Goal: Contribute content: Contribute content

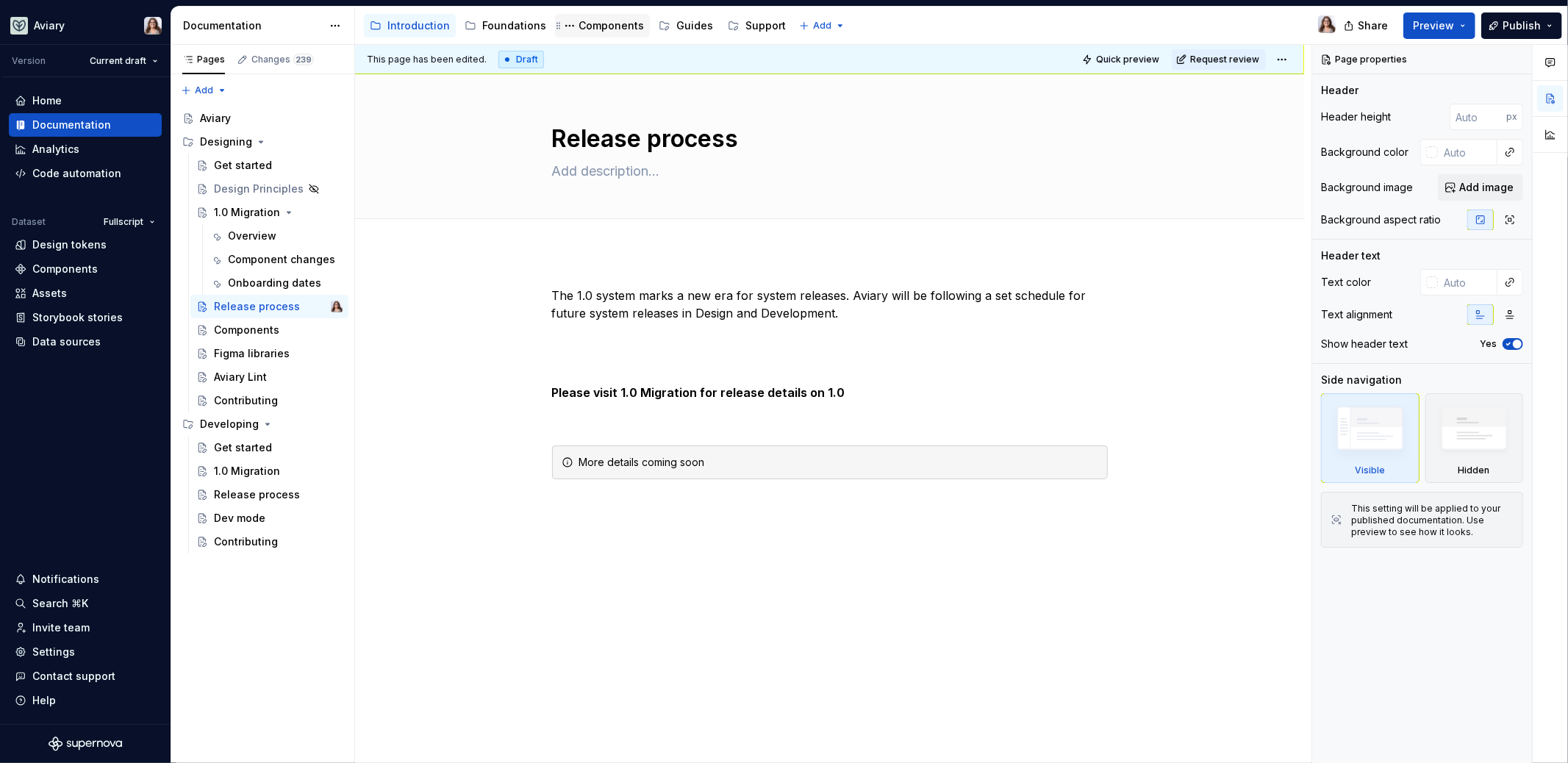
click at [600, 25] on div "Components" at bounding box center [611, 25] width 65 height 15
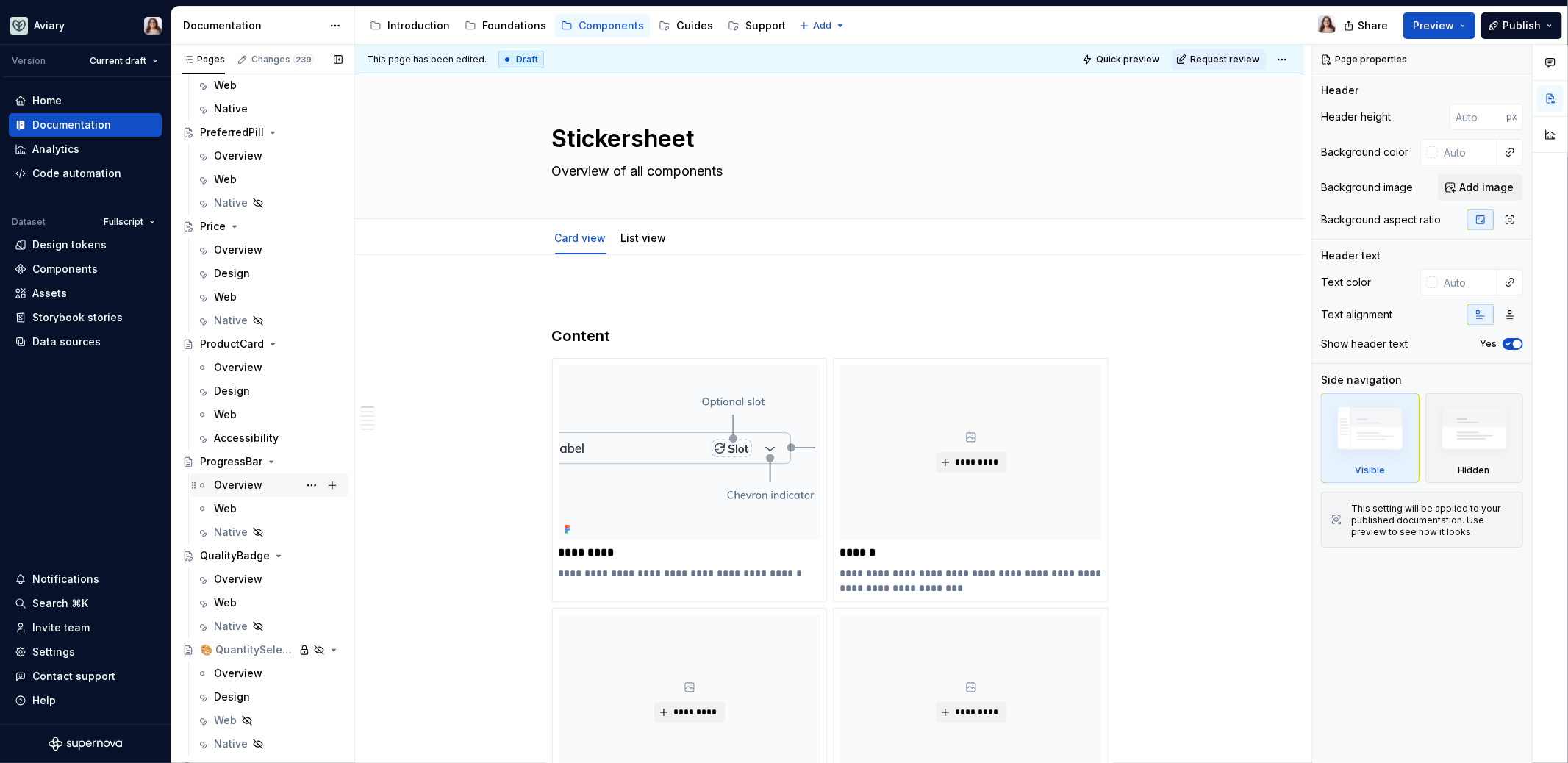
scroll to position [3425, 0]
drag, startPoint x: 237, startPoint y: 483, endPoint x: 253, endPoint y: 478, distance: 16.8
click at [237, 483] on div "Overview" at bounding box center [238, 479] width 48 height 15
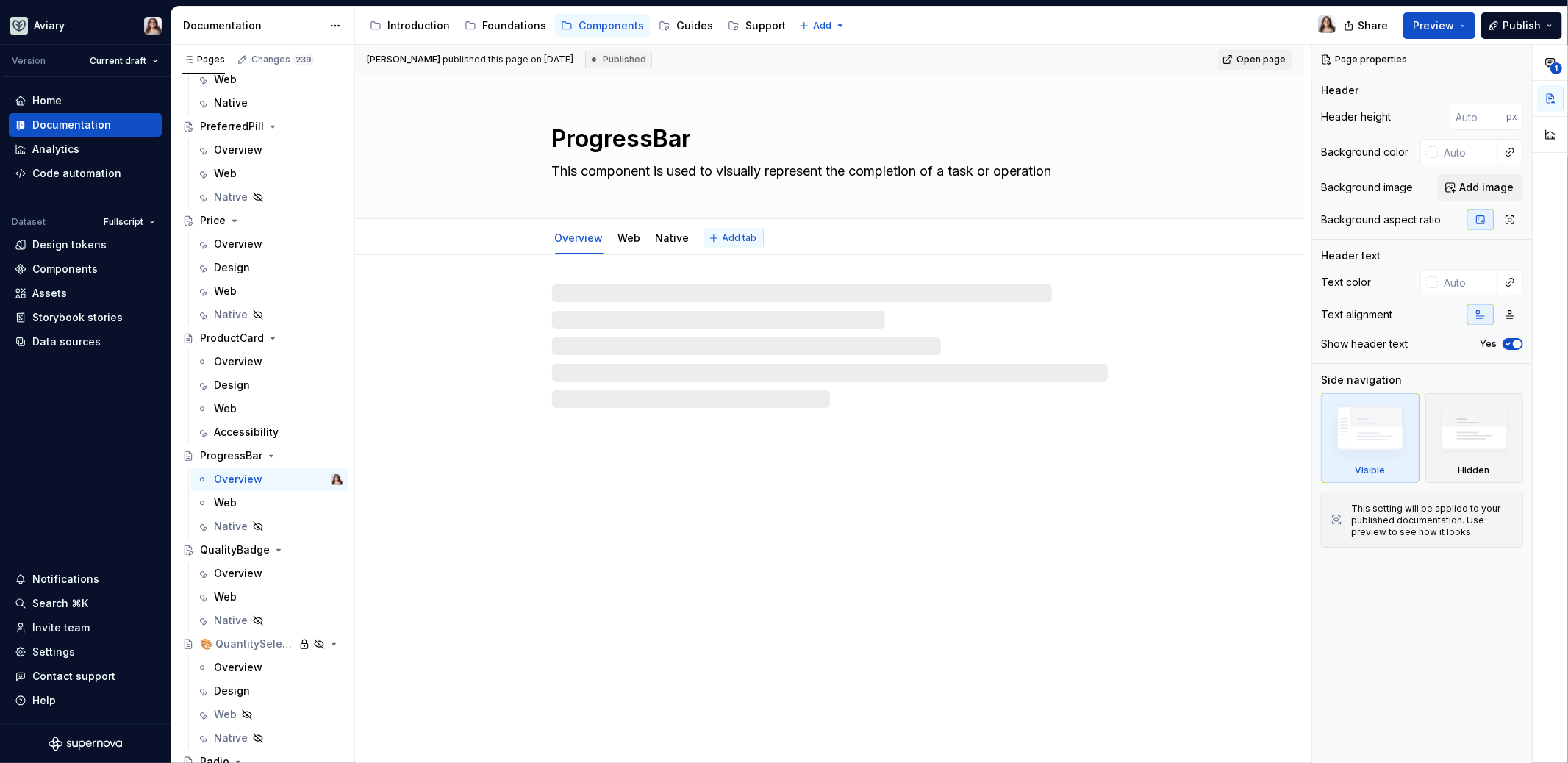
click at [725, 238] on span "Add tab" at bounding box center [740, 237] width 34 height 11
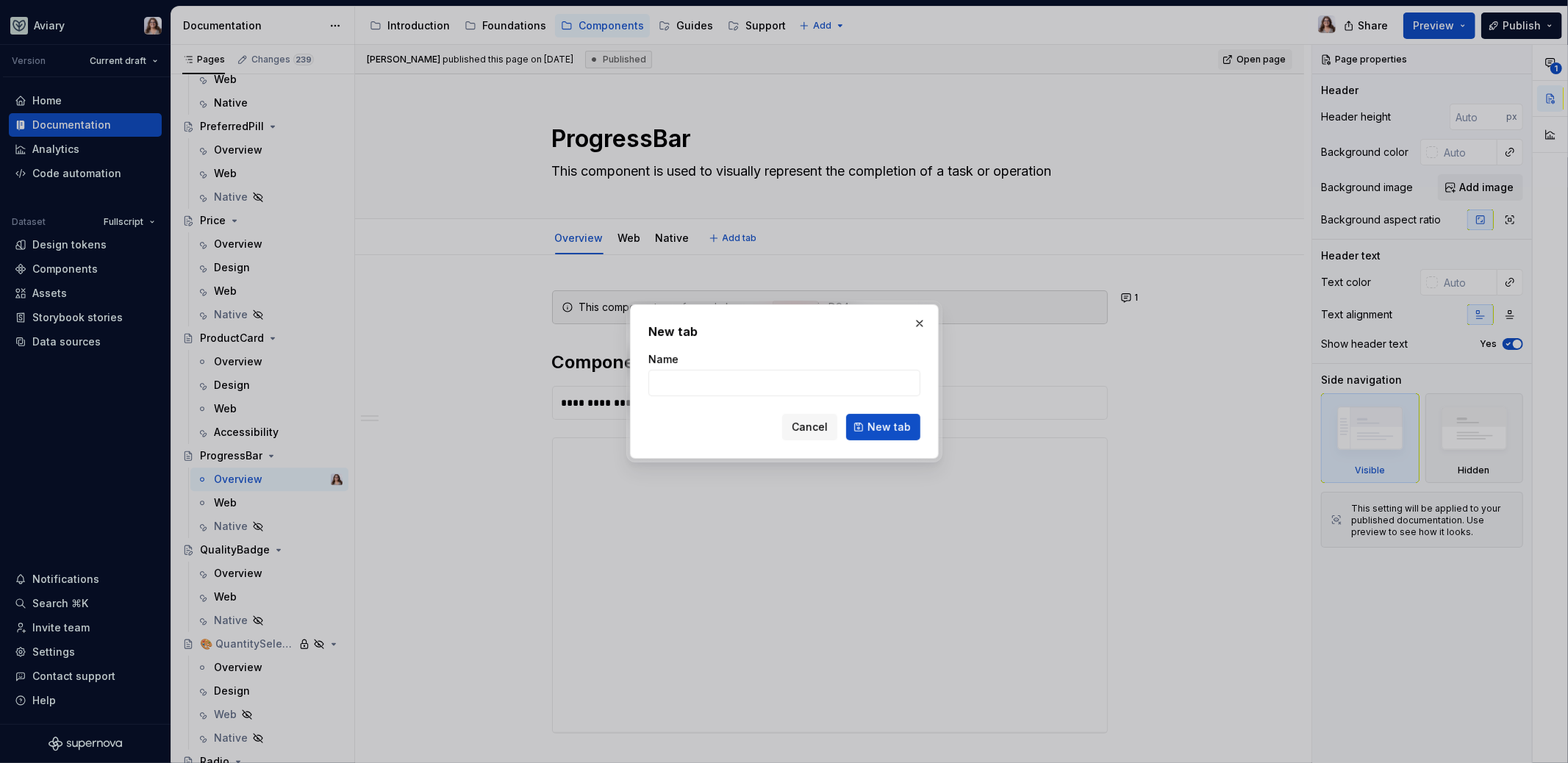
type textarea "*"
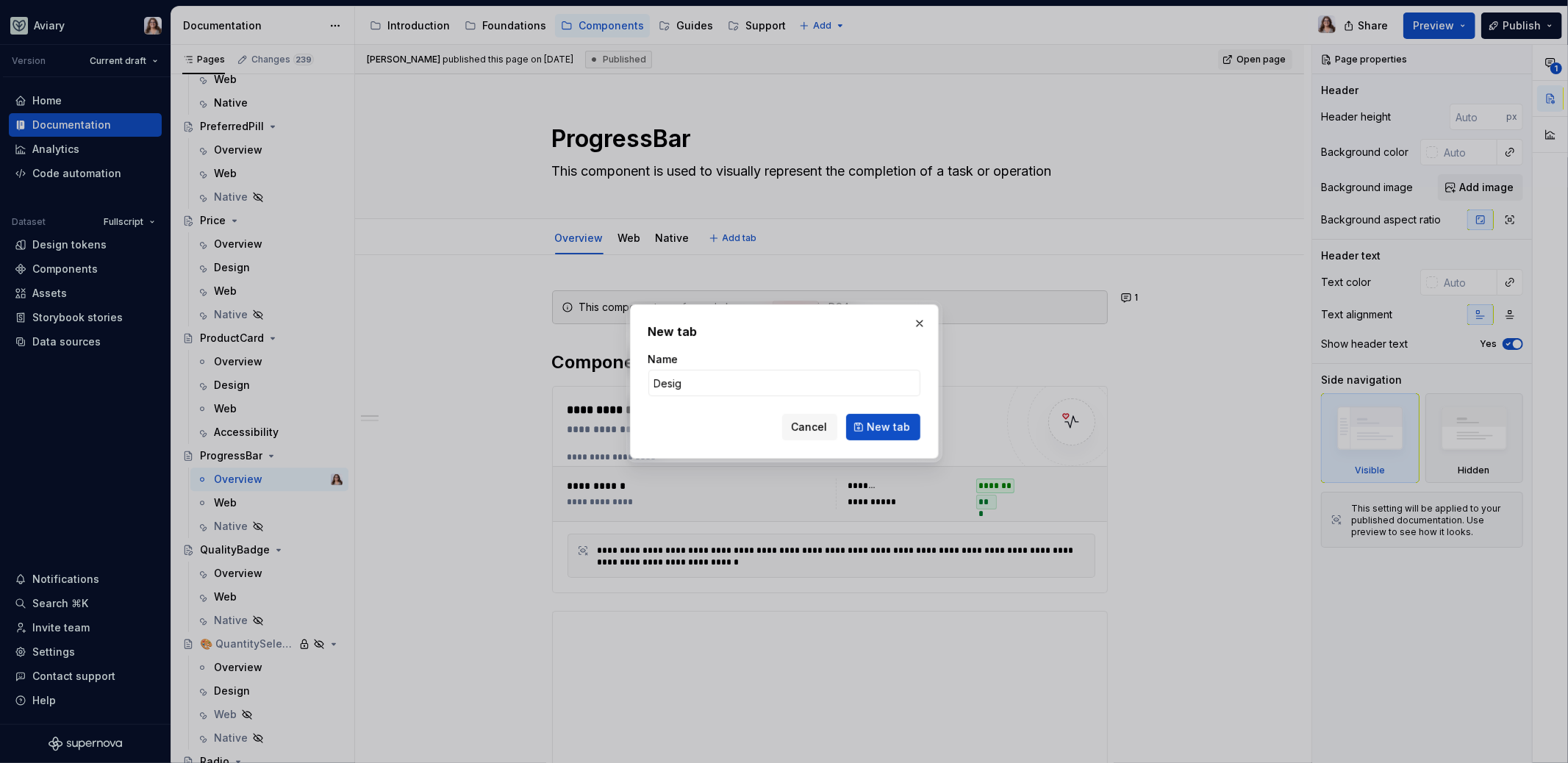
type input "Design"
click at [911, 427] on span "New tab" at bounding box center [889, 427] width 44 height 15
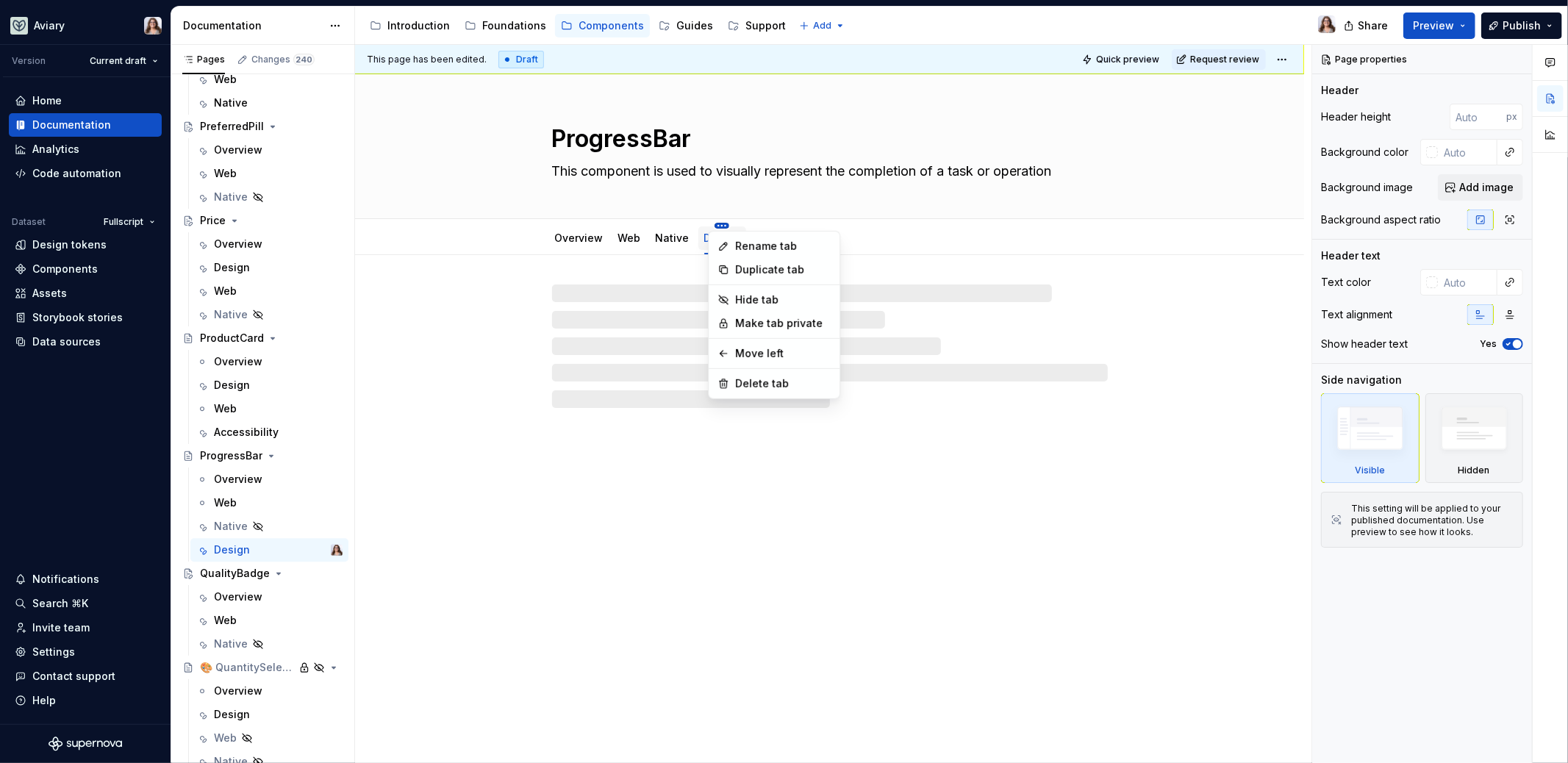
click at [654, 230] on html "Aviary Version Current draft Home Documentation Analytics Code automation Datas…" at bounding box center [784, 382] width 1568 height 763
click at [743, 352] on div "Move left" at bounding box center [782, 353] width 96 height 15
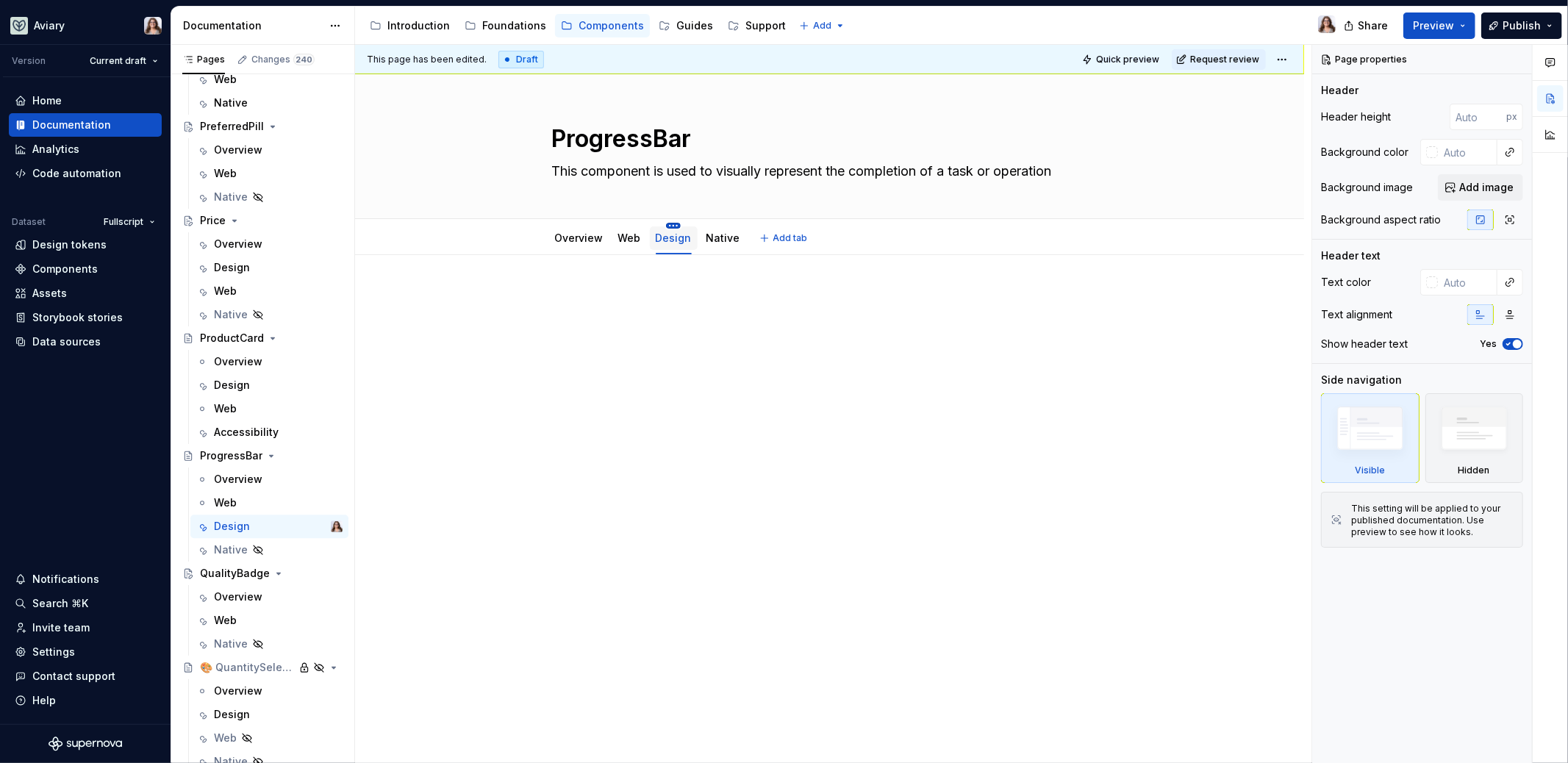
click at [669, 225] on html "Aviary Version Current draft Home Documentation Analytics Code automation Datas…" at bounding box center [784, 382] width 1568 height 763
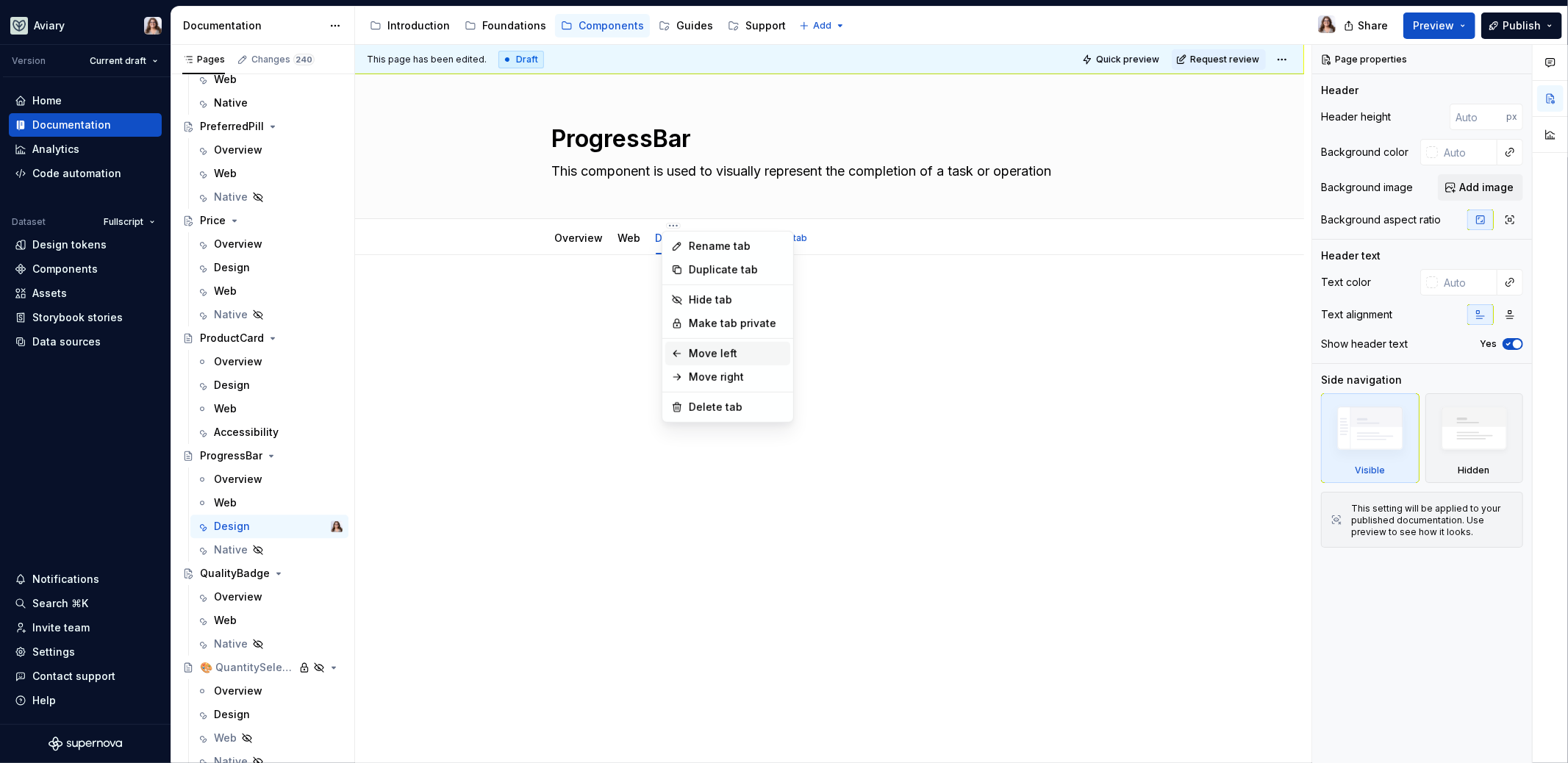
click at [710, 359] on div "Move left" at bounding box center [736, 353] width 96 height 15
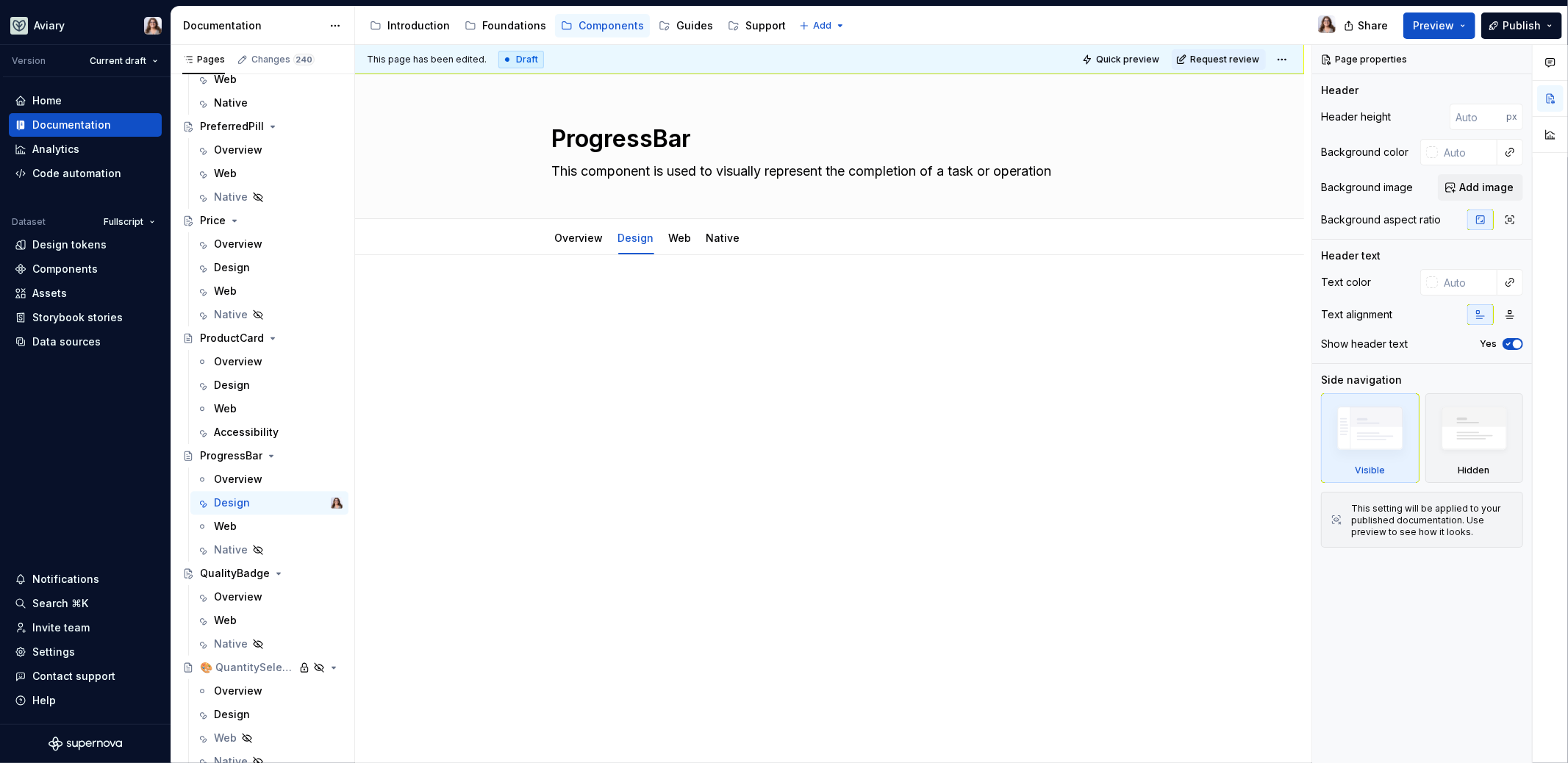
click at [602, 304] on p at bounding box center [829, 299] width 556 height 18
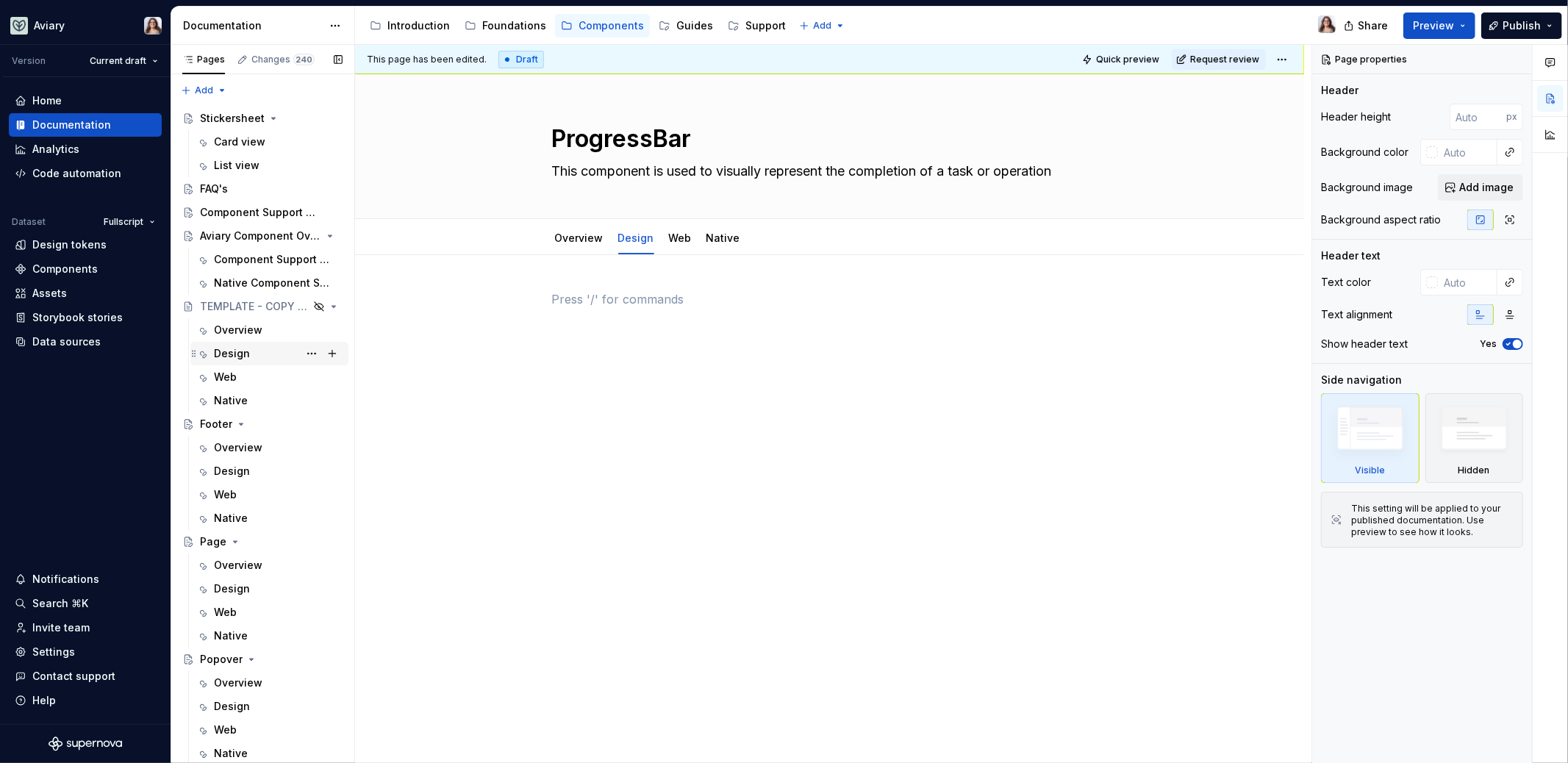
click at [236, 357] on div "Design" at bounding box center [231, 353] width 36 height 15
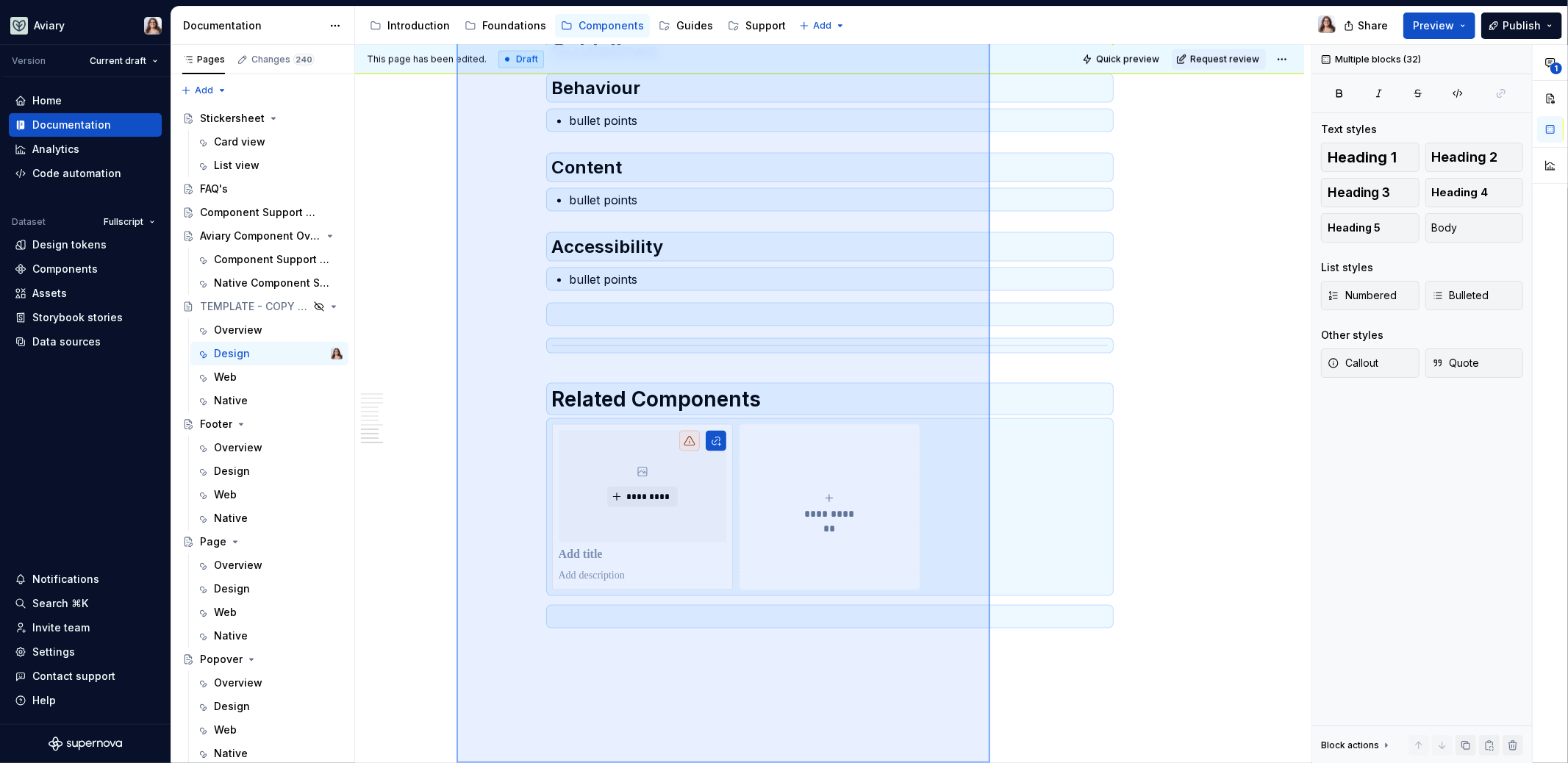
scroll to position [1986, 0]
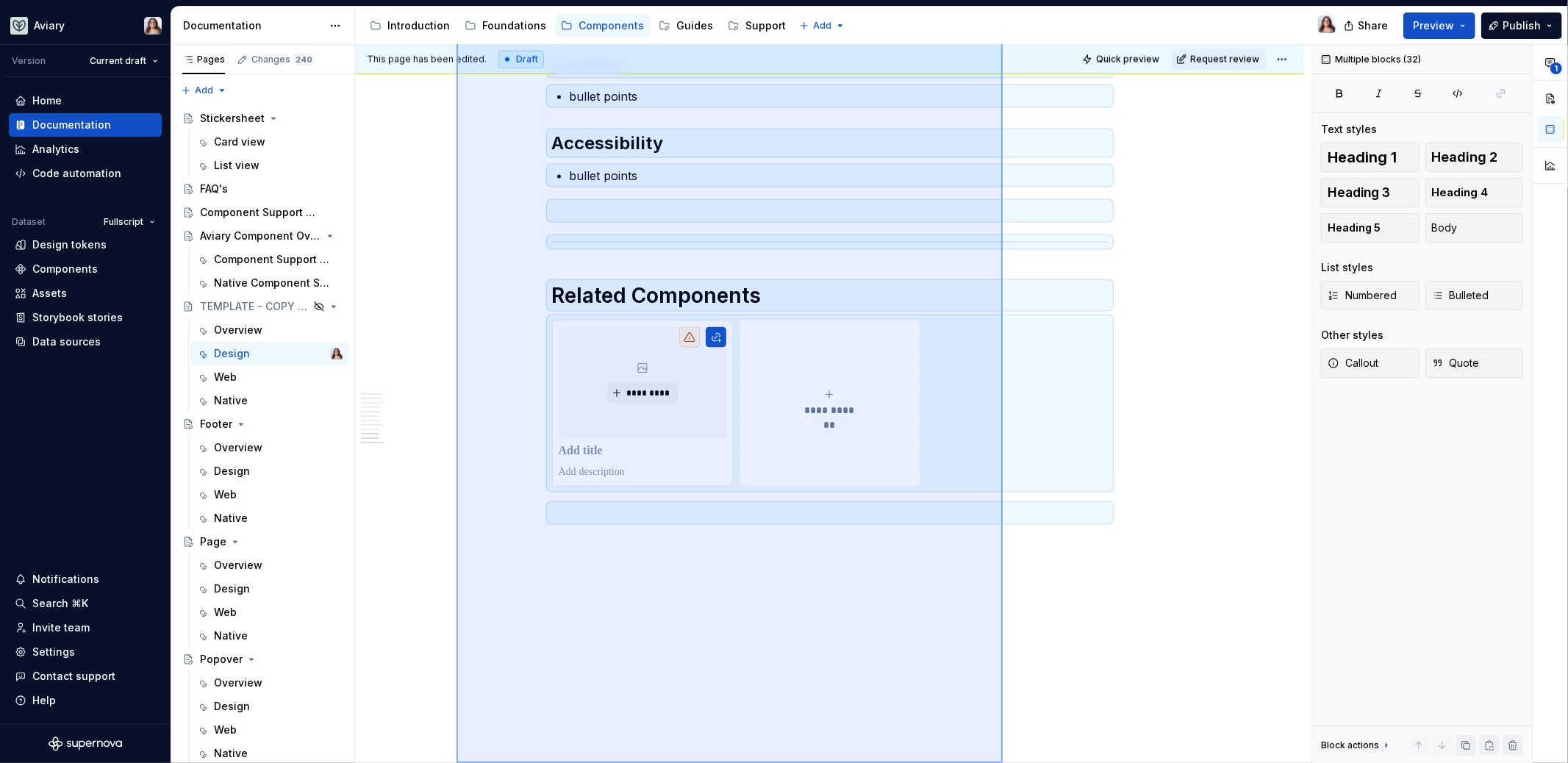
drag, startPoint x: 515, startPoint y: 301, endPoint x: 1038, endPoint y: 966, distance: 846.0
click at [1038, 762] on html "Aviary Version Current draft Home Documentation Analytics Code automation Datas…" at bounding box center [784, 382] width 1568 height 763
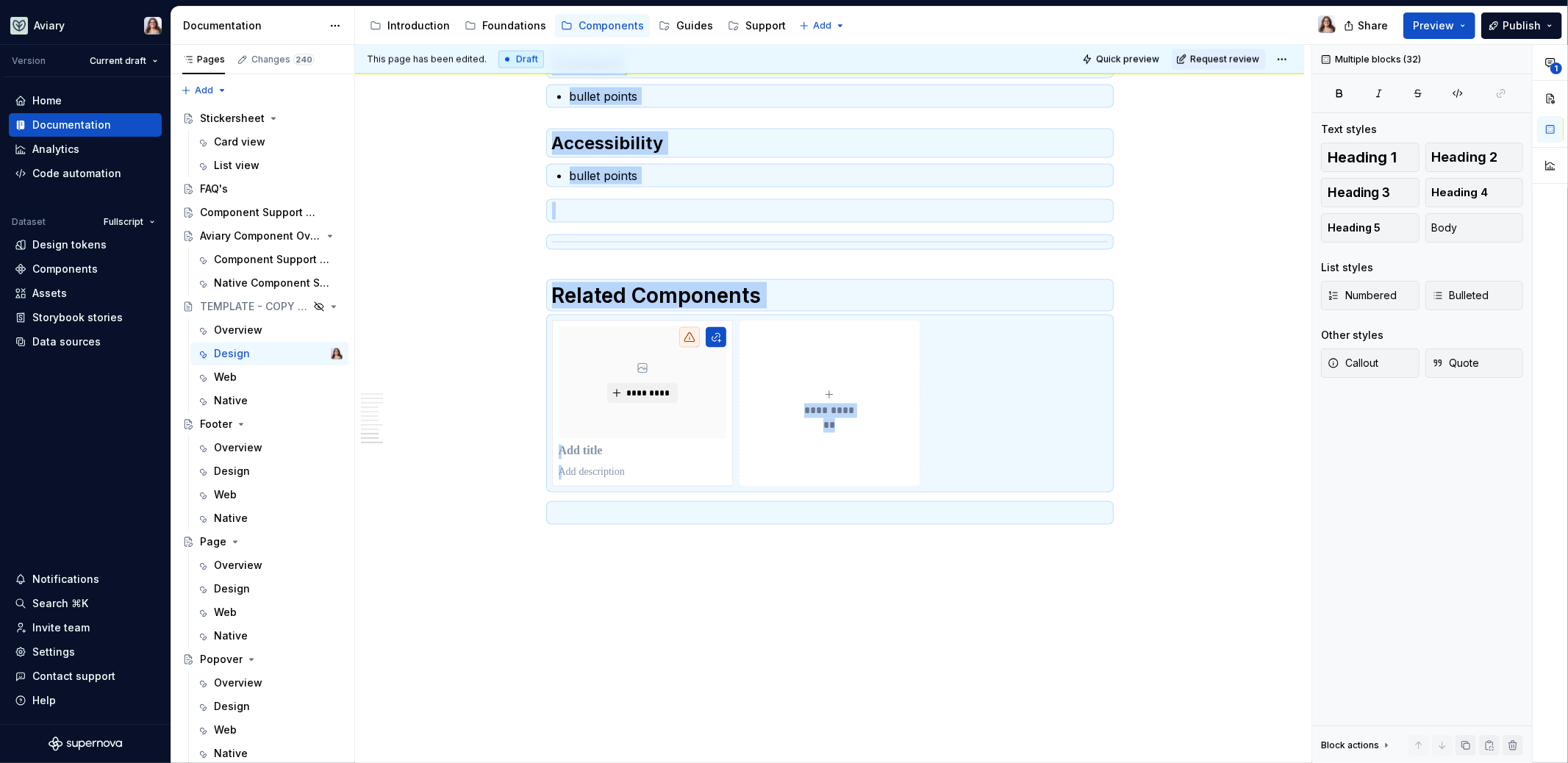
copy div "**********"
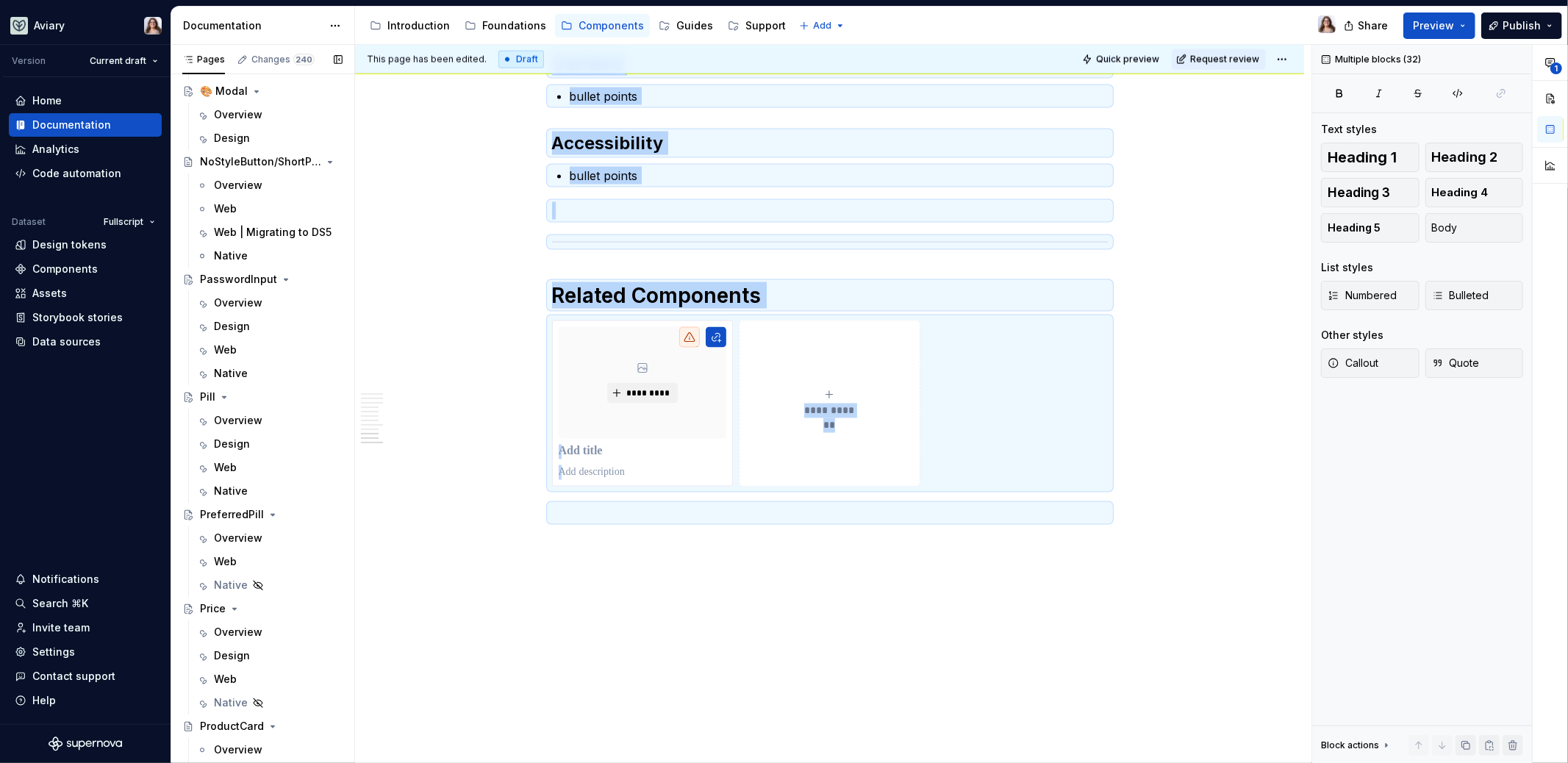
scroll to position [3378, 0]
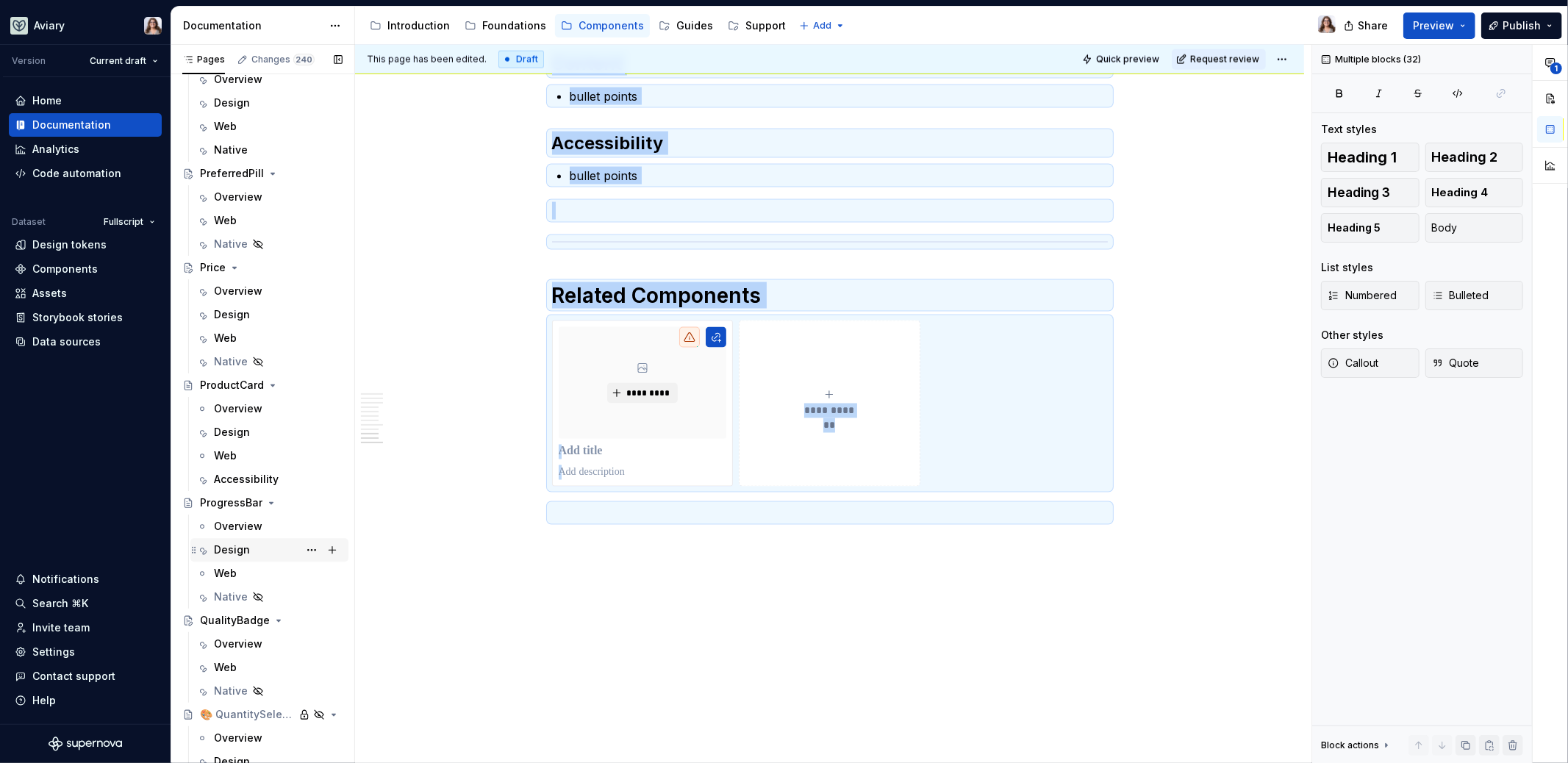
click at [233, 552] on div "Design" at bounding box center [231, 549] width 36 height 15
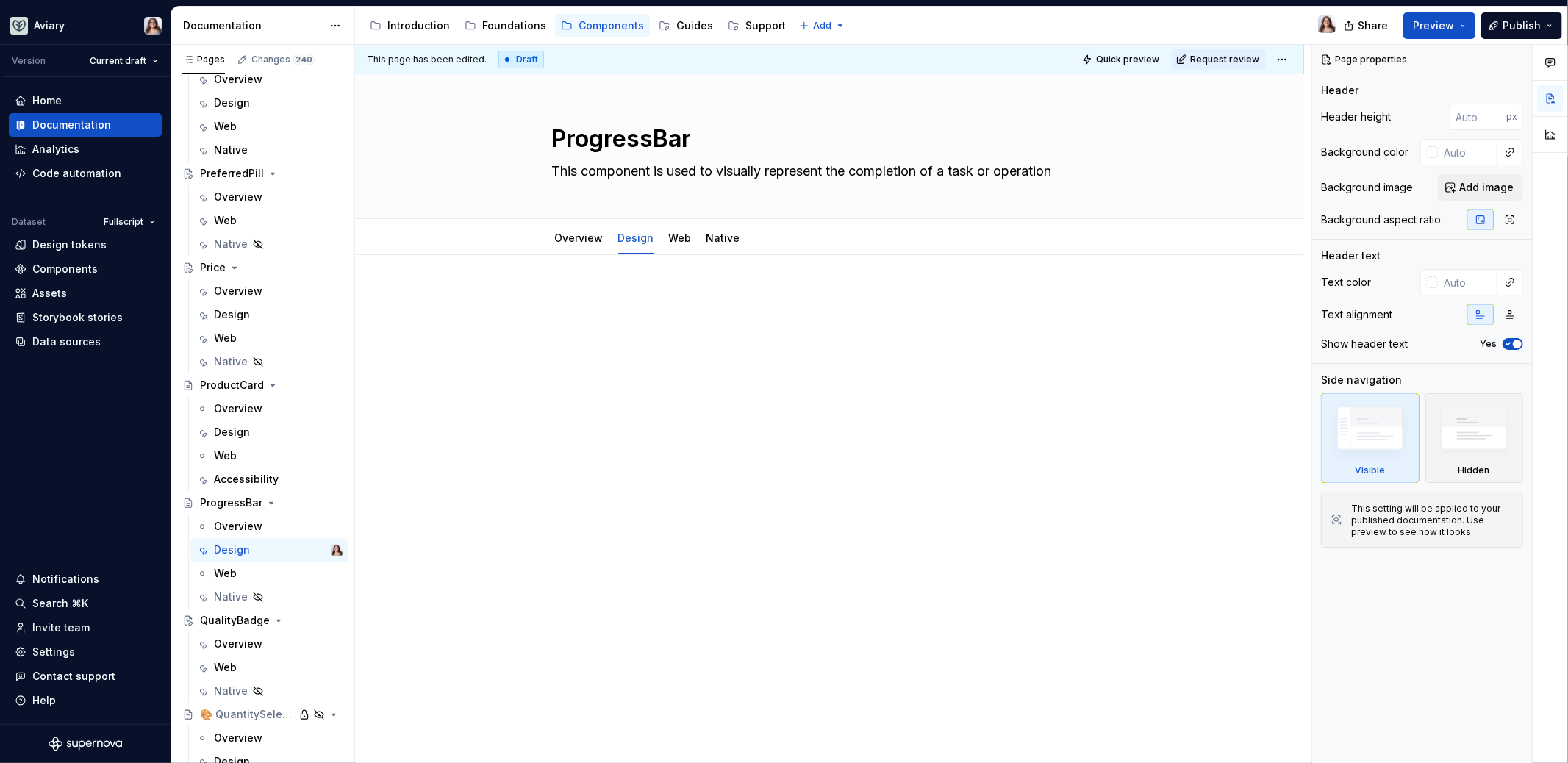
click at [576, 293] on p at bounding box center [829, 299] width 556 height 18
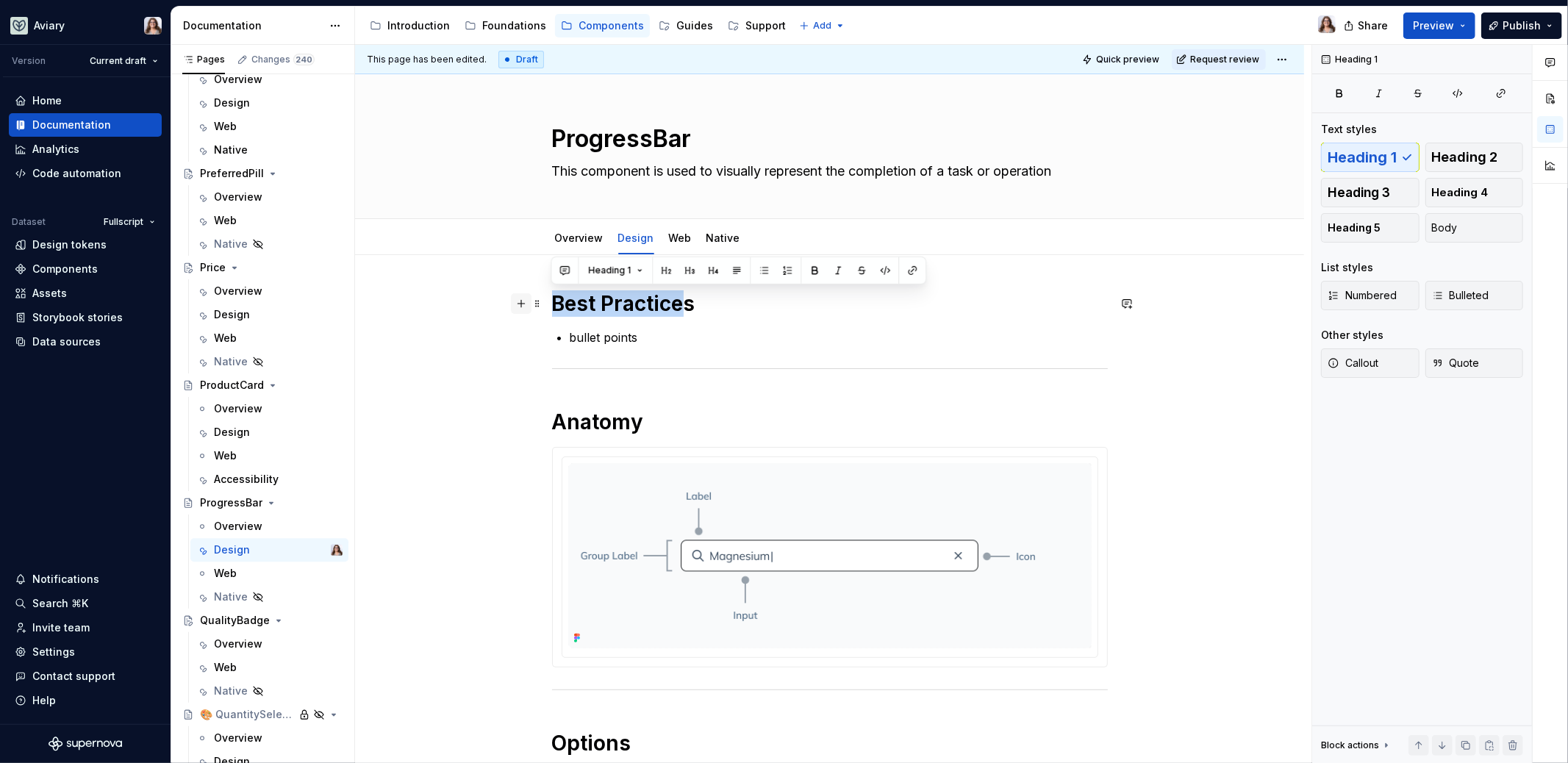
drag, startPoint x: 684, startPoint y: 313, endPoint x: 522, endPoint y: 308, distance: 162.1
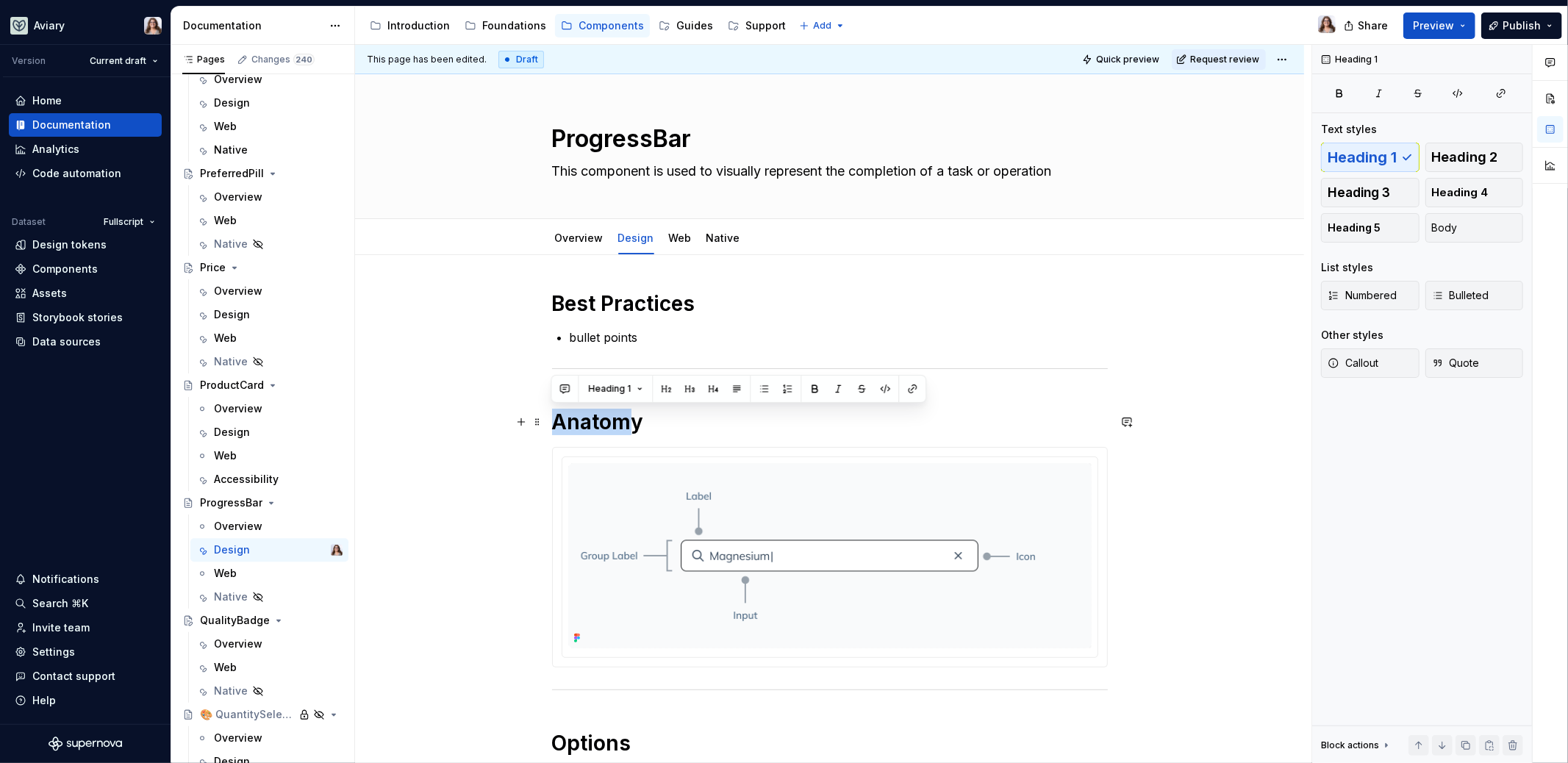
drag, startPoint x: 630, startPoint y: 421, endPoint x: 497, endPoint y: 430, distance: 133.3
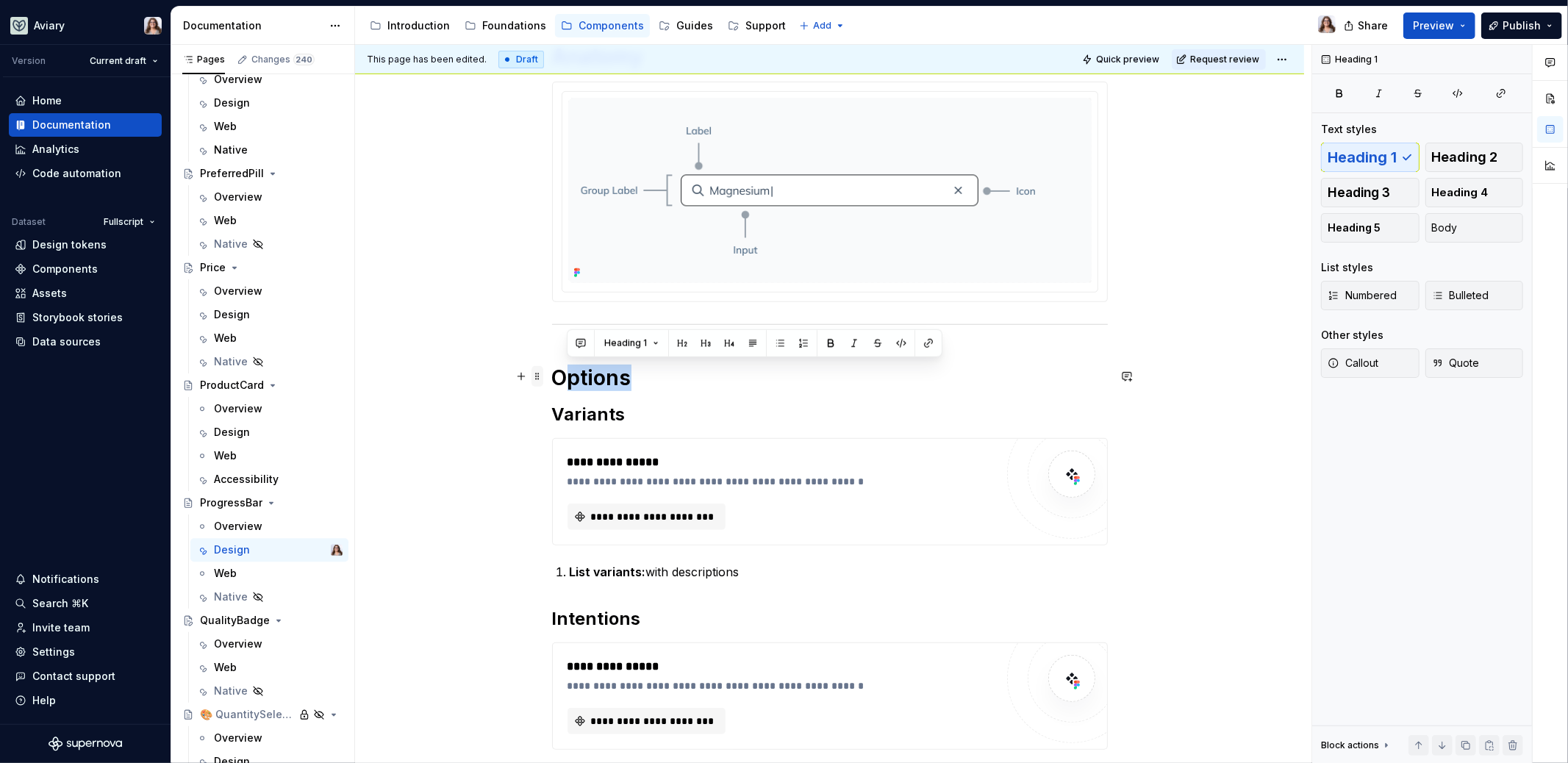
drag, startPoint x: 630, startPoint y: 379, endPoint x: 536, endPoint y: 380, distance: 94.0
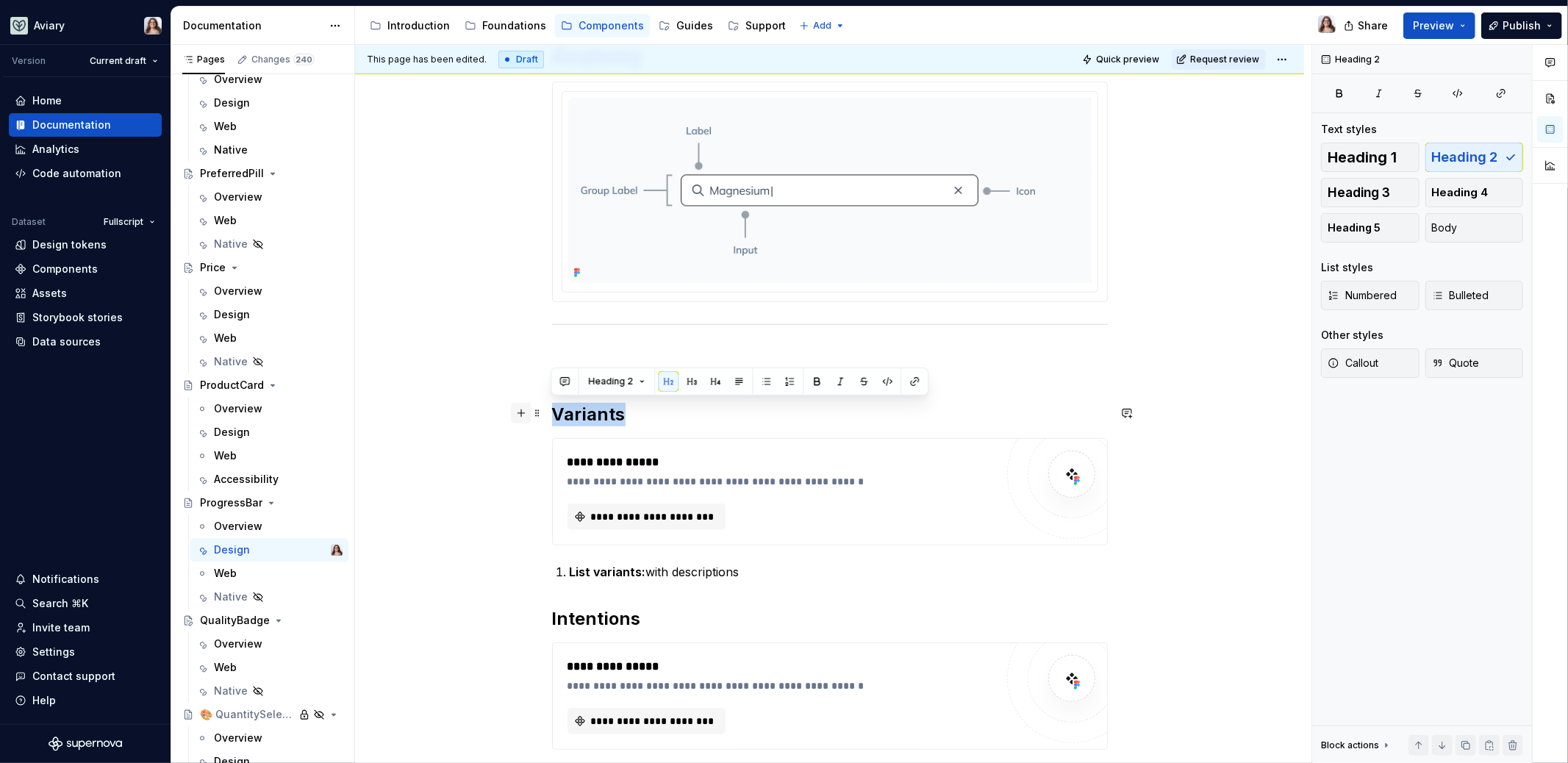
drag, startPoint x: 623, startPoint y: 420, endPoint x: 524, endPoint y: 418, distance: 99.0
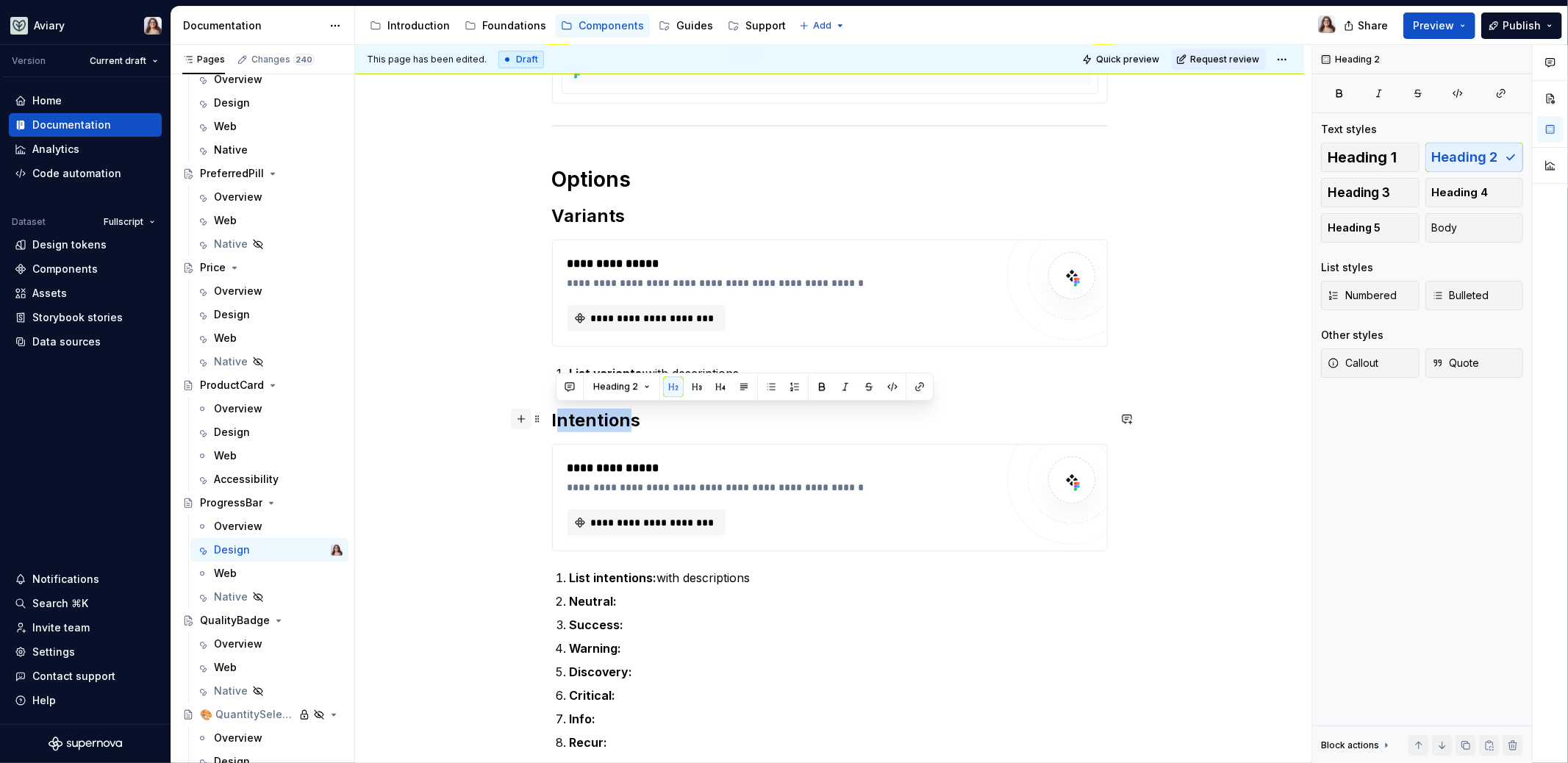
drag, startPoint x: 623, startPoint y: 421, endPoint x: 523, endPoint y: 424, distance: 100.0
click at [727, 414] on h2 "Intentions" at bounding box center [829, 420] width 556 height 24
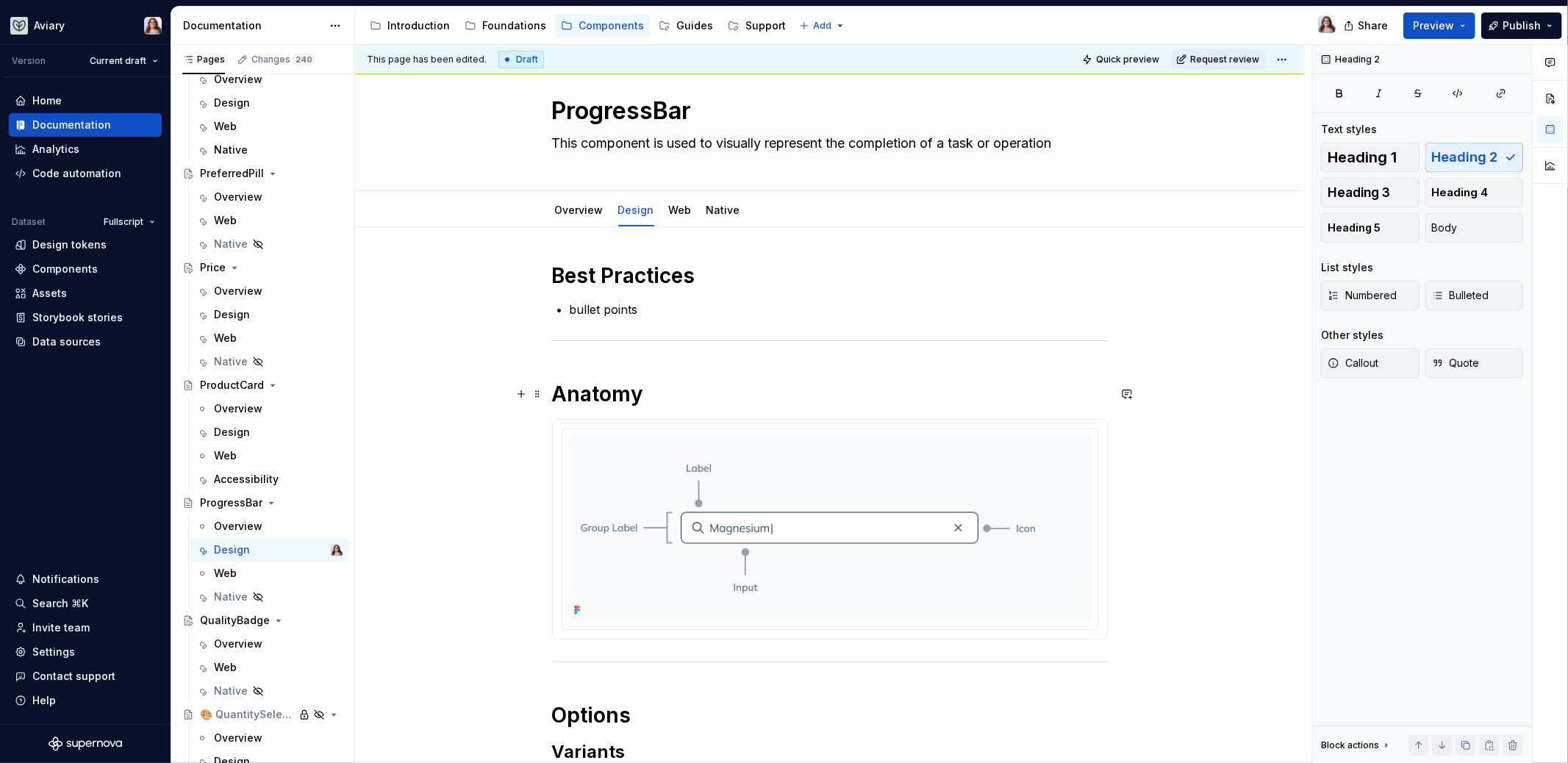
scroll to position [0, 0]
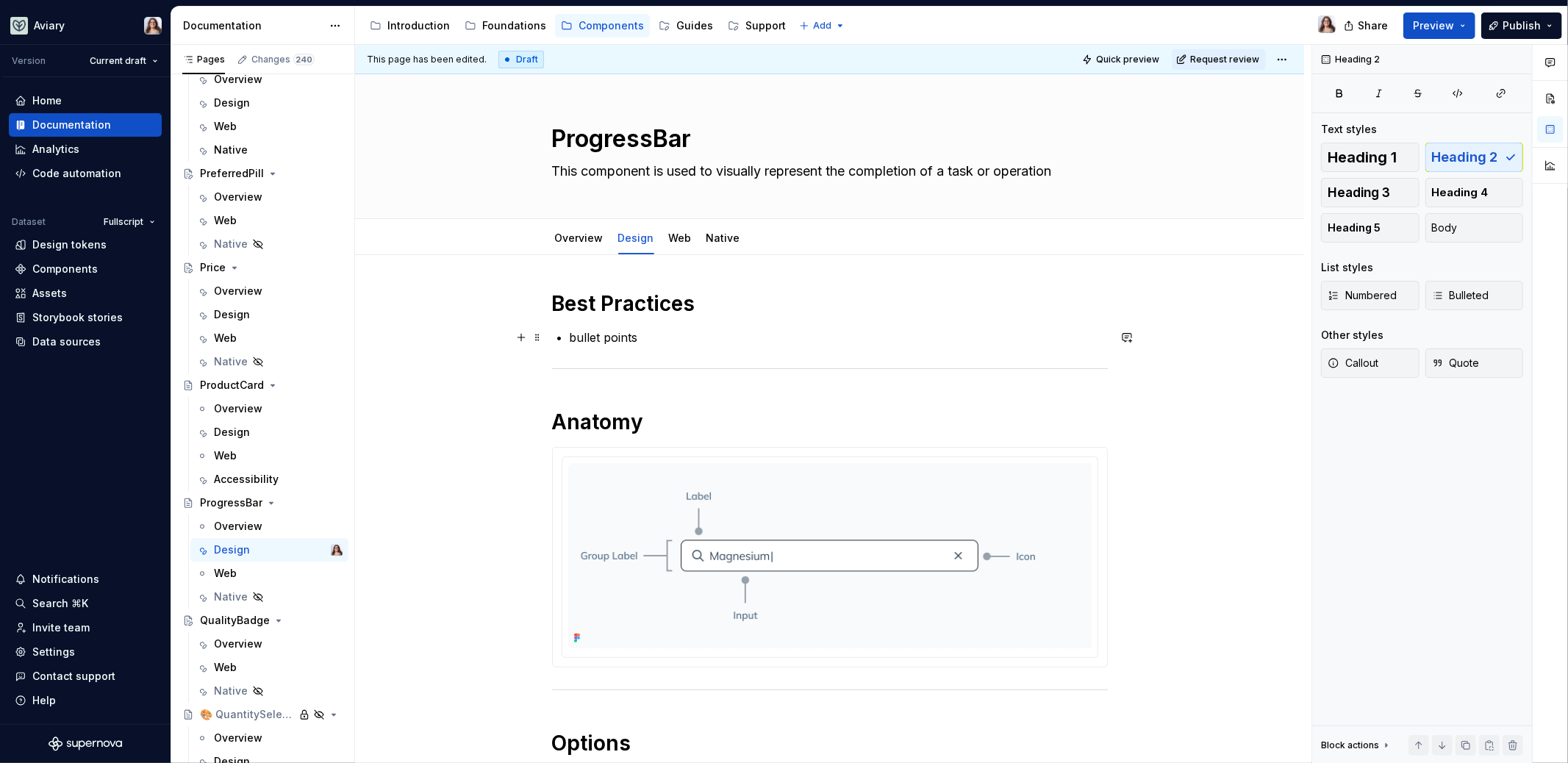
click at [640, 337] on p "bullet points" at bounding box center [838, 337] width 538 height 18
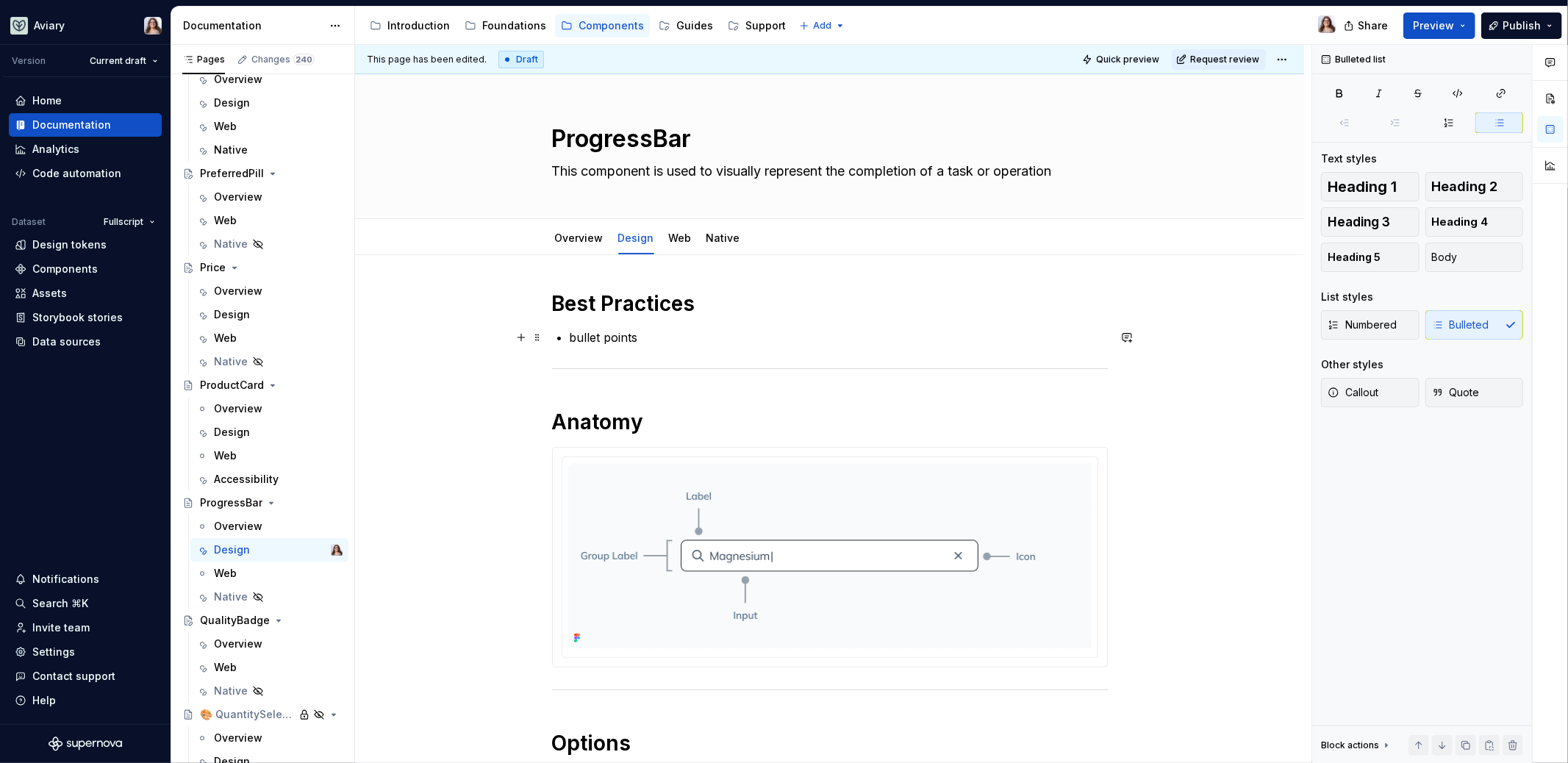
click at [613, 336] on p "bullet points" at bounding box center [838, 337] width 538 height 18
drag, startPoint x: 639, startPoint y: 336, endPoint x: 570, endPoint y: 332, distance: 69.1
click at [570, 332] on p "bullet points" at bounding box center [838, 337] width 538 height 18
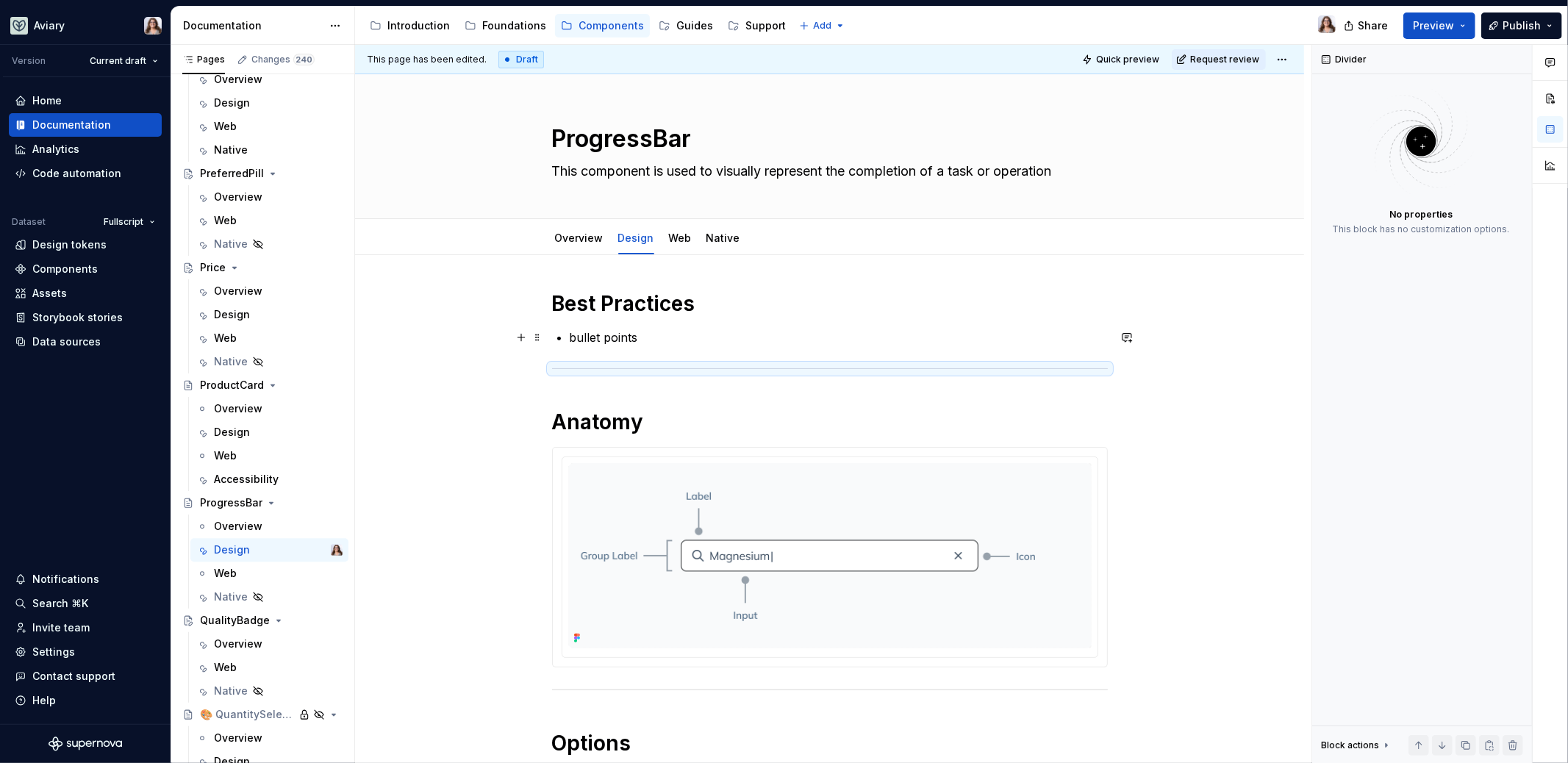
click at [642, 333] on p "bullet points" at bounding box center [838, 337] width 538 height 18
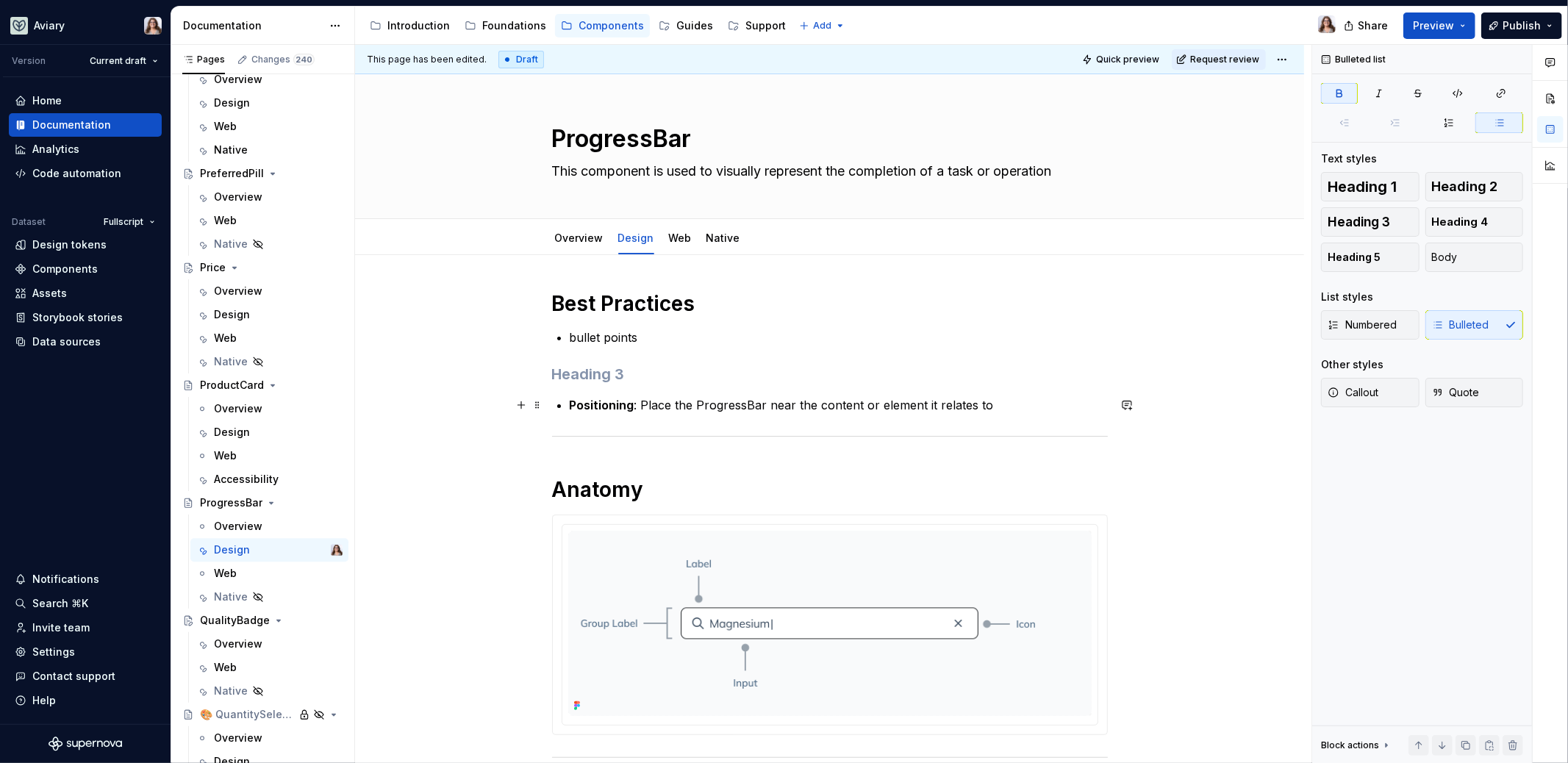
type textarea "*"
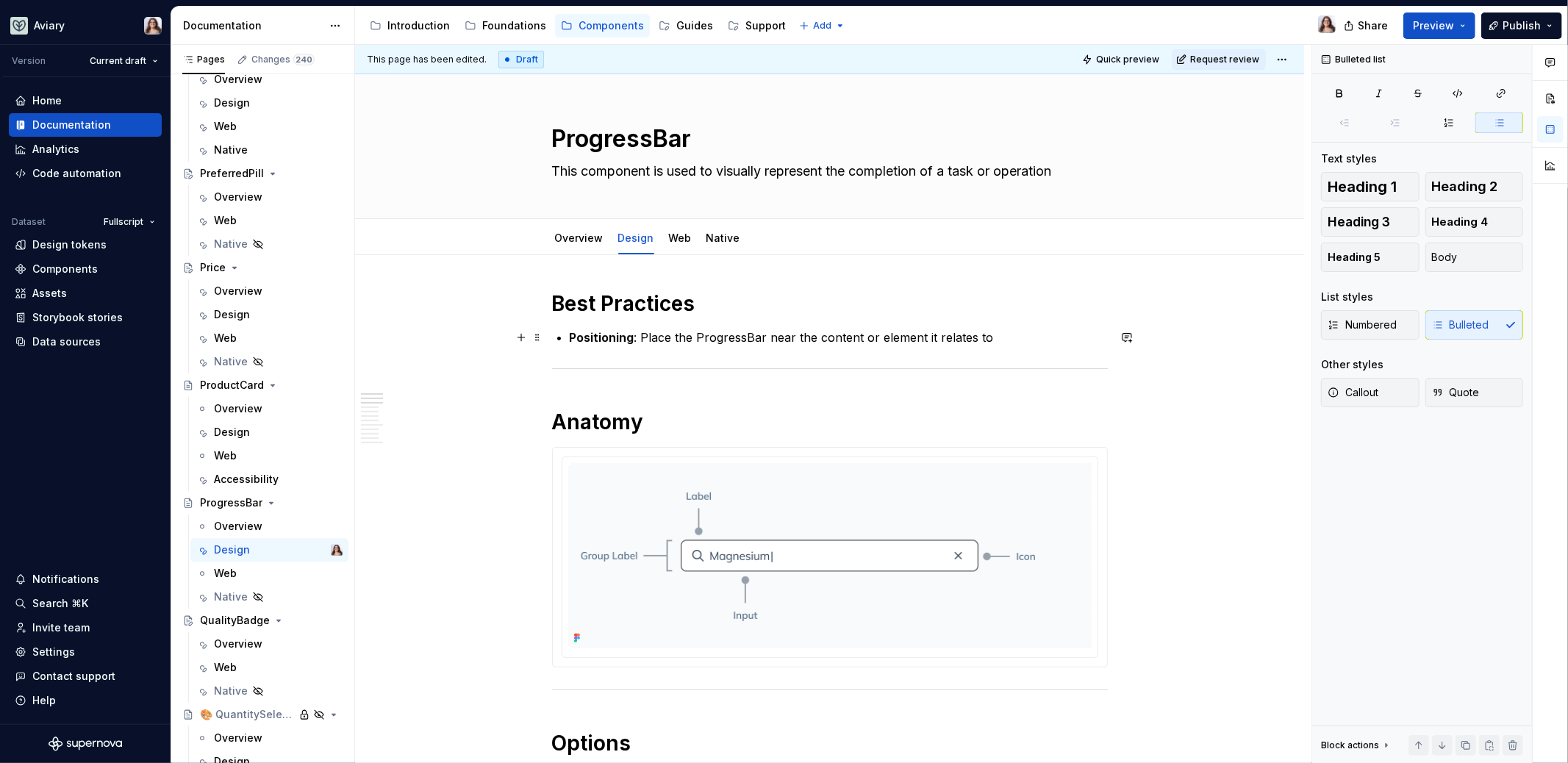
click at [984, 334] on p "Positioning : Place the ProgressBar near the content or element it relates to" at bounding box center [838, 337] width 538 height 18
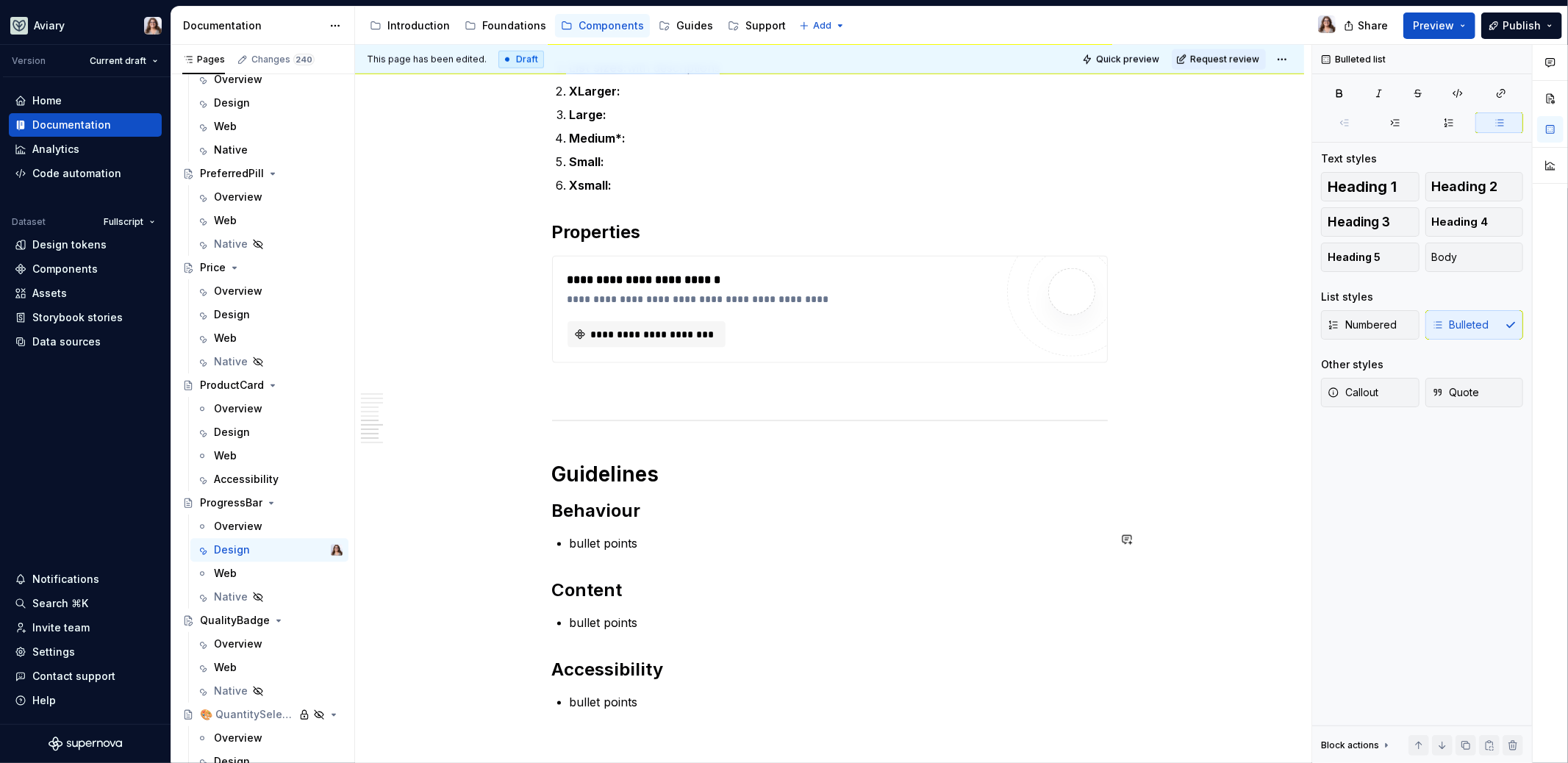
scroll to position [1600, 0]
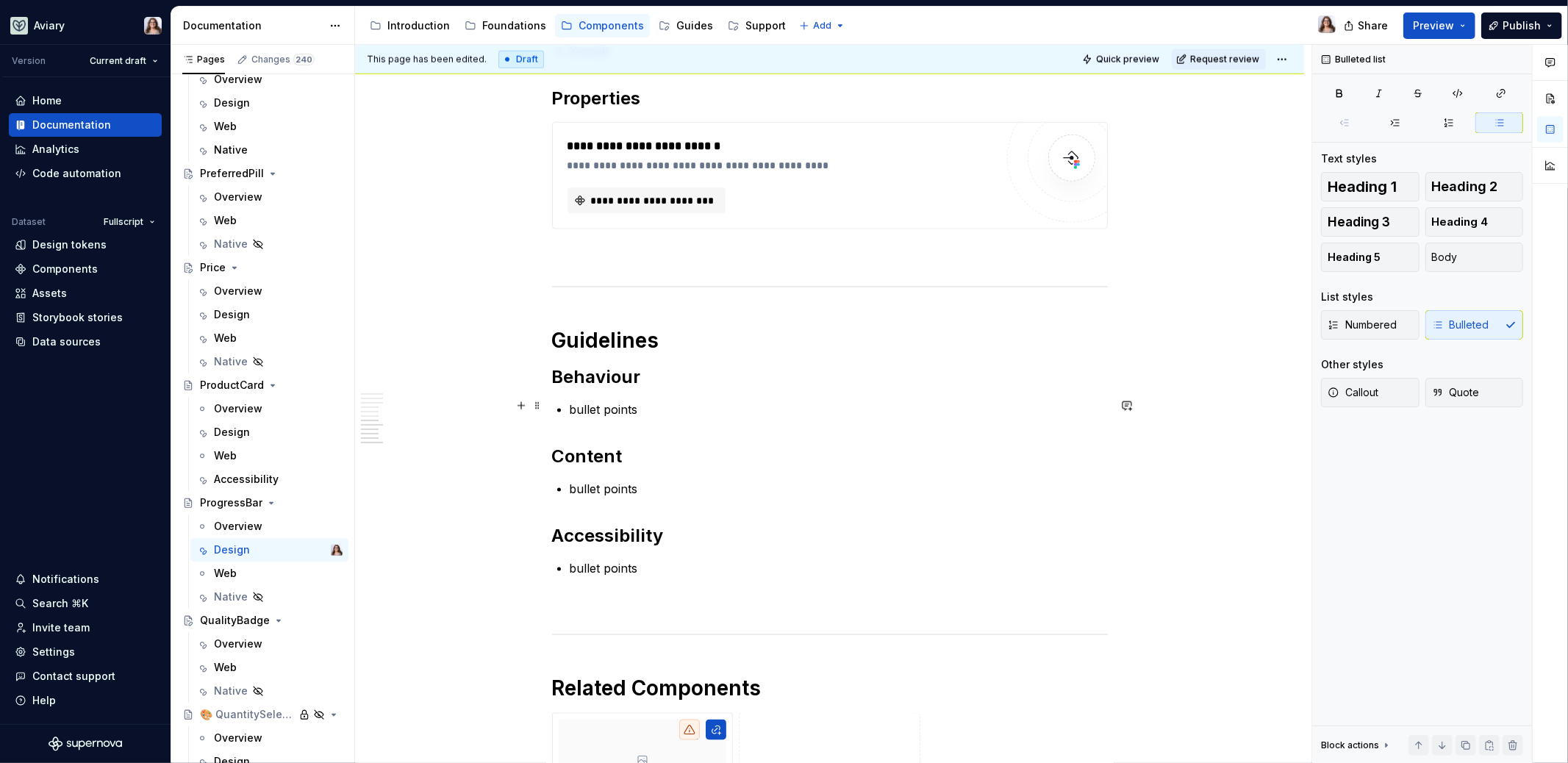
drag, startPoint x: 638, startPoint y: 402, endPoint x: 645, endPoint y: 406, distance: 8.1
click at [638, 402] on p "bullet points" at bounding box center [838, 409] width 538 height 18
click at [653, 406] on p "bullet points" at bounding box center [838, 409] width 538 height 18
drag, startPoint x: 638, startPoint y: 404, endPoint x: 567, endPoint y: 405, distance: 71.0
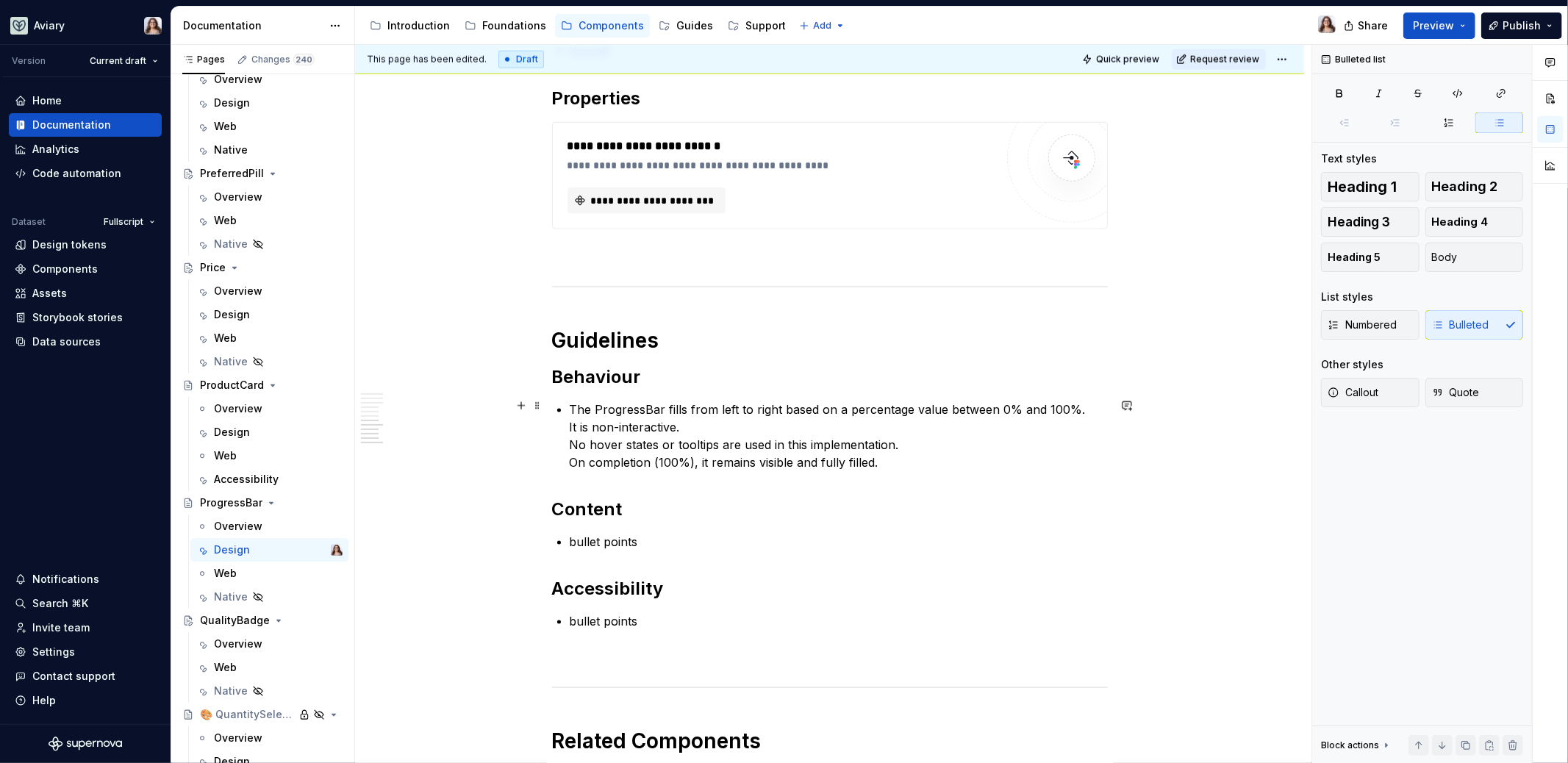
click at [572, 447] on p "It is non-interactive. No hover states or tooltips are used in this implementat…" at bounding box center [838, 450] width 538 height 53
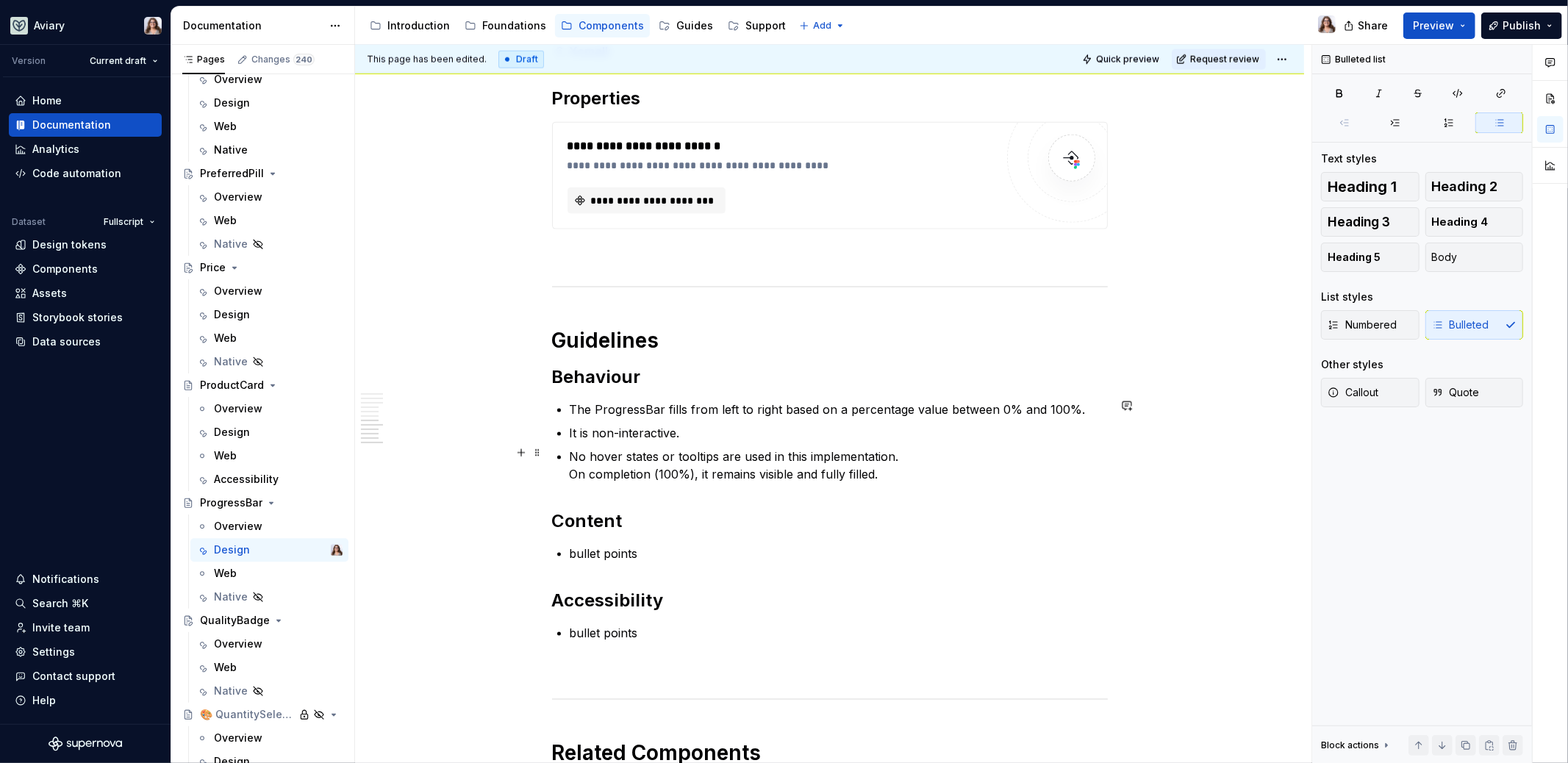
click at [570, 470] on p "No hover states or tooltips are used in this implementation. On completion (100…" at bounding box center [838, 465] width 538 height 35
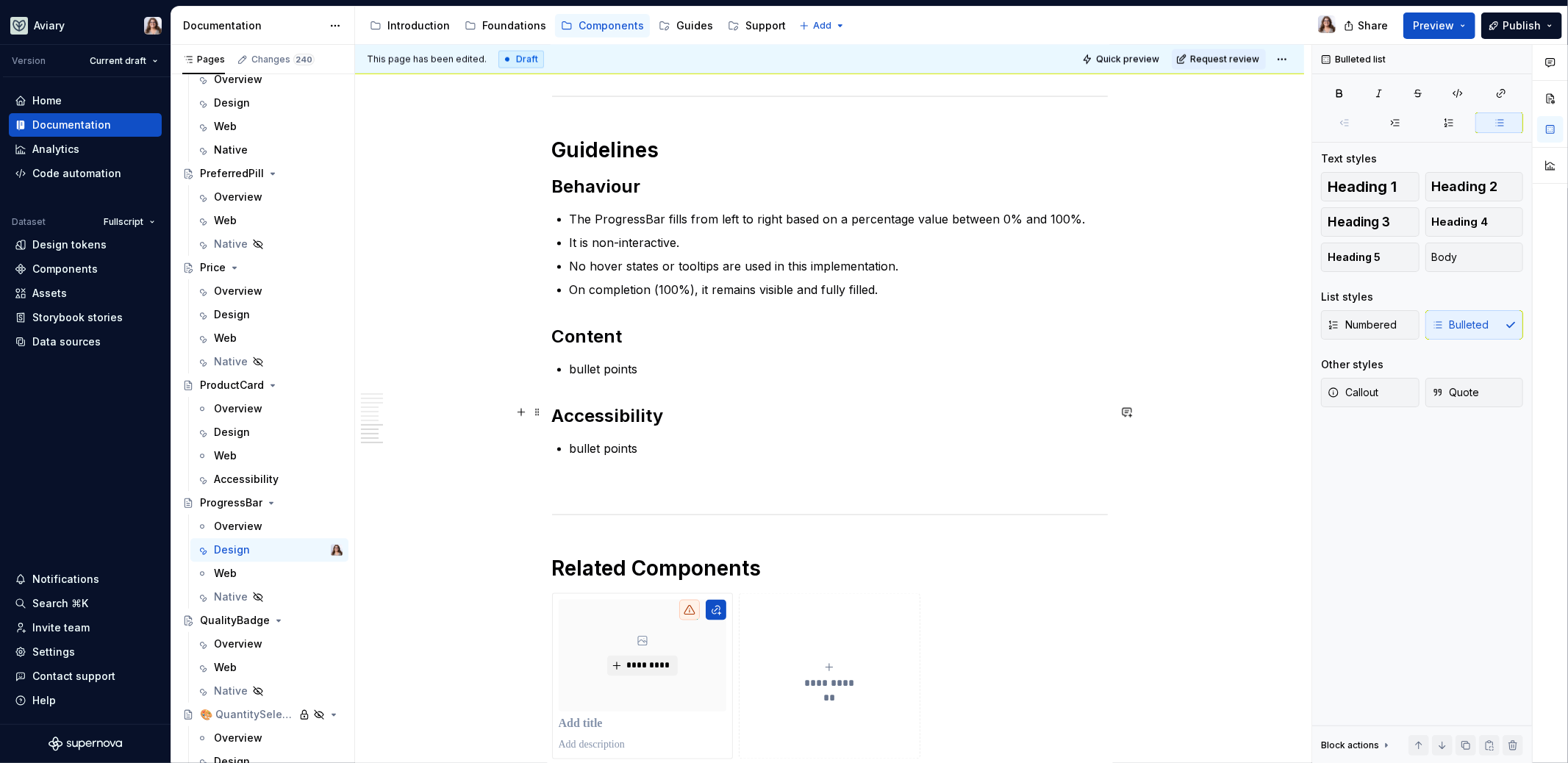
scroll to position [1792, 0]
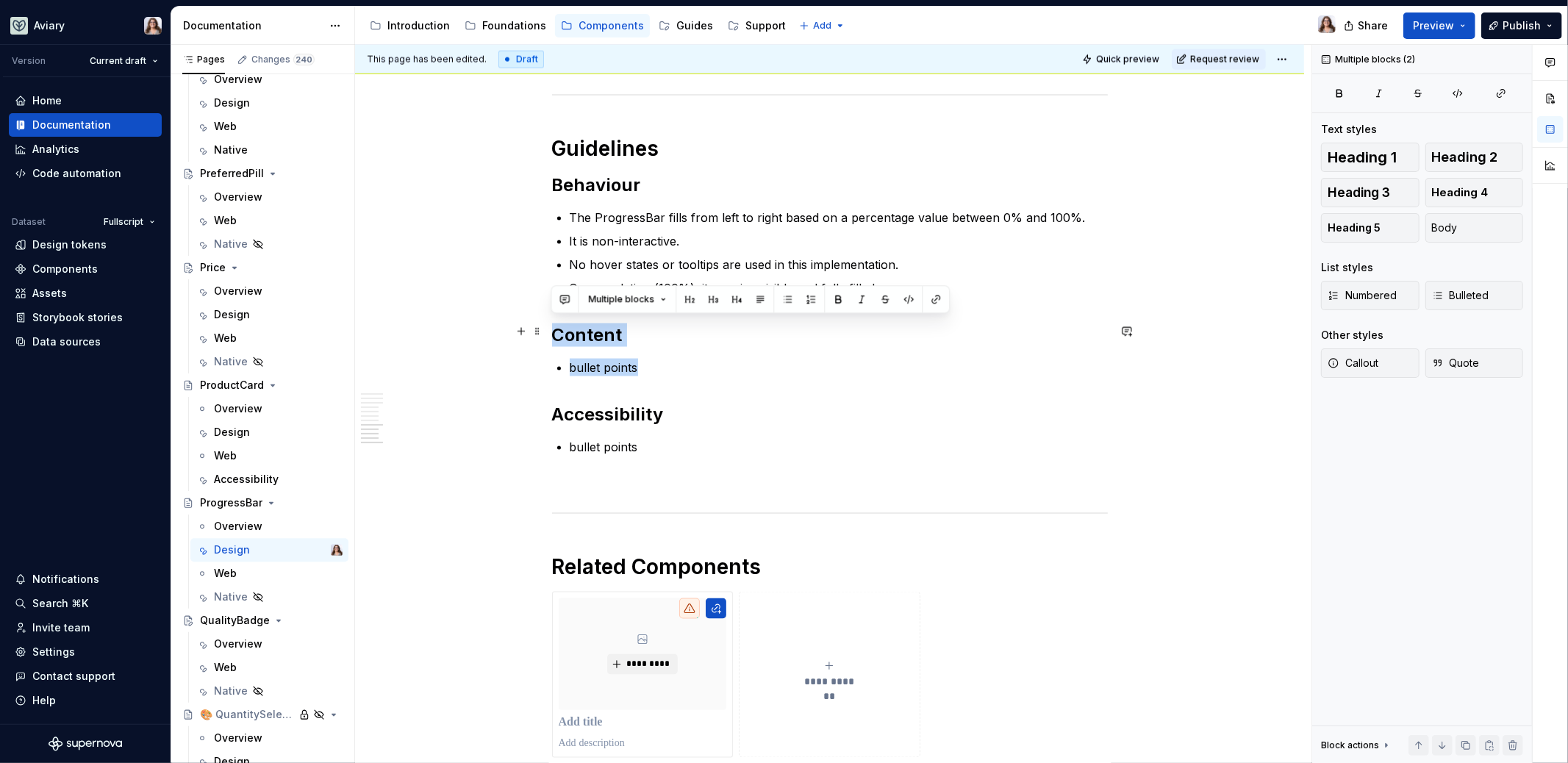
drag, startPoint x: 642, startPoint y: 370, endPoint x: 548, endPoint y: 323, distance: 105.1
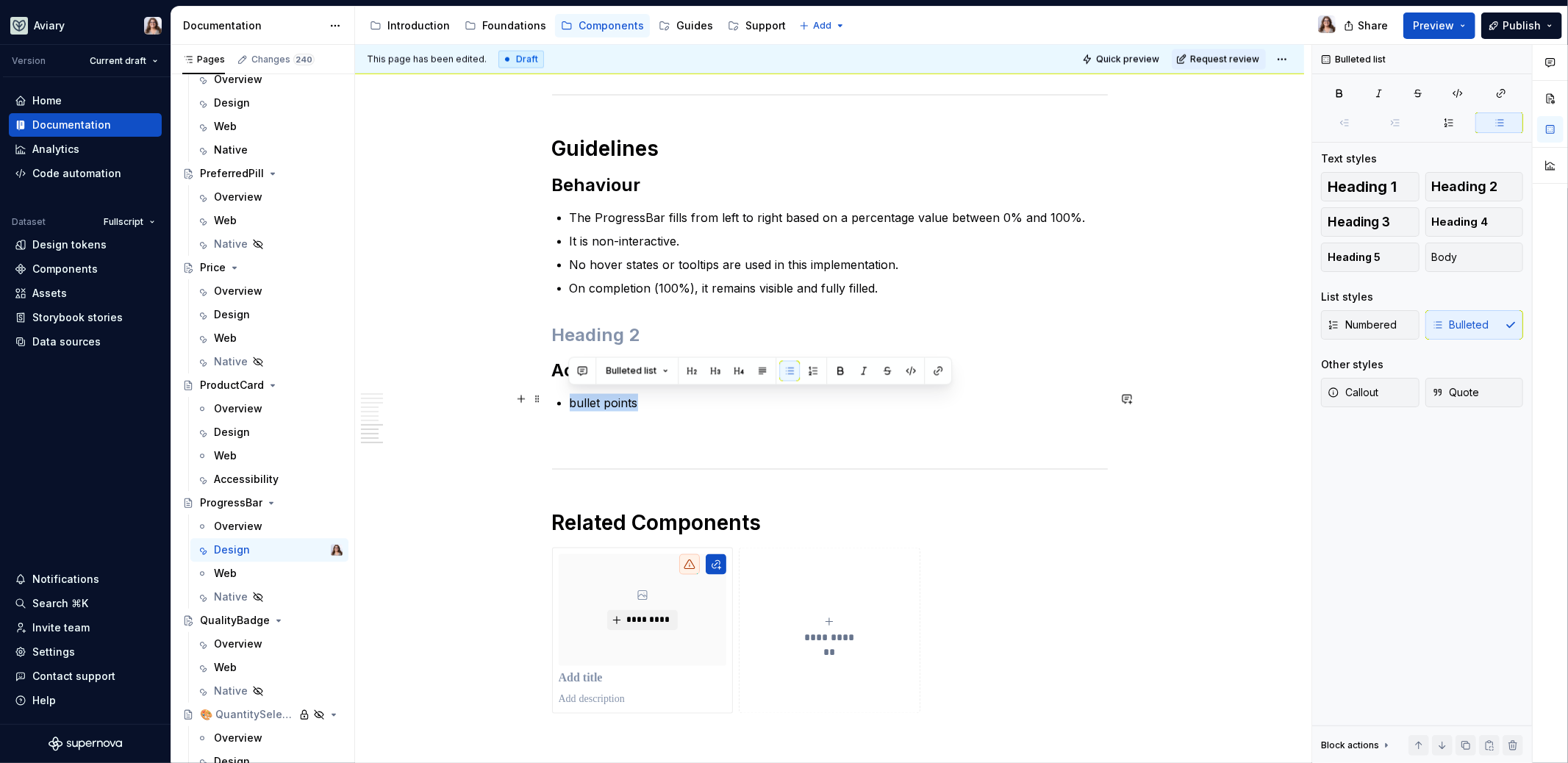
drag, startPoint x: 640, startPoint y: 399, endPoint x: 569, endPoint y: 398, distance: 71.0
click at [569, 398] on p "bullet points" at bounding box center [838, 402] width 538 height 18
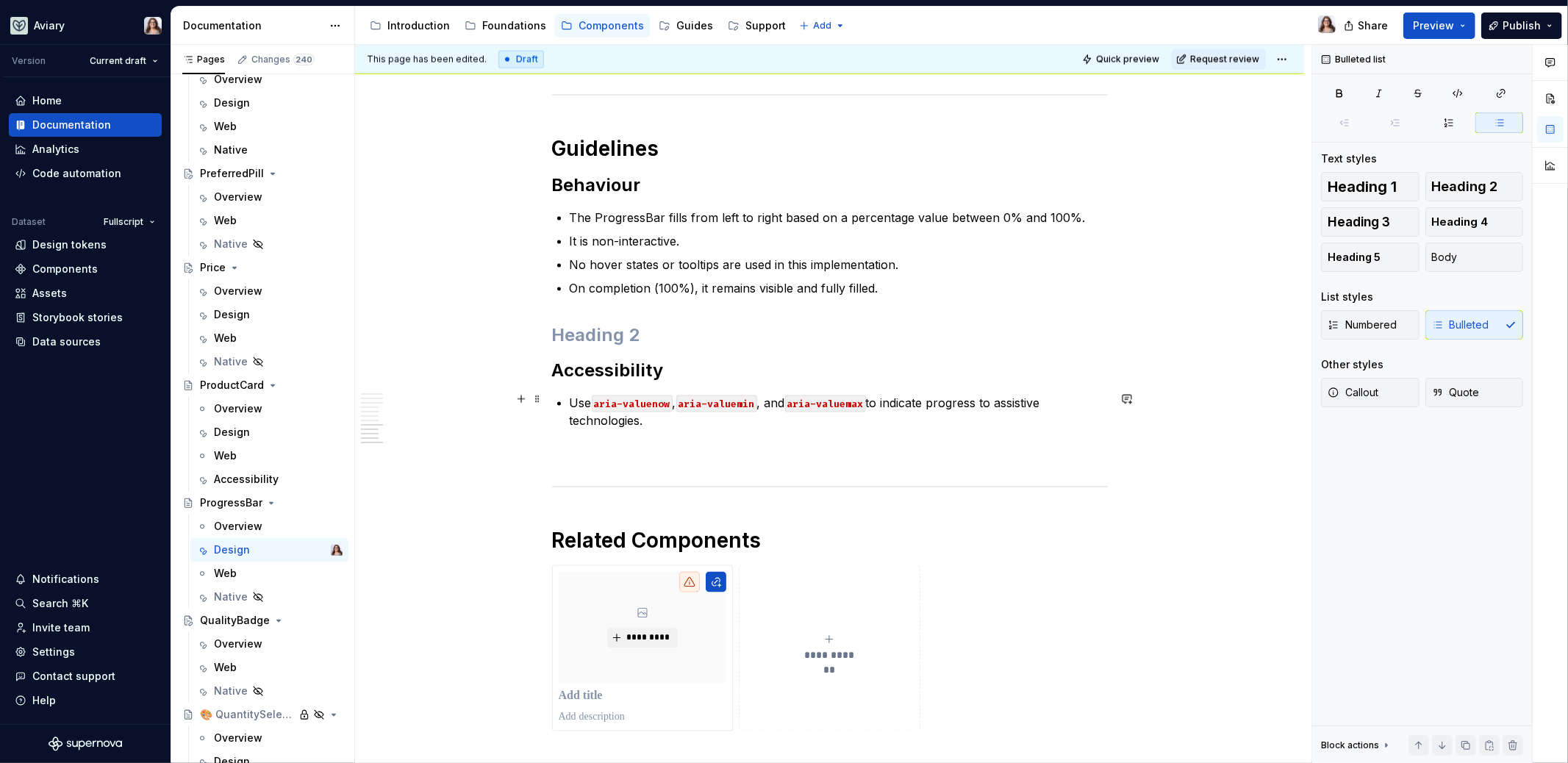
click at [569, 397] on p "Use aria-valuenow , aria-valuemin , and aria-valuemax to indicate progress to a…" at bounding box center [838, 411] width 538 height 35
click at [648, 415] on p "Use aria-valuenow , aria-valuemin , and aria-valuemax to indicate progress to a…" at bounding box center [838, 411] width 538 height 35
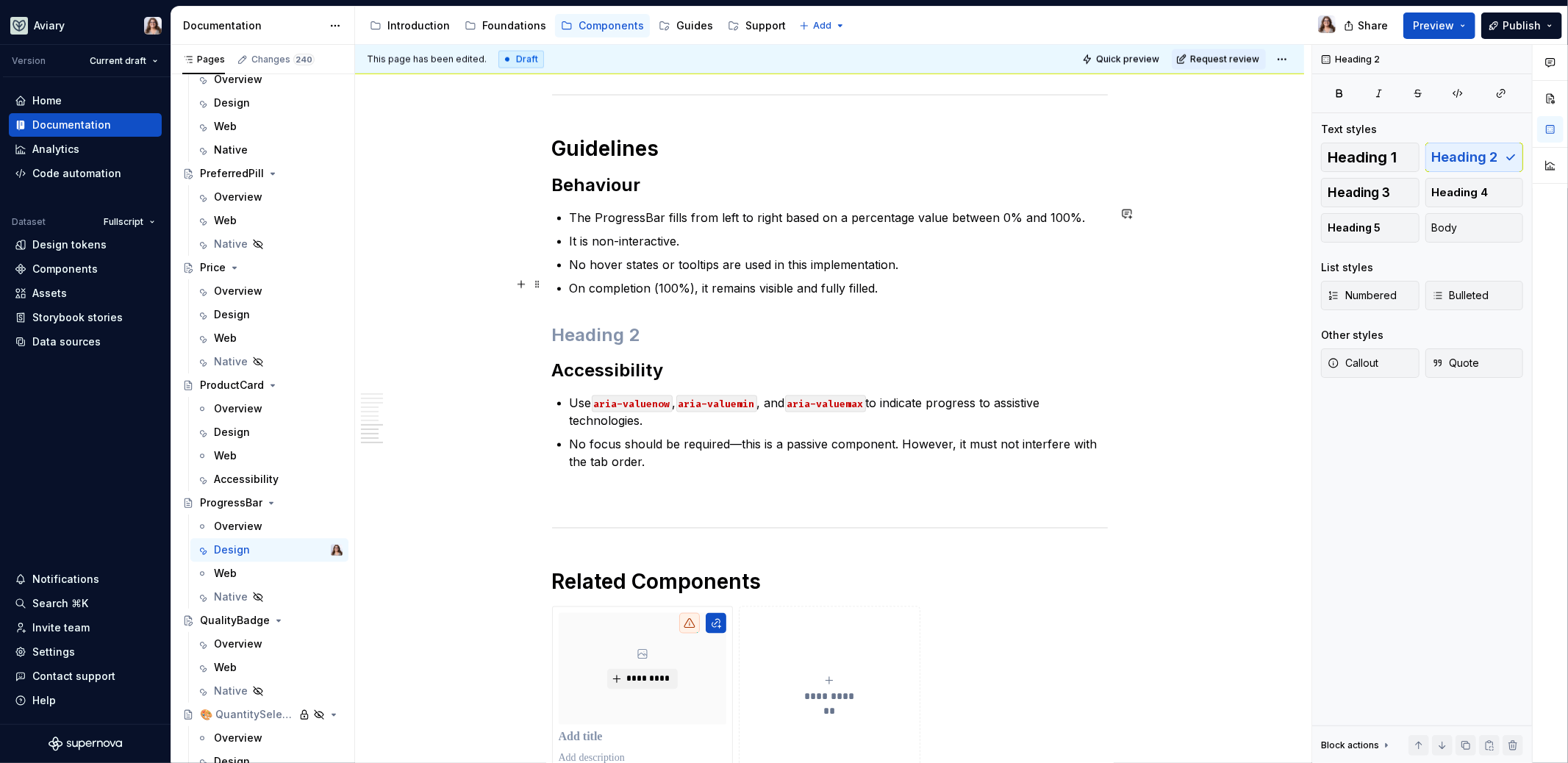
click at [881, 283] on p "On completion (100%), it remains visible and fully filled." at bounding box center [838, 288] width 538 height 18
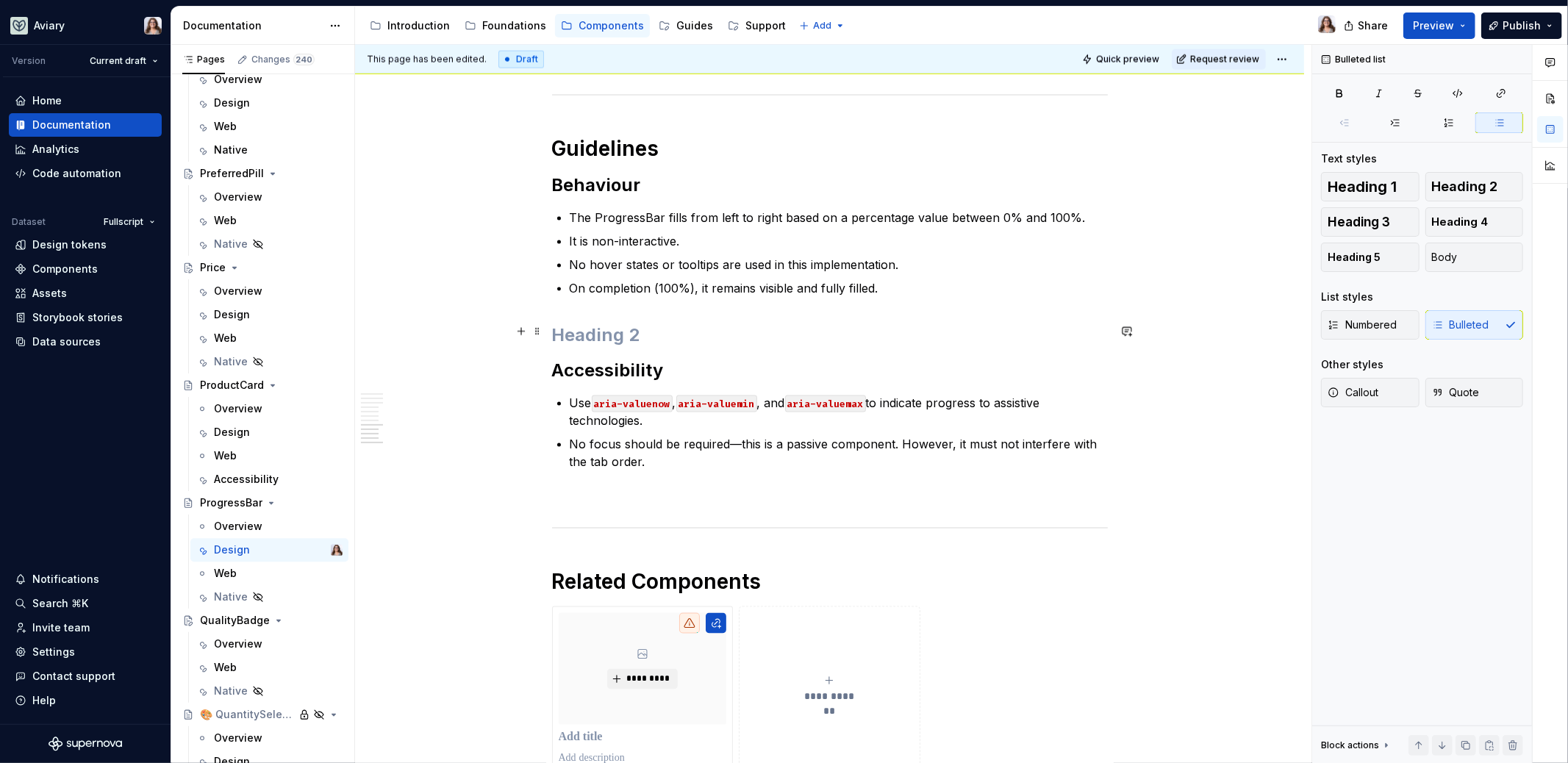
click at [603, 326] on h2 at bounding box center [829, 335] width 556 height 24
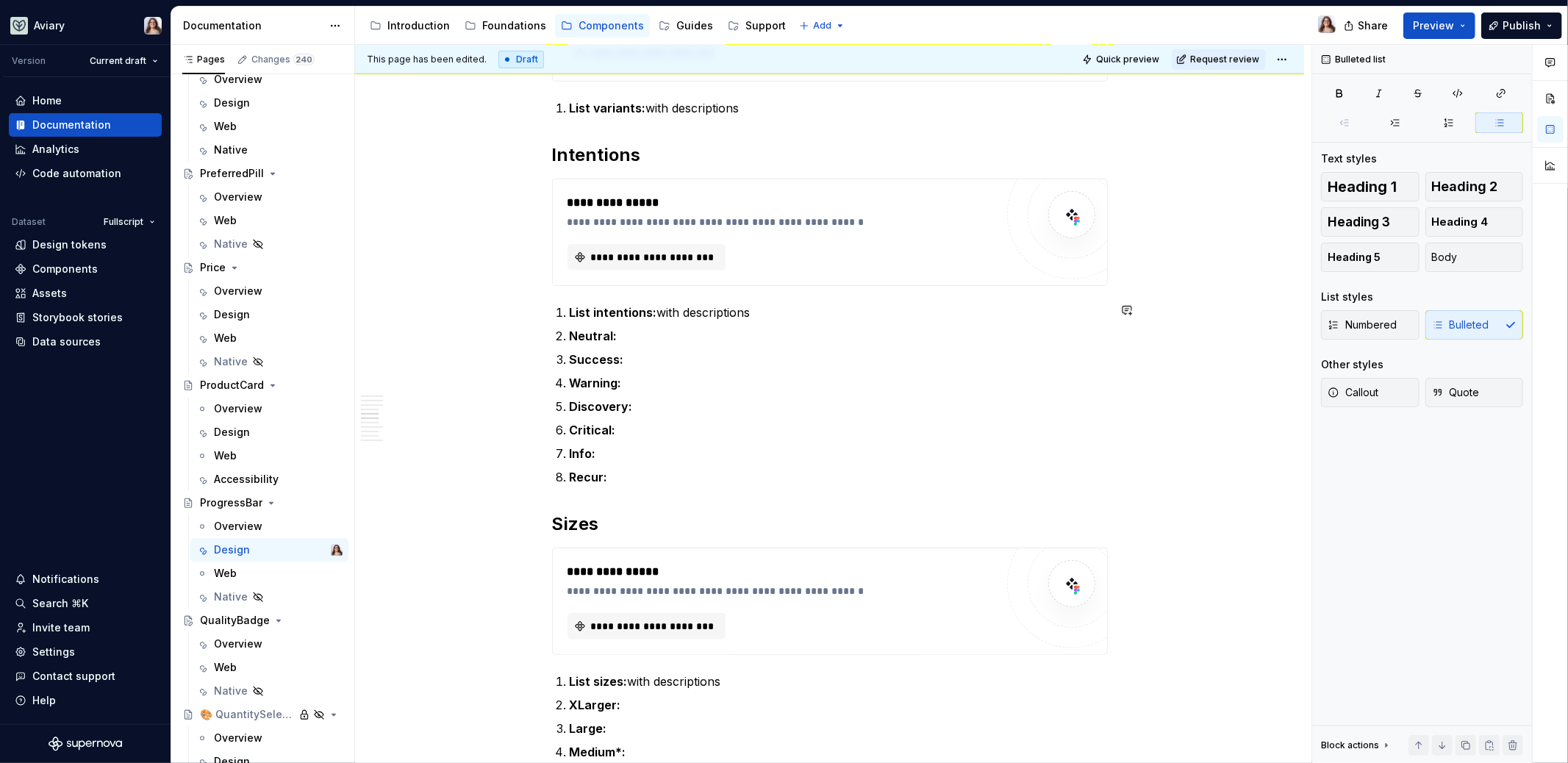
scroll to position [869, 0]
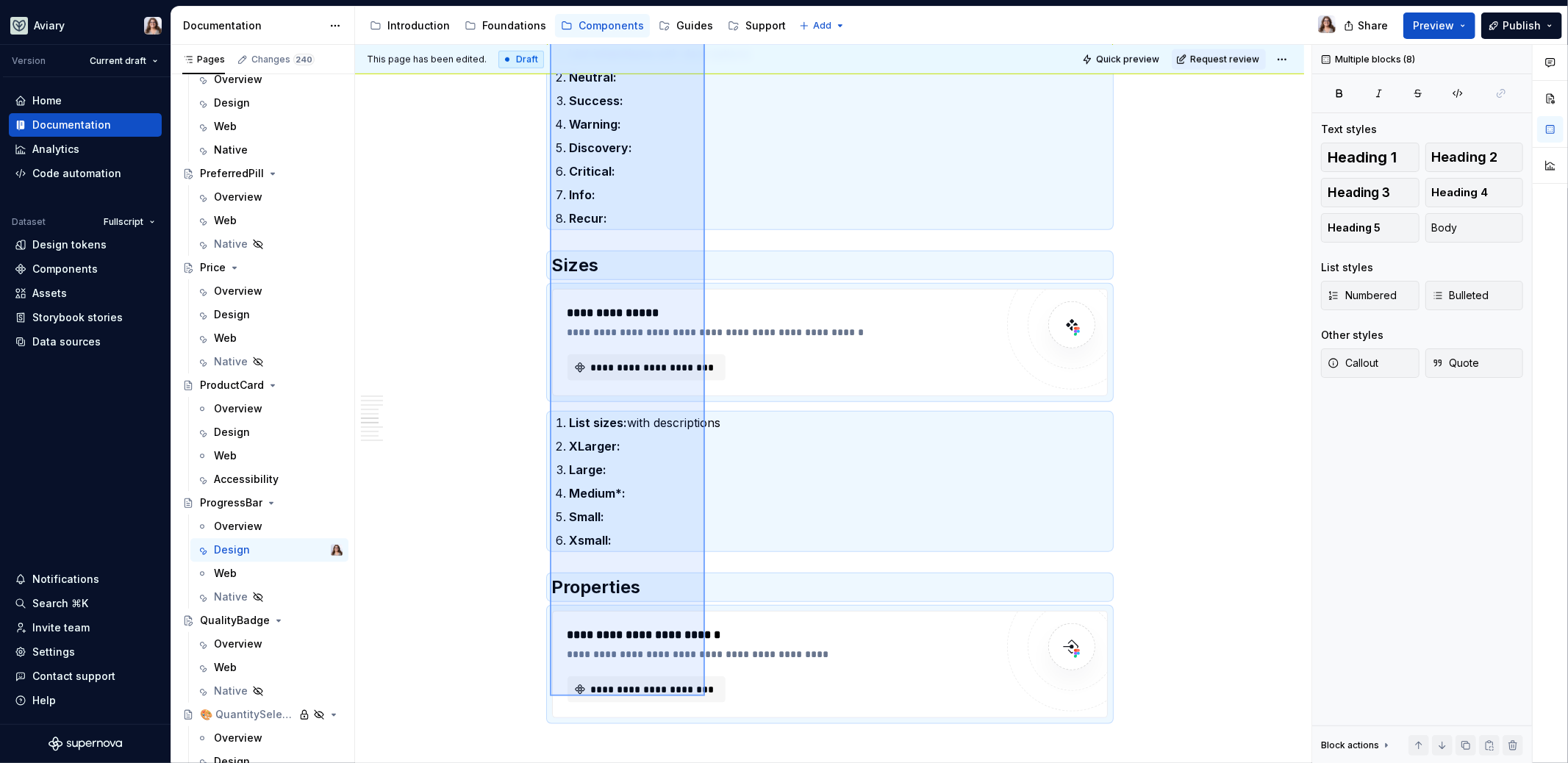
drag, startPoint x: 550, startPoint y: 133, endPoint x: 705, endPoint y: 696, distance: 583.9
click at [705, 696] on div "**********" at bounding box center [833, 404] width 956 height 719
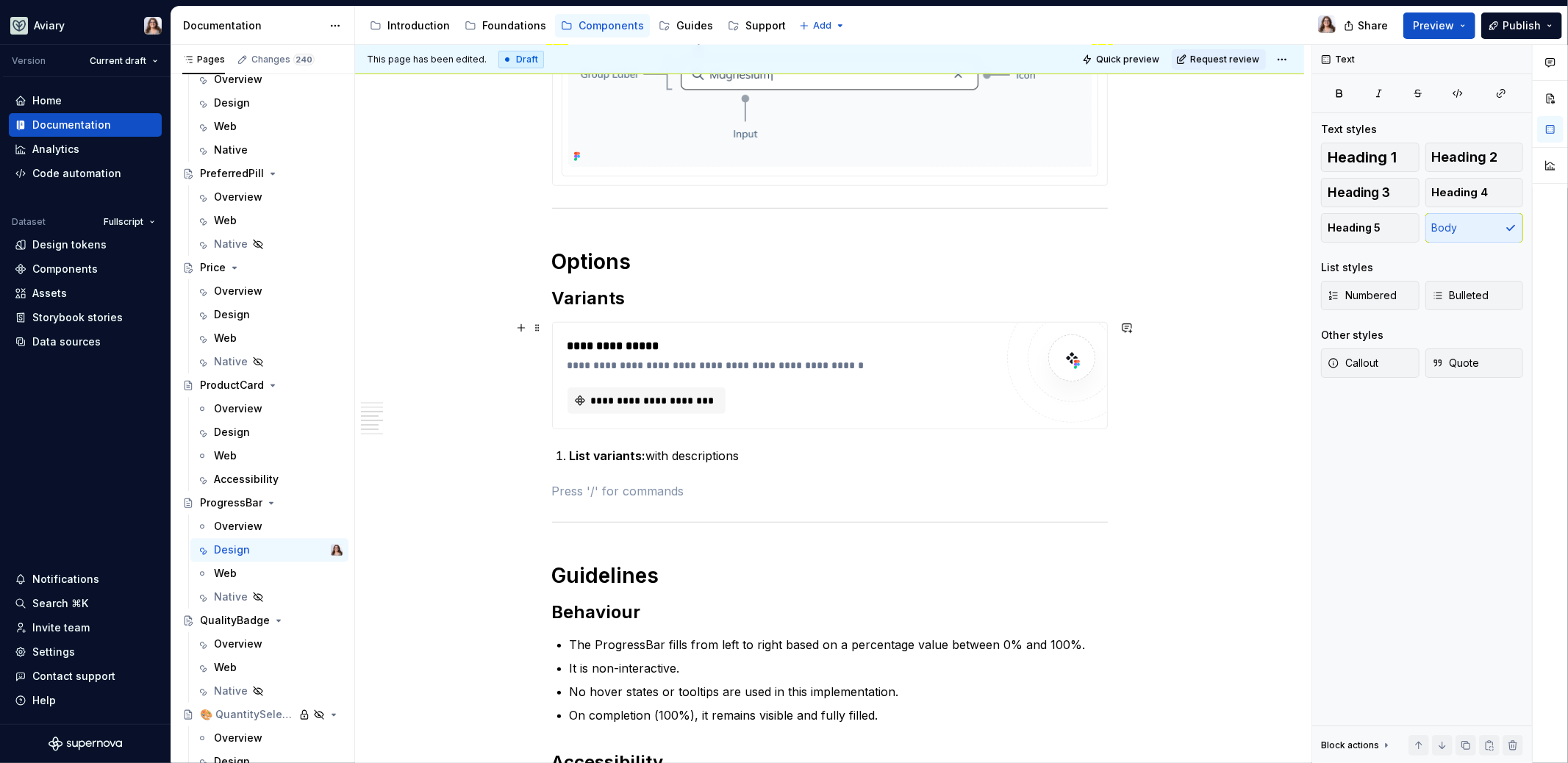
scroll to position [506, 0]
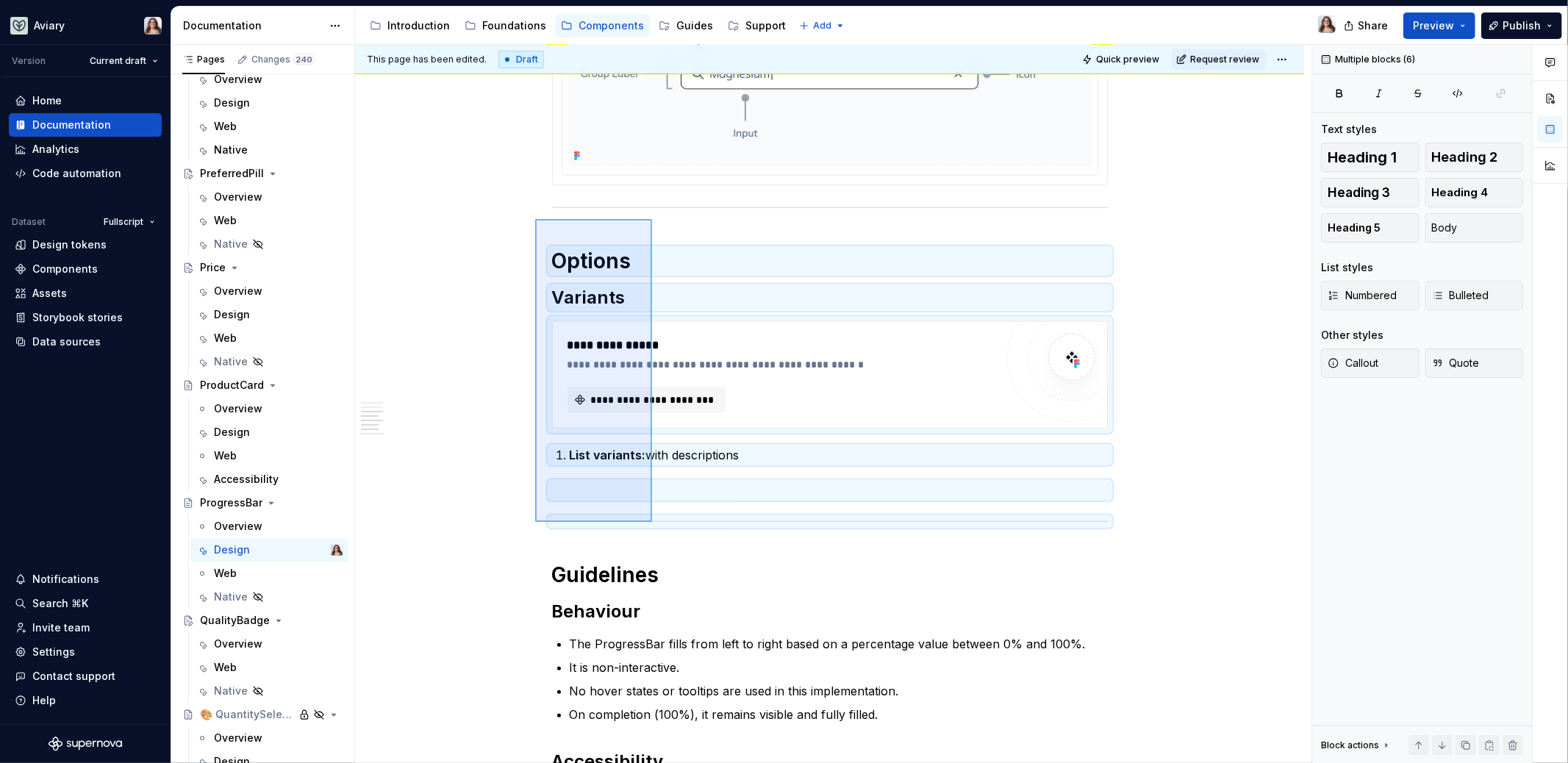
drag, startPoint x: 535, startPoint y: 219, endPoint x: 652, endPoint y: 522, distance: 324.8
click at [652, 522] on div "**********" at bounding box center [833, 404] width 956 height 719
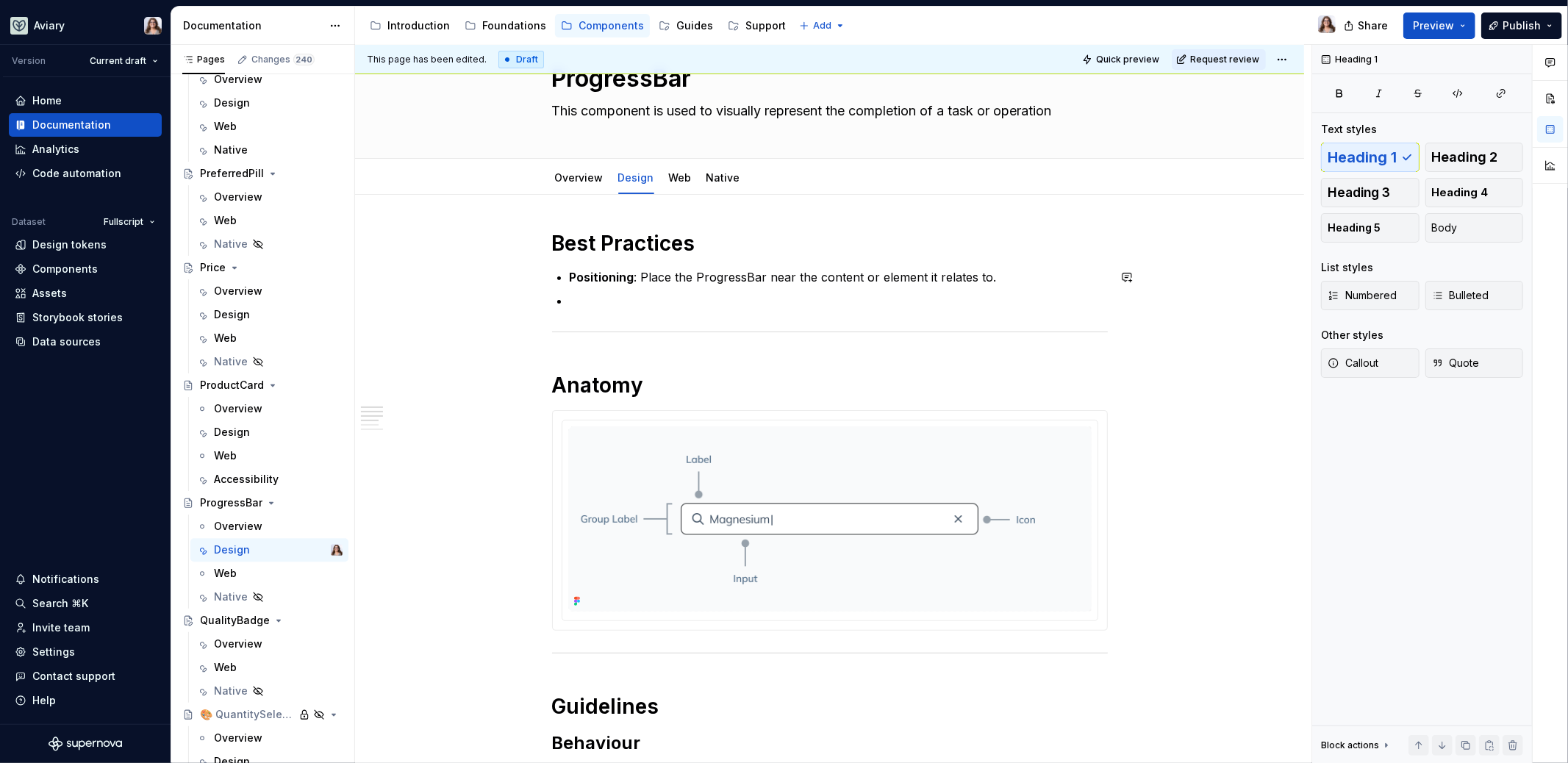
scroll to position [54, 0]
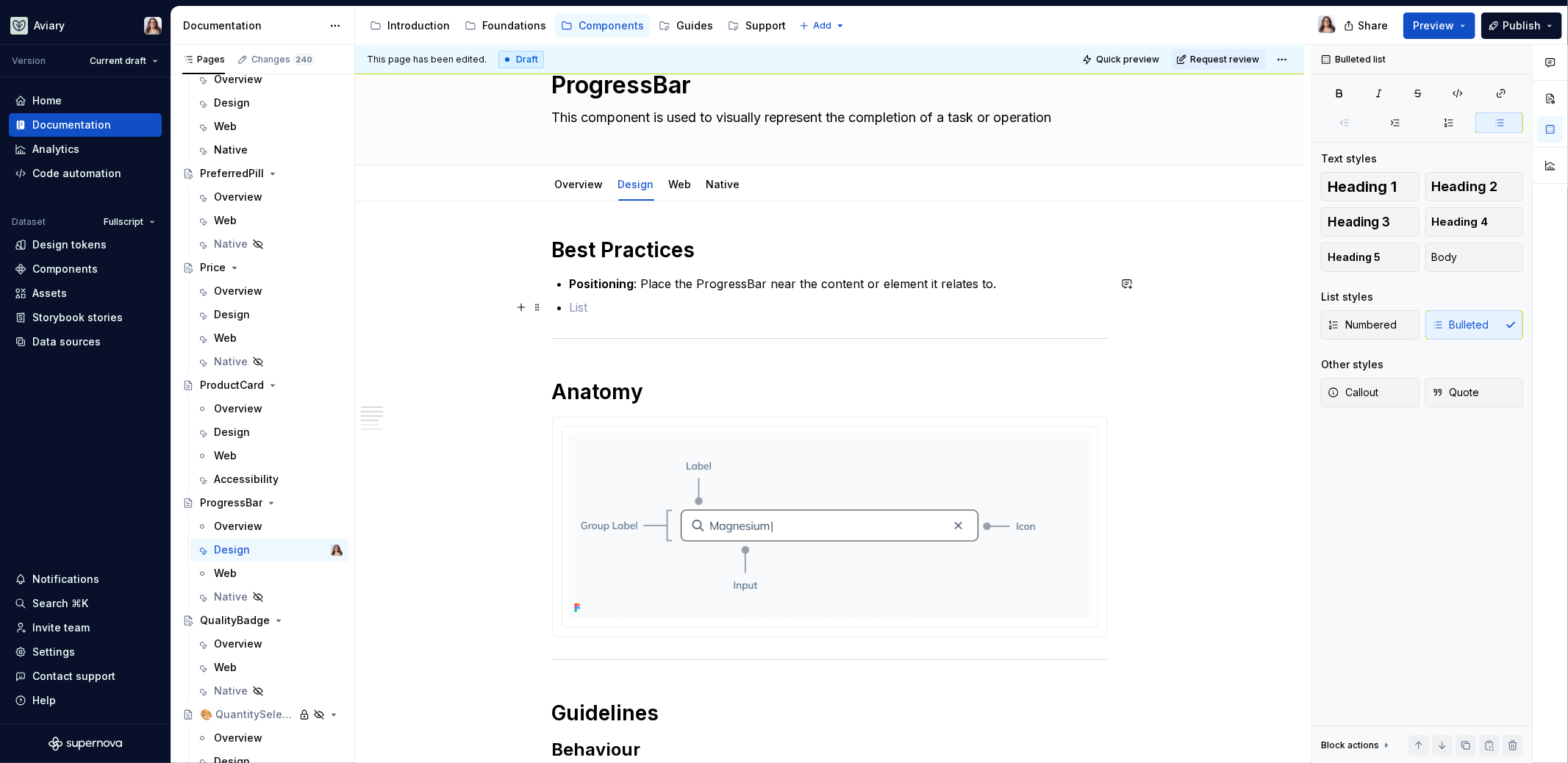
click at [574, 305] on p at bounding box center [838, 306] width 538 height 18
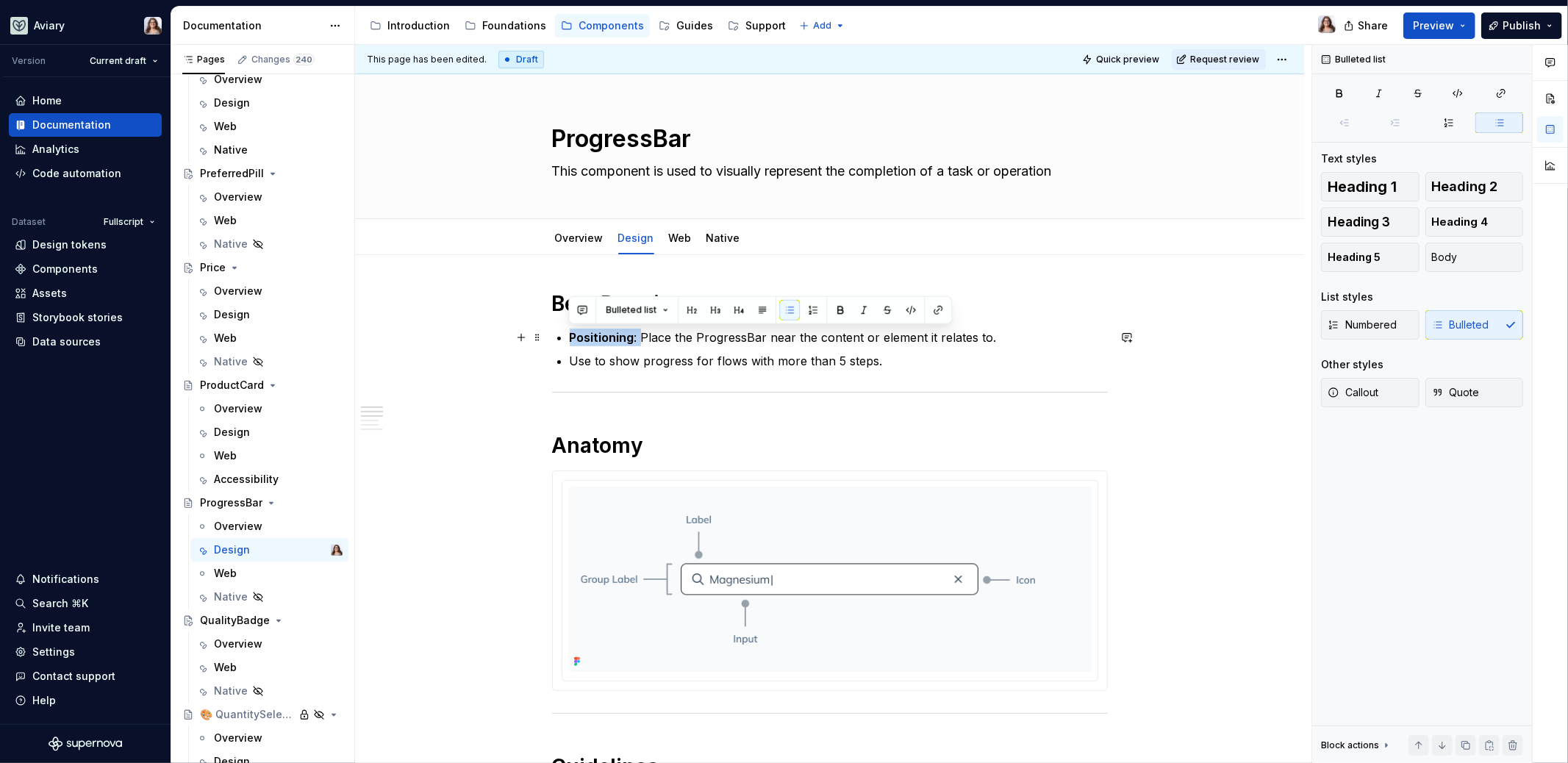
drag, startPoint x: 640, startPoint y: 331, endPoint x: 568, endPoint y: 334, distance: 72.1
click at [920, 338] on p "Place the ProgressBar near the content or element it relates to." at bounding box center [838, 337] width 538 height 18
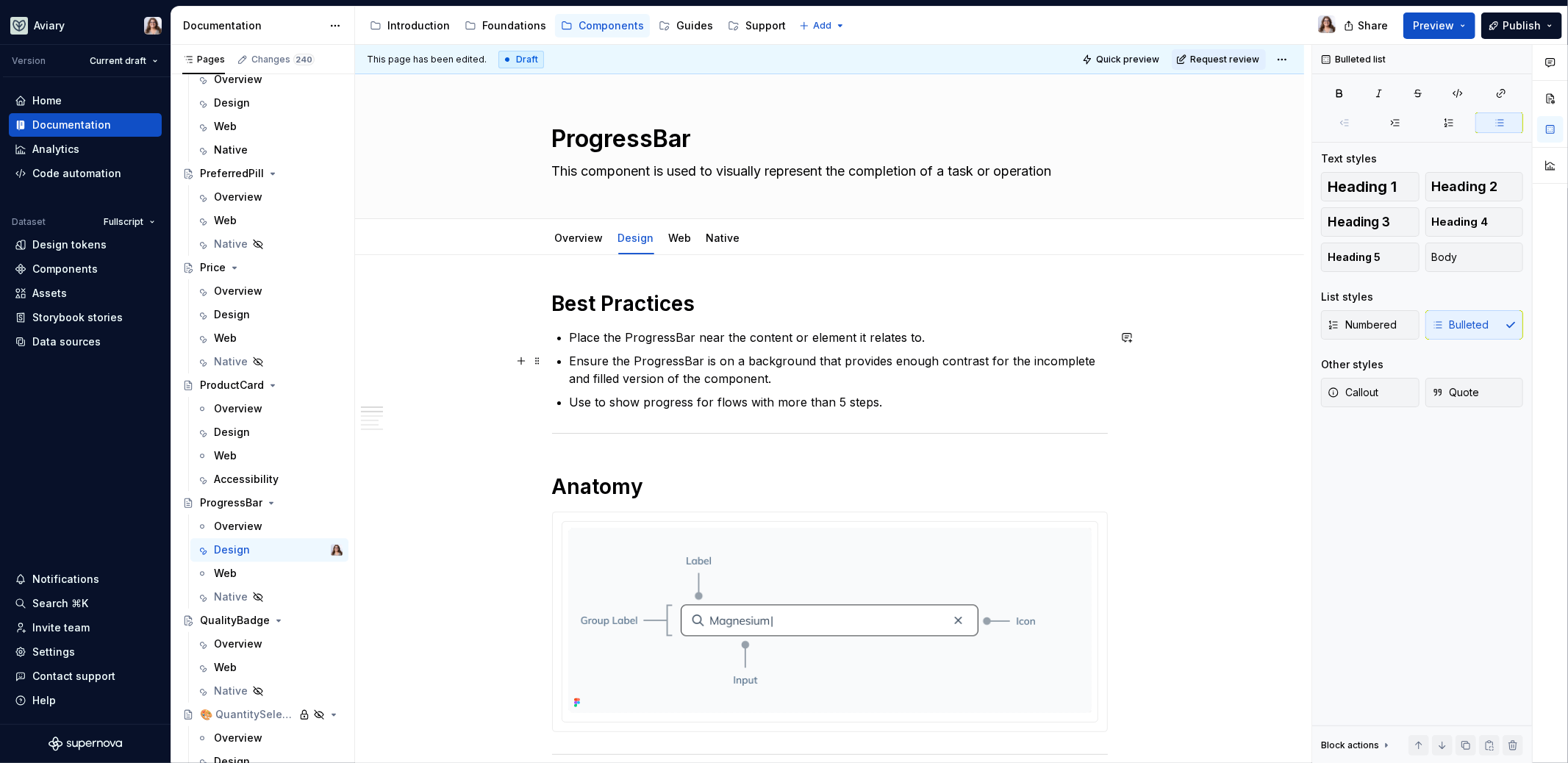
click at [648, 376] on p "Ensure the ProgressBar is on a background that provides enough contrast for the…" at bounding box center [838, 369] width 538 height 35
drag, startPoint x: 622, startPoint y: 375, endPoint x: 664, endPoint y: 378, distance: 42.1
click at [664, 379] on p "Ensure the ProgressBar is on a background that provides enough contrast for the…" at bounding box center [838, 369] width 538 height 35
click at [758, 379] on p "Ensure the ProgressBar is on a background that provides enough contrast for the…" at bounding box center [838, 369] width 538 height 35
click at [880, 399] on p "Use to show progress for flows with more than 5 steps." at bounding box center [838, 401] width 538 height 18
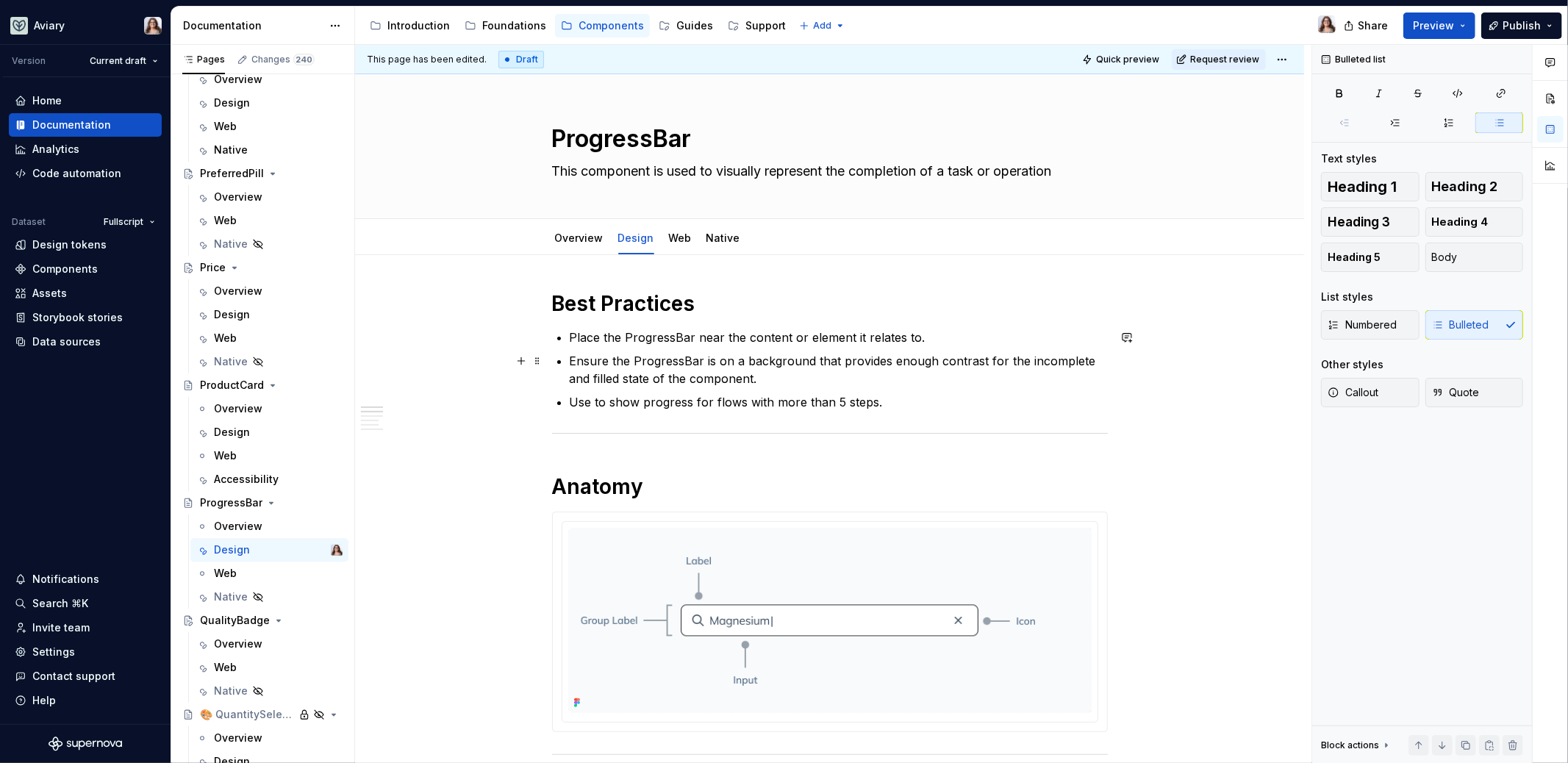
click at [757, 385] on p "Ensure the ProgressBar is on a background that provides enough contrast for the…" at bounding box center [838, 369] width 538 height 35
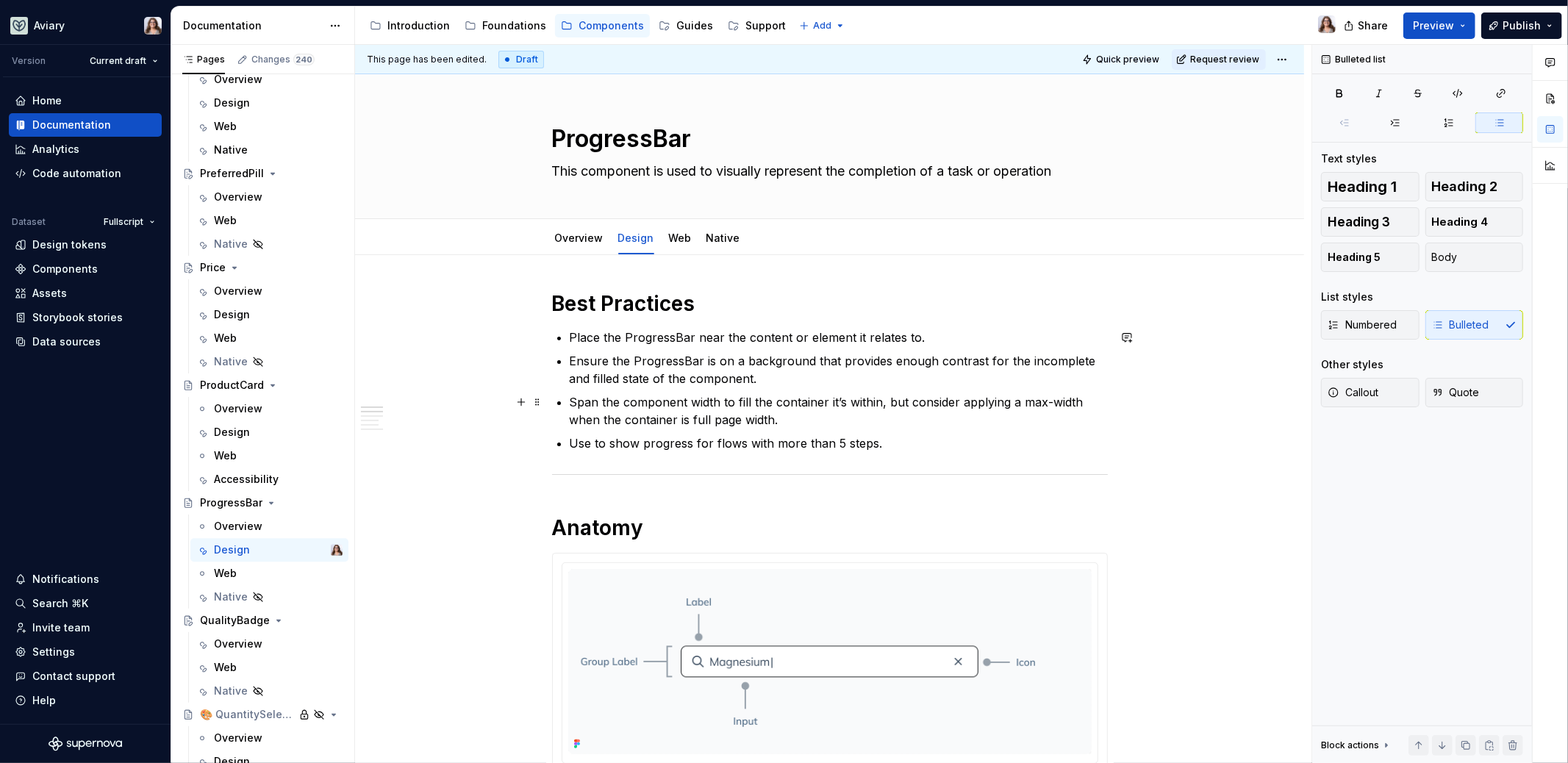
click at [784, 421] on p "Span the component width to fill the container it’s within, but consider applyi…" at bounding box center [838, 411] width 538 height 35
click at [579, 233] on link "Overview" at bounding box center [579, 237] width 48 height 12
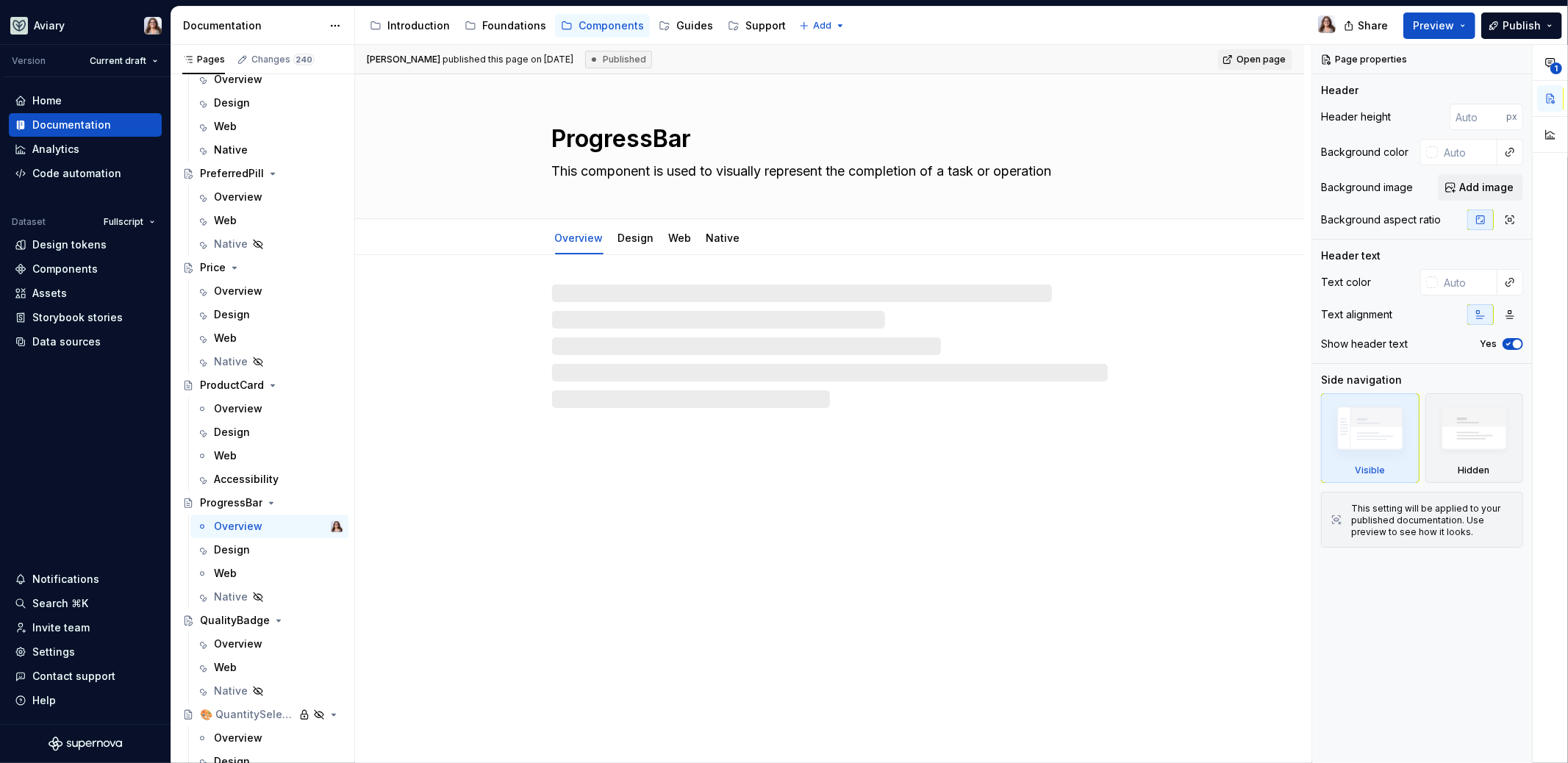
type textarea "*"
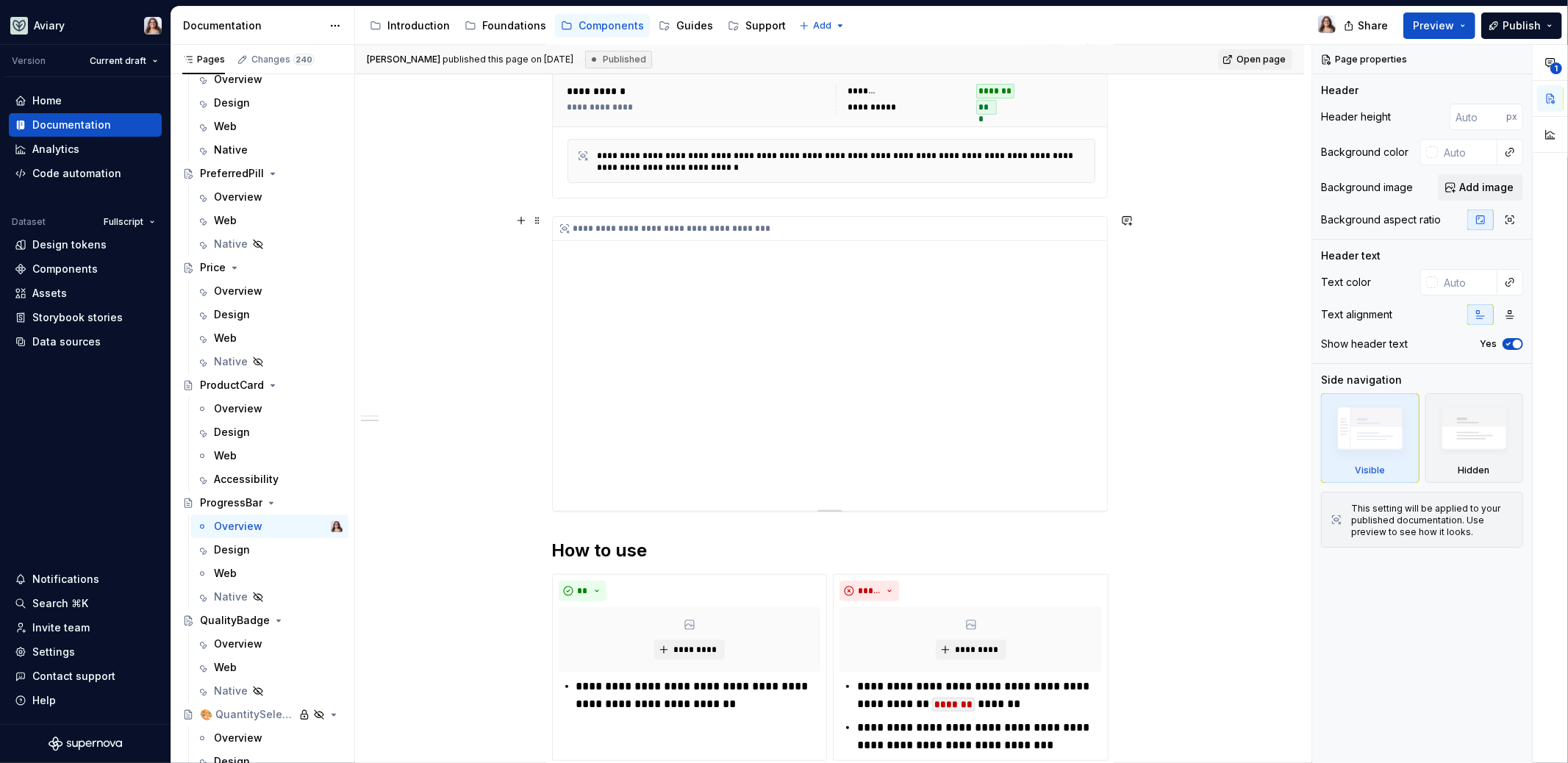
scroll to position [211, 0]
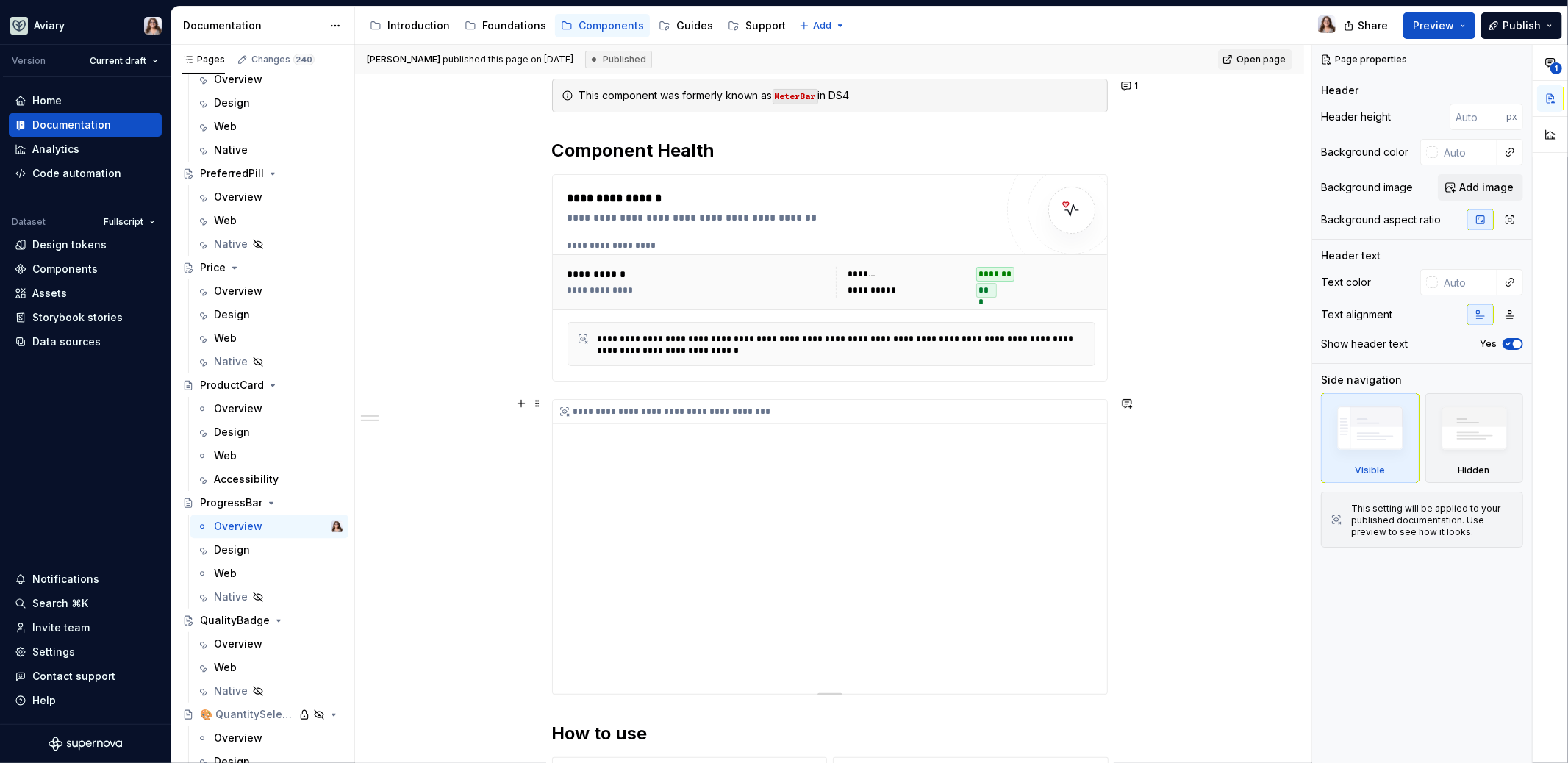
click at [701, 422] on div "**********" at bounding box center [829, 547] width 554 height 294
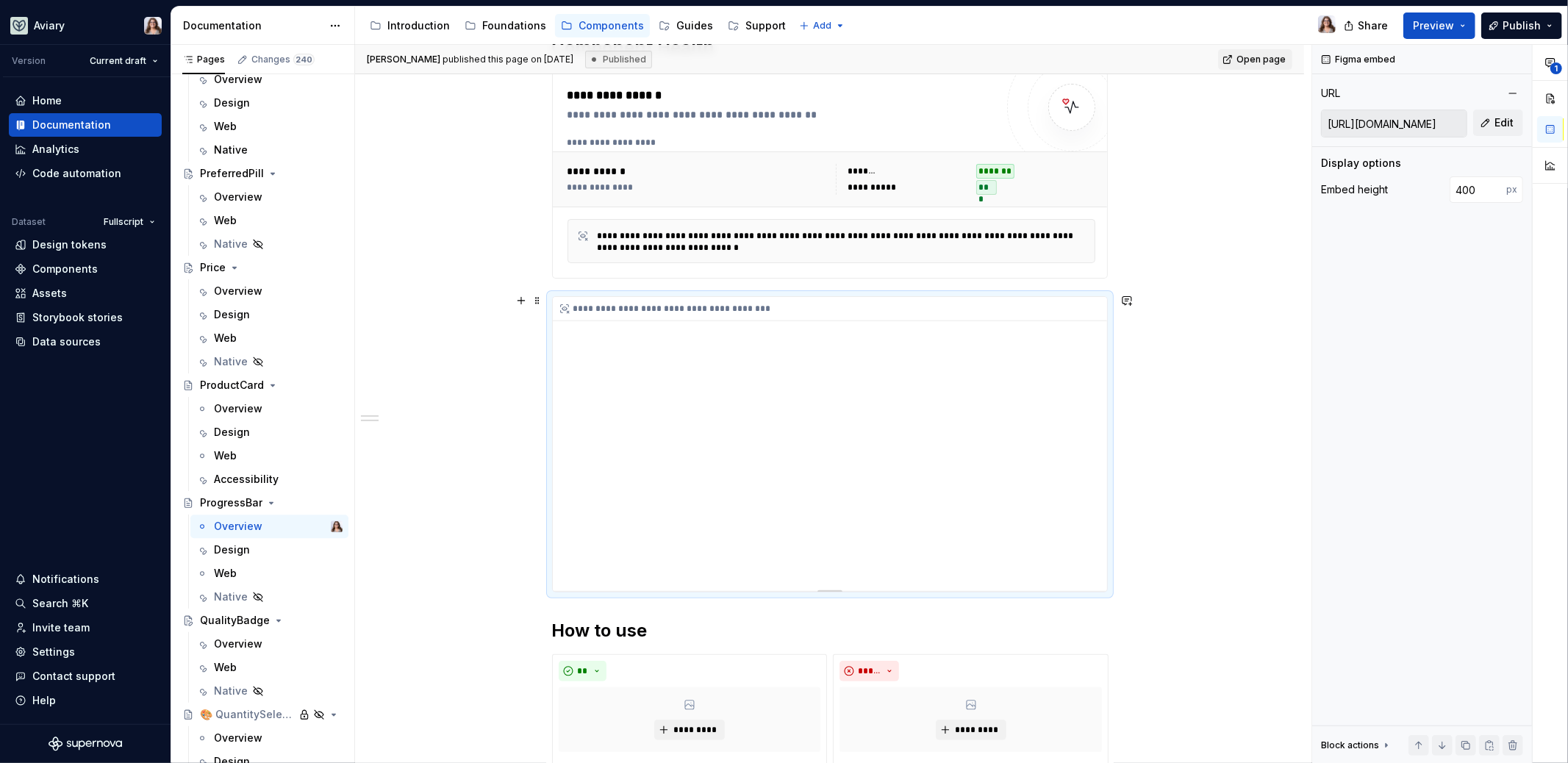
scroll to position [318, 0]
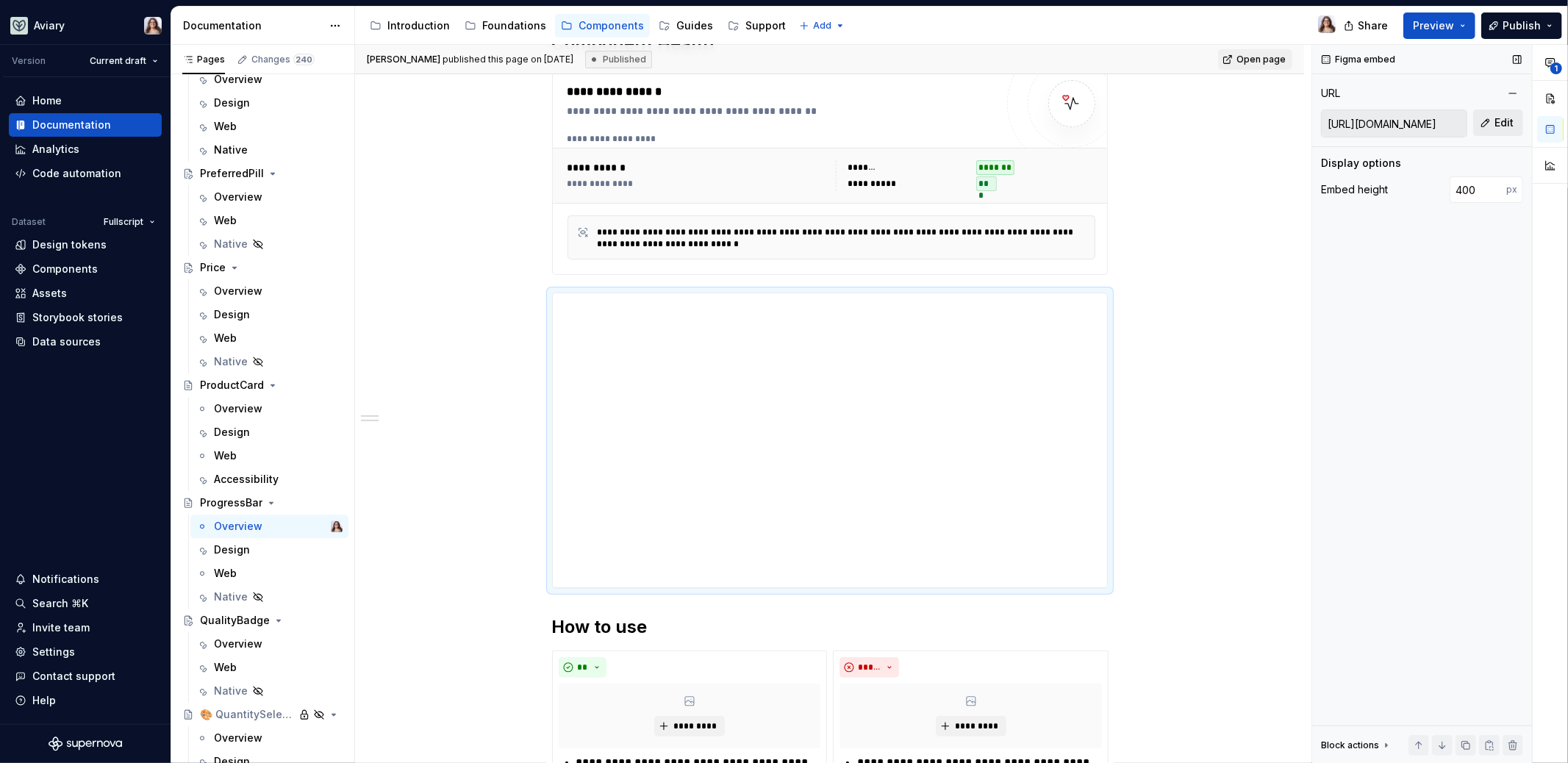
click at [1492, 125] on button "Edit" at bounding box center [1497, 123] width 50 height 27
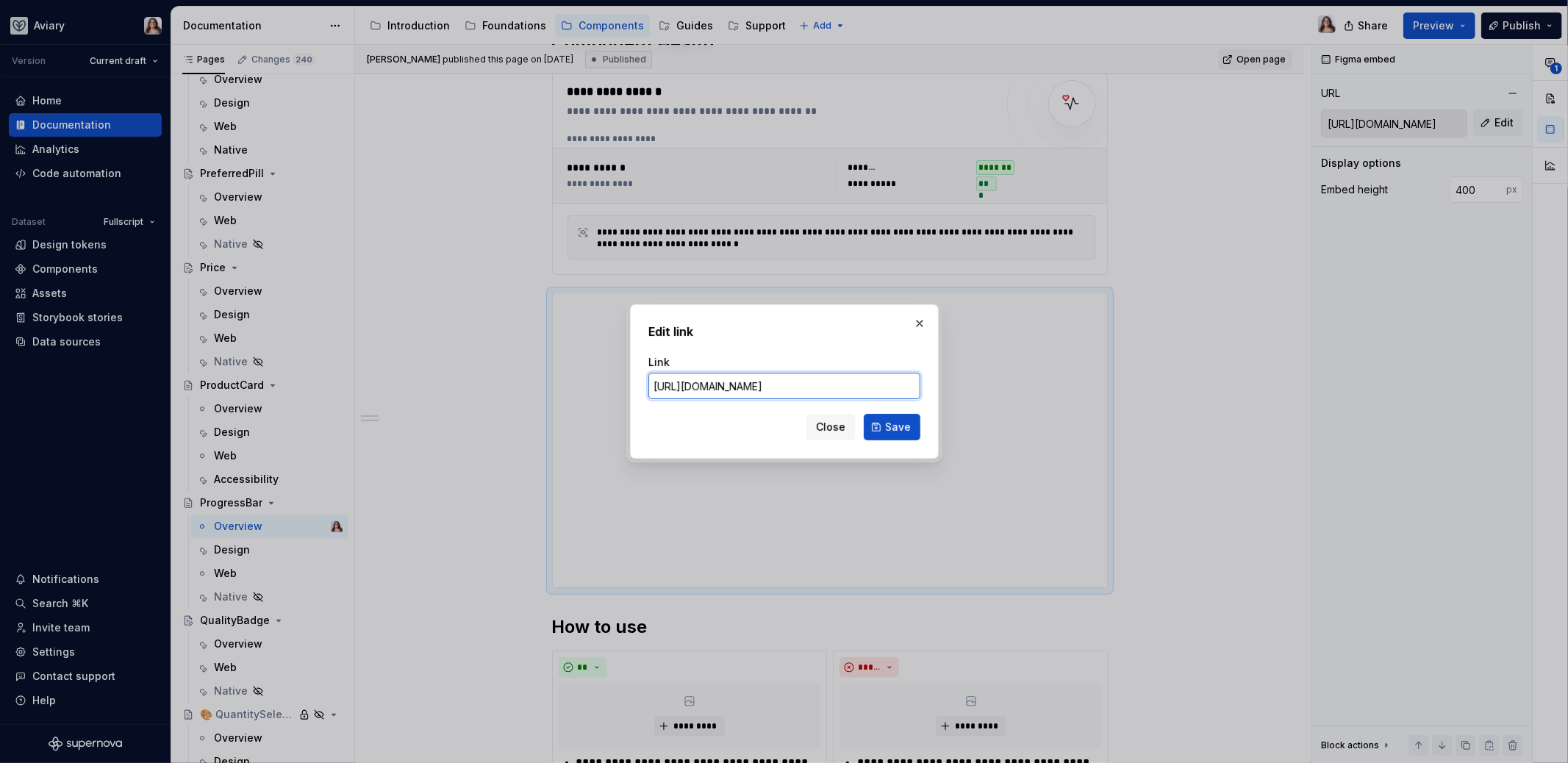
click at [822, 379] on input "https://embed.figma.com/design/hU1yjhXFER6PNE49vxOHts/branch/8p43OFMoWtaEChbkqx…" at bounding box center [784, 385] width 272 height 27
paste input "www.figma.com/design/nEosflOv9Eb5hUdvchmb7M/Web-UI-Kit?node-id=14716-198&t=Iram…"
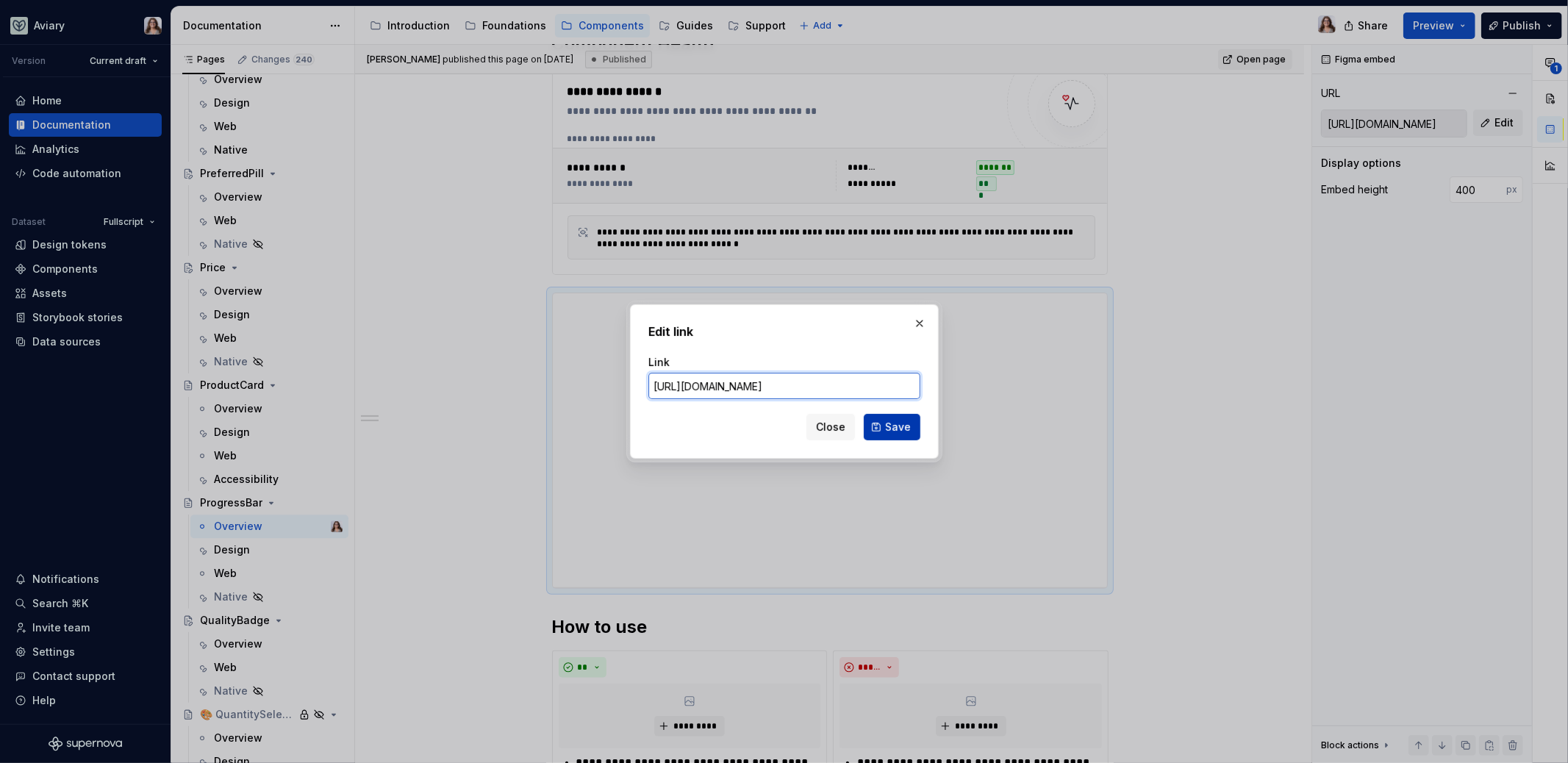
type input "https://www.figma.com/design/nEosflOv9Eb5hUdvchmb7M/Web-UI-Kit?node-id=14716-19…"
click at [891, 428] on span "Save" at bounding box center [898, 427] width 26 height 15
type input "https://embed.figma.com/design/nEosflOv9Eb5hUdvchmb7M/Web-UI-Kit?node-id=14716-…"
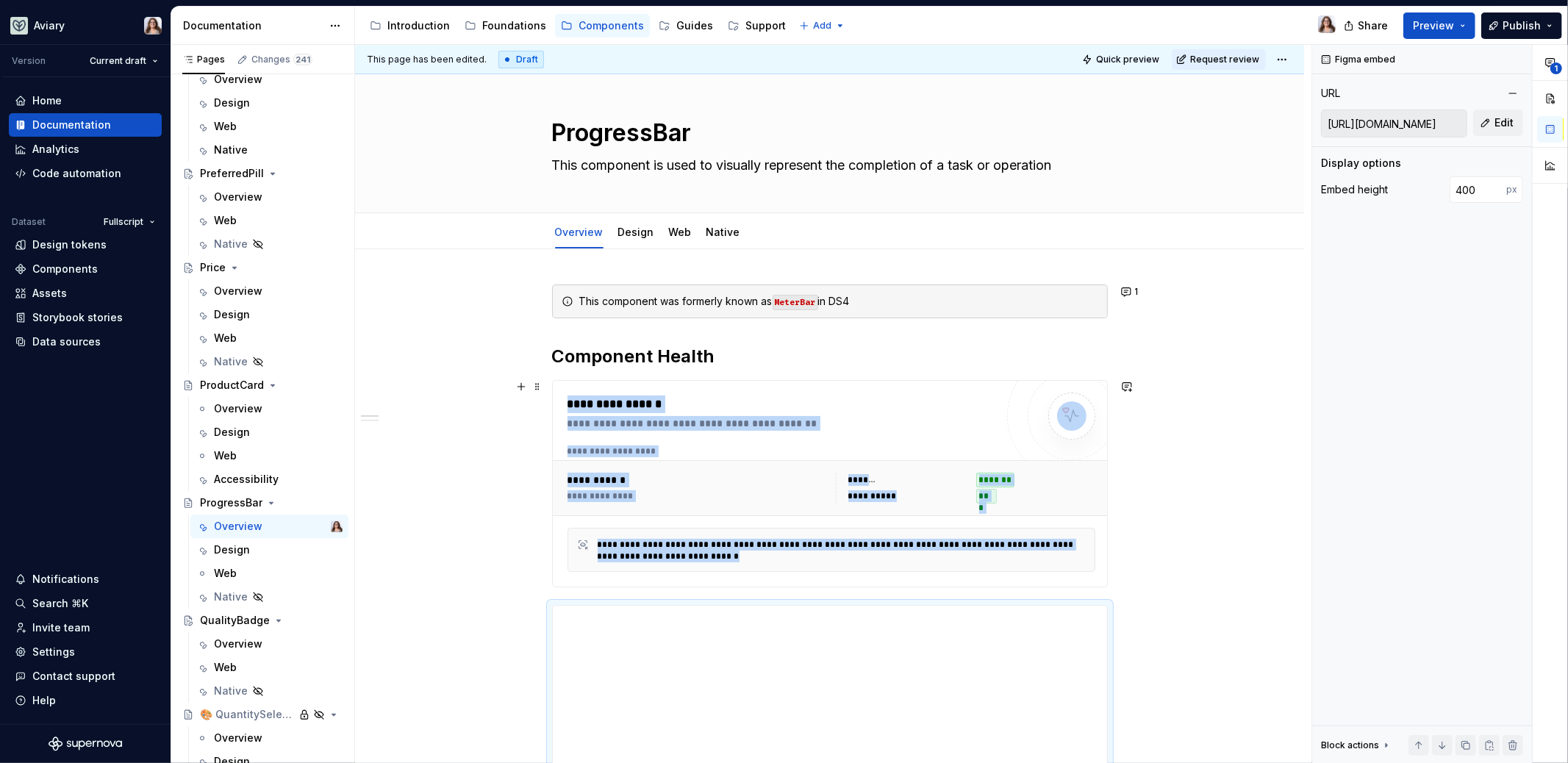
scroll to position [8, 0]
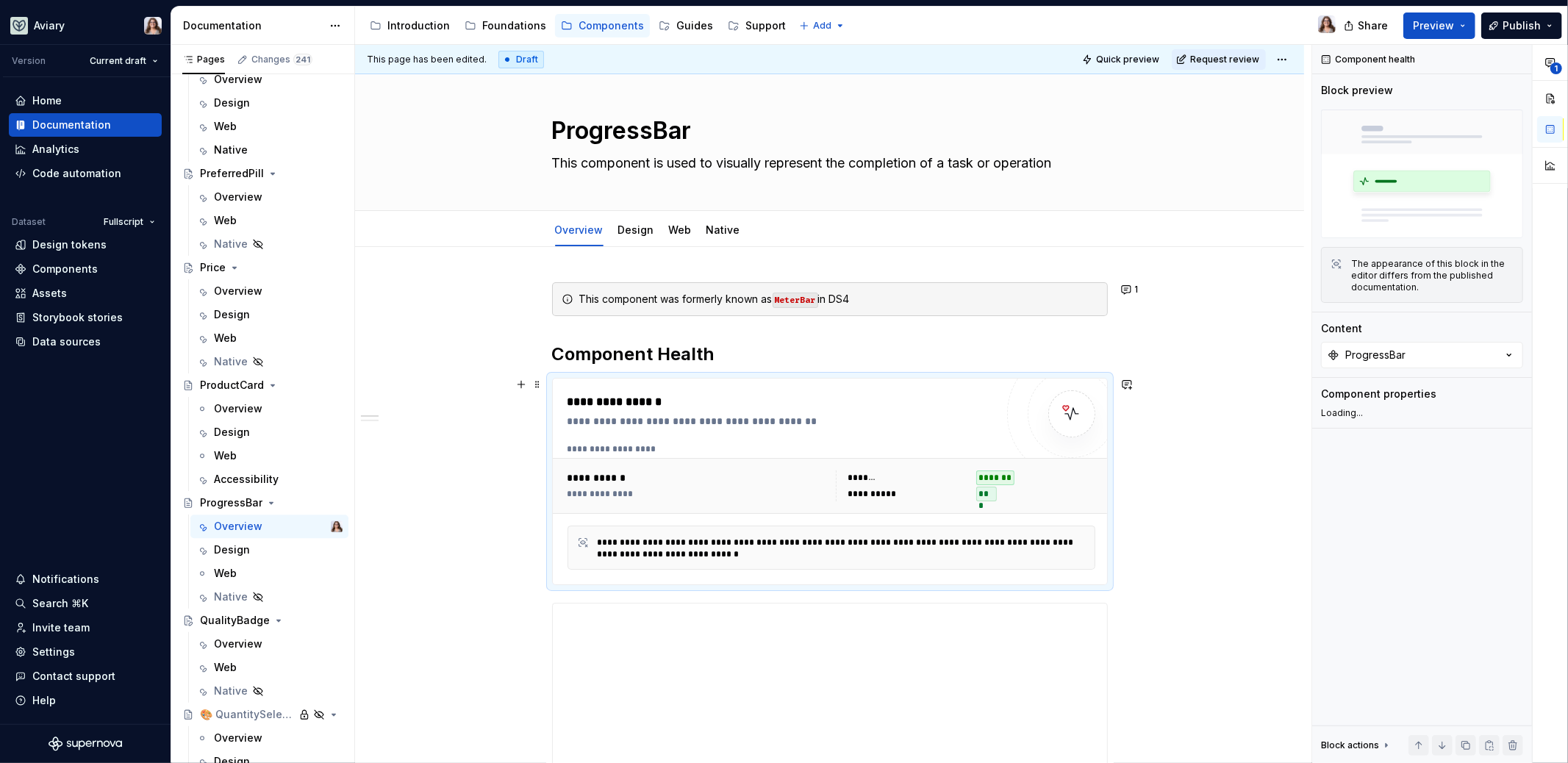
click at [838, 388] on div "**********" at bounding box center [829, 481] width 554 height 206
click at [1337, 417] on label "Platform" at bounding box center [1422, 415] width 202 height 18
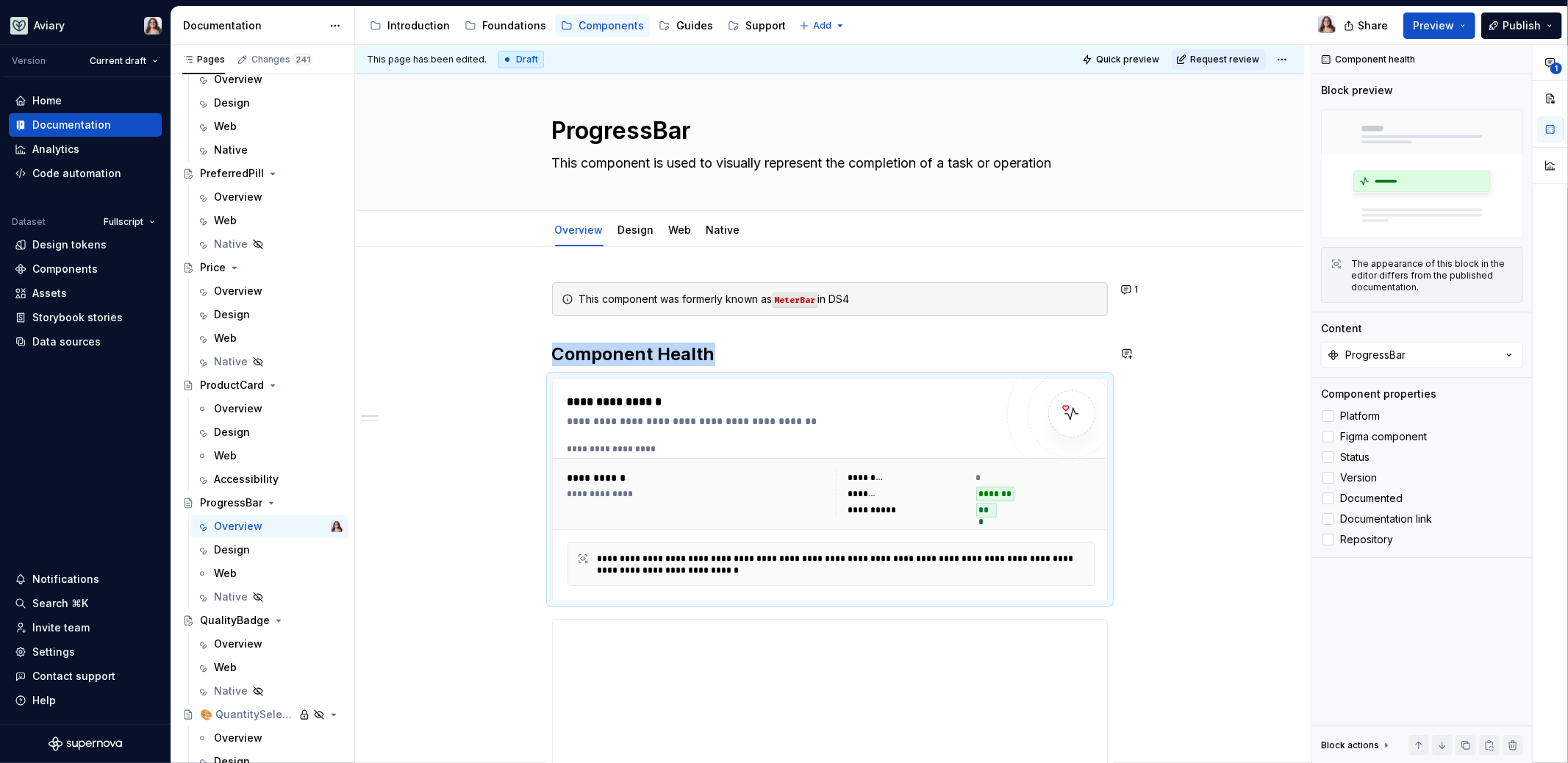
click at [709, 231] on link "Native" at bounding box center [723, 230] width 34 height 12
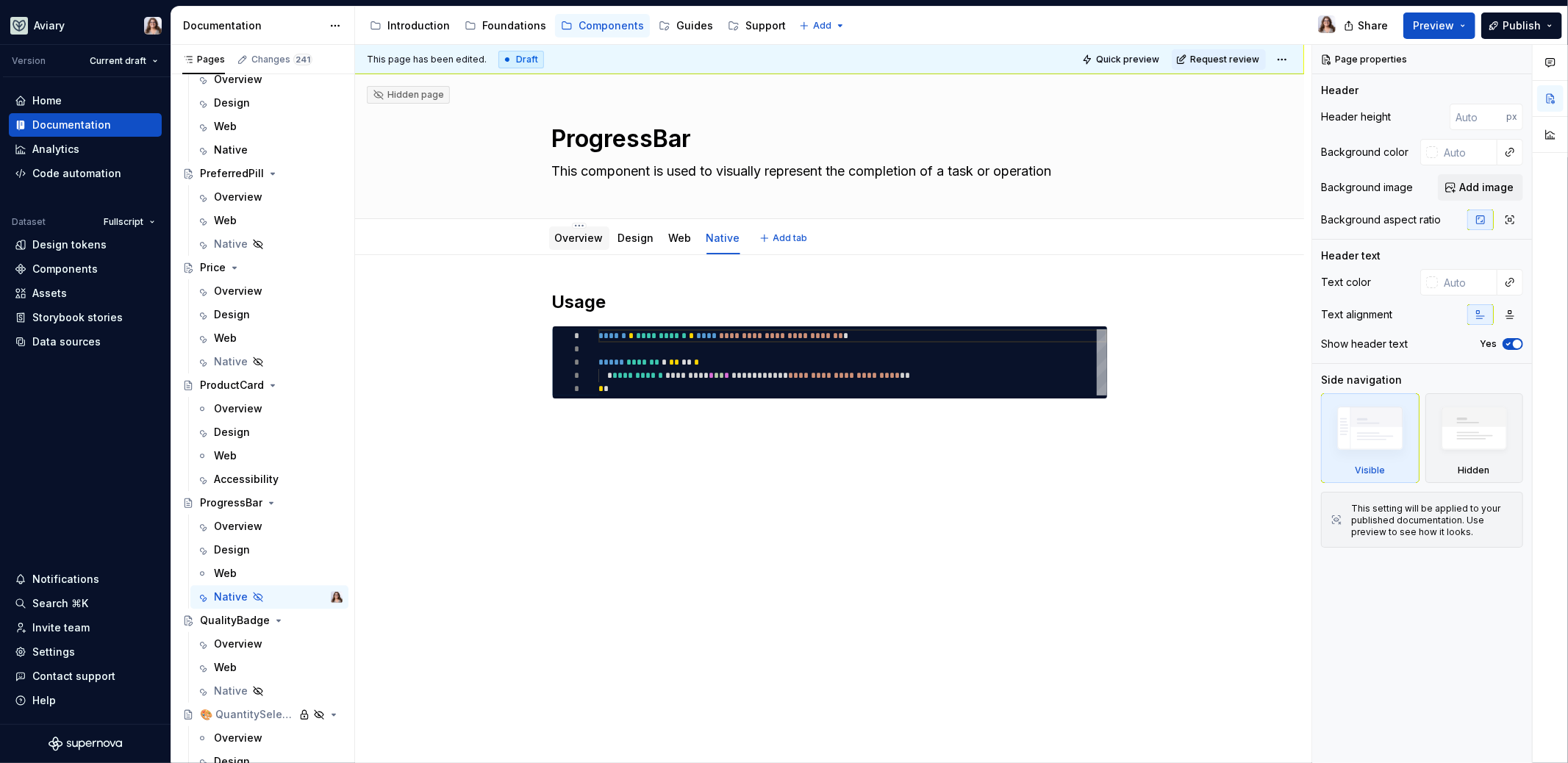
click at [582, 235] on link "Overview" at bounding box center [579, 237] width 48 height 12
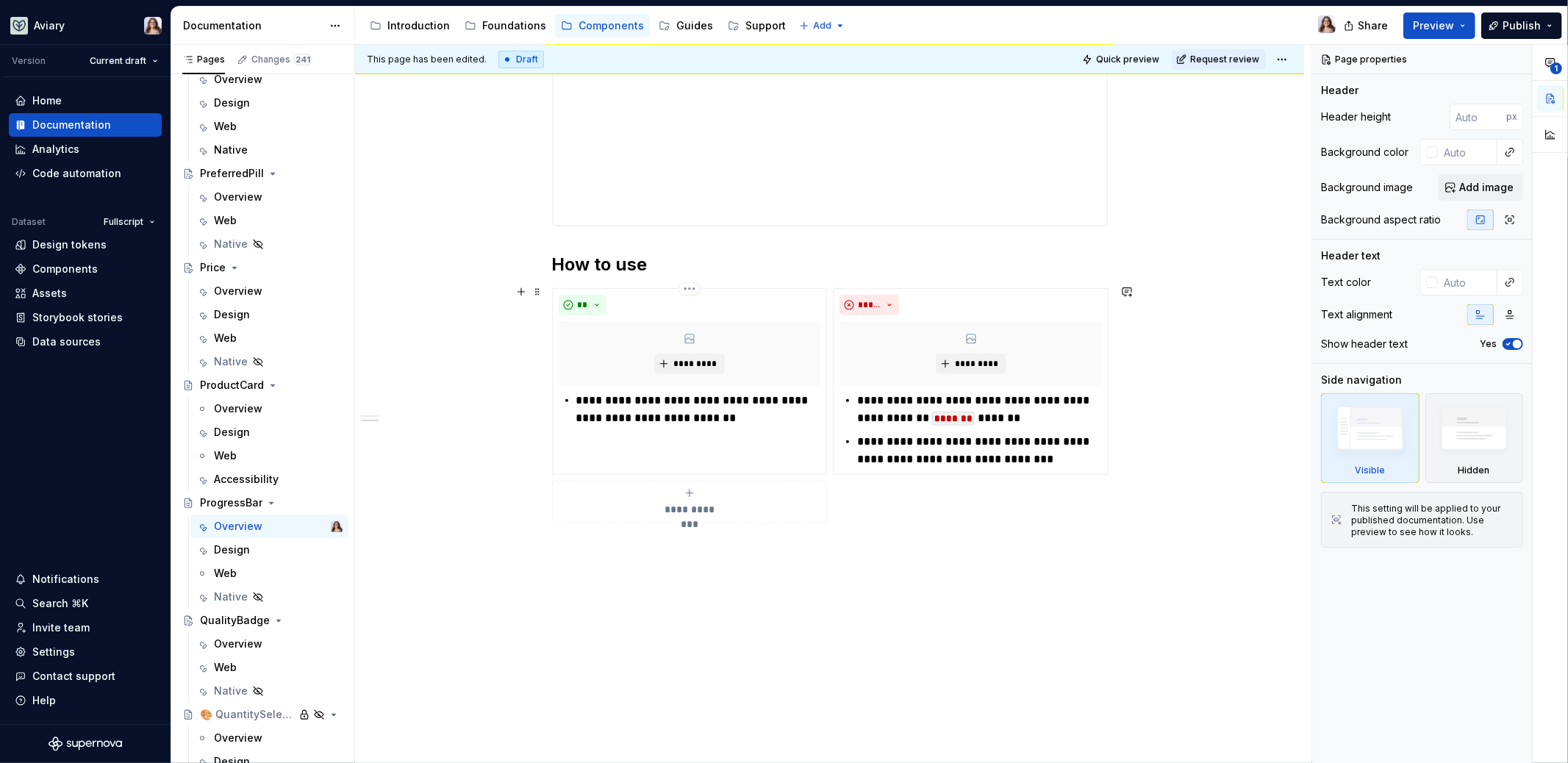
scroll to position [699, 0]
click at [745, 406] on p "**********" at bounding box center [698, 406] width 244 height 35
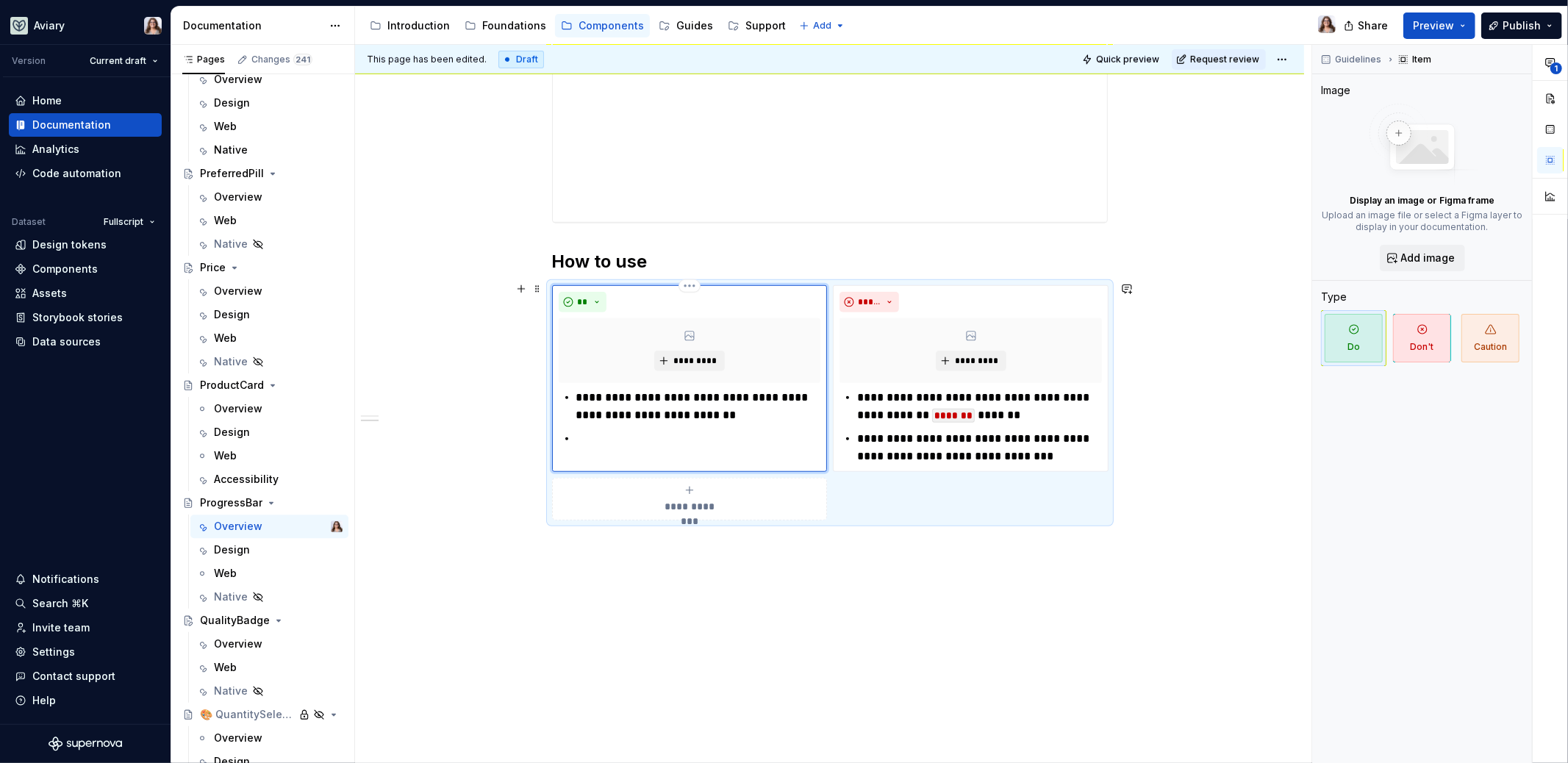
type textarea "*"
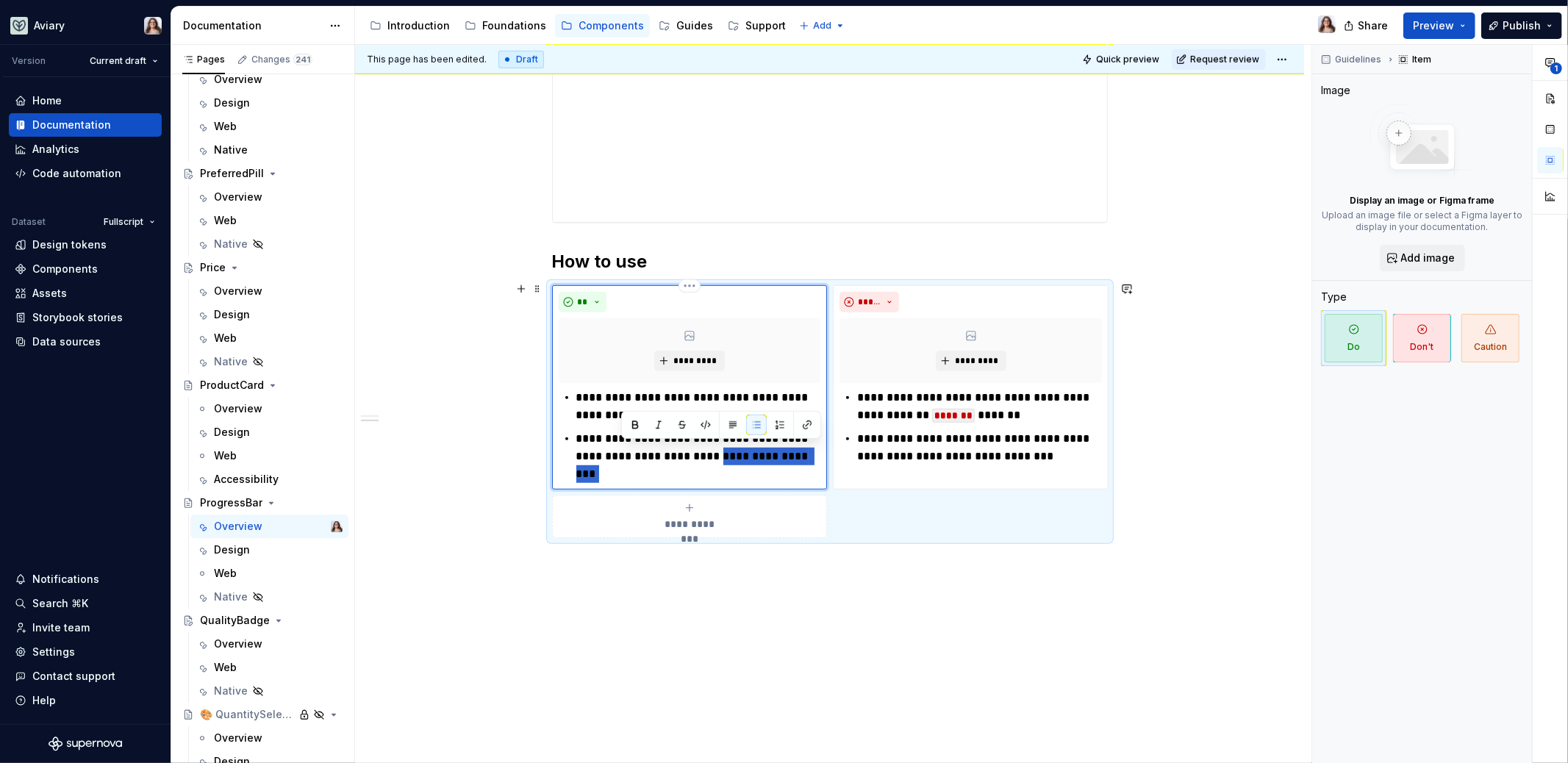
drag, startPoint x: 727, startPoint y: 449, endPoint x: 811, endPoint y: 470, distance: 86.6
click at [812, 472] on p "**********" at bounding box center [698, 456] width 244 height 53
type textarea "*"
click at [750, 412] on p "**********" at bounding box center [698, 406] width 244 height 35
click at [1002, 411] on p "**********" at bounding box center [979, 406] width 244 height 35
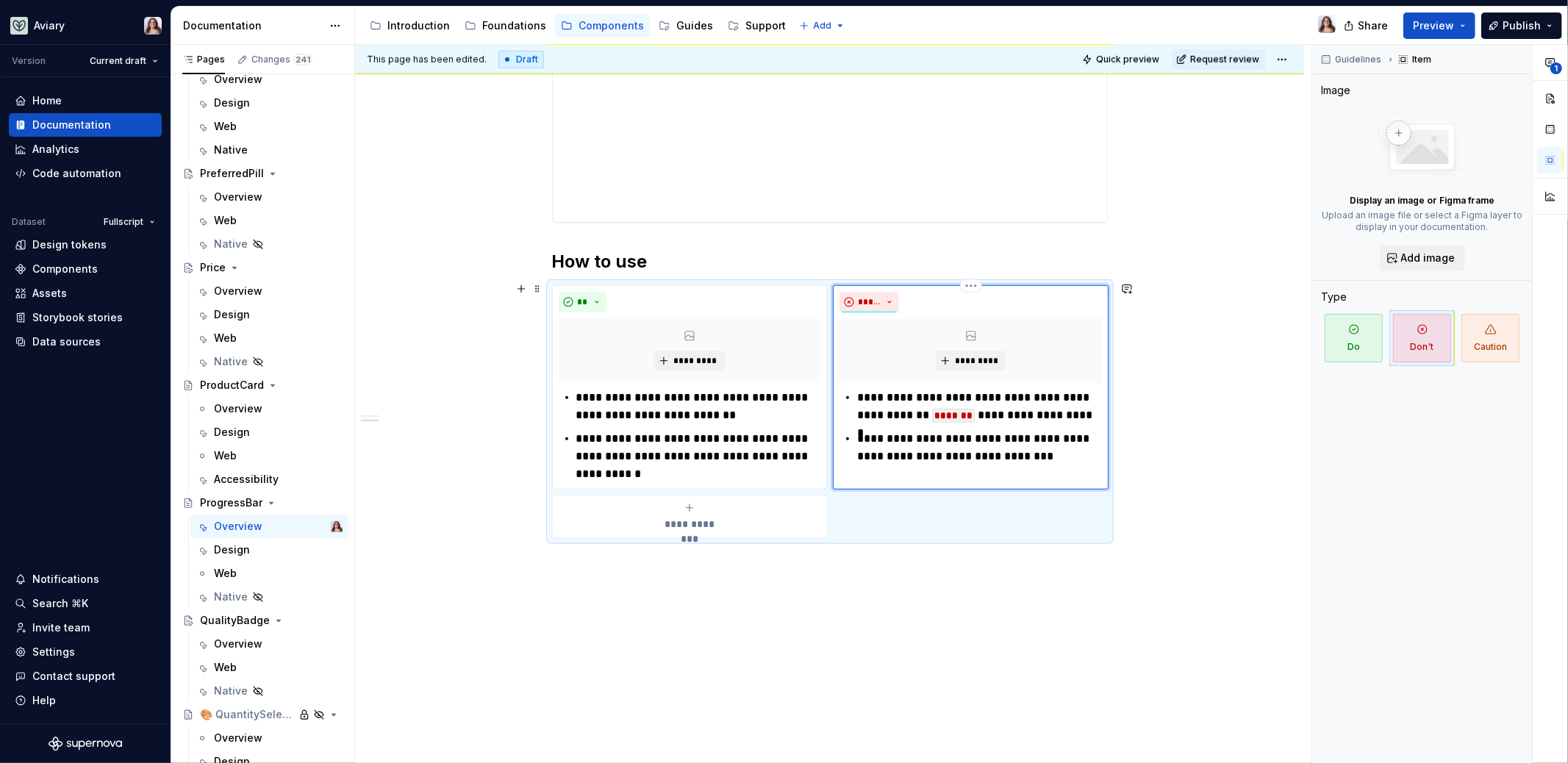
click at [1038, 451] on p "**********" at bounding box center [979, 447] width 244 height 35
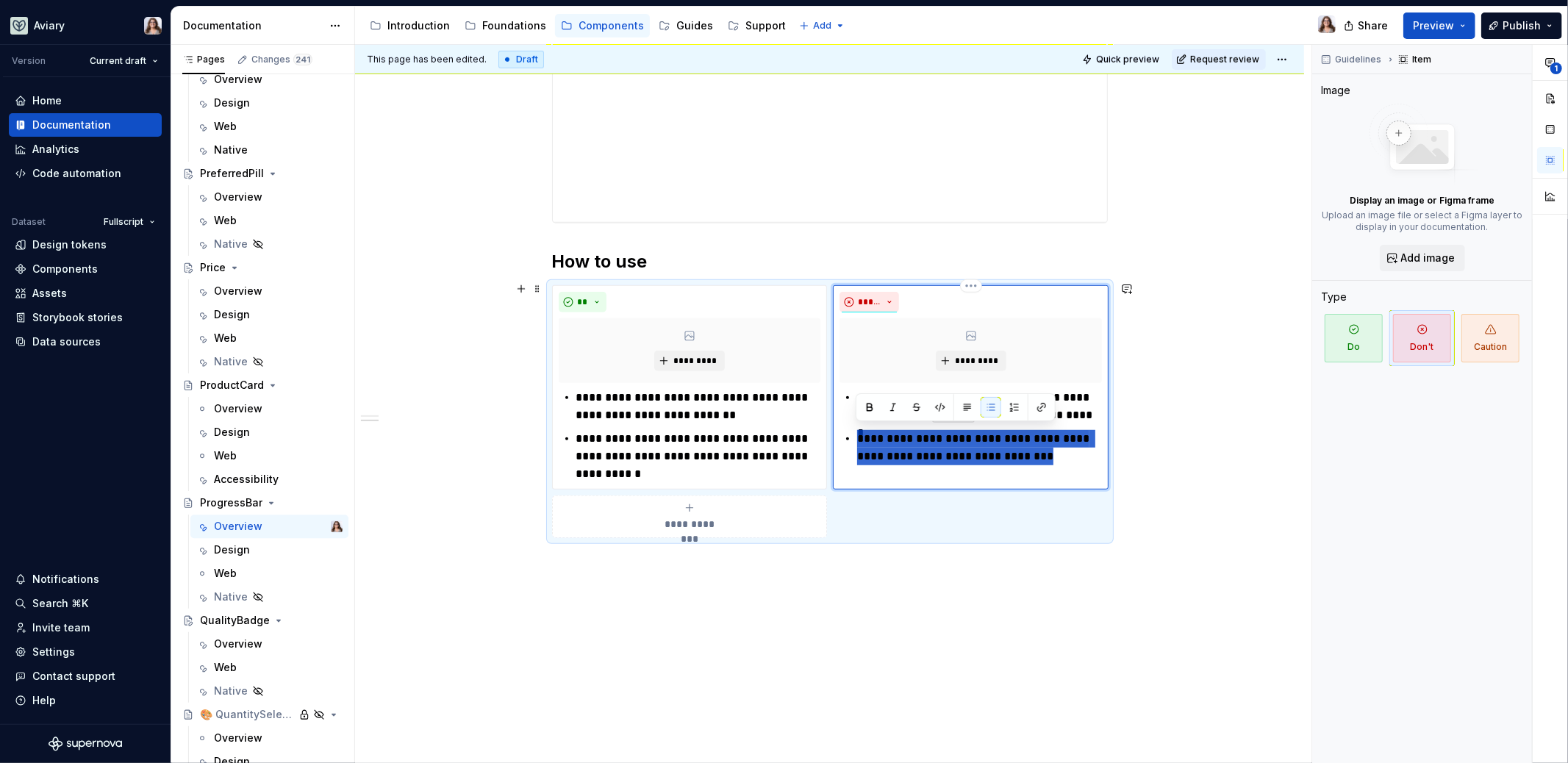
drag, startPoint x: 1042, startPoint y: 451, endPoint x: 851, endPoint y: 437, distance: 191.5
click at [851, 437] on div "**********" at bounding box center [970, 427] width 262 height 77
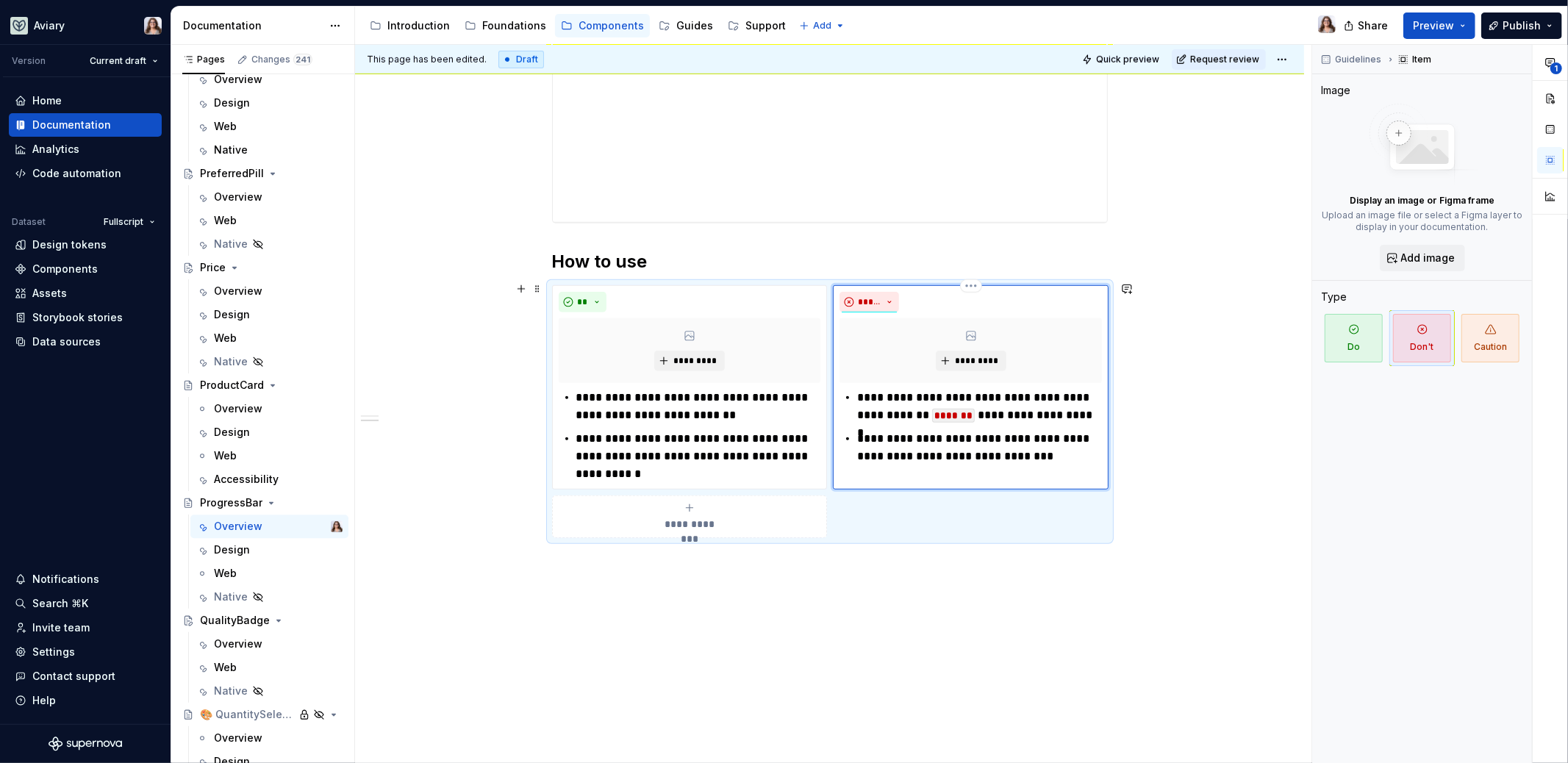
click at [1046, 453] on p "**********" at bounding box center [979, 447] width 244 height 35
click at [858, 432] on p "**********" at bounding box center [979, 447] width 244 height 35
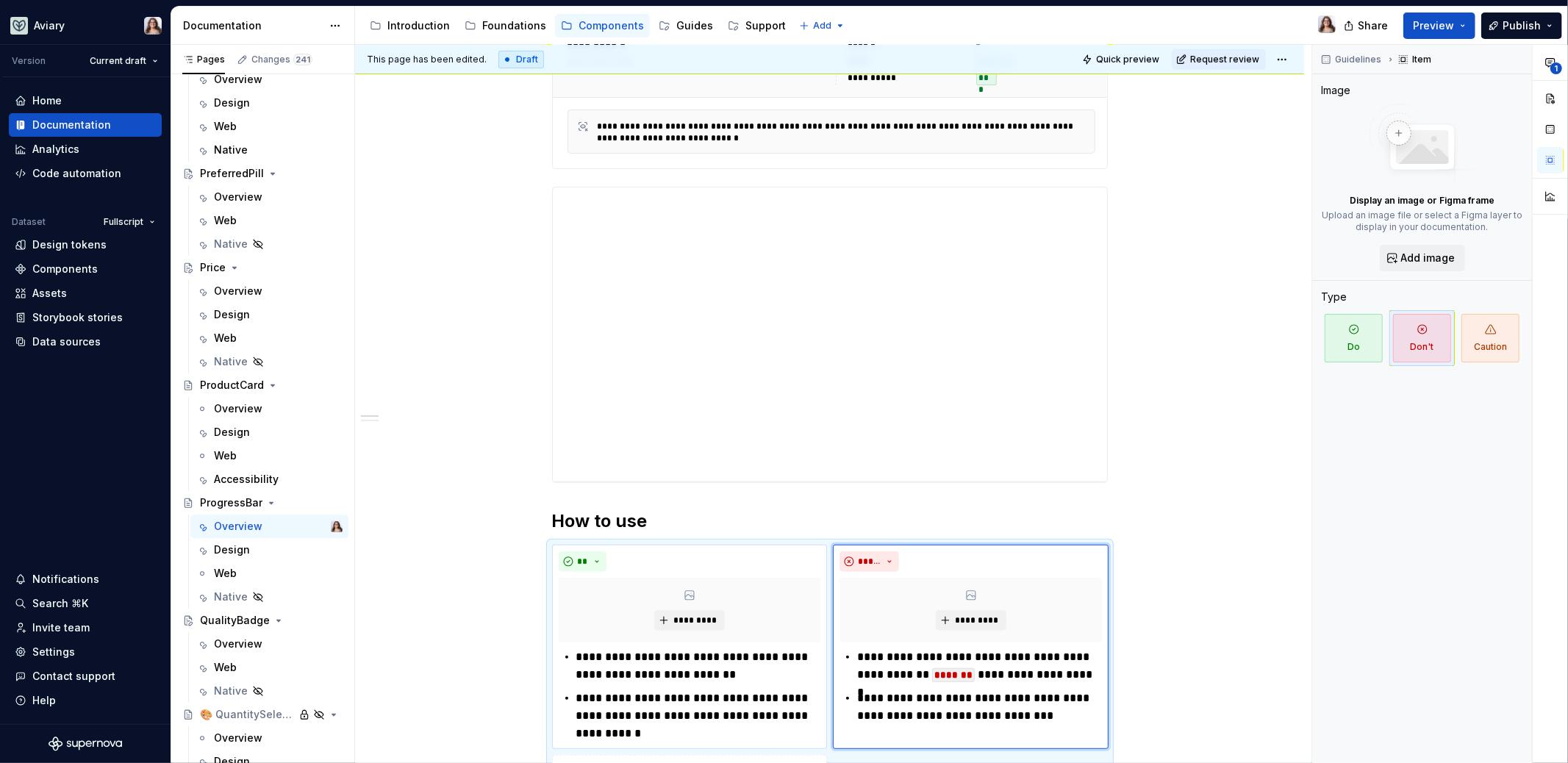
scroll to position [0, 0]
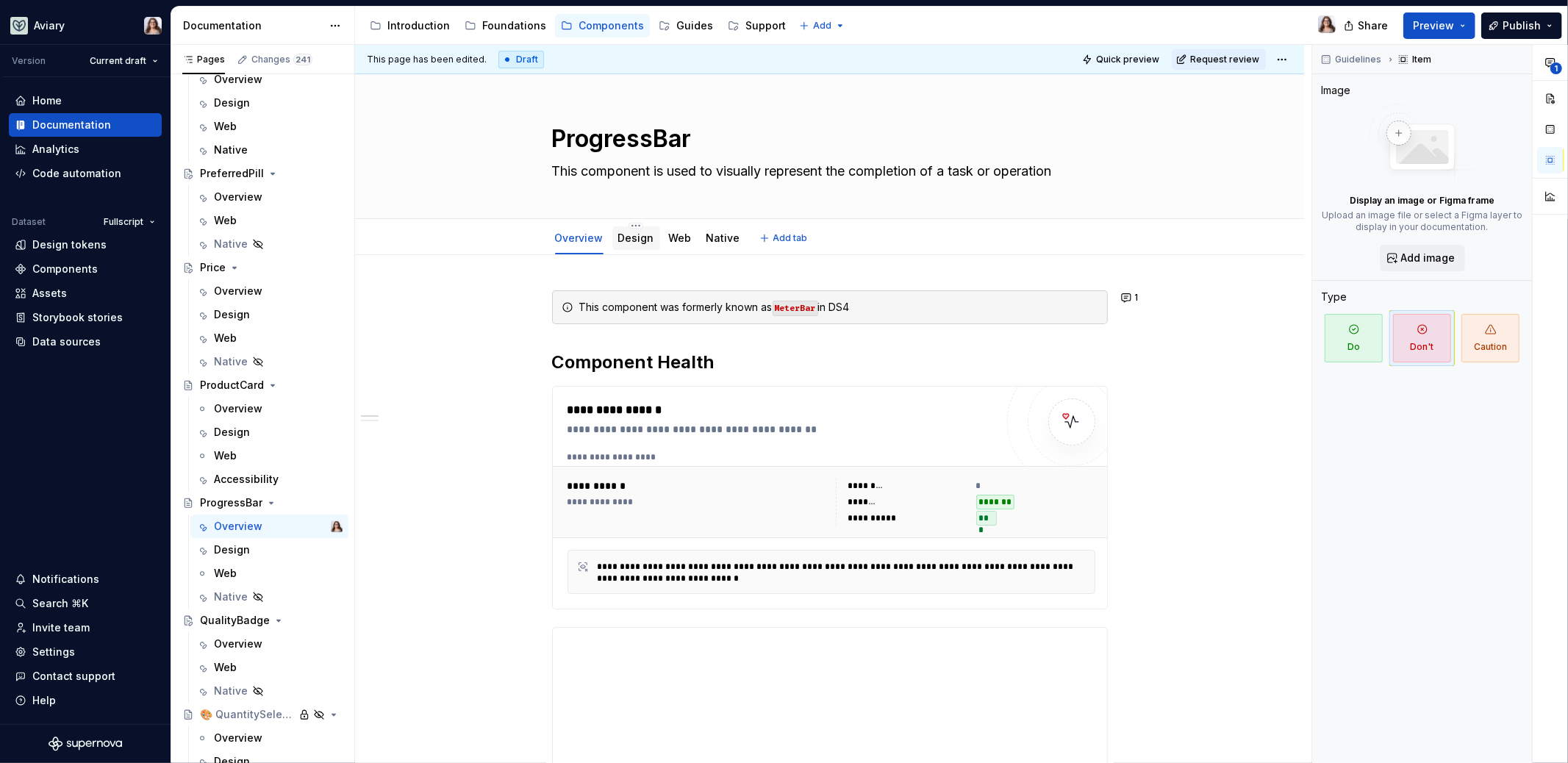
click at [631, 234] on link "Design" at bounding box center [636, 237] width 36 height 12
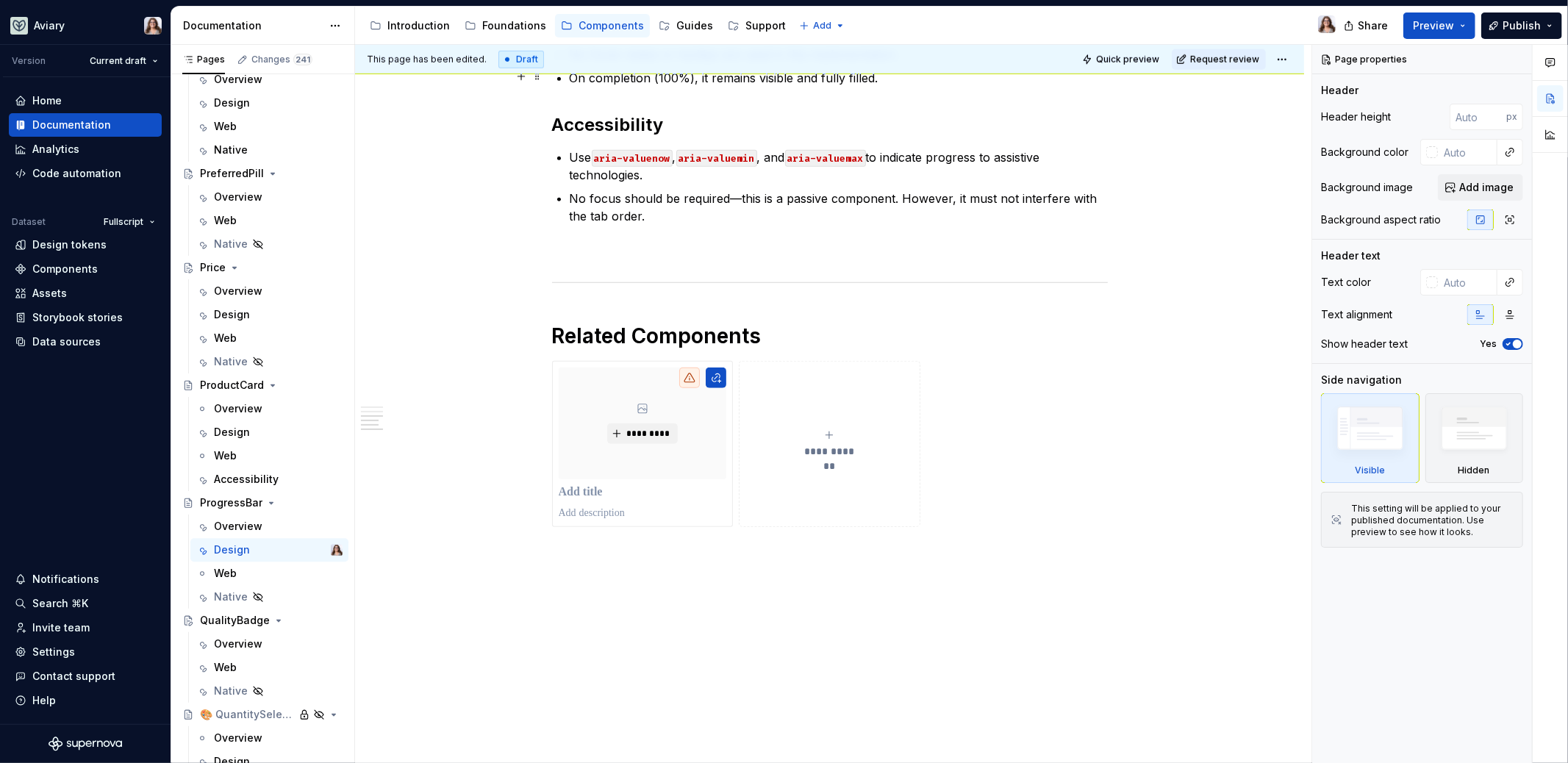
scroll to position [954, 0]
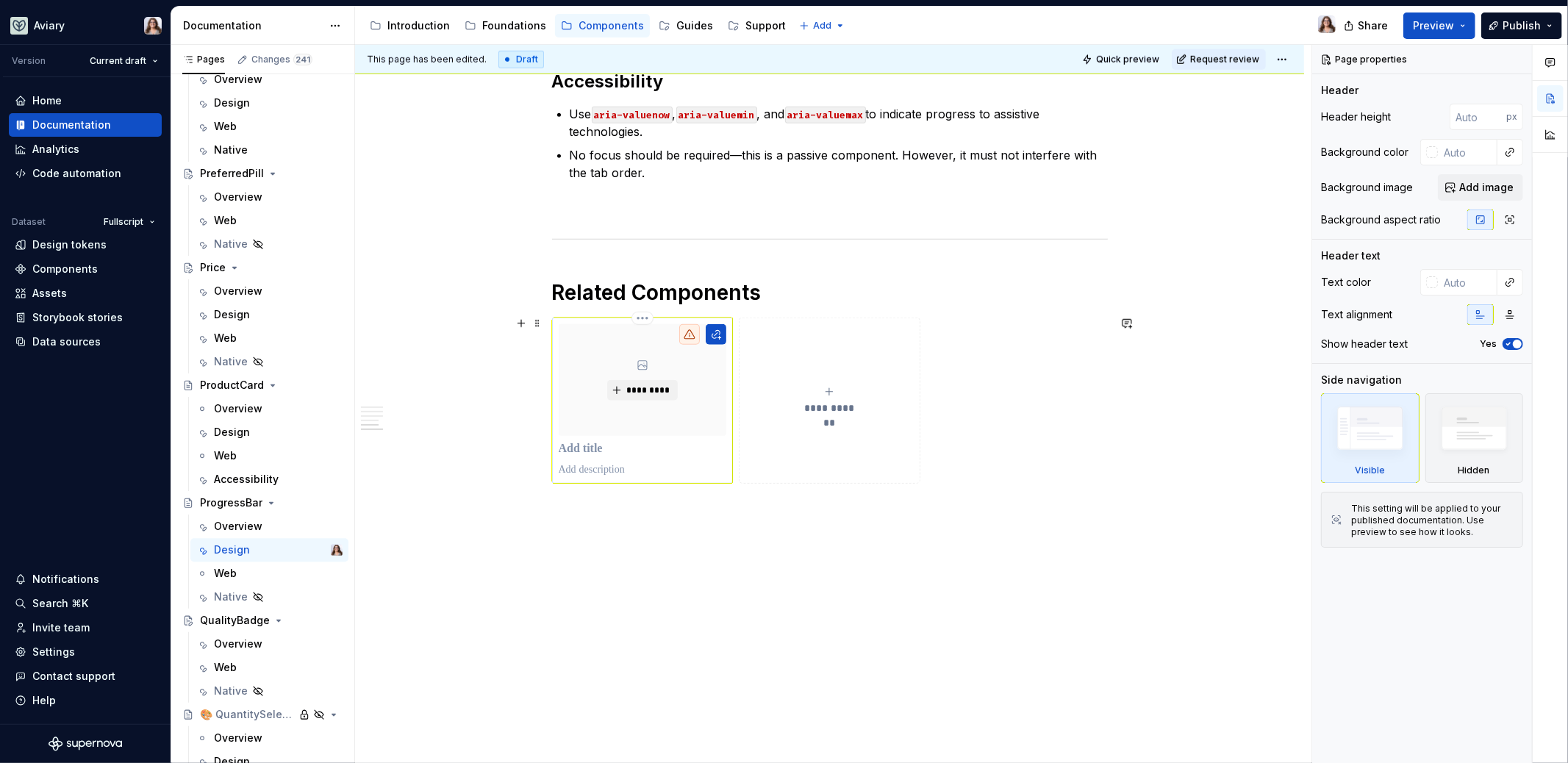
click at [593, 444] on p at bounding box center [643, 449] width 169 height 15
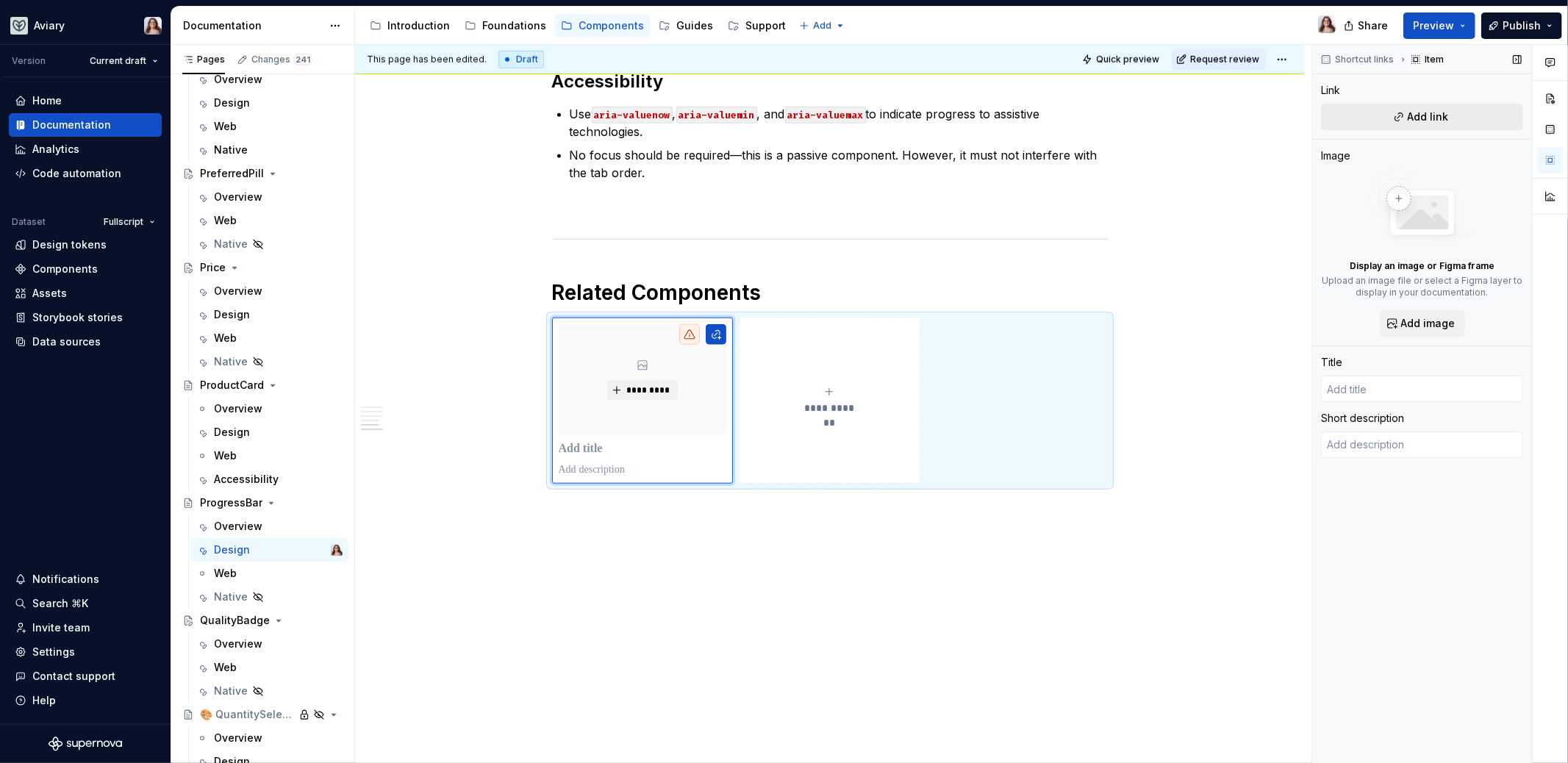
click at [1461, 113] on button "Add link" at bounding box center [1422, 116] width 202 height 27
type textarea "*"
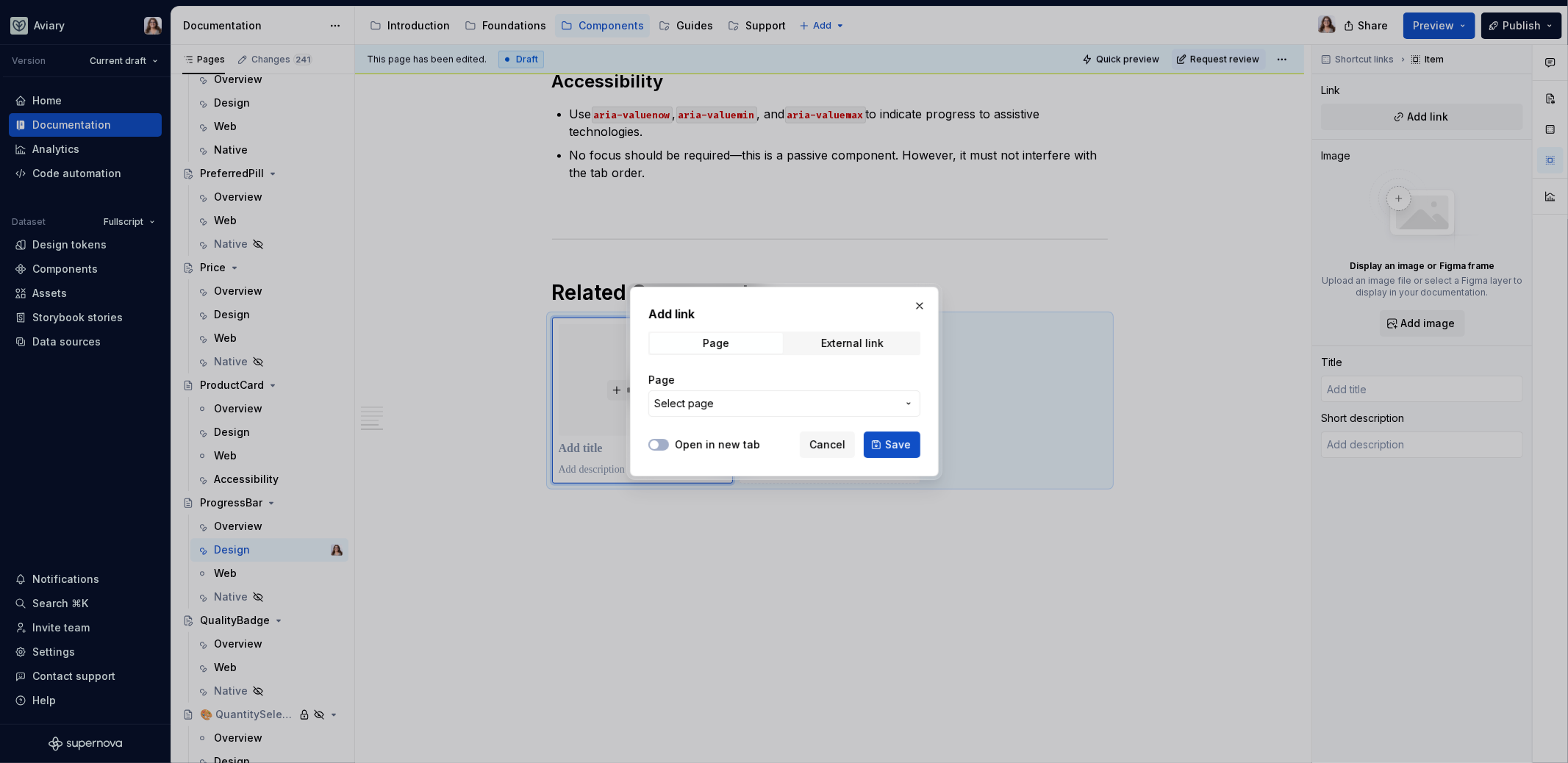
click at [844, 406] on span "Select page" at bounding box center [776, 403] width 243 height 15
type input "step"
click at [921, 306] on div "Add link Page External link Page Select page Open in new tab Cancel Save" at bounding box center [784, 382] width 1568 height 763
click at [920, 306] on button "button" at bounding box center [920, 306] width 21 height 21
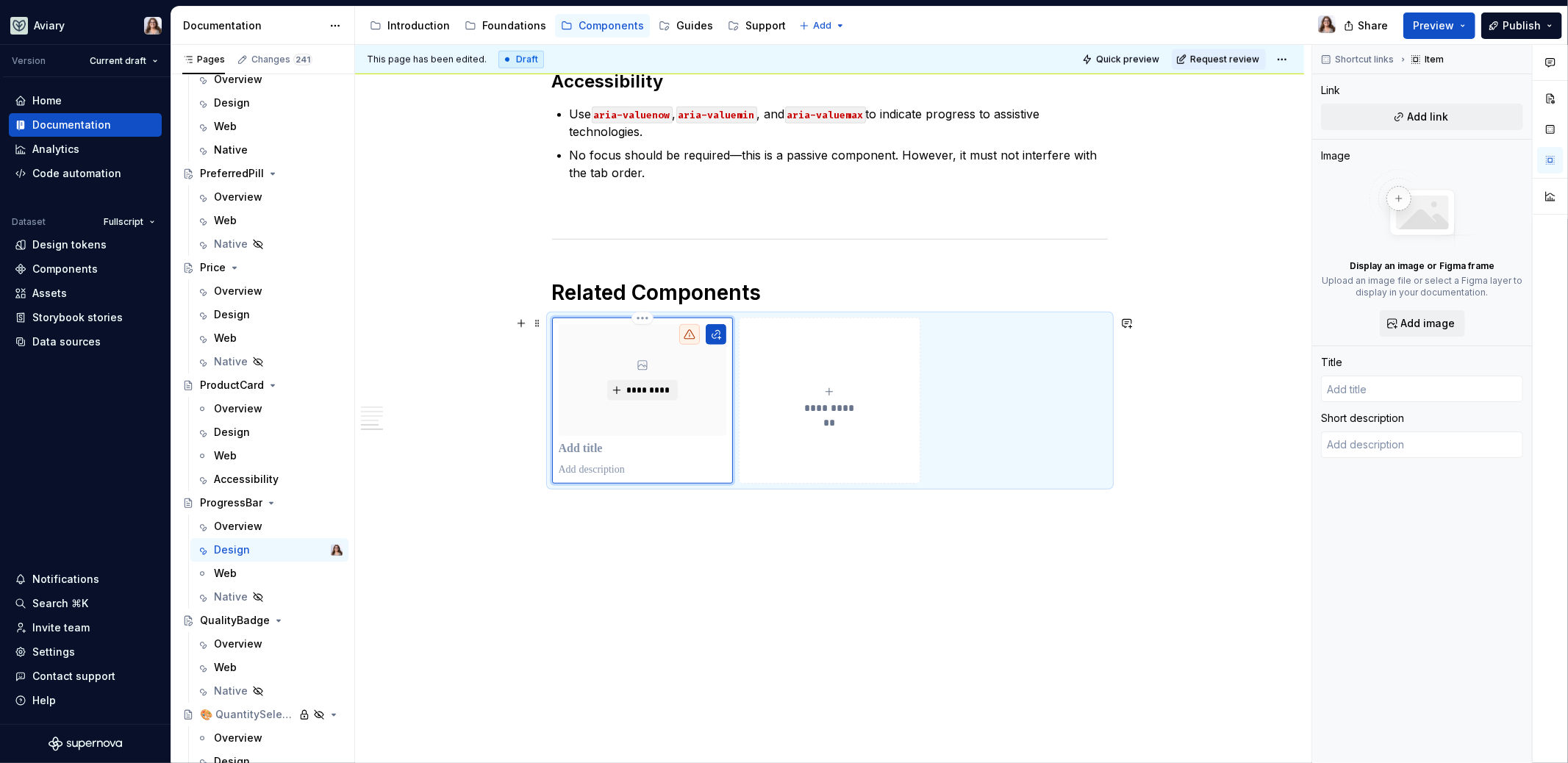
click at [591, 447] on p at bounding box center [643, 449] width 169 height 15
type textarea "*"
type input "S"
type textarea "*"
type input "St"
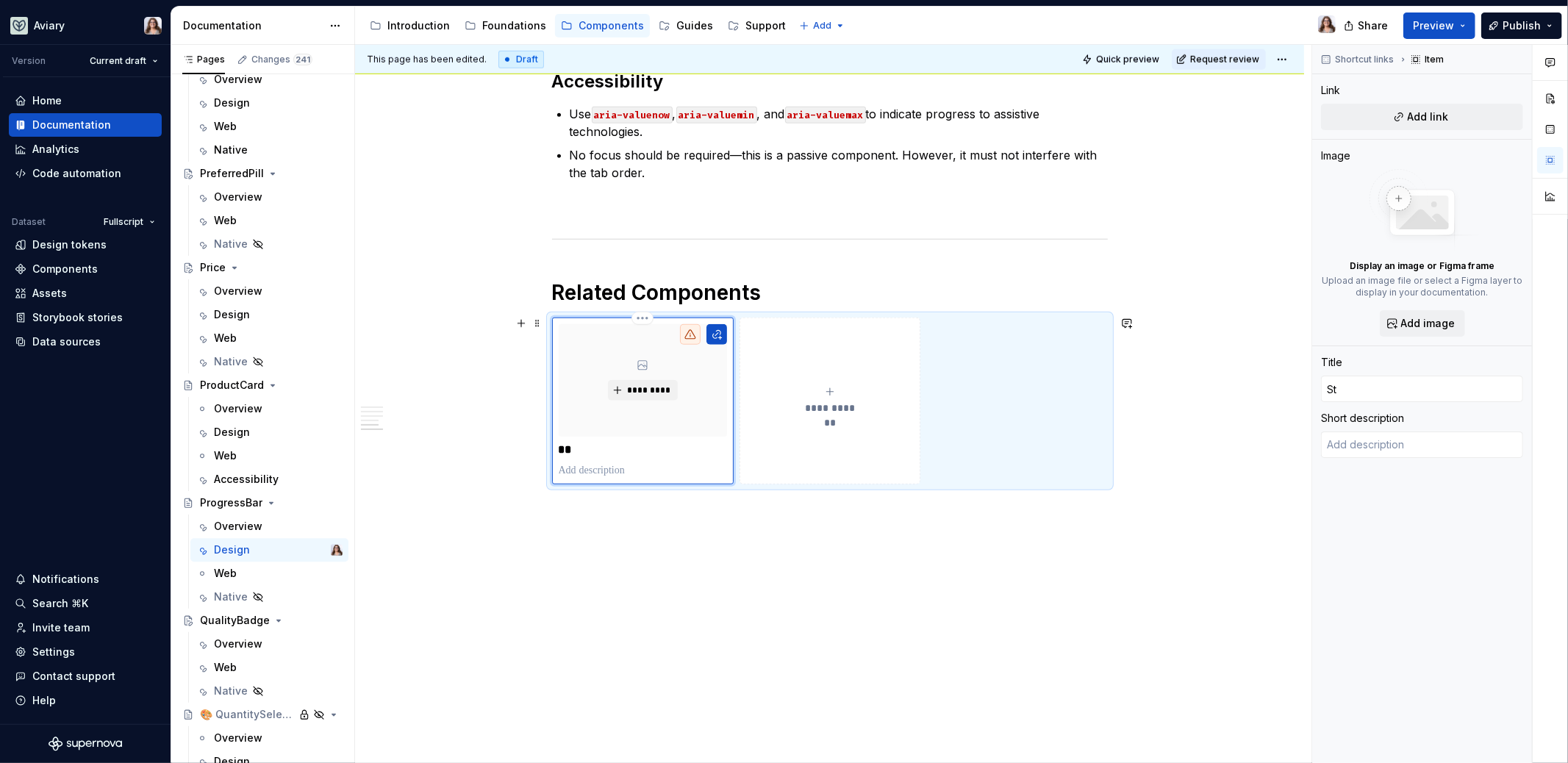
type textarea "*"
type input "Ste"
type textarea "*"
type input "Step"
type textarea "*"
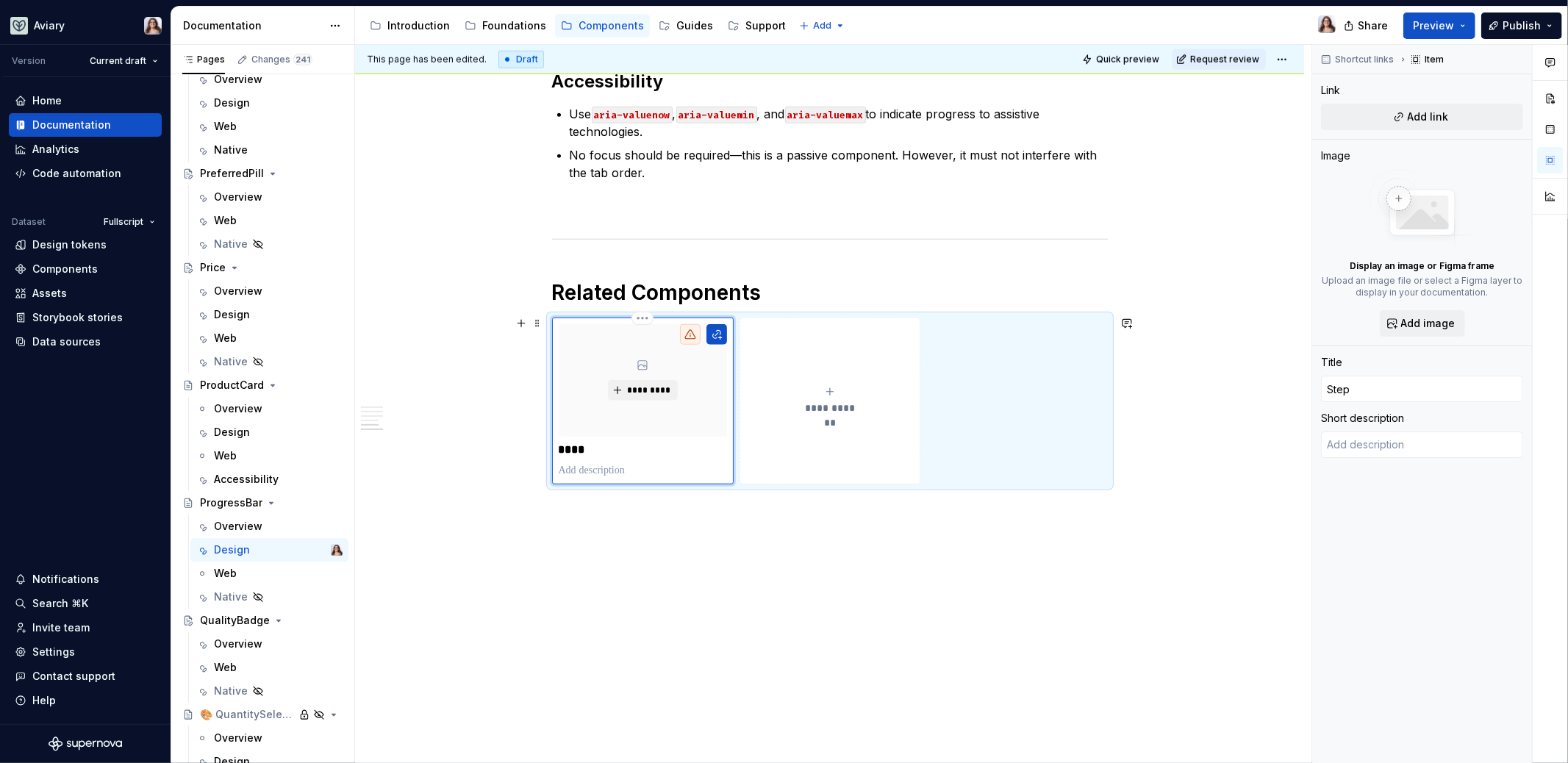
type input "Stepp"
type textarea "*"
type input "Steppe"
type textarea "*"
type input "Stepper"
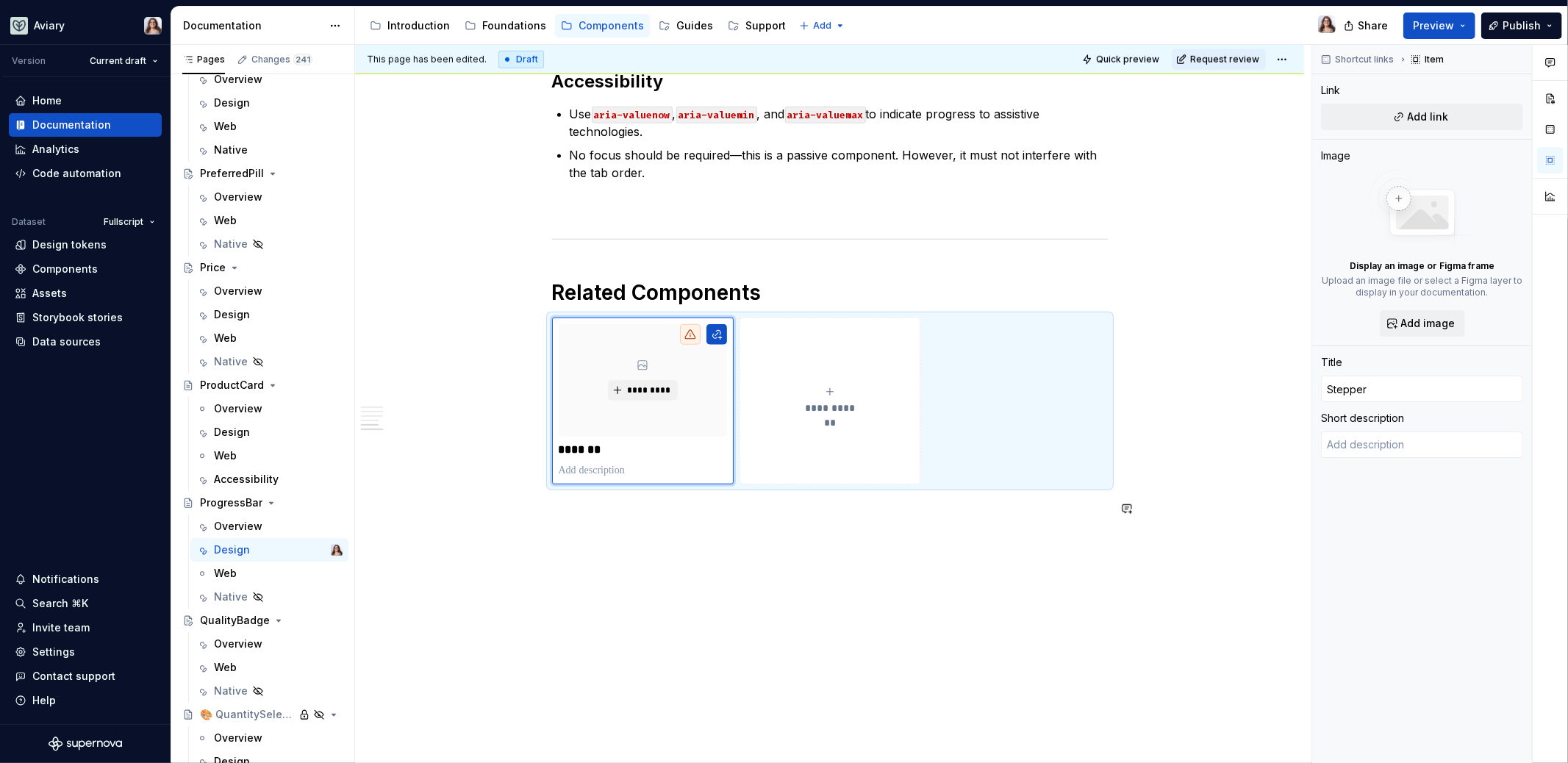
click at [574, 552] on div "**********" at bounding box center [829, 34] width 949 height 1465
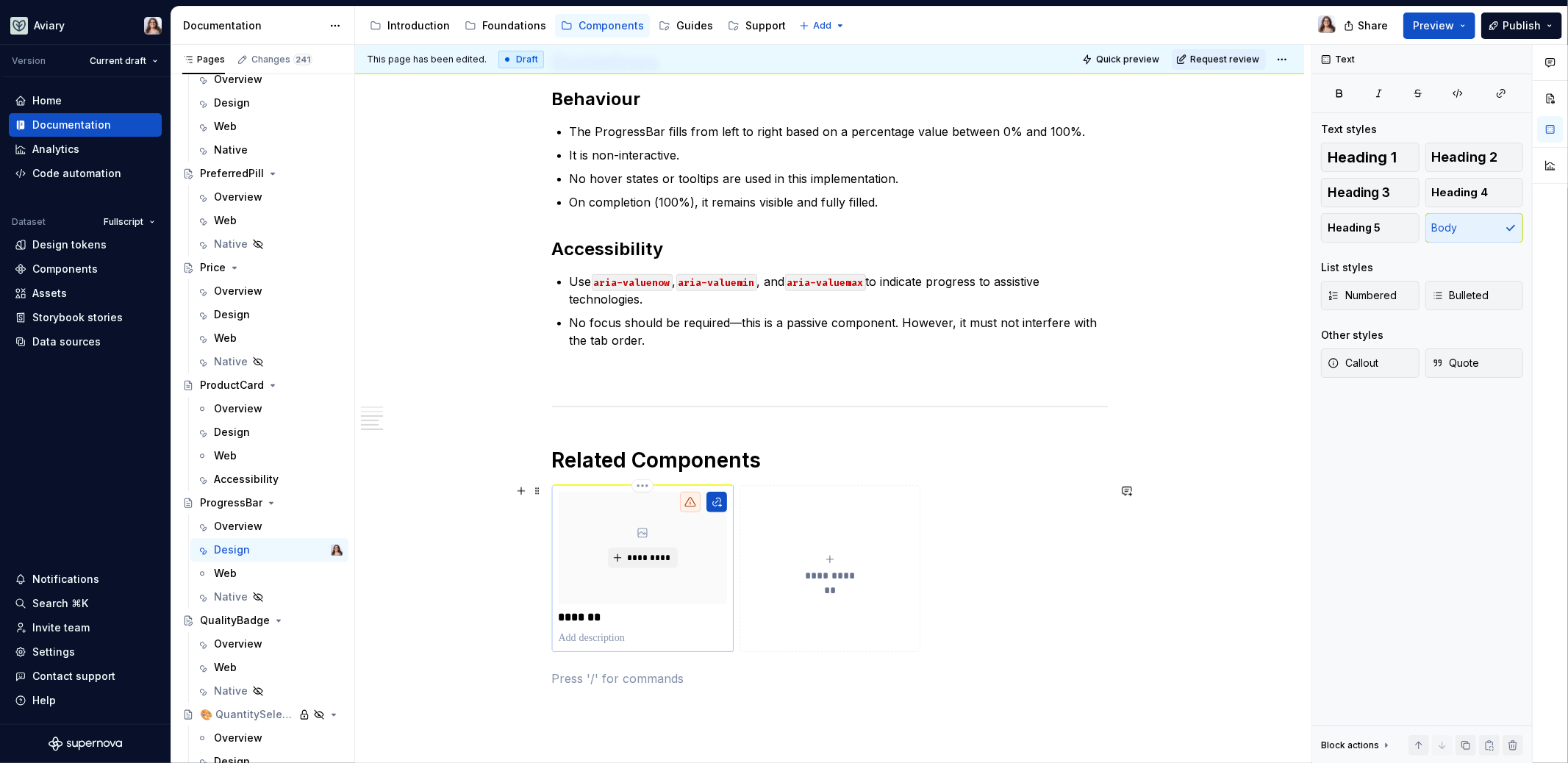
scroll to position [779, 0]
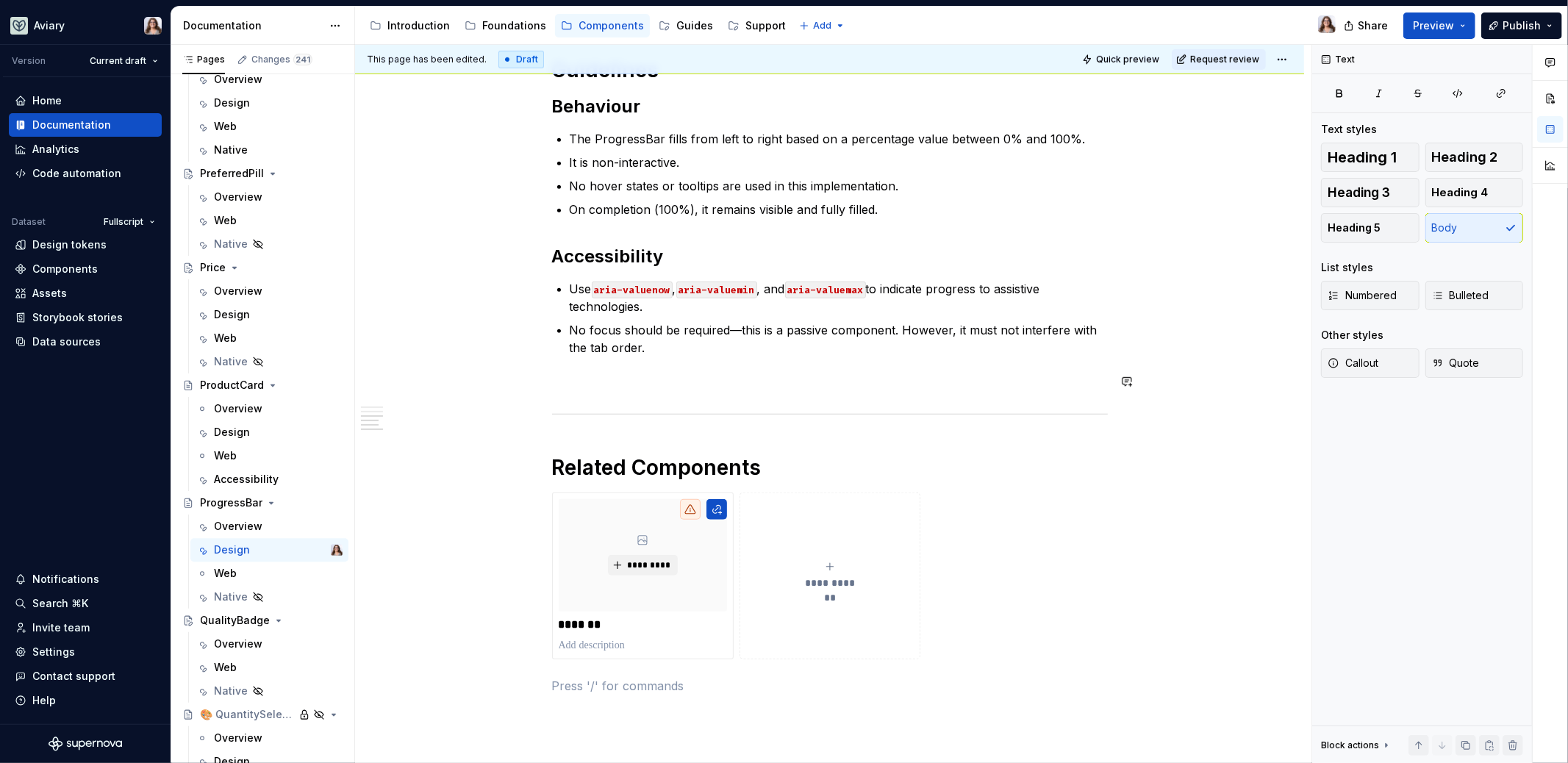
click at [690, 368] on div "**********" at bounding box center [829, 103] width 556 height 1183
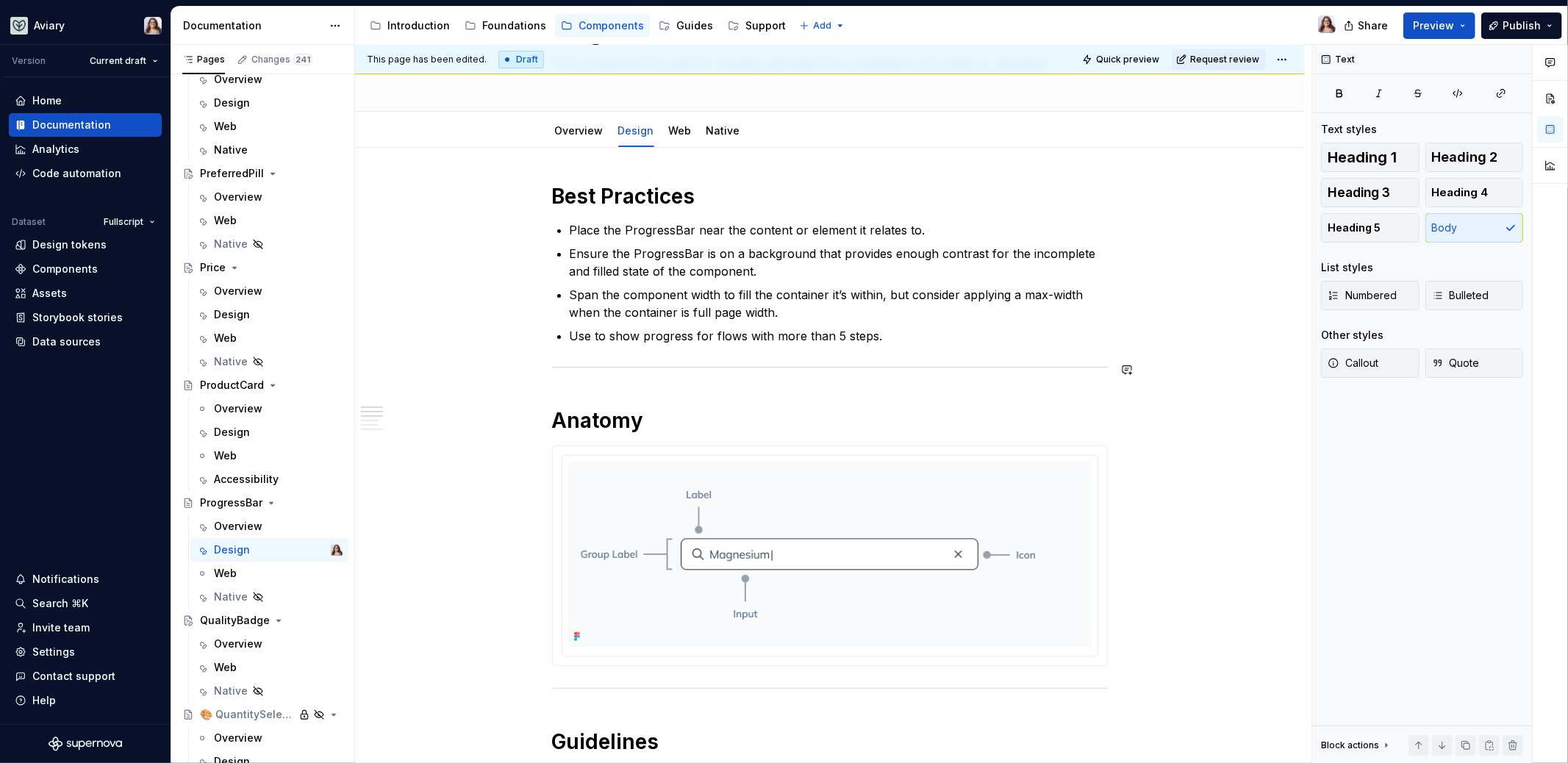
scroll to position [108, 0]
click at [799, 535] on img at bounding box center [830, 553] width 523 height 185
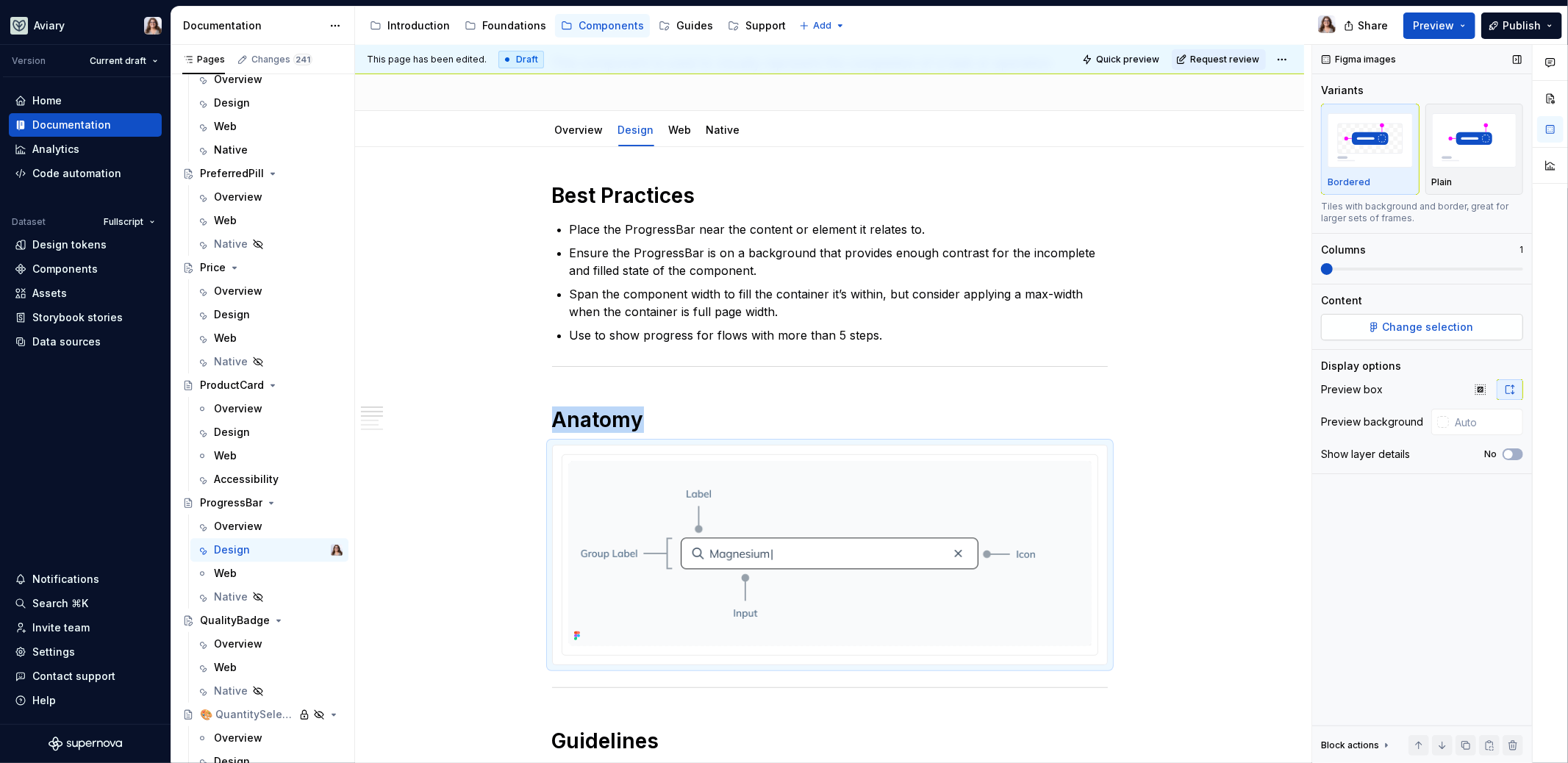
click at [1415, 323] on span "Change selection" at bounding box center [1428, 326] width 91 height 15
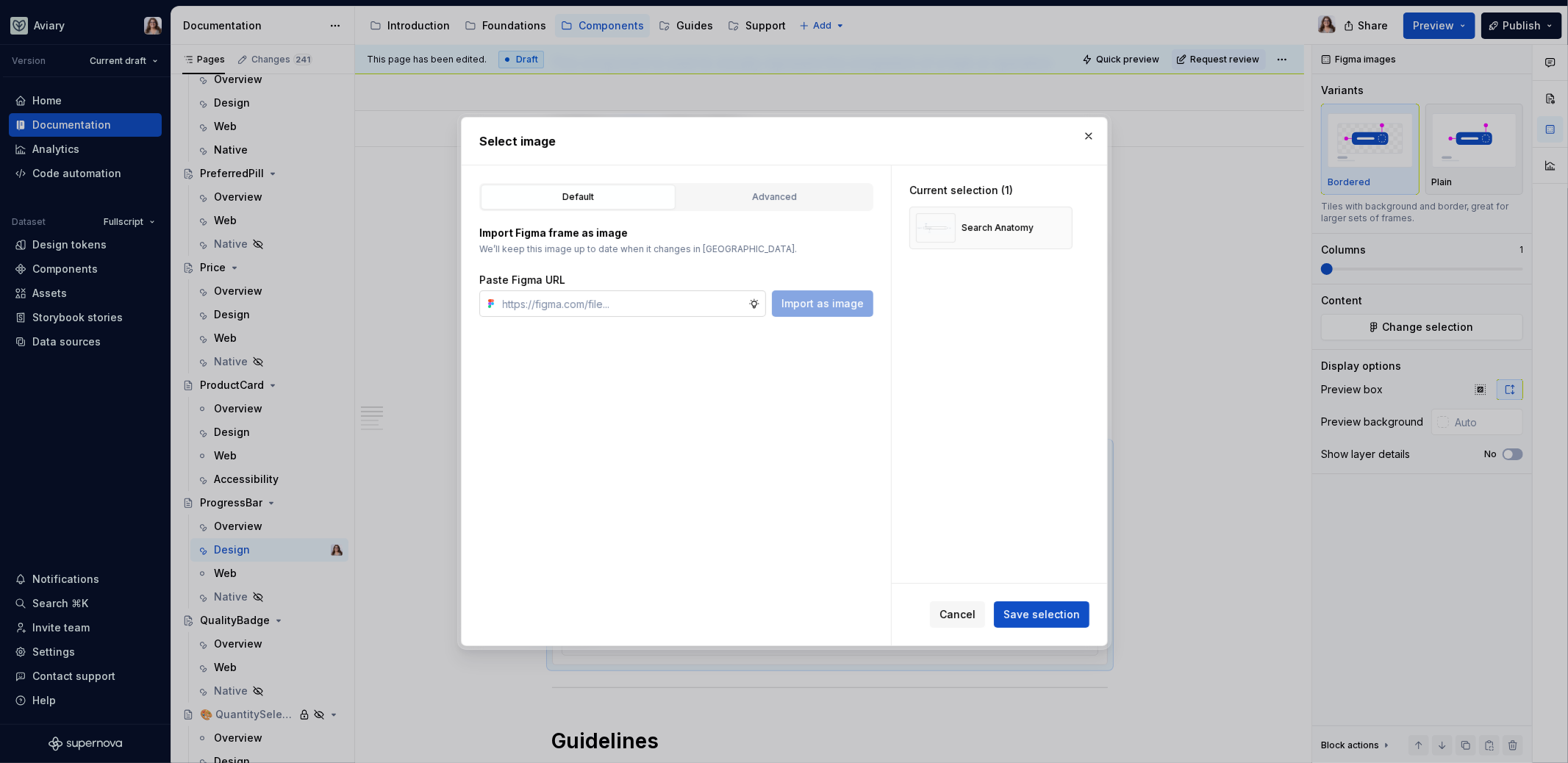
type textarea "*"
type input "https://www.figma.com/design/OxLK9P8AlBGKXiz2EEGm4b/Global?node-id=6209-1686&t=…"
click at [819, 303] on span "Import as image" at bounding box center [822, 303] width 82 height 15
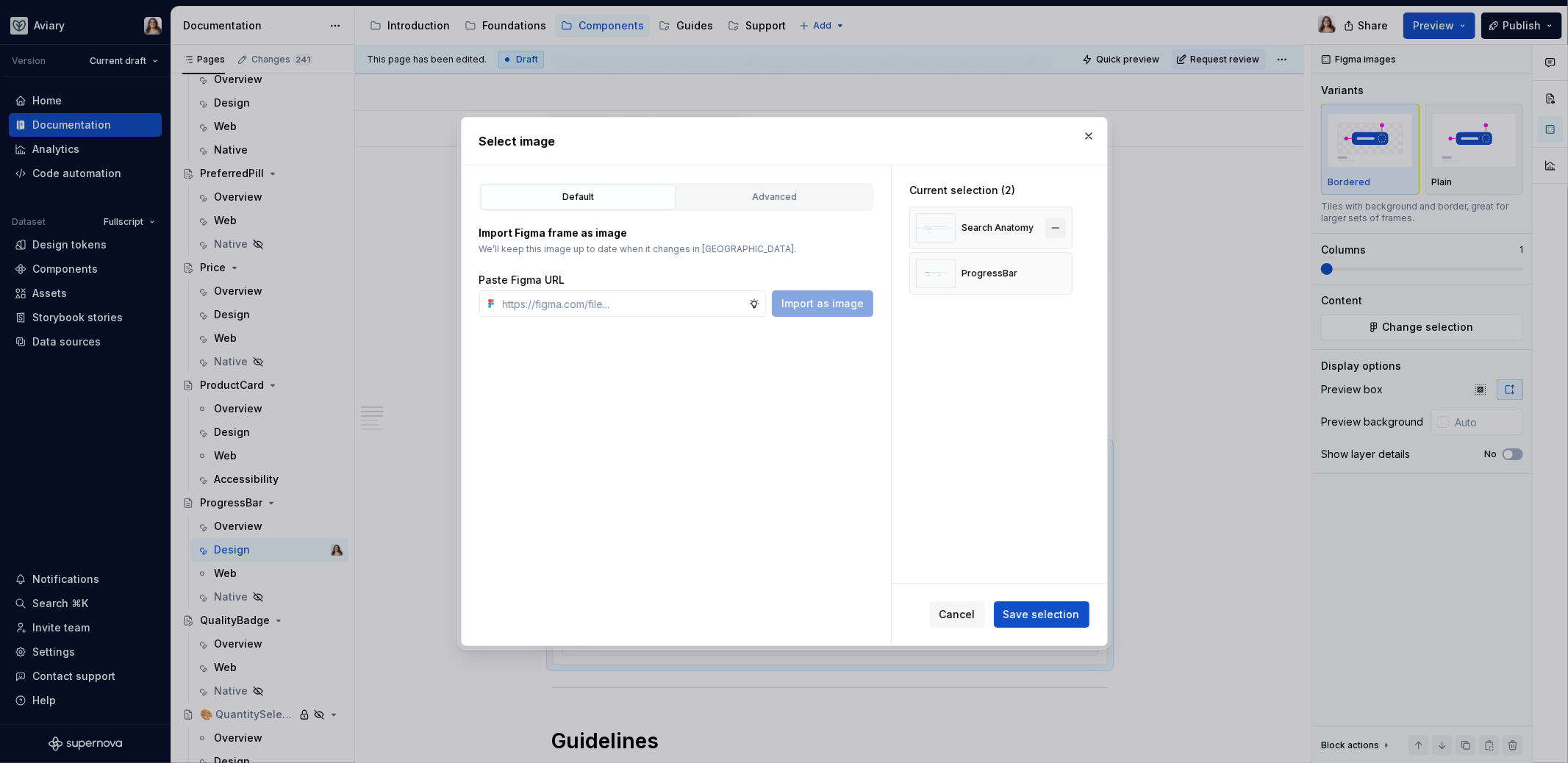
click at [1055, 225] on button "button" at bounding box center [1055, 228] width 21 height 21
click at [1018, 610] on span "Save selection" at bounding box center [1042, 614] width 77 height 15
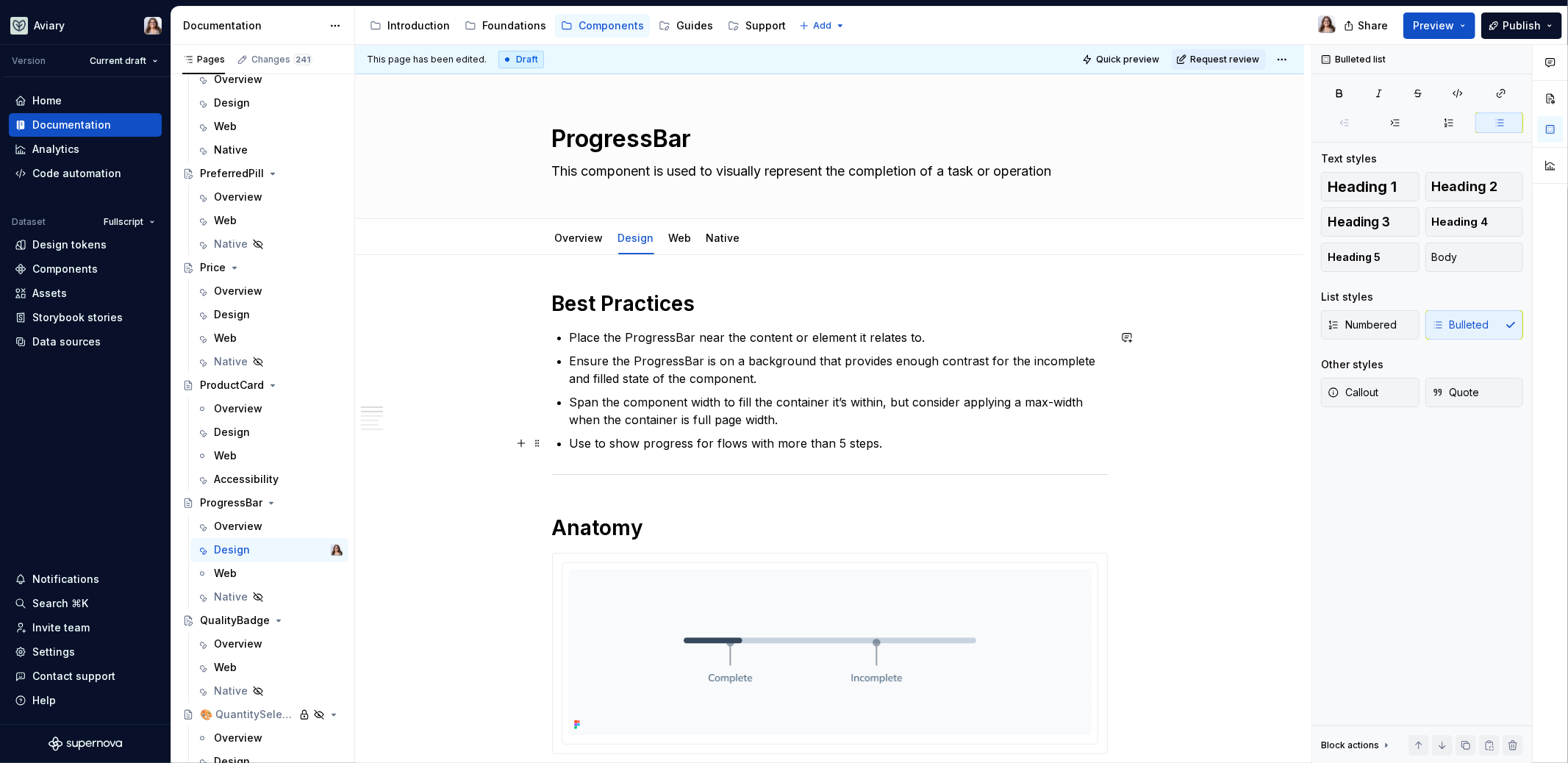
click at [904, 441] on p "Use to show progress for flows with more than 5 steps." at bounding box center [838, 443] width 538 height 18
click at [704, 297] on h1 "Best Practices" at bounding box center [829, 303] width 556 height 27
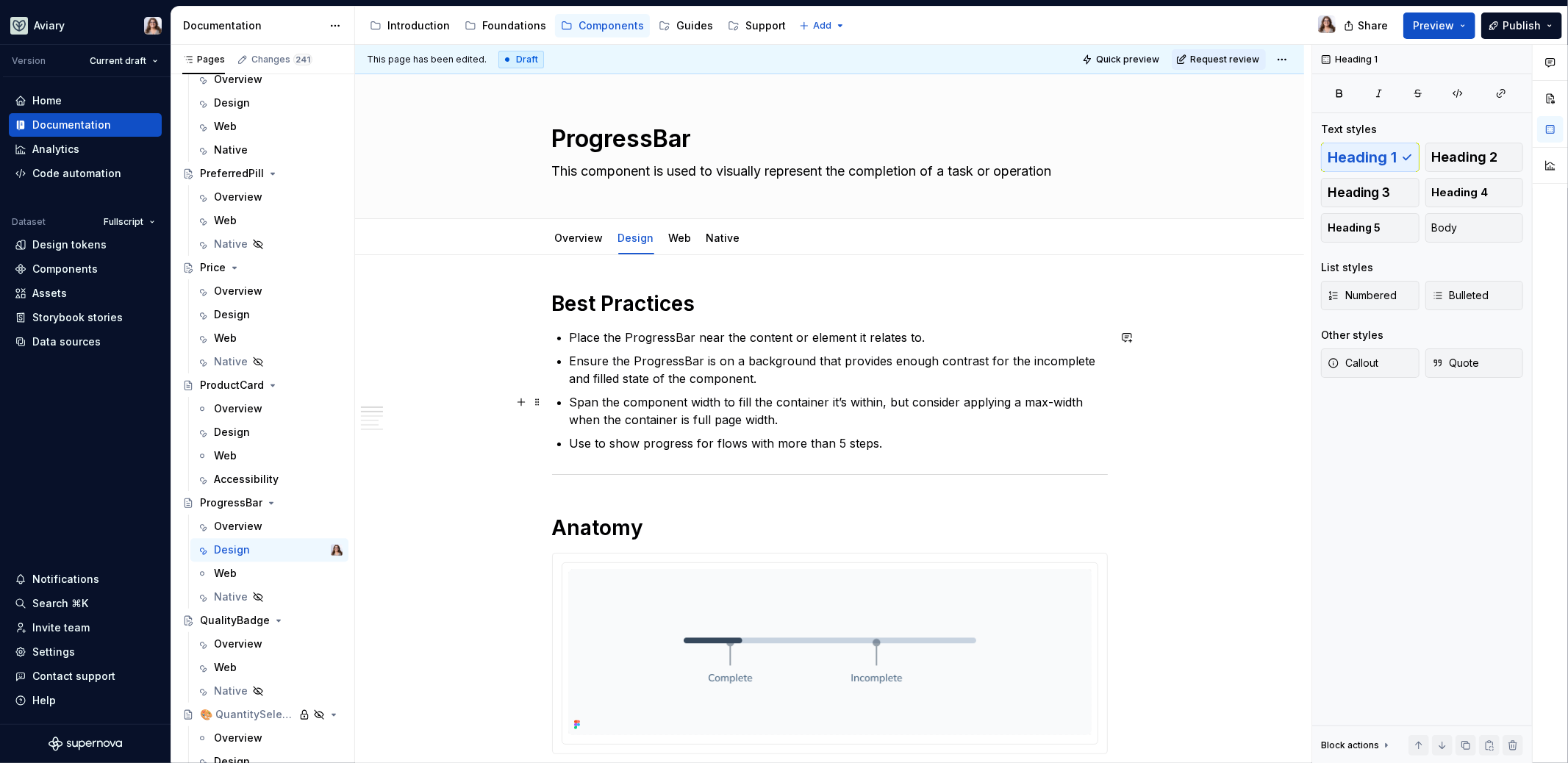
scroll to position [3, 0]
click at [580, 242] on div "Overview" at bounding box center [579, 234] width 48 height 18
click at [559, 228] on link "Overview" at bounding box center [579, 234] width 48 height 12
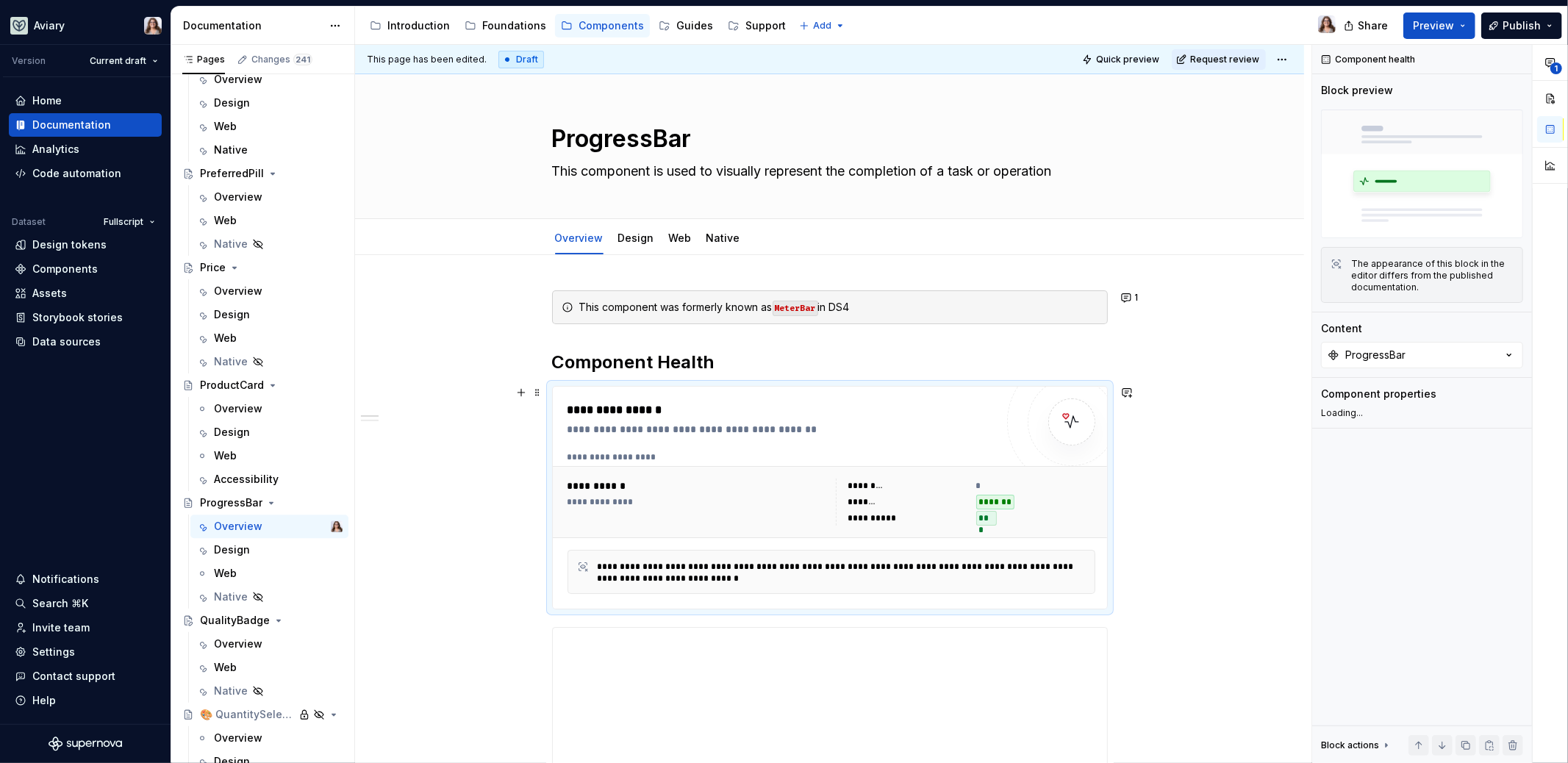
click at [740, 427] on div "**********" at bounding box center [782, 429] width 428 height 15
type textarea "*"
click at [1331, 431] on div at bounding box center [1328, 436] width 11 height 11
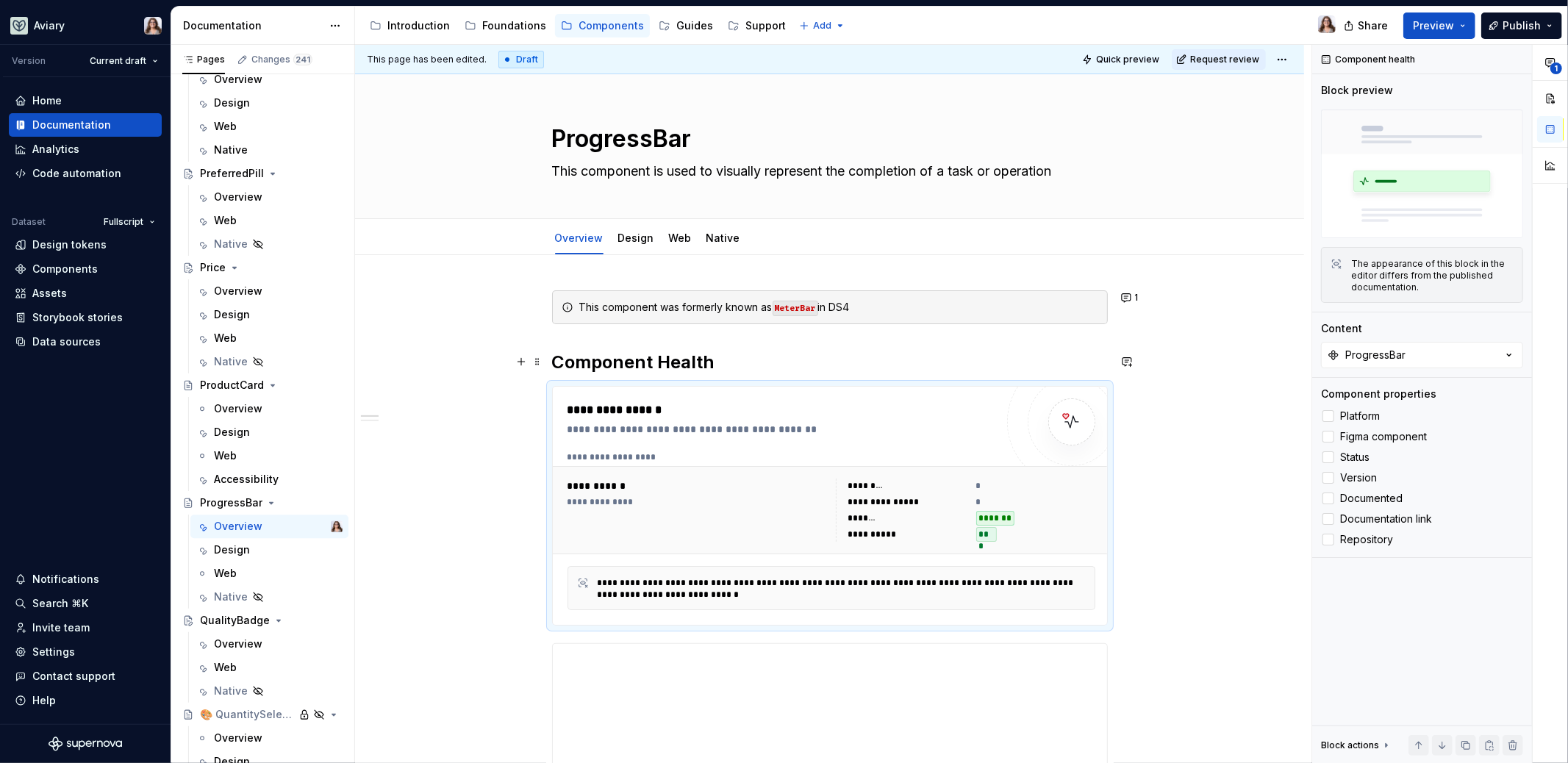
click at [881, 351] on h2 "Component Health" at bounding box center [829, 362] width 556 height 24
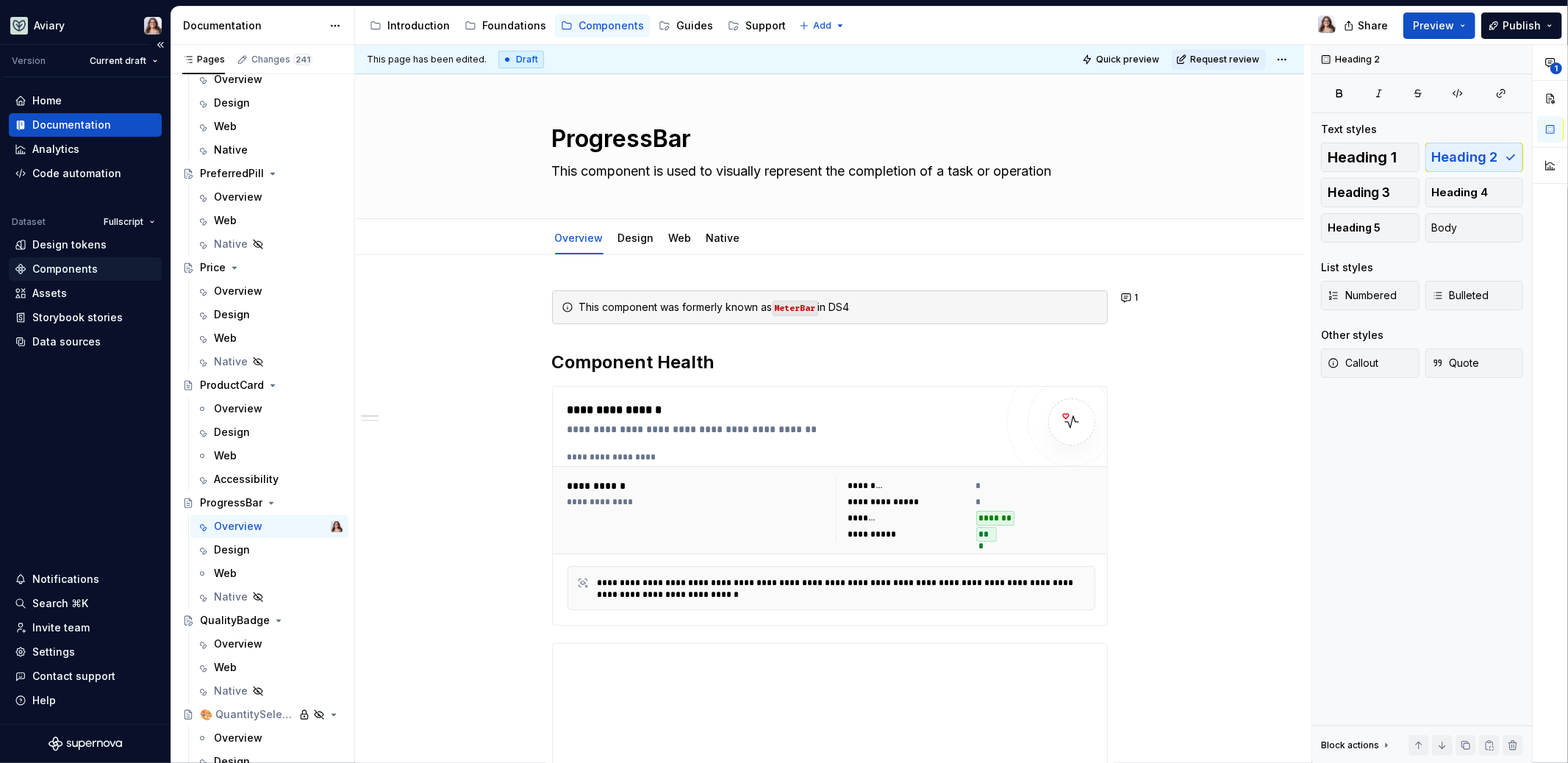
click at [68, 263] on div "Components" at bounding box center [64, 269] width 65 height 15
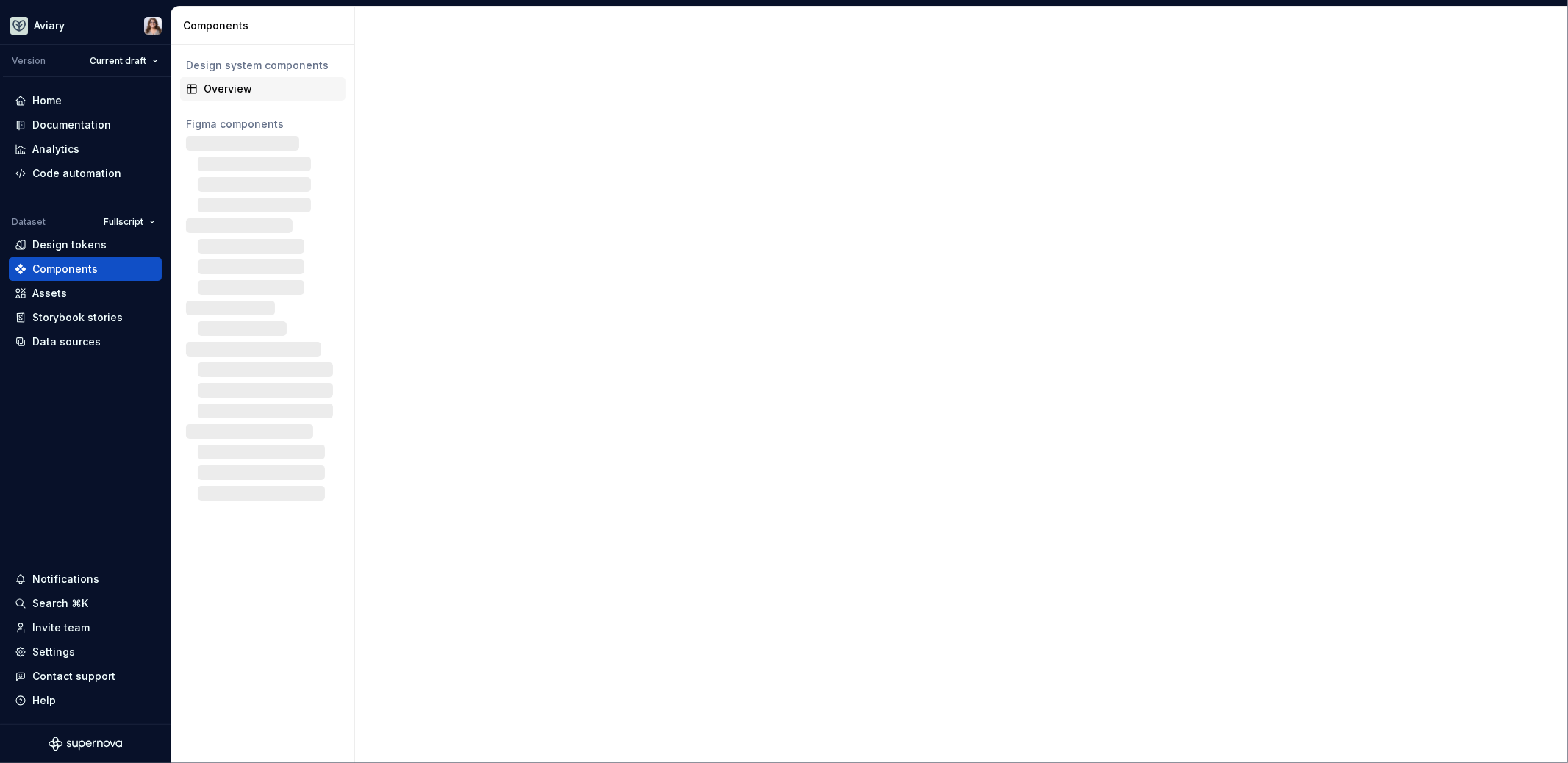
click at [233, 87] on div "Overview" at bounding box center [271, 88] width 136 height 15
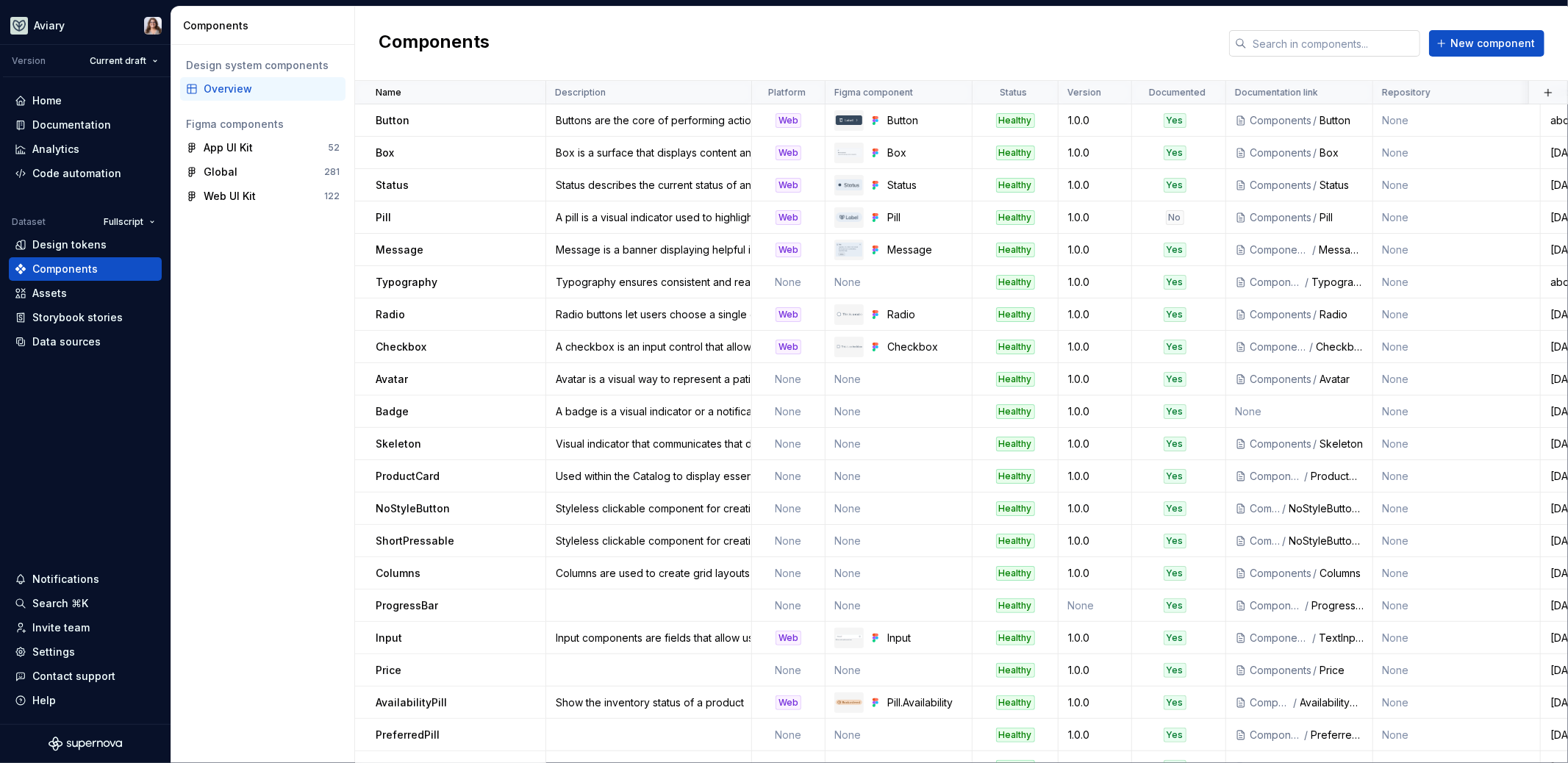
click at [1339, 34] on input "text" at bounding box center [1333, 43] width 173 height 27
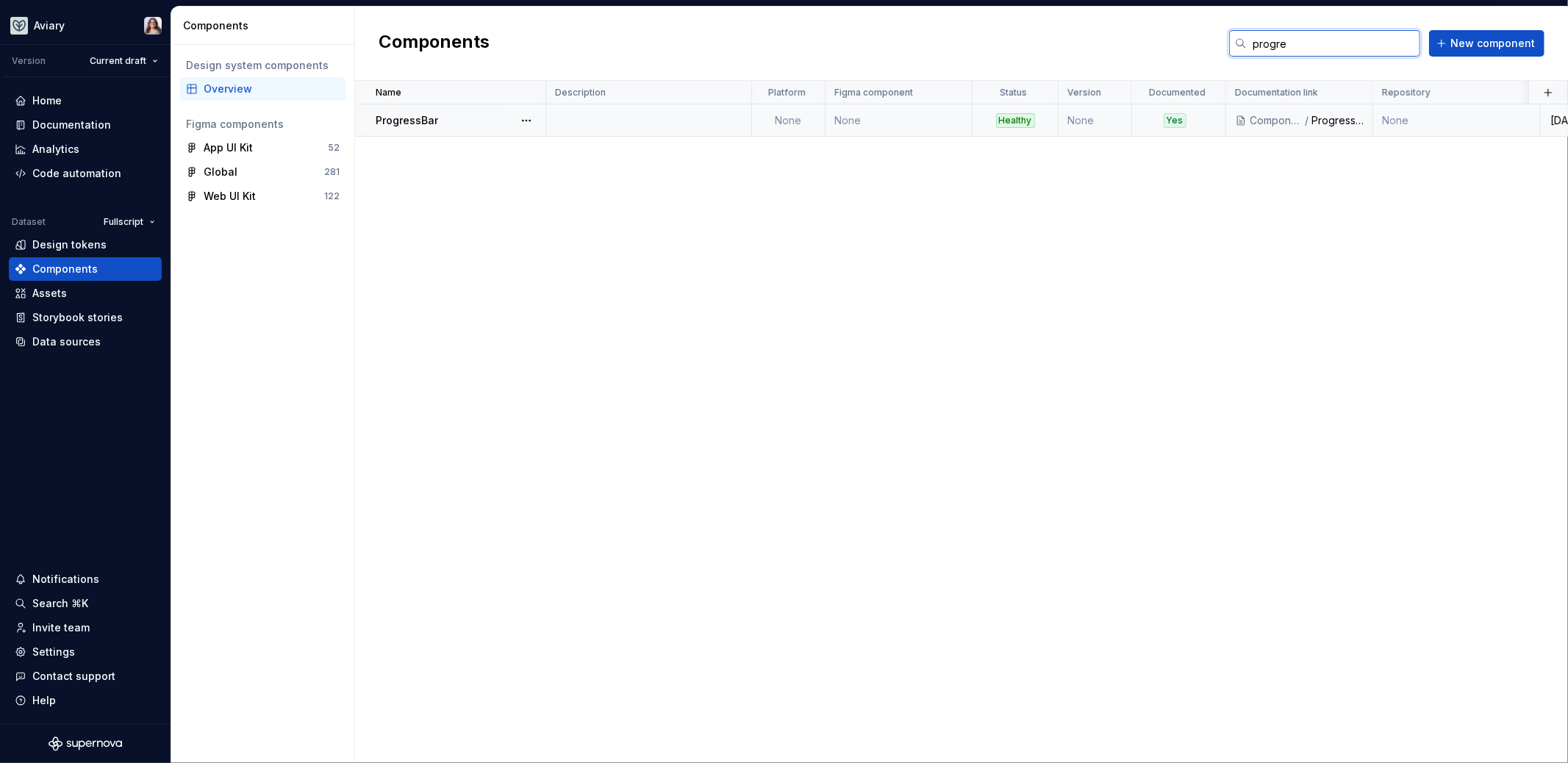
type input "progre"
click at [588, 127] on td at bounding box center [649, 120] width 206 height 32
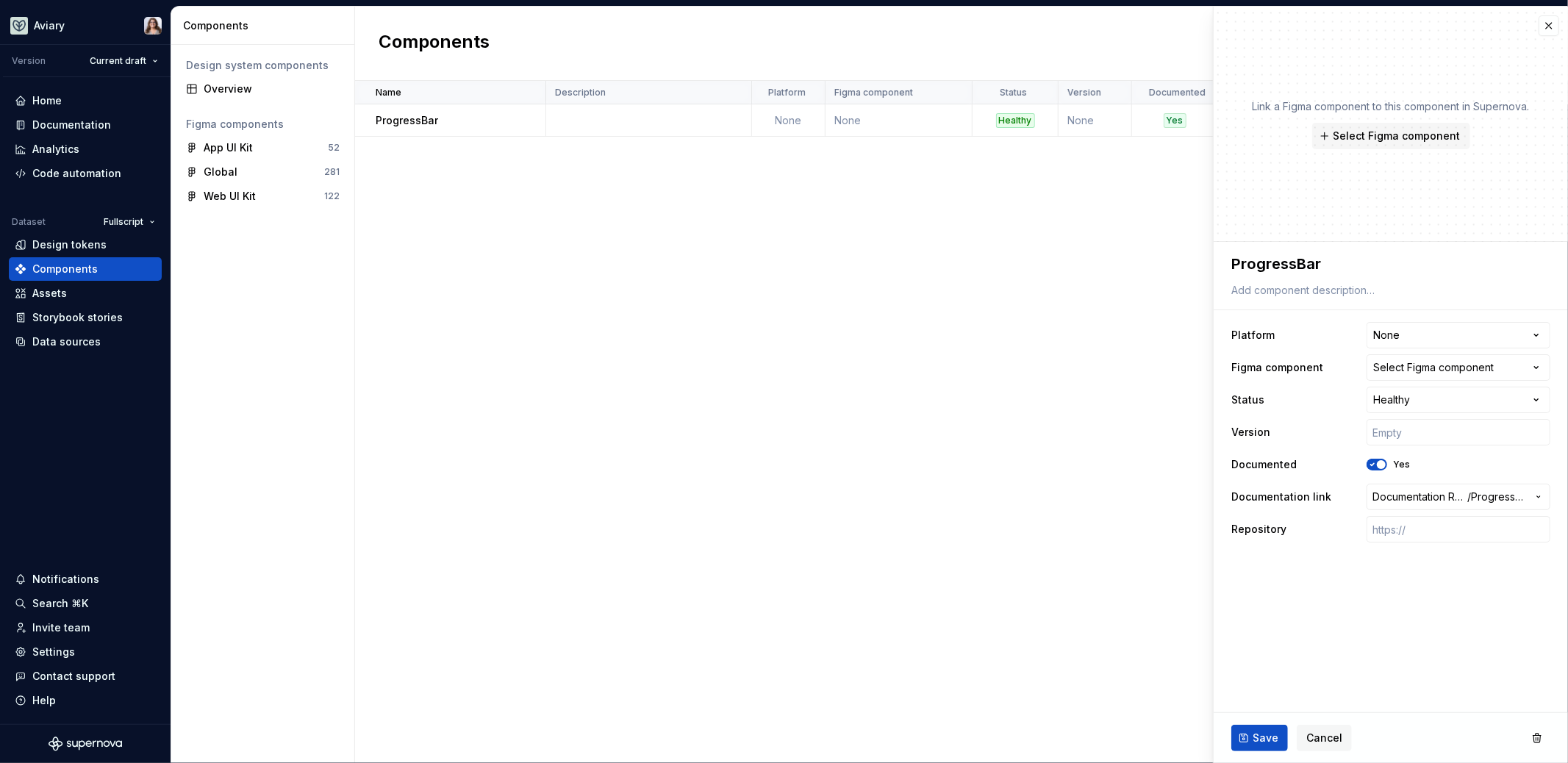
type textarea "*"
click at [1396, 336] on html "**********" at bounding box center [784, 382] width 1568 height 763
select select "**********"
type textarea "*"
click at [1398, 367] on div "Select Figma component" at bounding box center [1433, 367] width 120 height 15
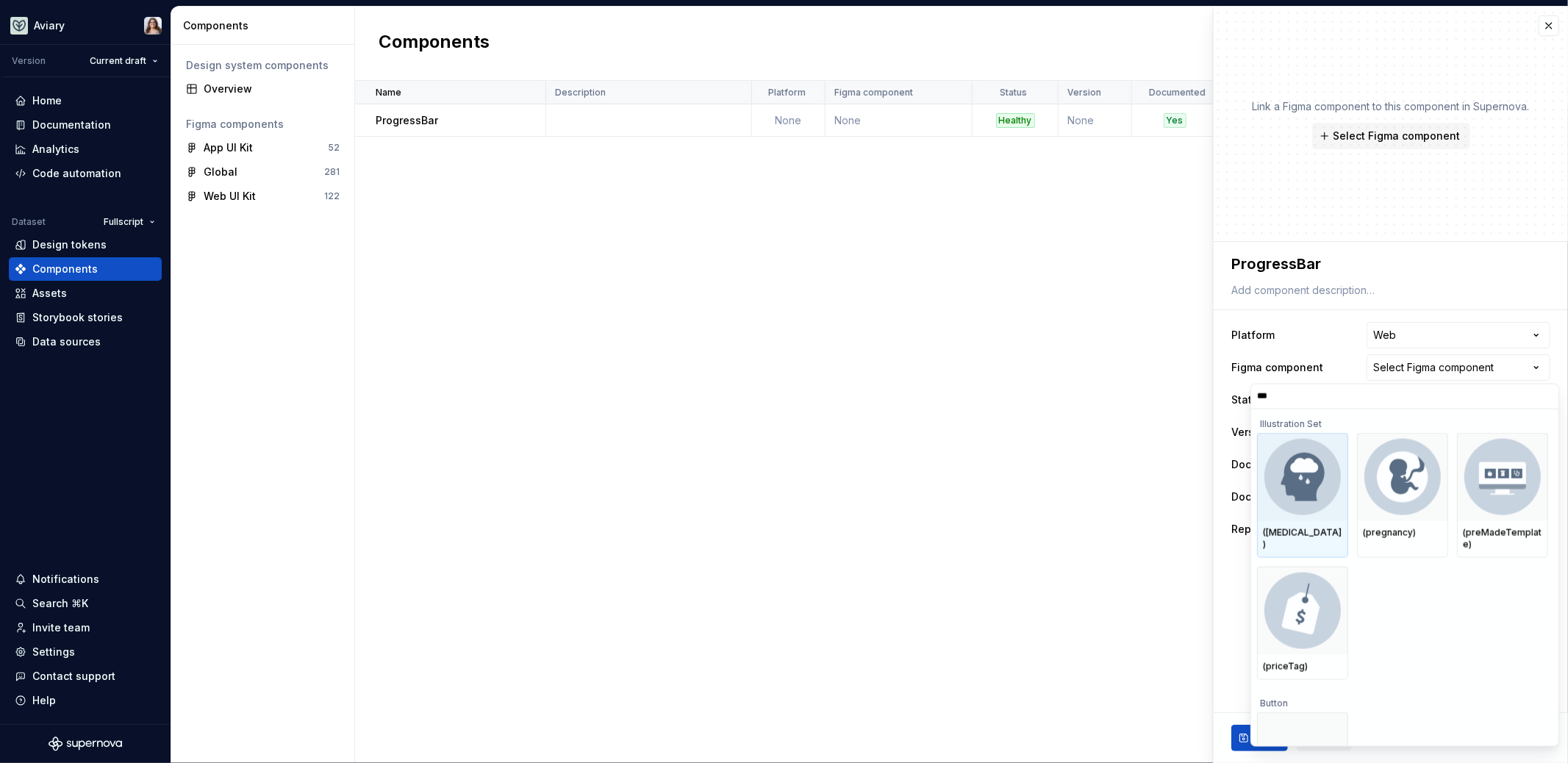
type input "****"
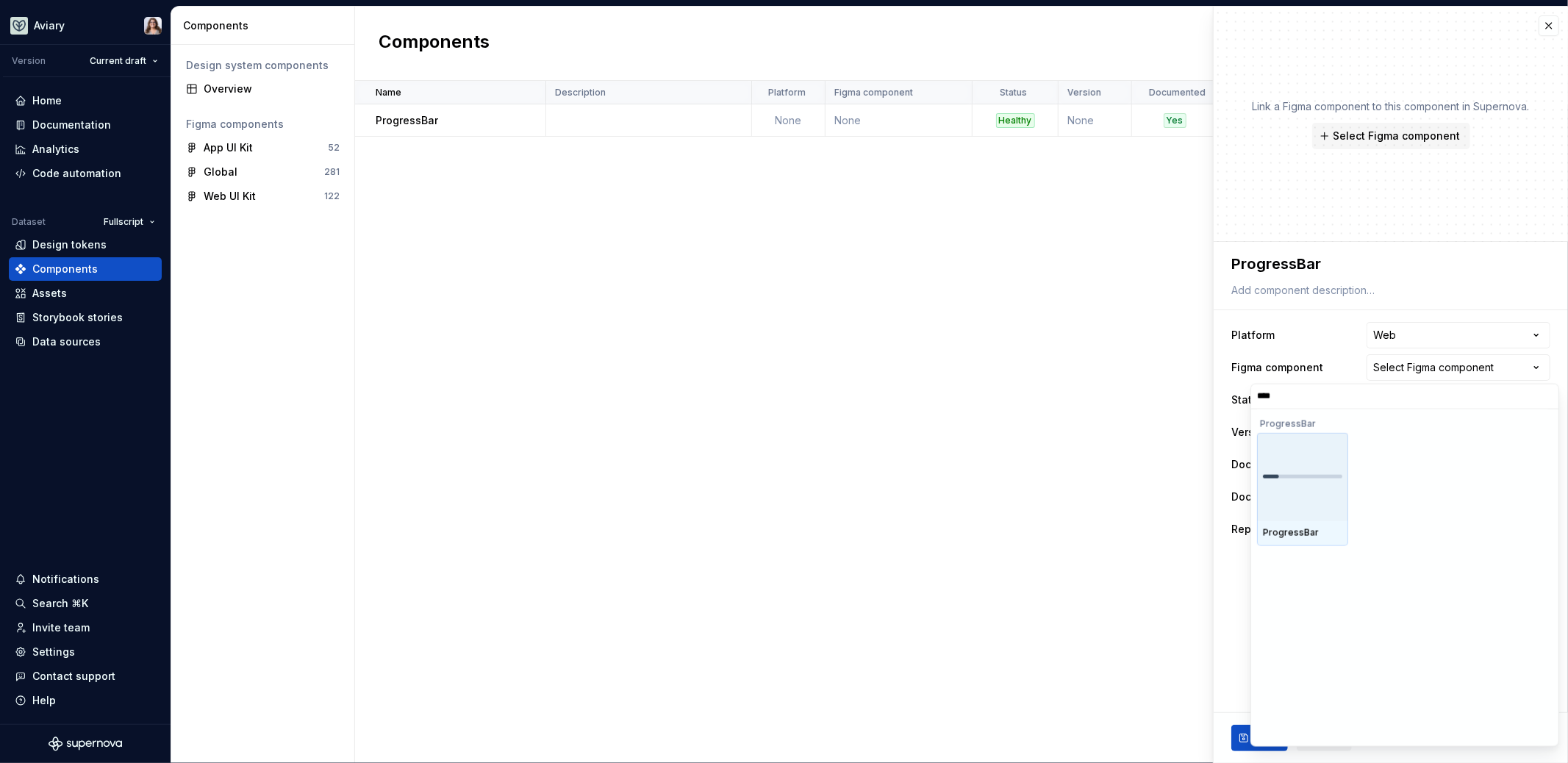
click at [1312, 478] on div at bounding box center [1302, 476] width 91 height 88
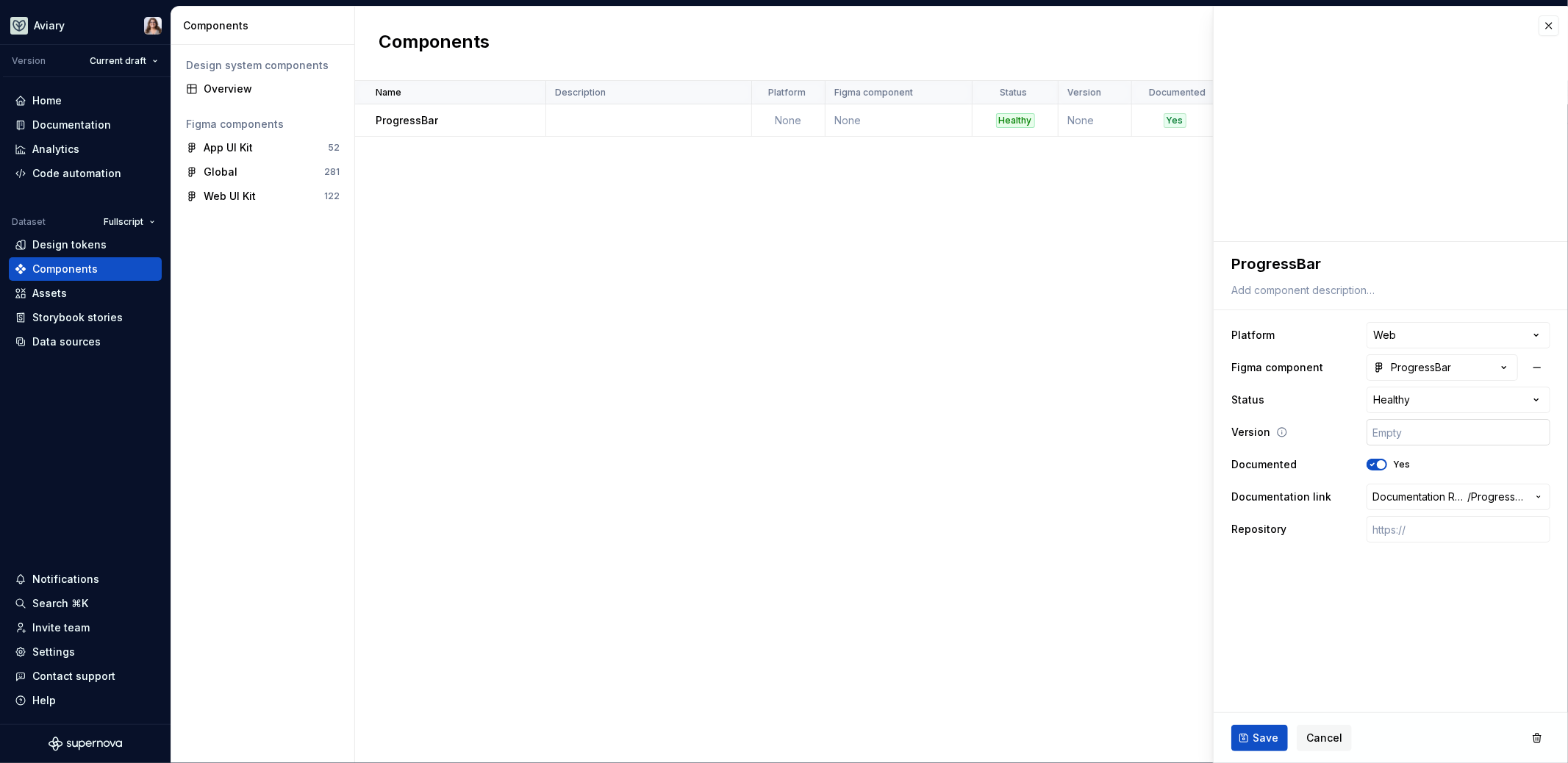
click at [1402, 433] on input "text" at bounding box center [1458, 432] width 184 height 27
click at [1329, 584] on fieldset "**********" at bounding box center [1391, 503] width 354 height 521
click at [1260, 738] on span "Save" at bounding box center [1266, 738] width 26 height 15
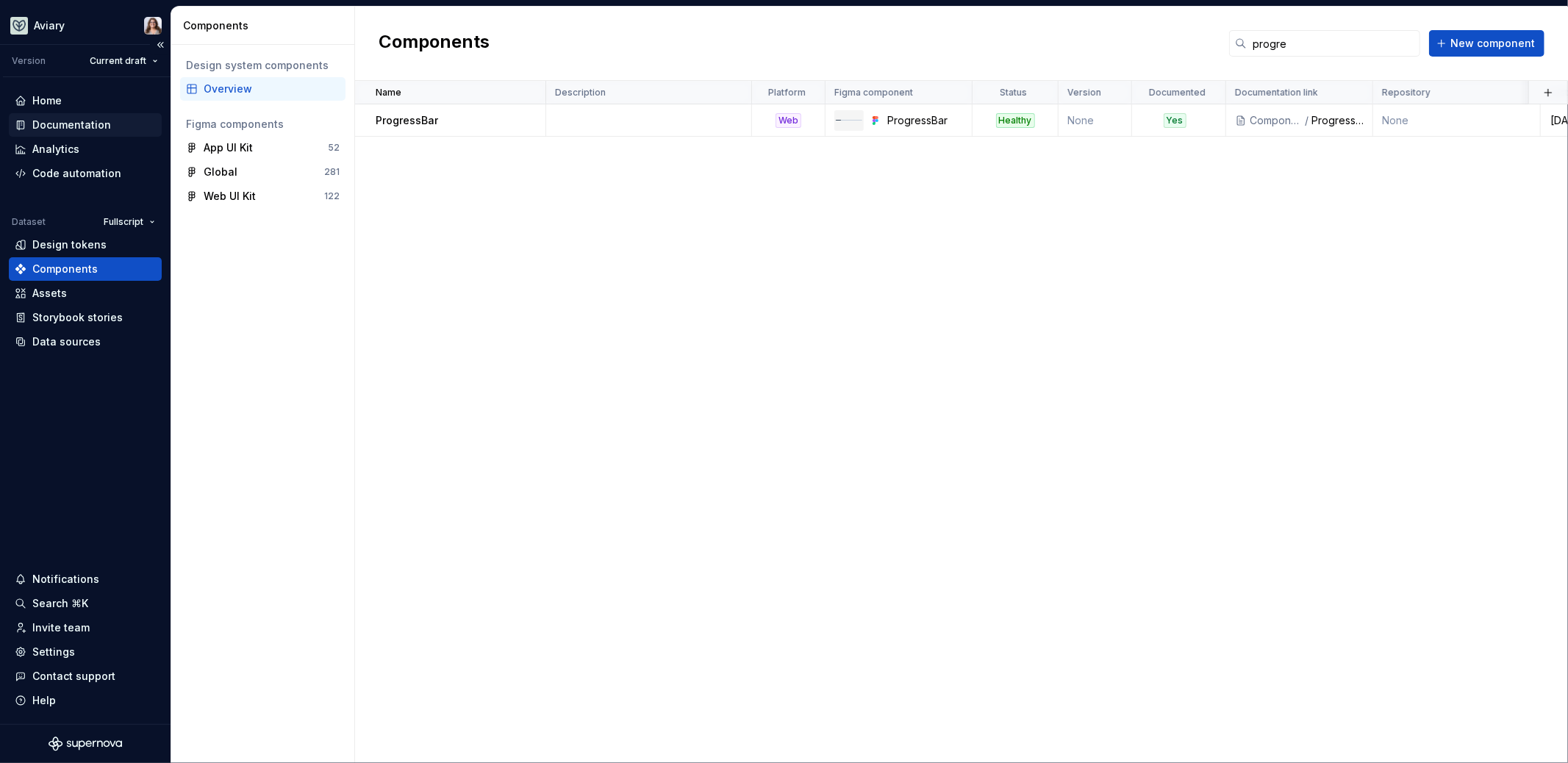
click at [68, 125] on div "Documentation" at bounding box center [71, 124] width 79 height 15
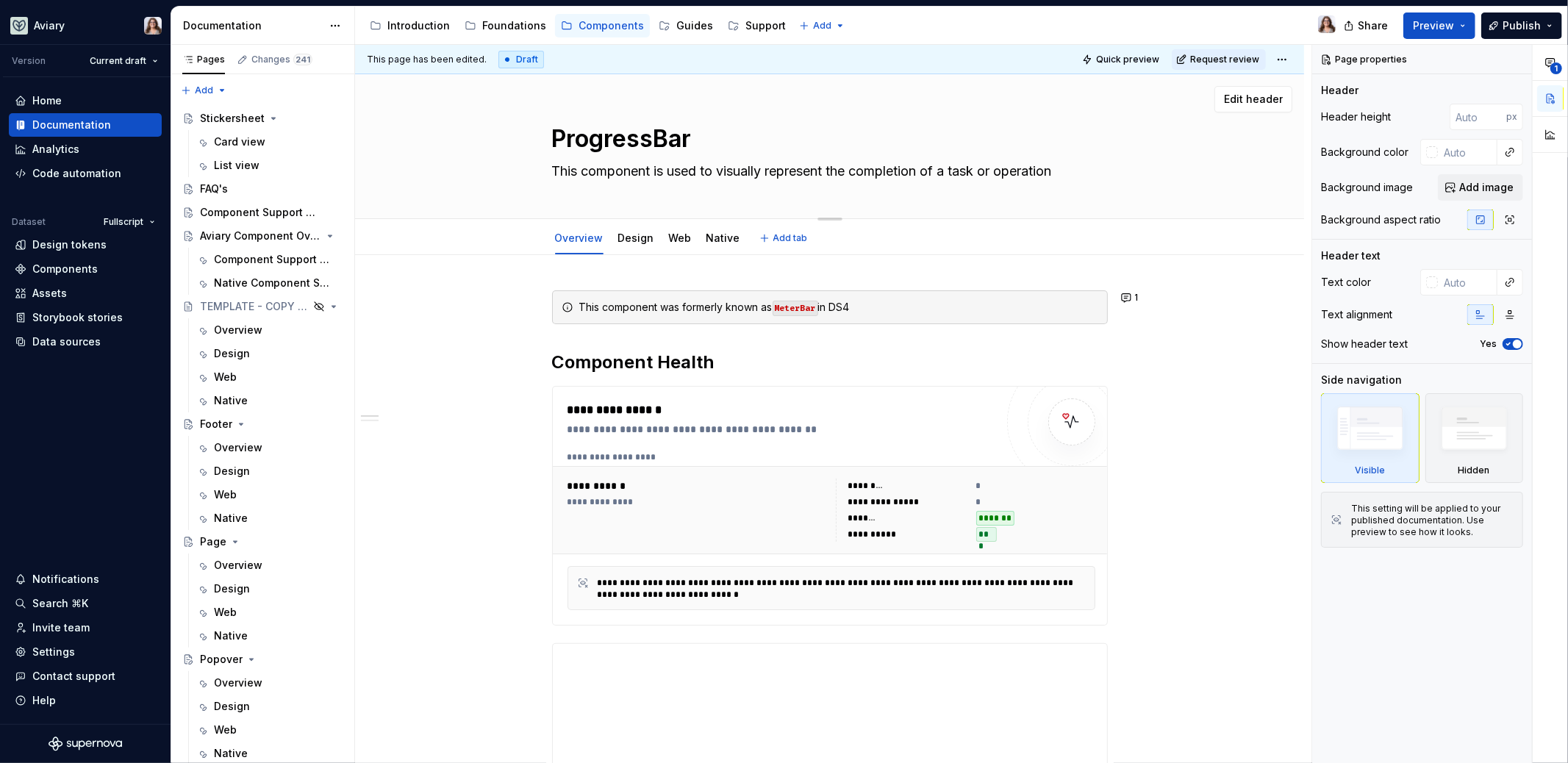
drag, startPoint x: 725, startPoint y: 170, endPoint x: 715, endPoint y: 171, distance: 10.0
click at [678, 171] on textarea "This component is used to visually represent the completion of a task or operat…" at bounding box center [827, 171] width 556 height 24
drag, startPoint x: 724, startPoint y: 171, endPoint x: 566, endPoint y: 162, distance: 158.3
click at [566, 162] on textarea "This component is used to visually represent the completion of a task or operat…" at bounding box center [827, 171] width 556 height 24
type textarea "*"
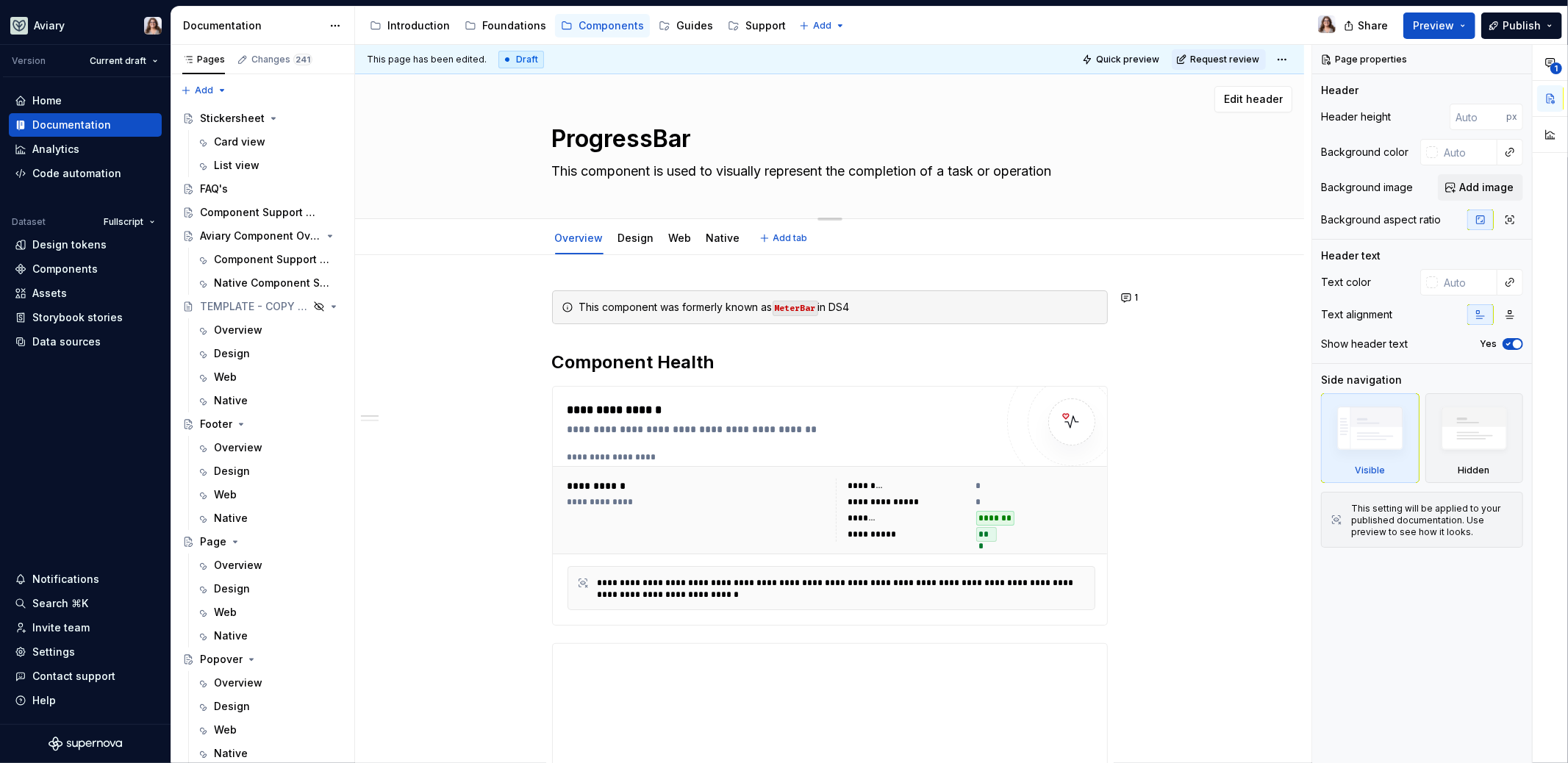
type textarea "Thisually represent the completion of a task or operation"
type textarea "*"
type textarea "Tisually represent the completion of a task or operation"
type textarea "*"
type textarea "isually represent the completion of a task or operation"
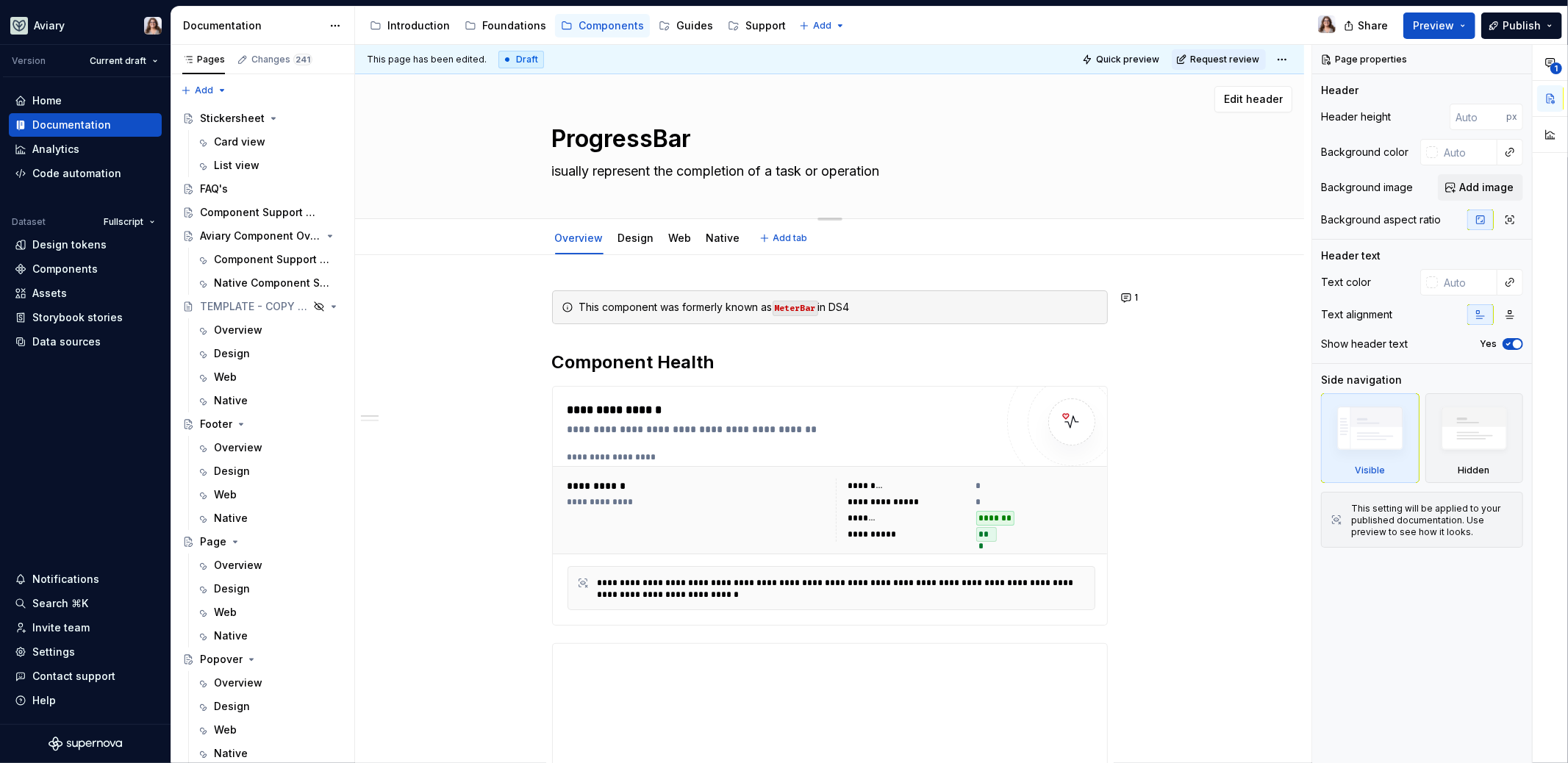
type textarea "*"
type textarea "Visually represent the completion of a task or operation"
click at [750, 171] on textarea "Visually represent the completion of a task or operation" at bounding box center [827, 171] width 556 height 24
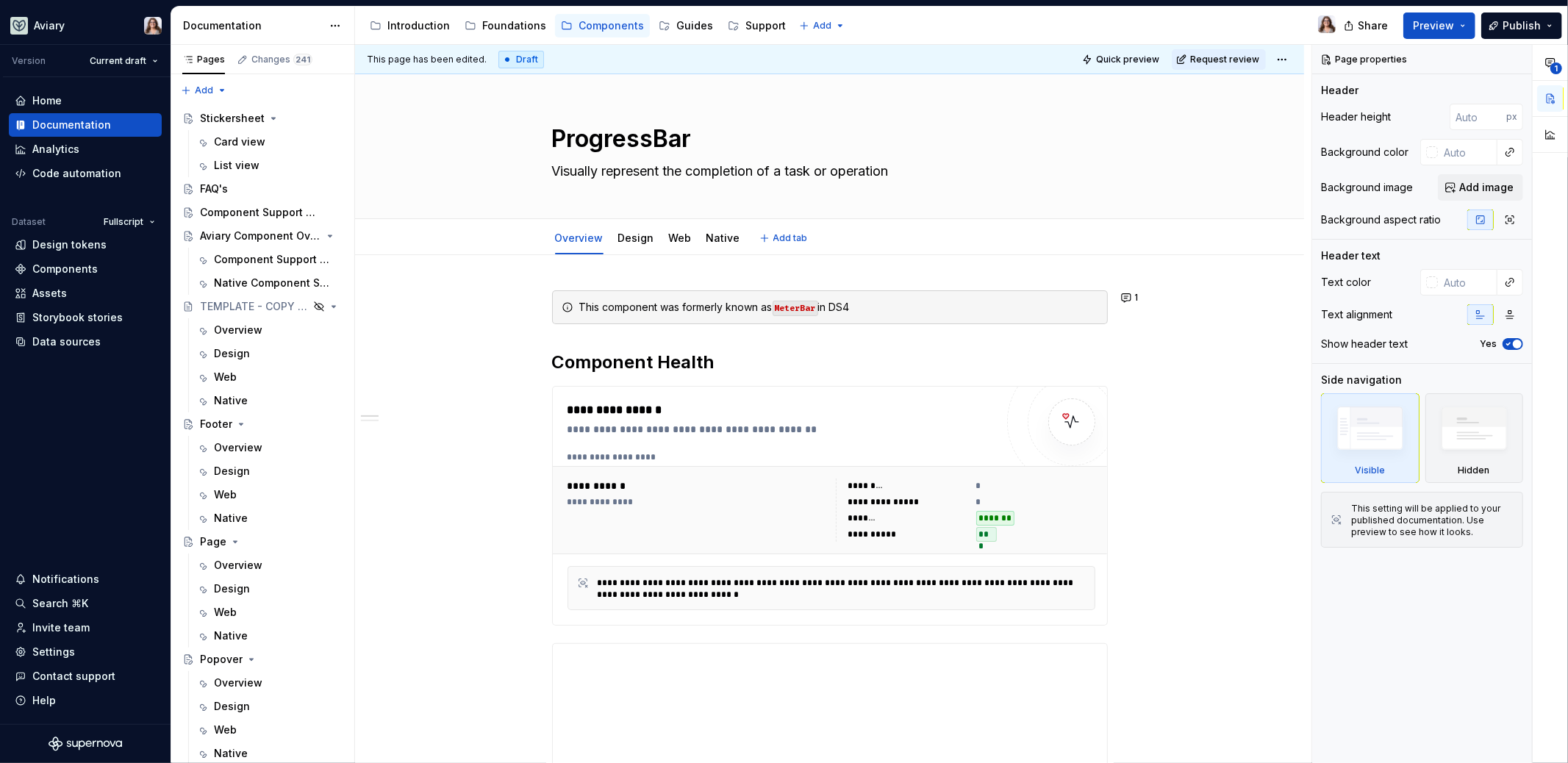
type textarea "*"
type textarea "Visually represent the completion of a task or operation"
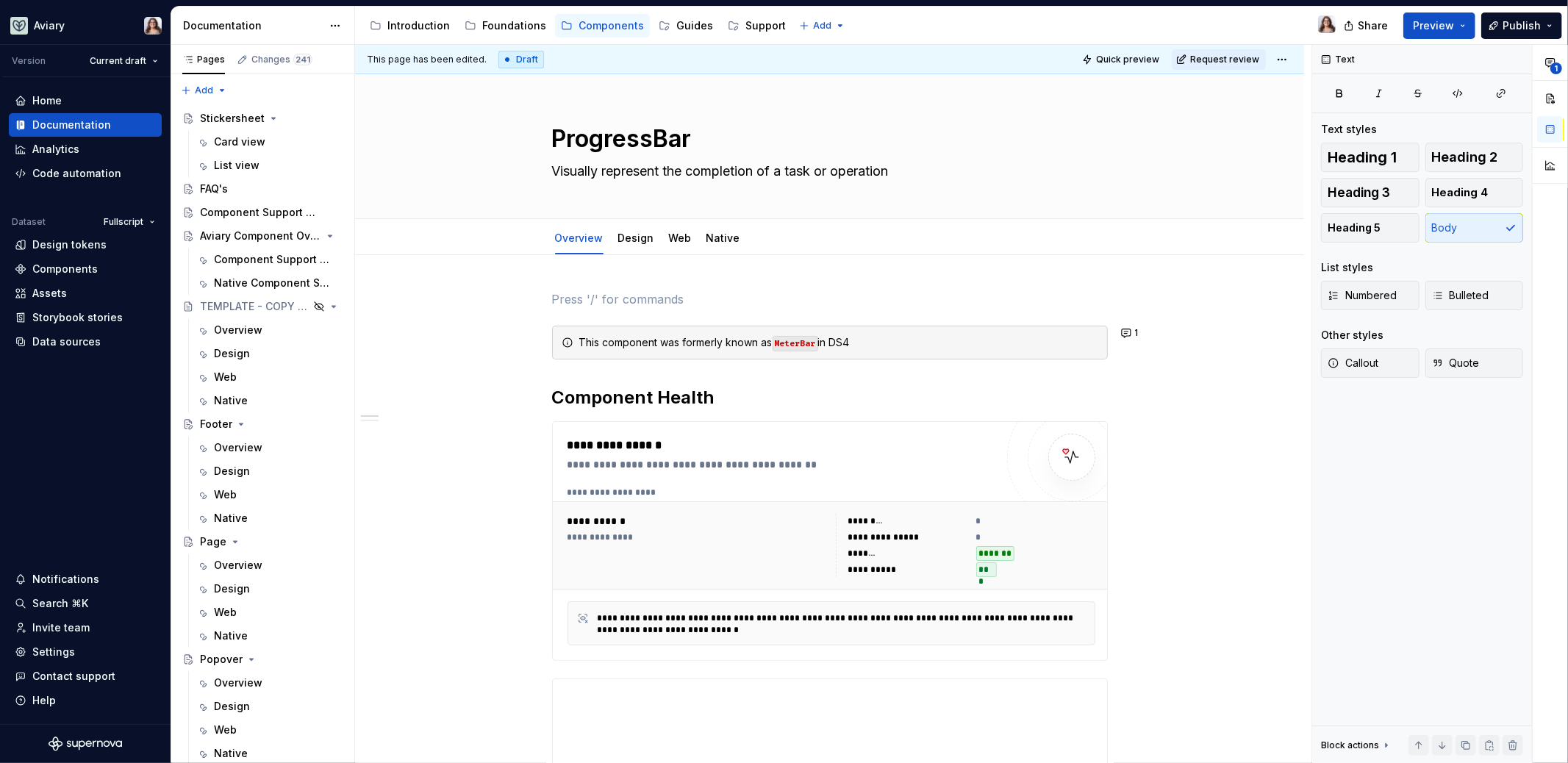
click at [725, 395] on h2 "Component Health" at bounding box center [829, 398] width 556 height 24
type textarea "*"
click at [70, 272] on div "Components" at bounding box center [64, 269] width 65 height 15
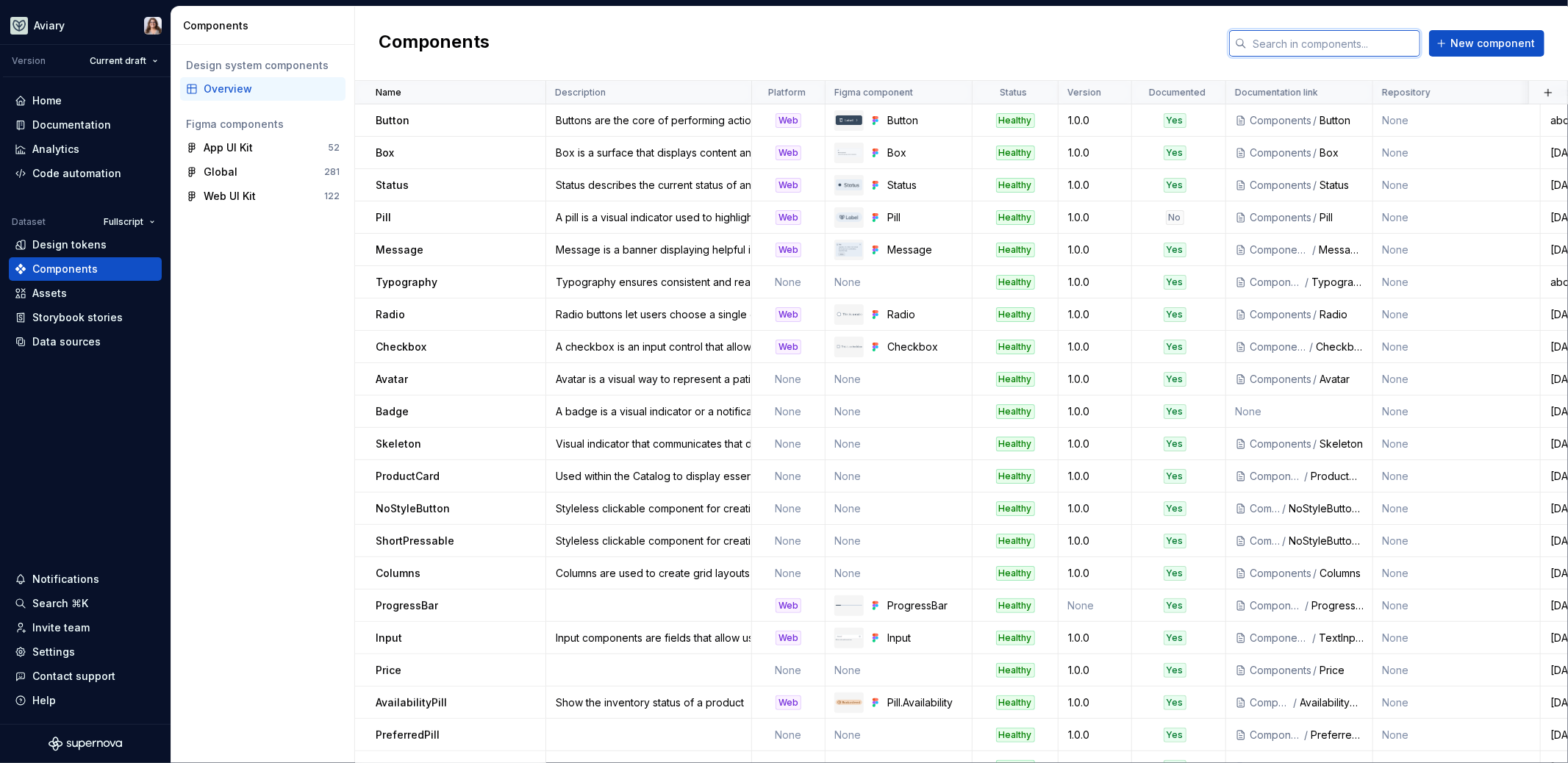
click at [1317, 30] on input "text" at bounding box center [1333, 43] width 173 height 27
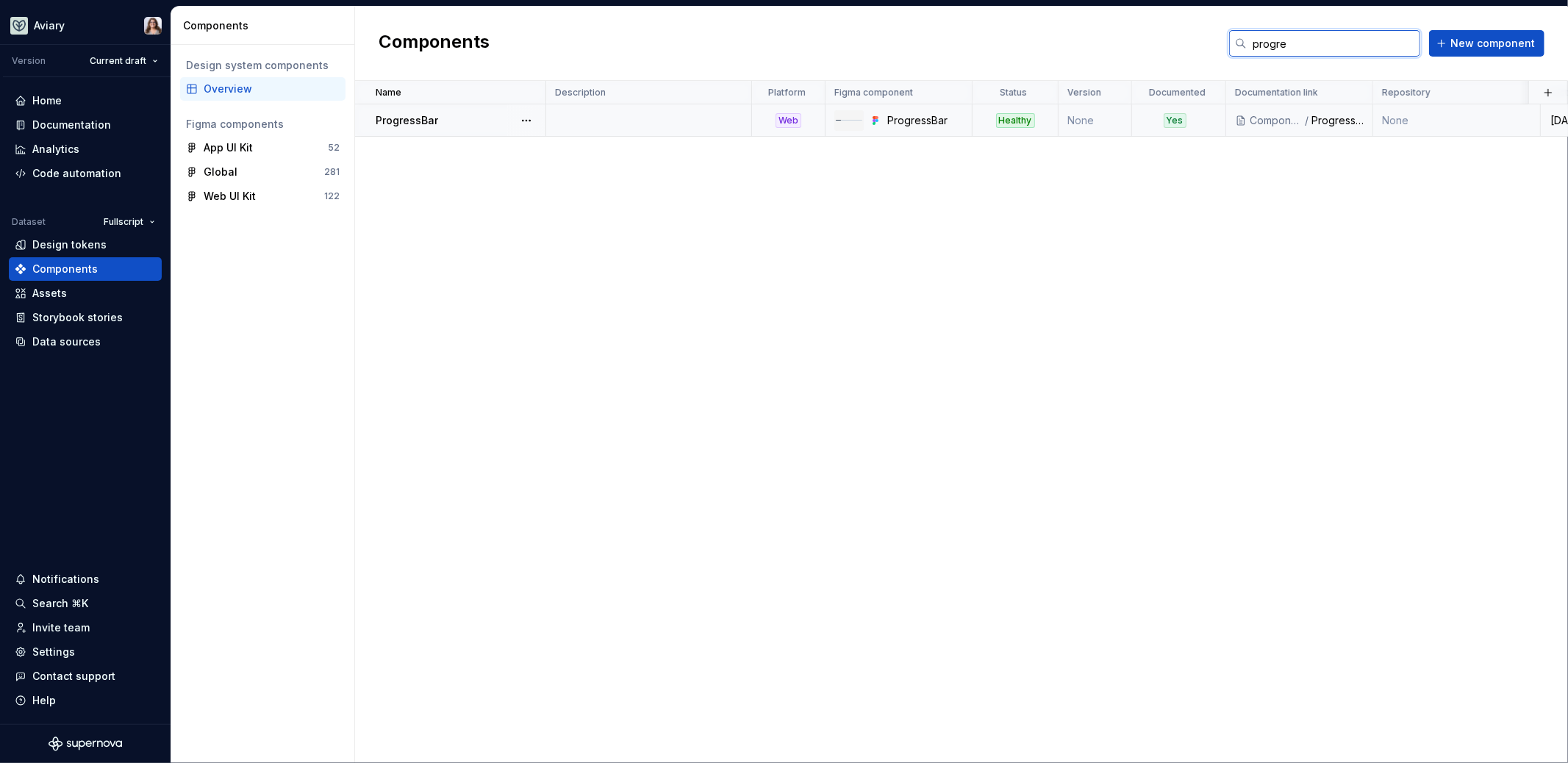
type input "progre"
click at [456, 118] on div "ProgressBar" at bounding box center [460, 120] width 169 height 15
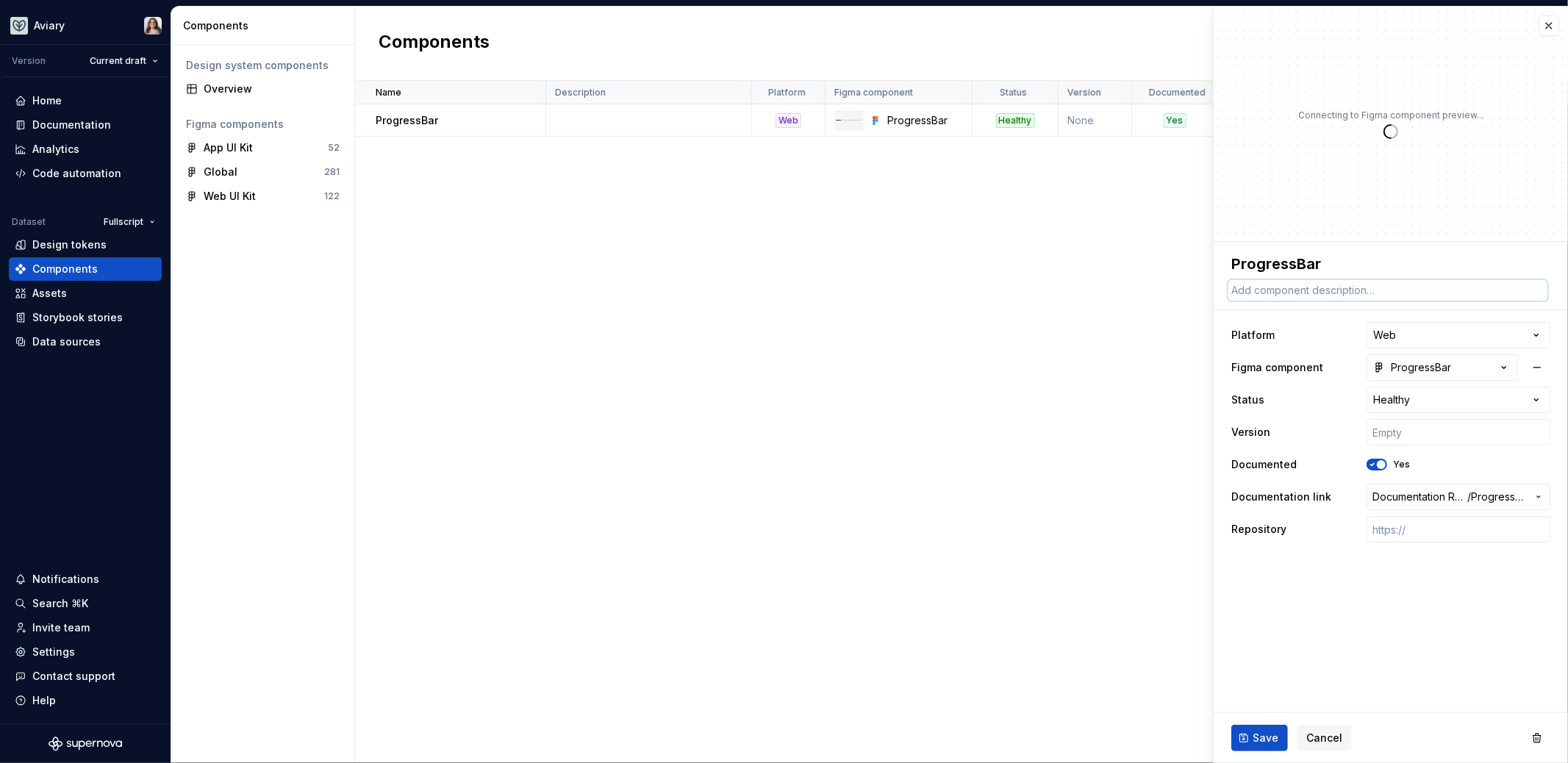
click at [1325, 286] on textarea at bounding box center [1388, 290] width 319 height 21
paste textarea "Visually represent the completion of a task or operation"
type textarea "*"
type textarea "Visually represent the completion of a task or operation"
click at [1261, 740] on span "Save" at bounding box center [1266, 738] width 26 height 15
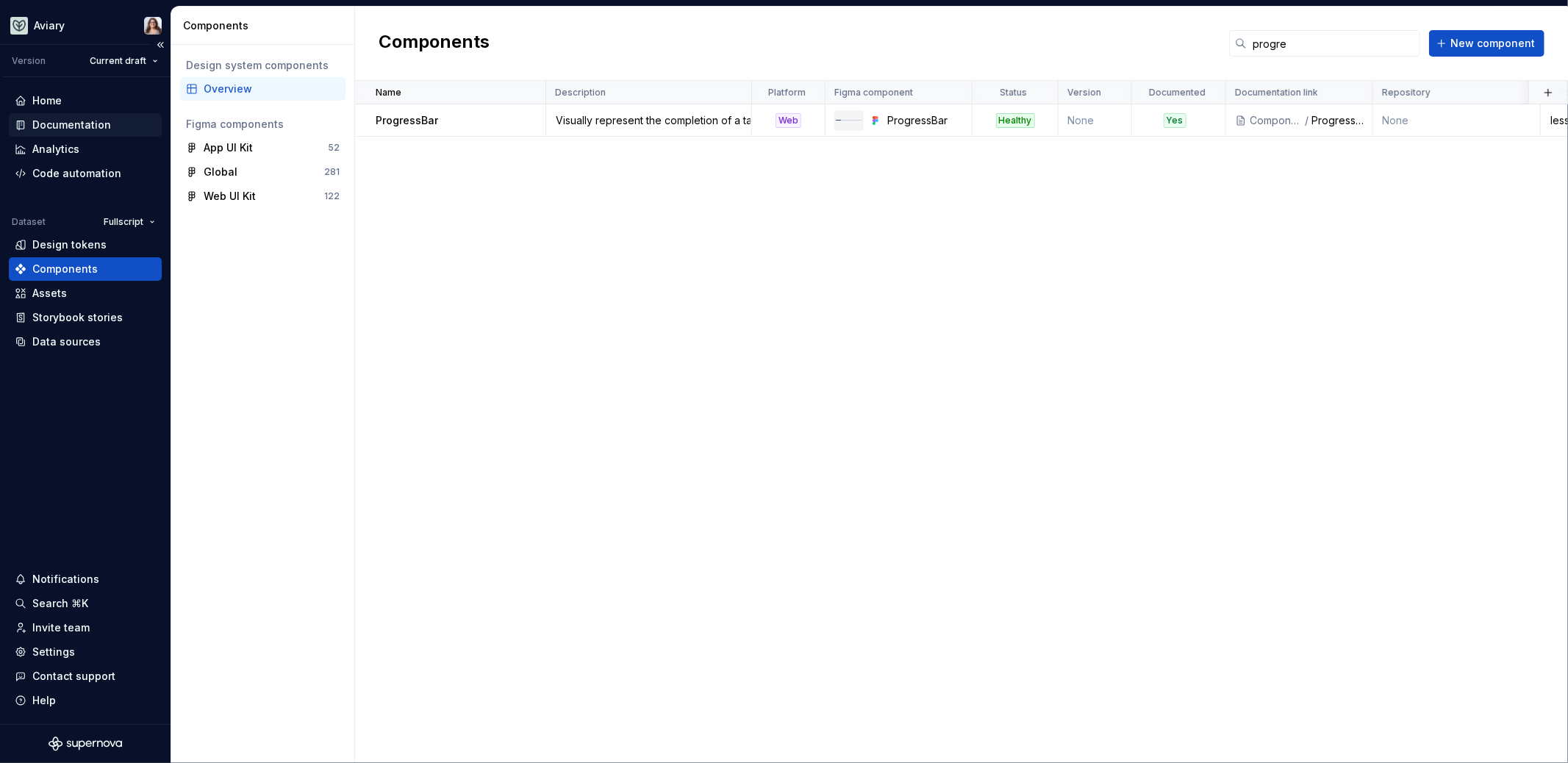
click at [78, 124] on div "Documentation" at bounding box center [71, 124] width 79 height 15
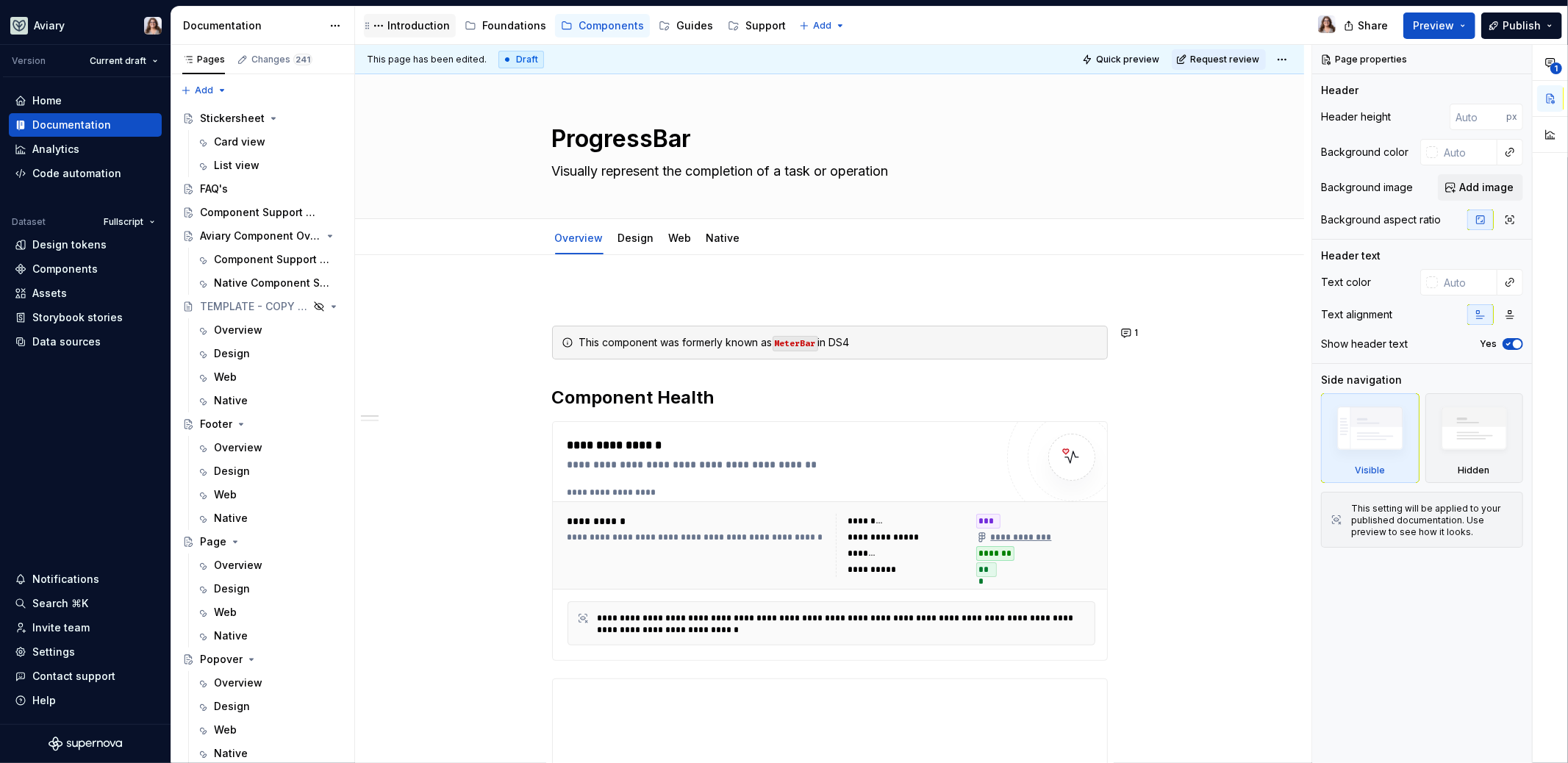
click at [401, 27] on div "Introduction" at bounding box center [419, 25] width 63 height 15
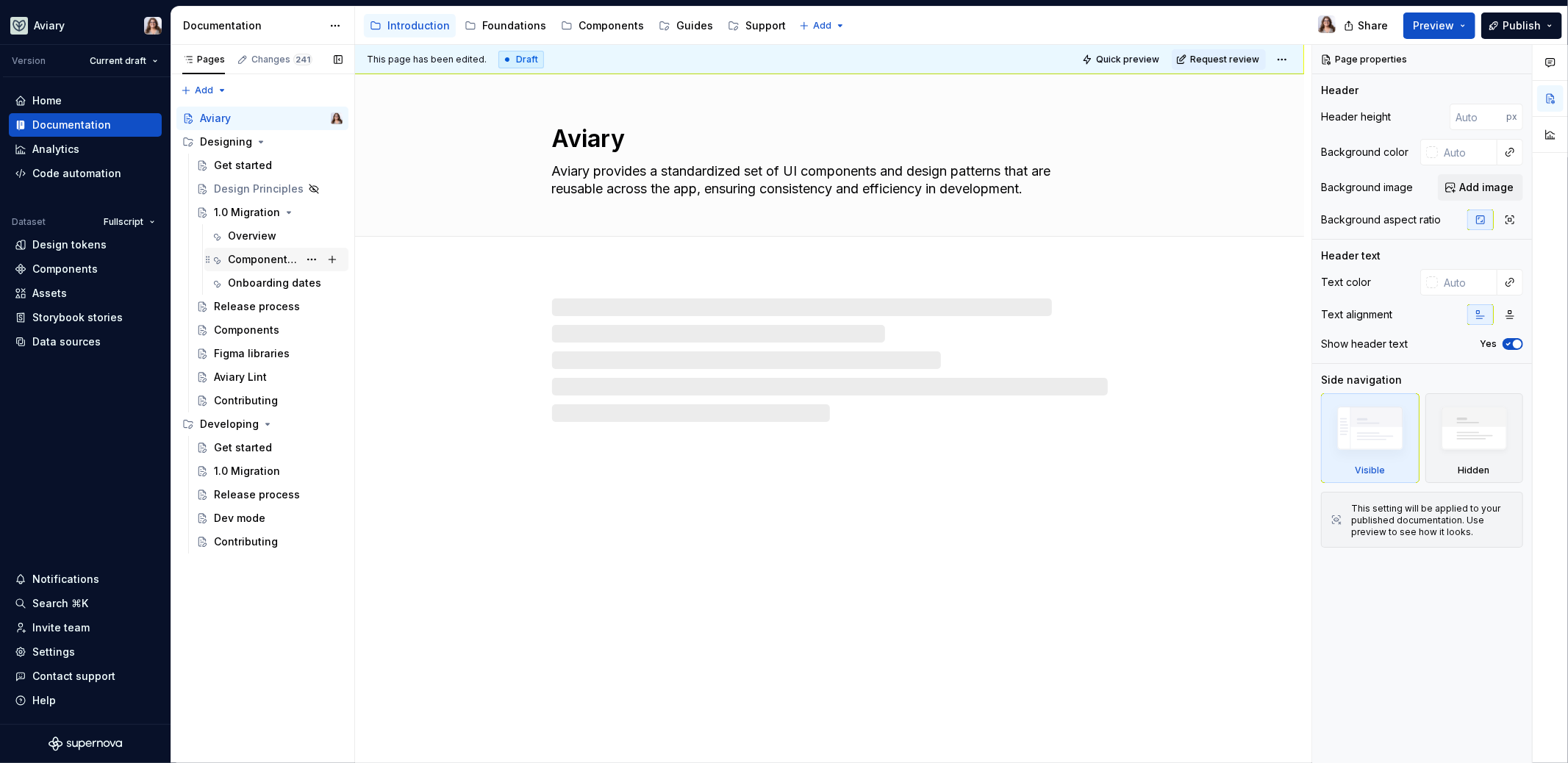
click at [258, 257] on div "Component changes" at bounding box center [263, 259] width 71 height 15
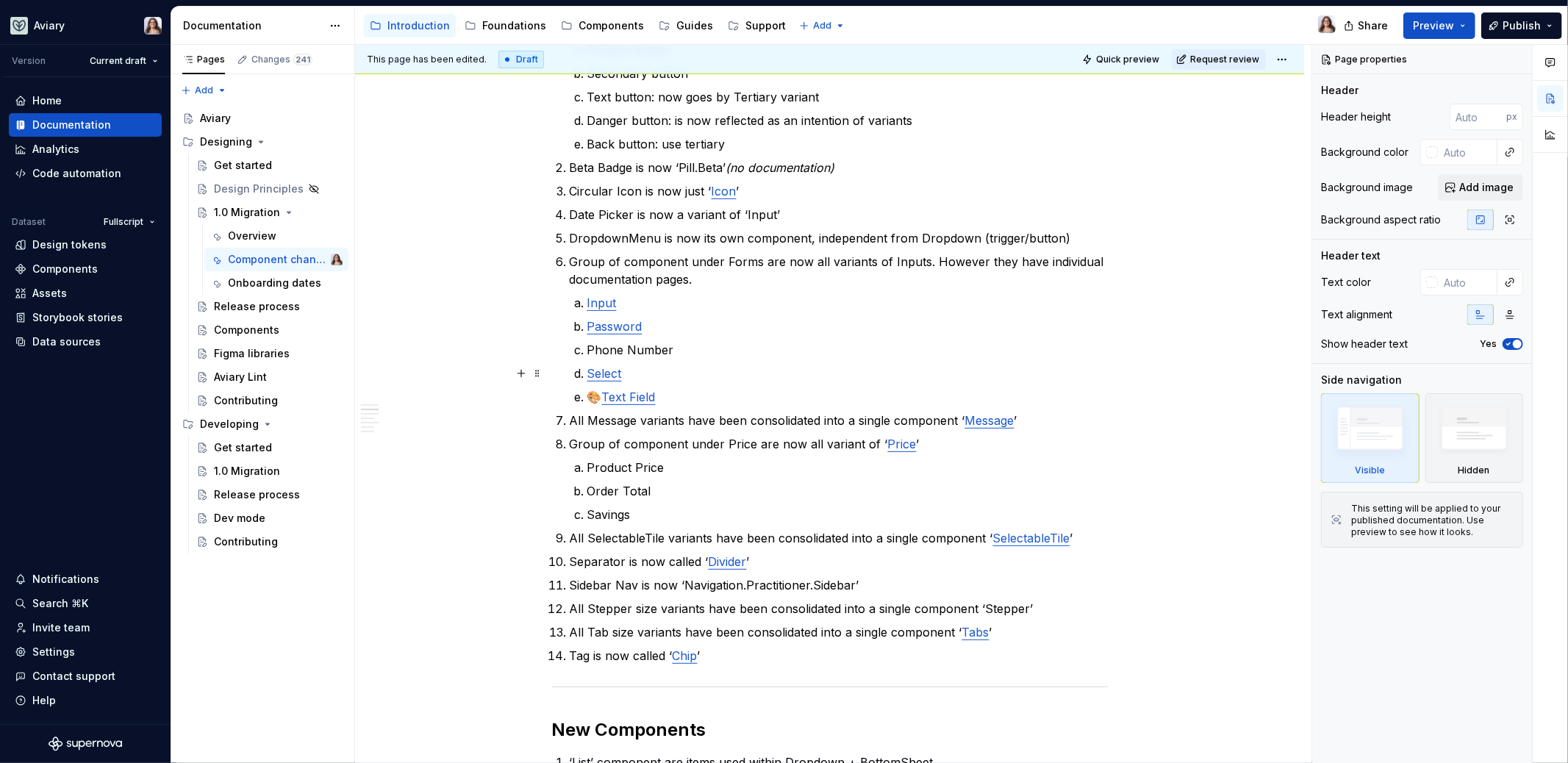
scroll to position [355, 0]
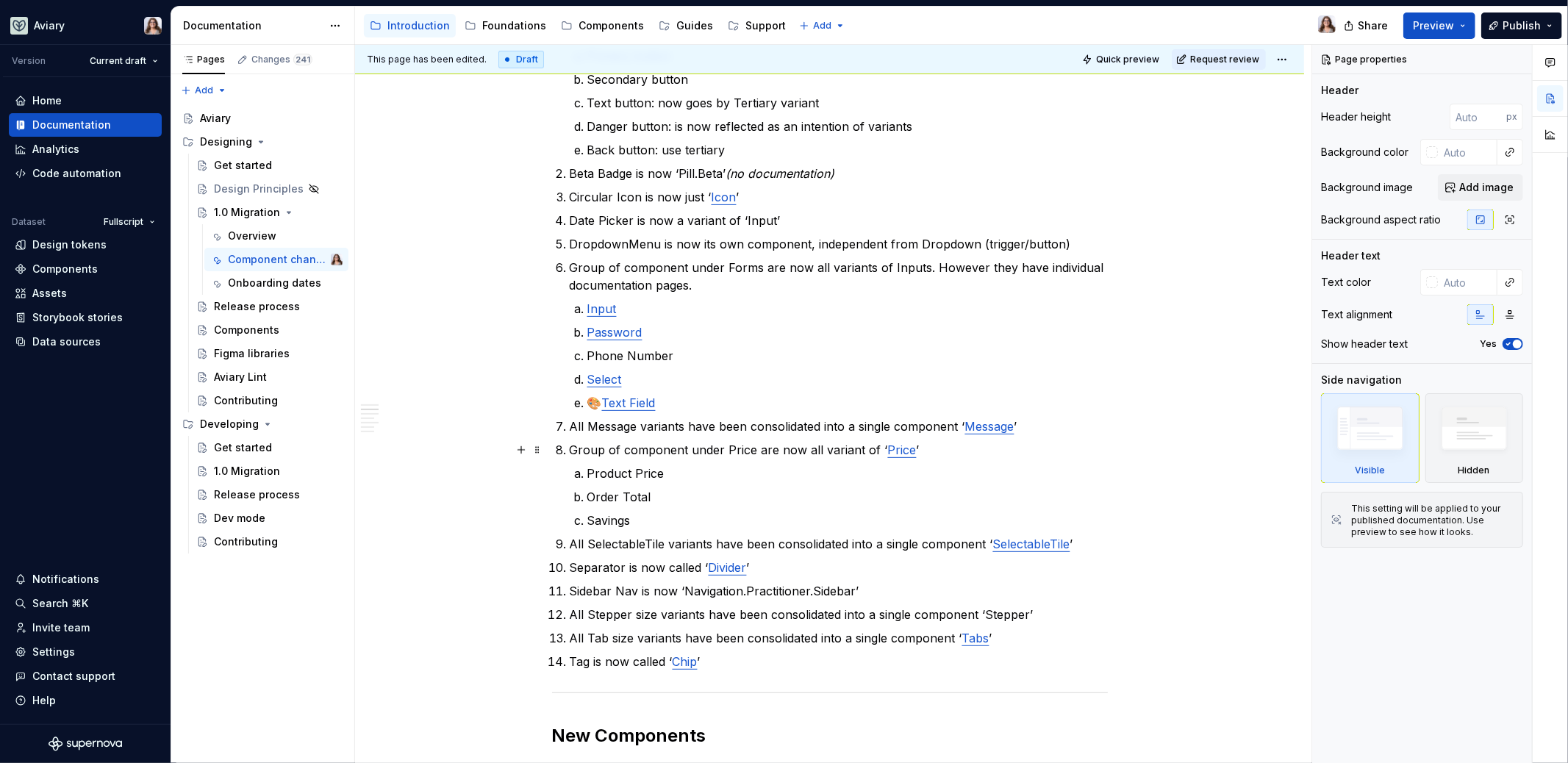
type textarea "*"
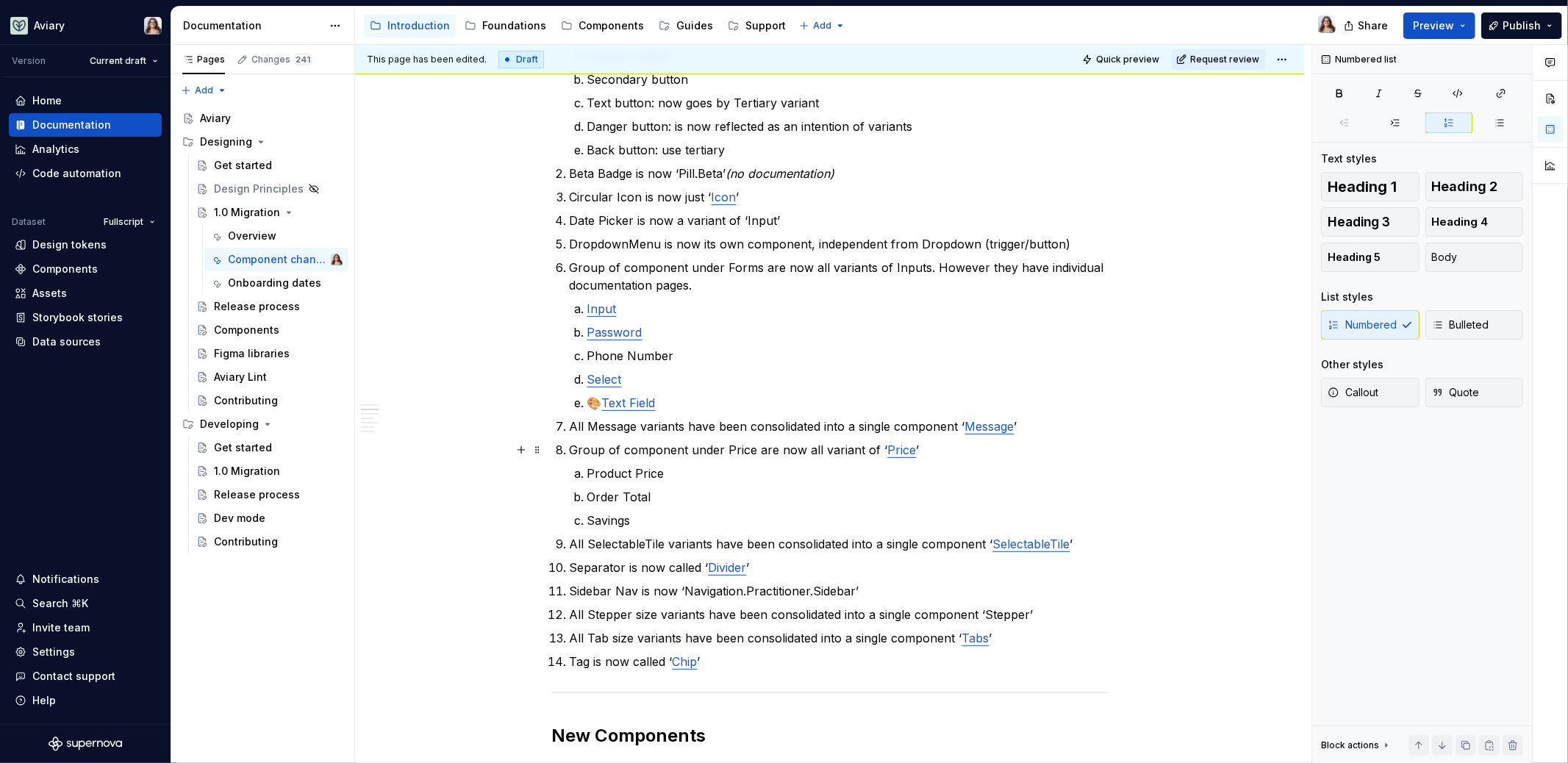
click at [571, 447] on p "Group of component under Price are now all variant of ‘ Price ’" at bounding box center [838, 450] width 538 height 18
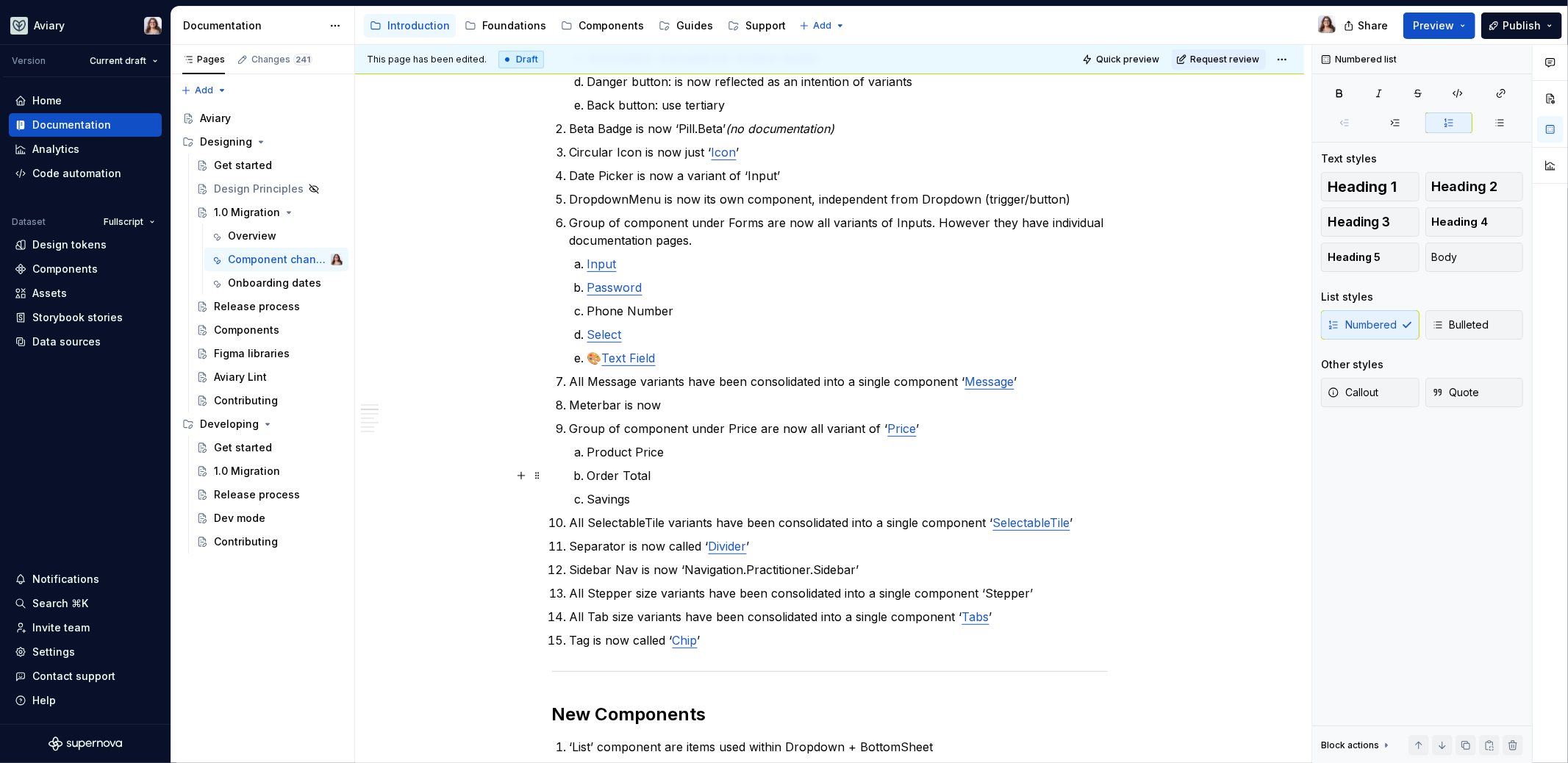
scroll to position [398, 0]
drag, startPoint x: 770, startPoint y: 404, endPoint x: 700, endPoint y: 404, distance: 70.0
click at [700, 404] on p "Meterbar is now called ‘ProgressBar’" at bounding box center [838, 406] width 538 height 18
click at [1086, 378] on button "button" at bounding box center [1082, 379] width 21 height 21
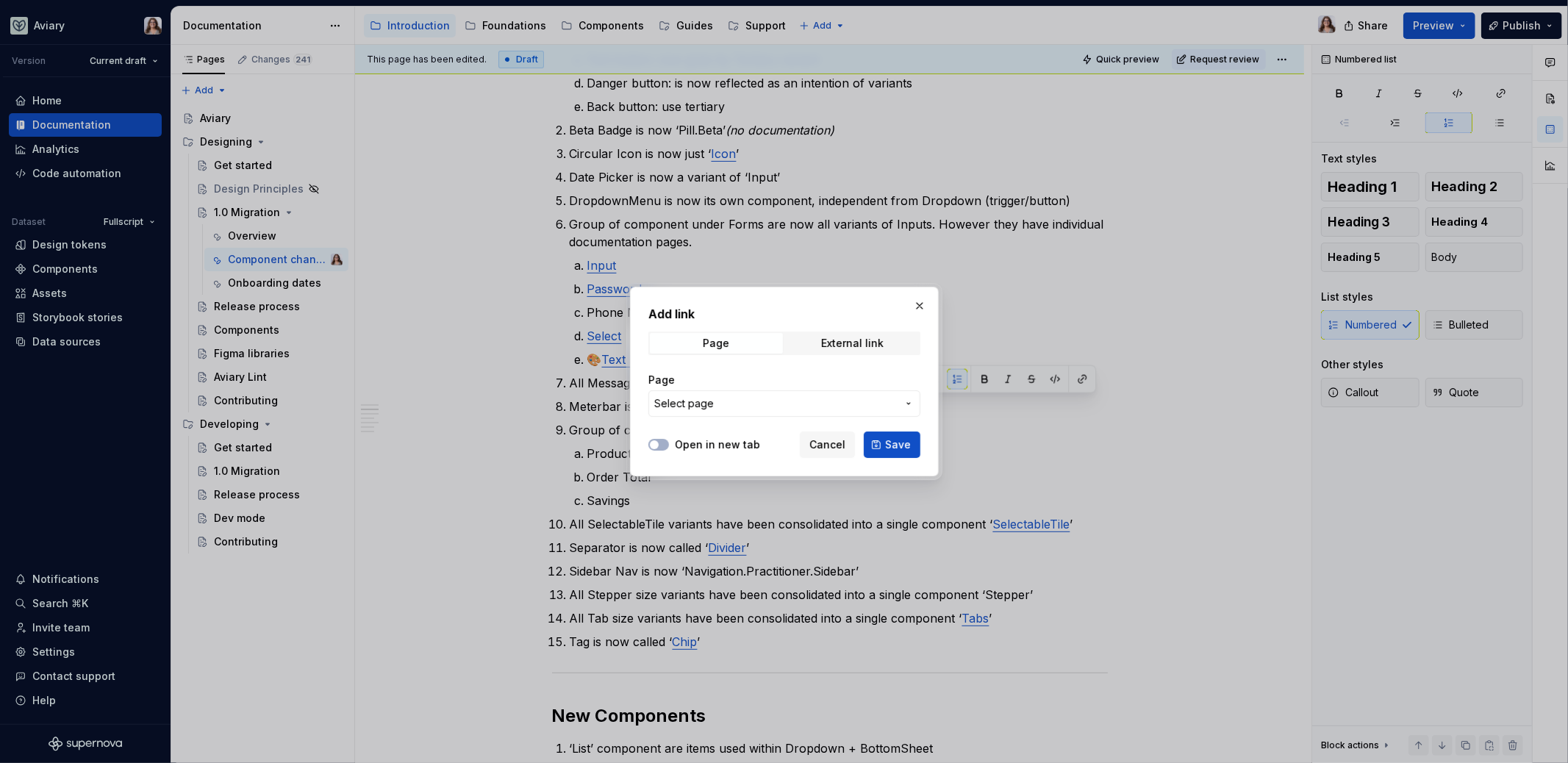
click at [789, 401] on span "Select page" at bounding box center [776, 403] width 243 height 15
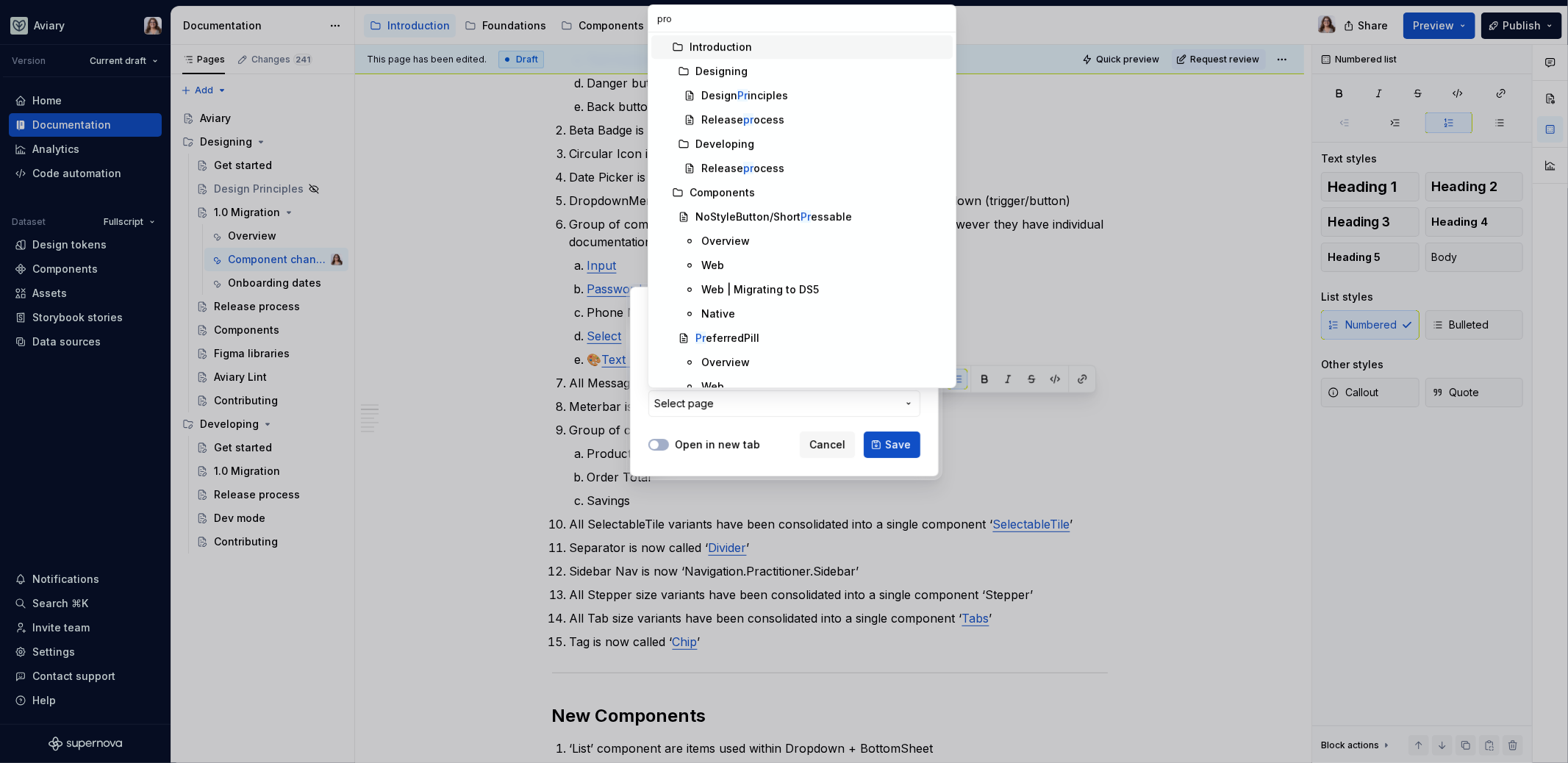
type input "prog"
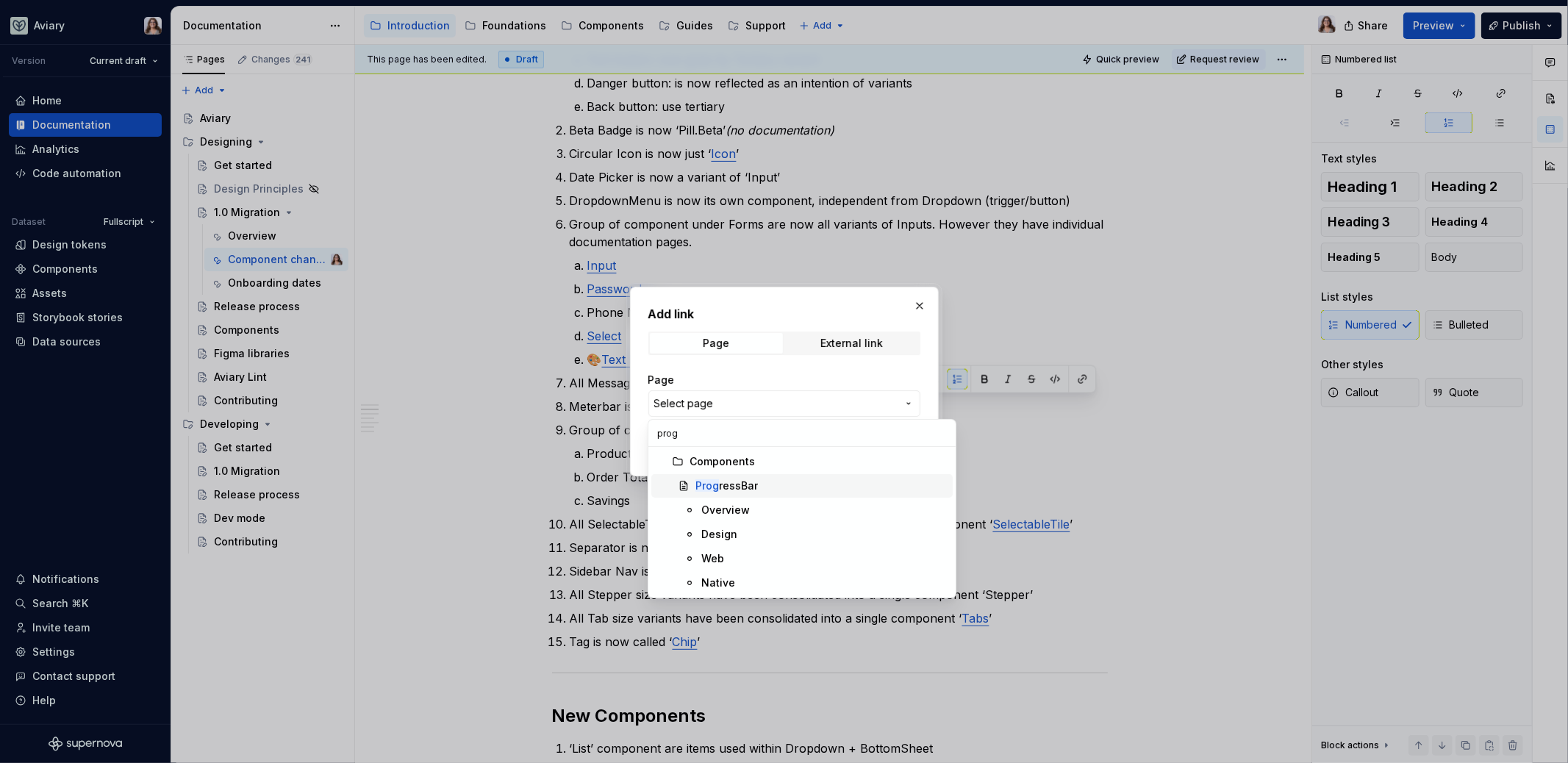
click at [722, 485] on div "Prog ressBar" at bounding box center [727, 485] width 63 height 15
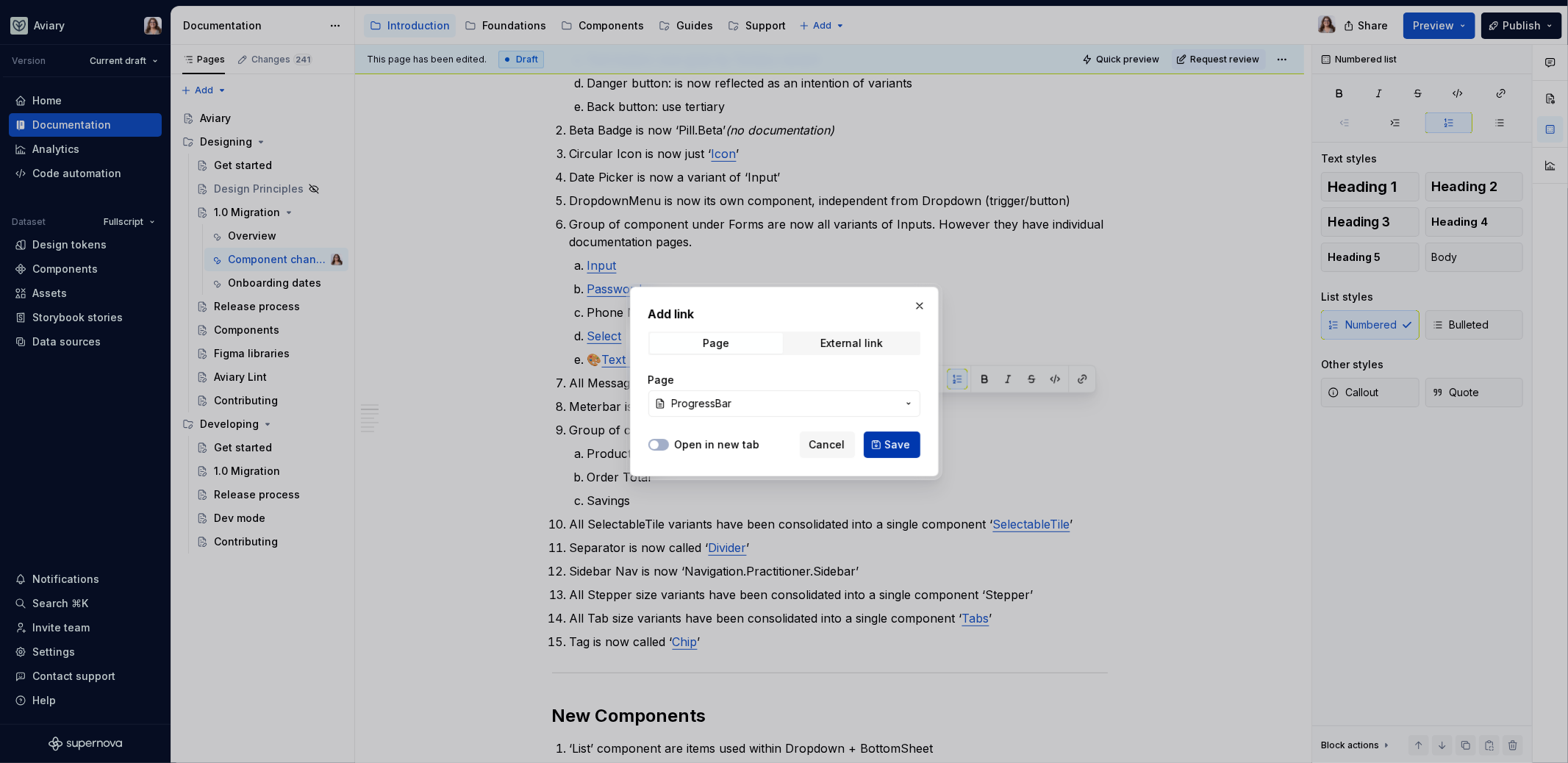
click at [894, 433] on button "Save" at bounding box center [892, 444] width 57 height 27
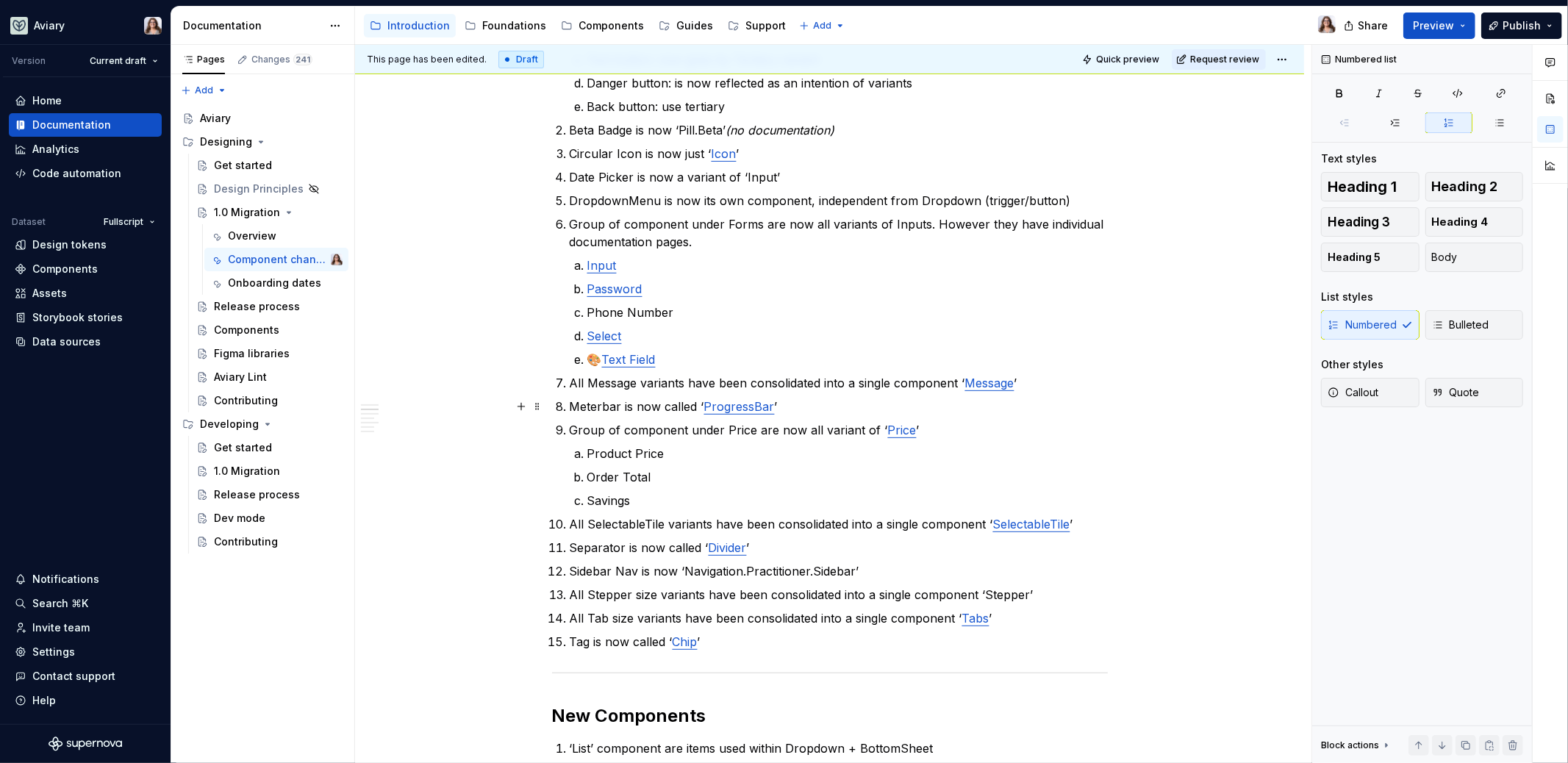
click at [789, 406] on p "Meterbar is now called ‘ ProgressBar ’" at bounding box center [838, 406] width 538 height 18
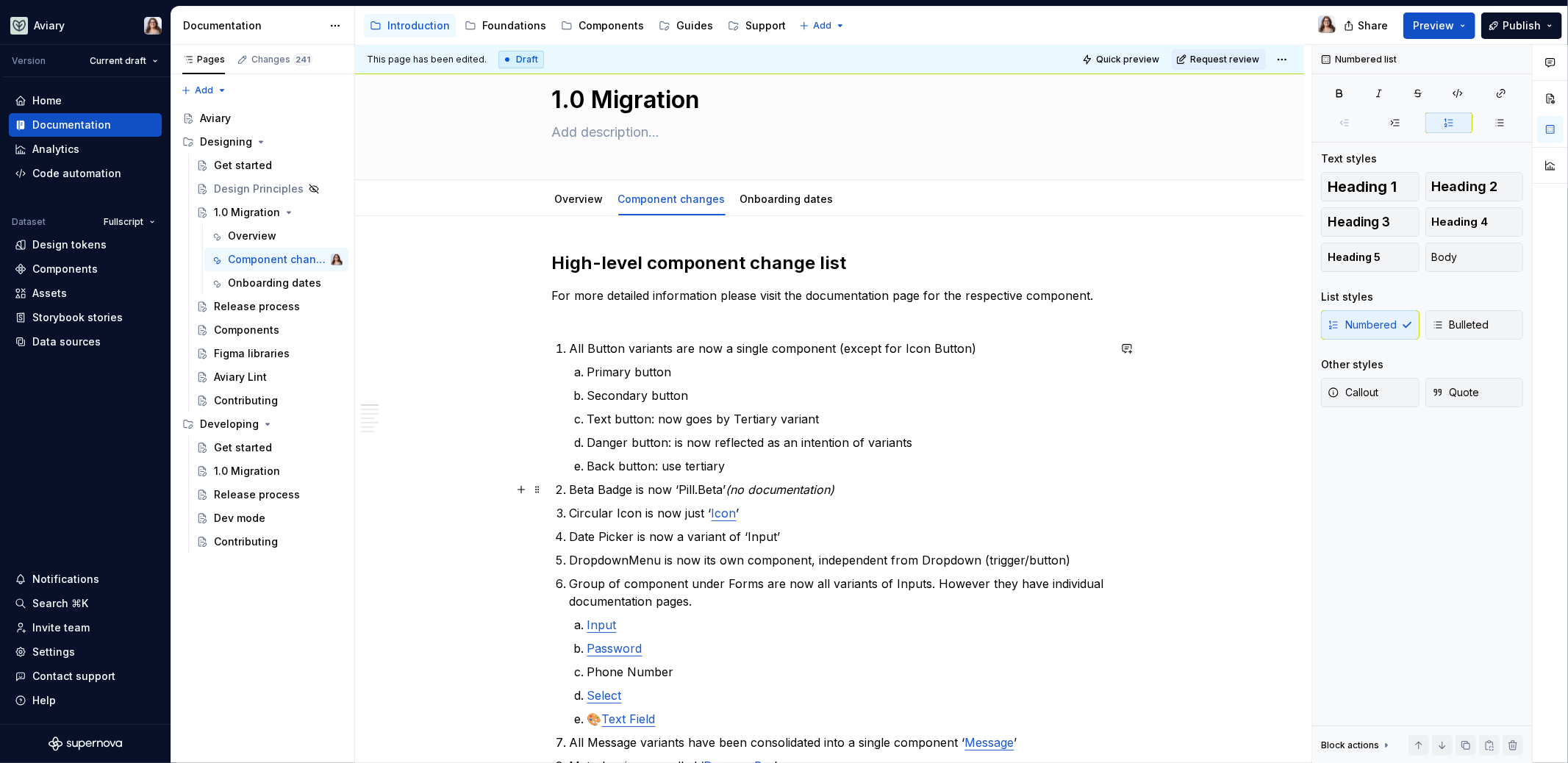
scroll to position [0, 0]
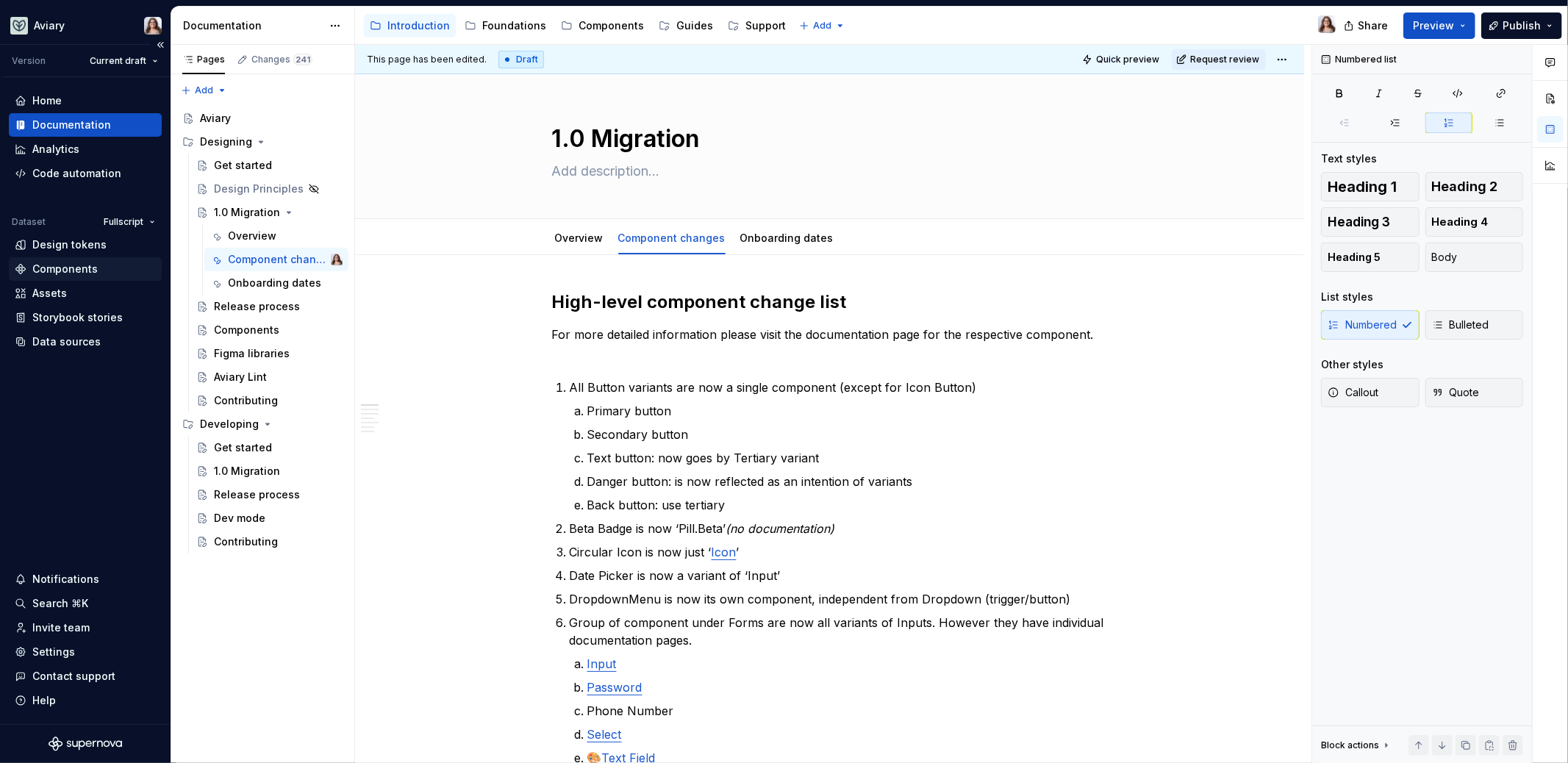
click at [69, 271] on div "Components" at bounding box center [64, 269] width 65 height 15
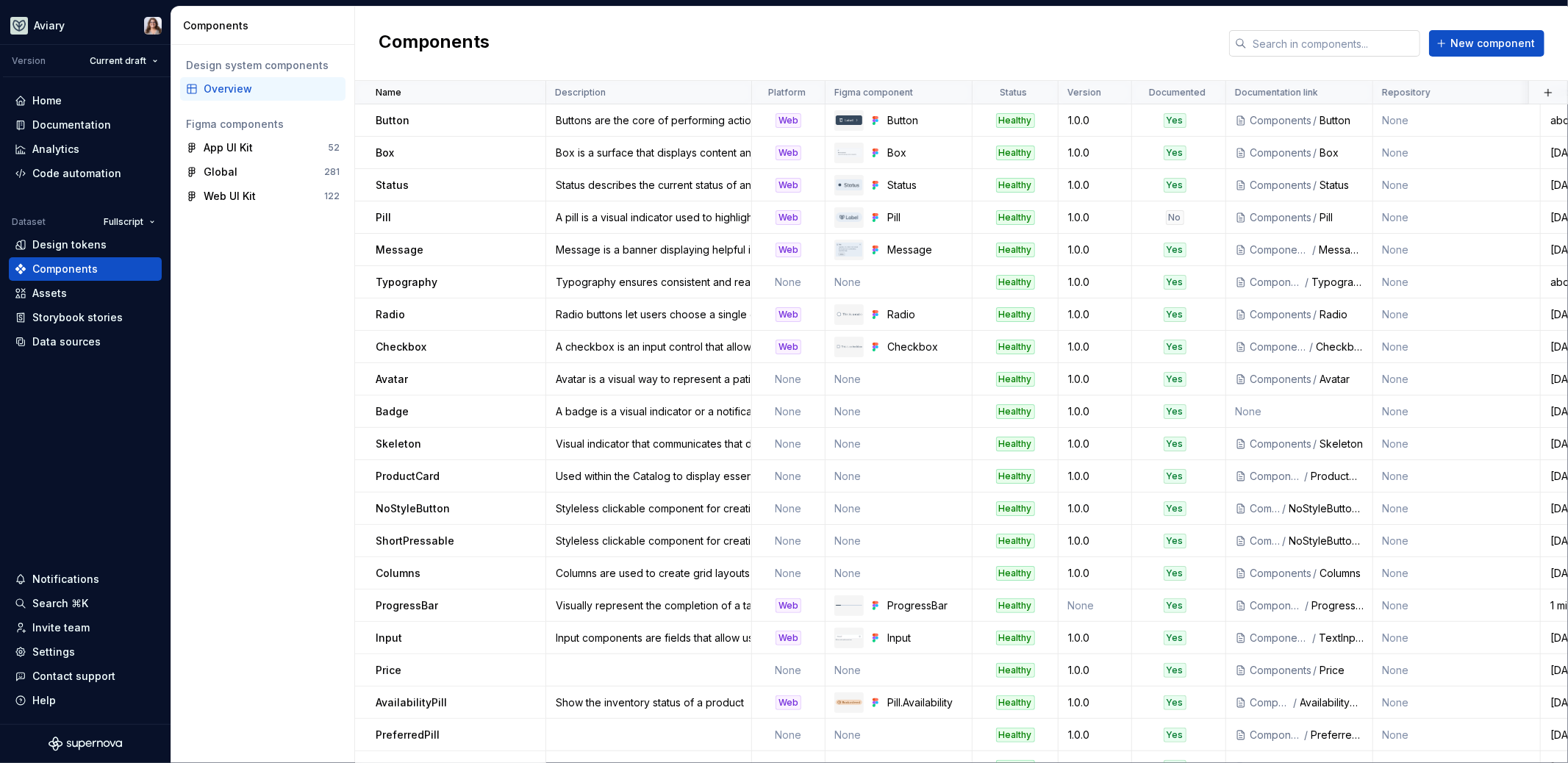
click at [1272, 45] on input "text" at bounding box center [1333, 43] width 173 height 27
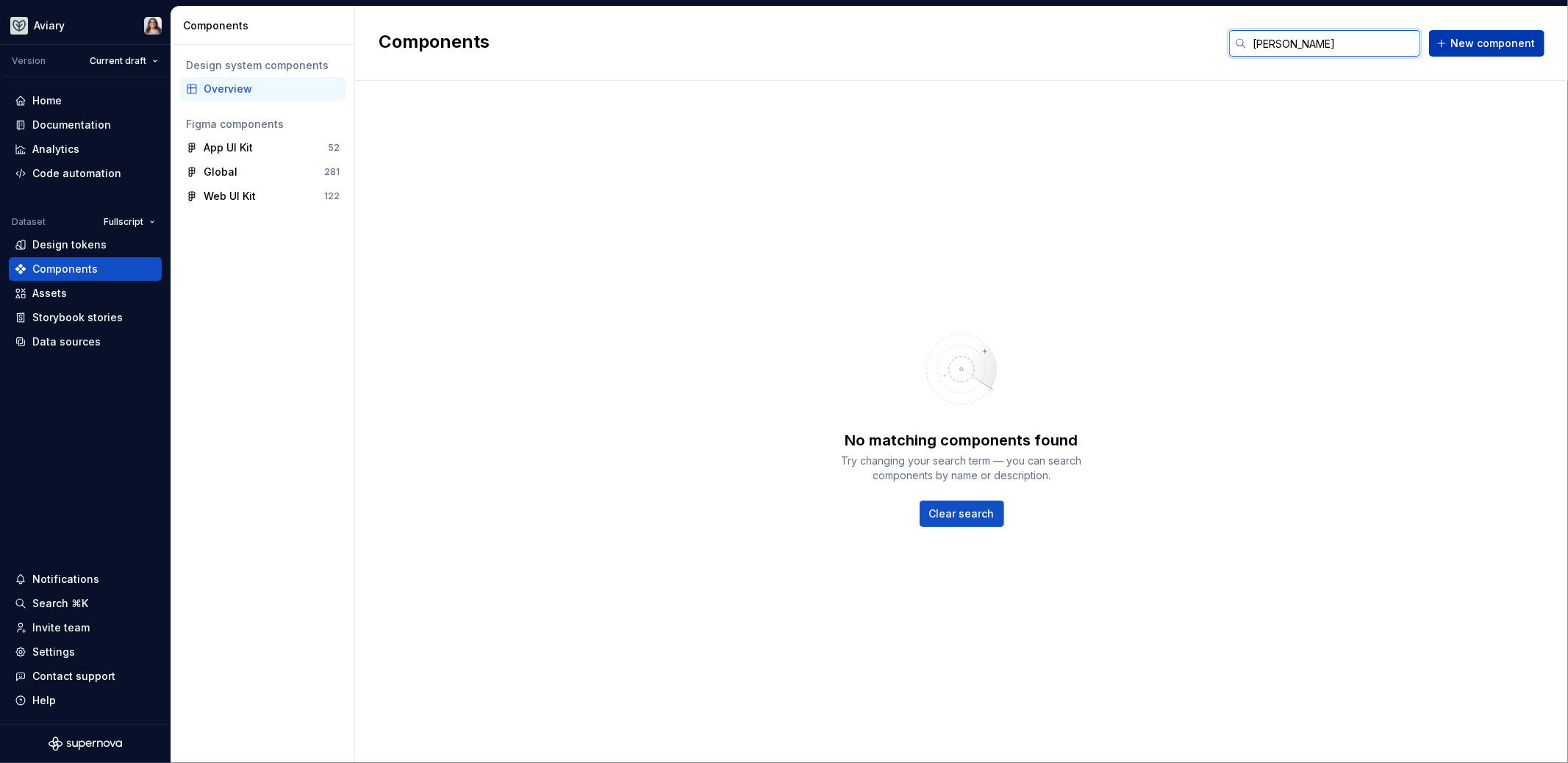
type input "[PERSON_NAME]"
click at [1474, 42] on span "New component" at bounding box center [1493, 43] width 84 height 15
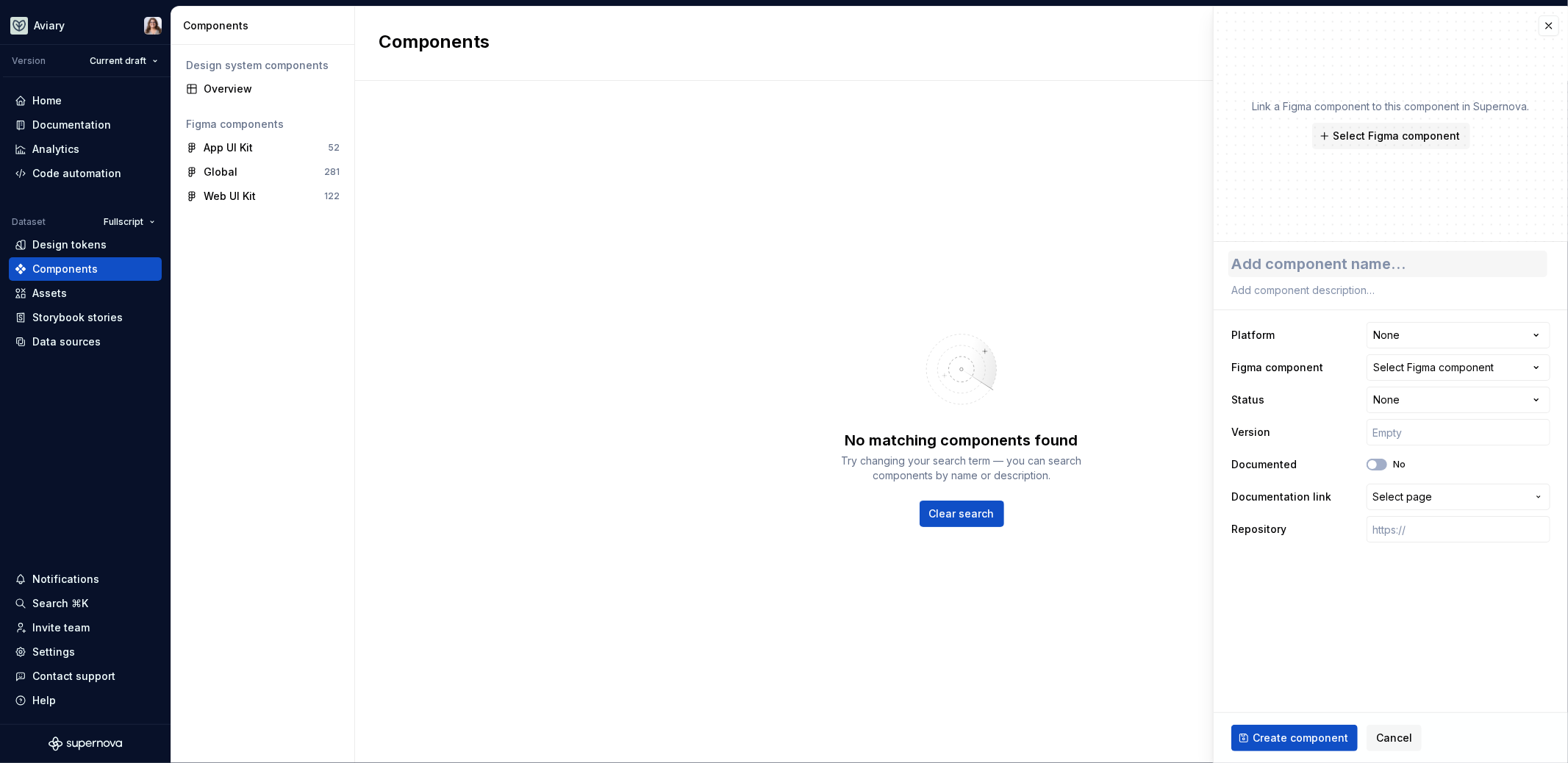
type textarea "*"
type textarea "S"
type textarea "*"
type textarea "St"
type textarea "*"
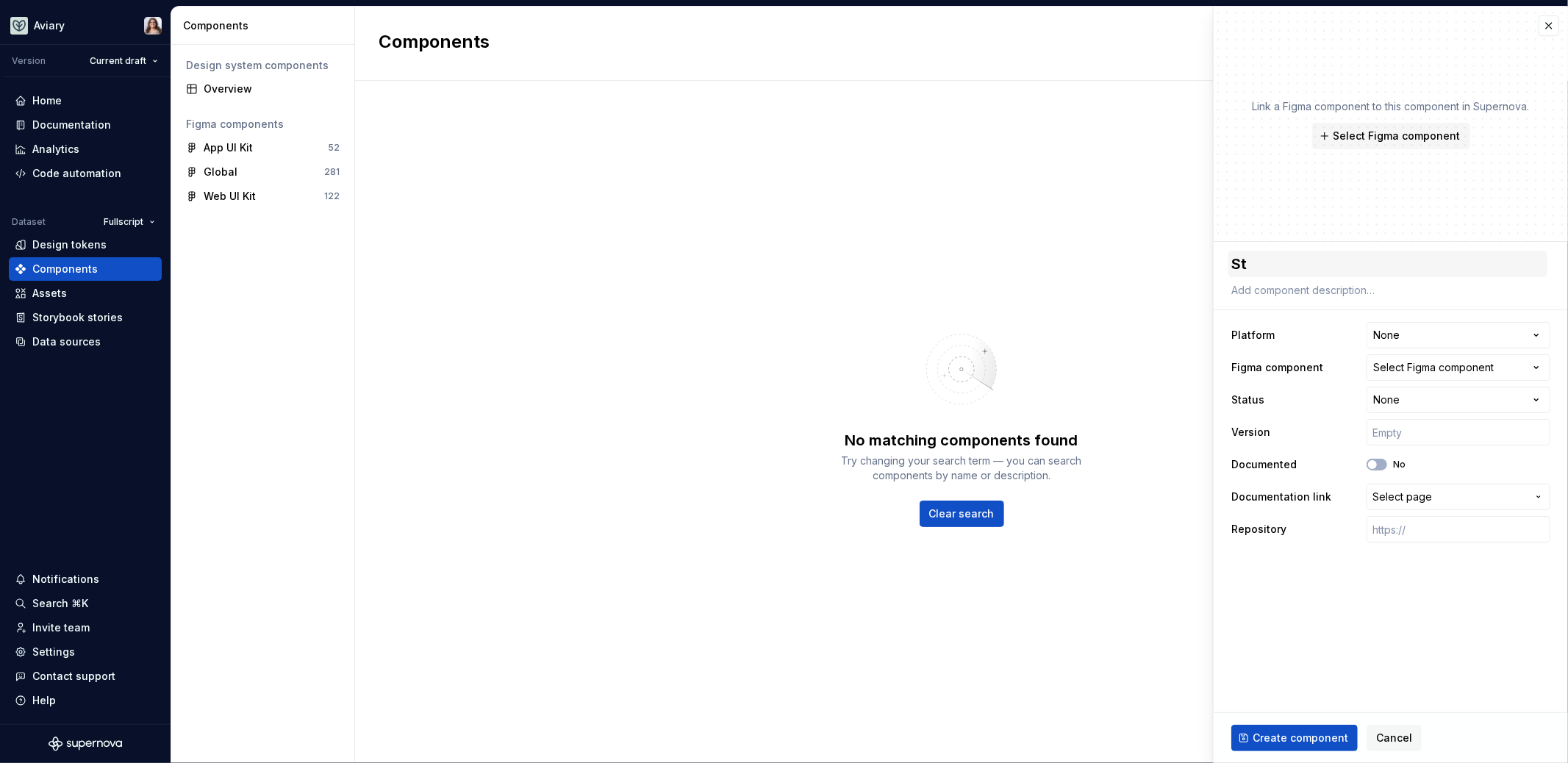
type textarea "Stp"
type textarea "*"
type textarea "Stpp"
type textarea "*"
type textarea "Stppe"
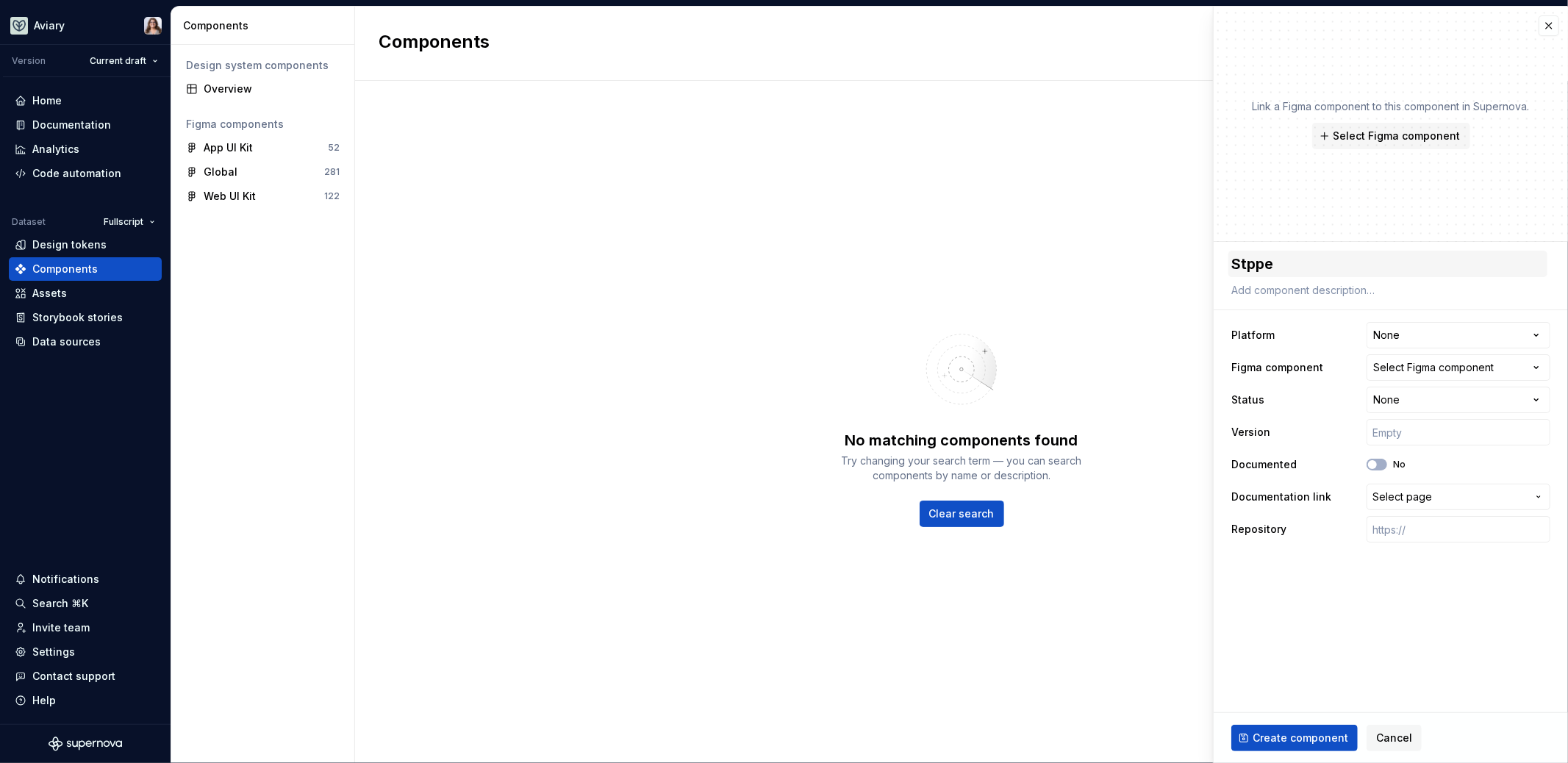
type textarea "*"
type textarea "Stpp"
type textarea "*"
type textarea "Stp"
type textarea "*"
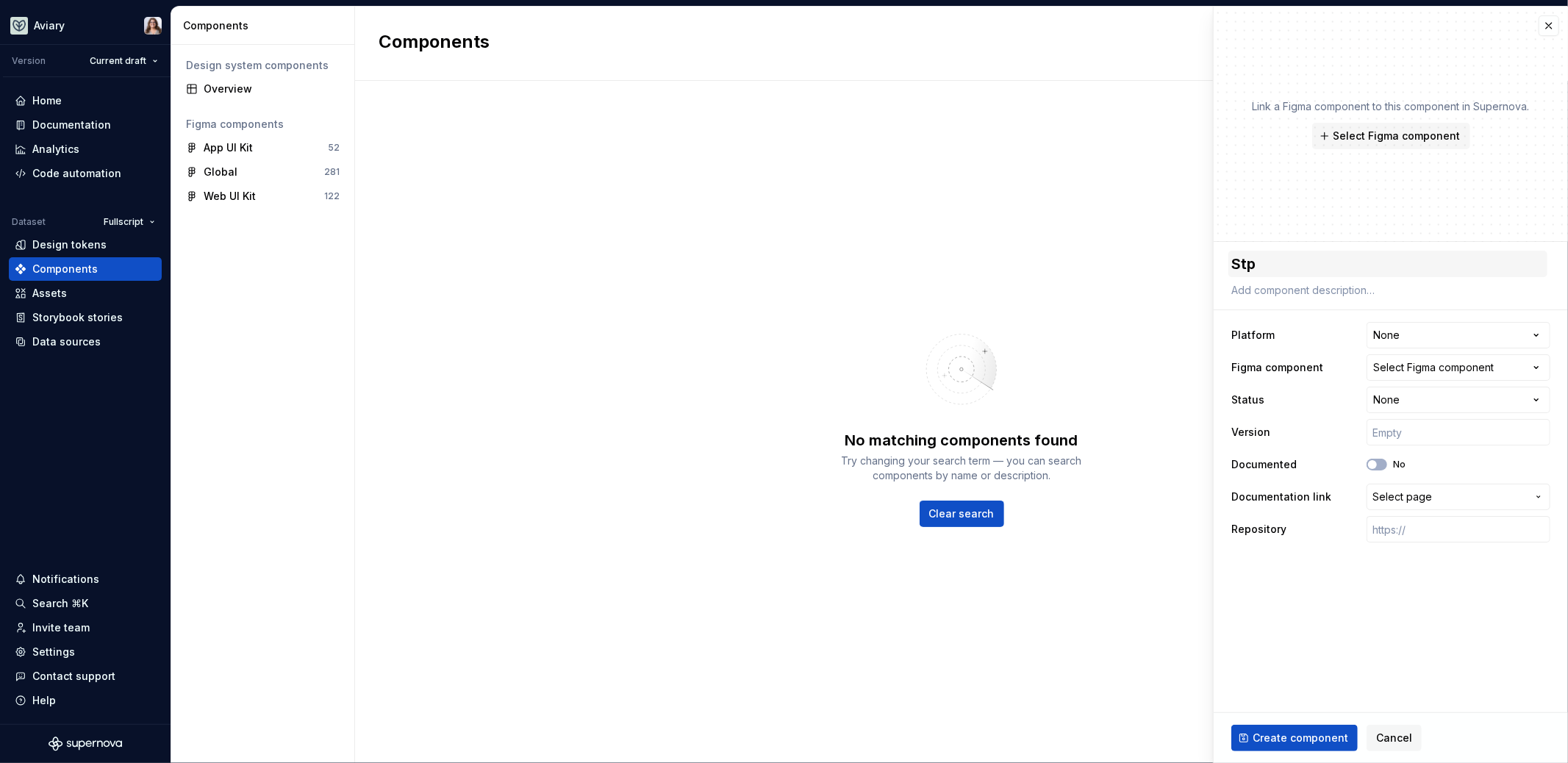
type textarea "St"
type textarea "*"
type textarea "Ste"
type textarea "*"
type textarea "Step"
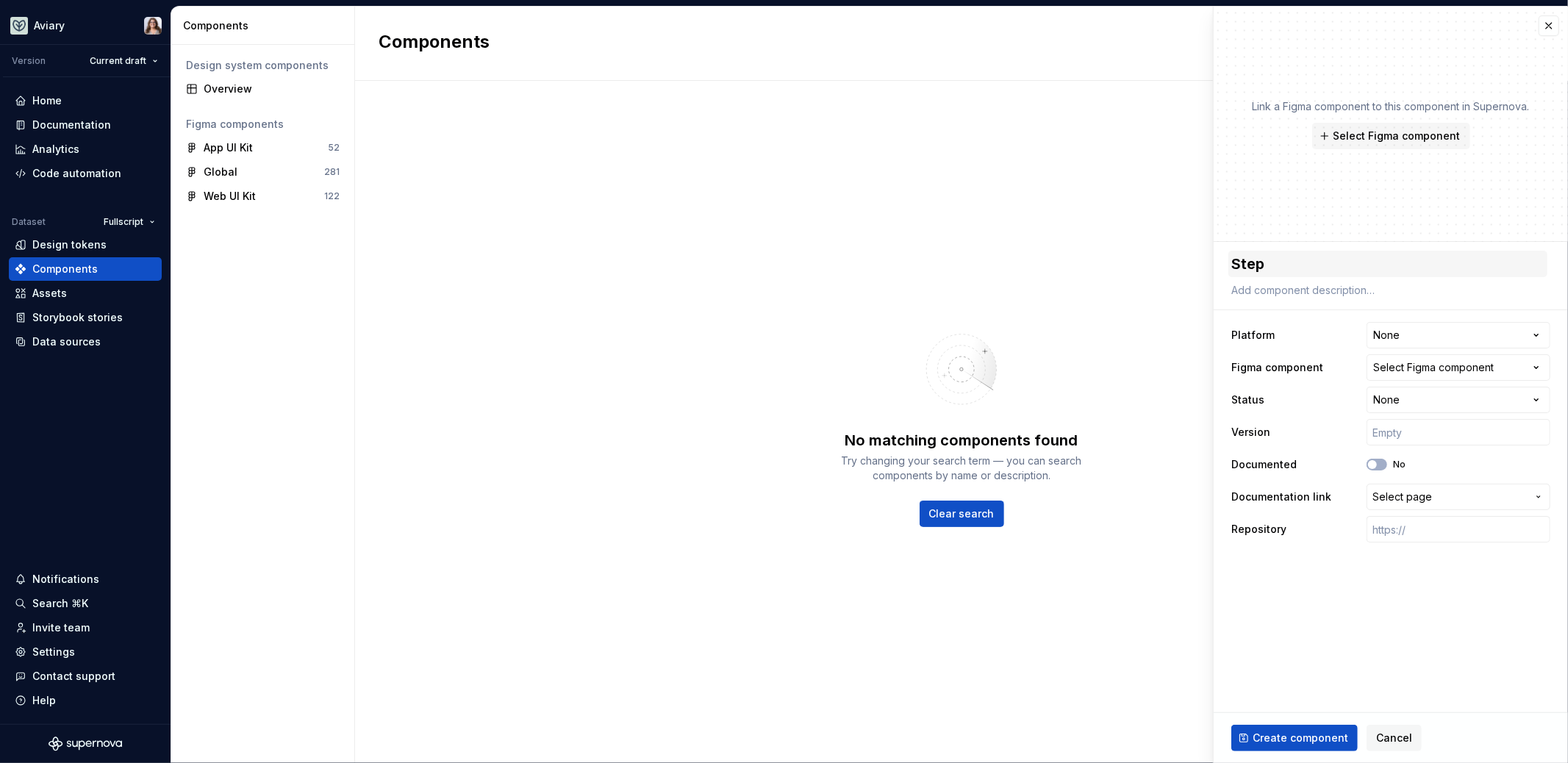
type textarea "*"
type textarea "Stepp"
type textarea "*"
type textarea "Steppe"
type textarea "*"
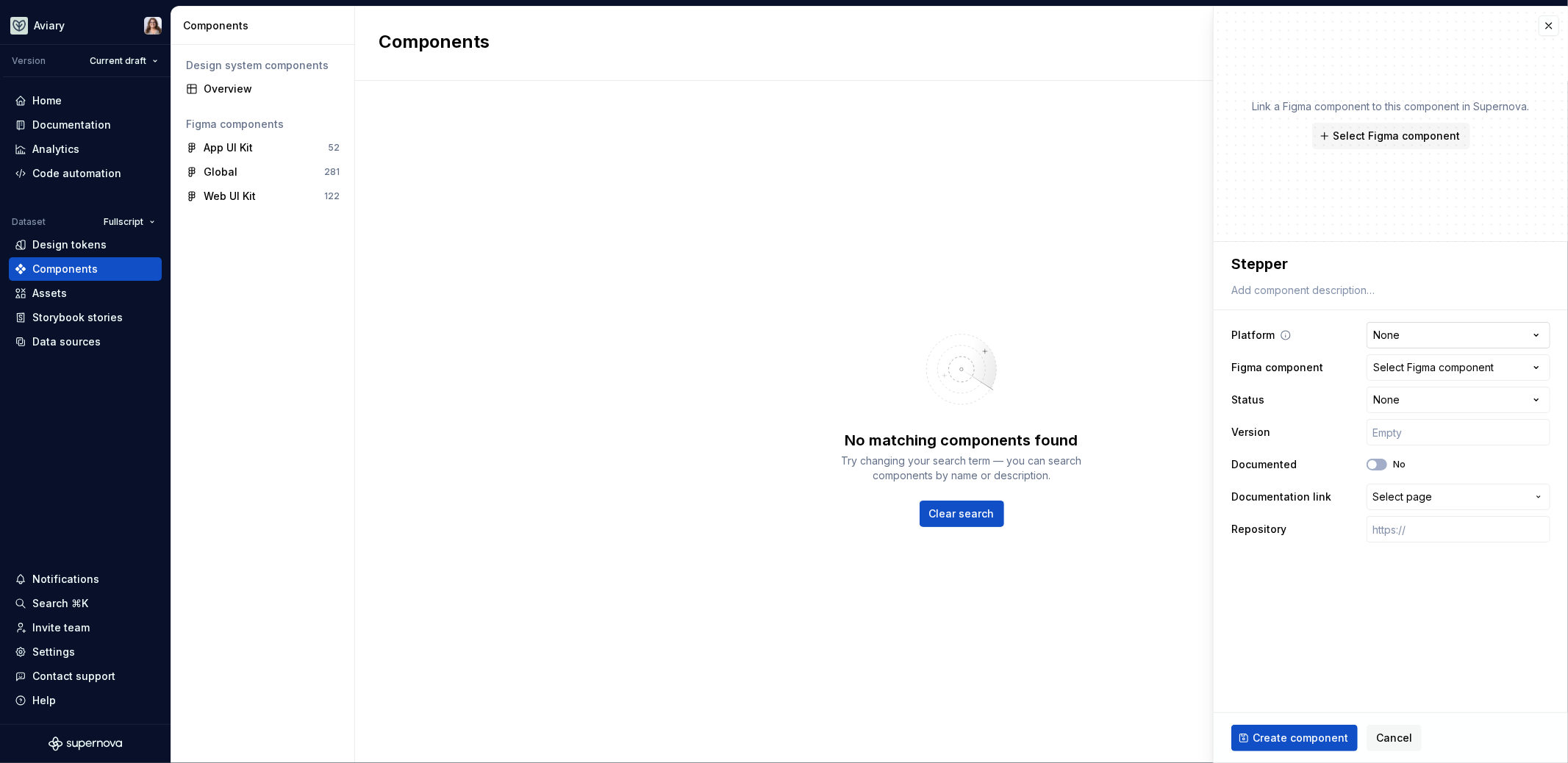
type textarea "Stepper"
click at [1397, 332] on html "**********" at bounding box center [784, 382] width 1568 height 763
select select "**********"
type textarea "*"
click at [1398, 372] on div "Select Figma component" at bounding box center [1433, 367] width 120 height 15
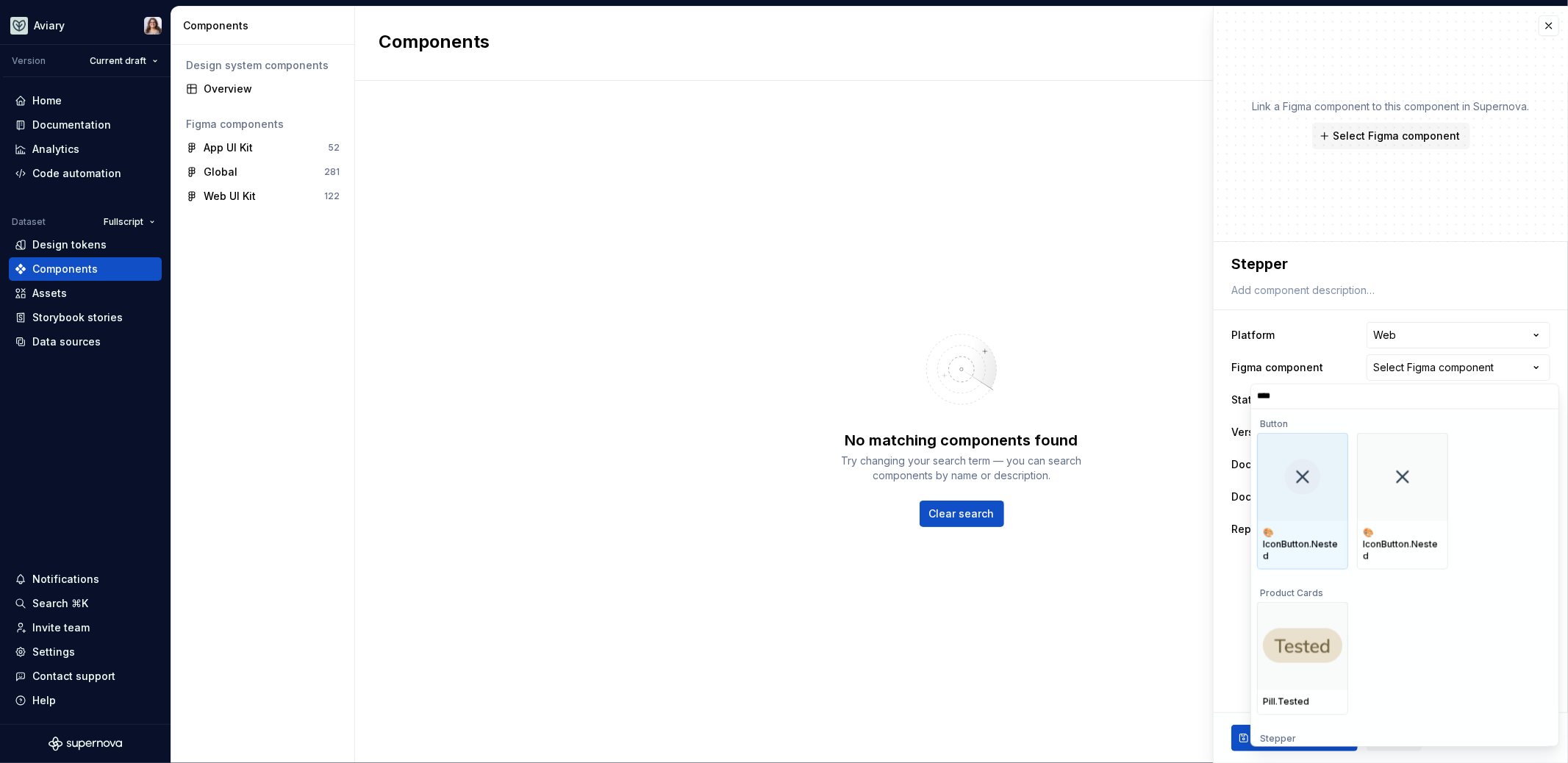
type input "*****"
click at [1286, 475] on img at bounding box center [1303, 477] width 80 height 9
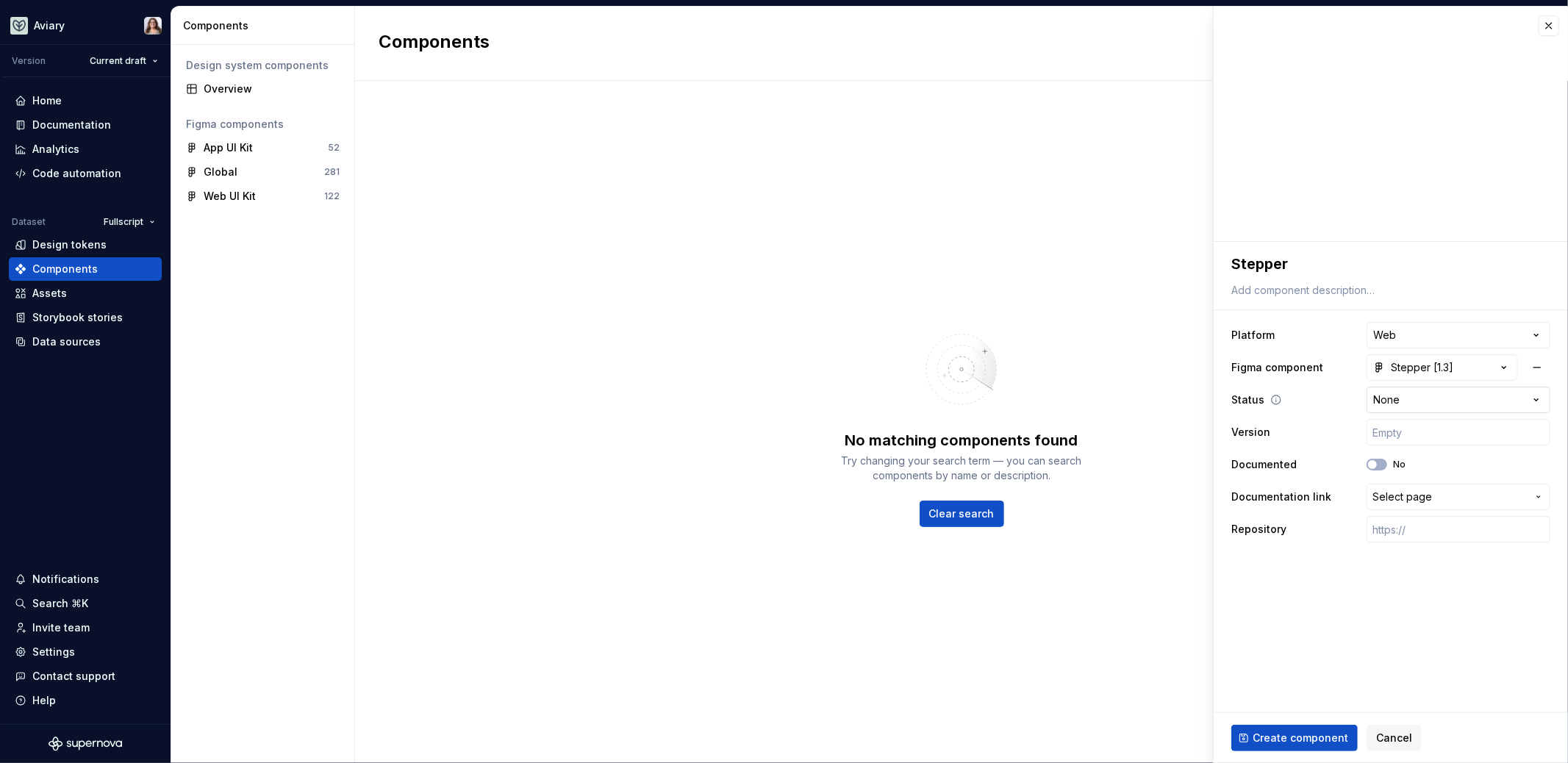
click at [1423, 402] on html "**********" at bounding box center [784, 382] width 1568 height 763
click at [1333, 588] on html "**********" at bounding box center [784, 382] width 1568 height 763
click at [1381, 460] on button "No" at bounding box center [1376, 464] width 21 height 11
click at [1381, 460] on span "button" at bounding box center [1382, 465] width 9 height 9
click at [1393, 497] on span "Select page" at bounding box center [1402, 496] width 60 height 15
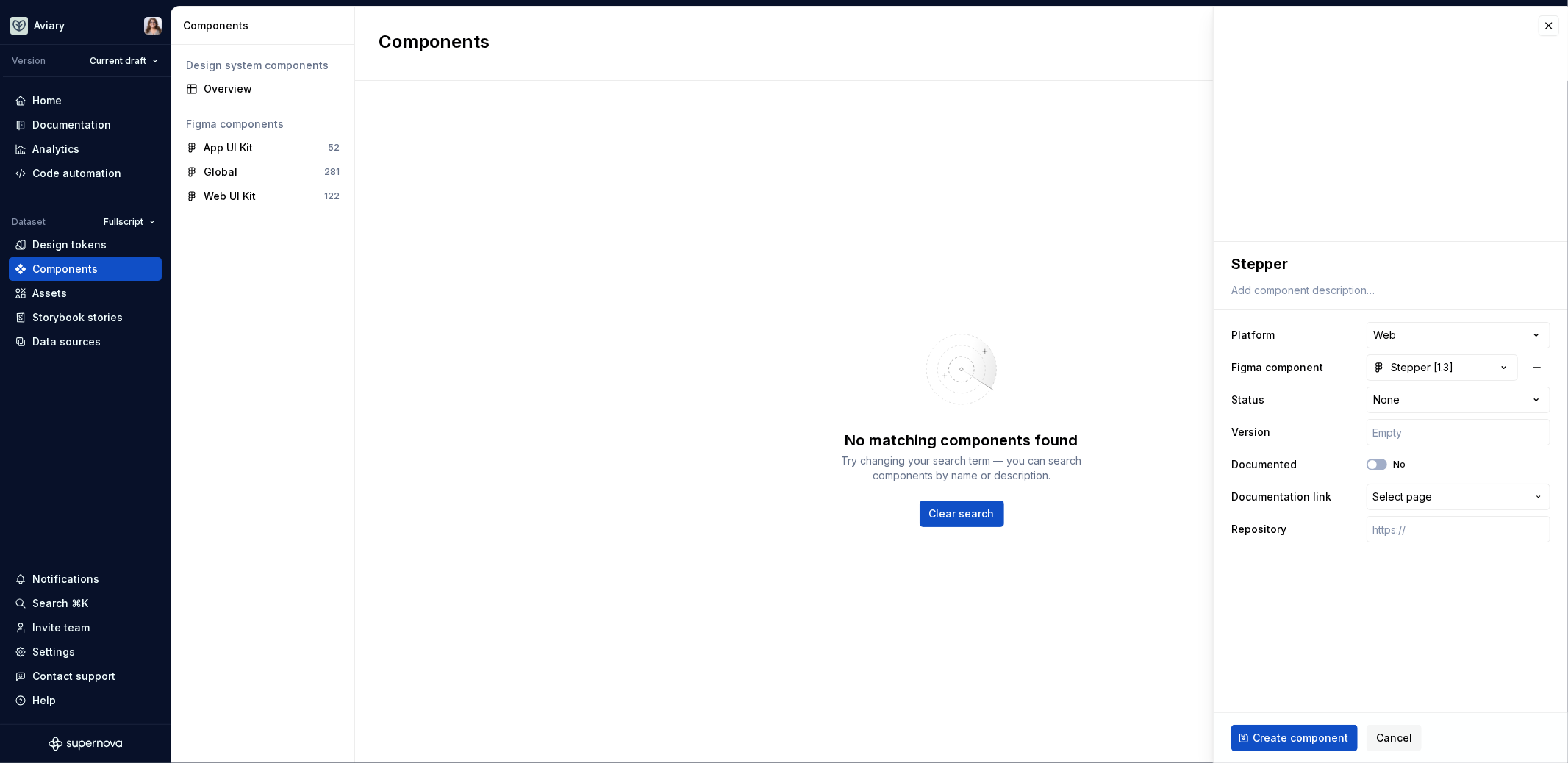
click at [1335, 624] on html "**********" at bounding box center [784, 382] width 1568 height 763
click at [1291, 736] on span "Create component" at bounding box center [1301, 738] width 96 height 15
type textarea "*"
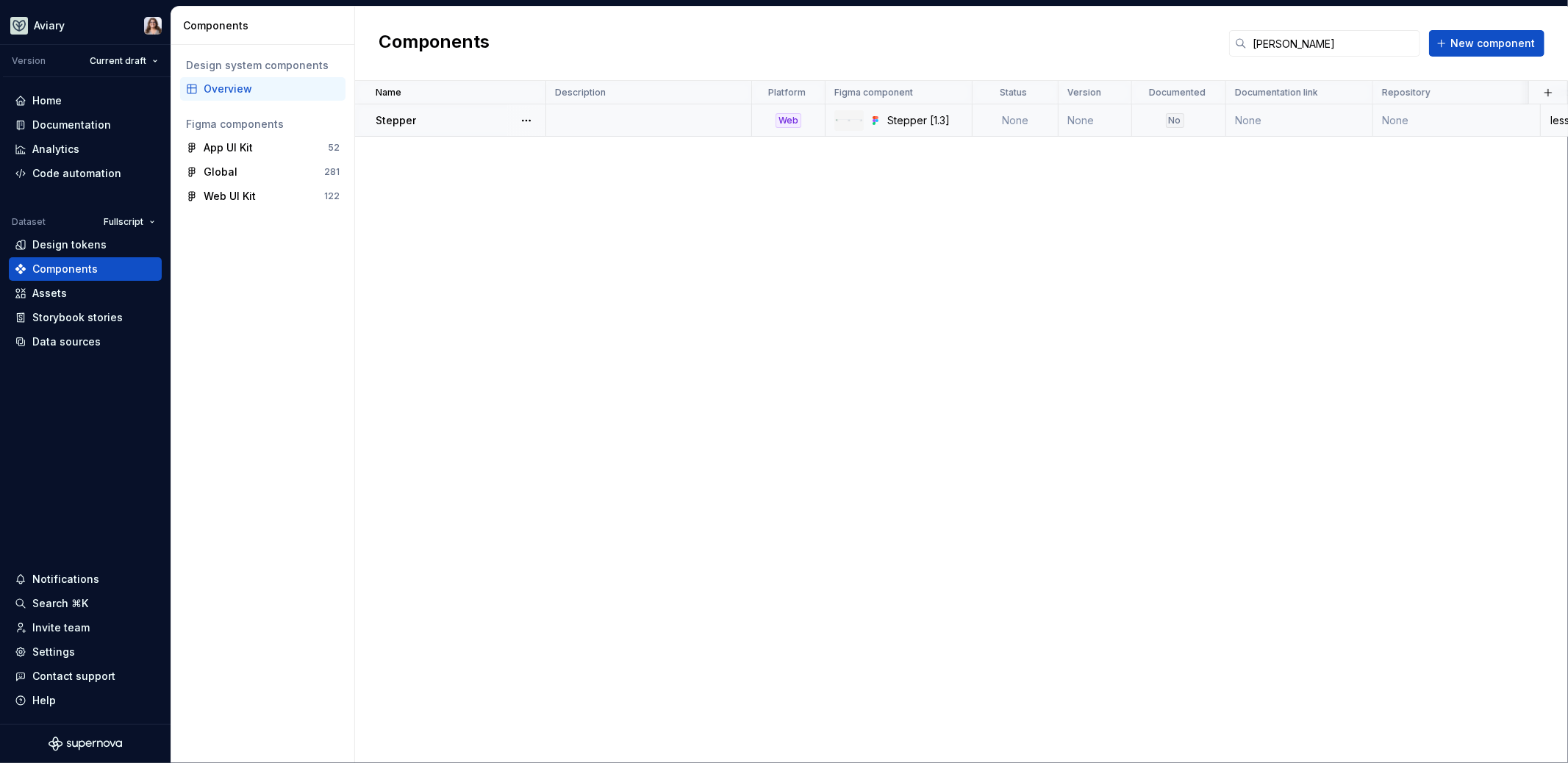
click at [599, 115] on td at bounding box center [649, 120] width 206 height 32
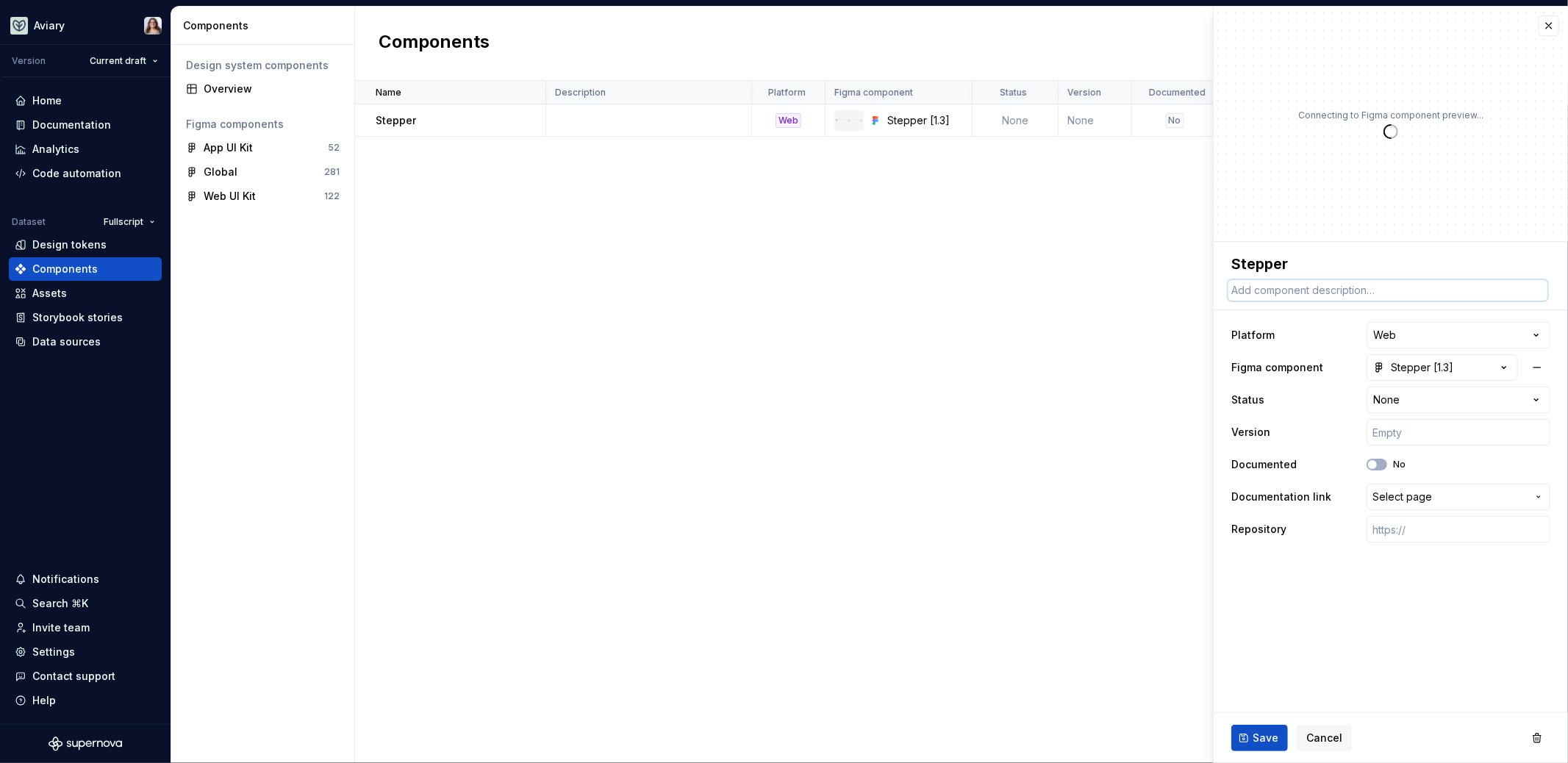
click at [1317, 294] on textarea at bounding box center [1388, 290] width 319 height 21
paste textarea "used to track the steps of an active process"
type textarea "*"
type textarea "used to track the steps of an active process"
click at [1237, 291] on textarea "used to track the steps of an active process" at bounding box center [1388, 290] width 319 height 21
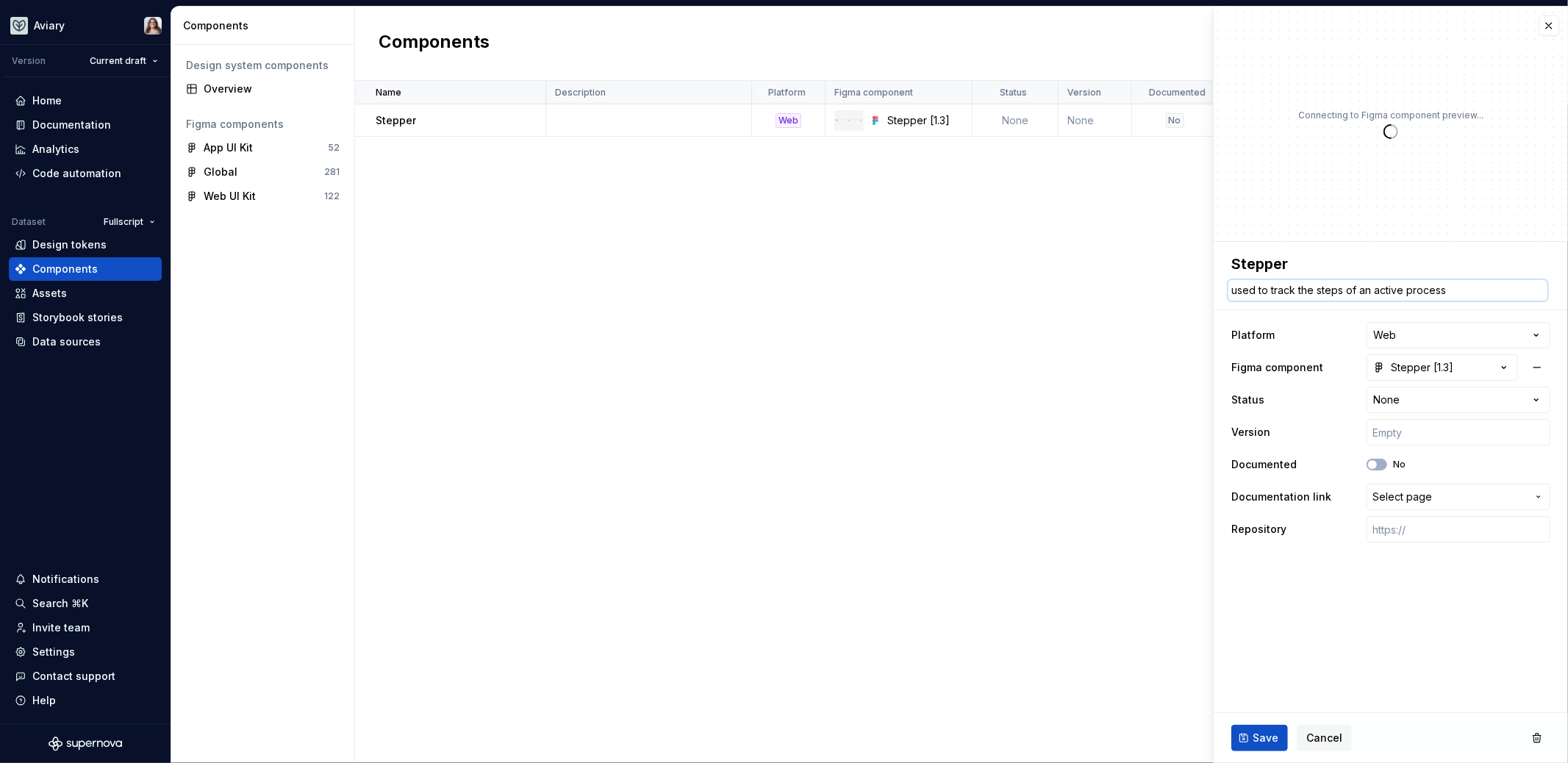
type textarea "*"
type textarea "sed to track the steps of an active process"
type textarea "*"
type textarea "Used to track the steps of an active process"
drag, startPoint x: 1273, startPoint y: 288, endPoint x: 1231, endPoint y: 290, distance: 42.0
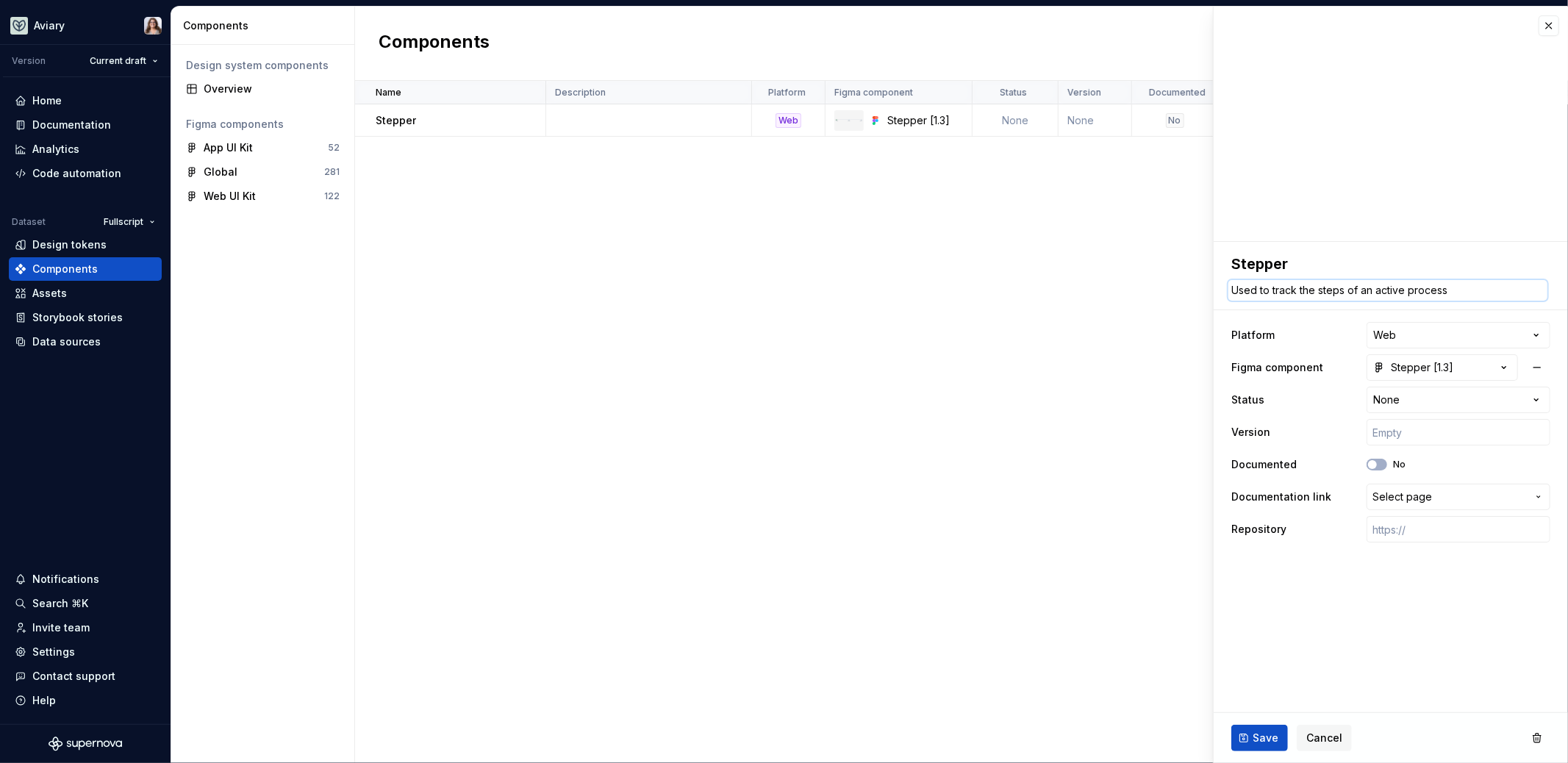
click at [1231, 290] on textarea "Used to track the steps of an active process" at bounding box center [1388, 290] width 319 height 21
type textarea "*"
type textarea "track the steps of an active process"
type textarea "*"
type textarea "rack the steps of an active process"
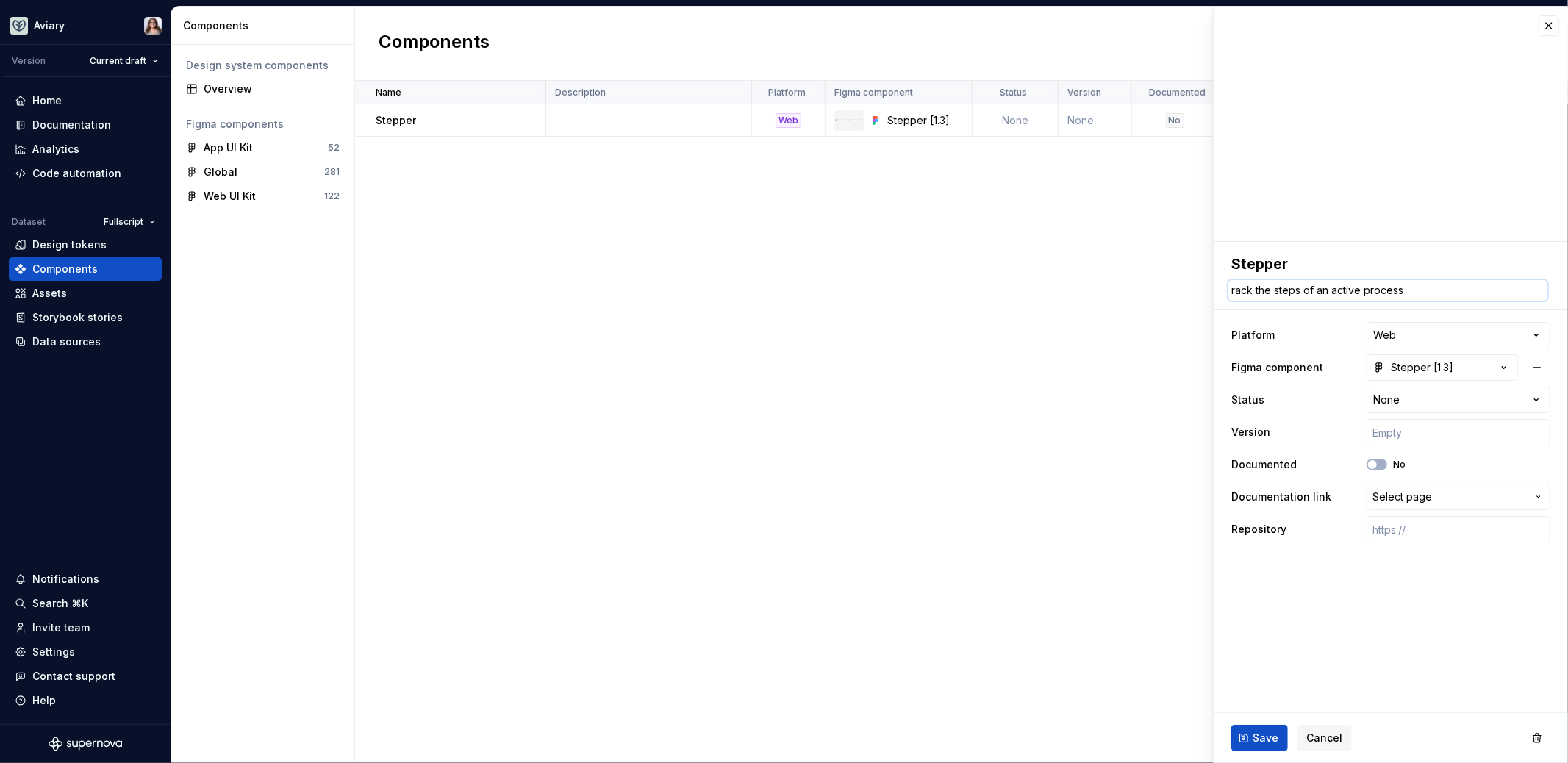
type textarea "*"
type textarea "Track the steps of an active process"
click at [1265, 738] on span "Save" at bounding box center [1266, 738] width 26 height 15
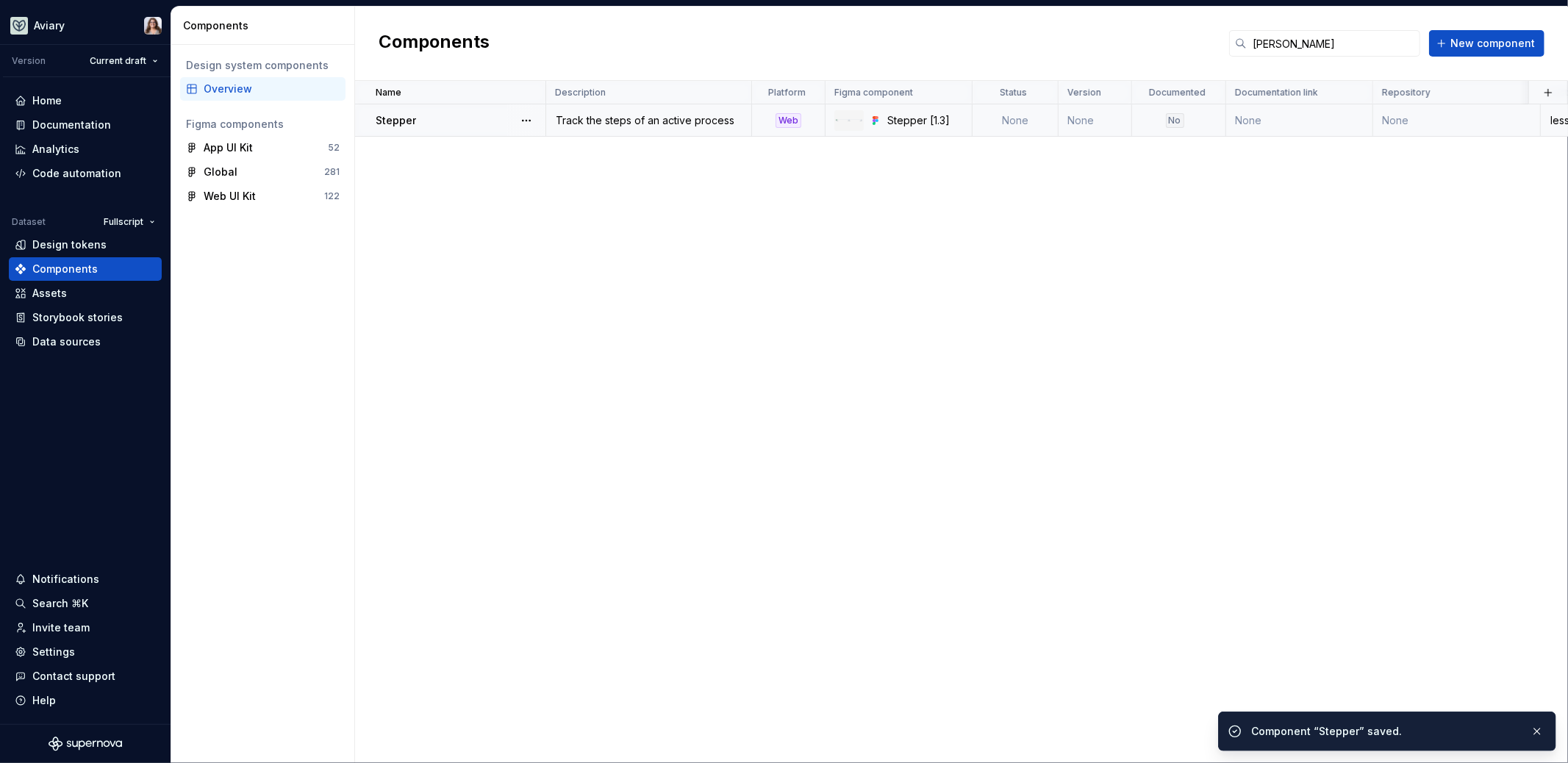
click at [655, 114] on div "Track the steps of an active process" at bounding box center [649, 120] width 204 height 15
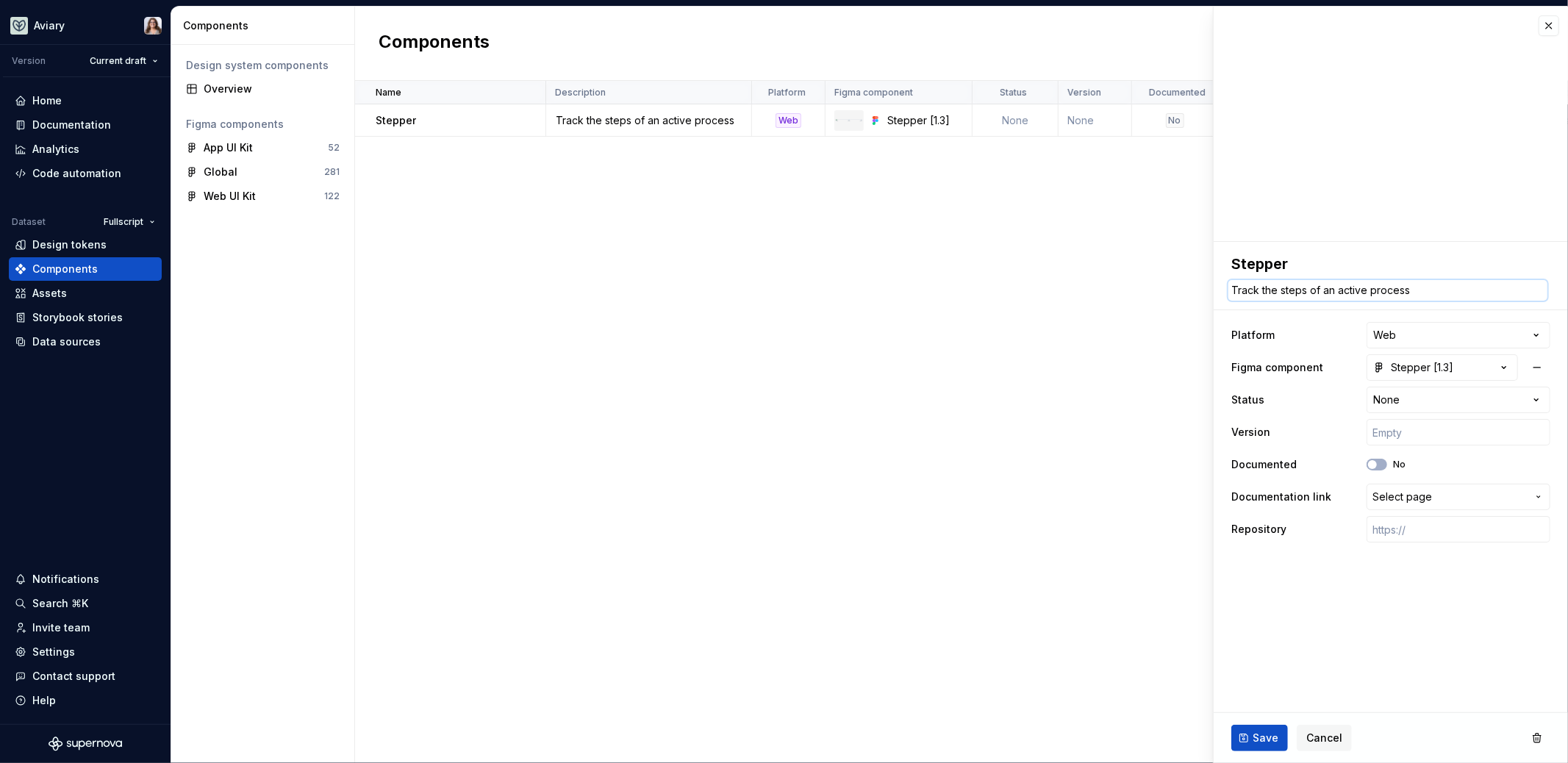
click at [1282, 291] on textarea "Track the steps of an active process" at bounding box center [1388, 290] width 319 height 21
click at [1316, 739] on span "Cancel" at bounding box center [1324, 738] width 36 height 15
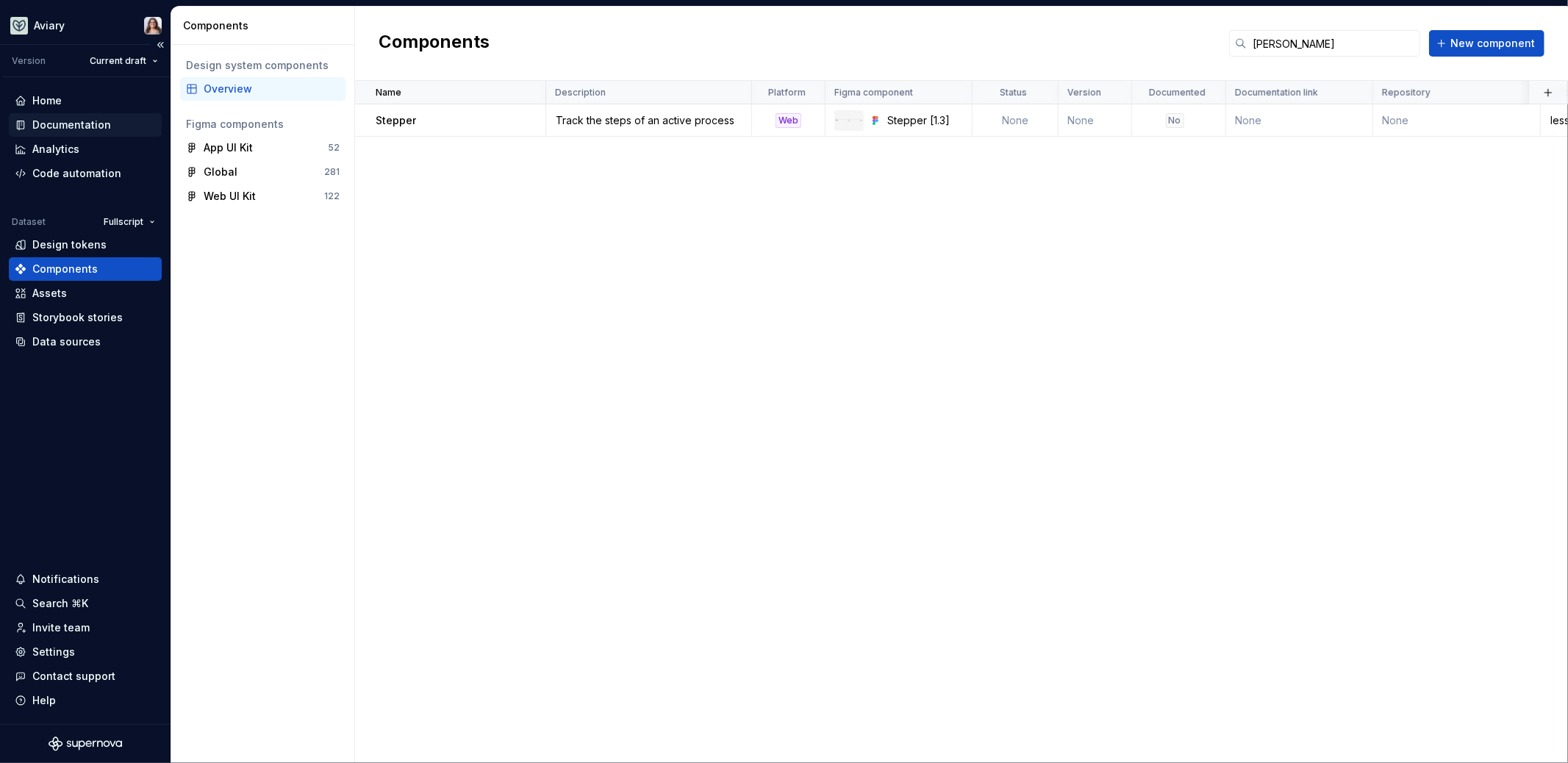
click at [92, 130] on div "Documentation" at bounding box center [71, 124] width 79 height 15
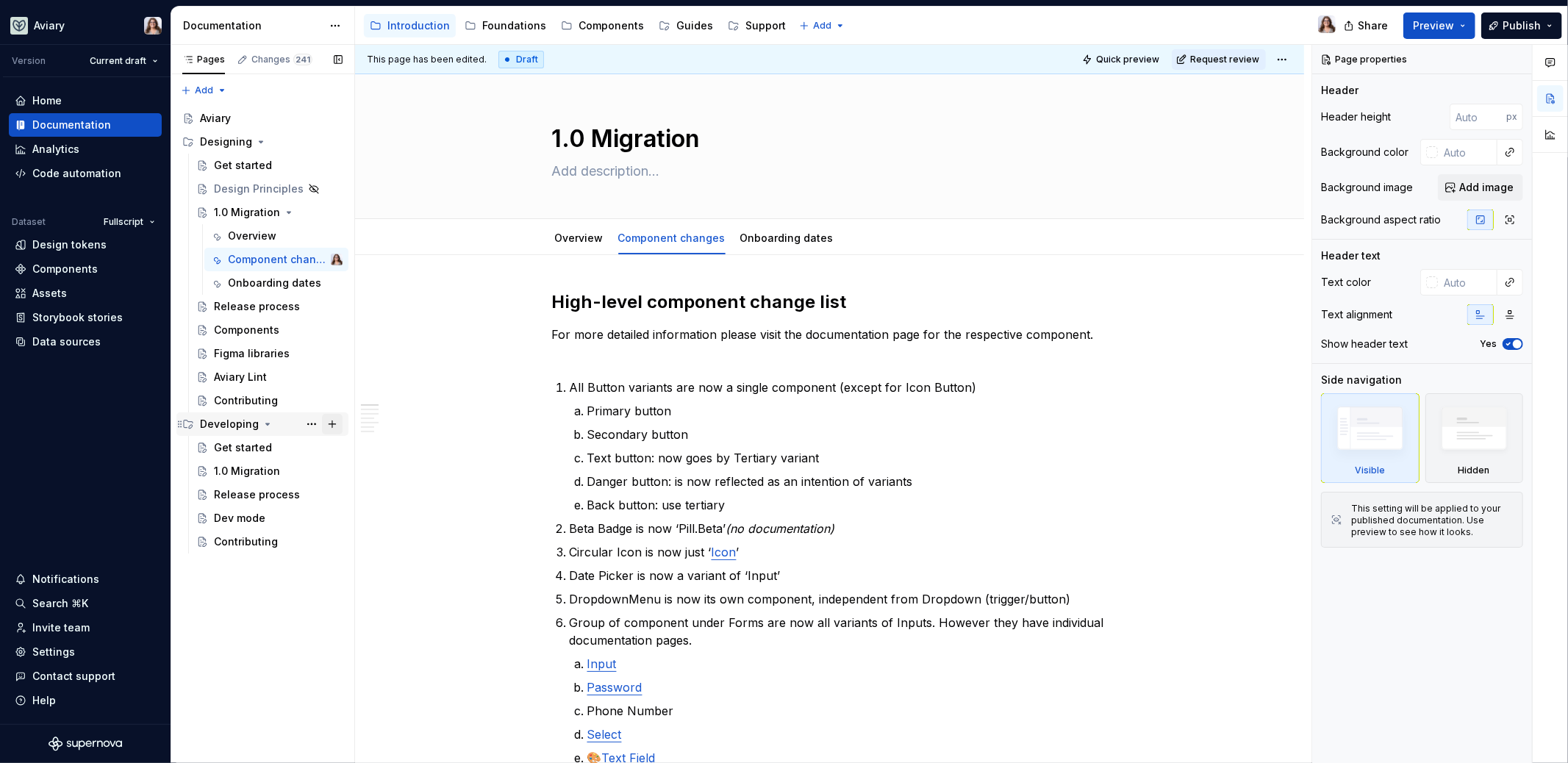
click at [332, 421] on button "Page tree" at bounding box center [332, 424] width 21 height 21
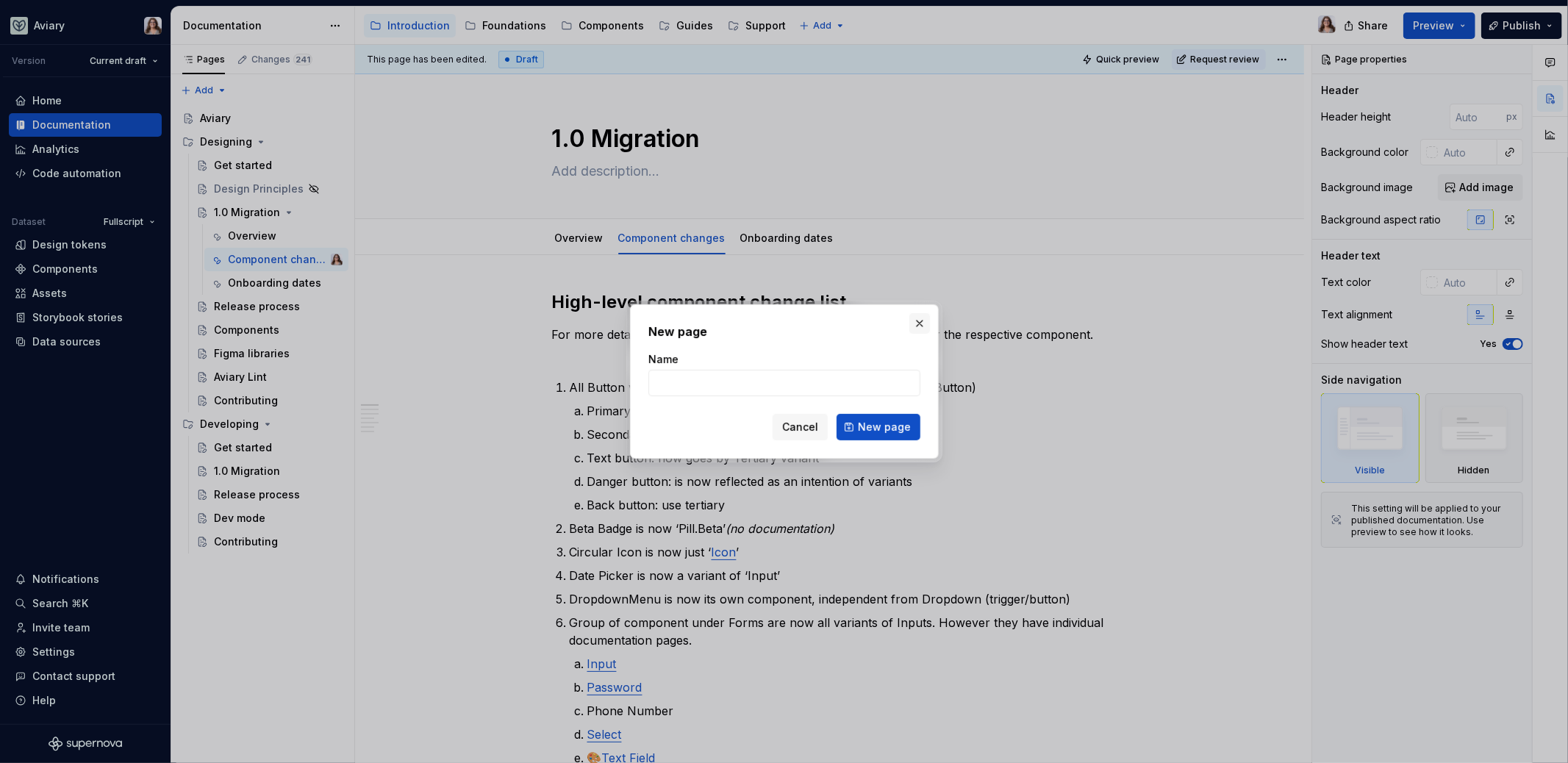
click at [919, 326] on button "button" at bounding box center [920, 323] width 21 height 21
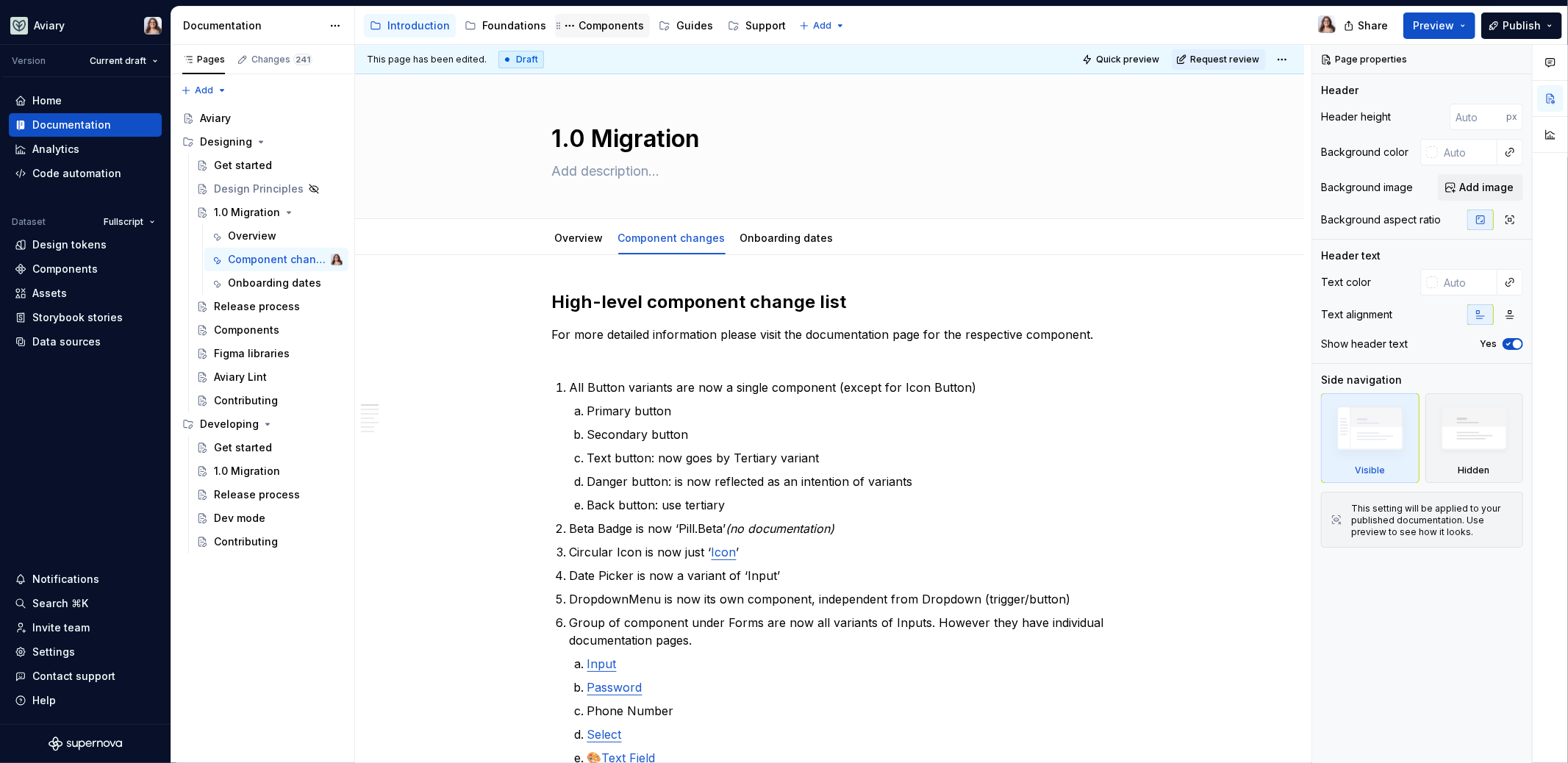
click at [591, 25] on div "Components" at bounding box center [611, 25] width 65 height 15
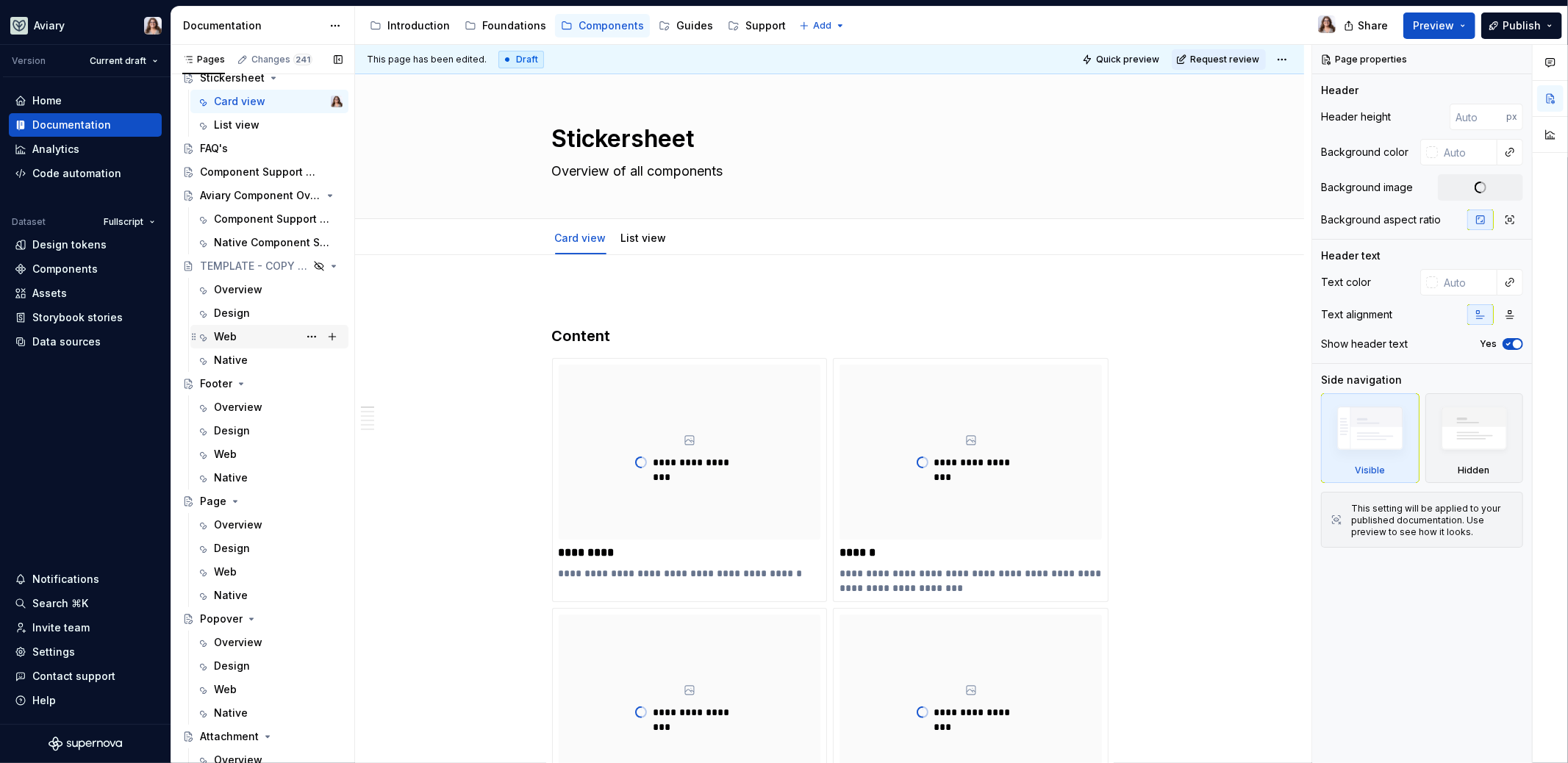
scroll to position [45, 0]
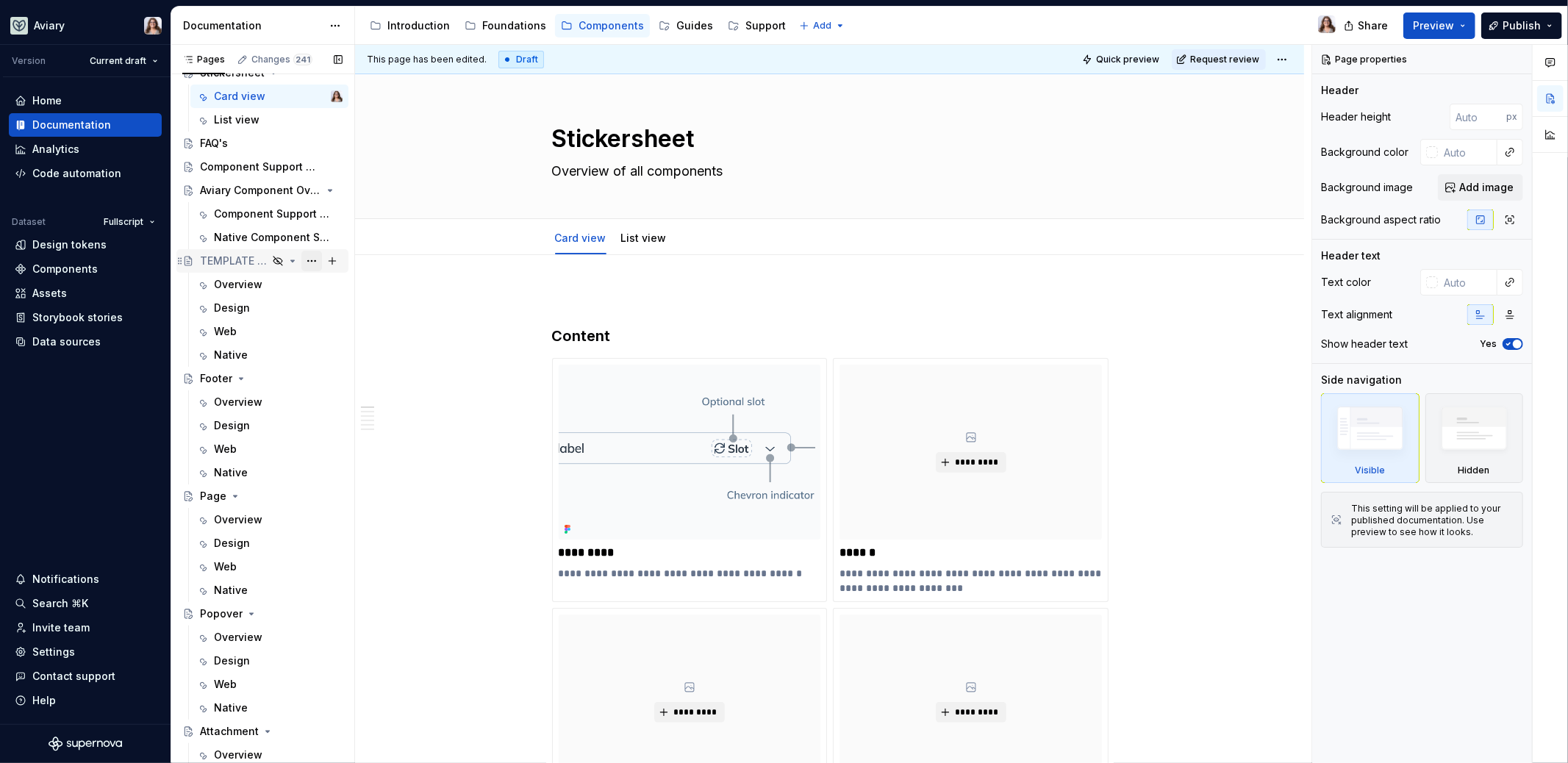
click at [301, 259] on button "Page tree" at bounding box center [311, 260] width 21 height 21
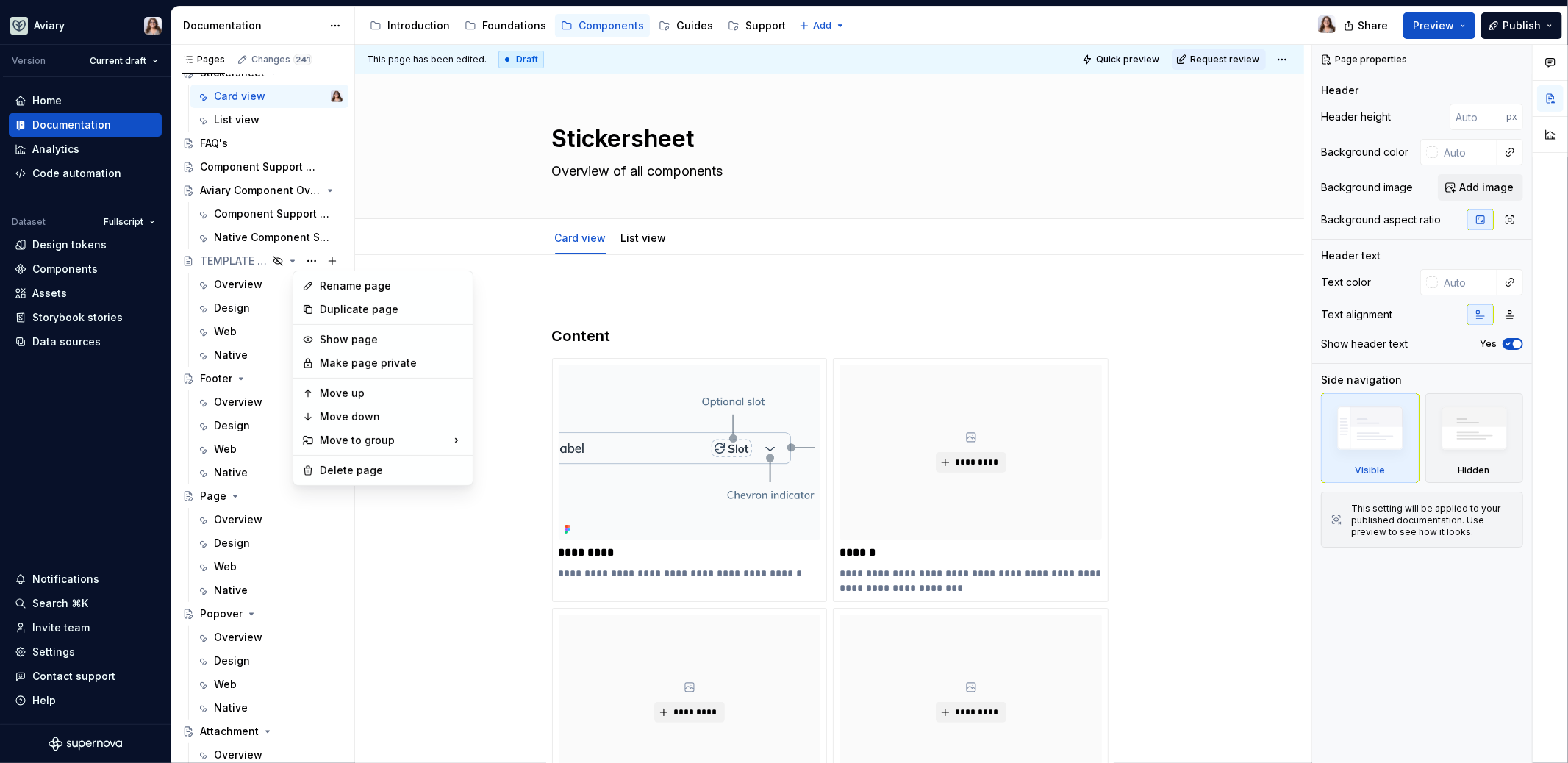
click at [422, 575] on html "Aviary Version Current draft Home Documentation Analytics Code automation Datas…" at bounding box center [784, 382] width 1568 height 763
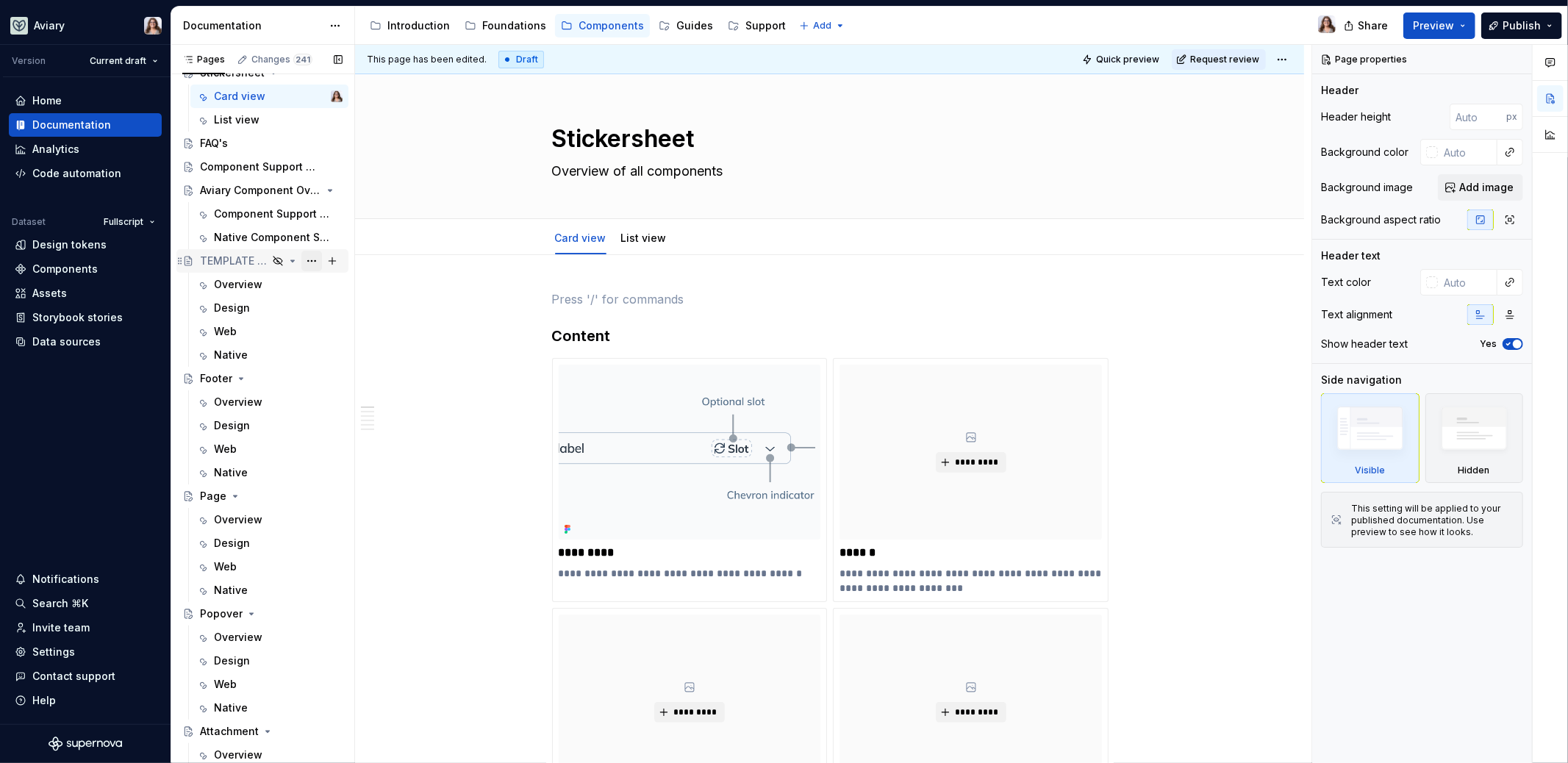
click at [303, 257] on button "Page tree" at bounding box center [311, 260] width 21 height 21
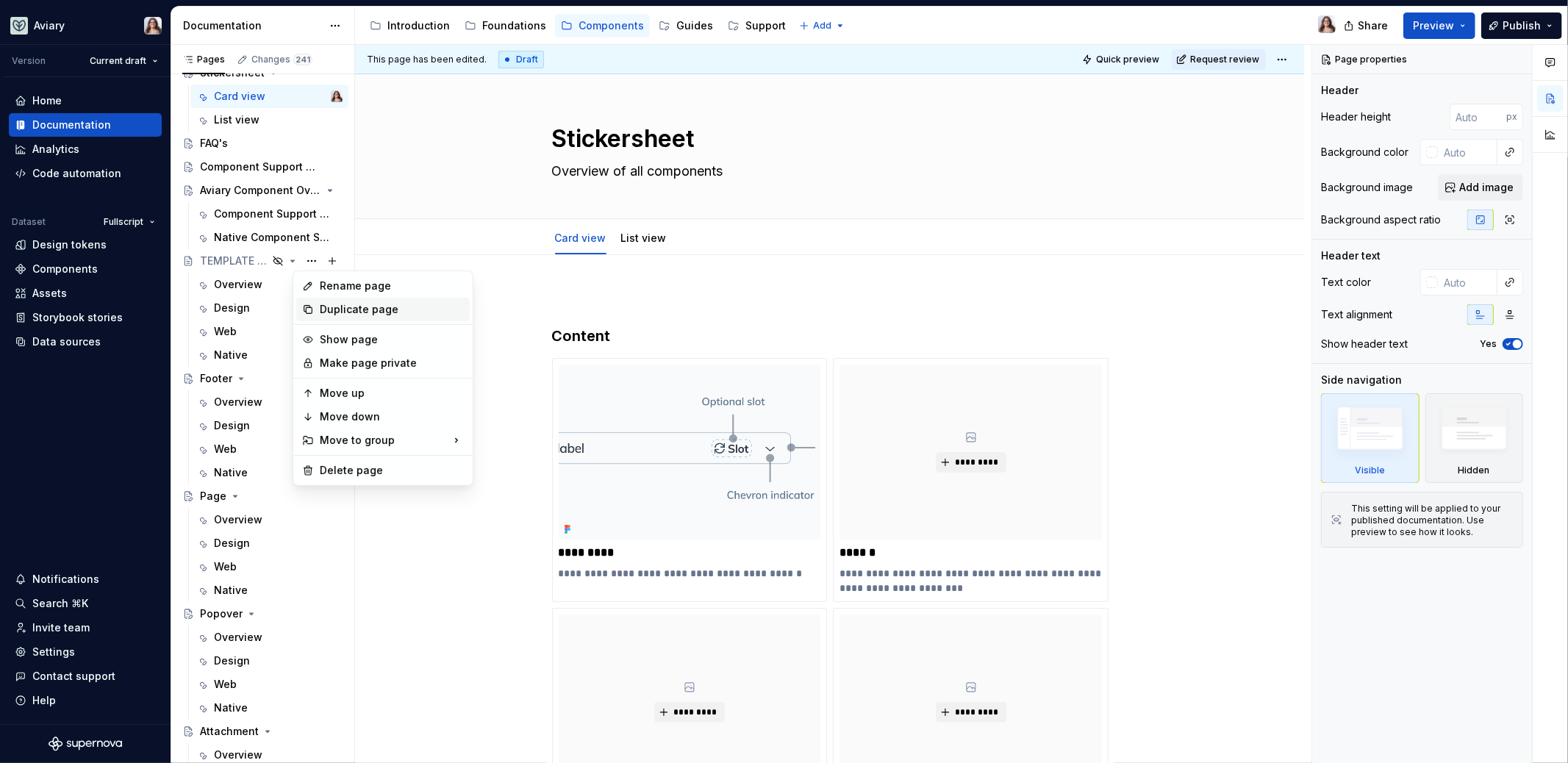
click at [347, 307] on div "Duplicate page" at bounding box center [392, 309] width 144 height 15
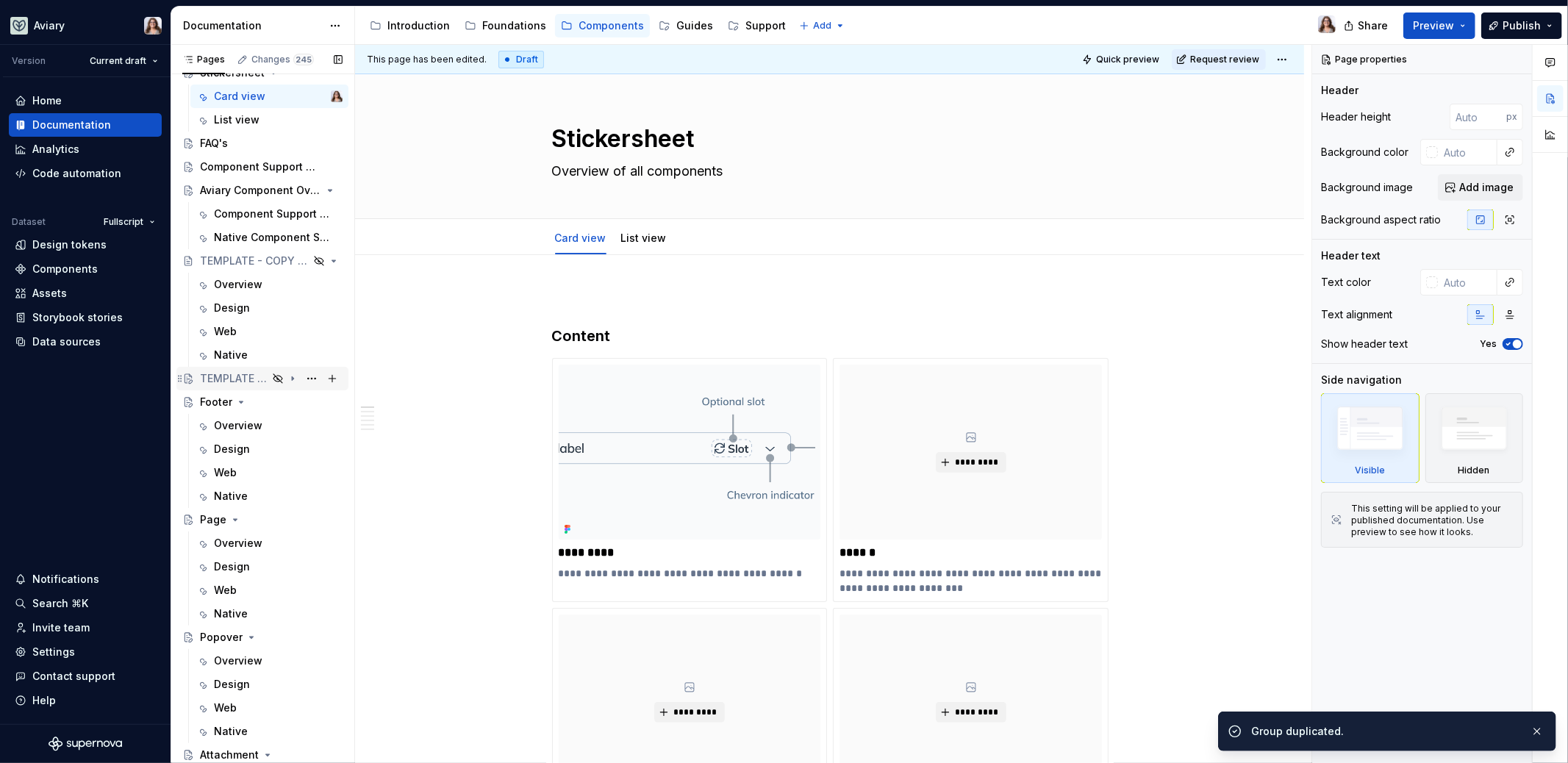
click at [251, 375] on div "TEMPLATE - COPY ME" at bounding box center [234, 378] width 67 height 15
click at [272, 380] on icon "Page tree" at bounding box center [277, 378] width 11 height 11
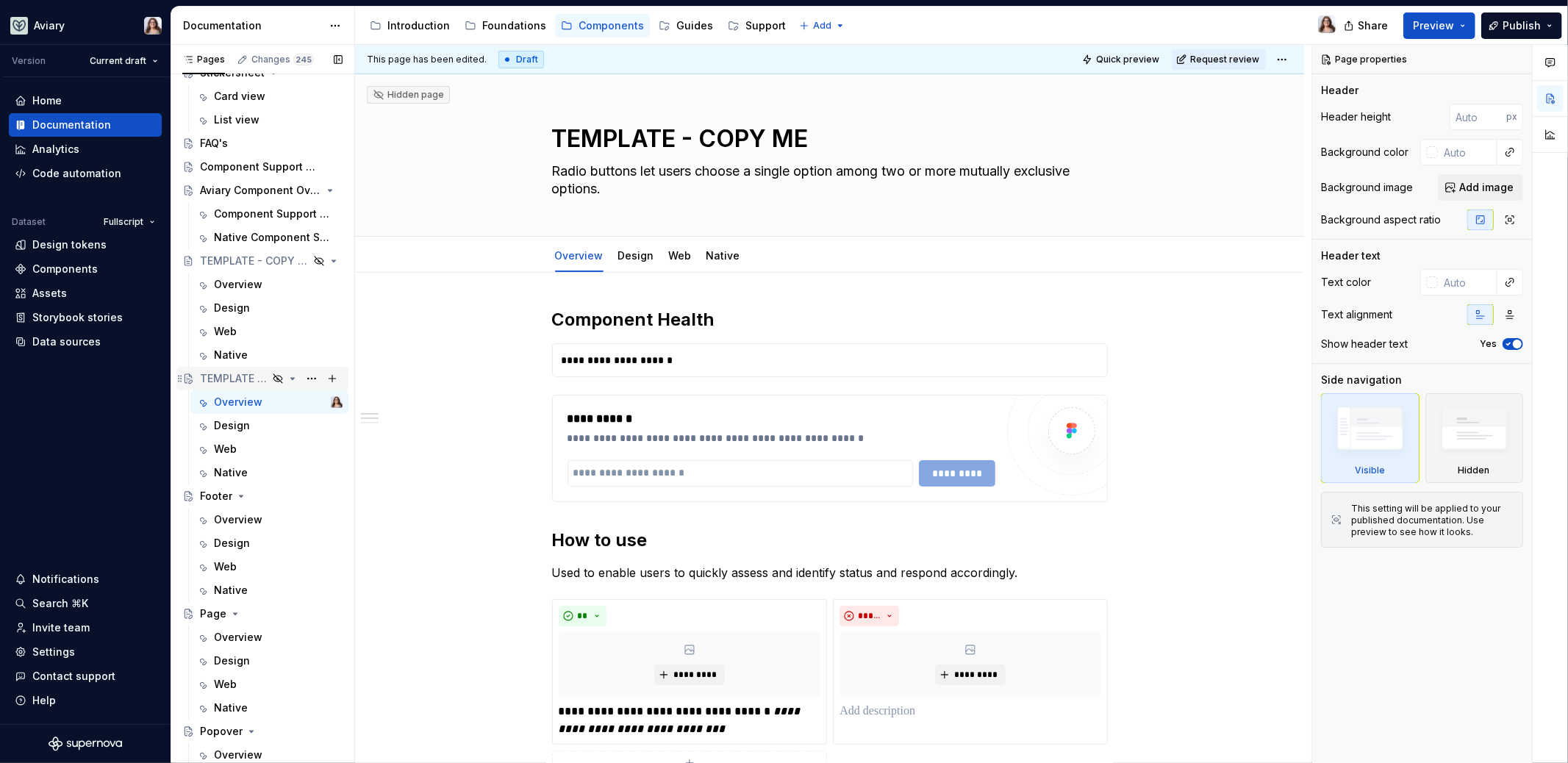
click at [272, 377] on icon "Page tree" at bounding box center [277, 378] width 11 height 11
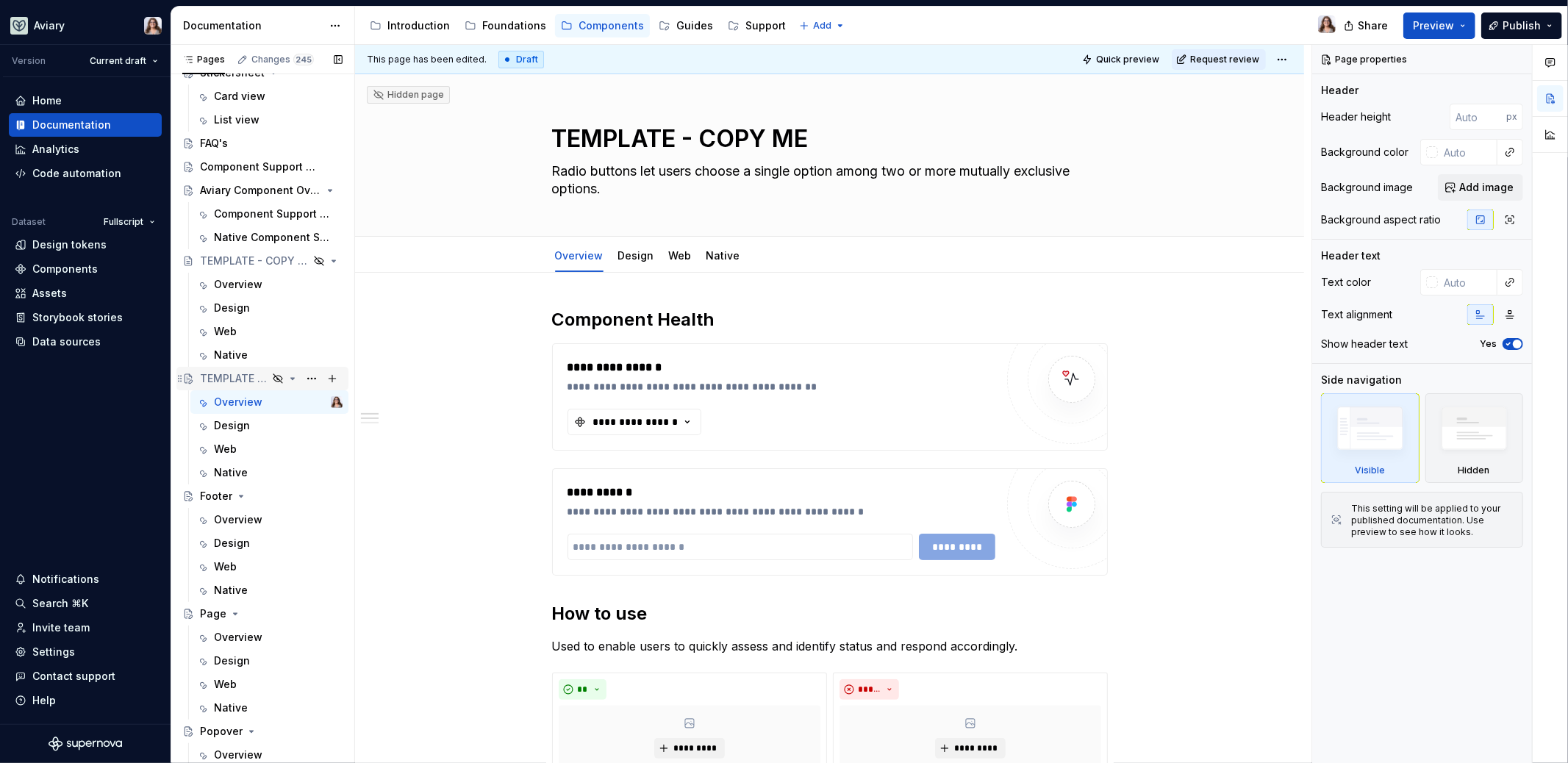
click at [287, 375] on icon "Page tree" at bounding box center [292, 378] width 11 height 11
click at [287, 375] on icon "Page tree" at bounding box center [292, 378] width 11 height 11
click at [274, 377] on icon "Page tree" at bounding box center [278, 378] width 9 height 9
click at [303, 377] on button "Page tree" at bounding box center [311, 378] width 21 height 21
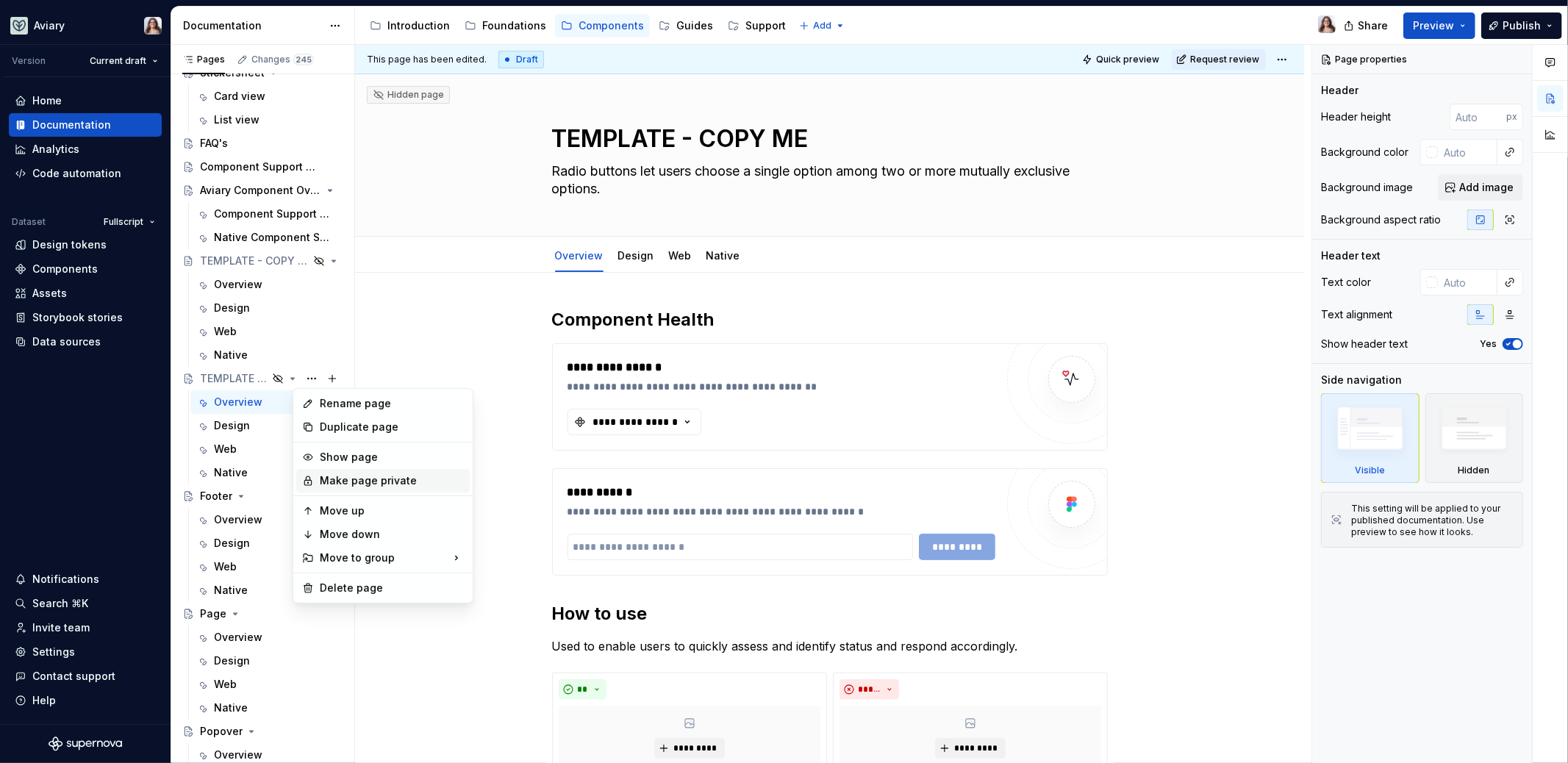
click at [349, 481] on div "Make page private" at bounding box center [392, 480] width 144 height 15
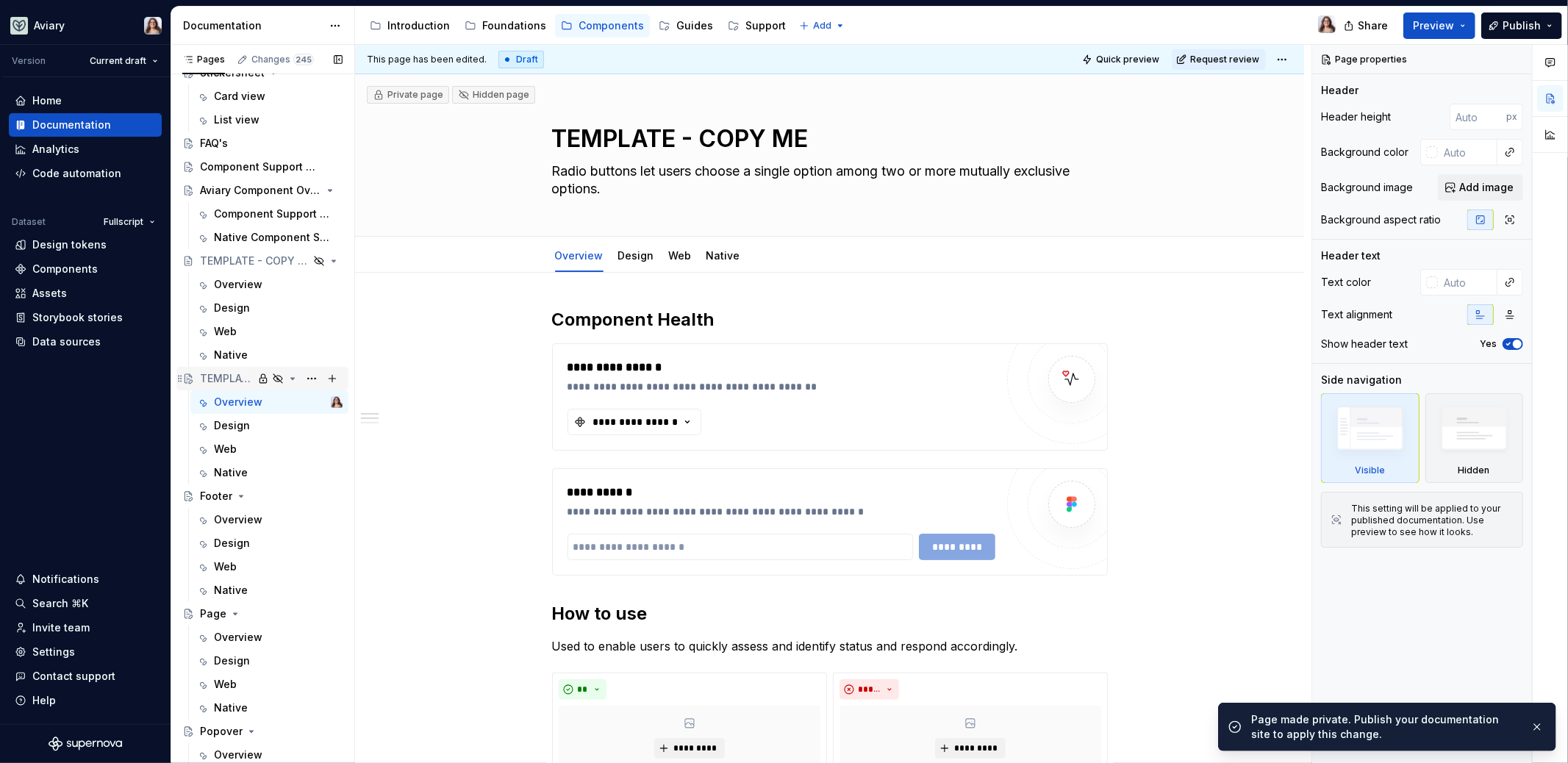
click at [287, 376] on icon "Page tree" at bounding box center [292, 378] width 11 height 11
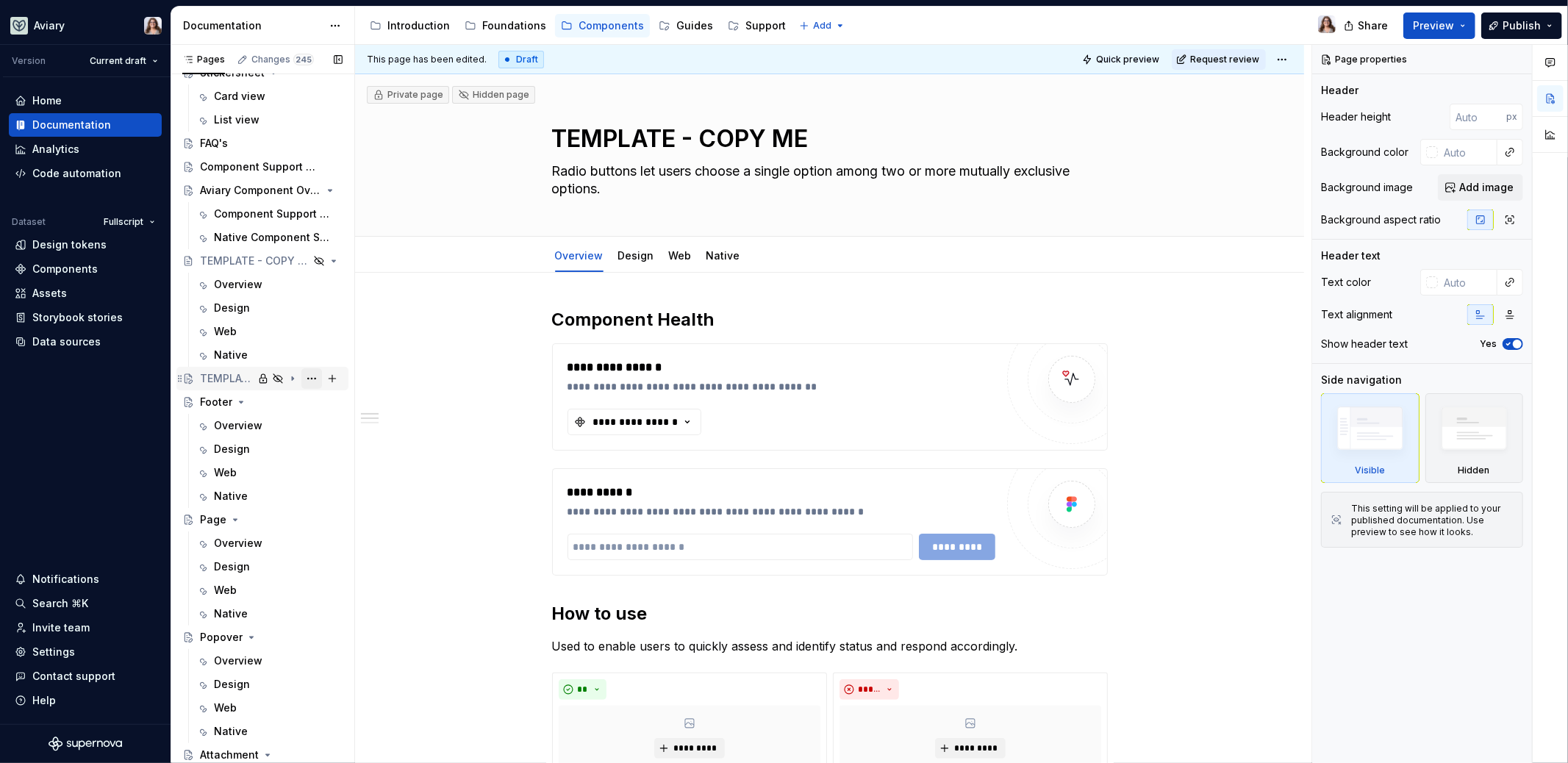
click at [303, 377] on button "Page tree" at bounding box center [311, 378] width 21 height 21
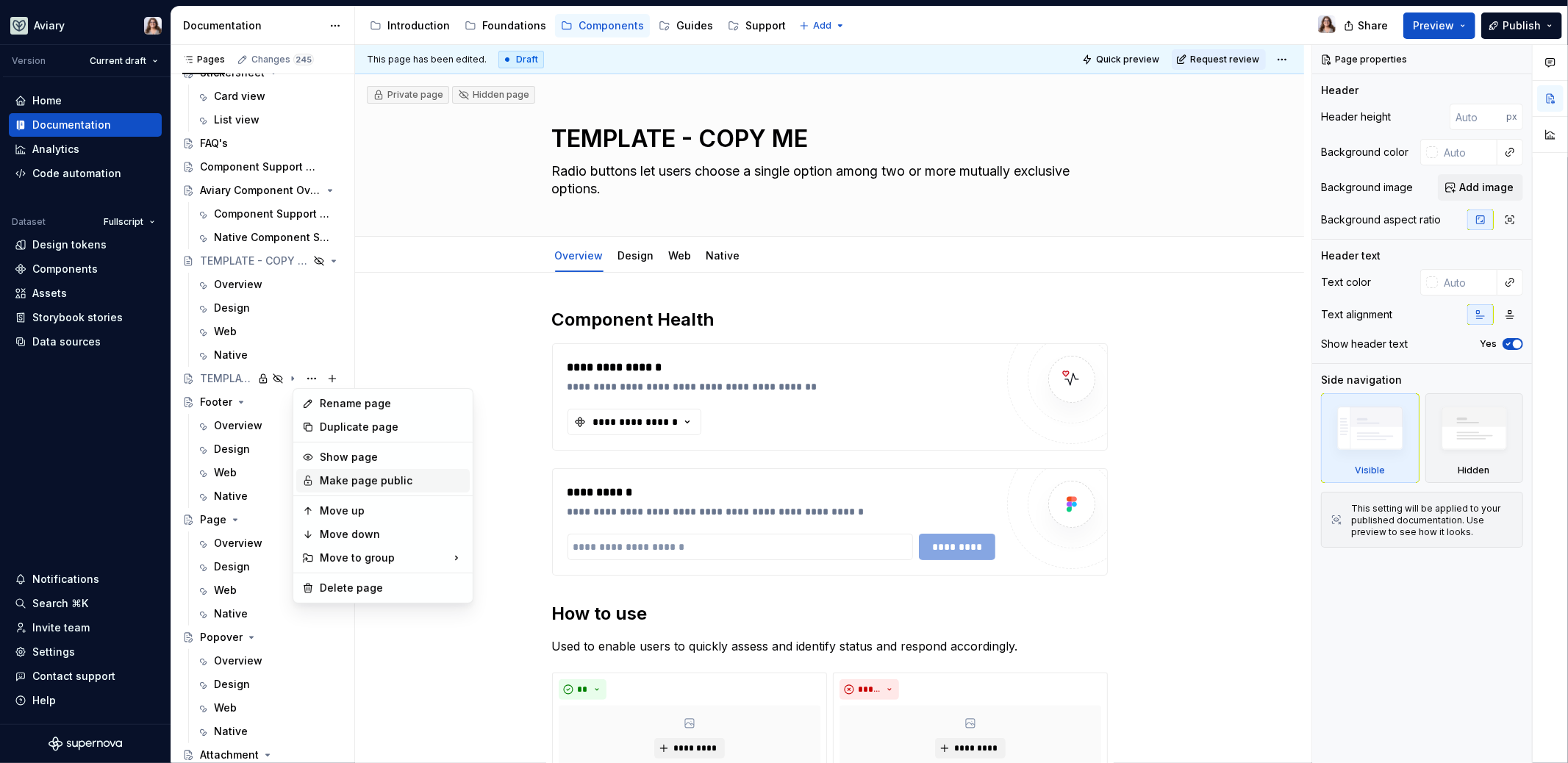
click at [345, 486] on div "Make page public" at bounding box center [392, 480] width 144 height 15
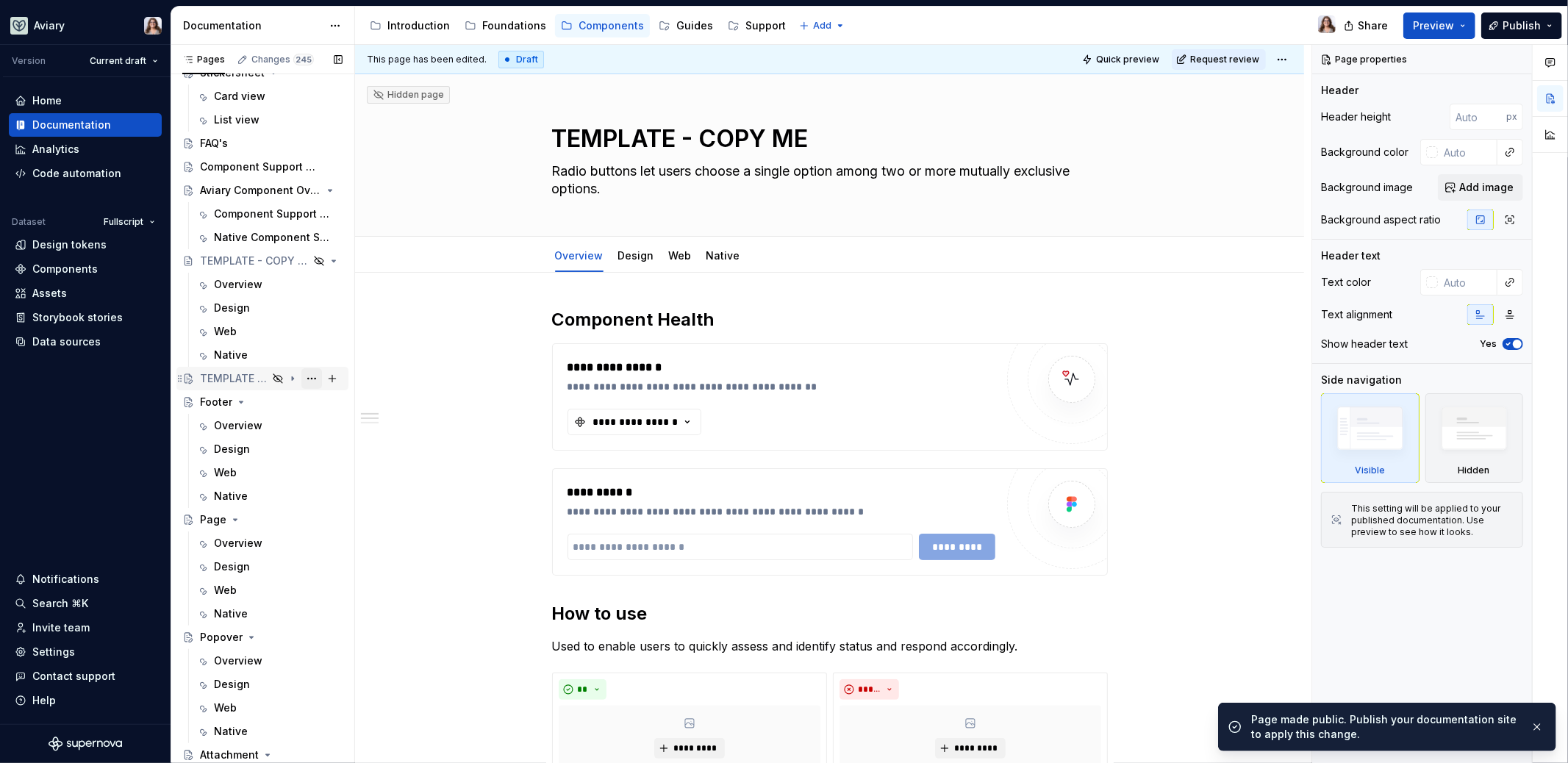
click at [304, 375] on button "Page tree" at bounding box center [311, 378] width 21 height 21
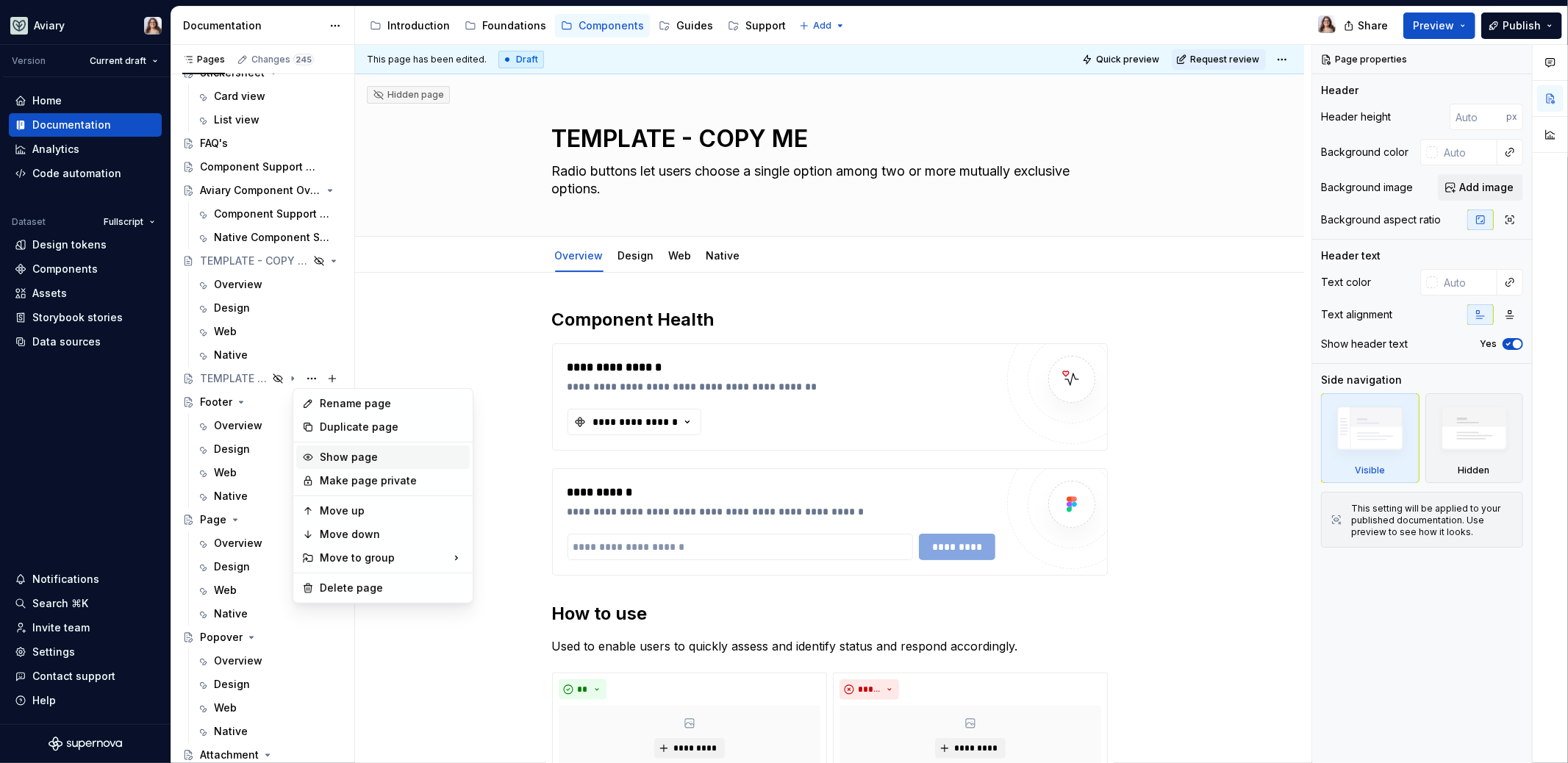
click at [335, 456] on div "Show page" at bounding box center [392, 457] width 144 height 15
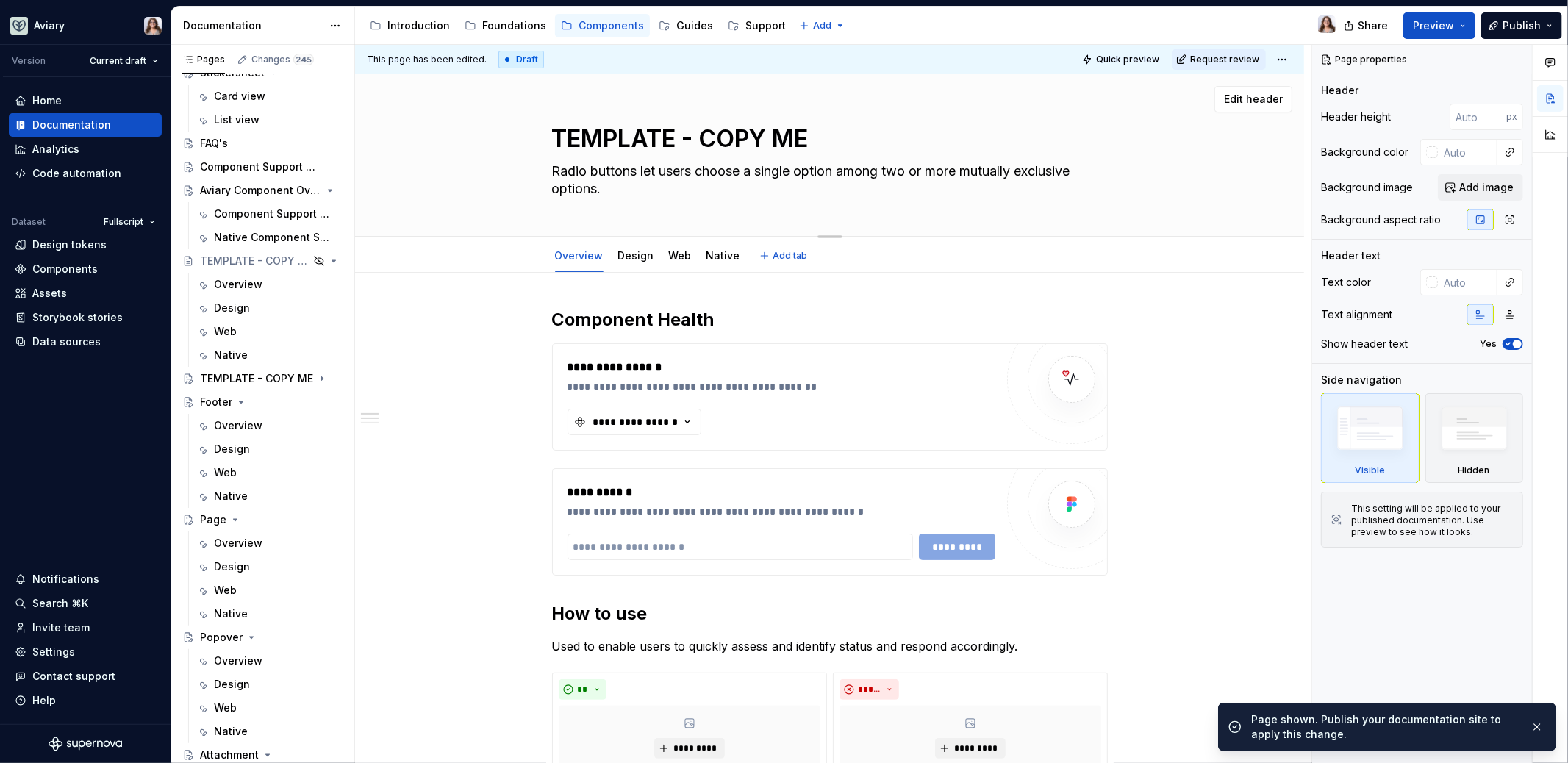
click at [631, 148] on textarea "TEMPLATE - COPY ME" at bounding box center [827, 139] width 556 height 35
type textarea "*"
type textarea "S"
type textarea "*"
type textarea "St"
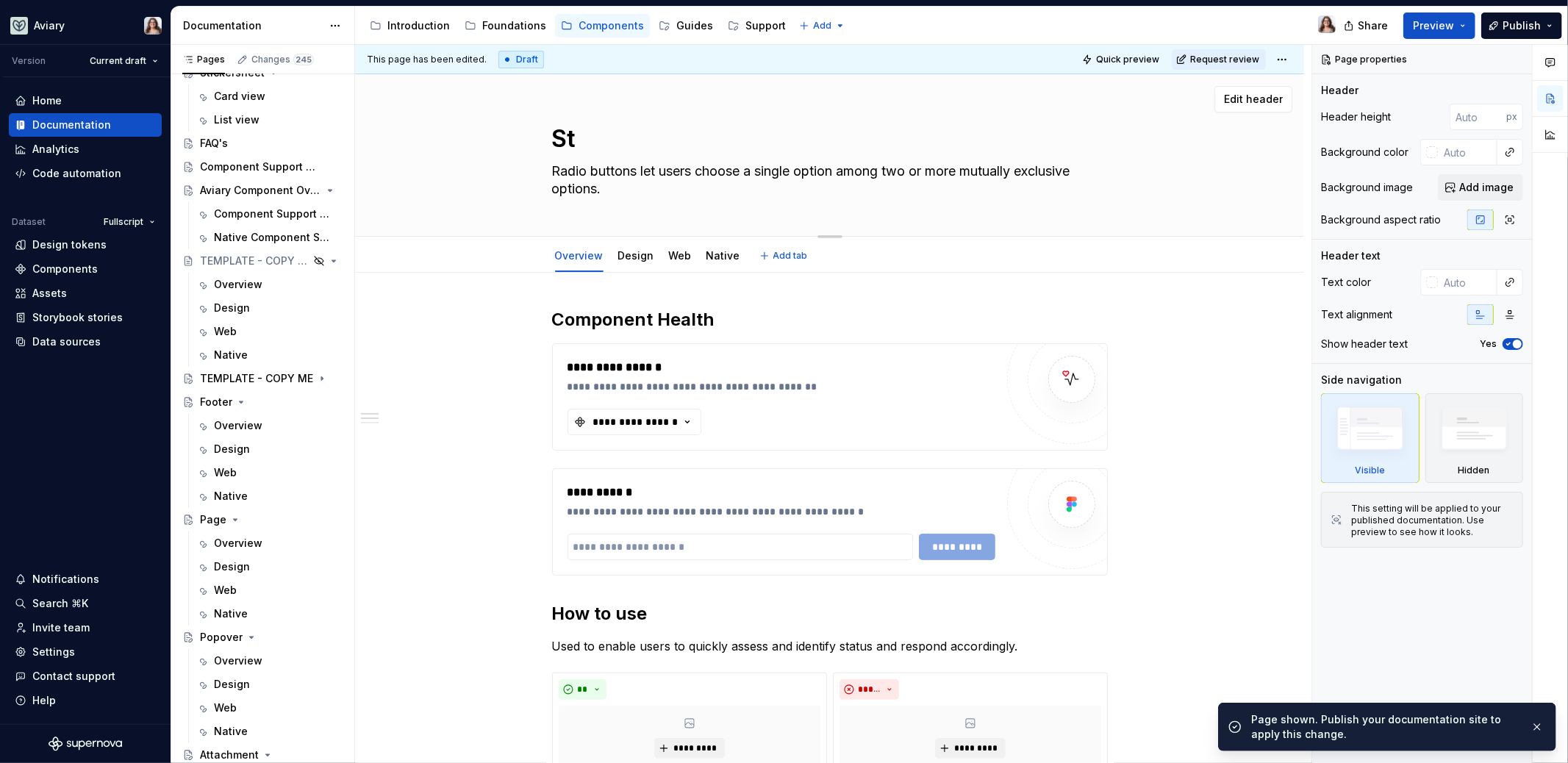
type textarea "*"
type textarea "Ste"
type textarea "*"
type textarea "Stepp"
type textarea "*"
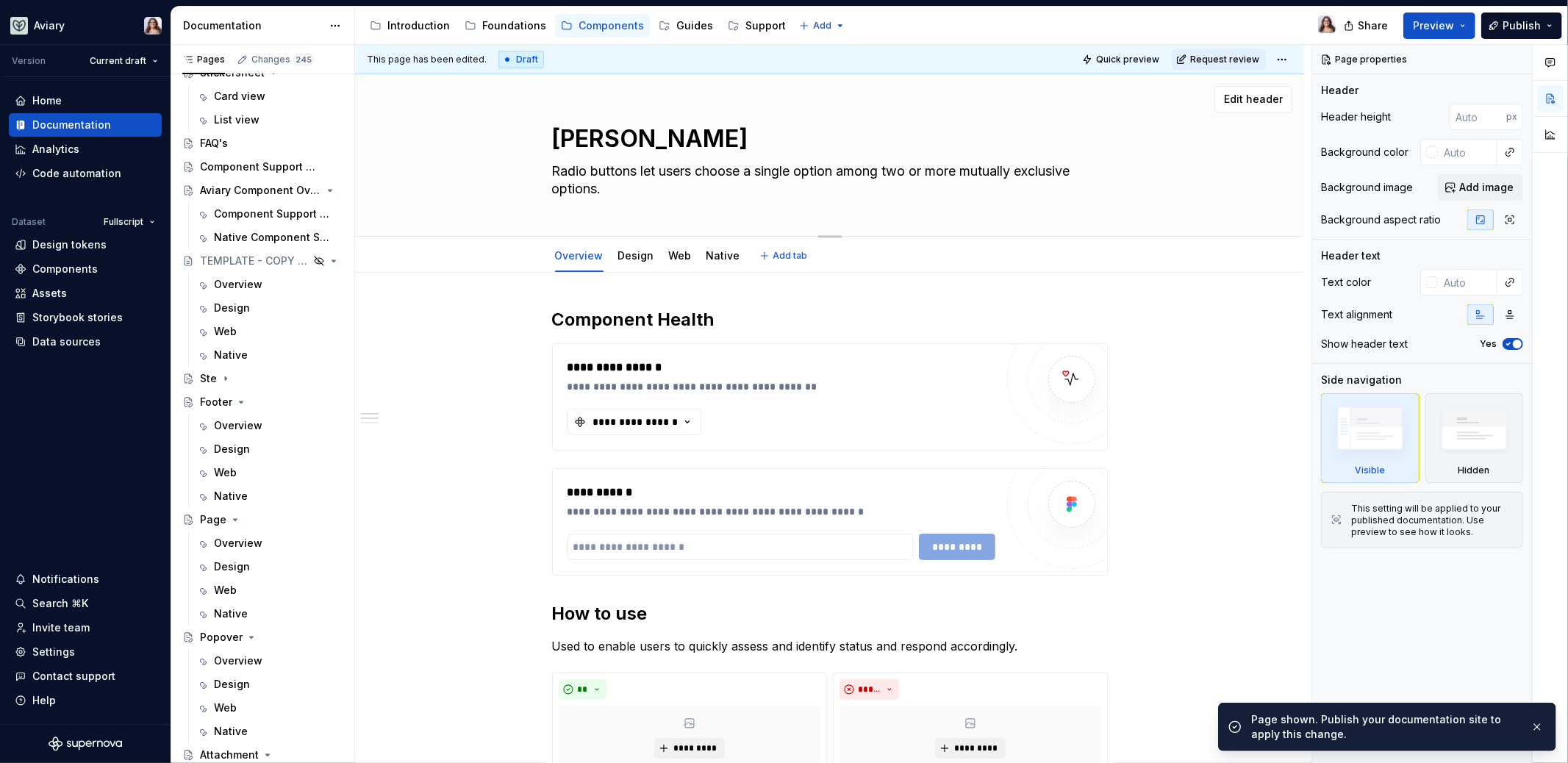
type textarea "Steppe"
type textarea "*"
type textarea "Stepper"
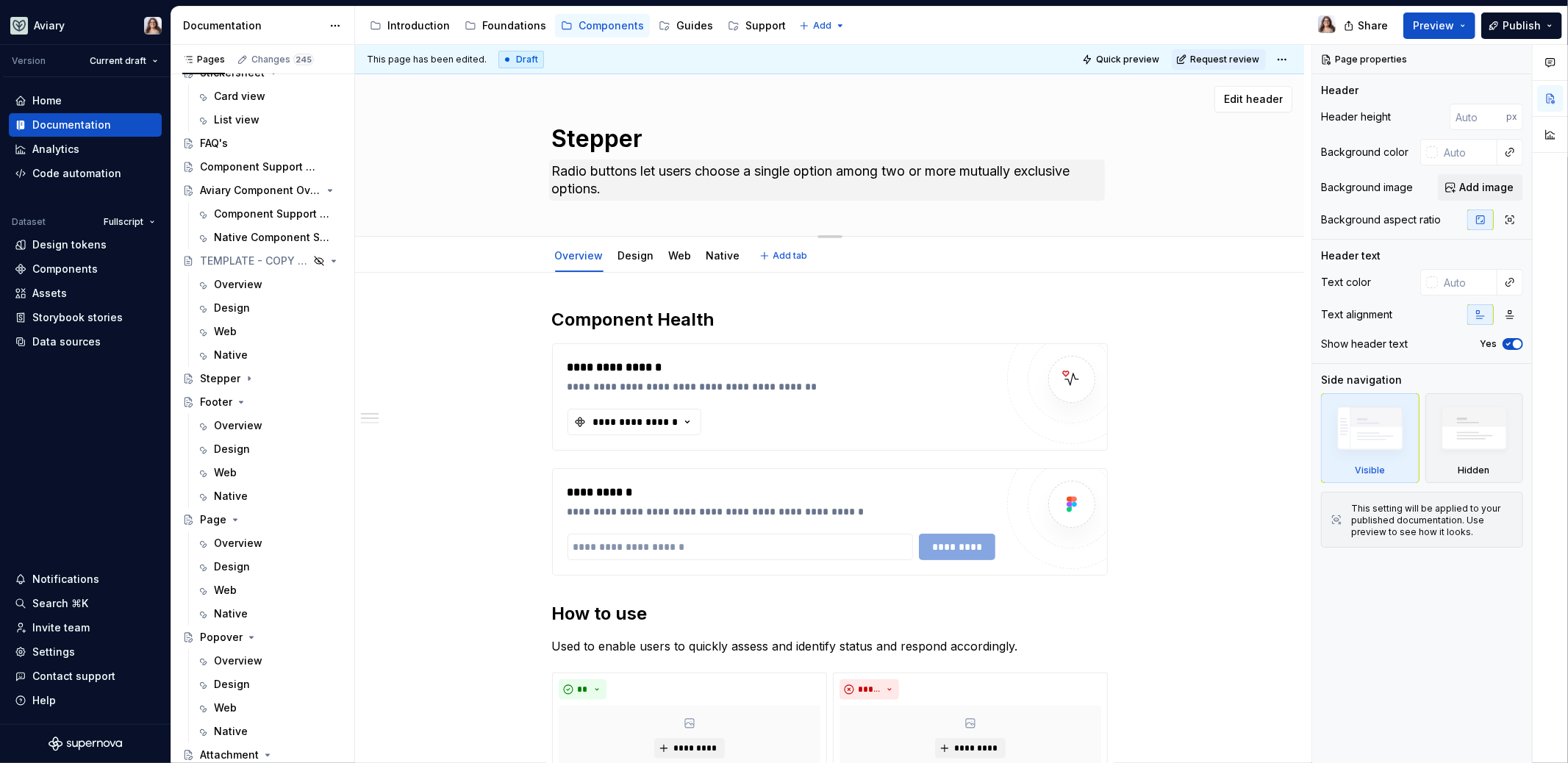
type textarea "*"
type textarea "Stepper"
click at [594, 195] on textarea "Radio buttons let users choose a single option among two or more mutually exclu…" at bounding box center [827, 180] width 556 height 41
paste textarea "Track the steps of an active process"
type textarea "*"
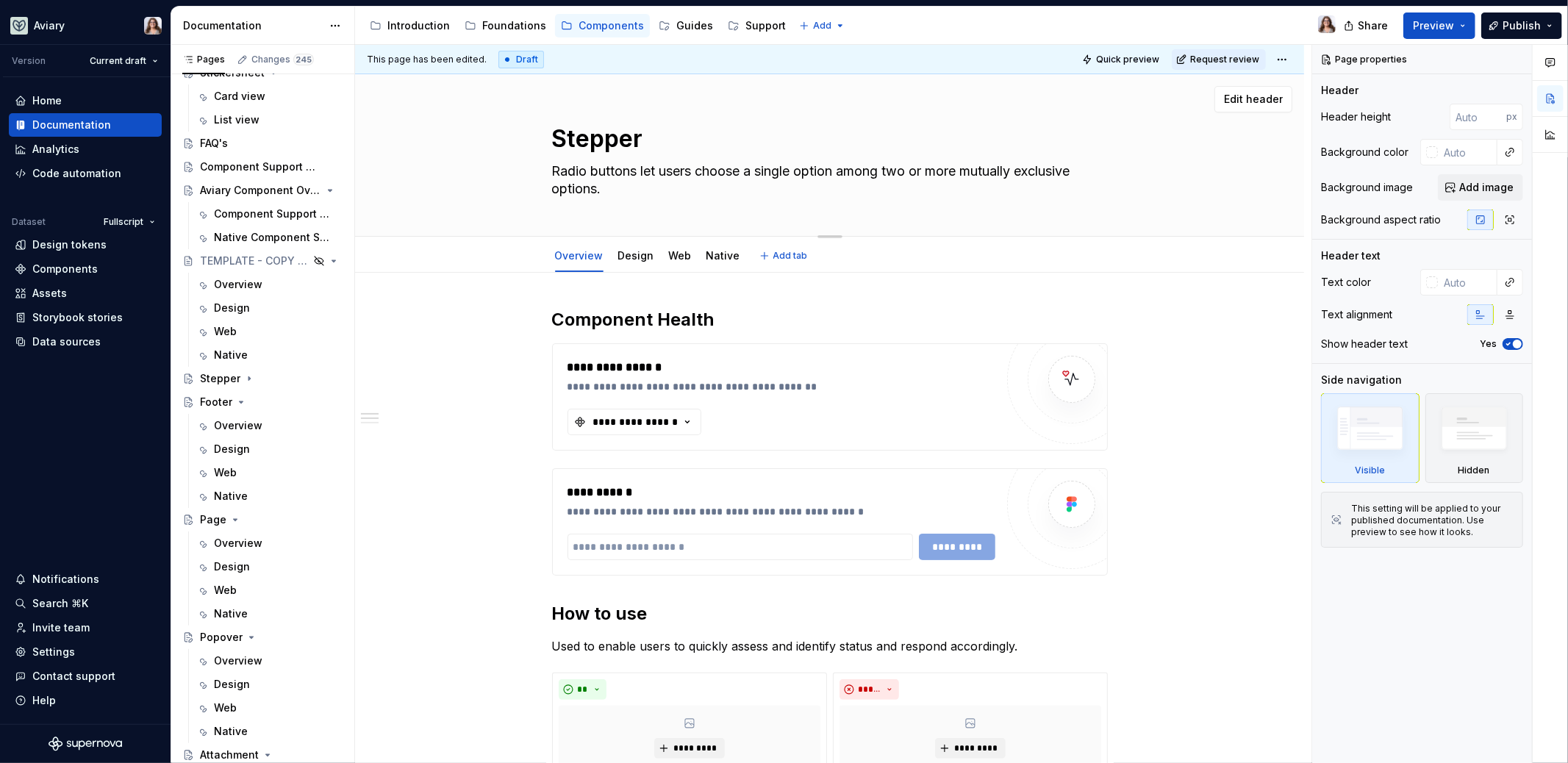
type textarea "Track the steps of an active process"
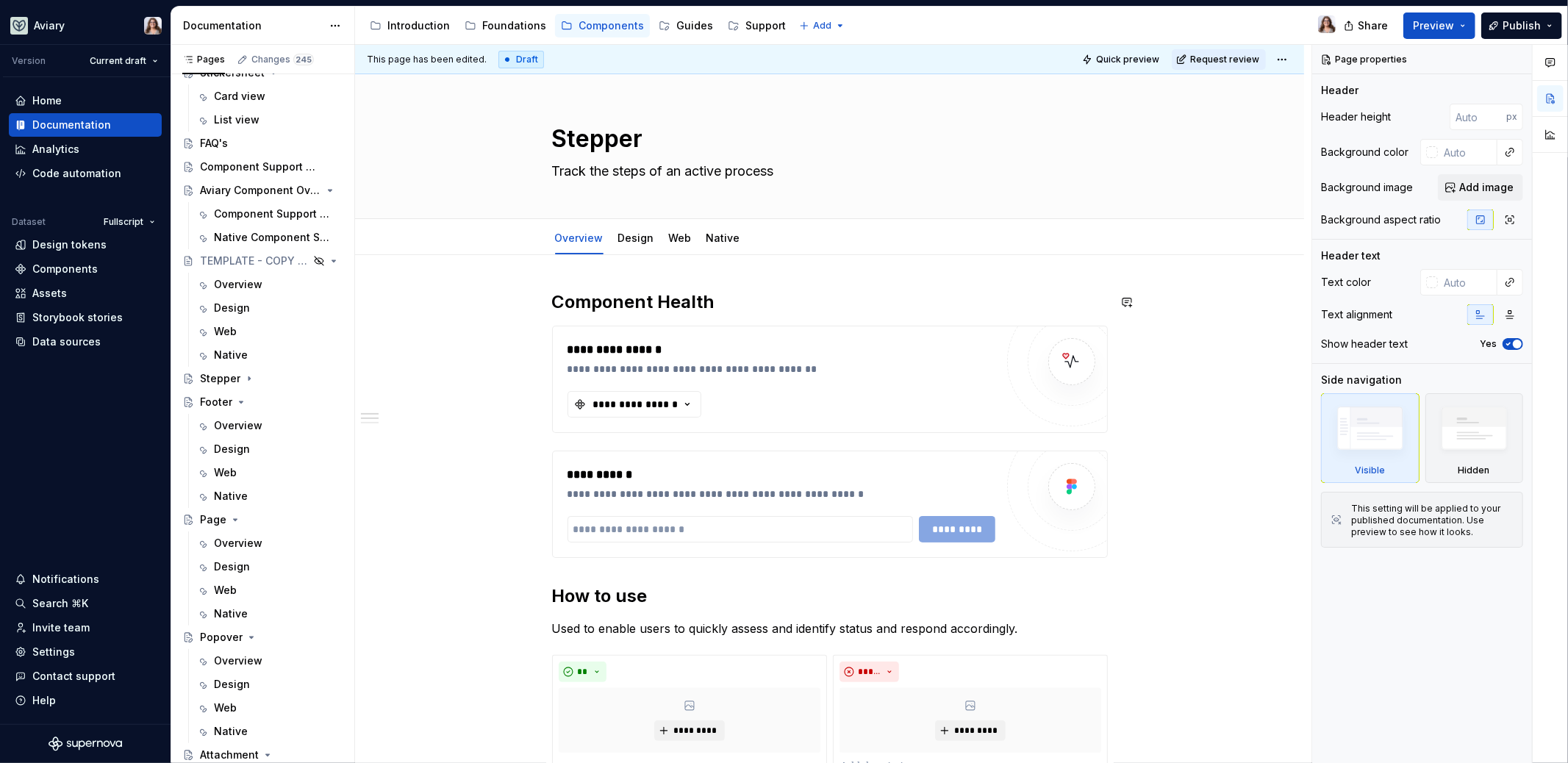
type textarea "*"
type textarea "Track the steps of an active process"
click at [731, 308] on h2 "Component Health" at bounding box center [829, 302] width 556 height 24
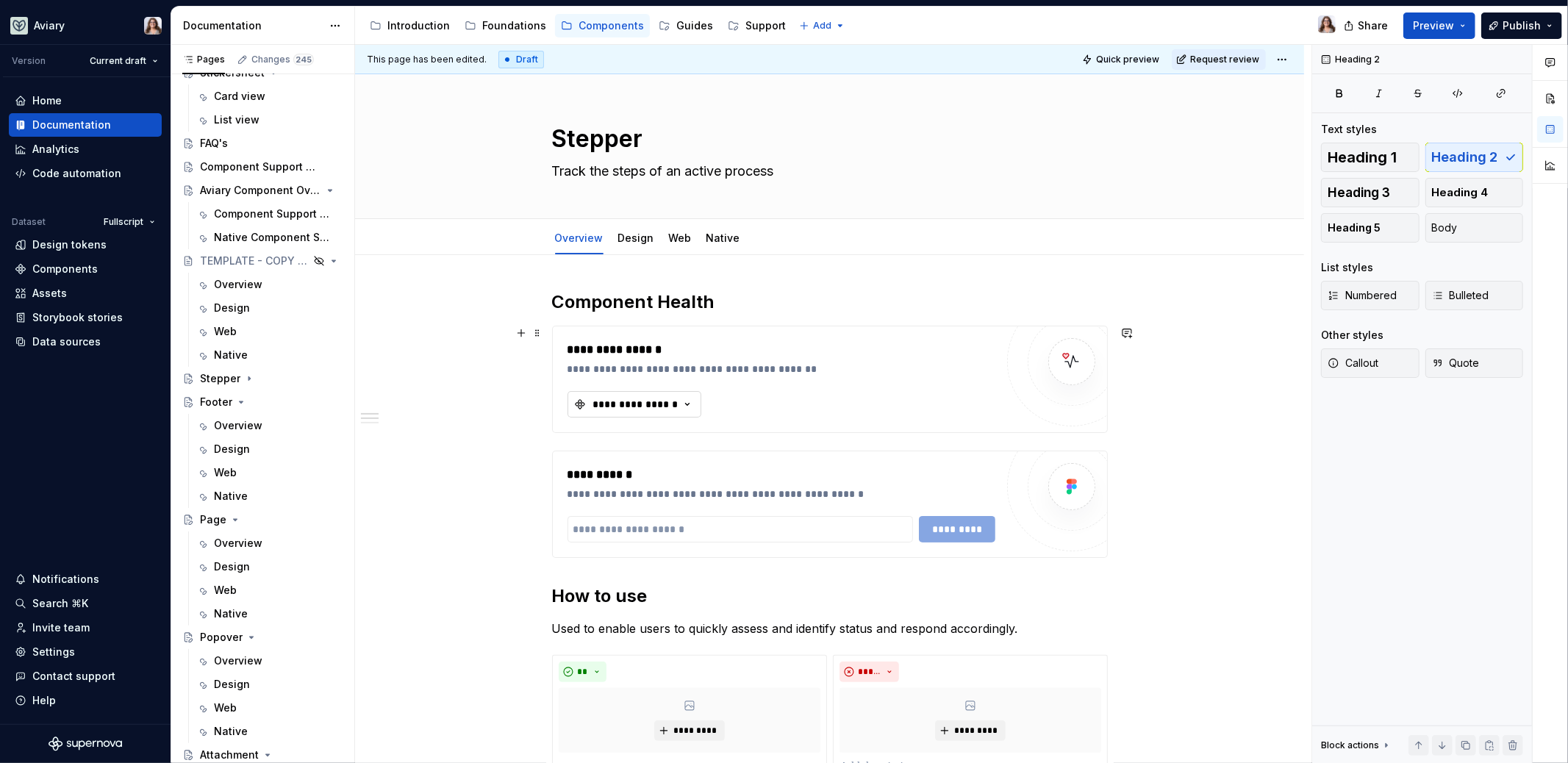
click at [671, 399] on div "**********" at bounding box center [635, 404] width 88 height 15
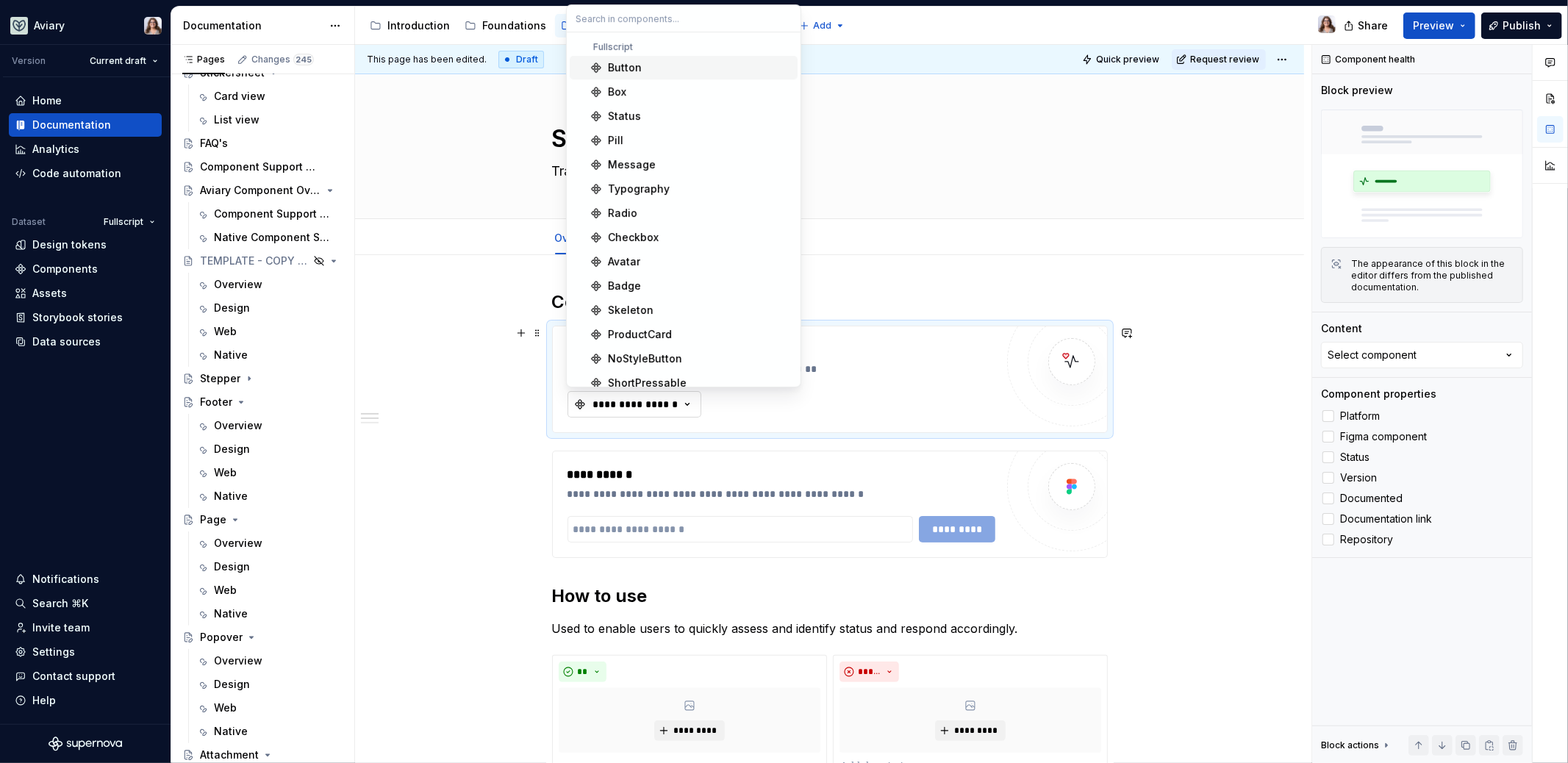
type textarea "*"
type input "s"
type textarea "*"
type input "ste"
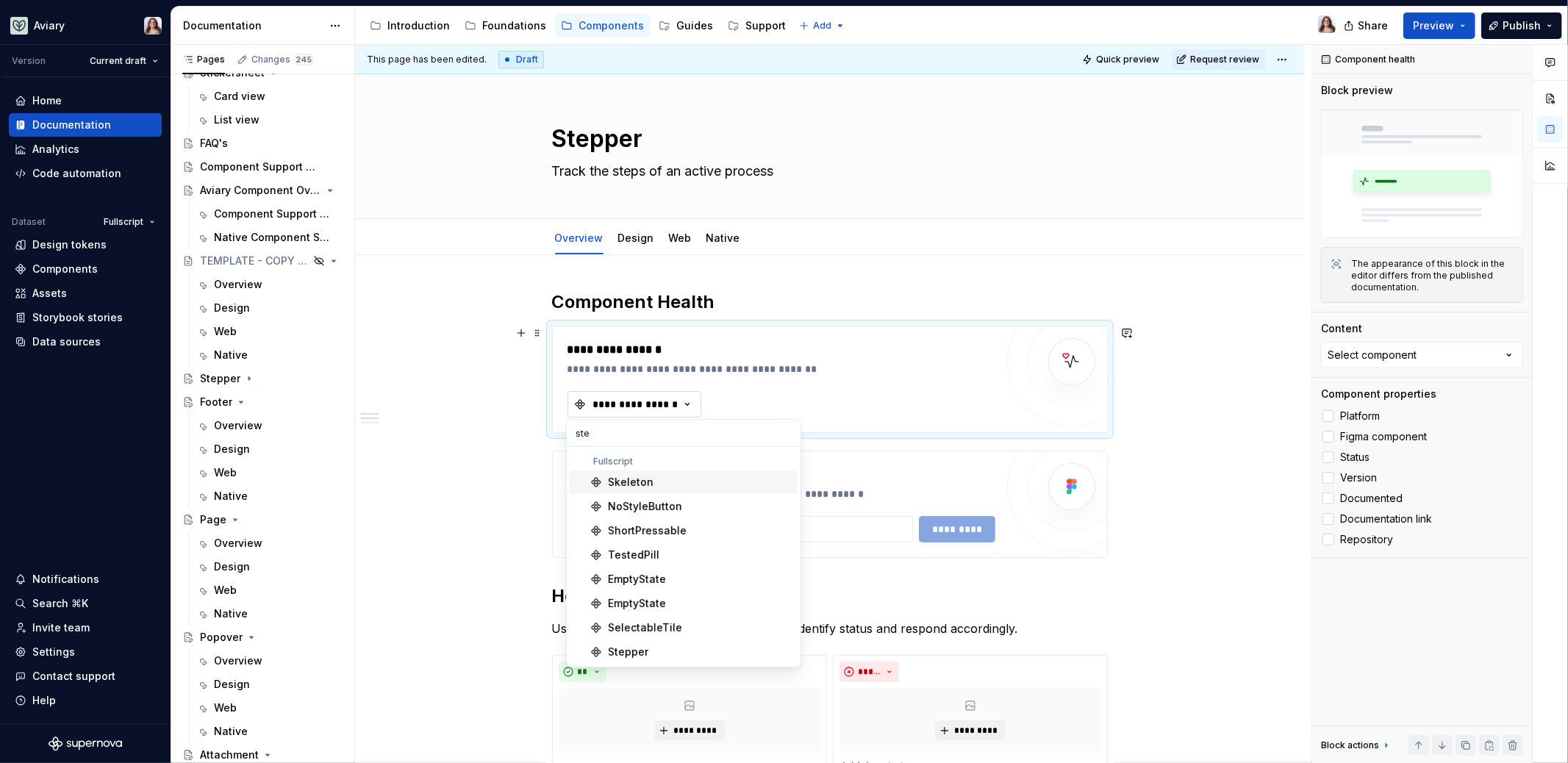
type textarea "*"
type input "ste"
click at [632, 647] on div "Stepper" at bounding box center [628, 651] width 41 height 15
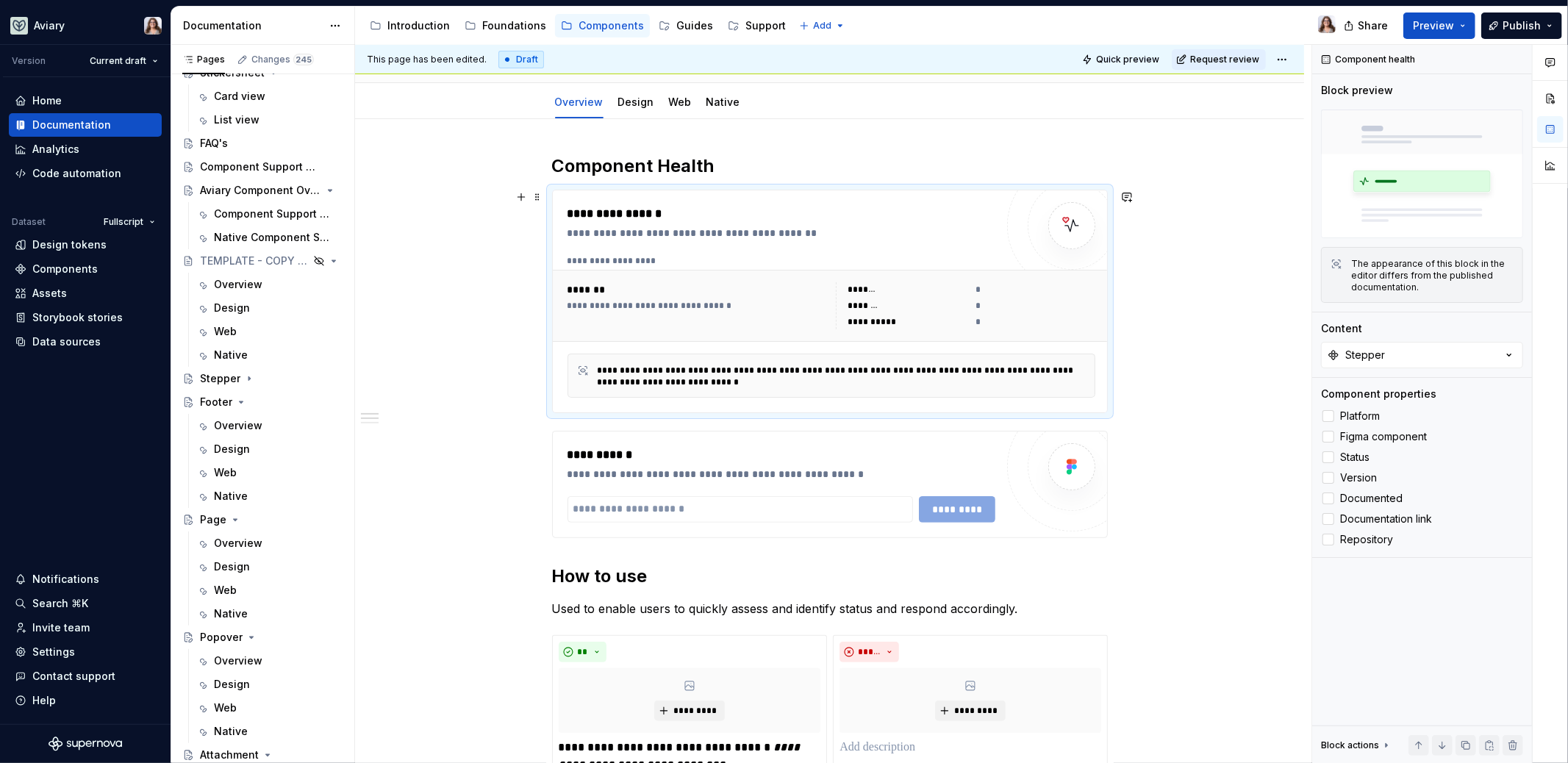
scroll to position [169, 0]
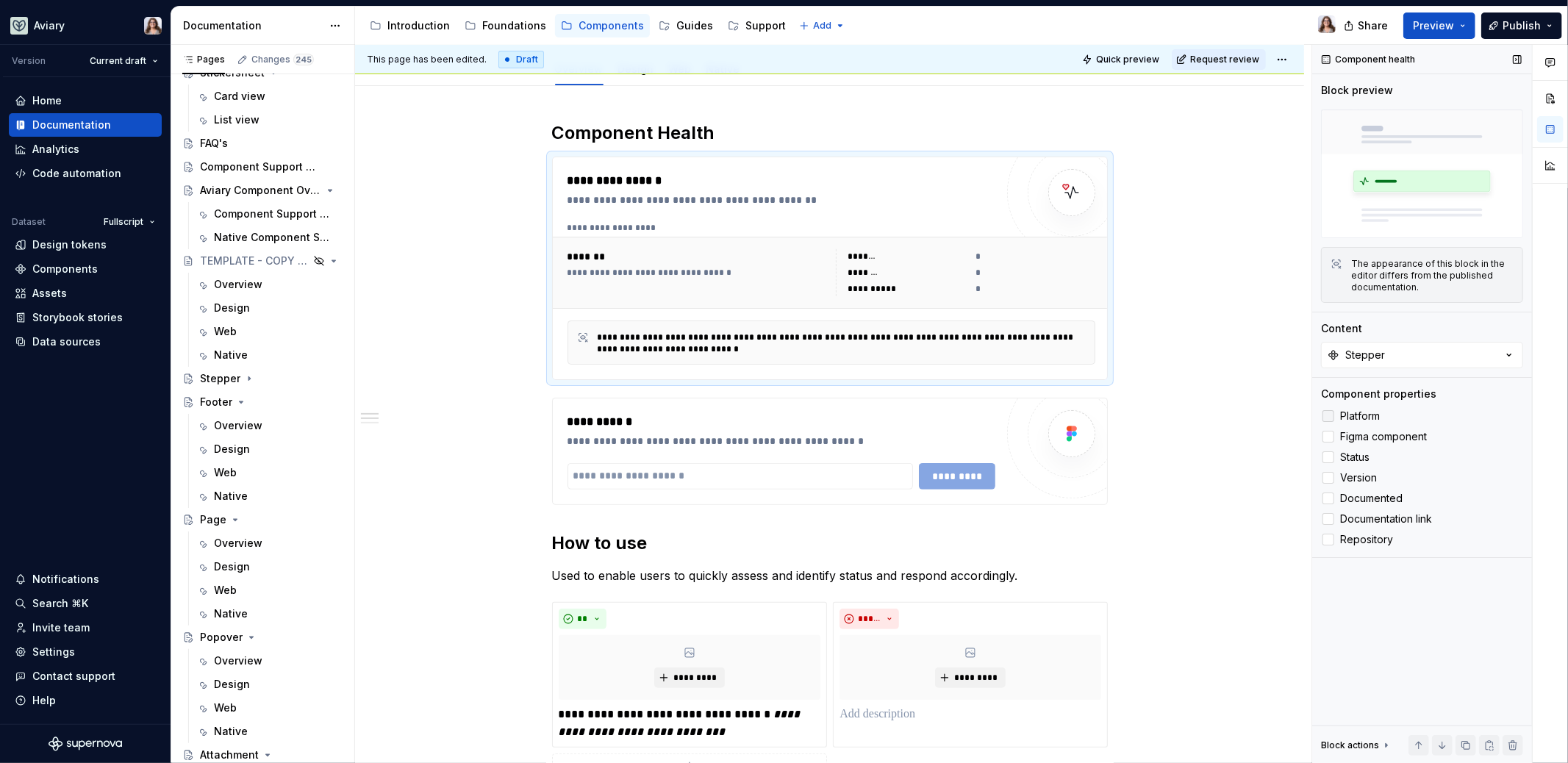
click at [1334, 413] on label "Platform" at bounding box center [1422, 415] width 202 height 18
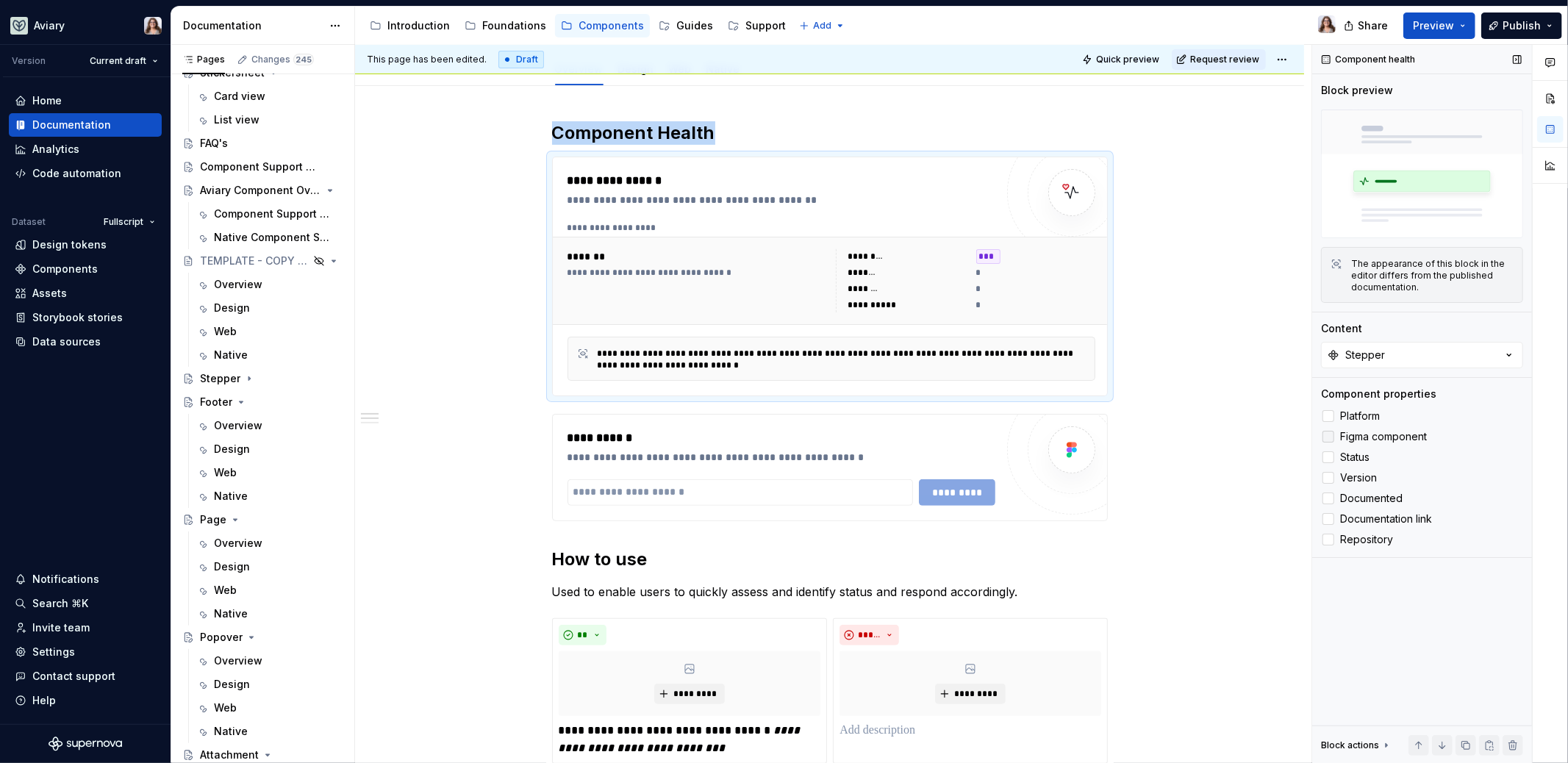
click at [1331, 437] on div at bounding box center [1328, 436] width 11 height 11
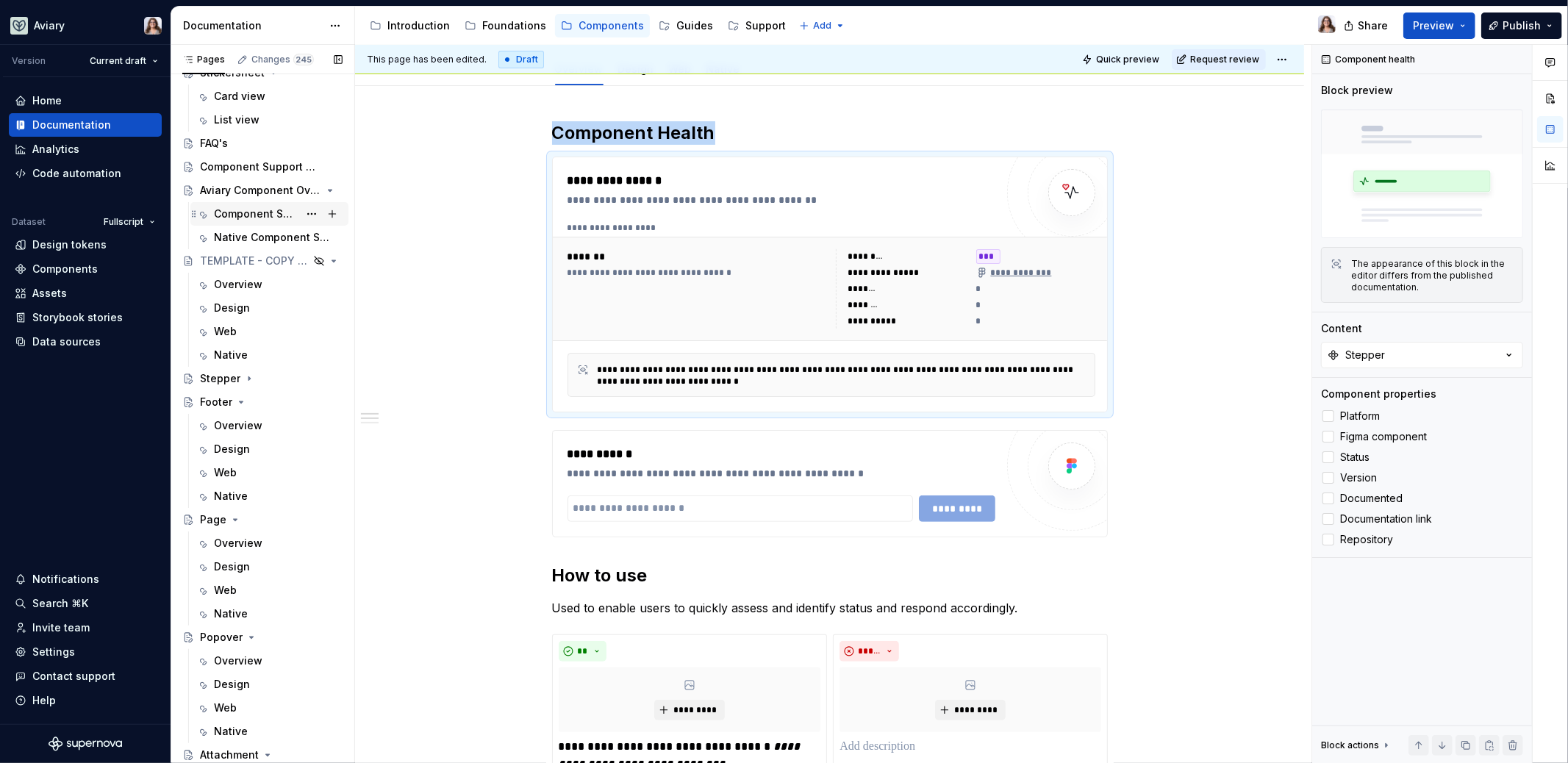
scroll to position [0, 0]
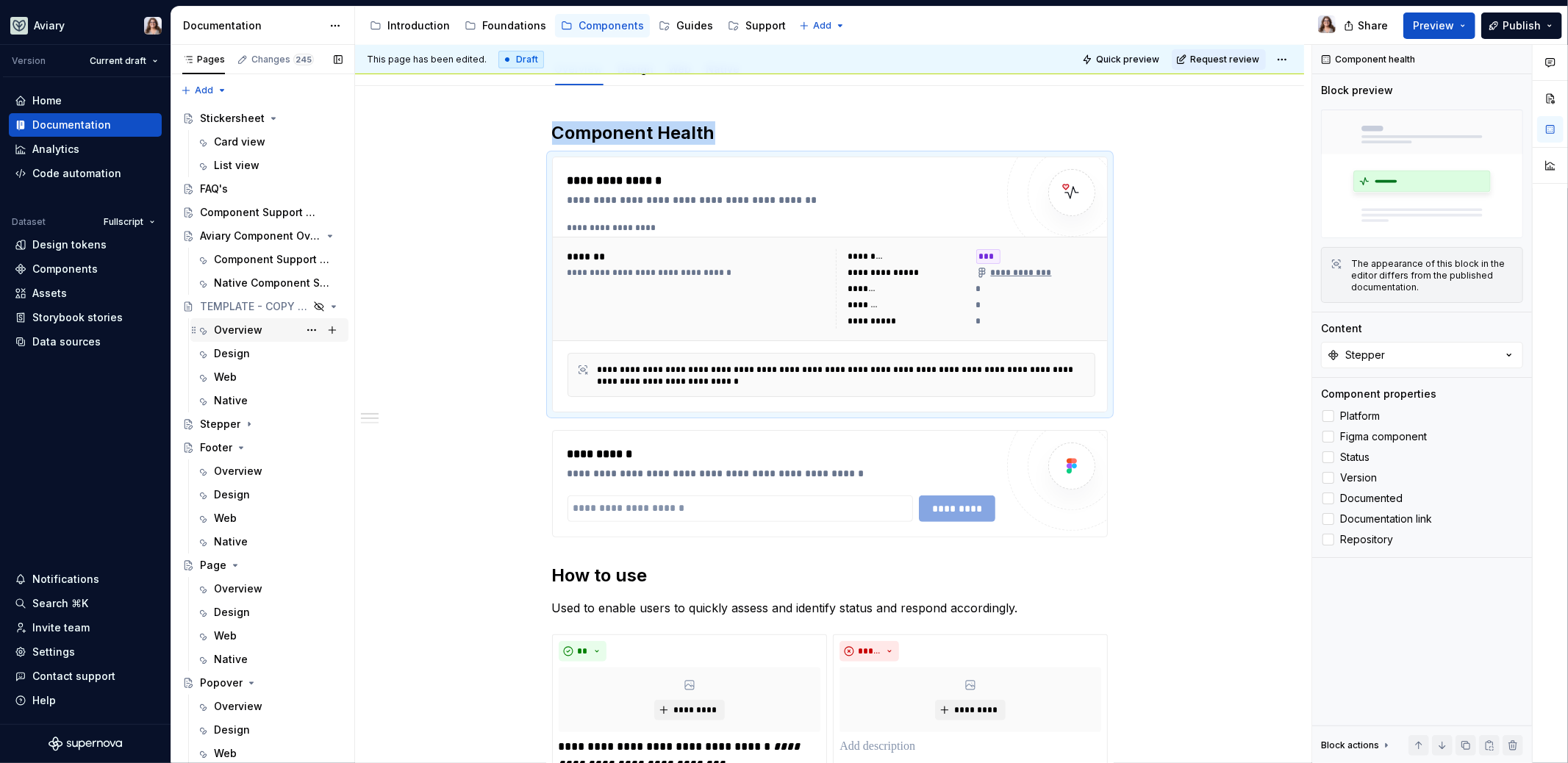
click at [238, 328] on div "Overview" at bounding box center [238, 329] width 48 height 15
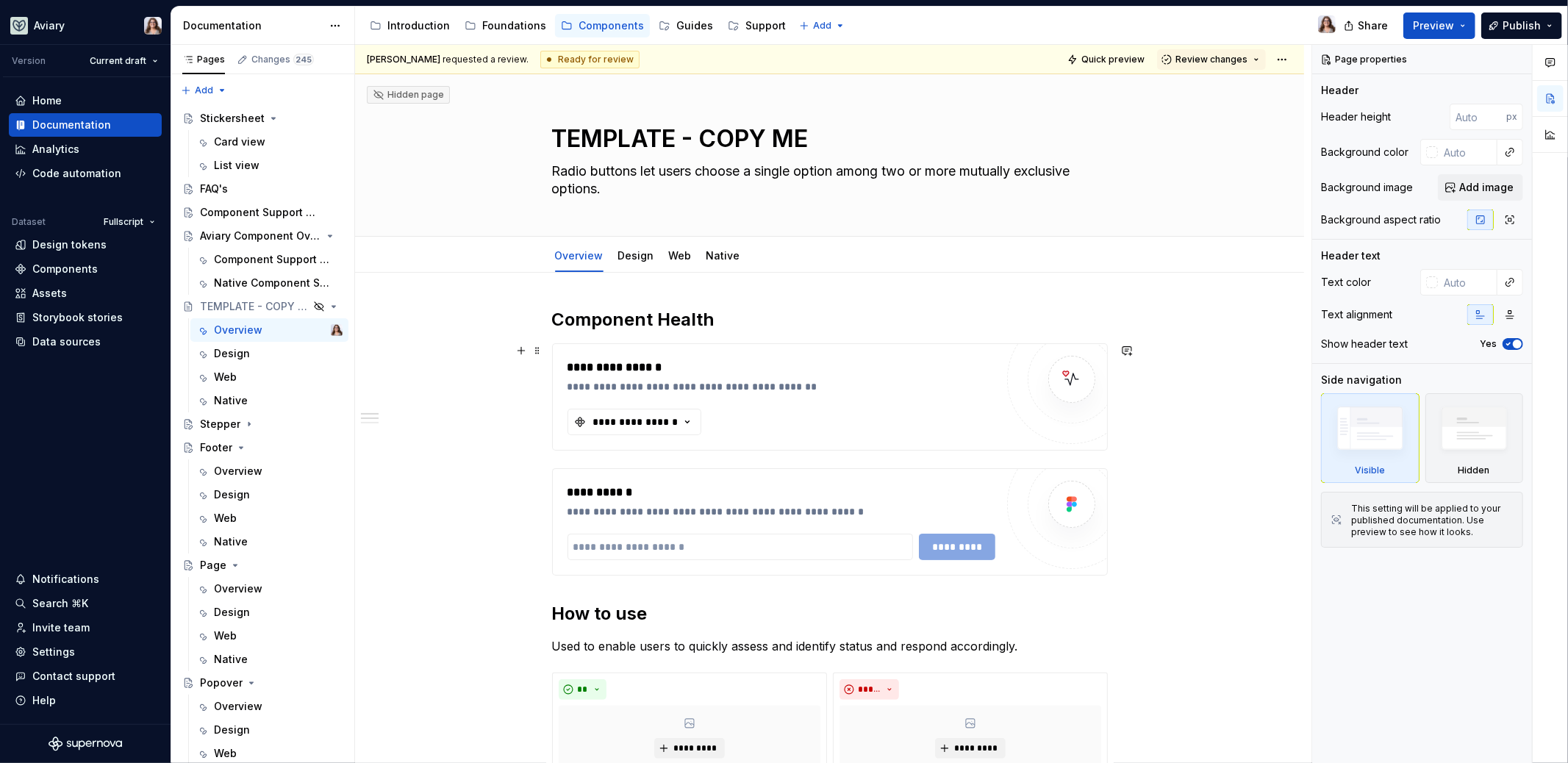
click at [791, 373] on div "**********" at bounding box center [782, 367] width 428 height 18
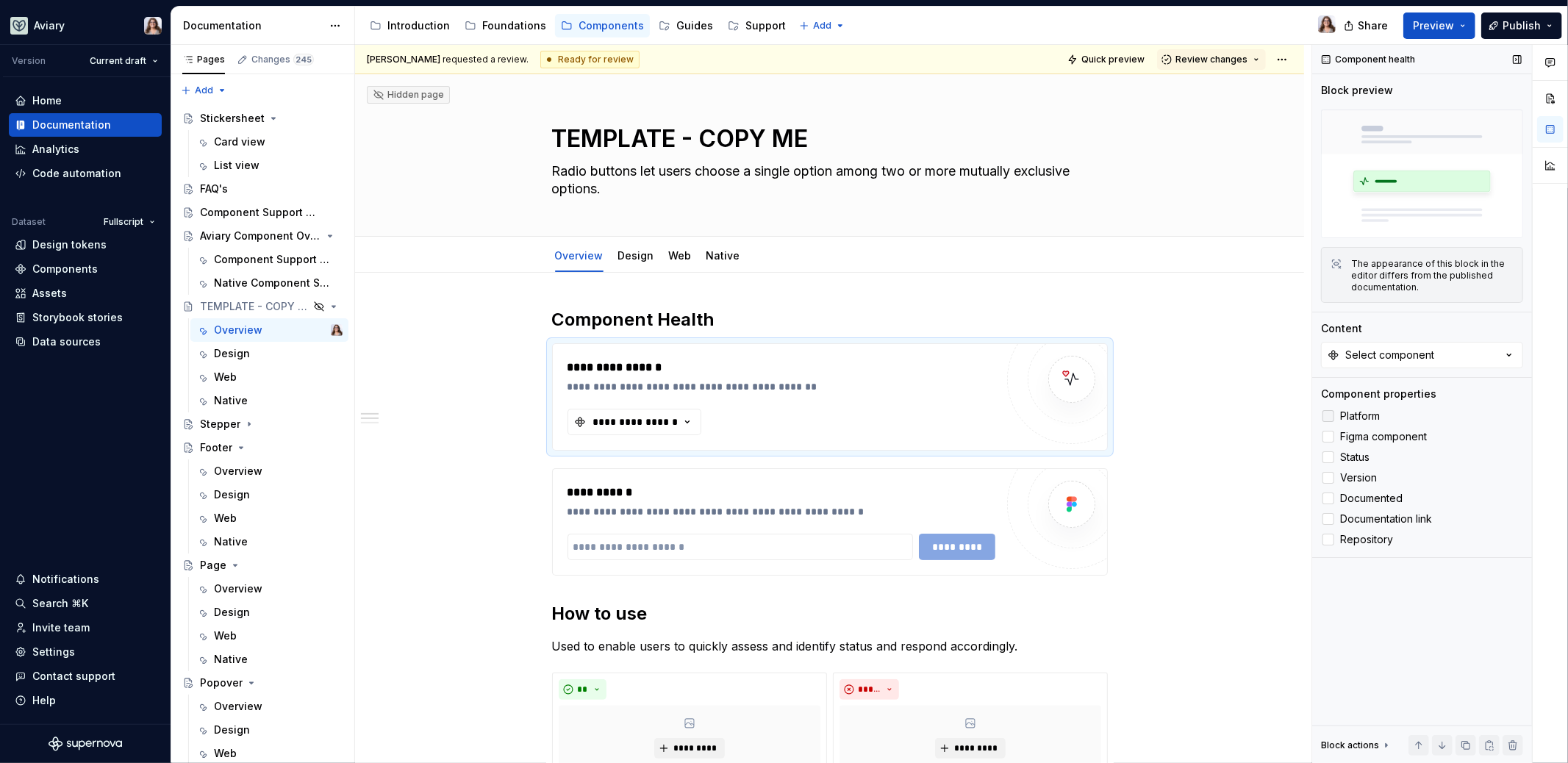
click at [1331, 411] on div at bounding box center [1328, 415] width 11 height 11
click at [1330, 434] on div at bounding box center [1328, 436] width 11 height 11
click at [687, 262] on div "Web" at bounding box center [680, 255] width 34 height 24
click at [677, 264] on div "Web" at bounding box center [680, 255] width 34 height 24
click at [707, 260] on link "Native" at bounding box center [723, 255] width 34 height 12
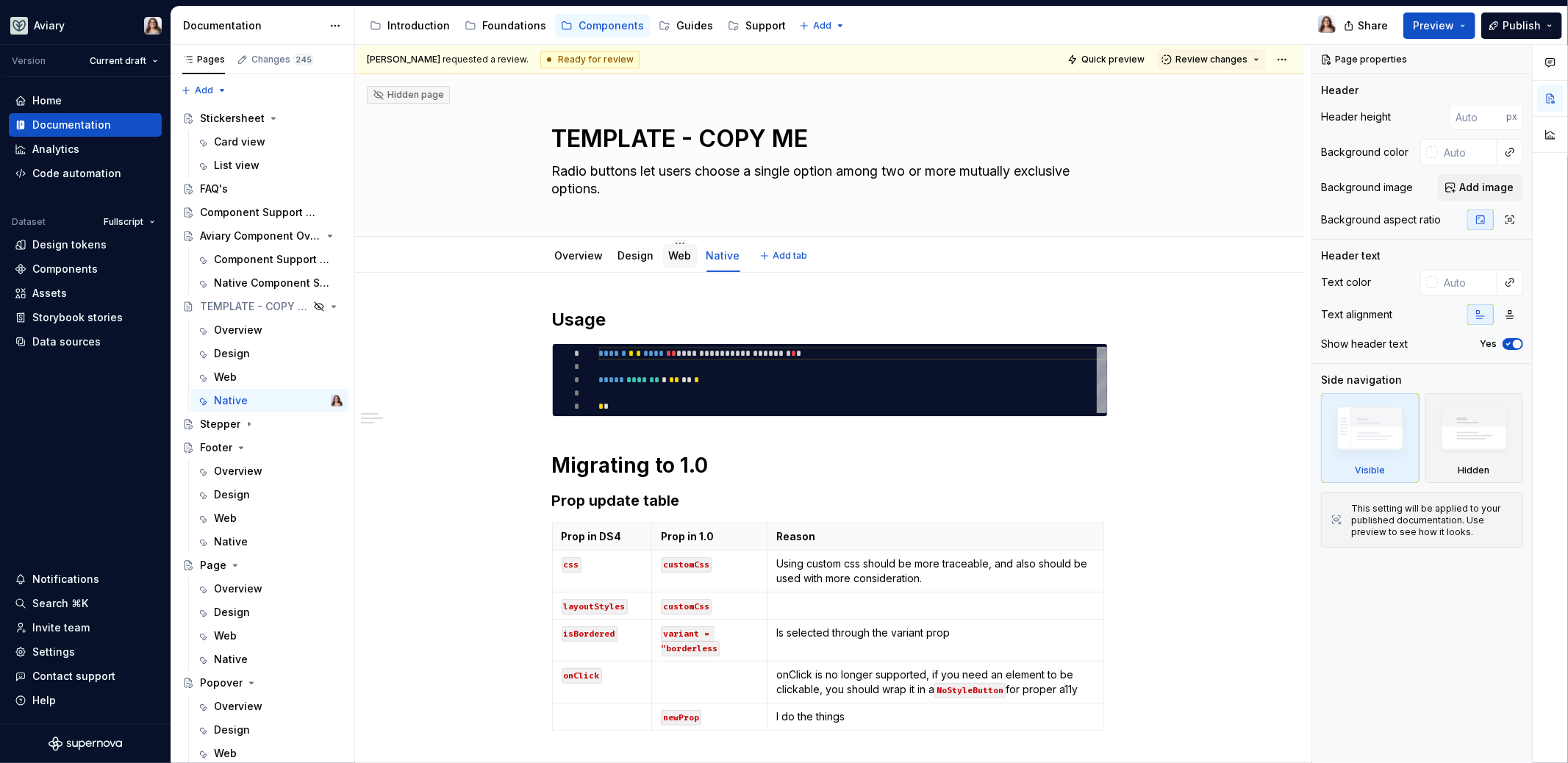
click at [673, 257] on link "Web" at bounding box center [681, 255] width 23 height 12
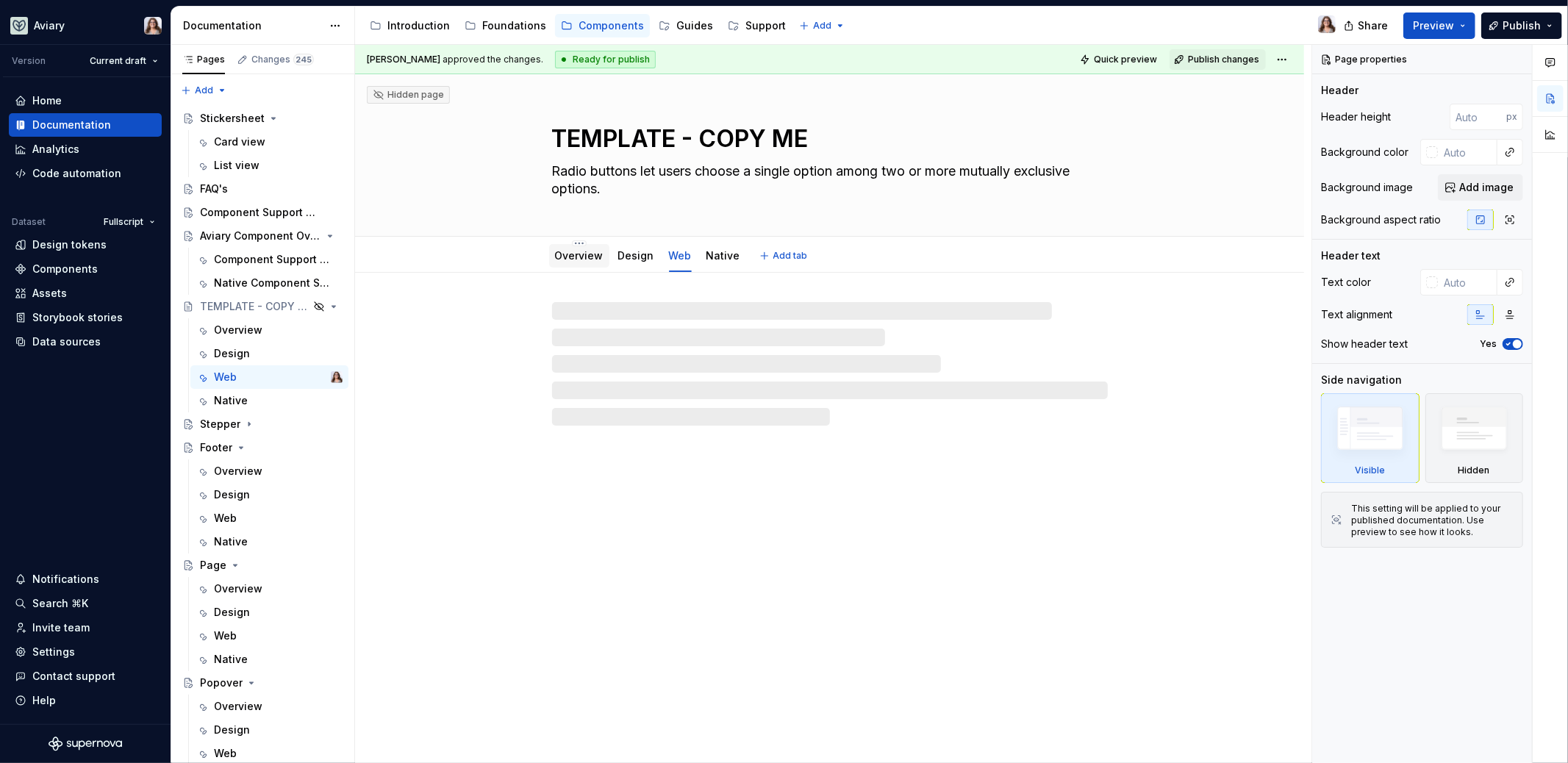
click at [586, 258] on link "Overview" at bounding box center [579, 255] width 48 height 12
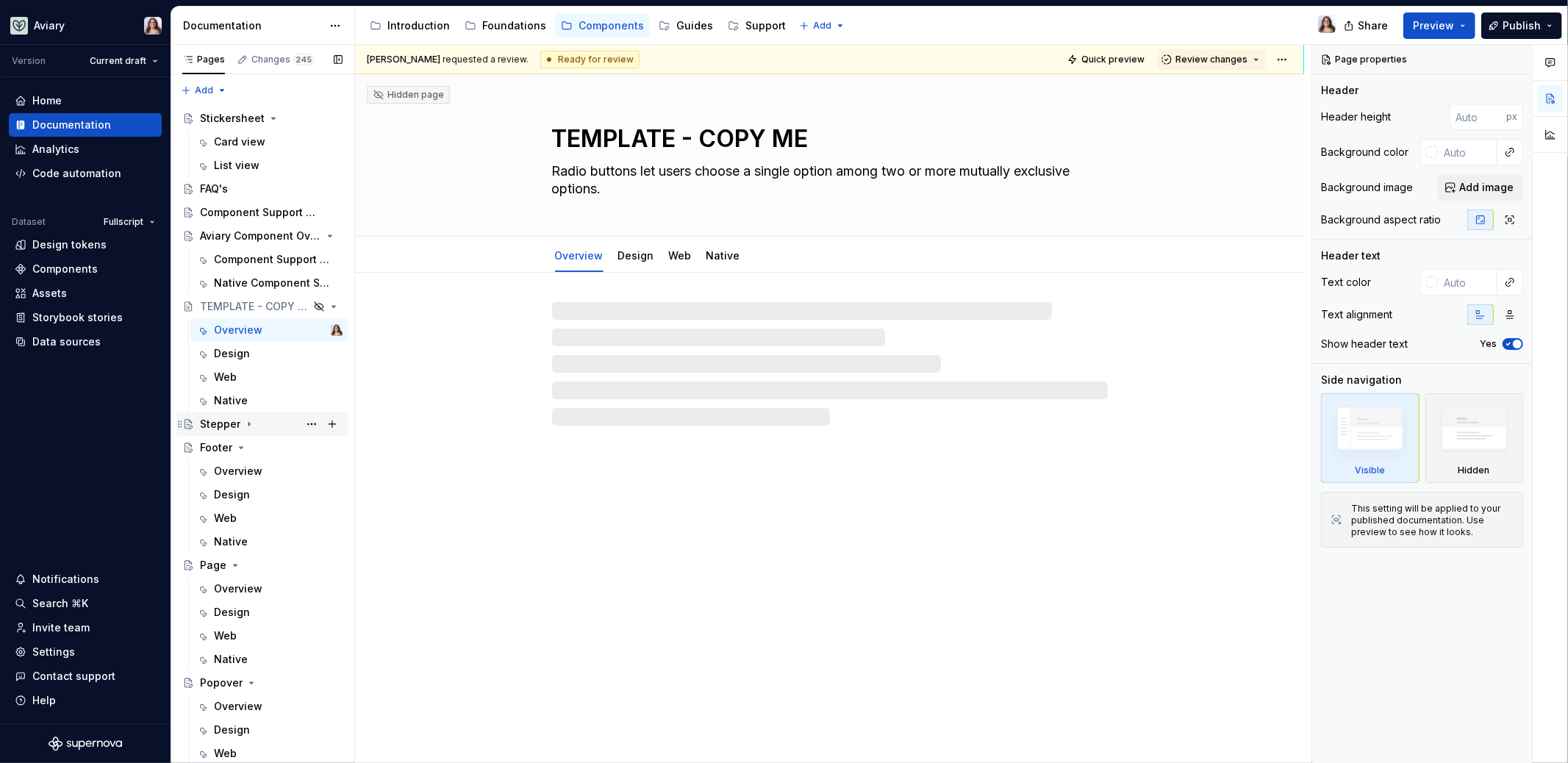
click at [250, 421] on icon "Page tree" at bounding box center [249, 424] width 11 height 11
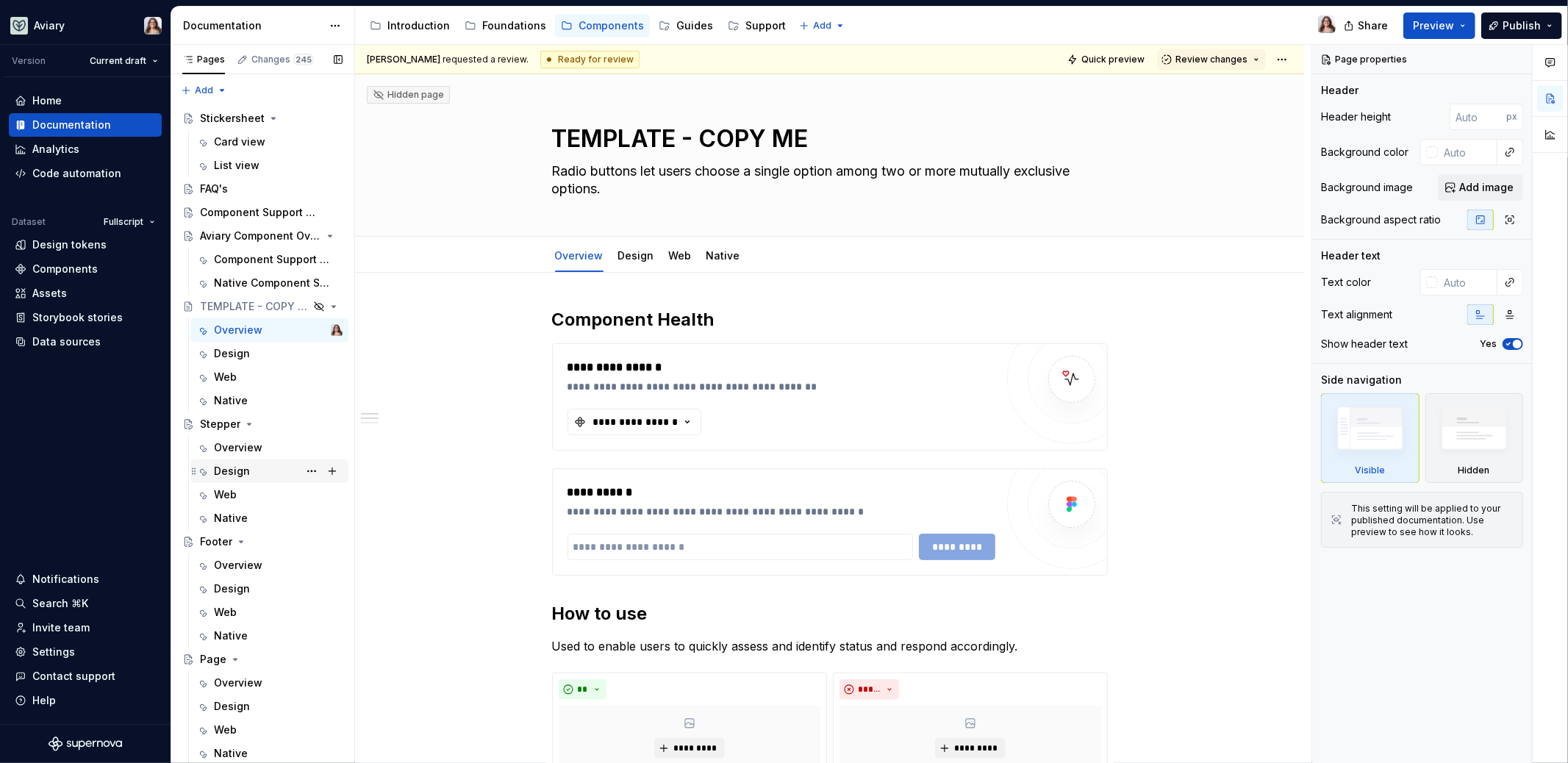
click at [243, 470] on div "Design" at bounding box center [231, 470] width 36 height 15
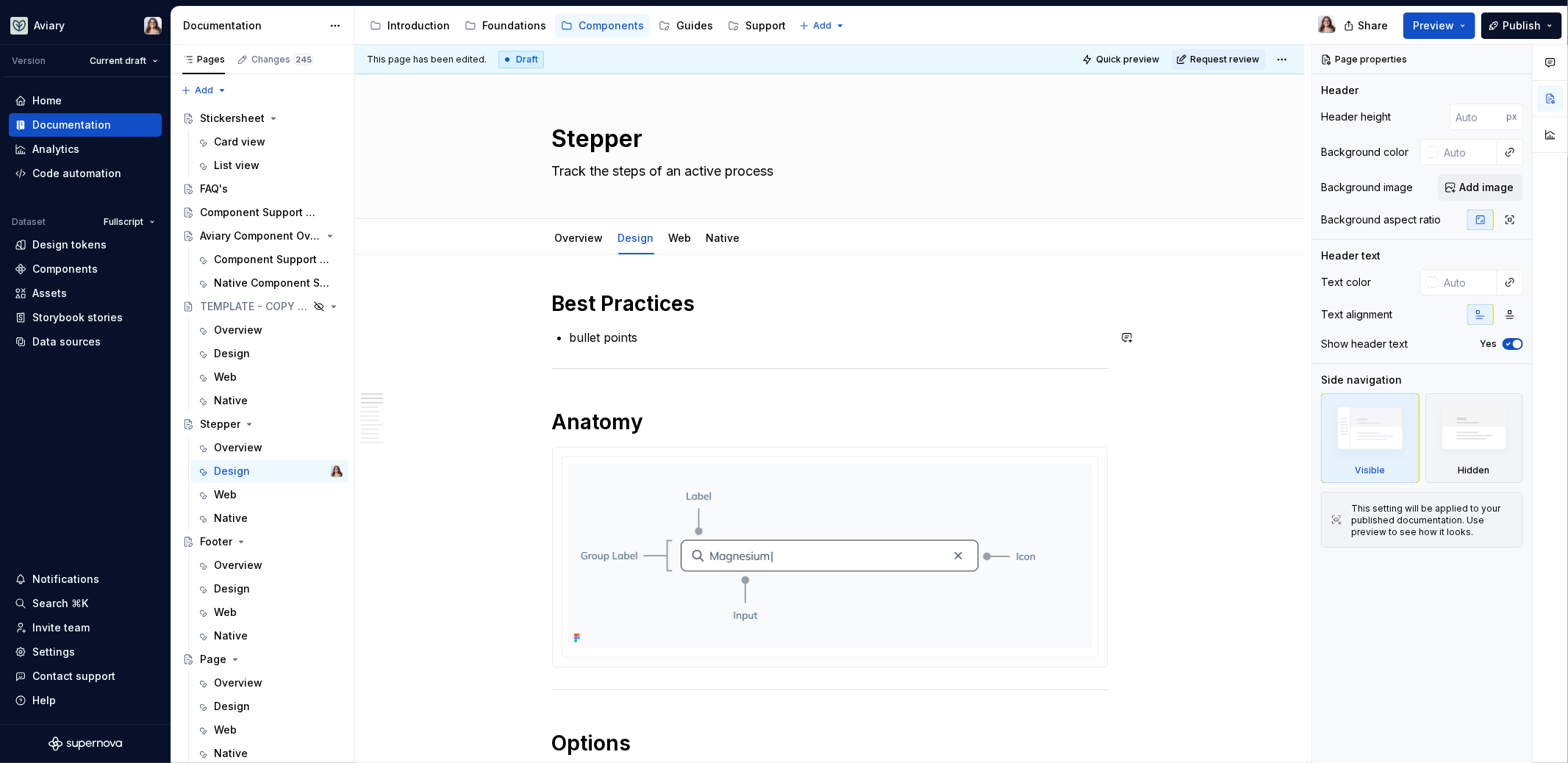
click at [641, 337] on p "bullet points" at bounding box center [838, 337] width 538 height 18
type textarea "*"
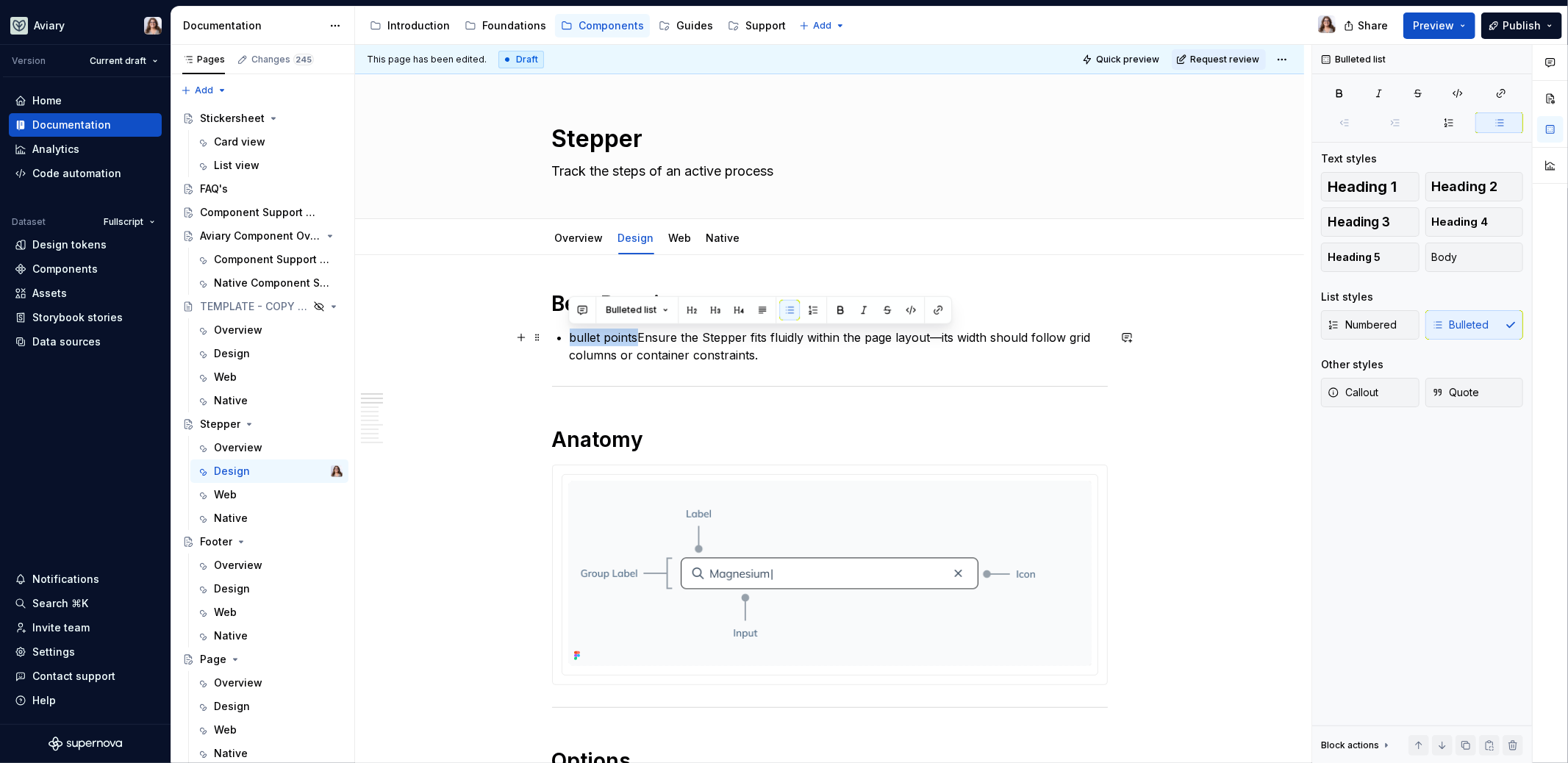
drag, startPoint x: 638, startPoint y: 335, endPoint x: 564, endPoint y: 331, distance: 74.1
click at [692, 352] on p "Ensure the Stepper fits fluidly within the page layout—its width should follow …" at bounding box center [838, 346] width 538 height 35
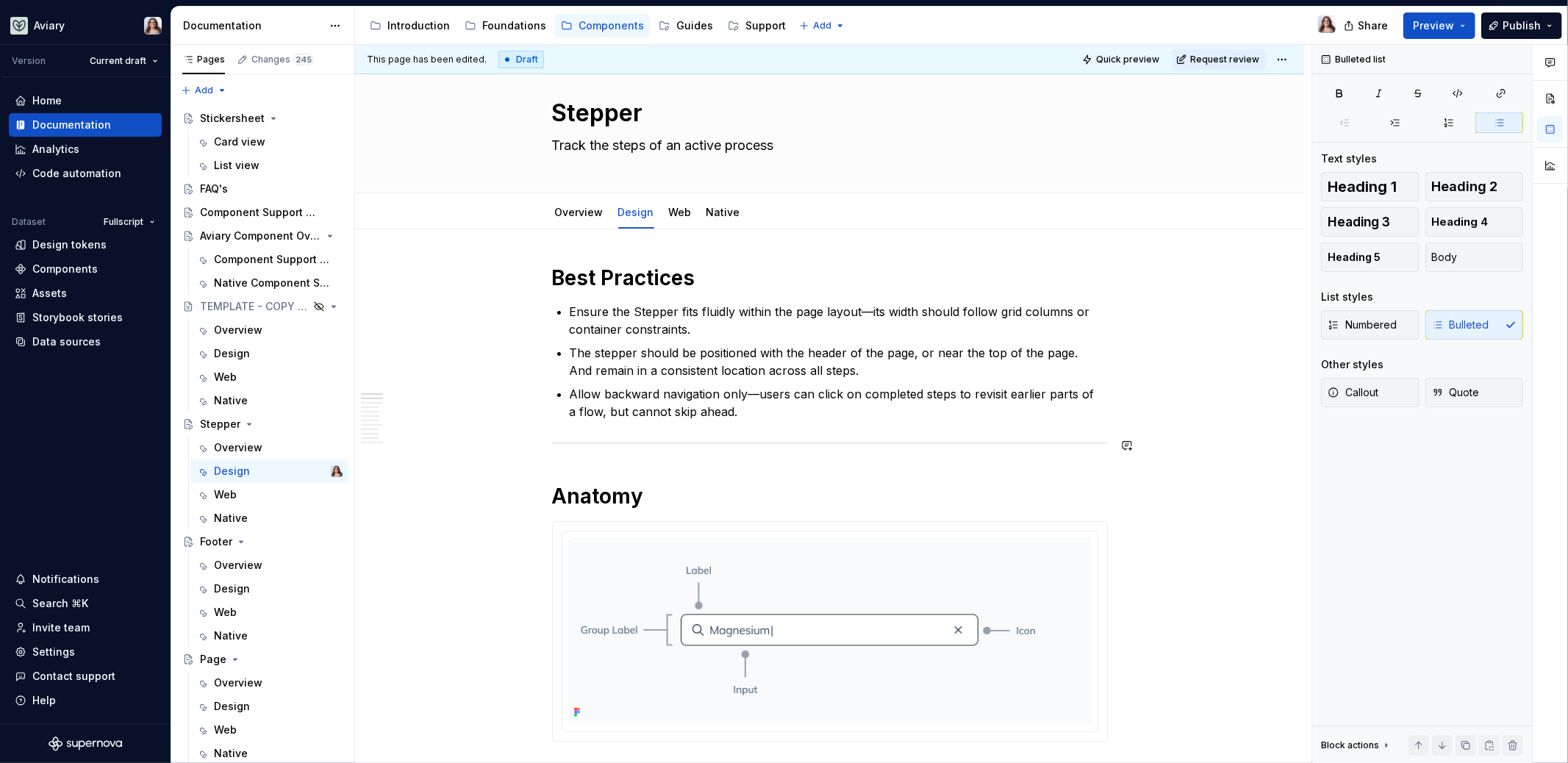
scroll to position [32, 0]
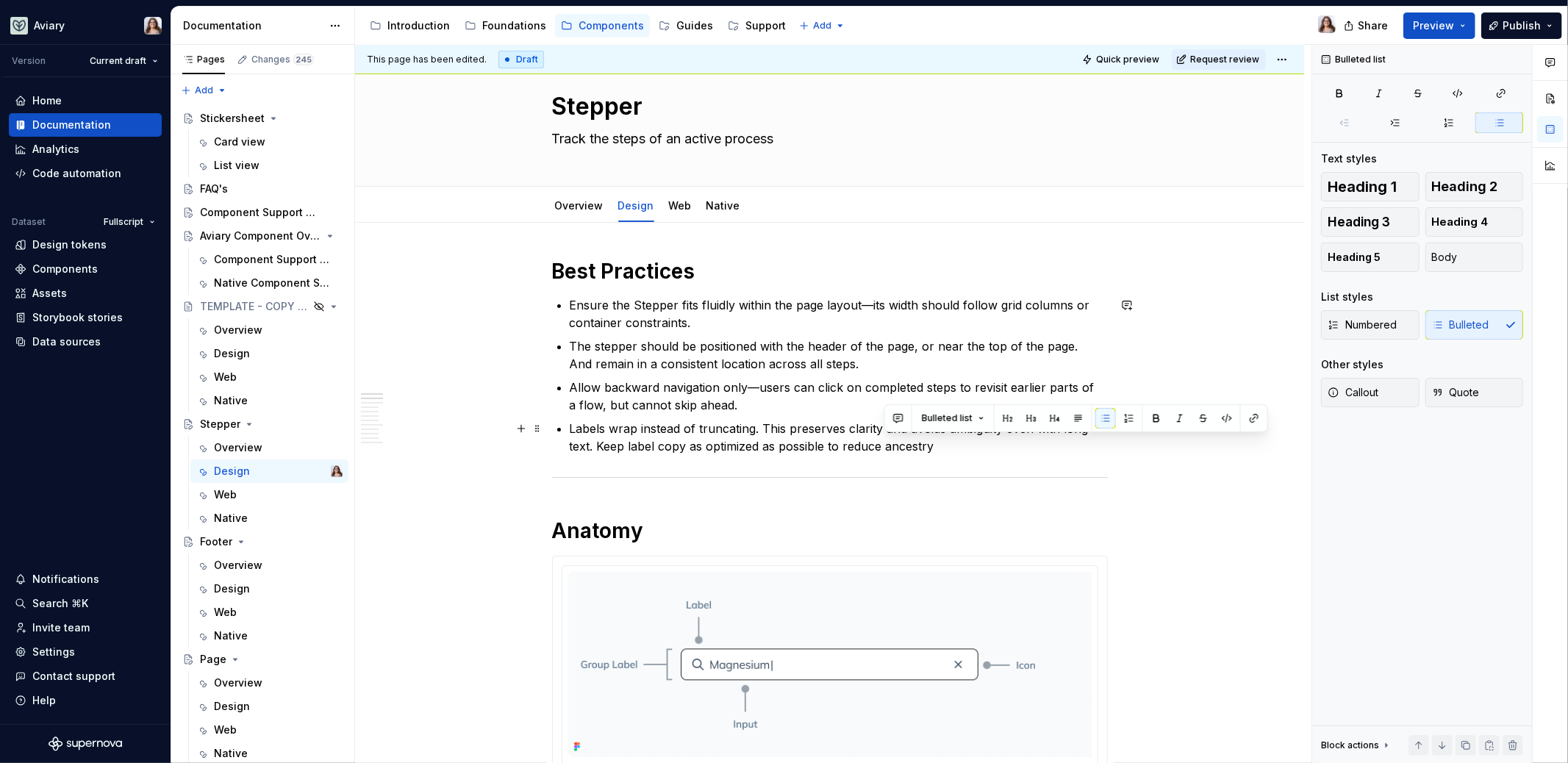
drag, startPoint x: 943, startPoint y: 446, endPoint x: 884, endPoint y: 445, distance: 59.0
click at [884, 445] on p "Labels wrap instead of truncating. This preserves clarity and avoids ambiguity …" at bounding box center [838, 437] width 538 height 35
click at [989, 443] on p "Labels wrap instead of truncating. This preserves clarity and avoids ambiguity …" at bounding box center [838, 437] width 538 height 35
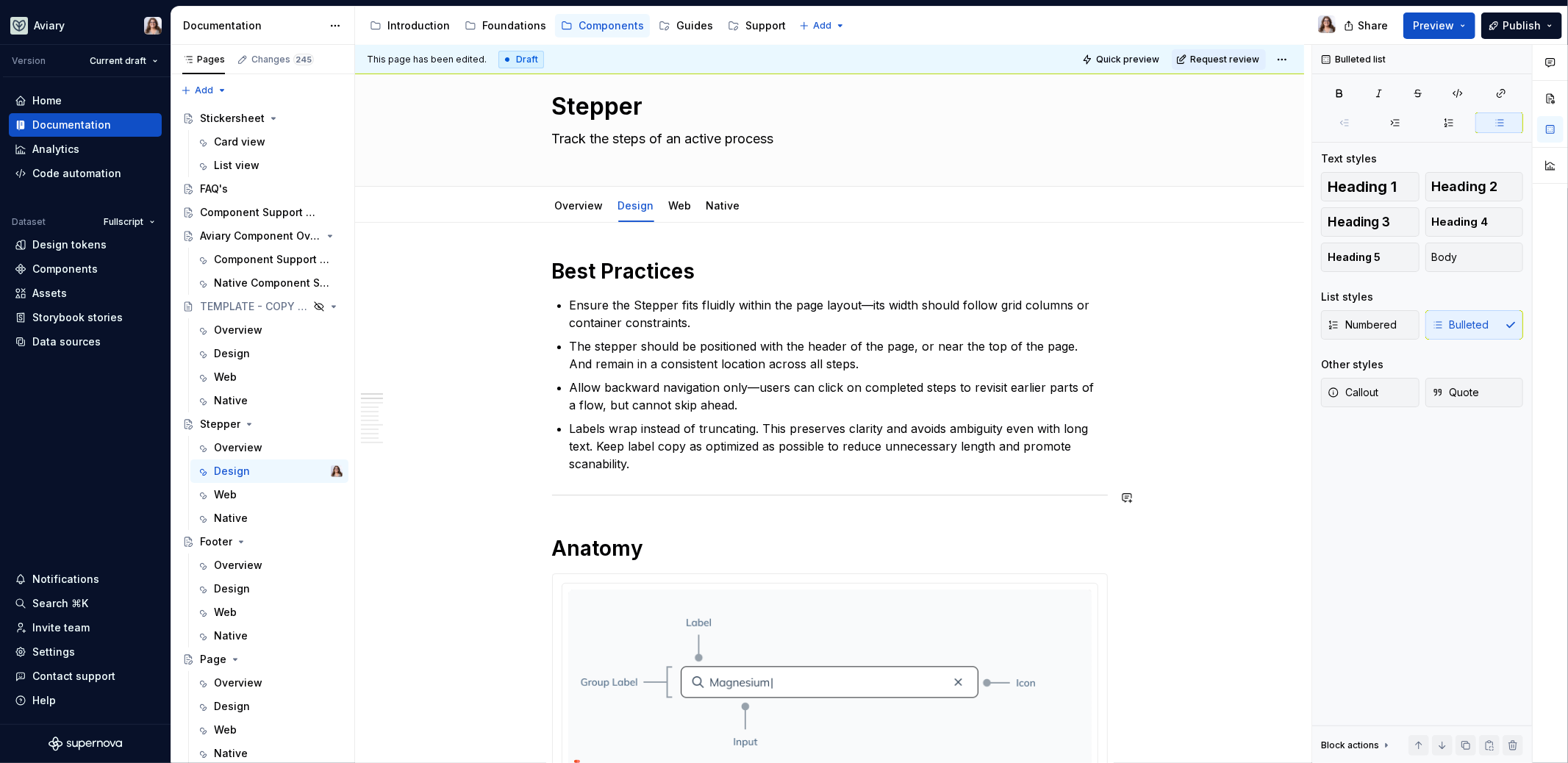
click at [645, 464] on p "Labels wrap instead of truncating. This preserves clarity and avoids ambiguity …" at bounding box center [838, 446] width 538 height 53
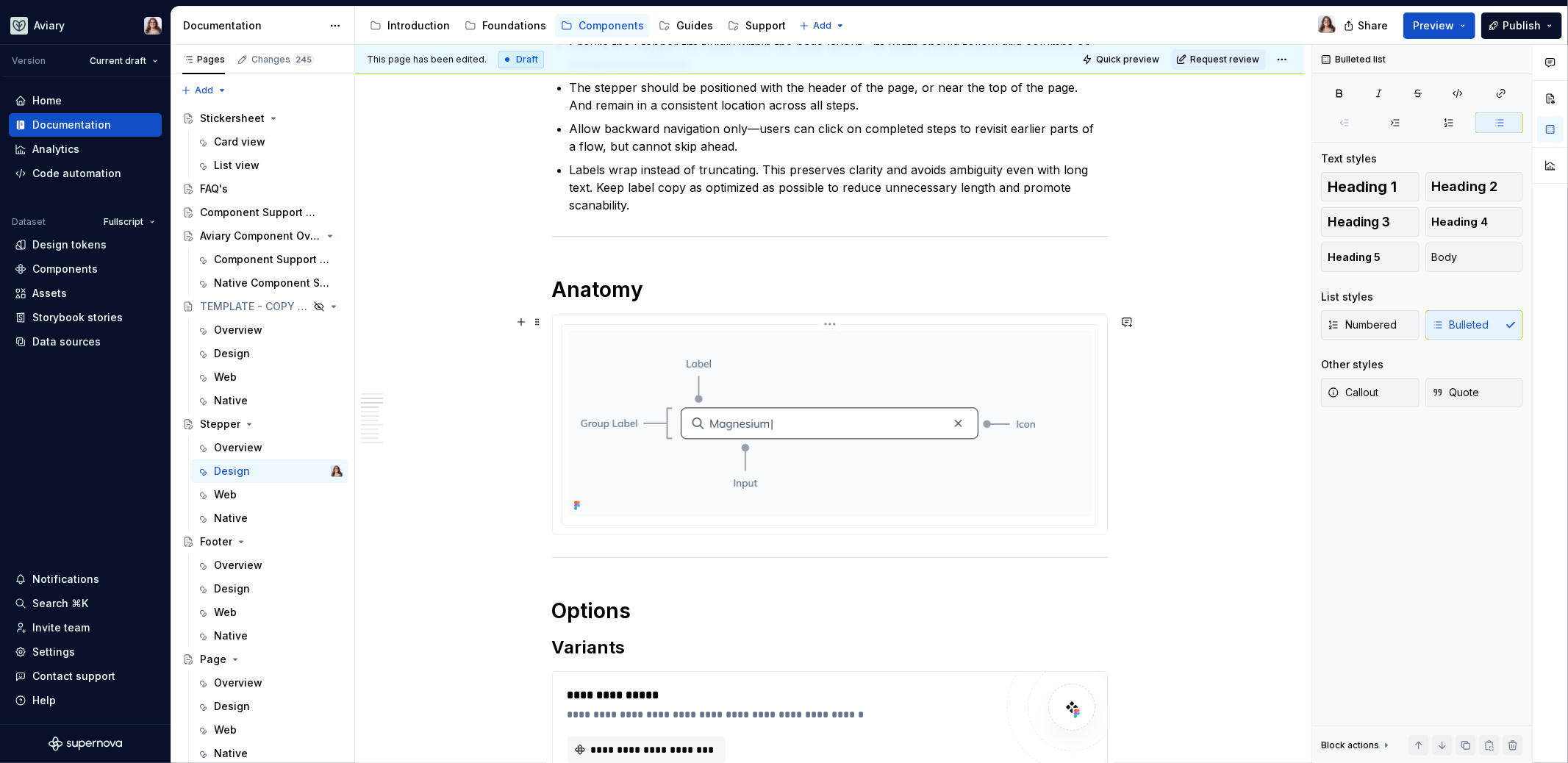
scroll to position [297, 0]
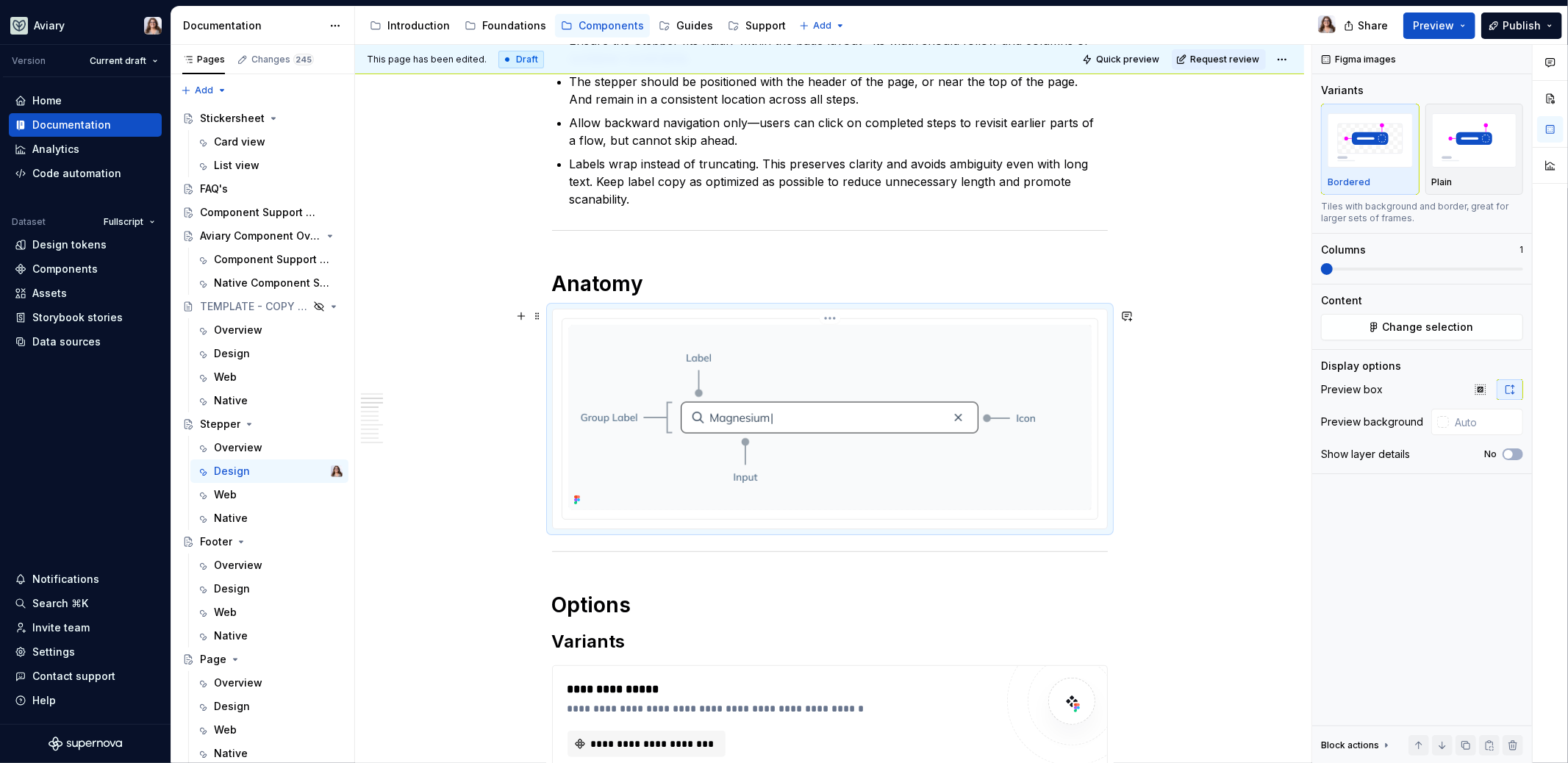
click at [930, 379] on img at bounding box center [830, 418] width 523 height 185
click at [1438, 323] on span "Change selection" at bounding box center [1428, 326] width 91 height 15
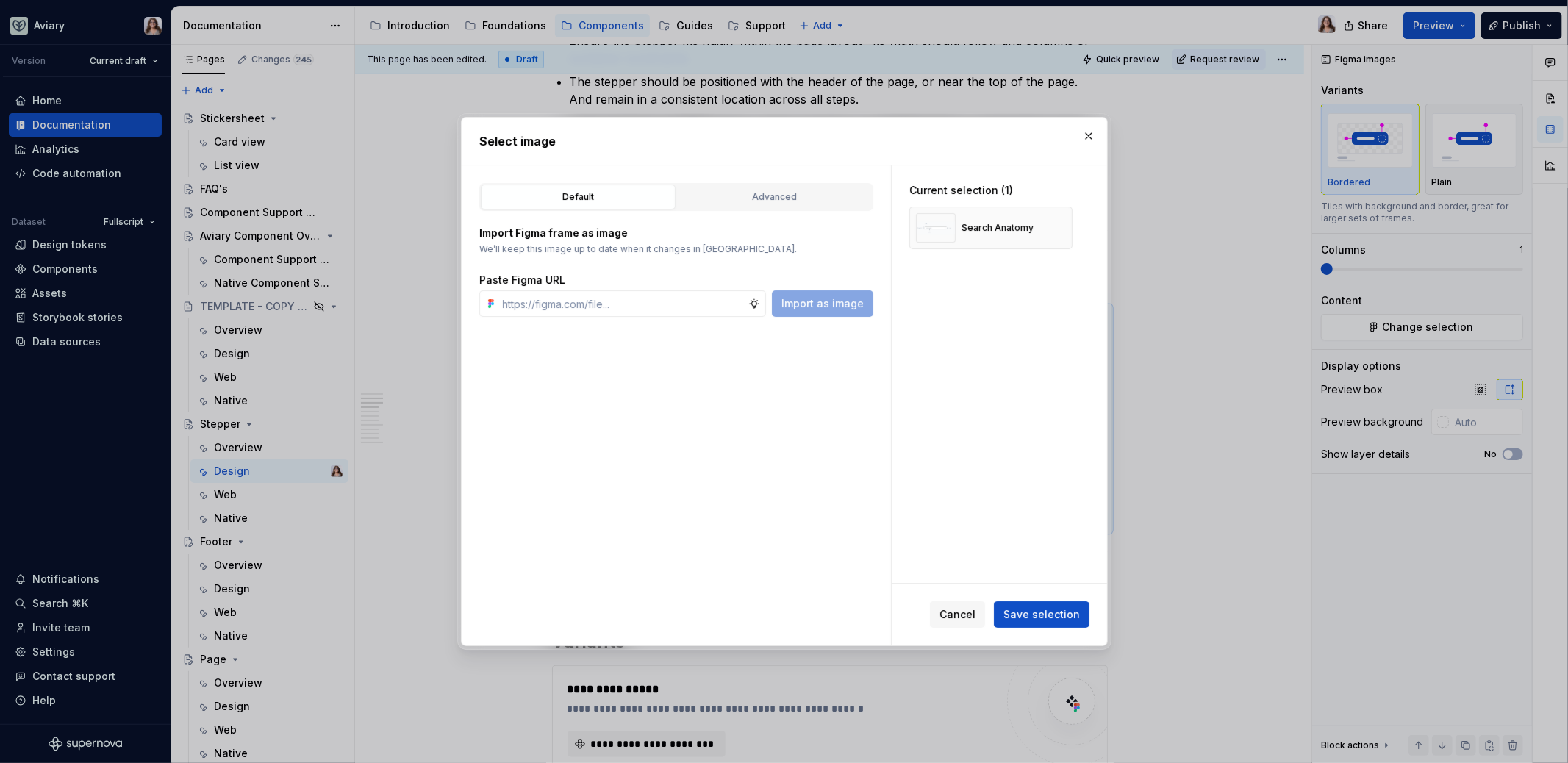
type textarea "*"
type input "https://www.figma.com/design/OxLK9P8AlBGKXiz2EEGm4b/Global?node-id=6210-1725&t=…"
click at [826, 298] on span "Import as image" at bounding box center [822, 303] width 82 height 15
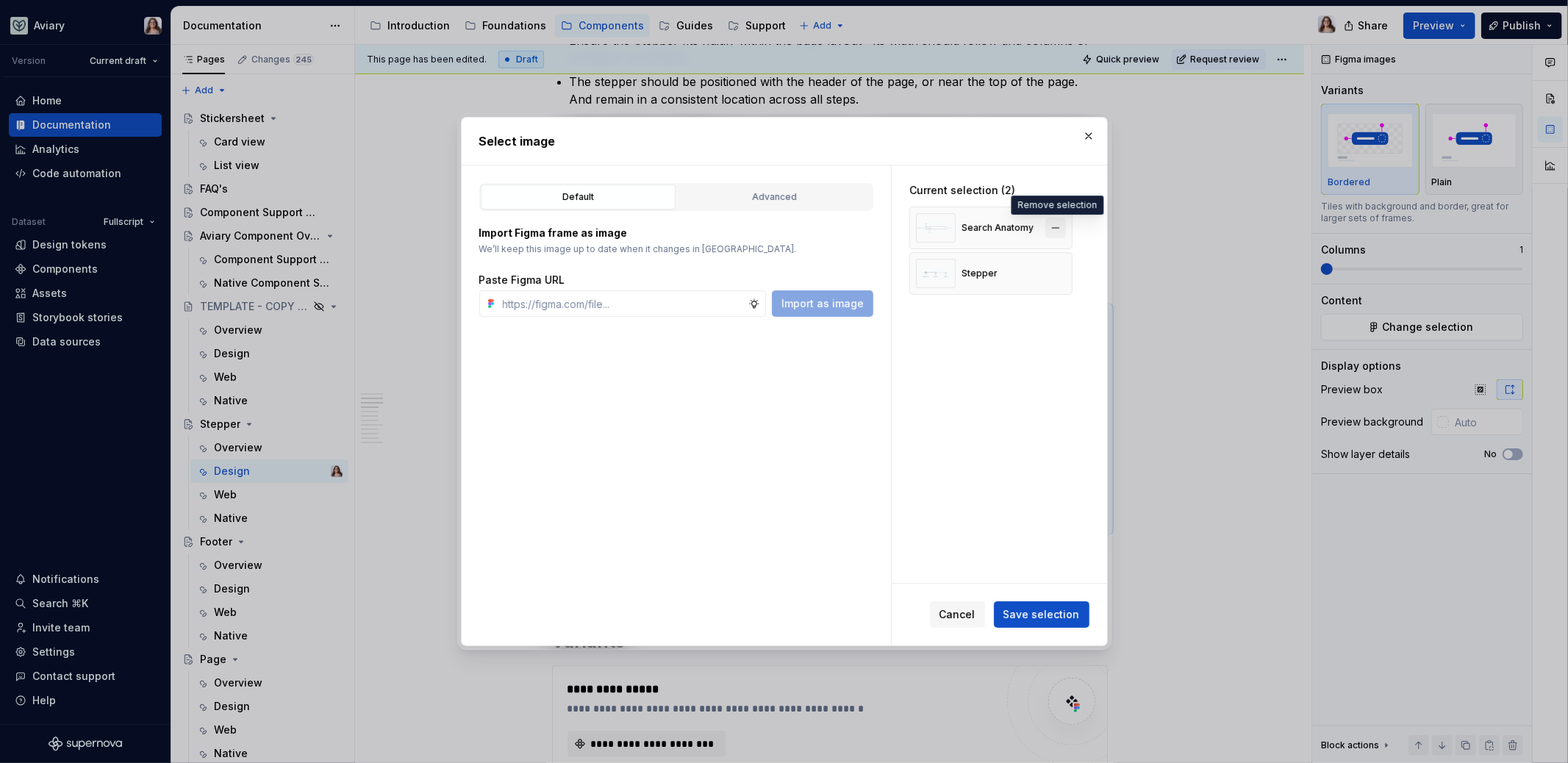
click at [1056, 225] on button "button" at bounding box center [1055, 228] width 21 height 21
click at [1038, 616] on span "Save selection" at bounding box center [1042, 614] width 77 height 15
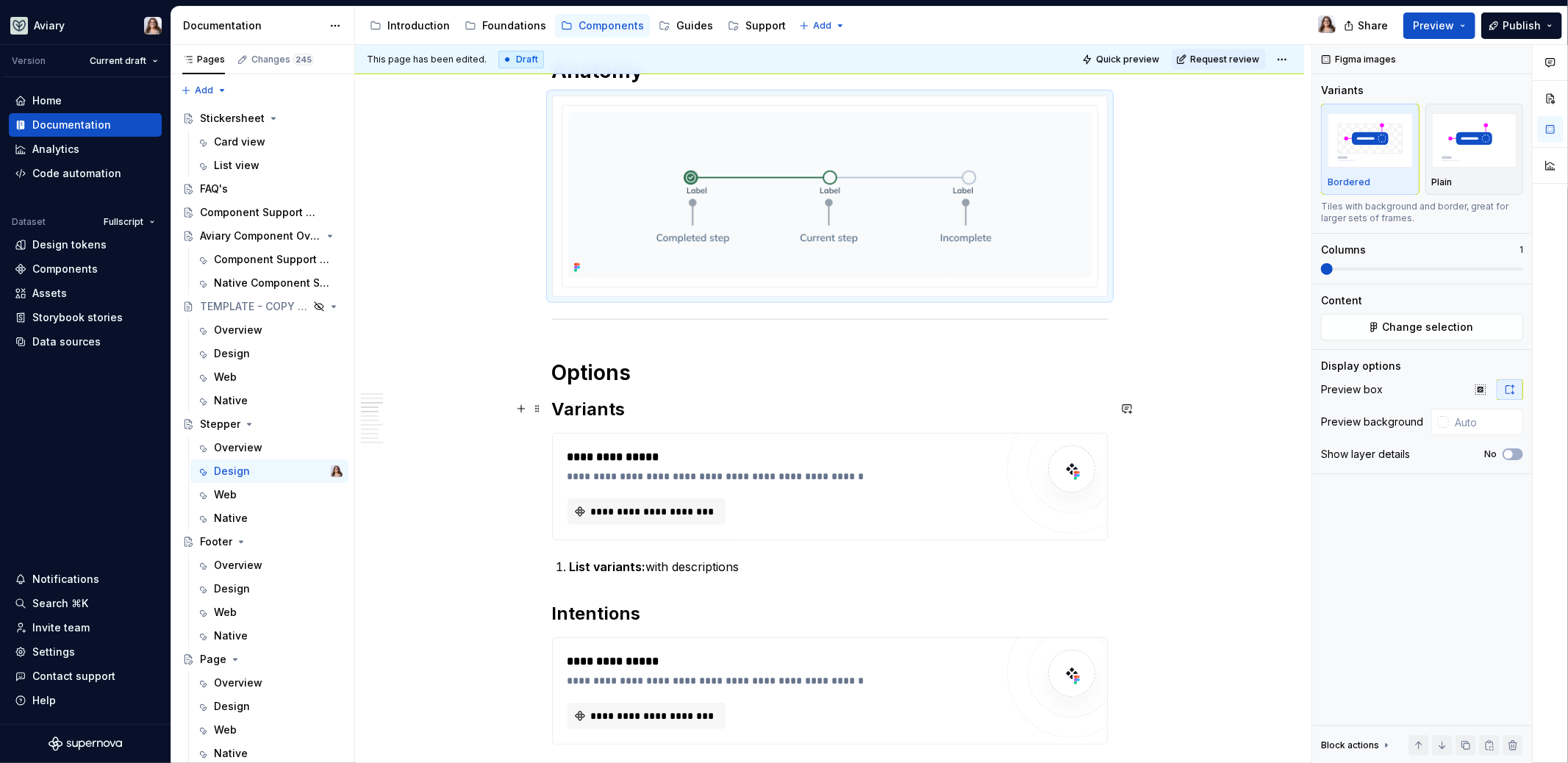
scroll to position [640, 0]
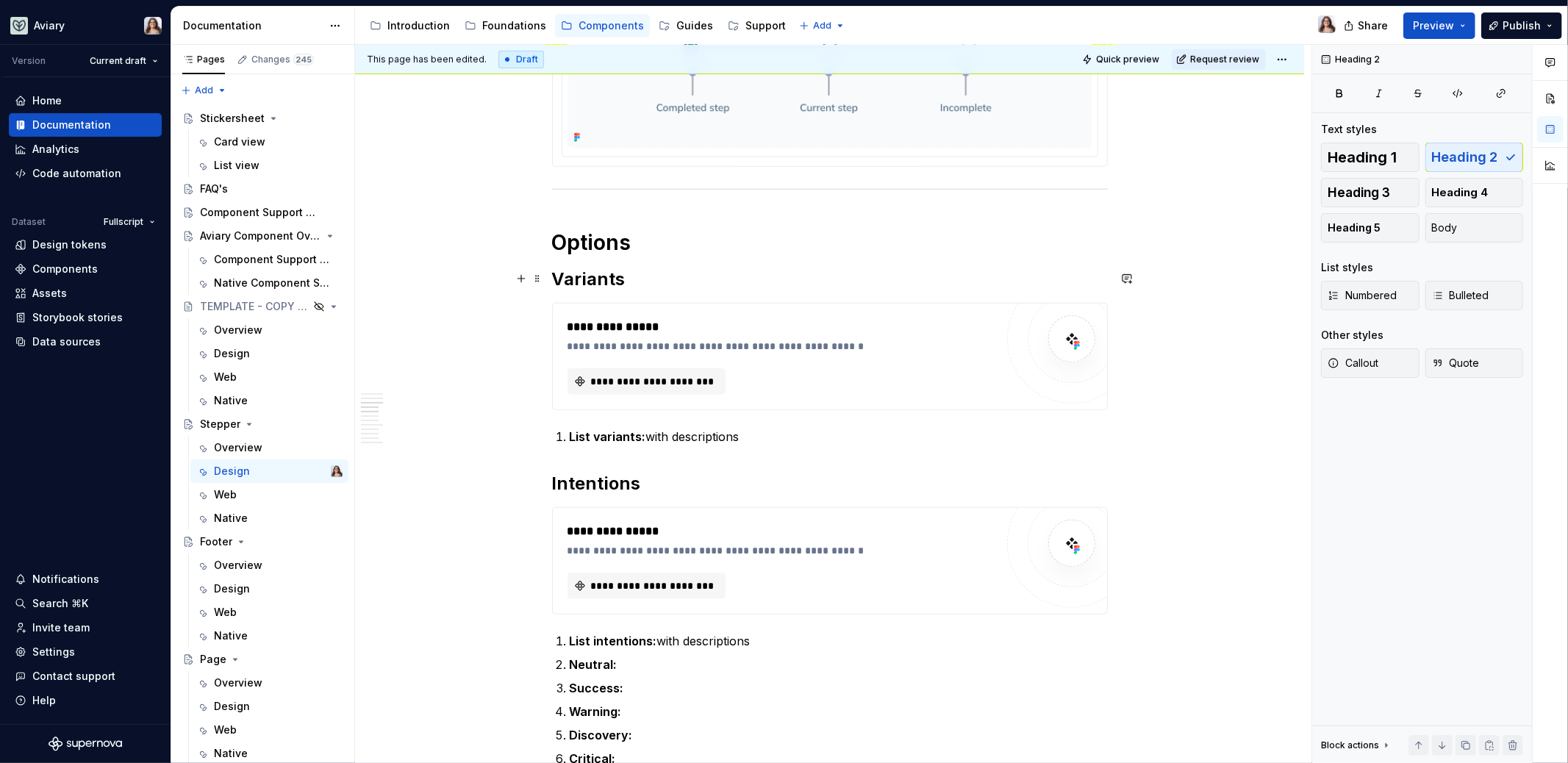
click at [638, 280] on h2 "Variants" at bounding box center [829, 279] width 556 height 24
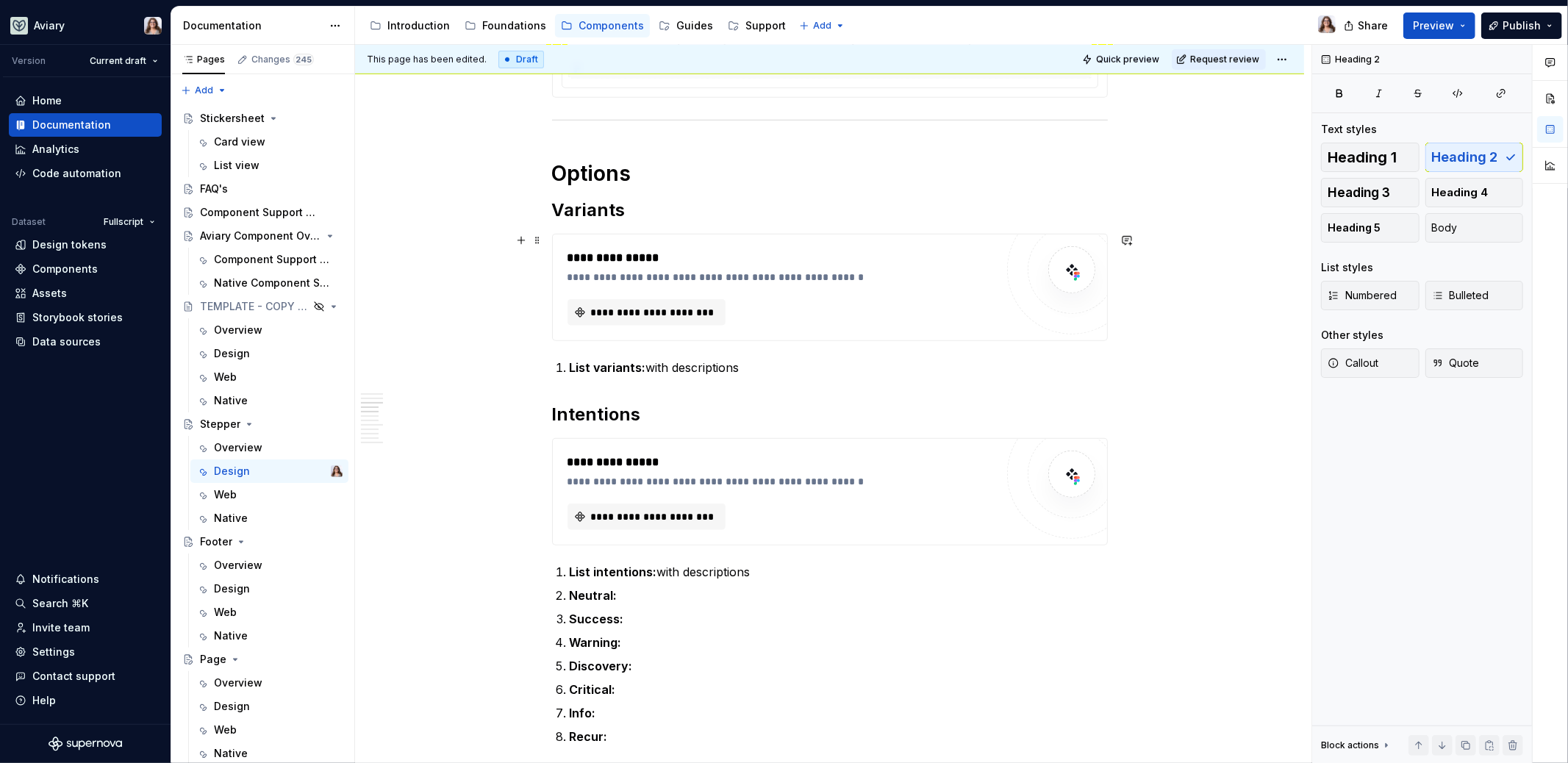
scroll to position [630, 0]
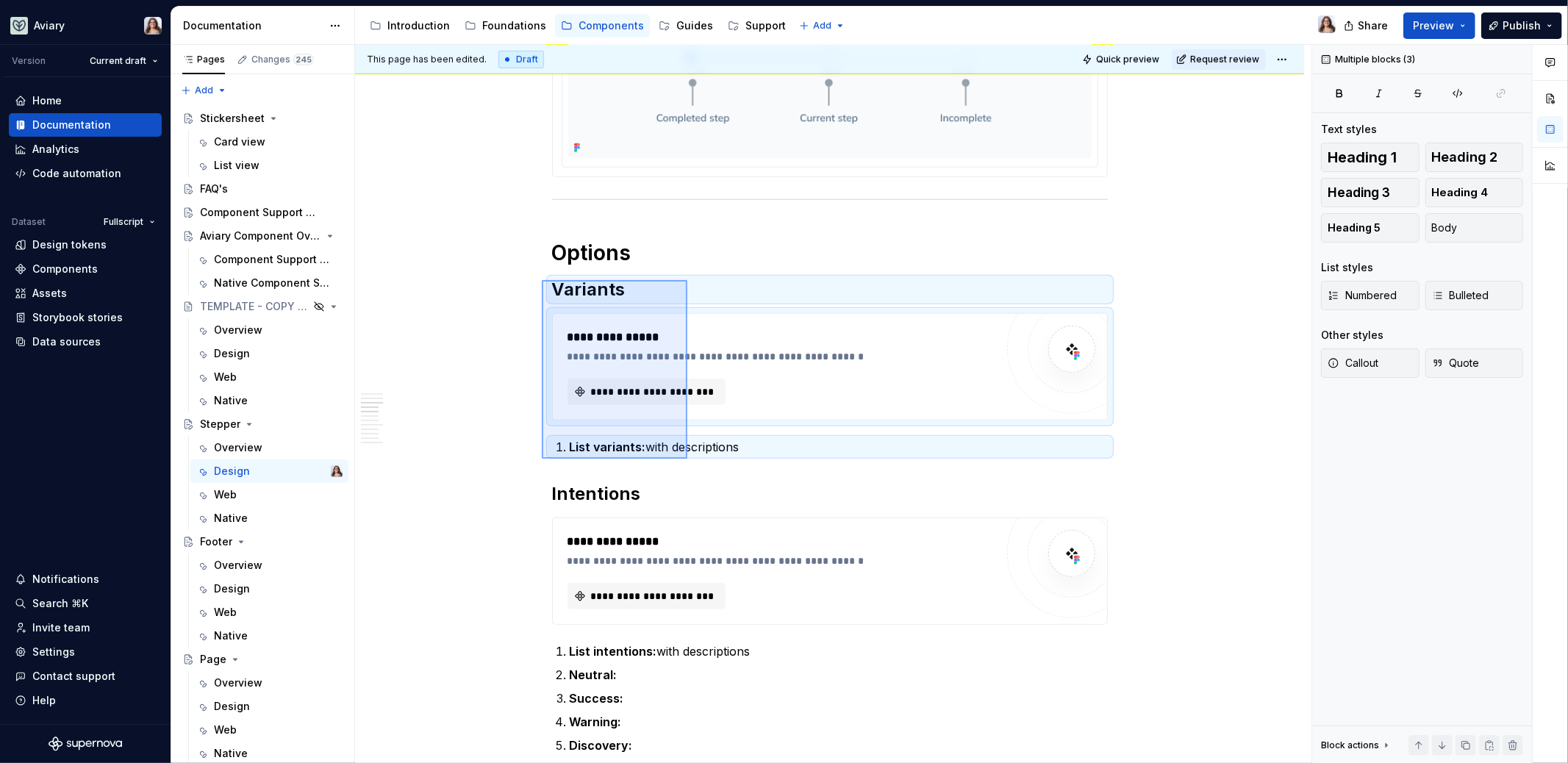
drag, startPoint x: 542, startPoint y: 280, endPoint x: 687, endPoint y: 460, distance: 231.1
click at [689, 461] on div "**********" at bounding box center [833, 404] width 956 height 719
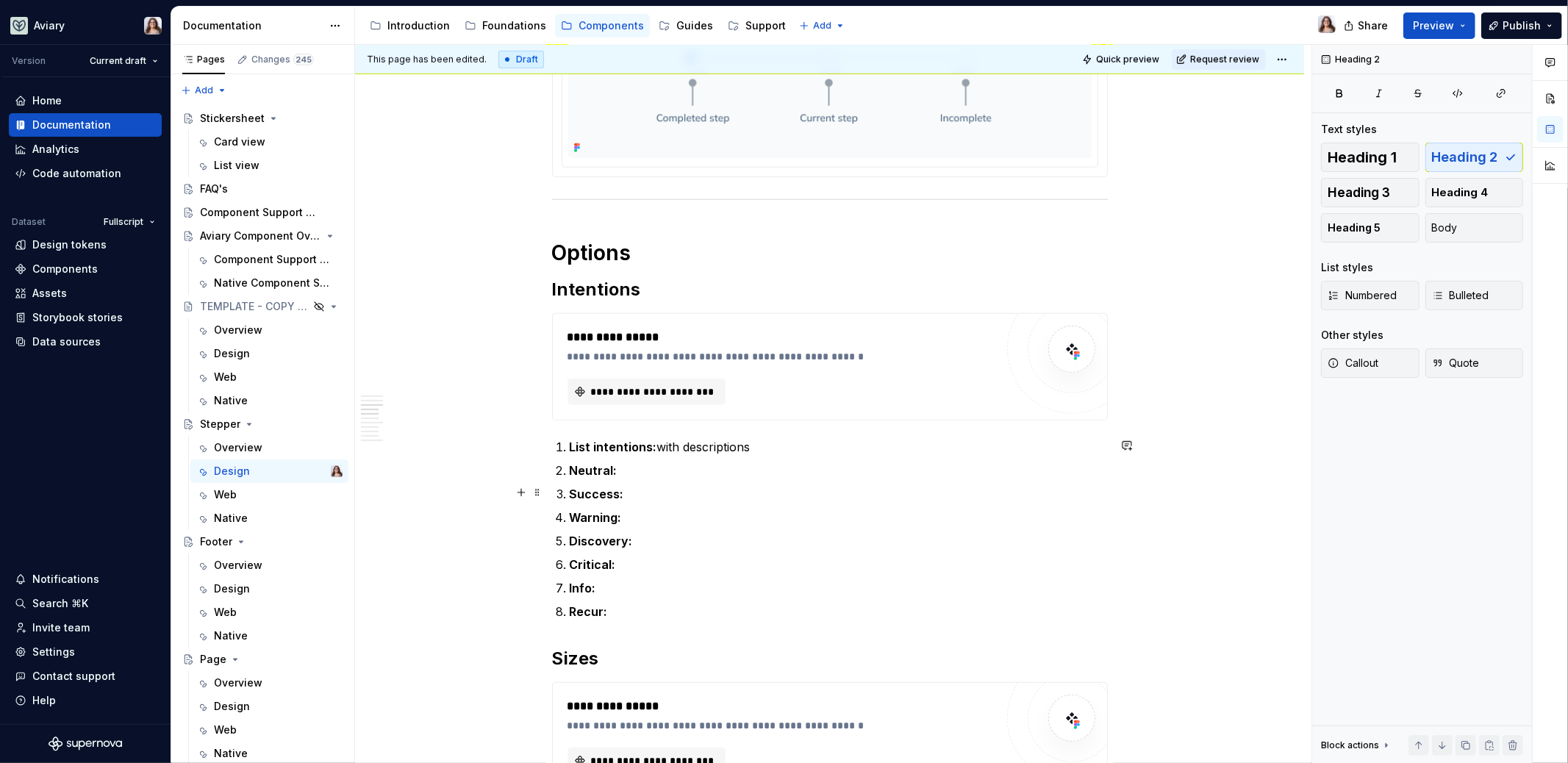
scroll to position [675, 0]
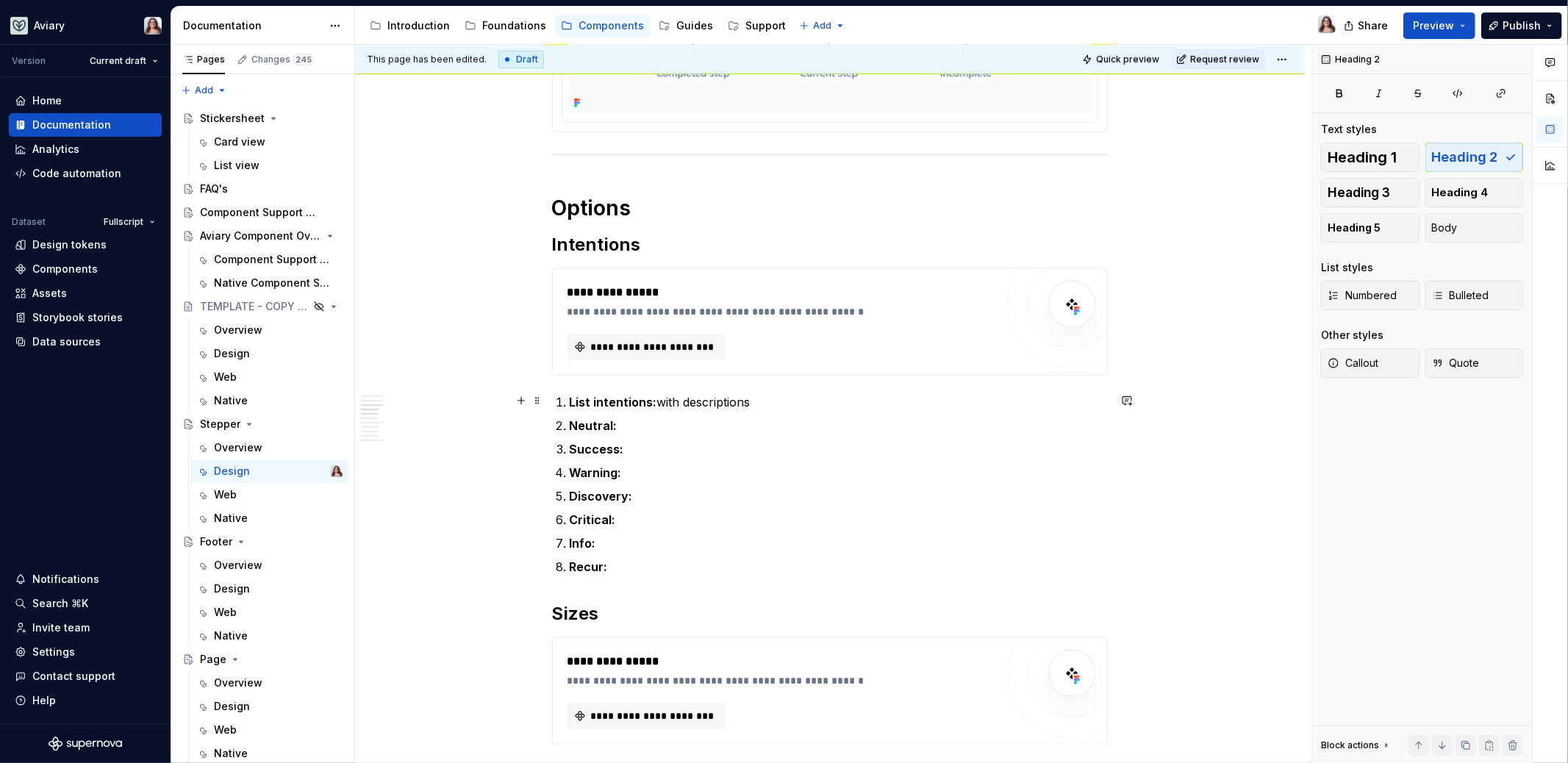
click at [611, 401] on strong "List intentions:" at bounding box center [613, 401] width 87 height 15
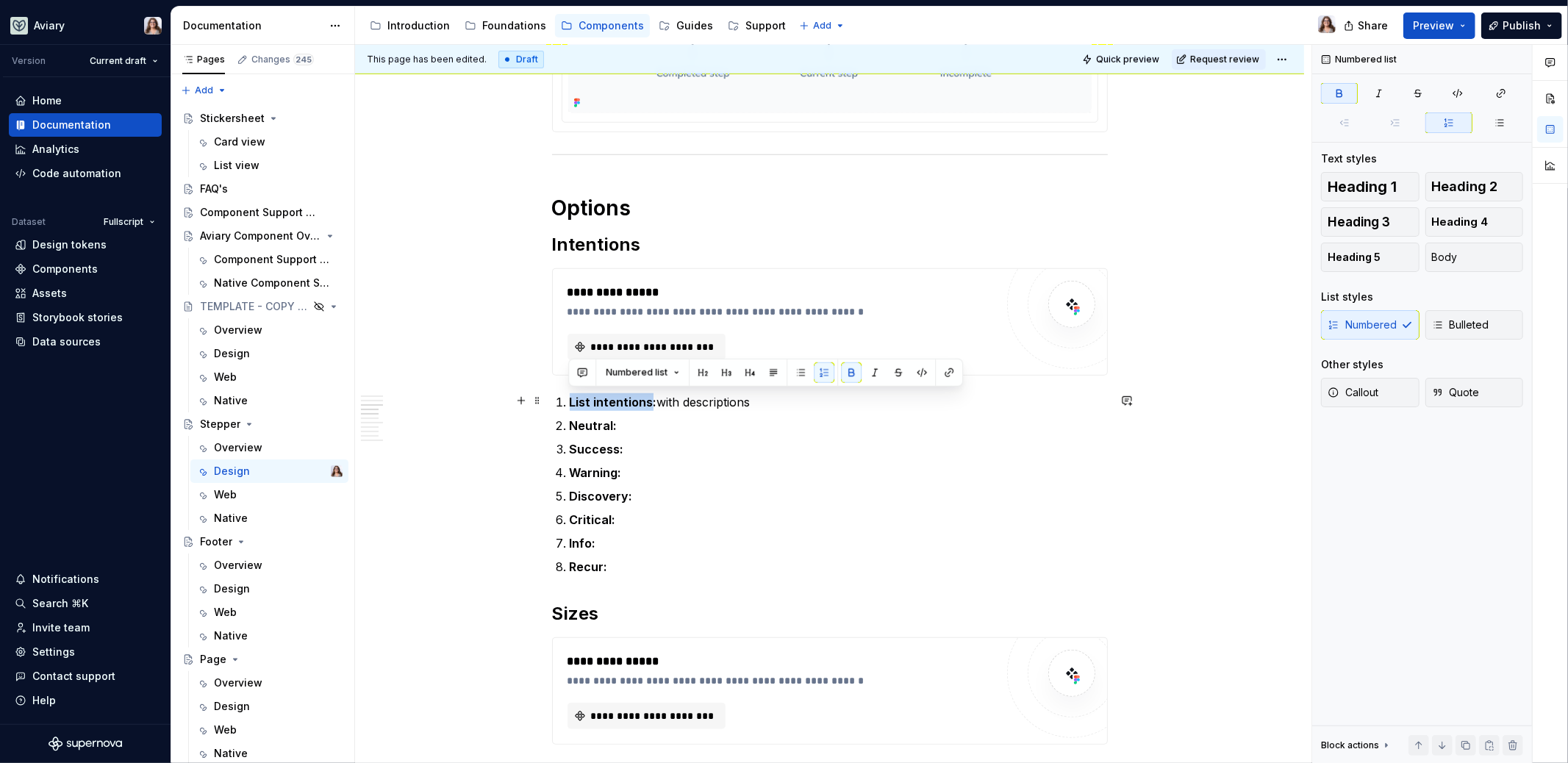
drag, startPoint x: 649, startPoint y: 397, endPoint x: 556, endPoint y: 397, distance: 93.0
click at [569, 397] on li "List intentions: with descriptions" at bounding box center [838, 401] width 538 height 18
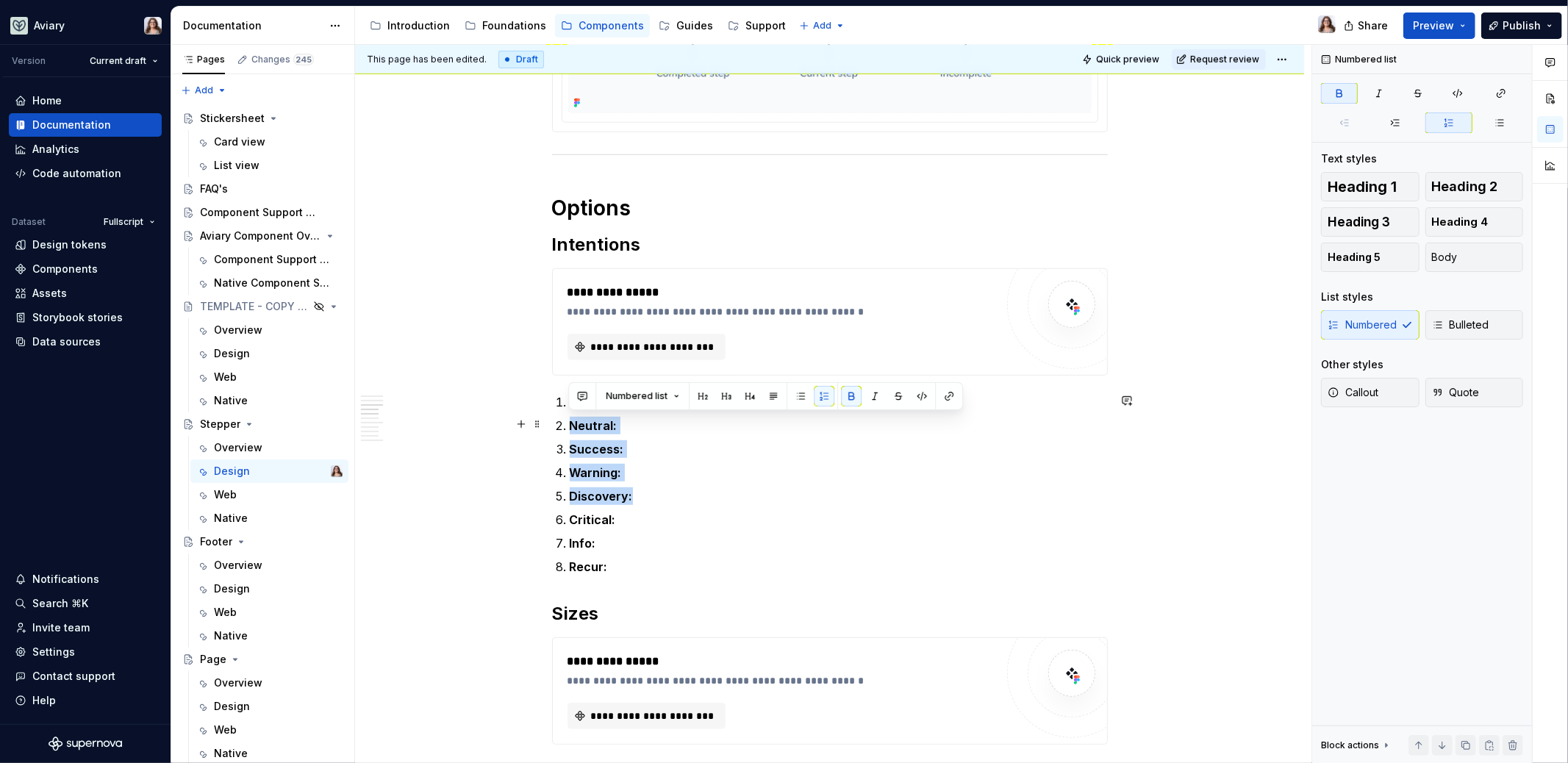
drag, startPoint x: 631, startPoint y: 500, endPoint x: 563, endPoint y: 424, distance: 102.0
click at [569, 424] on ol "Success: with descriptions Neutral: Success: Warning: Discovery: Critical: Info…" at bounding box center [838, 484] width 538 height 182
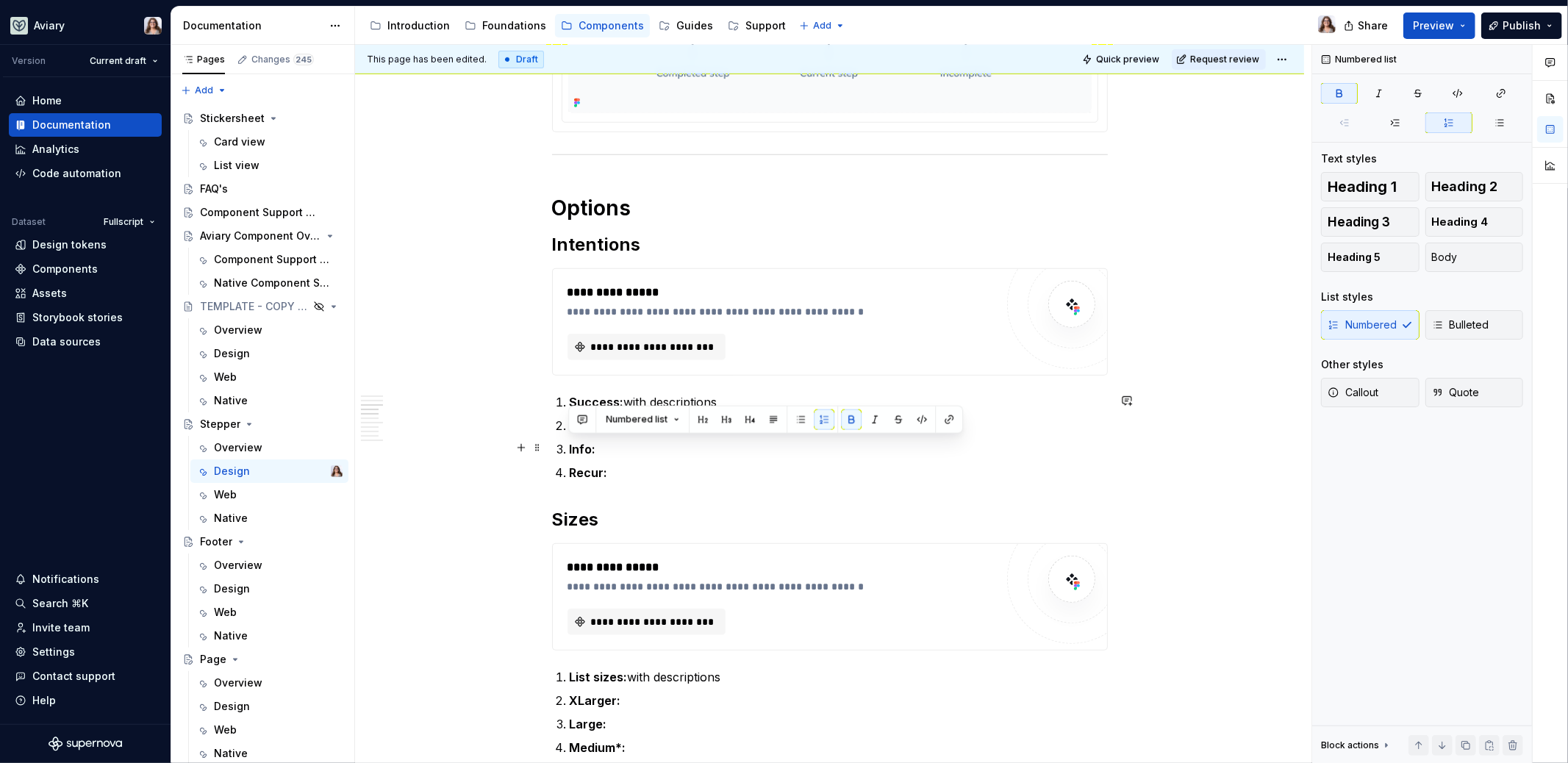
drag, startPoint x: 615, startPoint y: 476, endPoint x: 556, endPoint y: 446, distance: 66.2
click at [569, 447] on ol "Success: with descriptions Critical: Info: Recur:" at bounding box center [838, 437] width 538 height 88
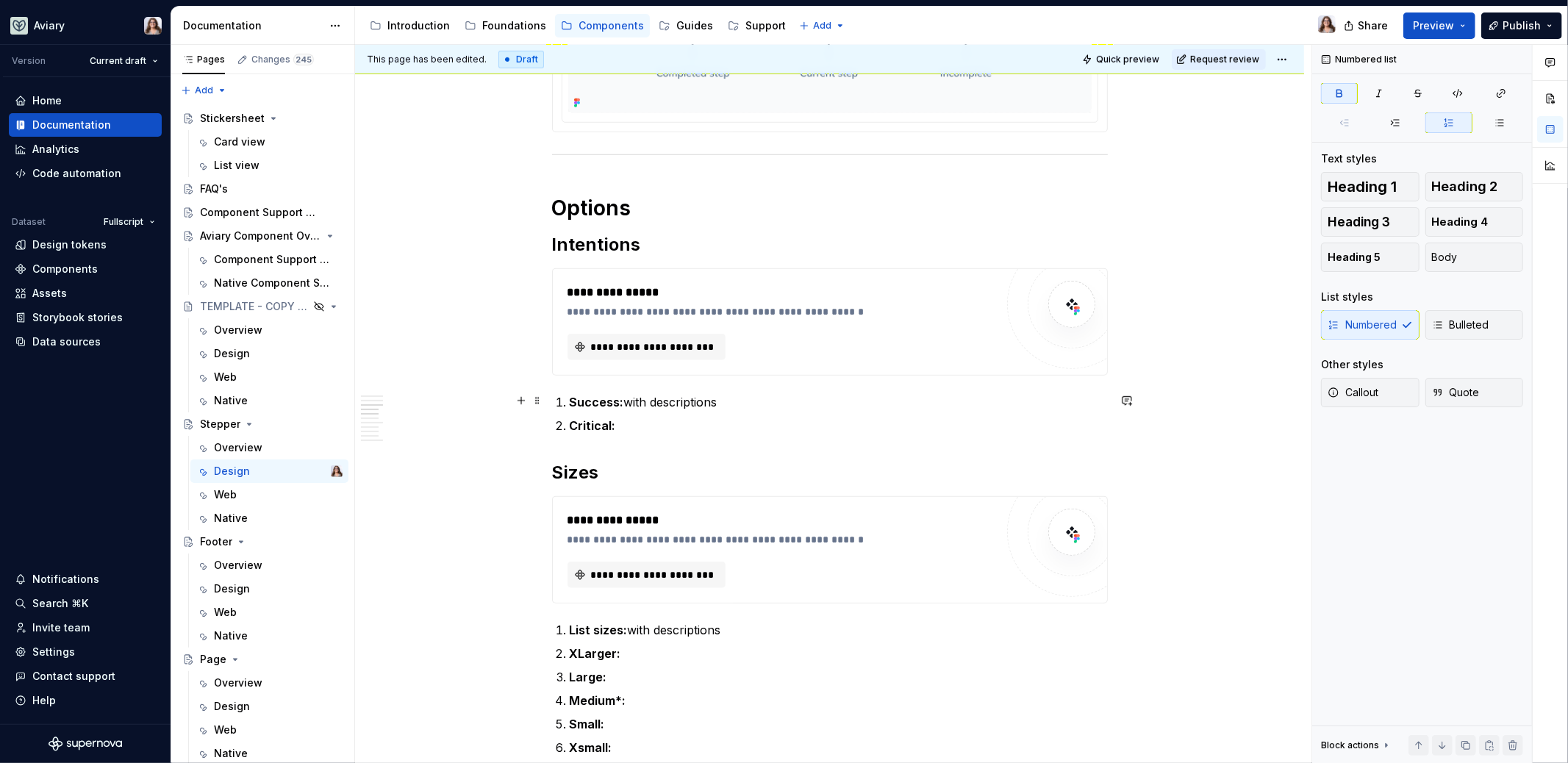
click at [626, 396] on p "Success: with descriptions" at bounding box center [838, 401] width 538 height 18
drag, startPoint x: 626, startPoint y: 399, endPoint x: 724, endPoint y: 399, distance: 98.0
click at [724, 399] on p "Success: with descriptions" at bounding box center [838, 401] width 538 height 18
click at [621, 420] on p "Critical:" at bounding box center [838, 425] width 538 height 18
click at [614, 426] on strong "Critical:" at bounding box center [592, 425] width 46 height 15
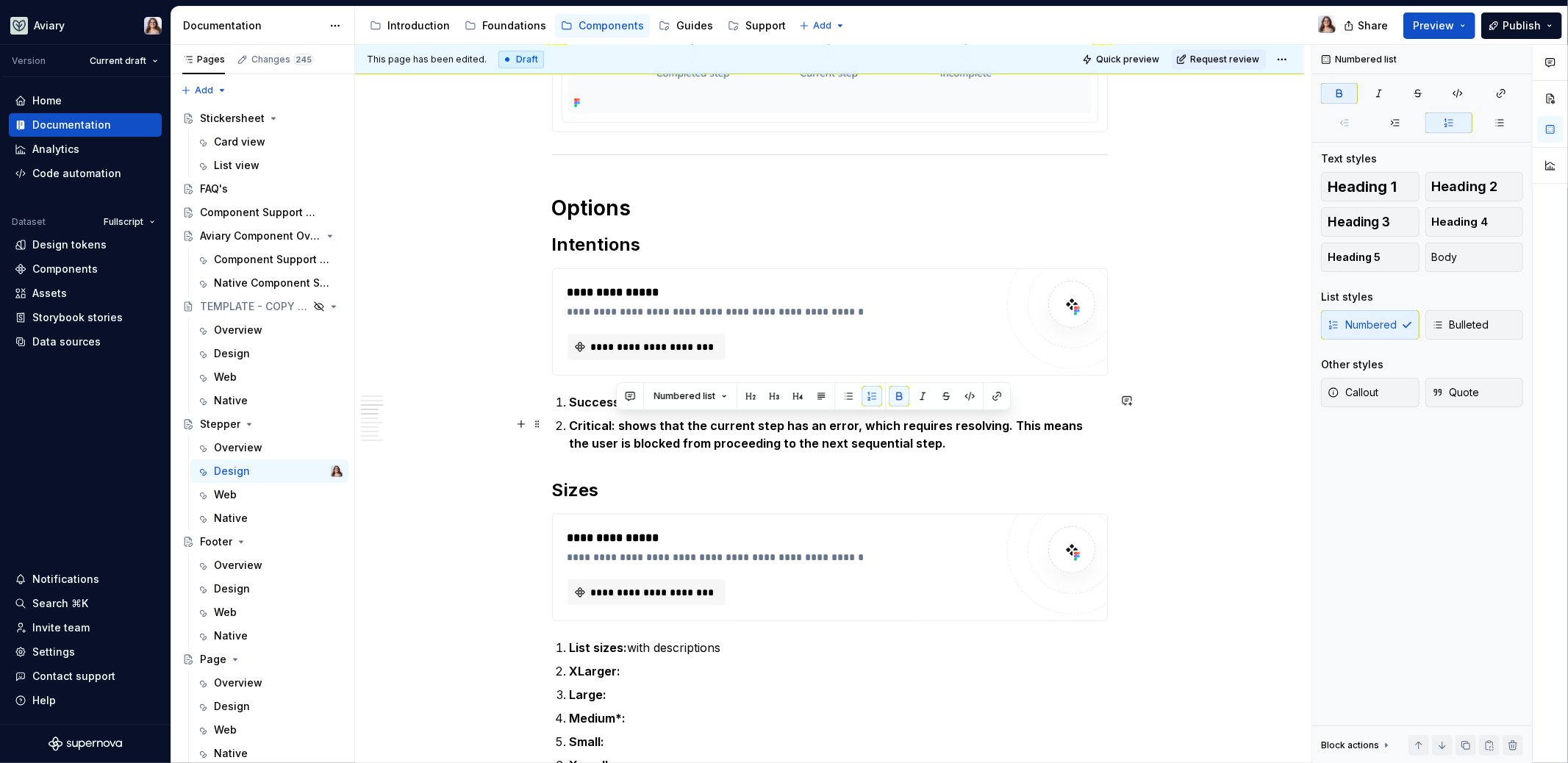
drag, startPoint x: 935, startPoint y: 442, endPoint x: 615, endPoint y: 424, distance: 320.5
click at [616, 424] on p "Critical: shows that the current step has an error, which requires resolving. T…" at bounding box center [838, 434] width 538 height 35
click at [902, 437] on p "Critical: shows that the current step has an error, which requires resolving. T…" at bounding box center [838, 434] width 538 height 35
drag, startPoint x: 615, startPoint y: 424, endPoint x: 681, endPoint y: 423, distance: 66.0
click at [681, 423] on p "Critical: shows that the current step has an error, which requires resolving. T…" at bounding box center [838, 434] width 538 height 35
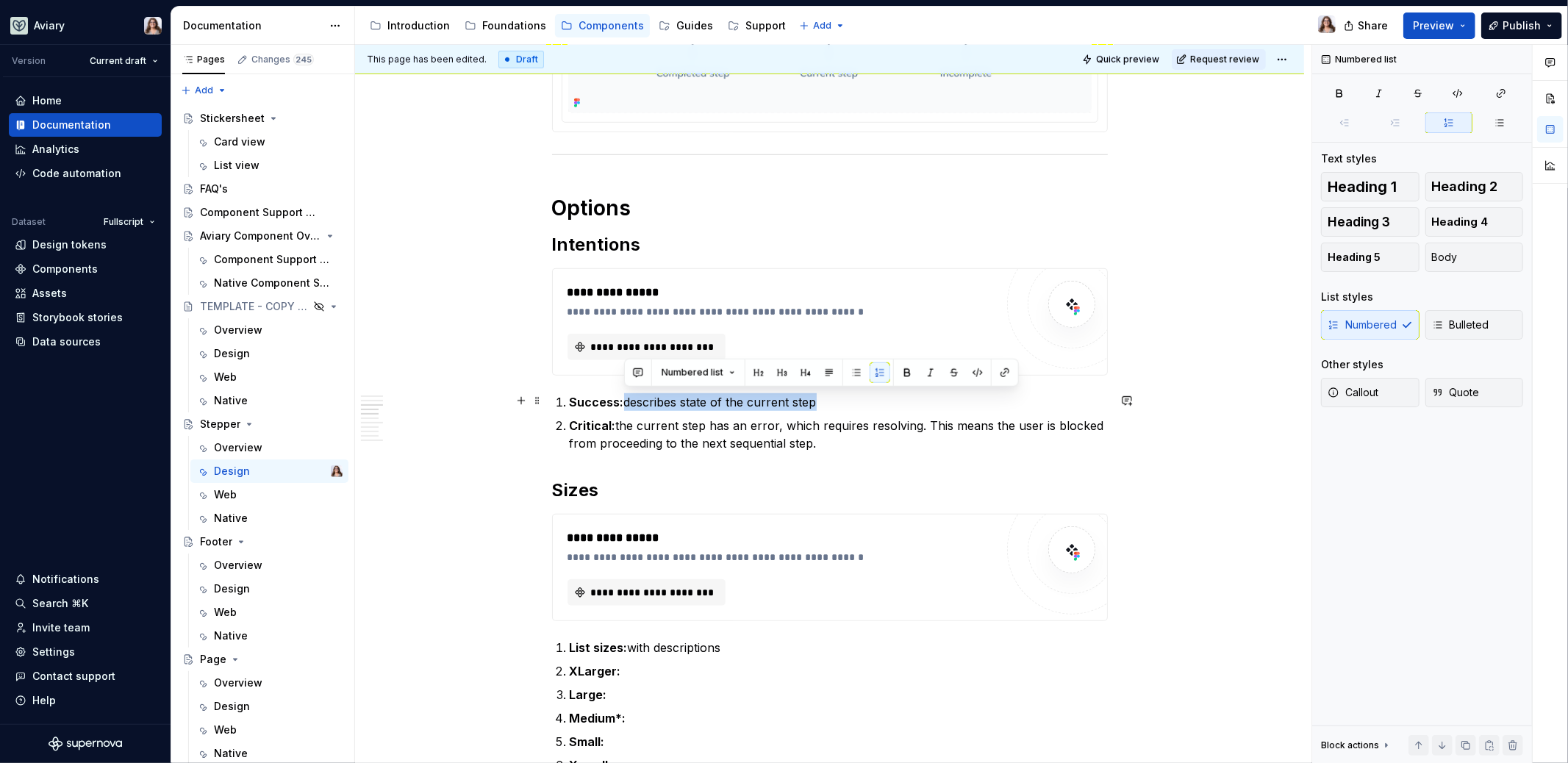
drag, startPoint x: 819, startPoint y: 403, endPoint x: 623, endPoint y: 401, distance: 196.0
click at [623, 401] on p "Success: describes state of the current step" at bounding box center [838, 401] width 538 height 18
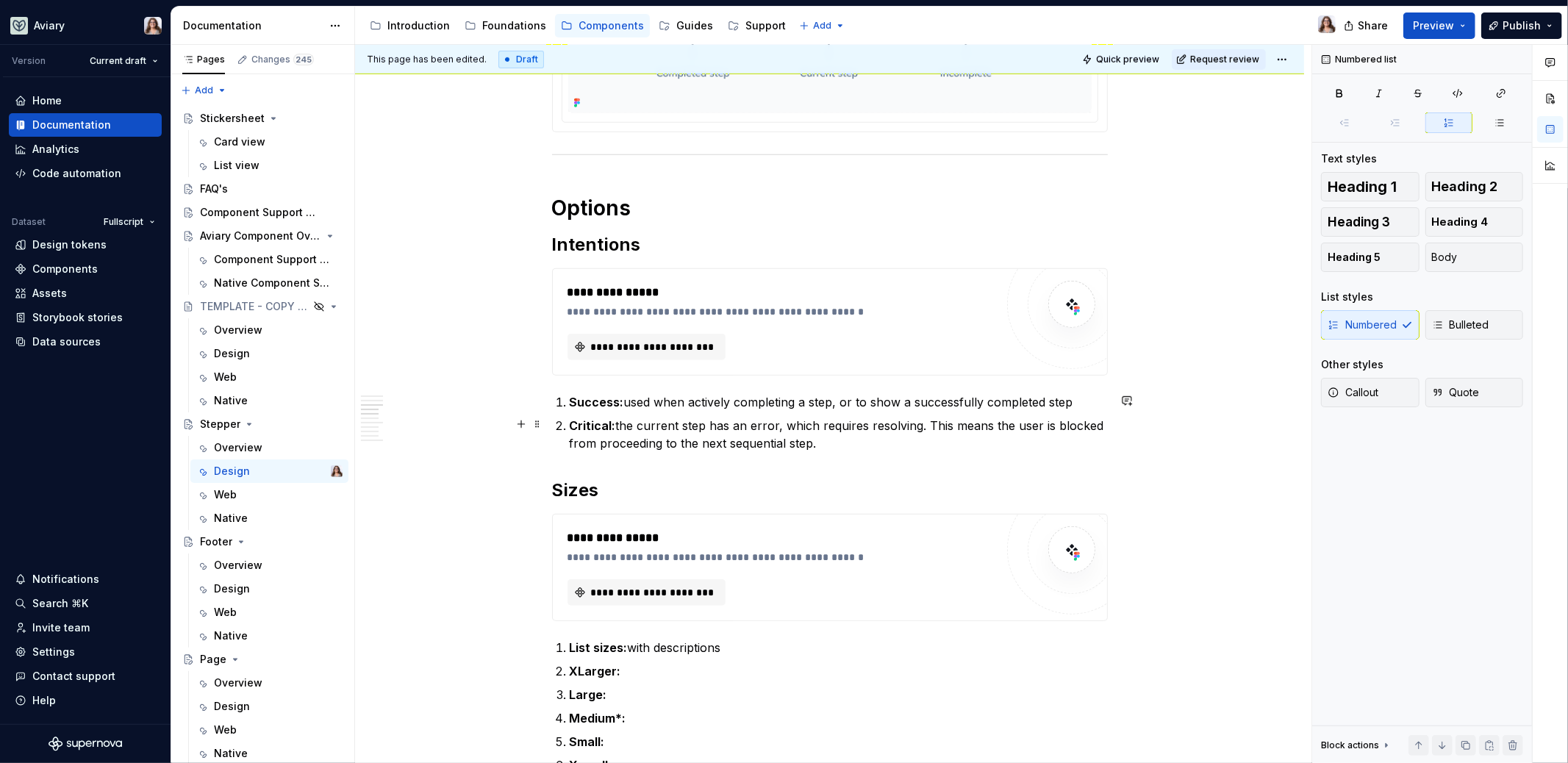
click at [817, 442] on p "Critical: the current step has an error, which requires resolving. This means t…" at bounding box center [838, 434] width 538 height 35
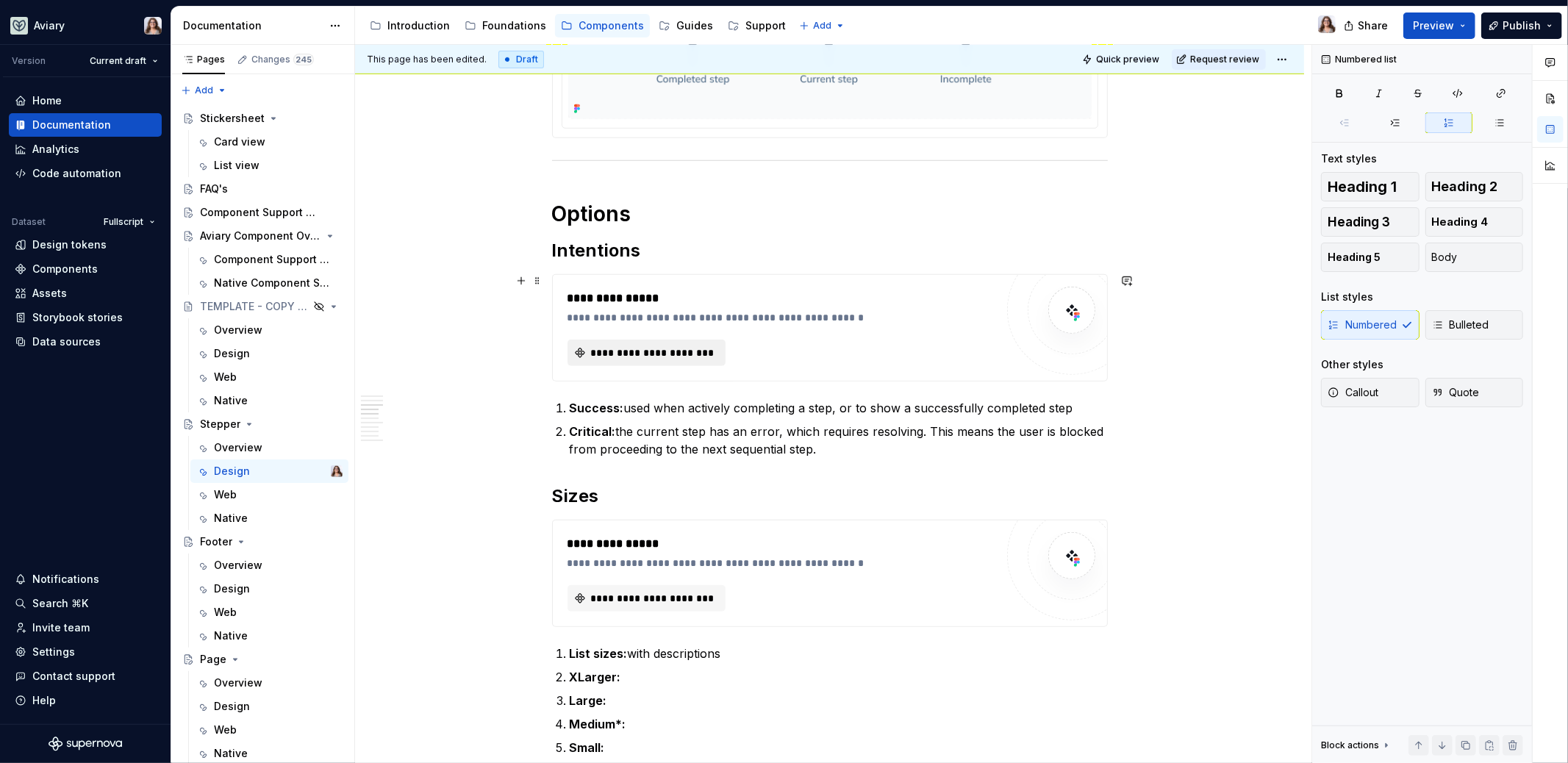
click at [674, 349] on span "**********" at bounding box center [652, 352] width 128 height 15
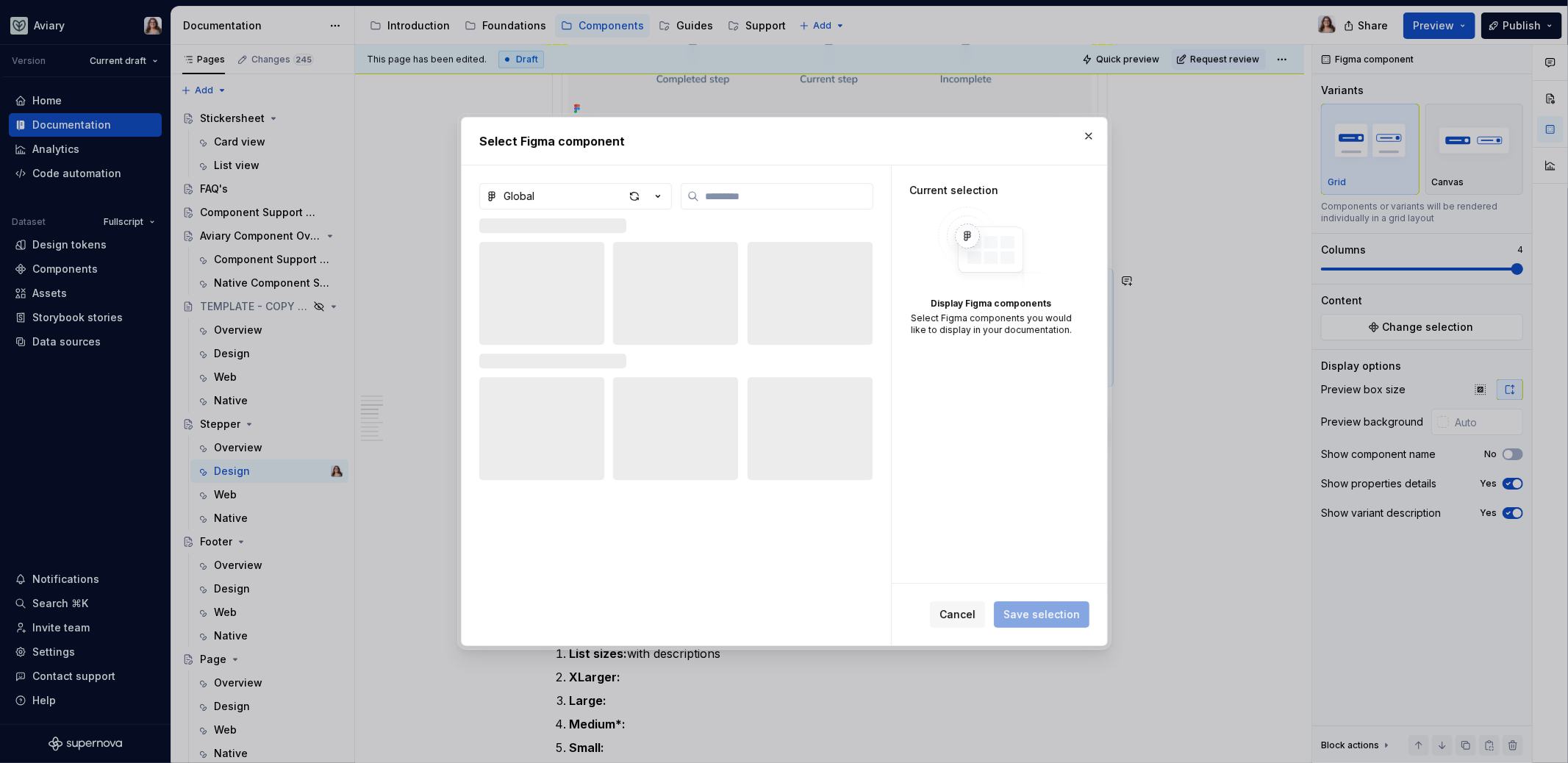
type textarea "*"
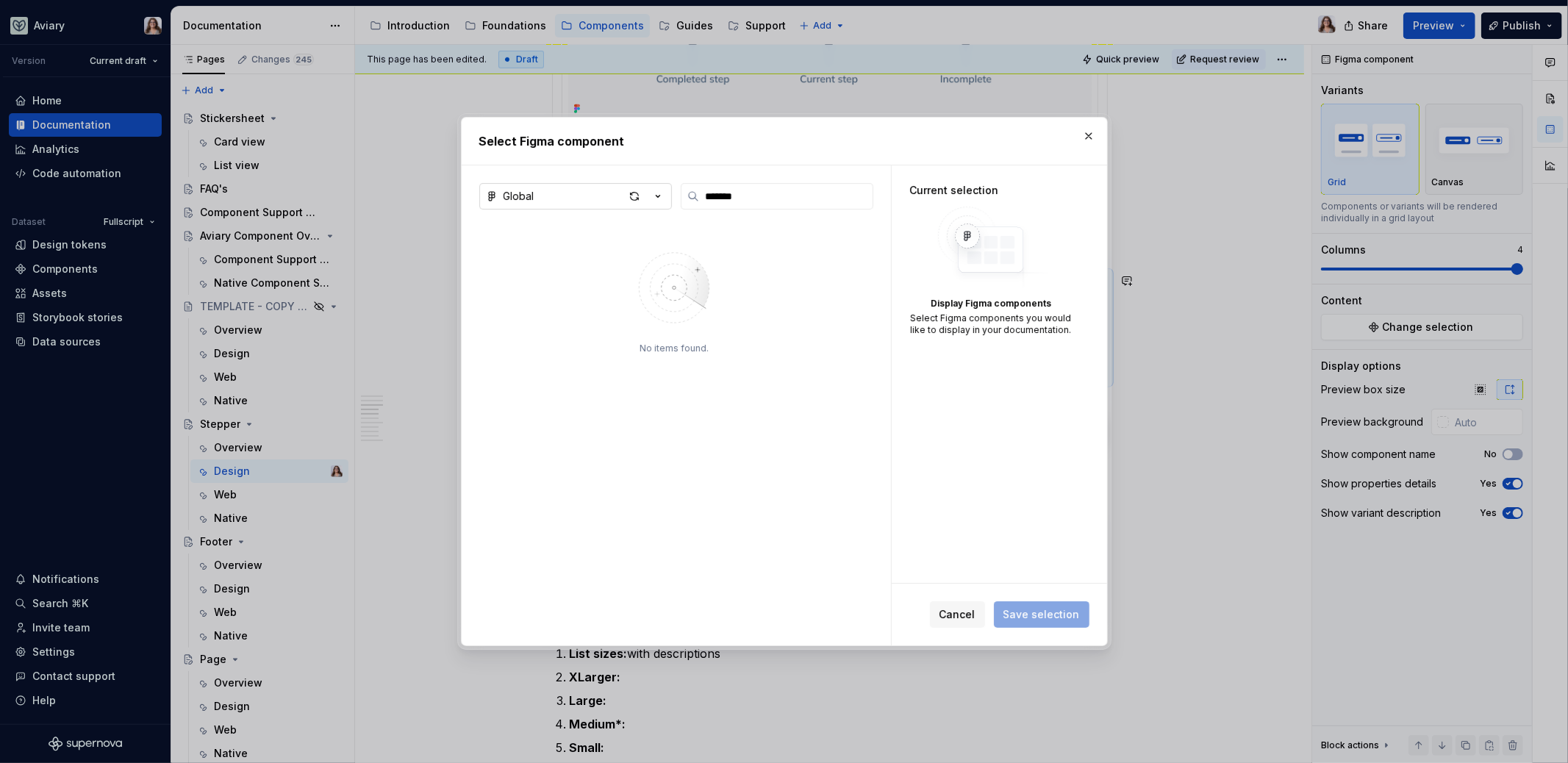
type input "*******"
click at [658, 193] on icon "button" at bounding box center [658, 196] width 15 height 15
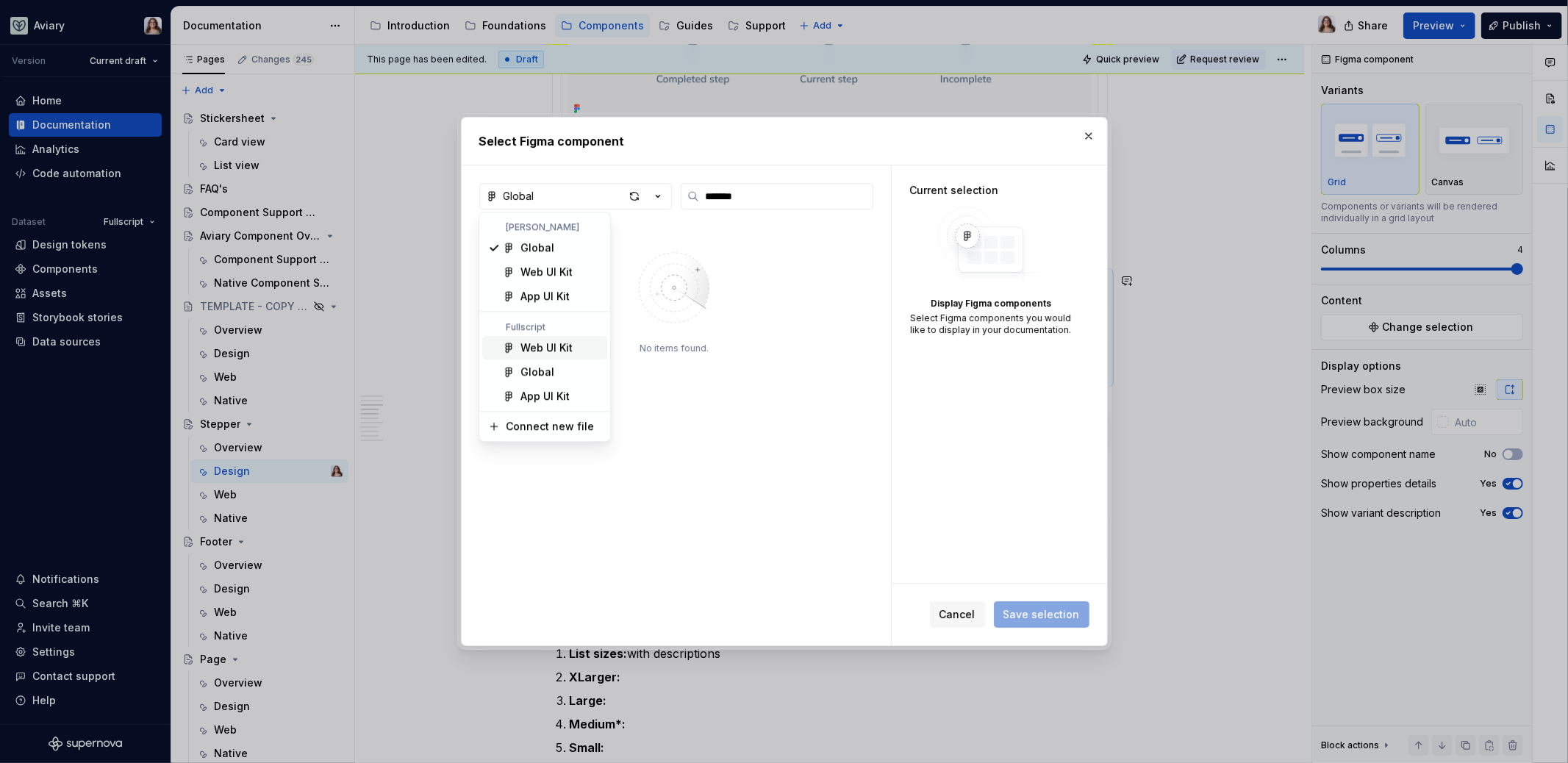
click at [553, 345] on div "Web UI Kit" at bounding box center [546, 347] width 52 height 15
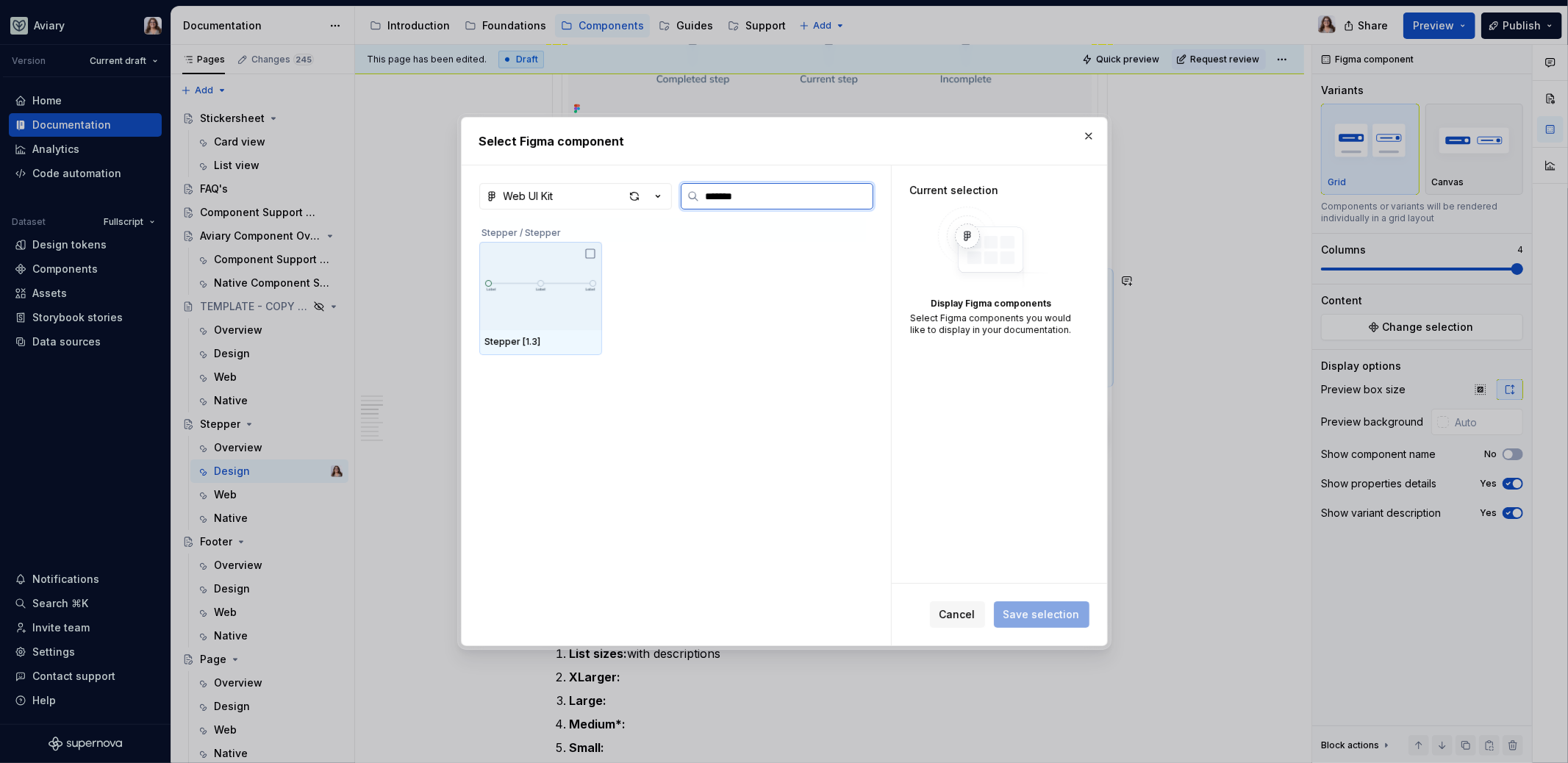
click at [559, 296] on img at bounding box center [540, 286] width 111 height 27
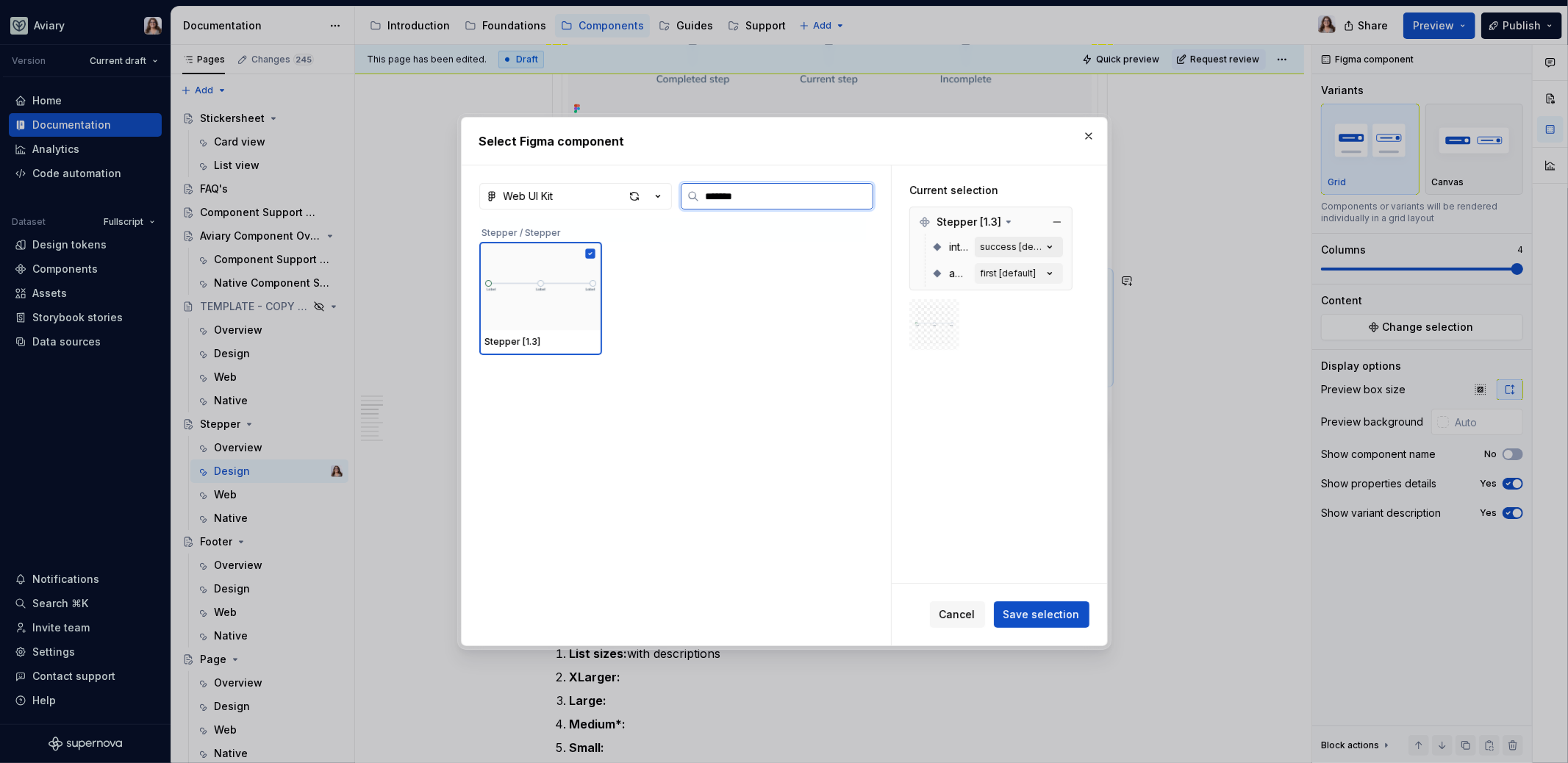
click at [1009, 248] on div "success [default]" at bounding box center [1012, 247] width 62 height 11
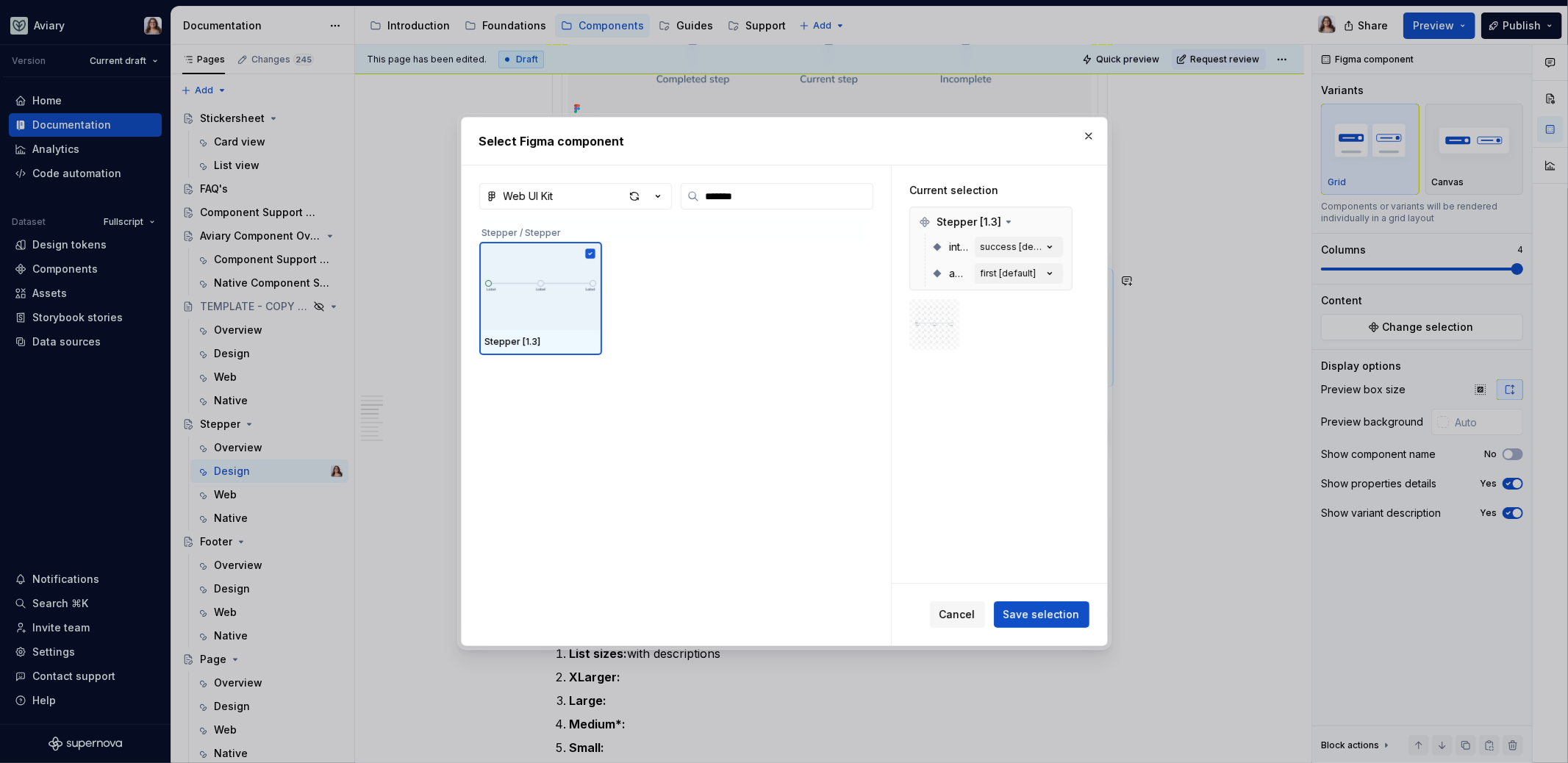
click at [1025, 621] on span "Save selection" at bounding box center [1042, 614] width 77 height 15
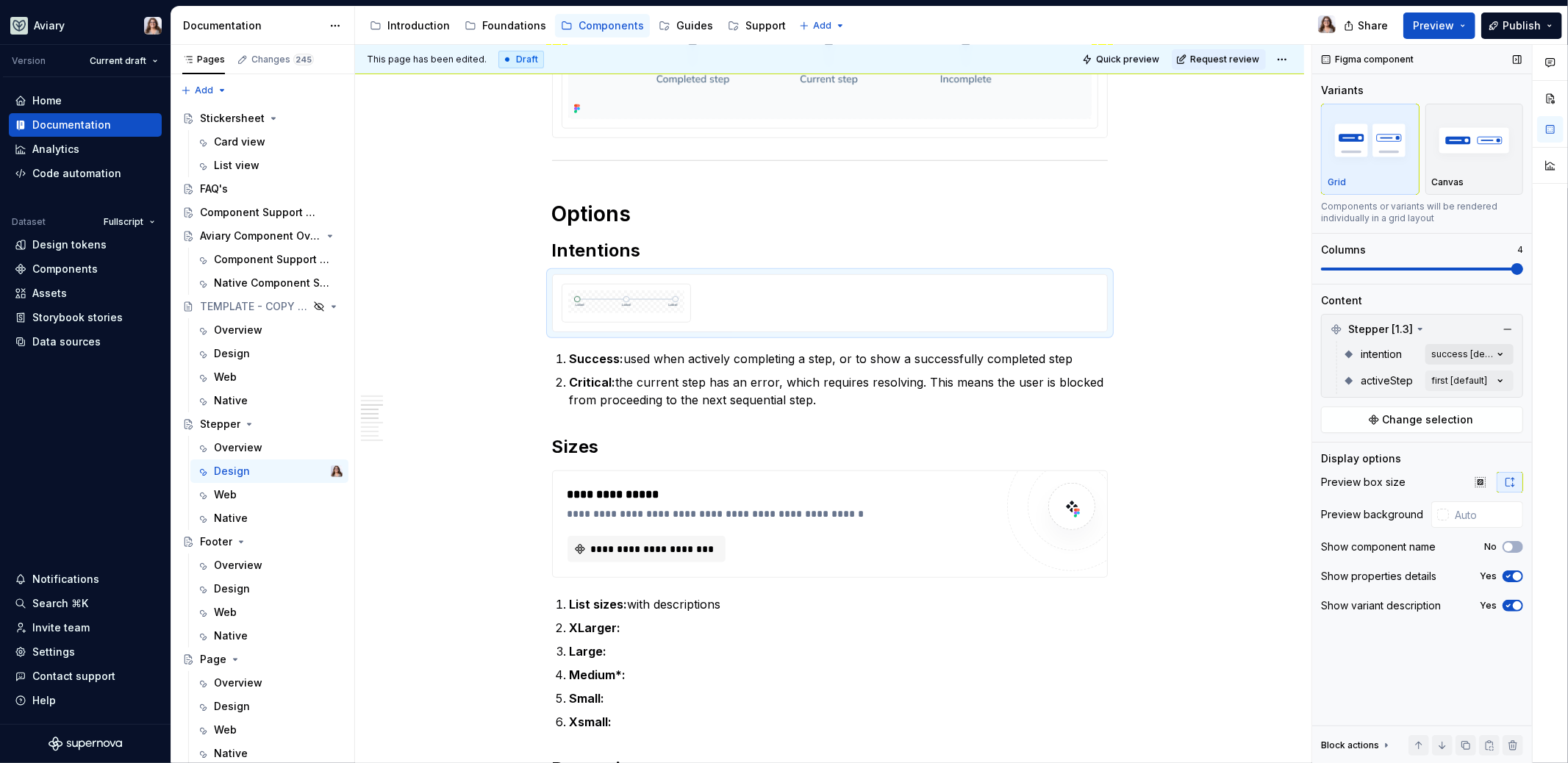
click at [1465, 352] on div "Comments Open comments No comments yet Select ‘Comment’ from the block context …" at bounding box center [1440, 404] width 256 height 719
click at [1356, 427] on span "success" at bounding box center [1366, 423] width 43 height 15
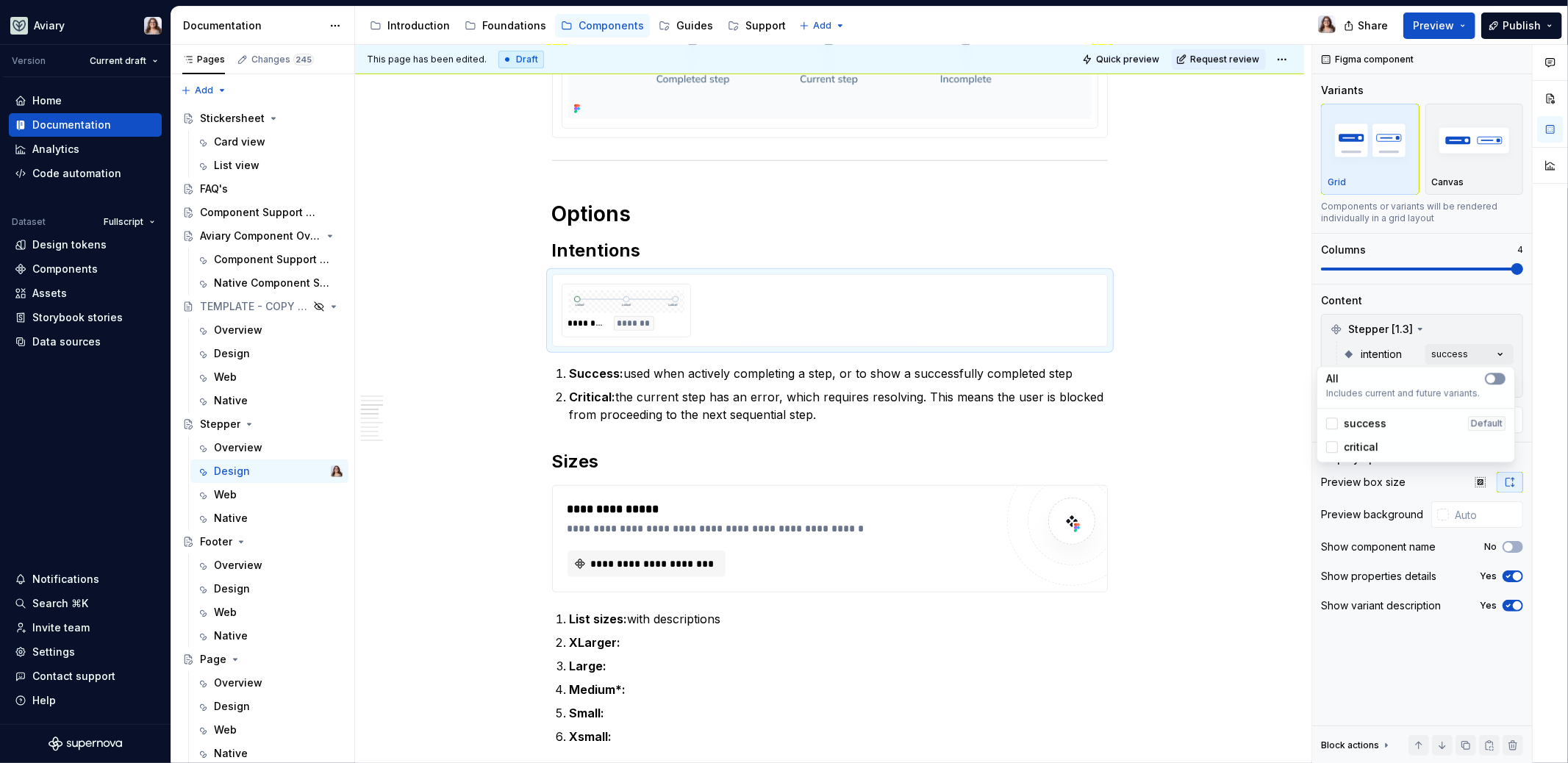
click at [1488, 378] on span "button" at bounding box center [1491, 378] width 9 height 9
click at [1357, 663] on div "Comments Open comments No comments yet Select ‘Comment’ from the block context …" at bounding box center [1440, 404] width 256 height 719
click at [858, 299] on div "********* ******* ********* ********" at bounding box center [830, 310] width 536 height 54
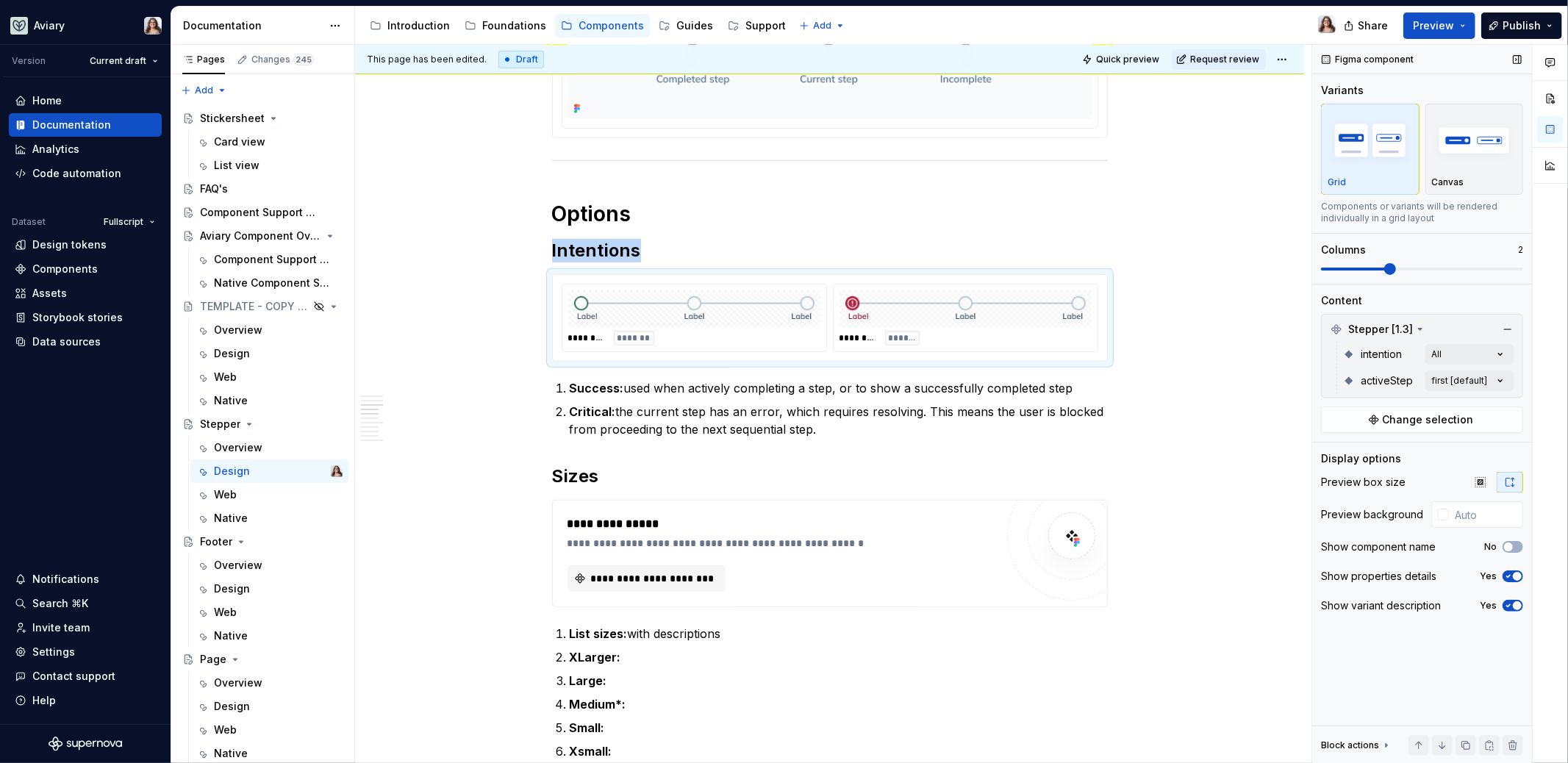
click at [1396, 267] on span at bounding box center [1389, 268] width 11 height 11
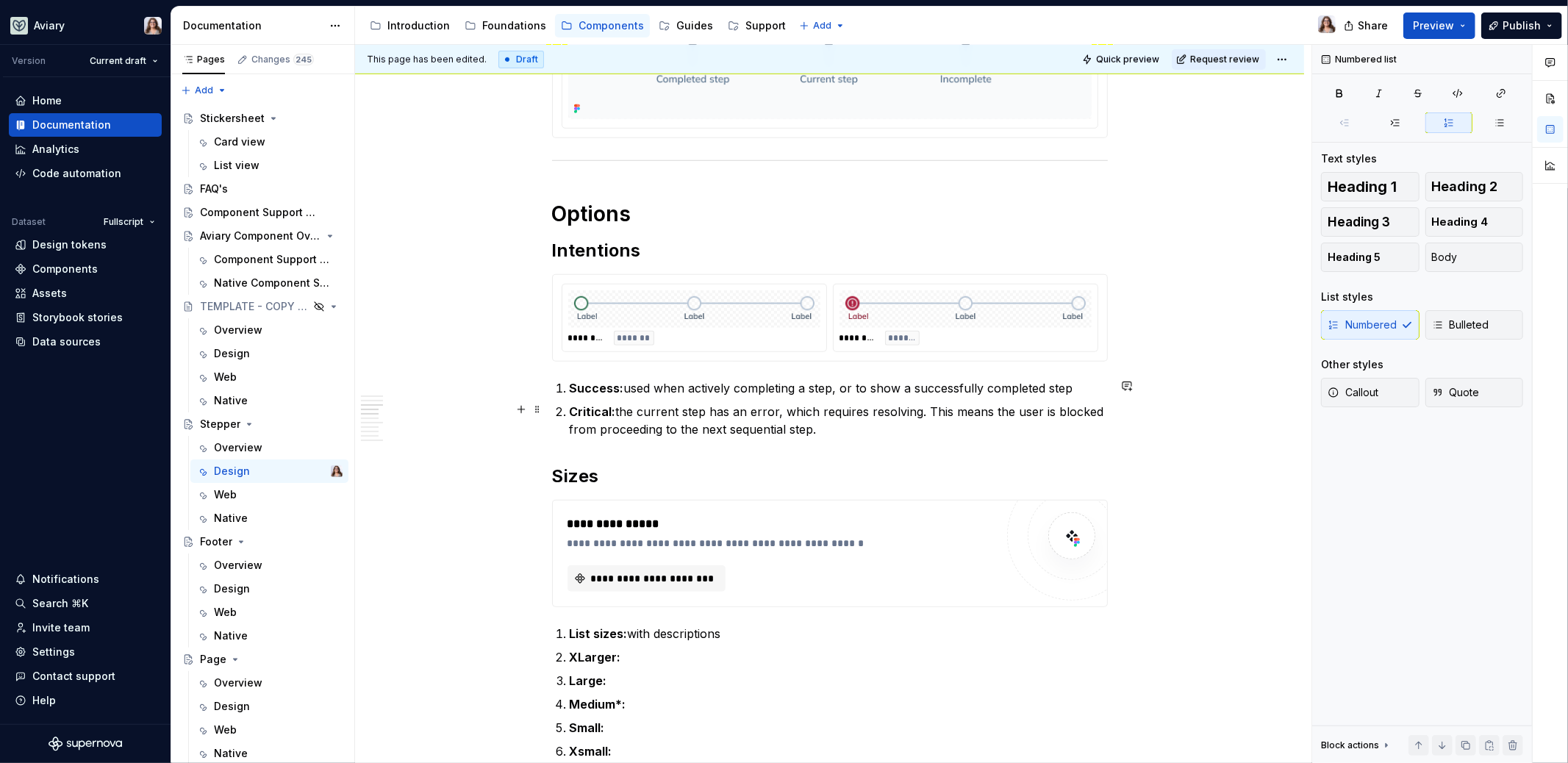
click at [824, 429] on p "Critical: the current step has an error, which requires resolving. This means t…" at bounding box center [838, 421] width 538 height 35
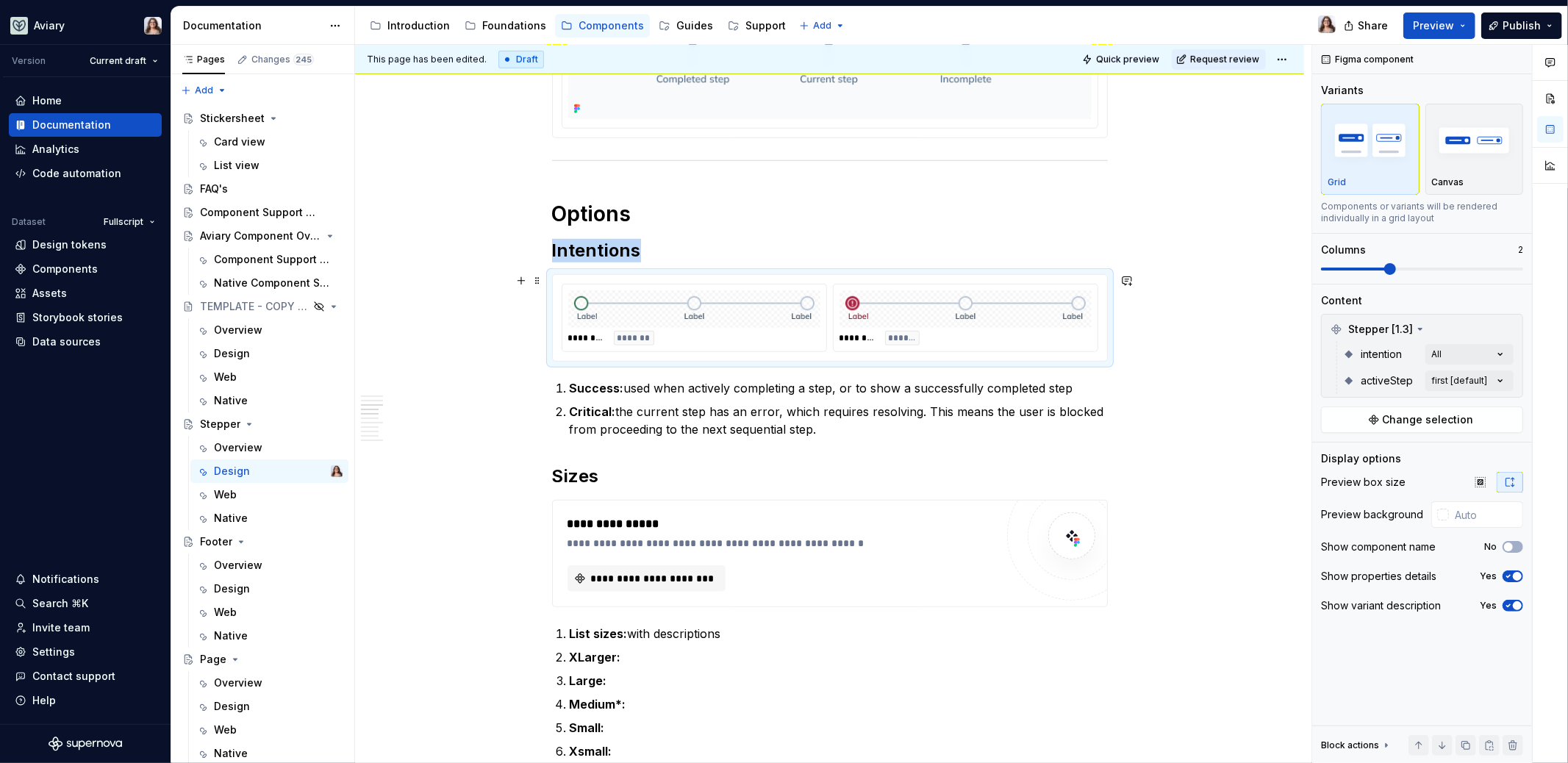
click at [1023, 321] on div at bounding box center [965, 309] width 252 height 38
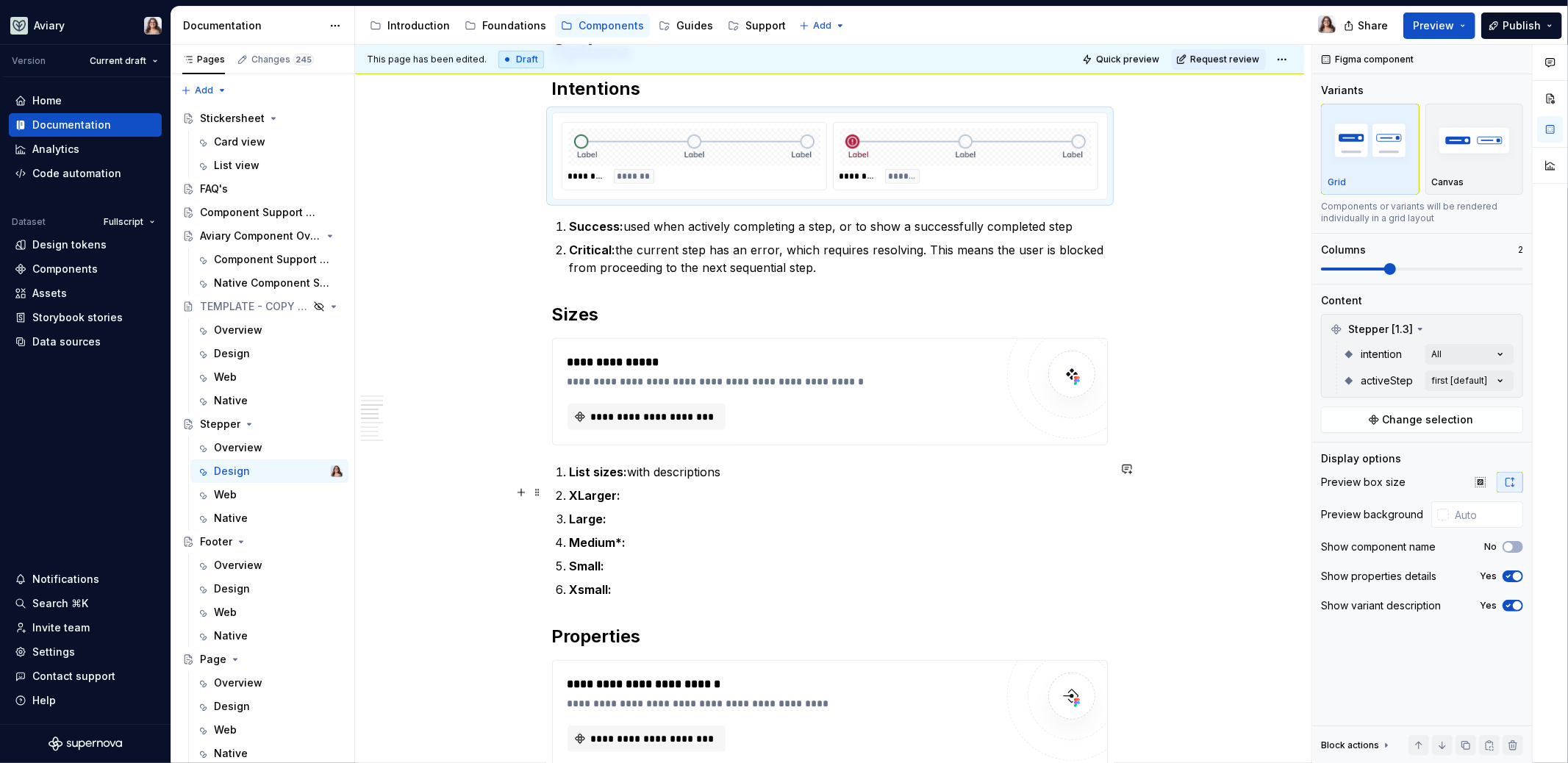
scroll to position [843, 0]
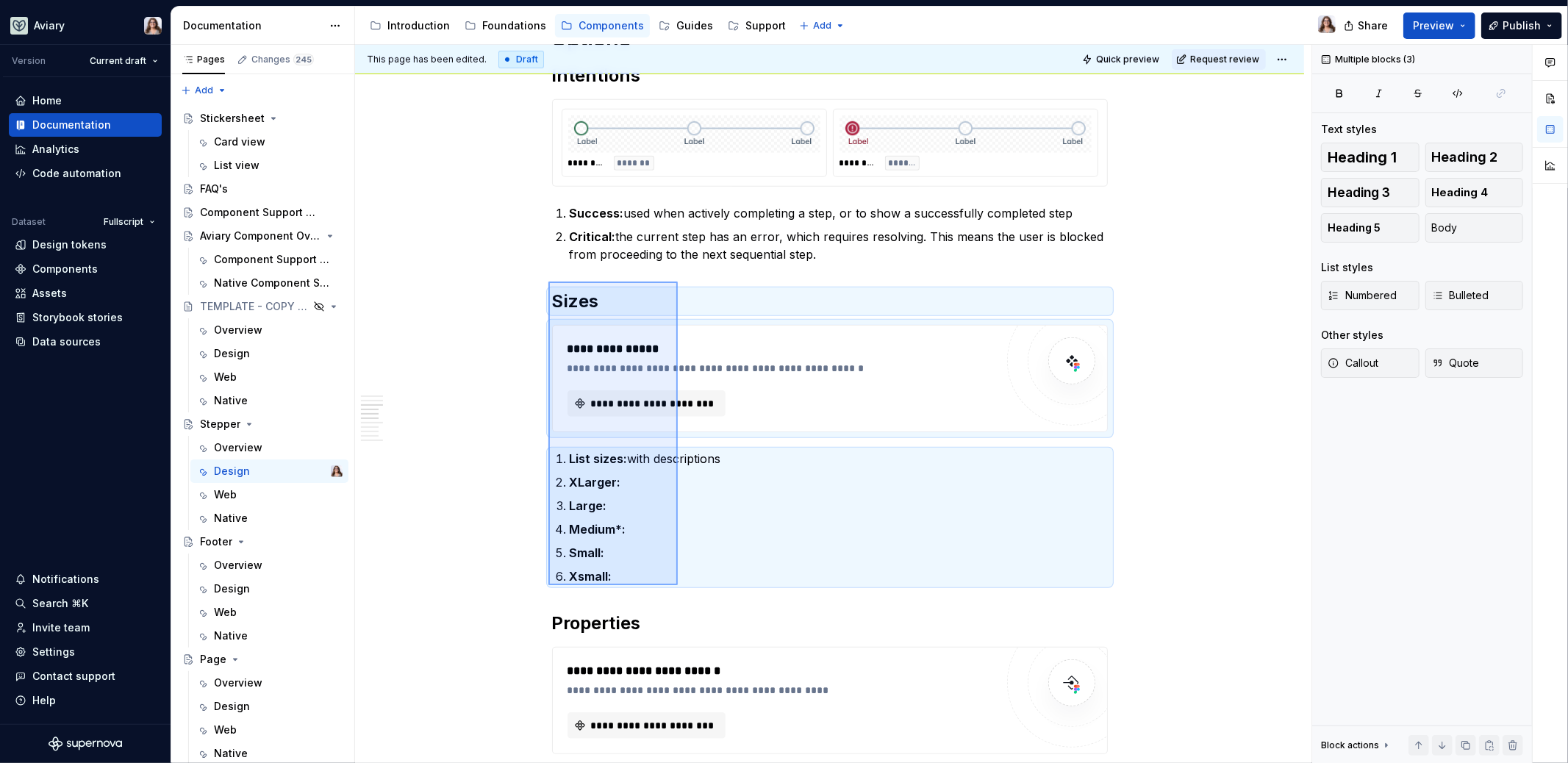
drag, startPoint x: 549, startPoint y: 281, endPoint x: 677, endPoint y: 585, distance: 329.8
click at [677, 585] on div "This page has been edited. Draft Quick preview Request review Stepper Track the…" at bounding box center [833, 404] width 956 height 719
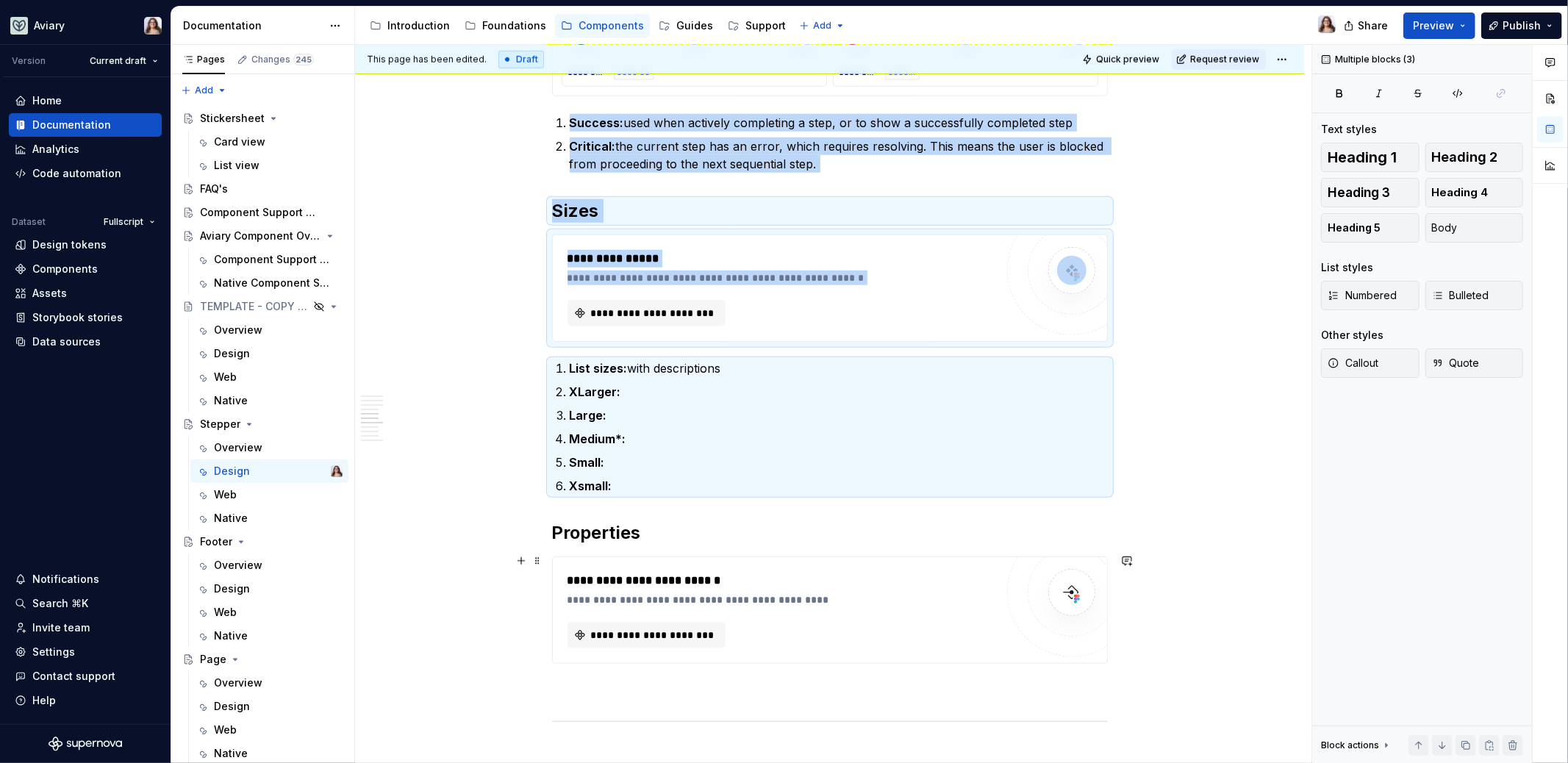
scroll to position [938, 0]
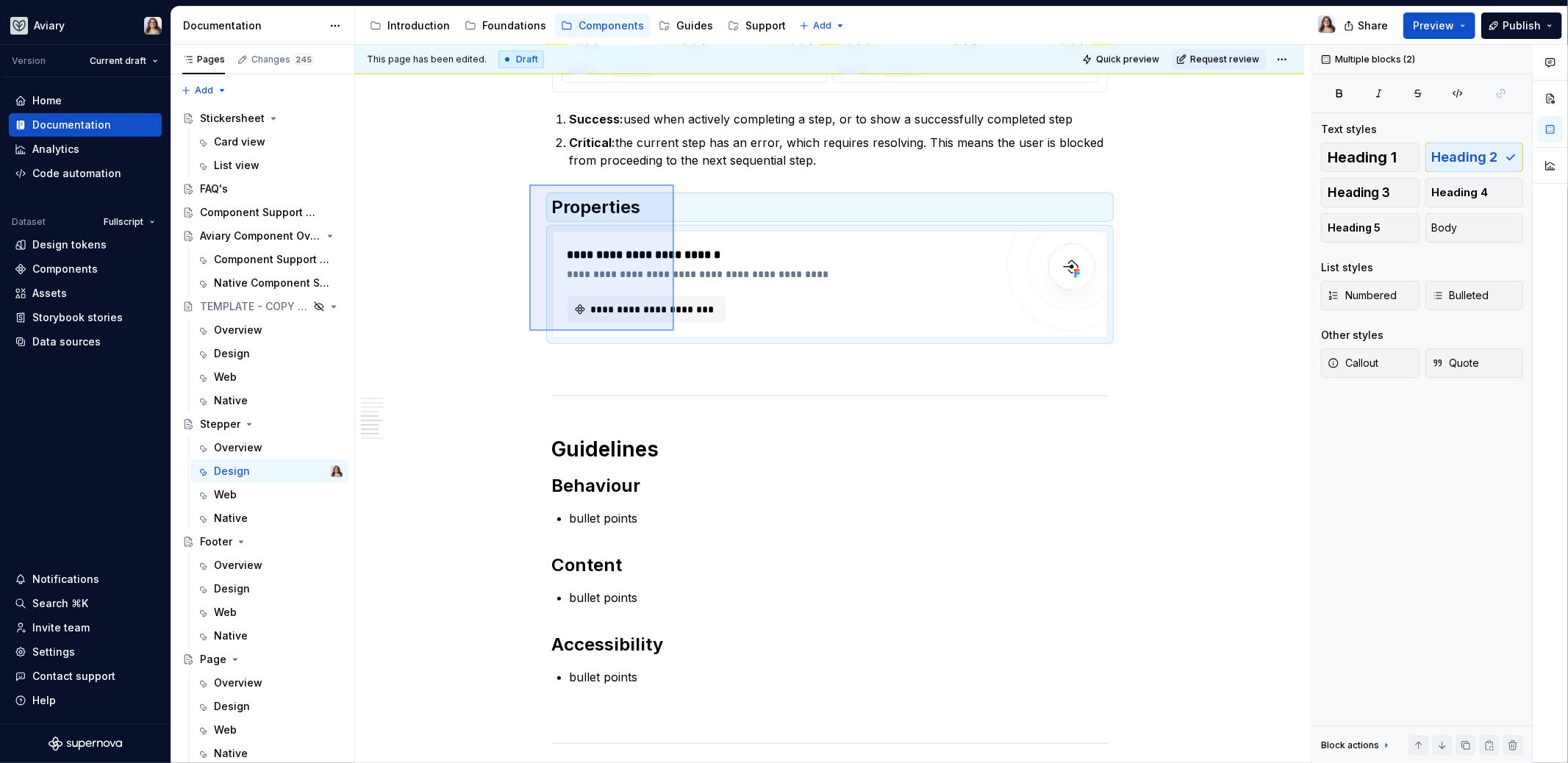
drag, startPoint x: 530, startPoint y: 185, endPoint x: 673, endPoint y: 333, distance: 205.8
click at [673, 333] on div "This page has been edited. Draft Quick preview Request review Stepper Track the…" at bounding box center [833, 404] width 956 height 719
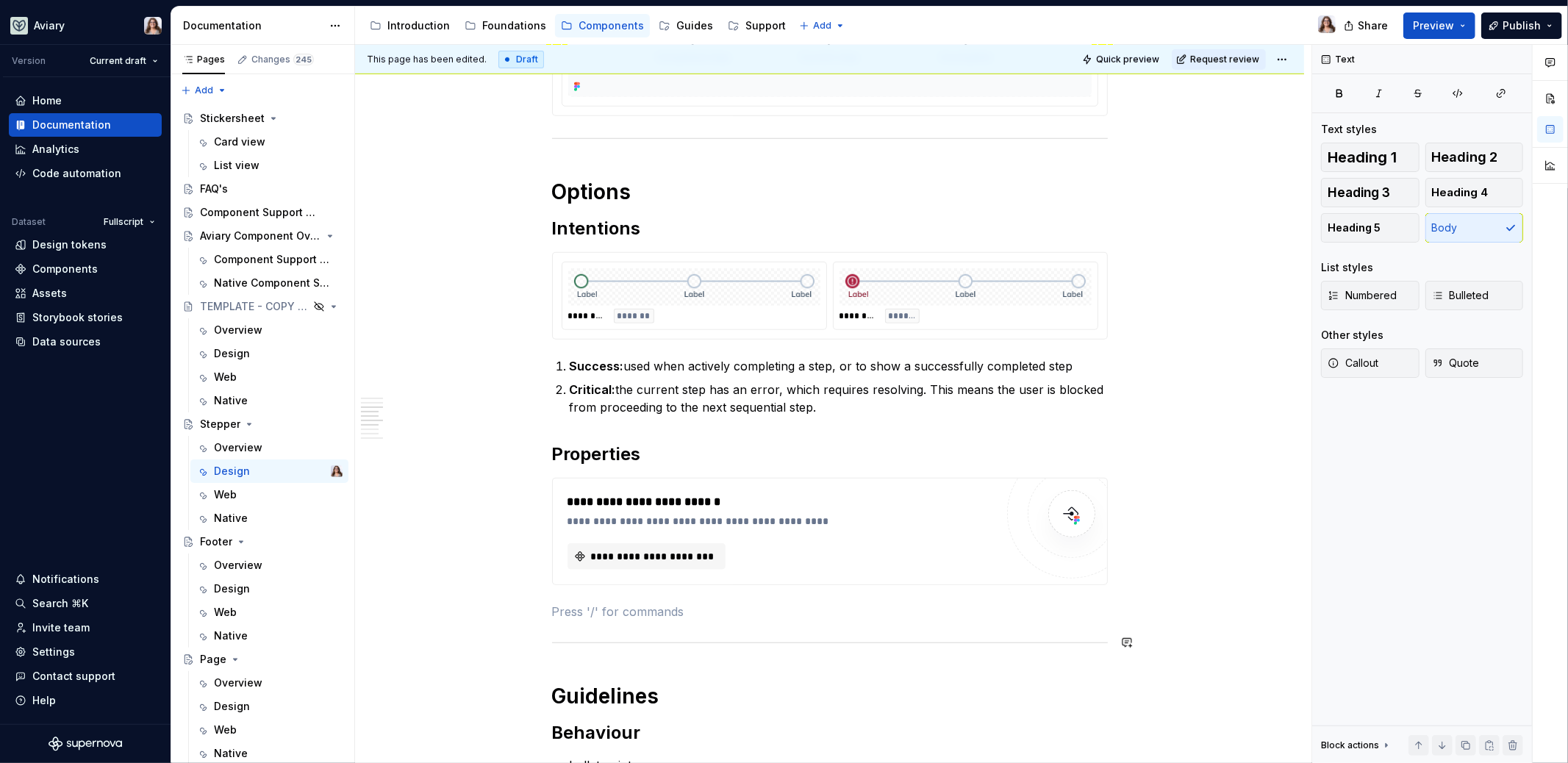
scroll to position [699, 0]
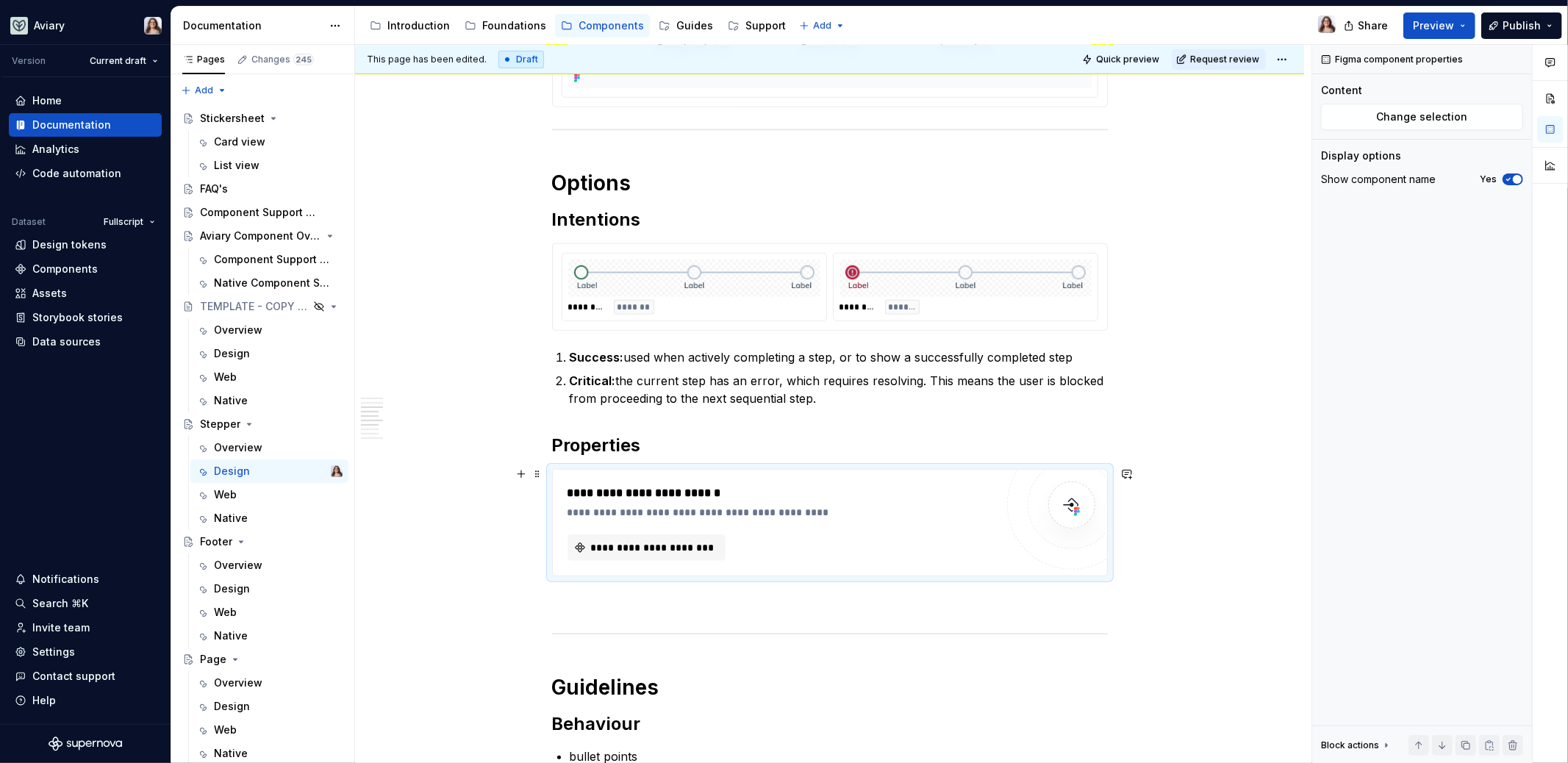
click at [677, 525] on div "**********" at bounding box center [782, 522] width 428 height 77
click at [676, 542] on span "**********" at bounding box center [652, 547] width 128 height 15
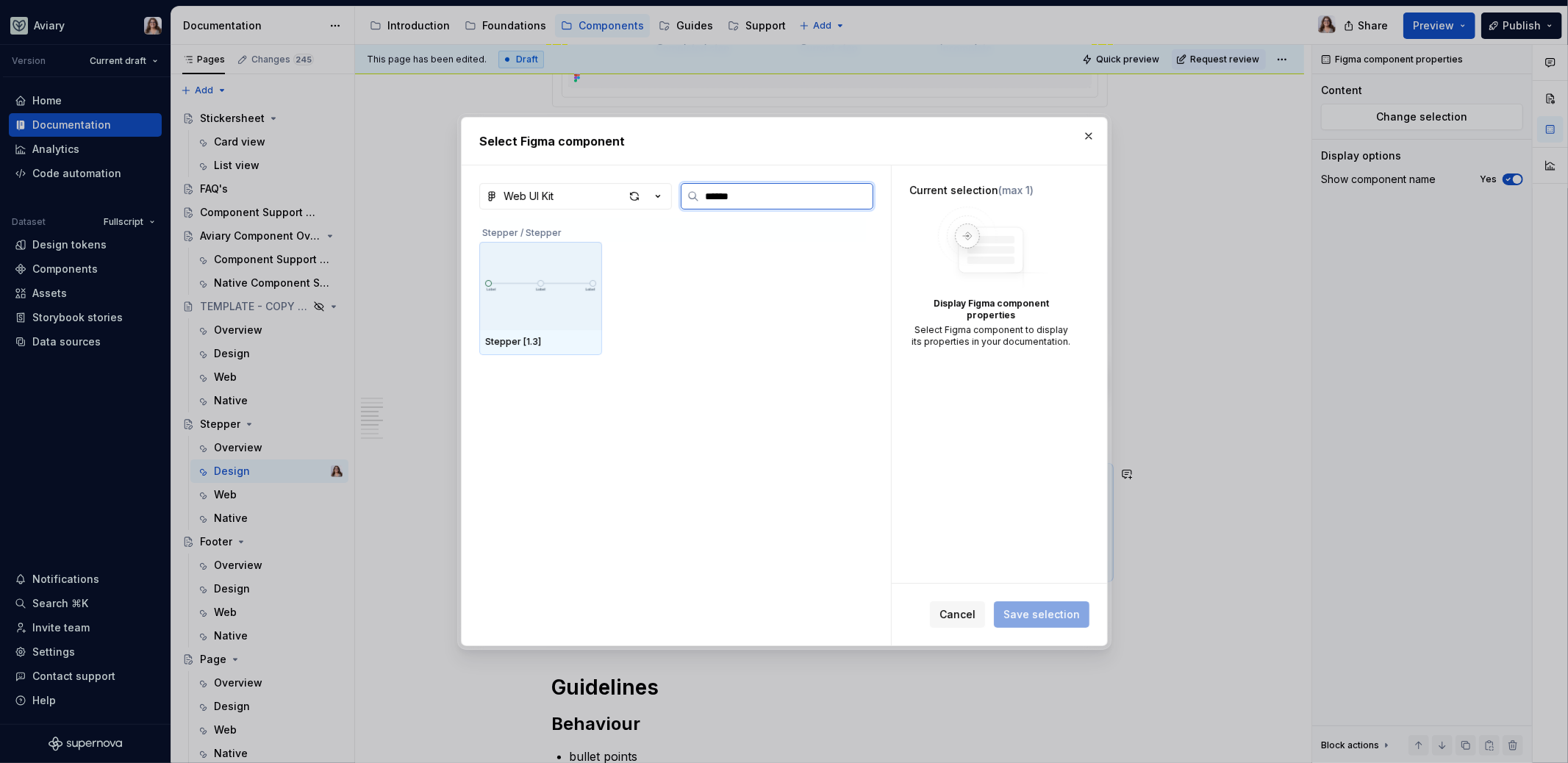
type input "*******"
click at [535, 298] on img at bounding box center [540, 286] width 111 height 27
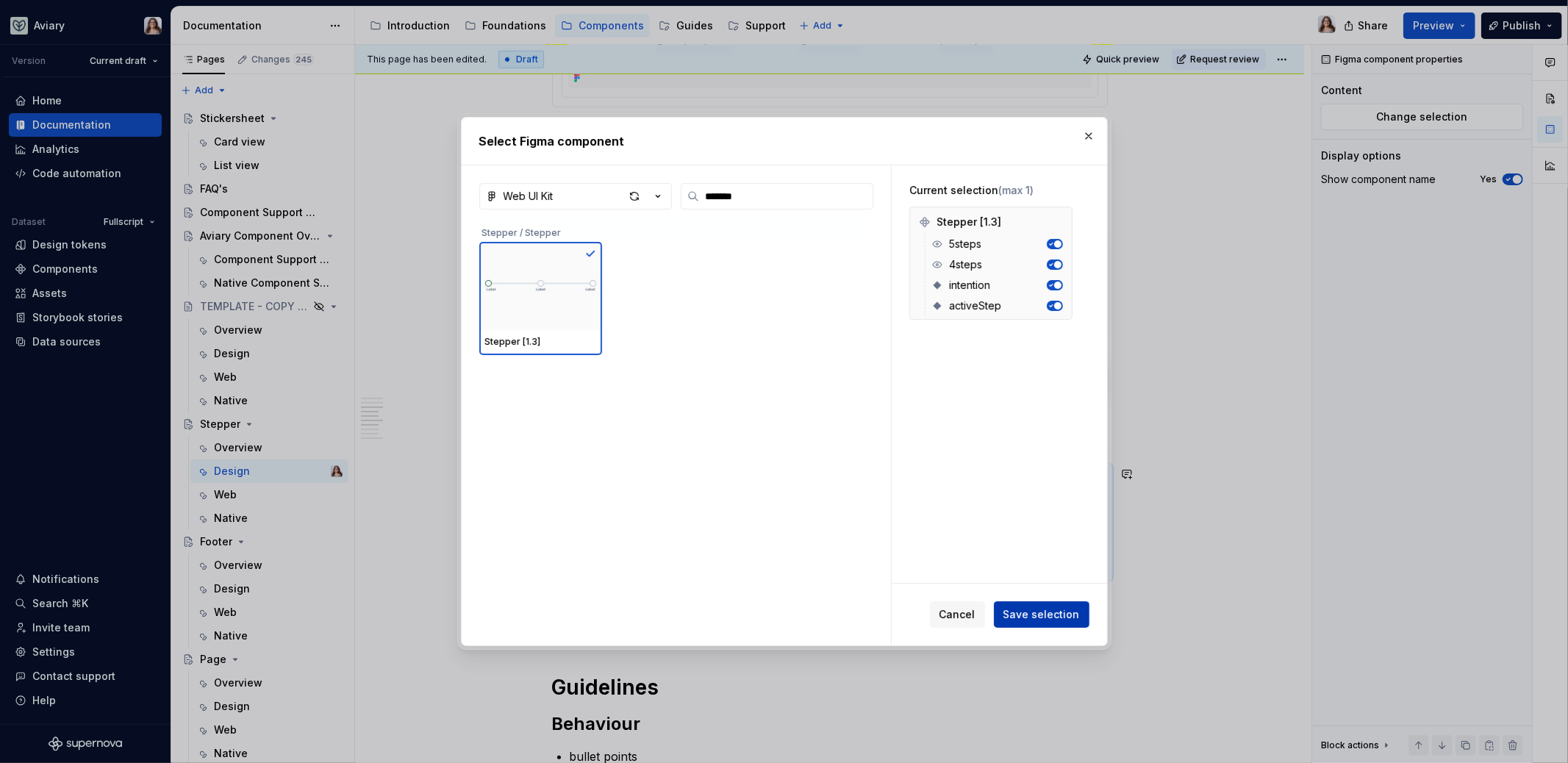
click at [1032, 611] on span "Save selection" at bounding box center [1042, 614] width 77 height 15
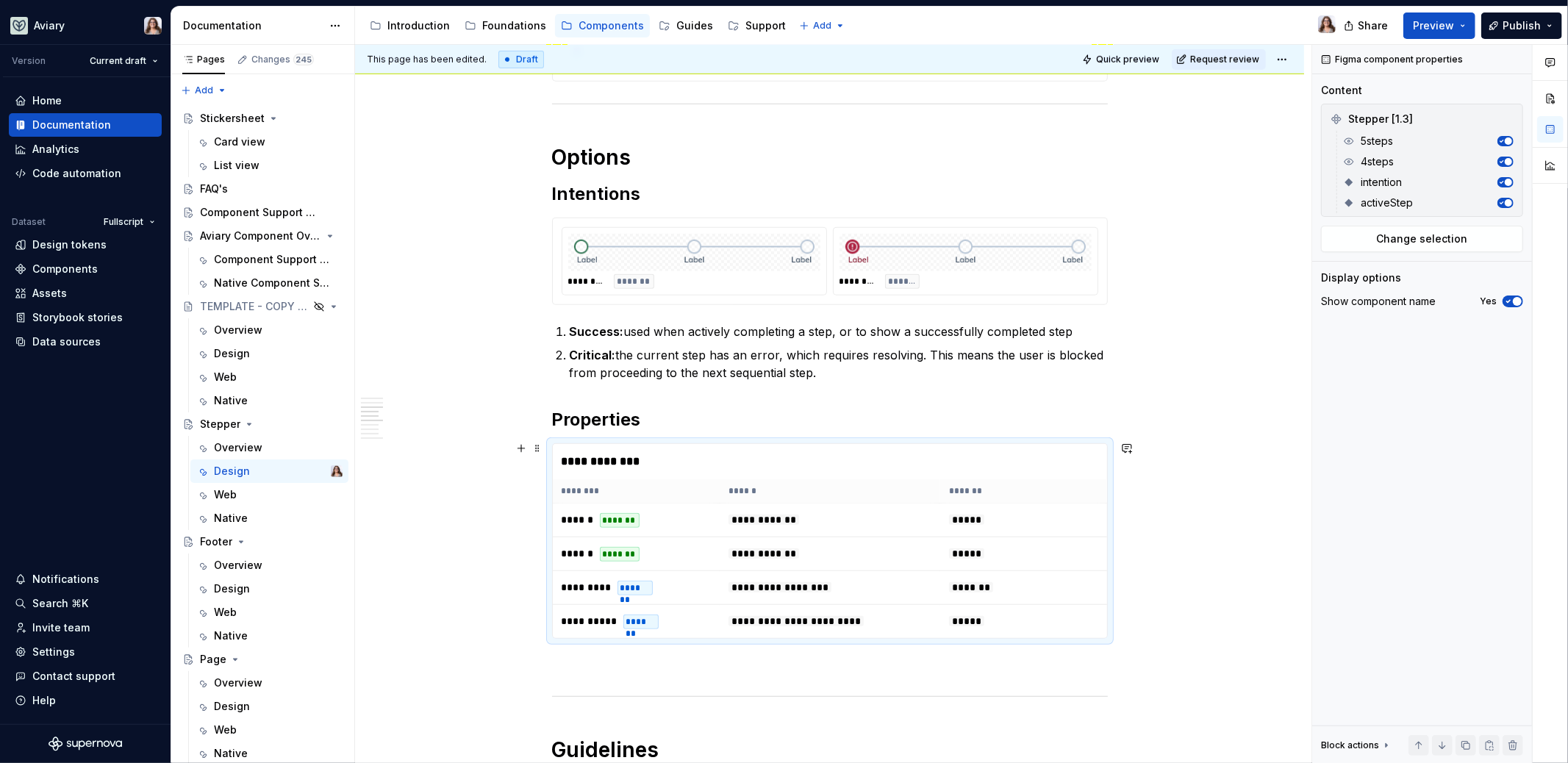
scroll to position [730, 0]
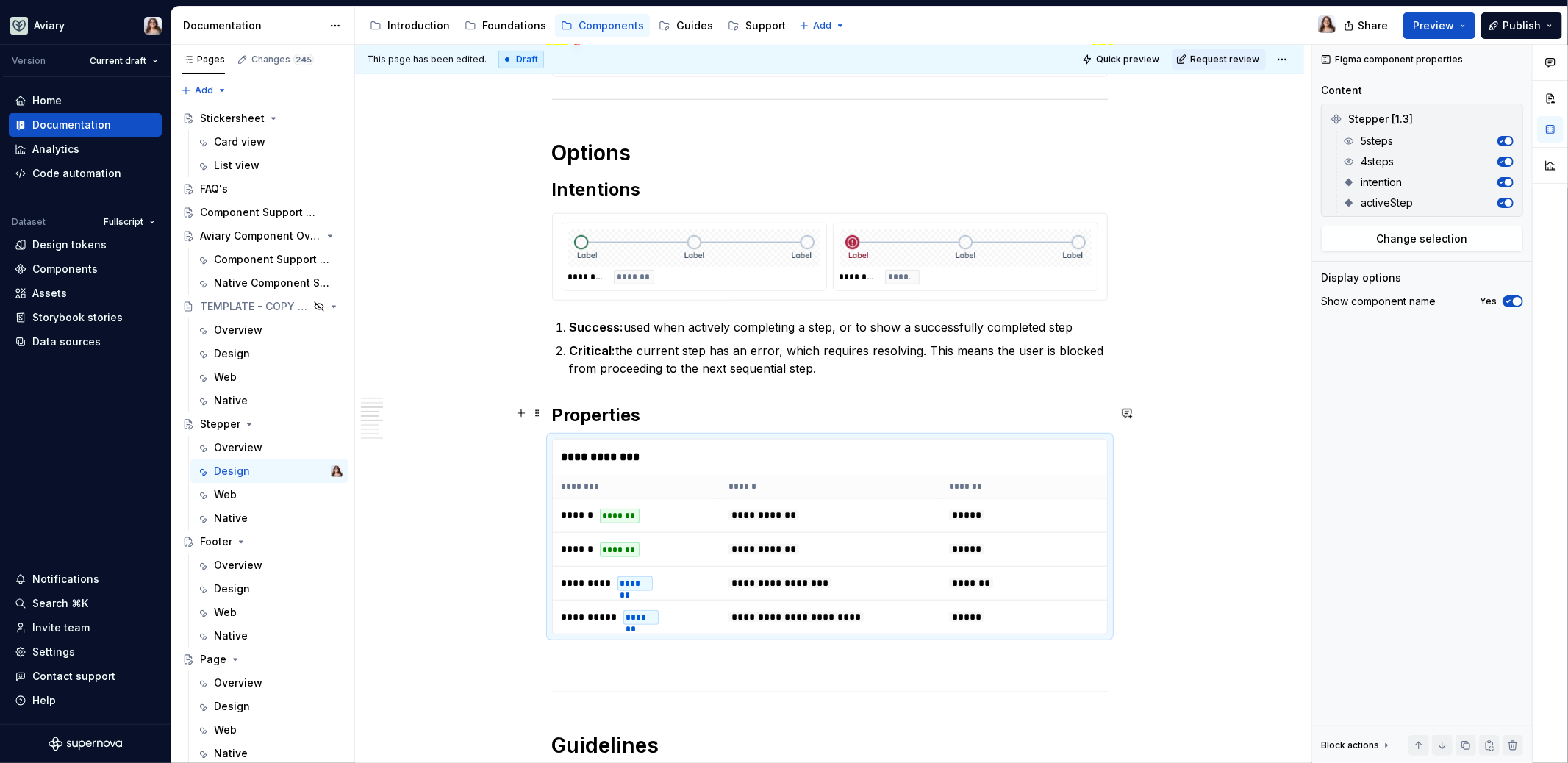
click at [643, 410] on h2 "Properties" at bounding box center [829, 415] width 556 height 24
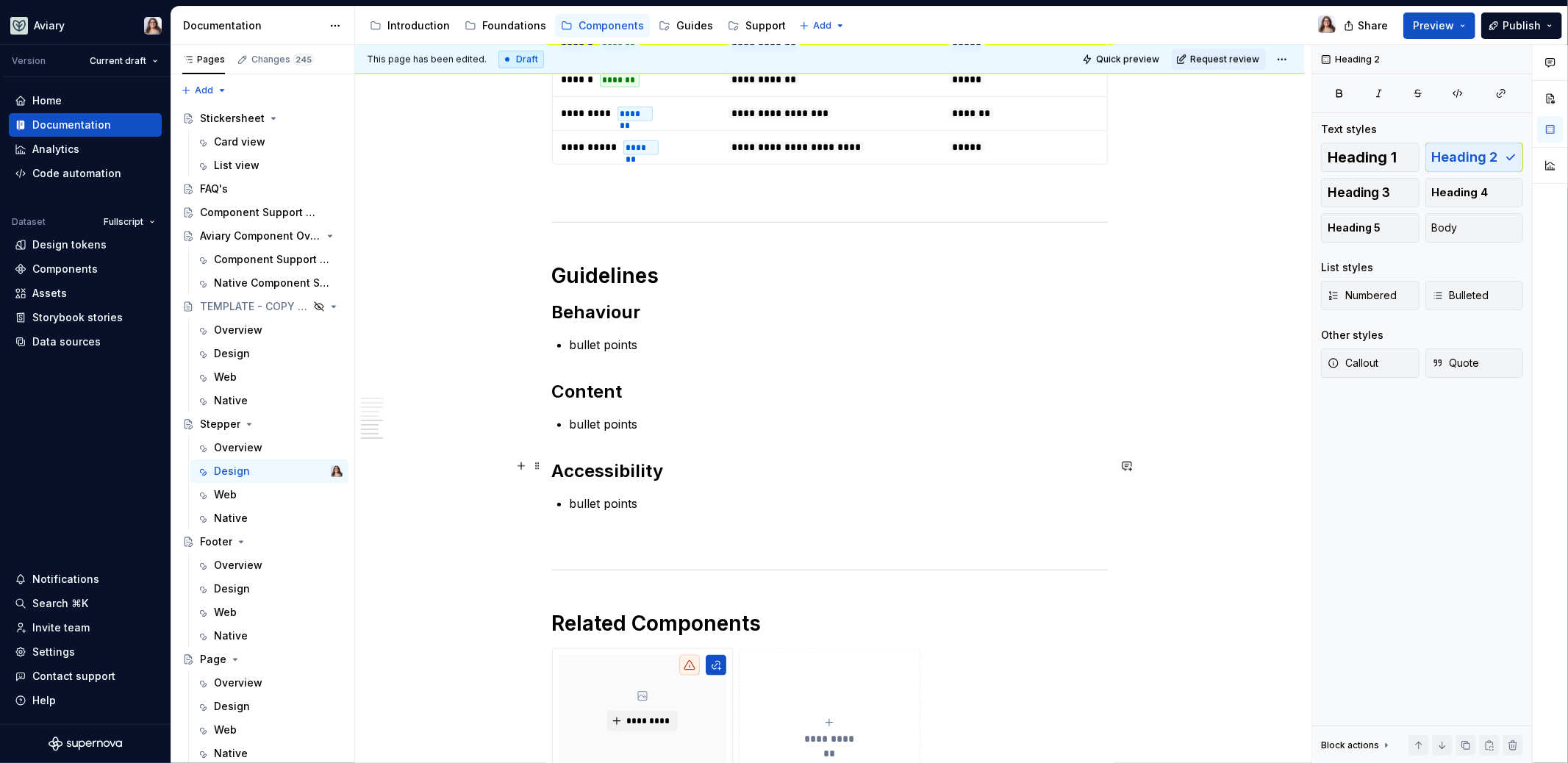
scroll to position [1277, 0]
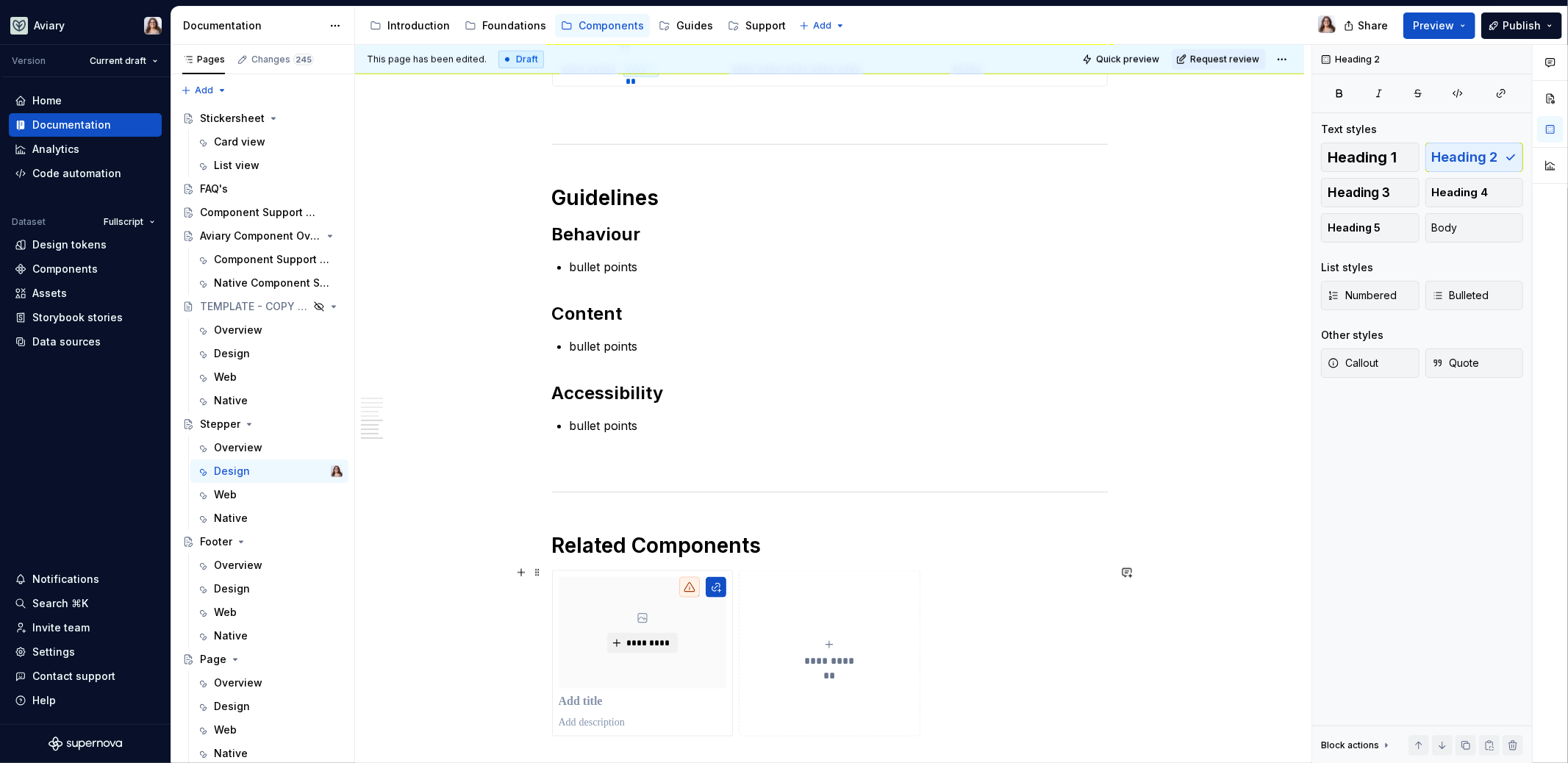
click at [611, 258] on p "bullet points" at bounding box center [838, 267] width 538 height 18
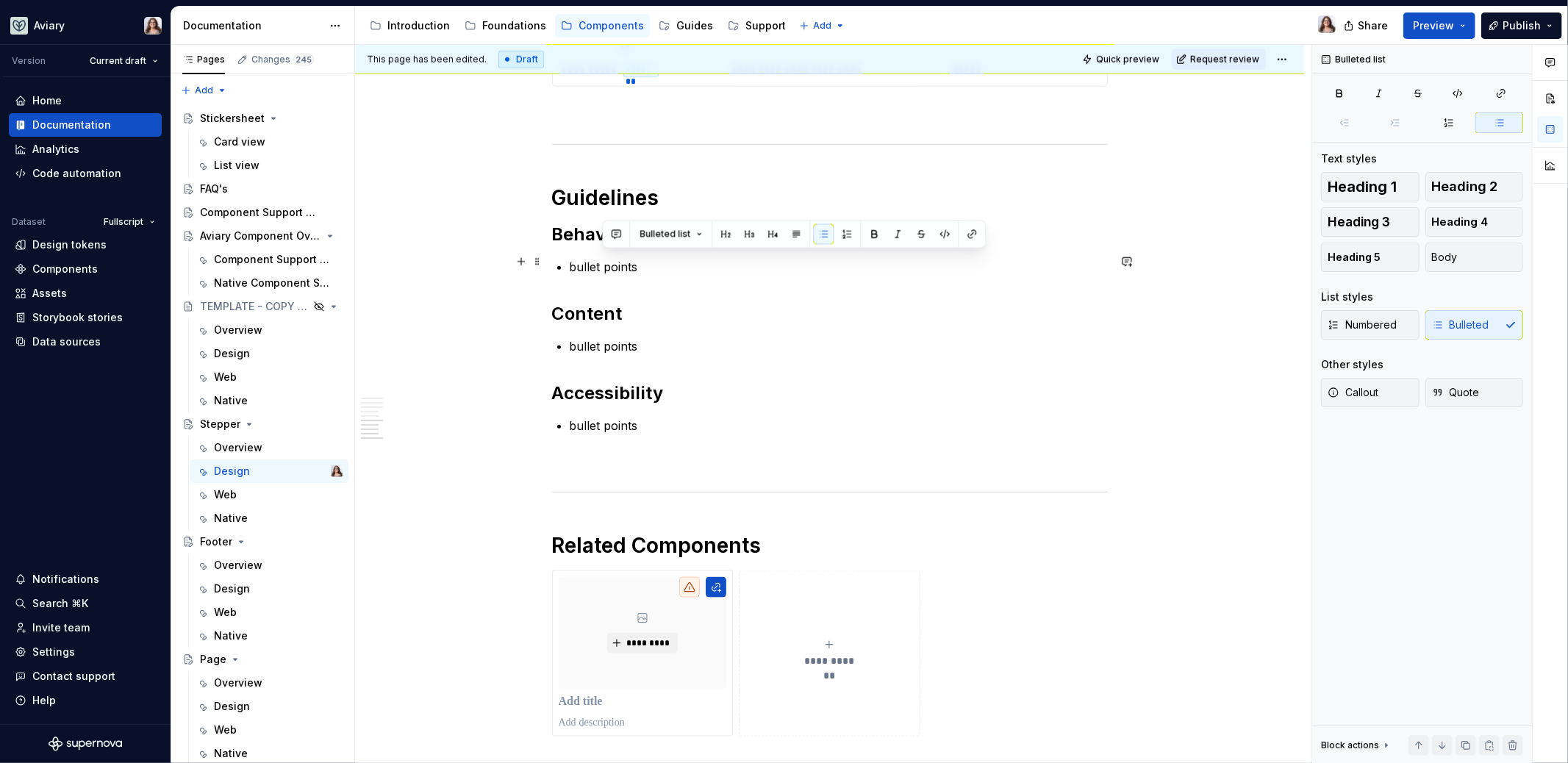
click at [611, 258] on p "bullet points" at bounding box center [838, 267] width 538 height 18
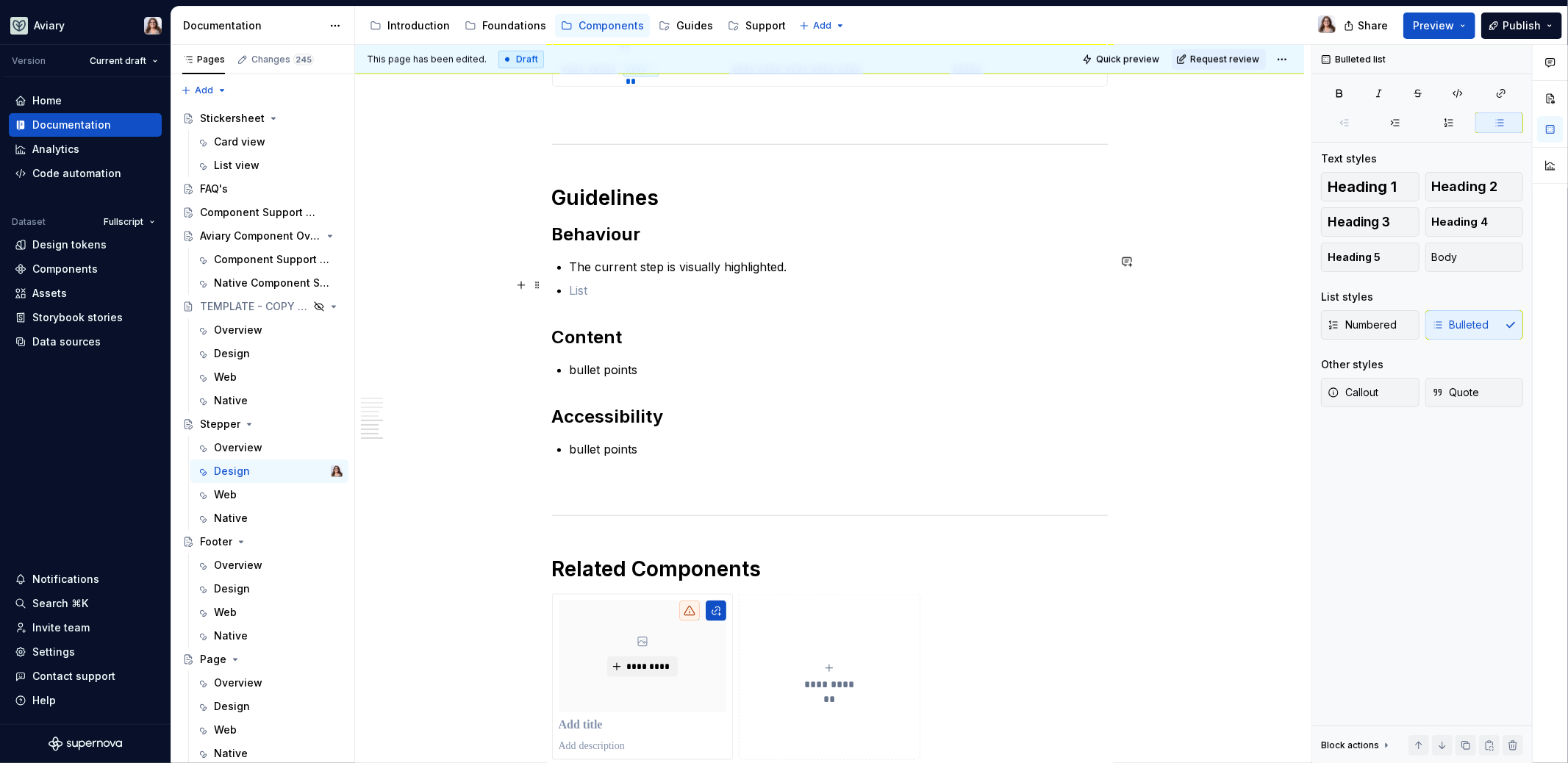
click at [580, 281] on p at bounding box center [838, 290] width 538 height 18
click at [582, 285] on p at bounding box center [838, 290] width 538 height 18
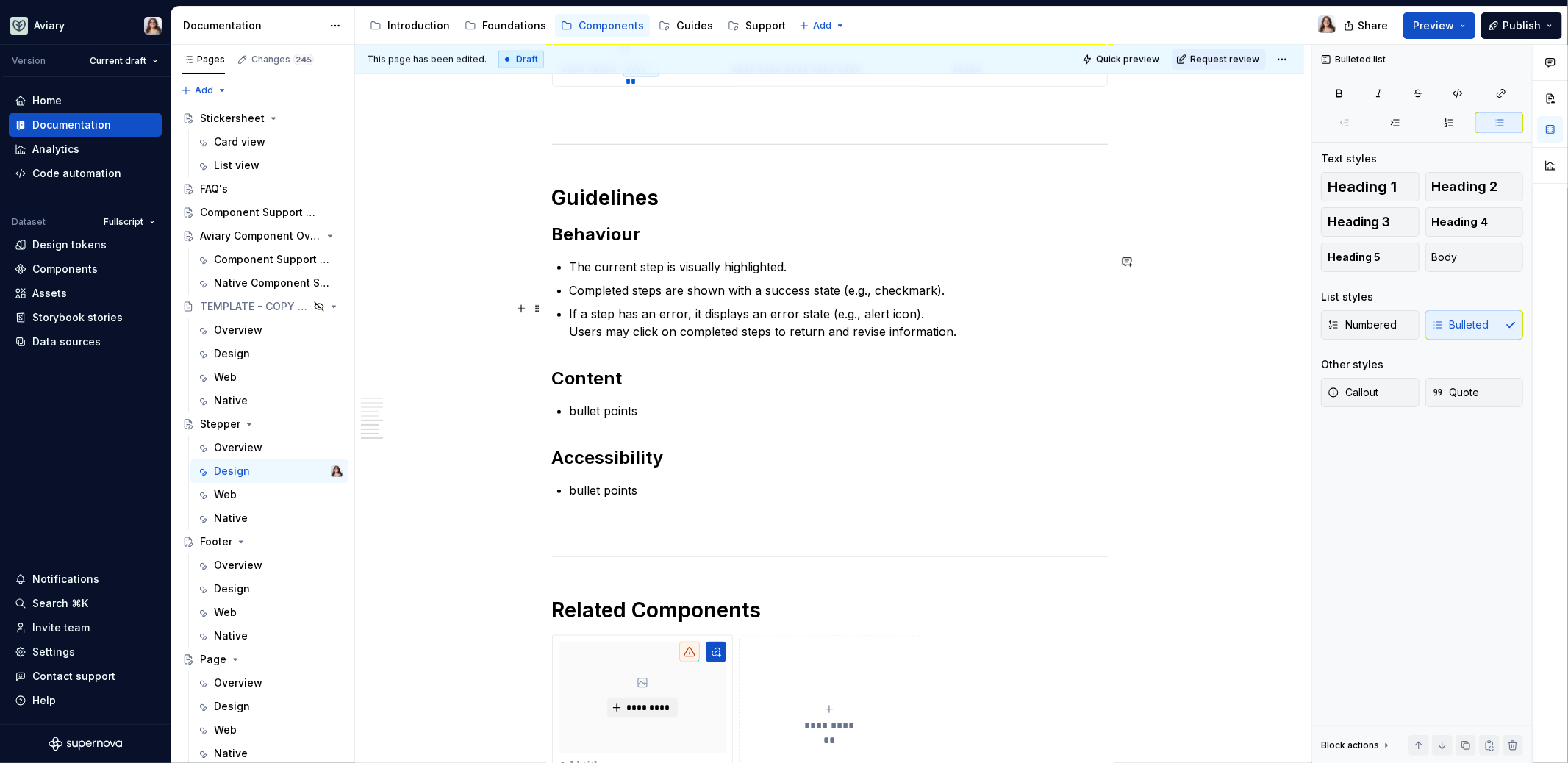
click at [570, 325] on p "If a step has an error, it displays an error state (e.g., alert icon). Users ma…" at bounding box center [838, 323] width 538 height 35
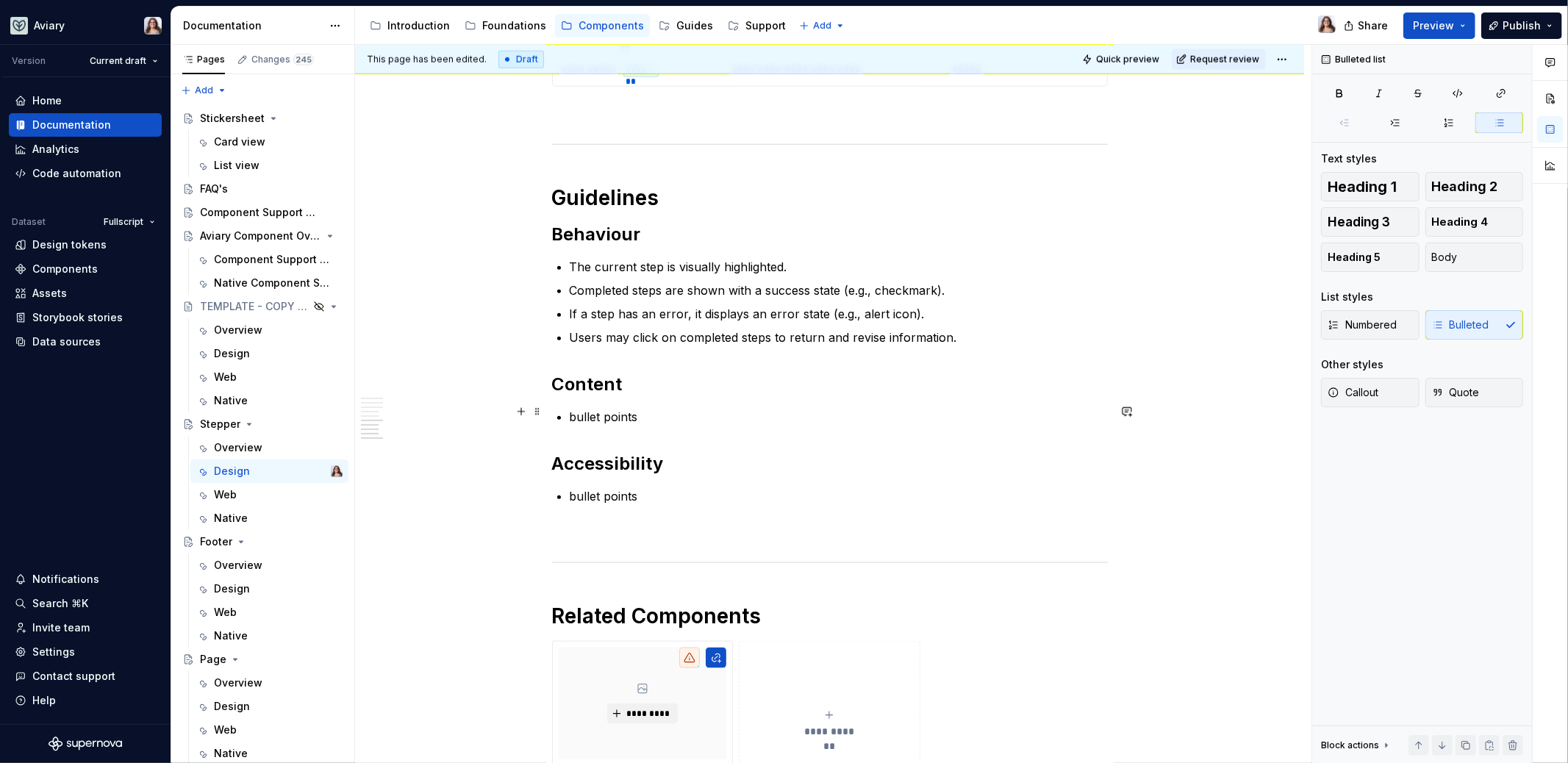
click at [628, 410] on p "bullet points" at bounding box center [838, 416] width 538 height 18
click at [637, 410] on p "bullet points" at bounding box center [838, 416] width 538 height 18
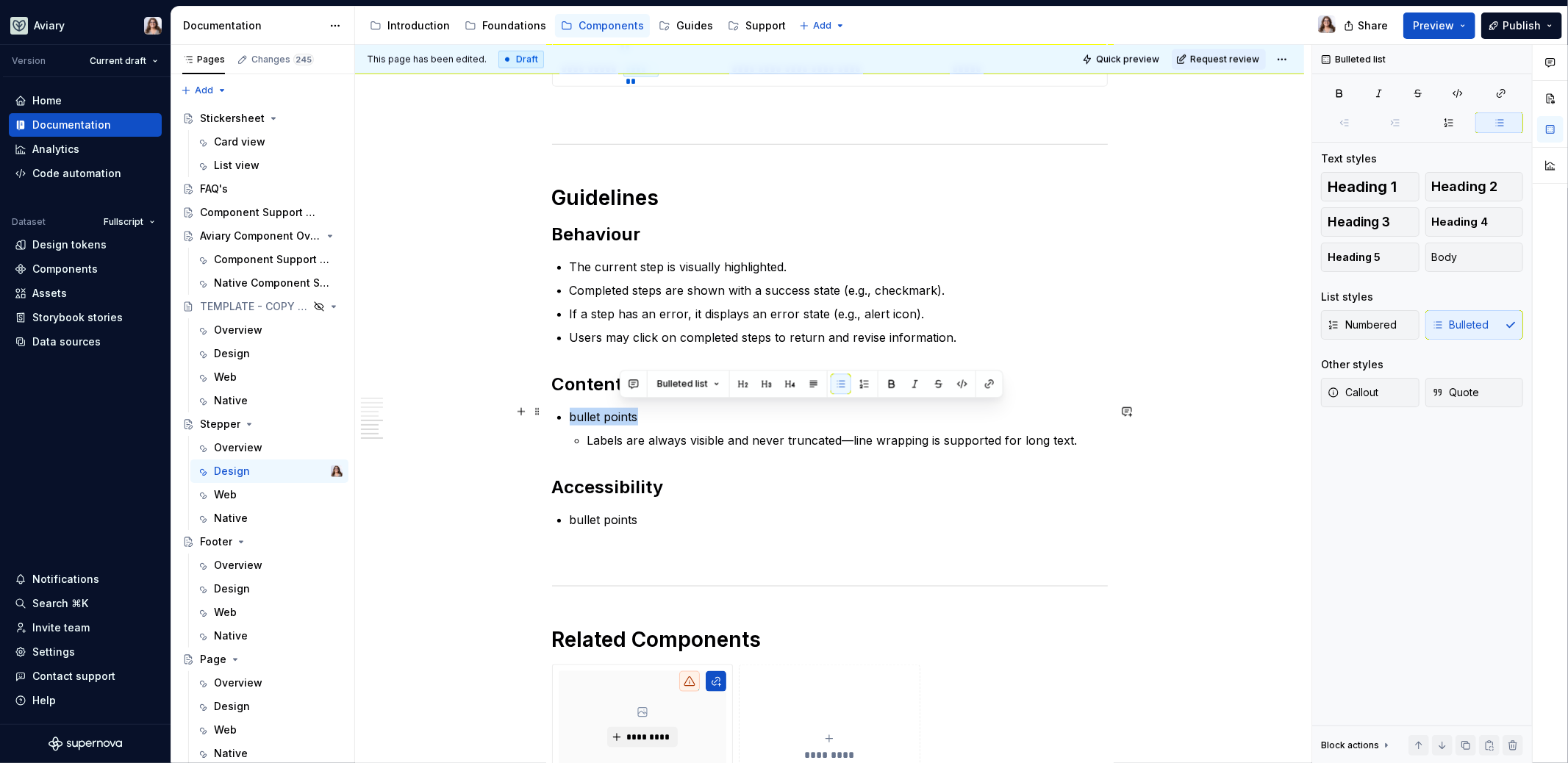
drag, startPoint x: 638, startPoint y: 410, endPoint x: 551, endPoint y: 410, distance: 87.0
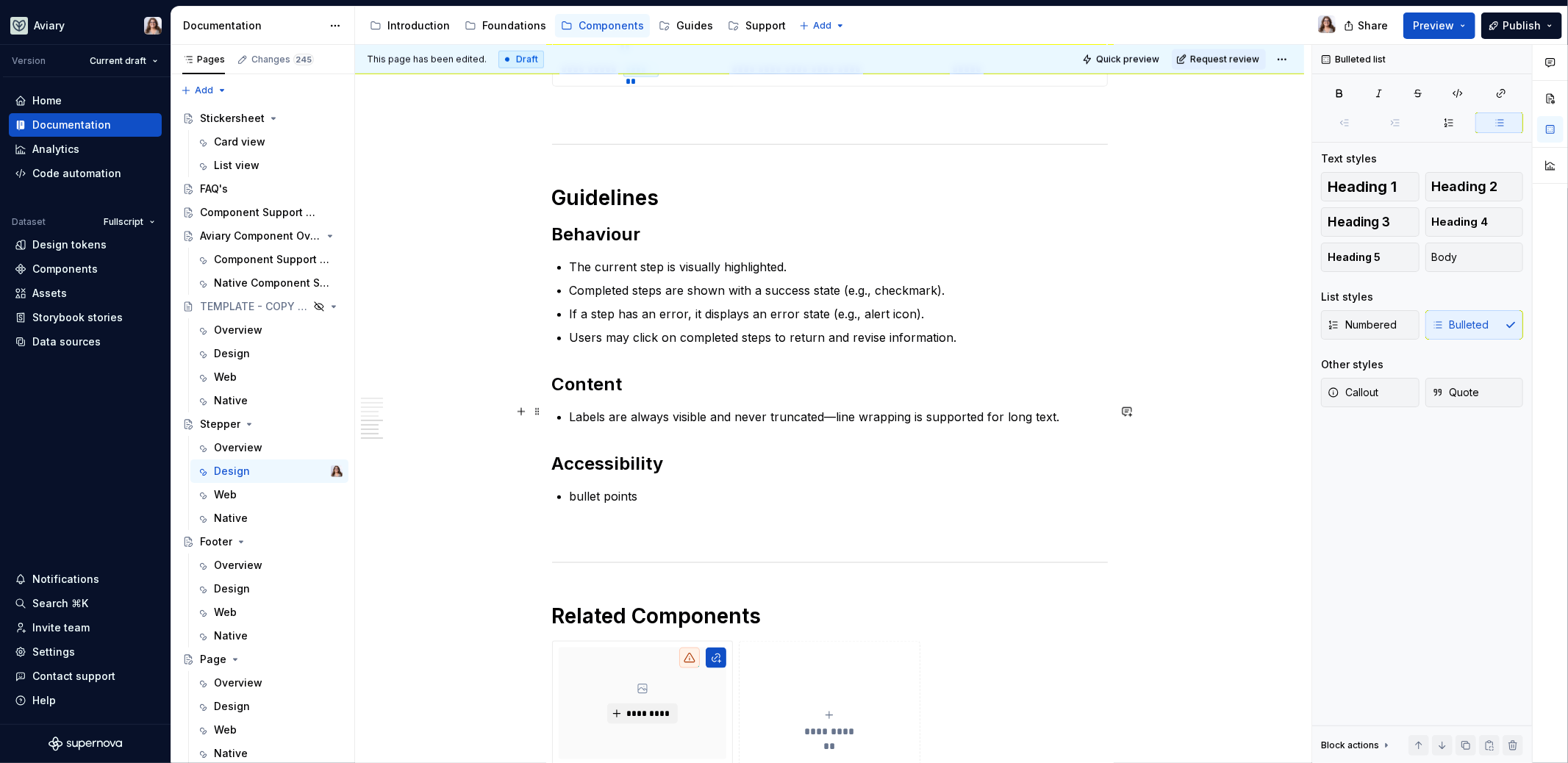
click at [1065, 408] on p "Labels are always visible and never truncated—line wrapping is supported for lo…" at bounding box center [838, 416] width 538 height 18
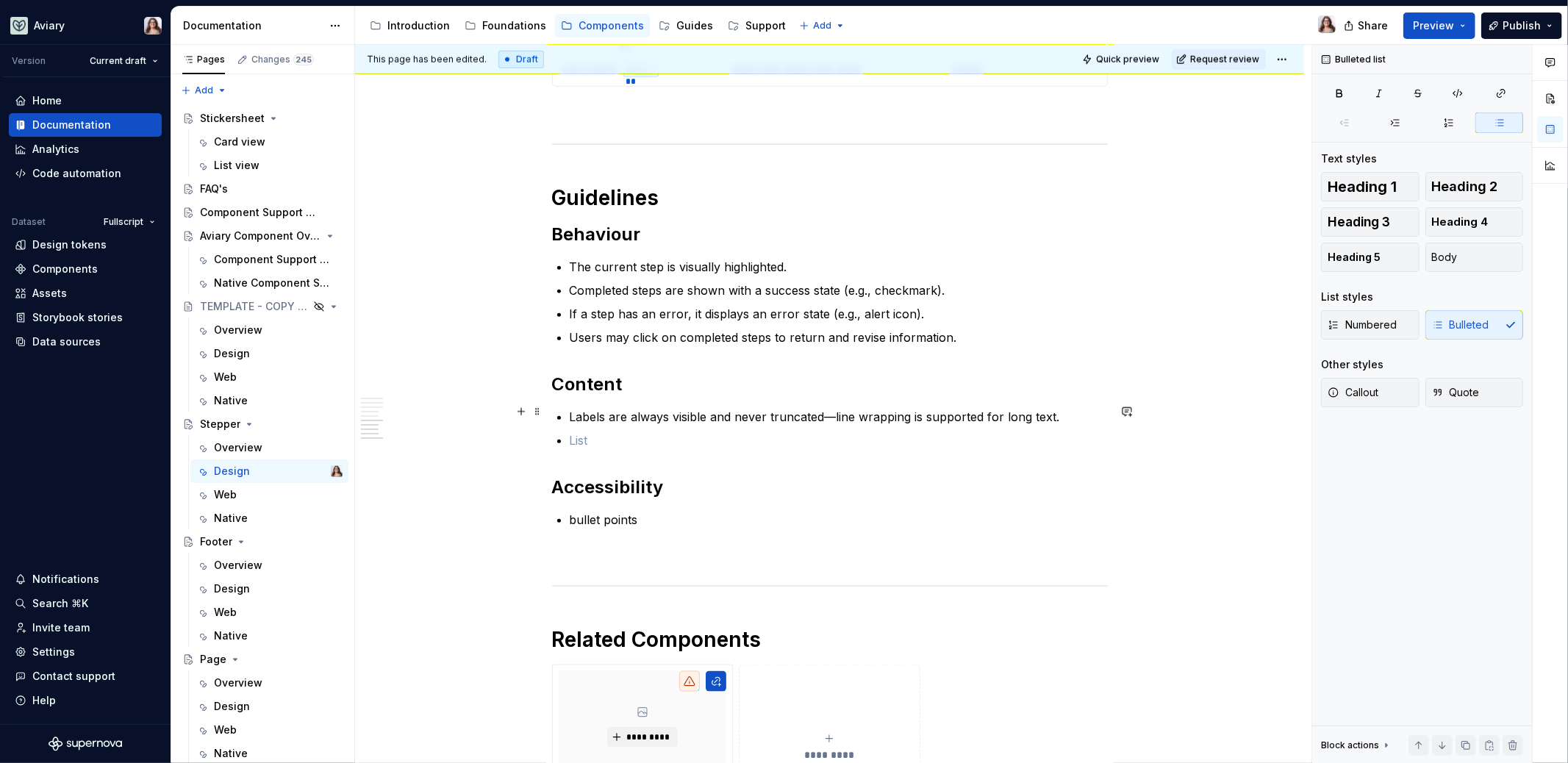
click at [1025, 411] on p "Labels are always visible and never truncated—line wrapping is supported for lo…" at bounding box center [838, 416] width 538 height 18
click at [601, 431] on p at bounding box center [838, 440] width 538 height 18
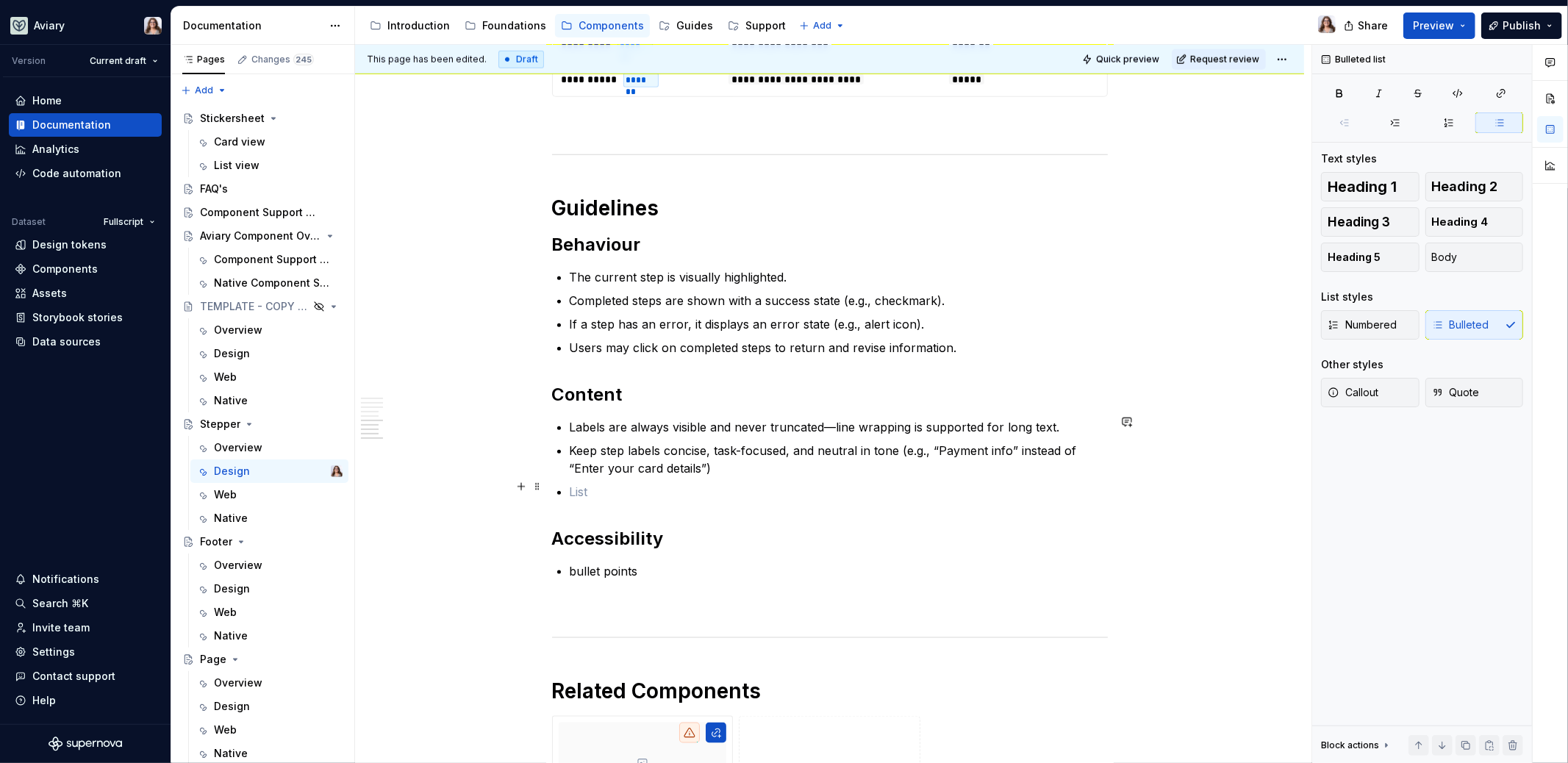
scroll to position [1270, 0]
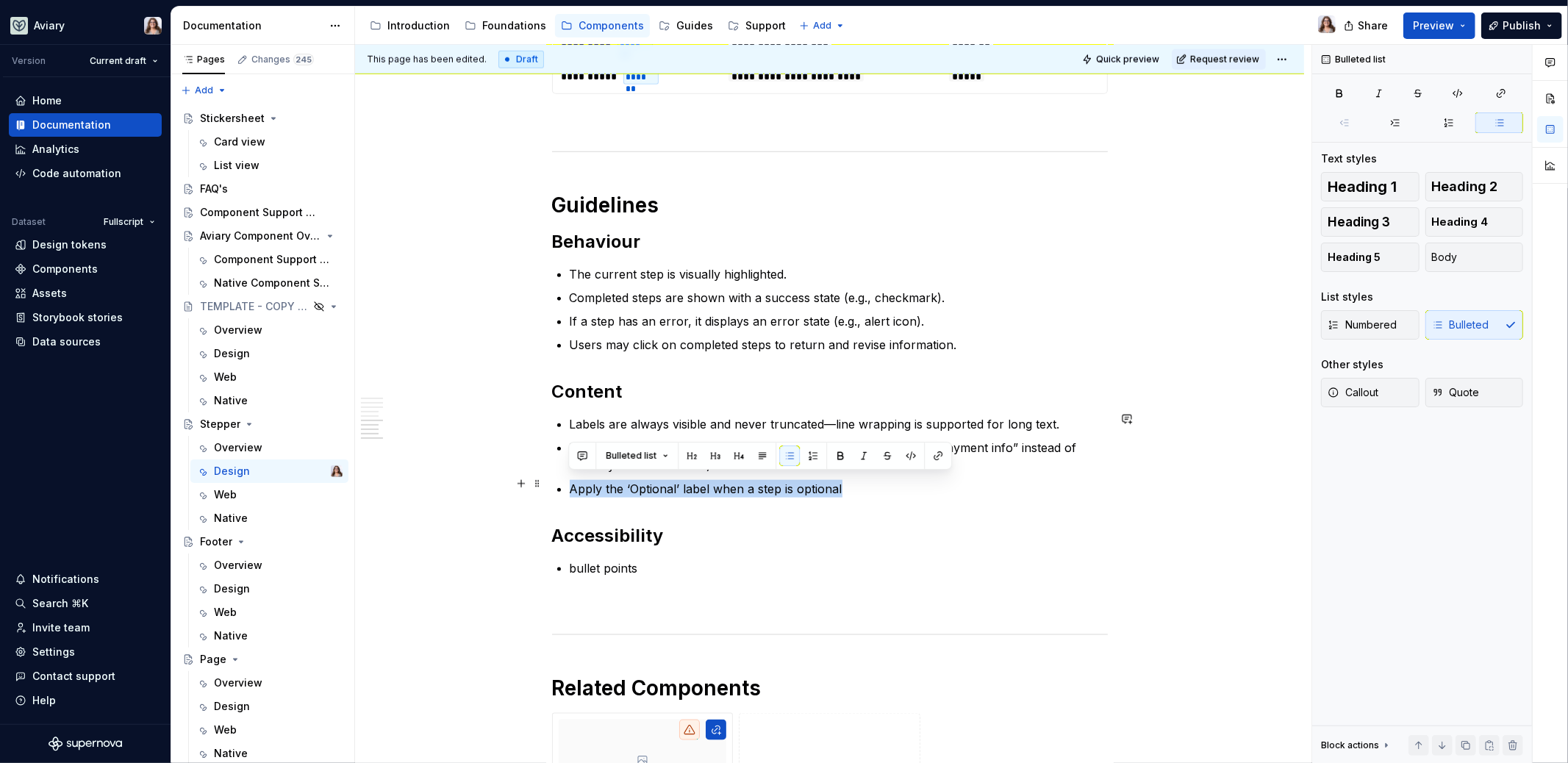
drag, startPoint x: 845, startPoint y: 484, endPoint x: 568, endPoint y: 485, distance: 277.0
copy p "Apply the ‘Optional’ label when a step is optional"
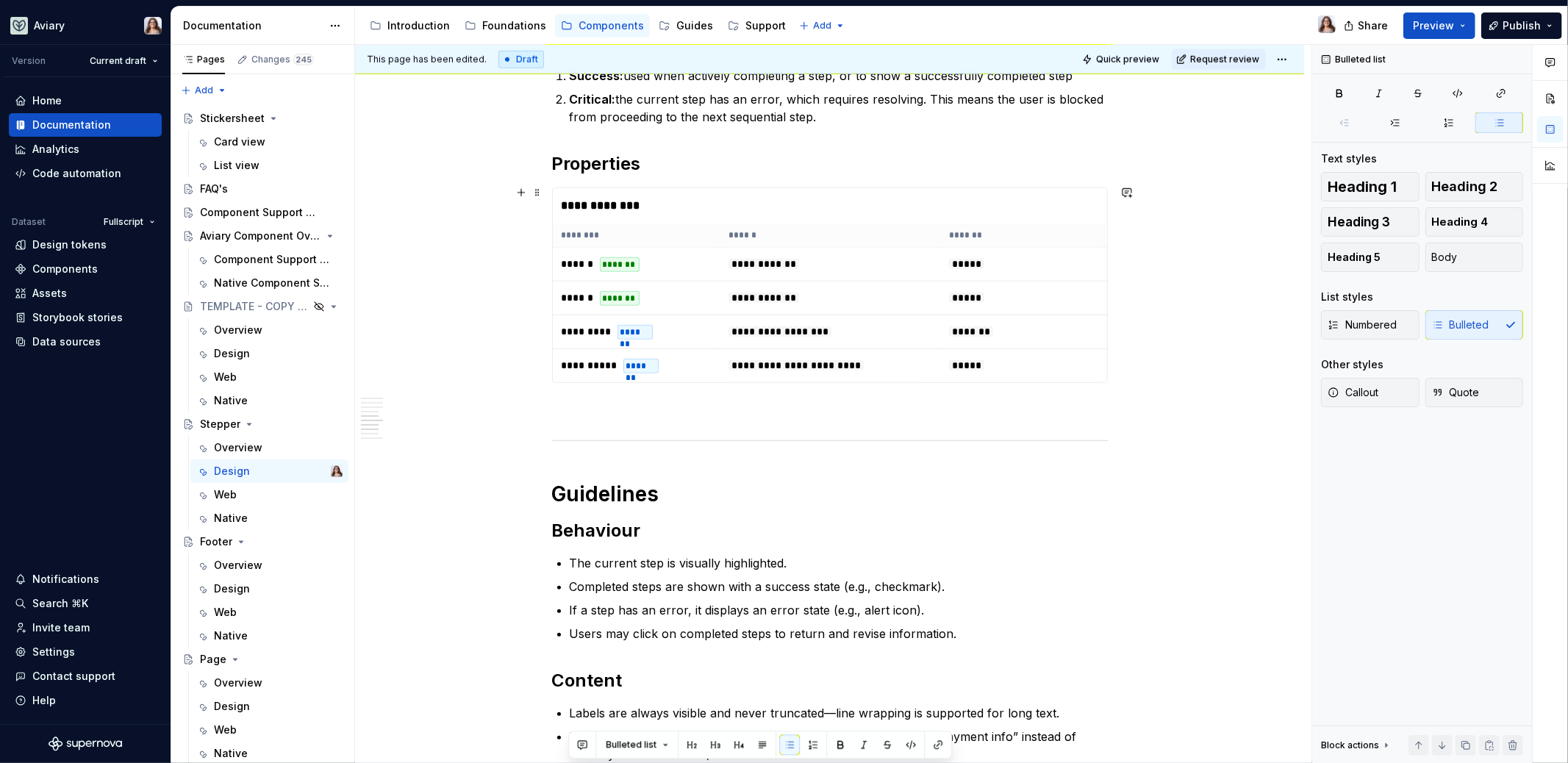
scroll to position [982, 0]
click at [623, 404] on p at bounding box center [829, 408] width 556 height 18
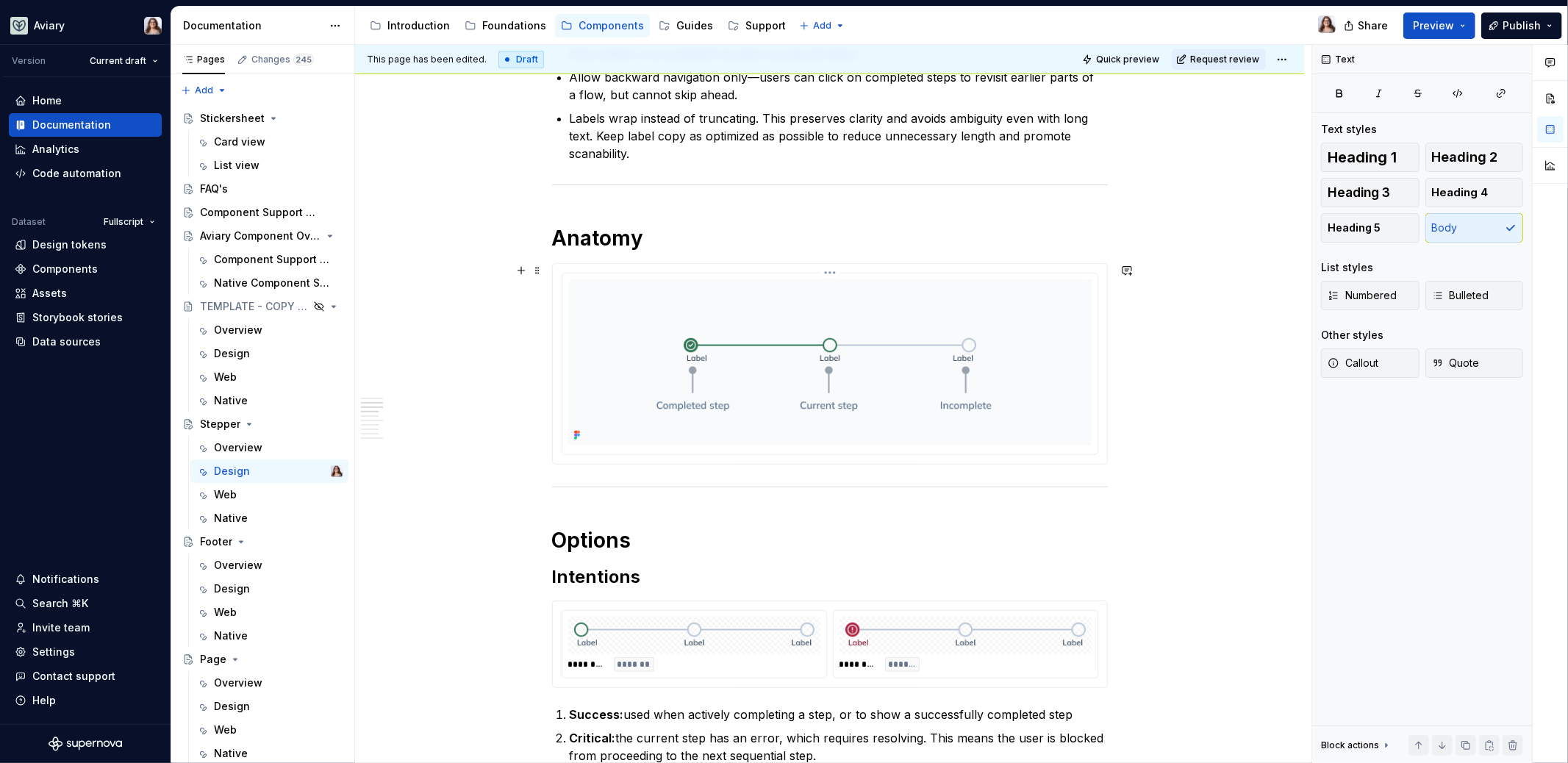
scroll to position [357, 0]
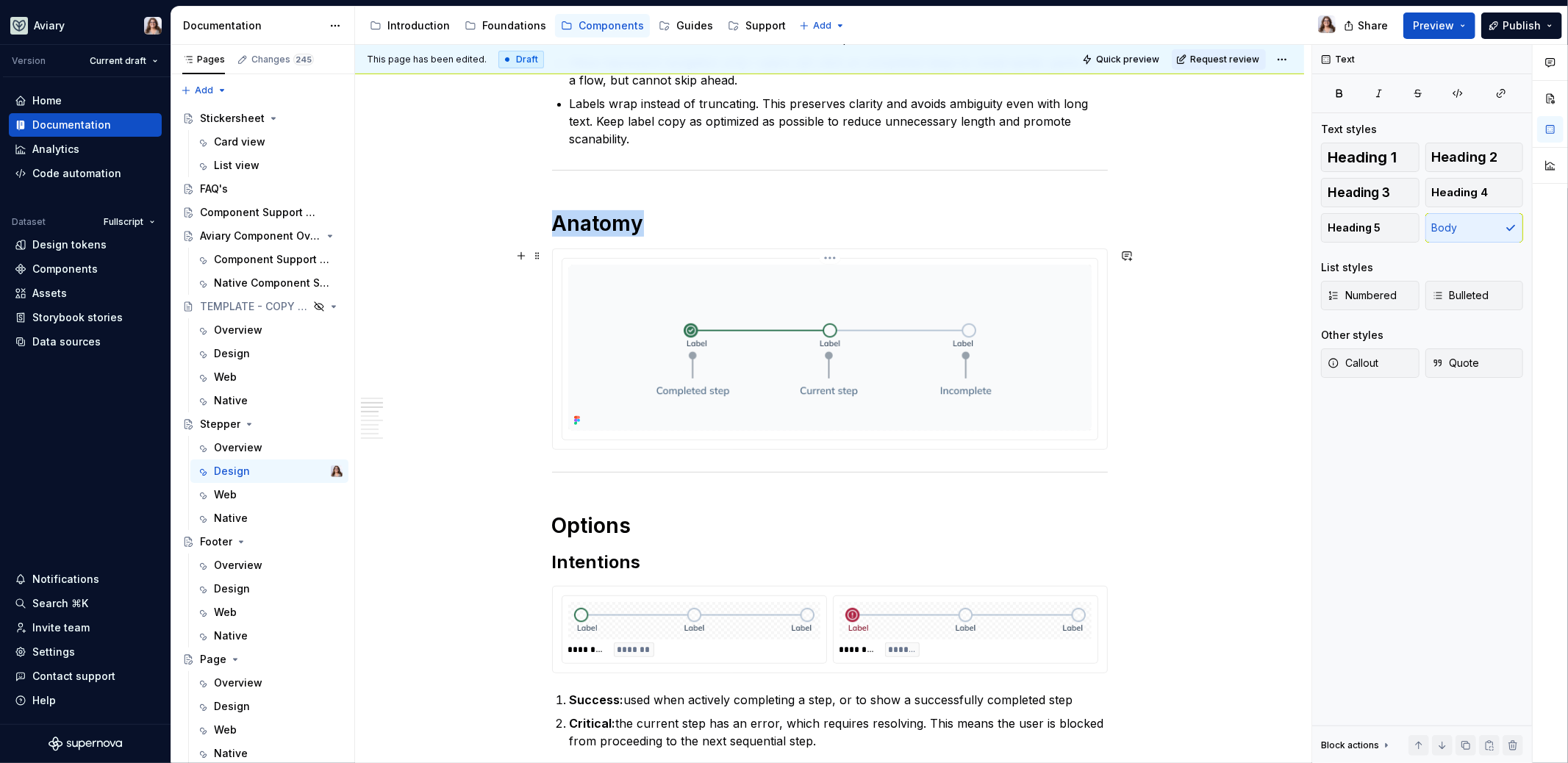
click at [757, 368] on img at bounding box center [830, 347] width 523 height 166
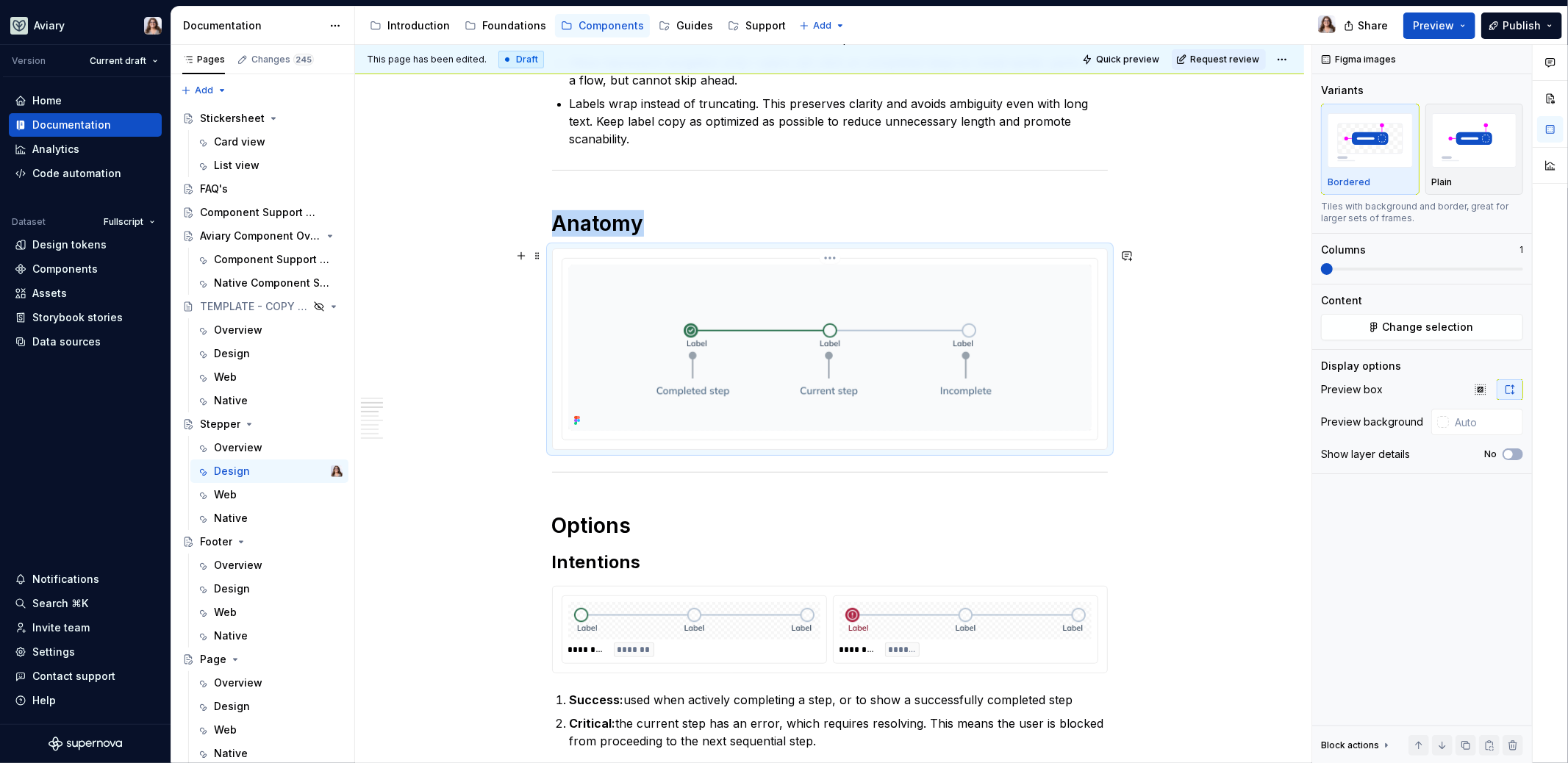
click at [943, 349] on img at bounding box center [830, 347] width 523 height 166
click at [1424, 326] on span "Change selection" at bounding box center [1428, 326] width 91 height 15
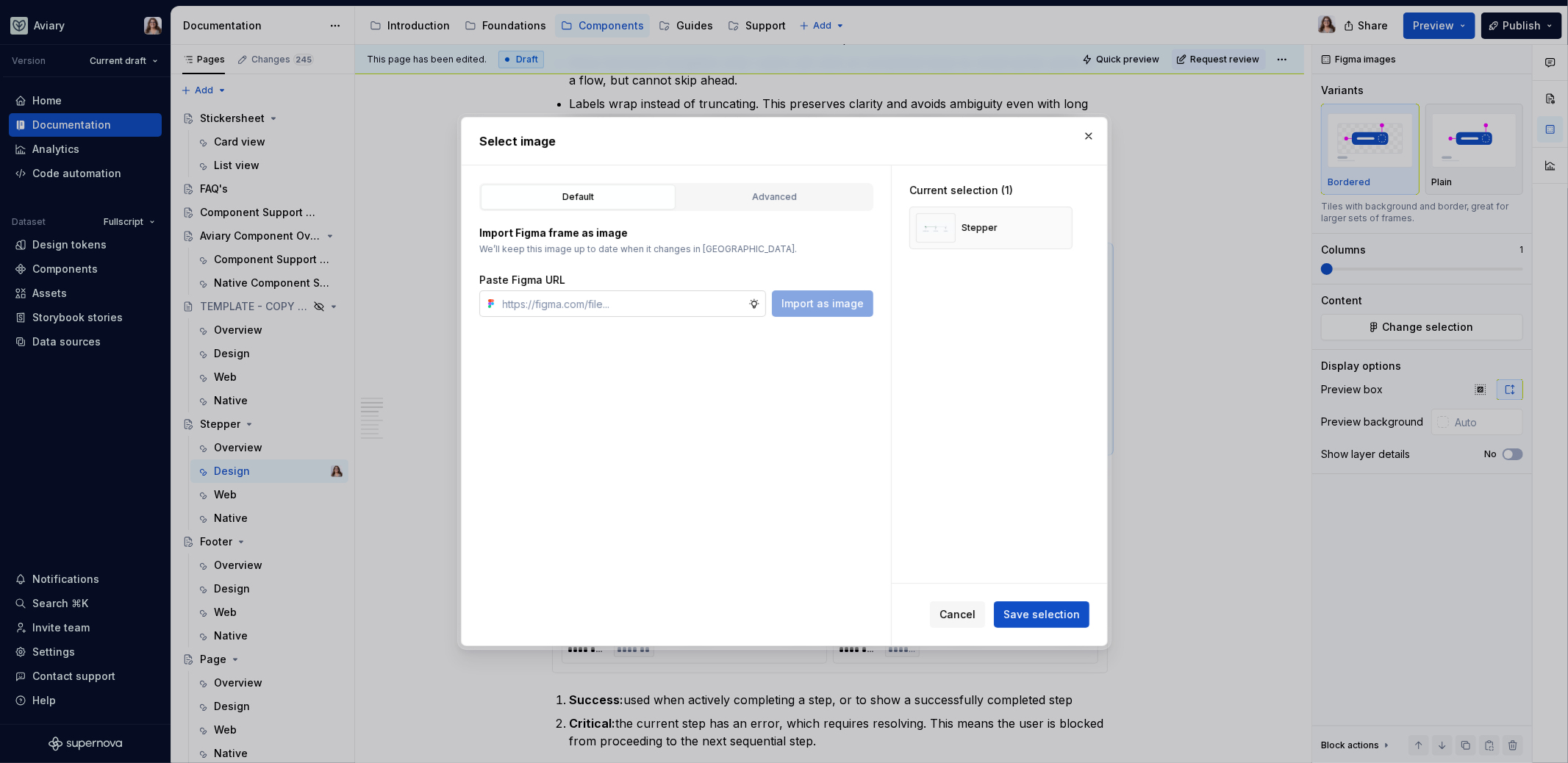
type textarea "*"
click at [1055, 225] on button "button" at bounding box center [1055, 228] width 21 height 21
click at [641, 302] on input "text" at bounding box center [622, 303] width 251 height 27
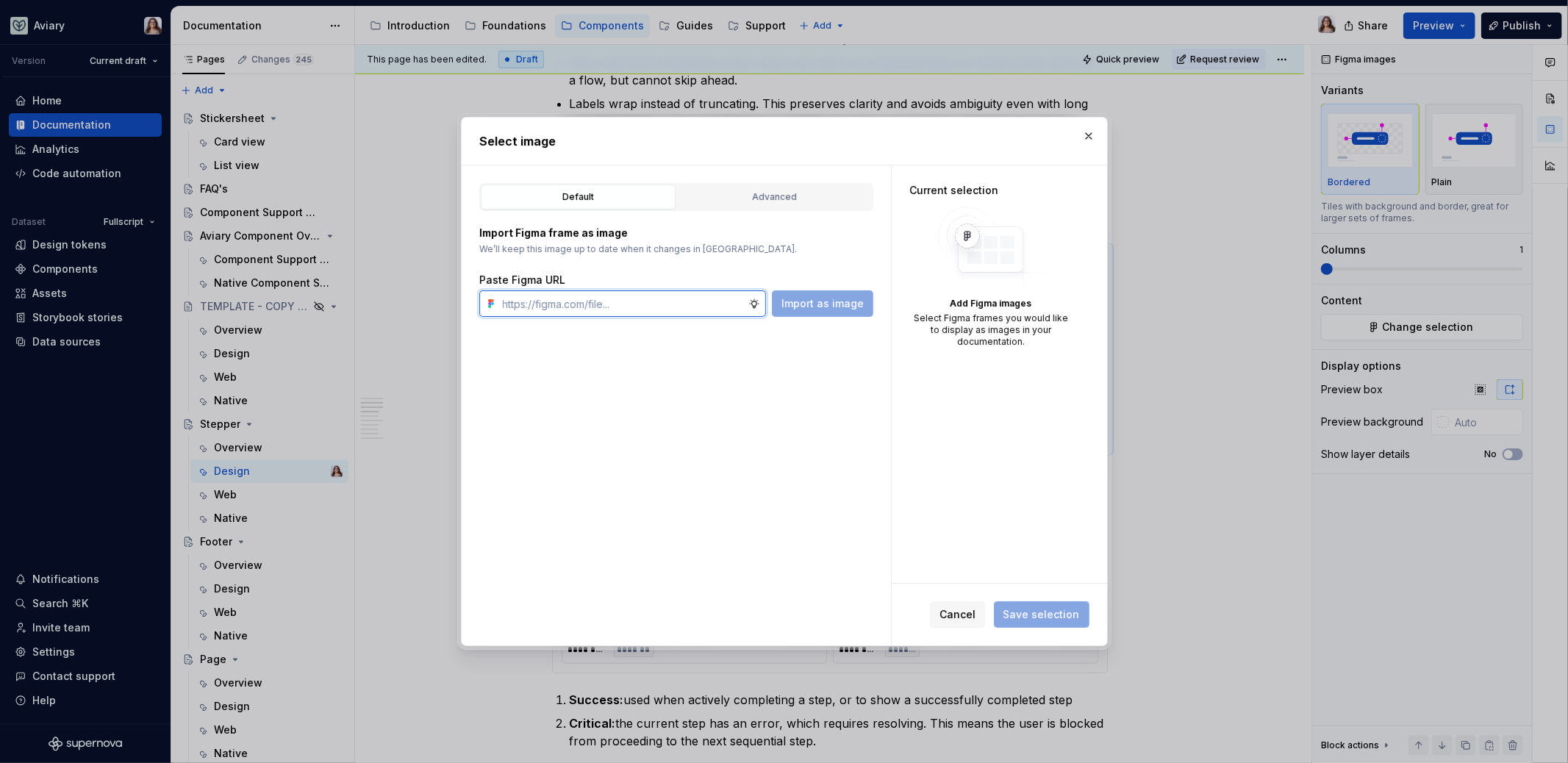
paste input "https://www.figma.com/design/OxLK9P8AlBGKXiz2EEGm4b/Global?node-id=6210-1725&t=…"
type input "https://www.figma.com/design/OxLK9P8AlBGKXiz2EEGm4b/Global?node-id=6210-1725&t=…"
click at [815, 301] on span "Import as image" at bounding box center [822, 303] width 82 height 15
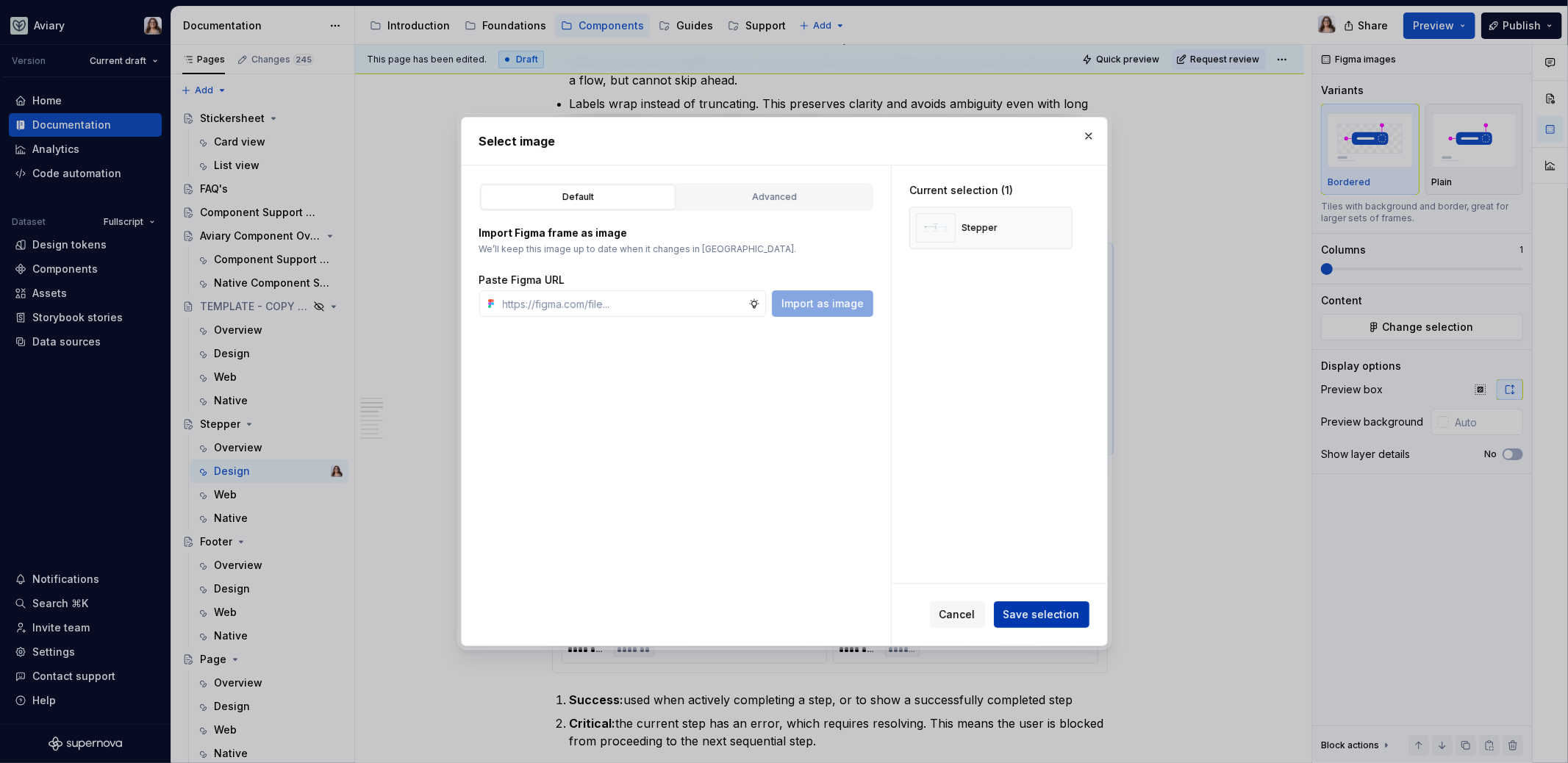
click at [1030, 614] on span "Save selection" at bounding box center [1042, 614] width 77 height 15
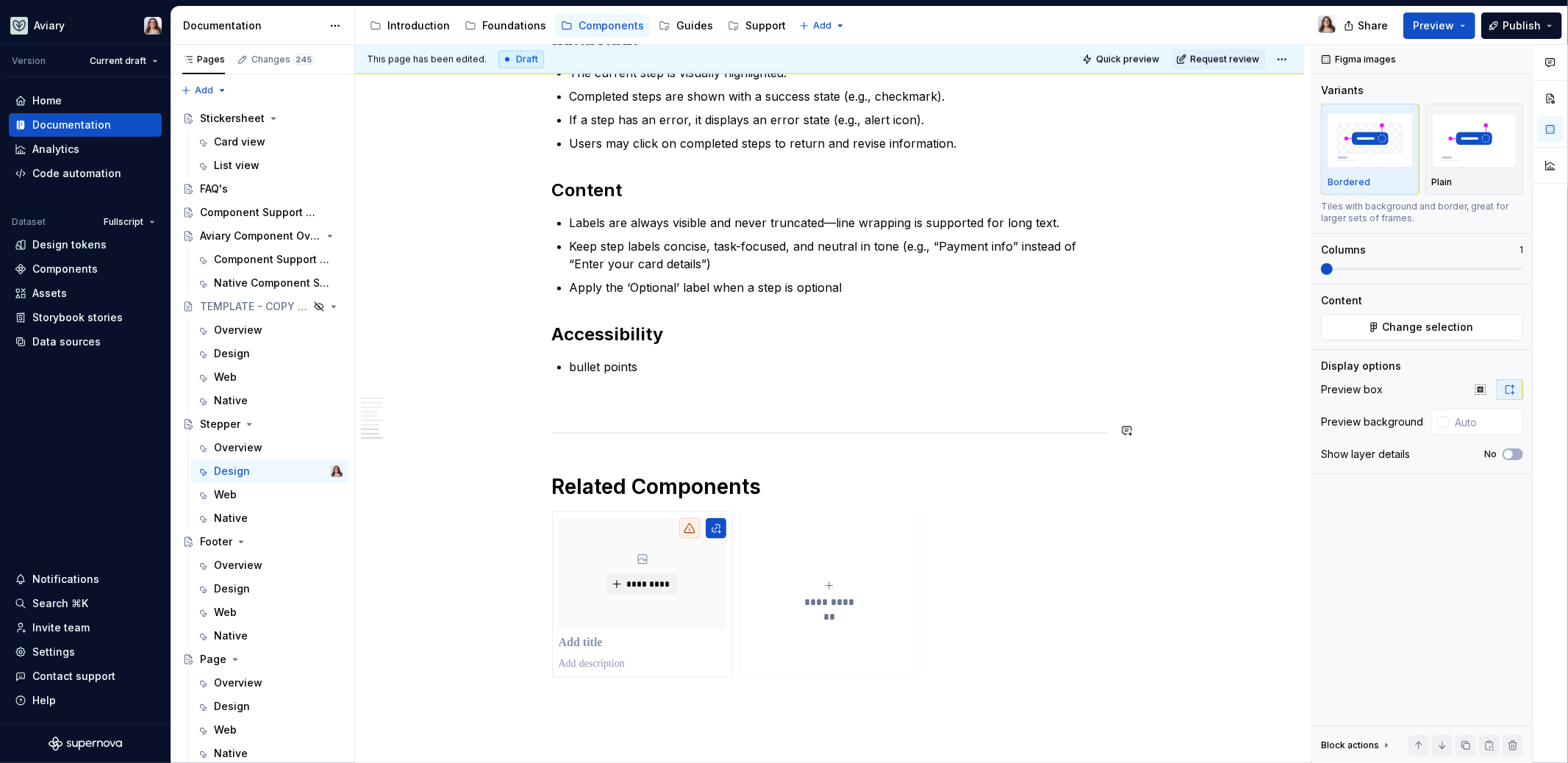
scroll to position [1475, 0]
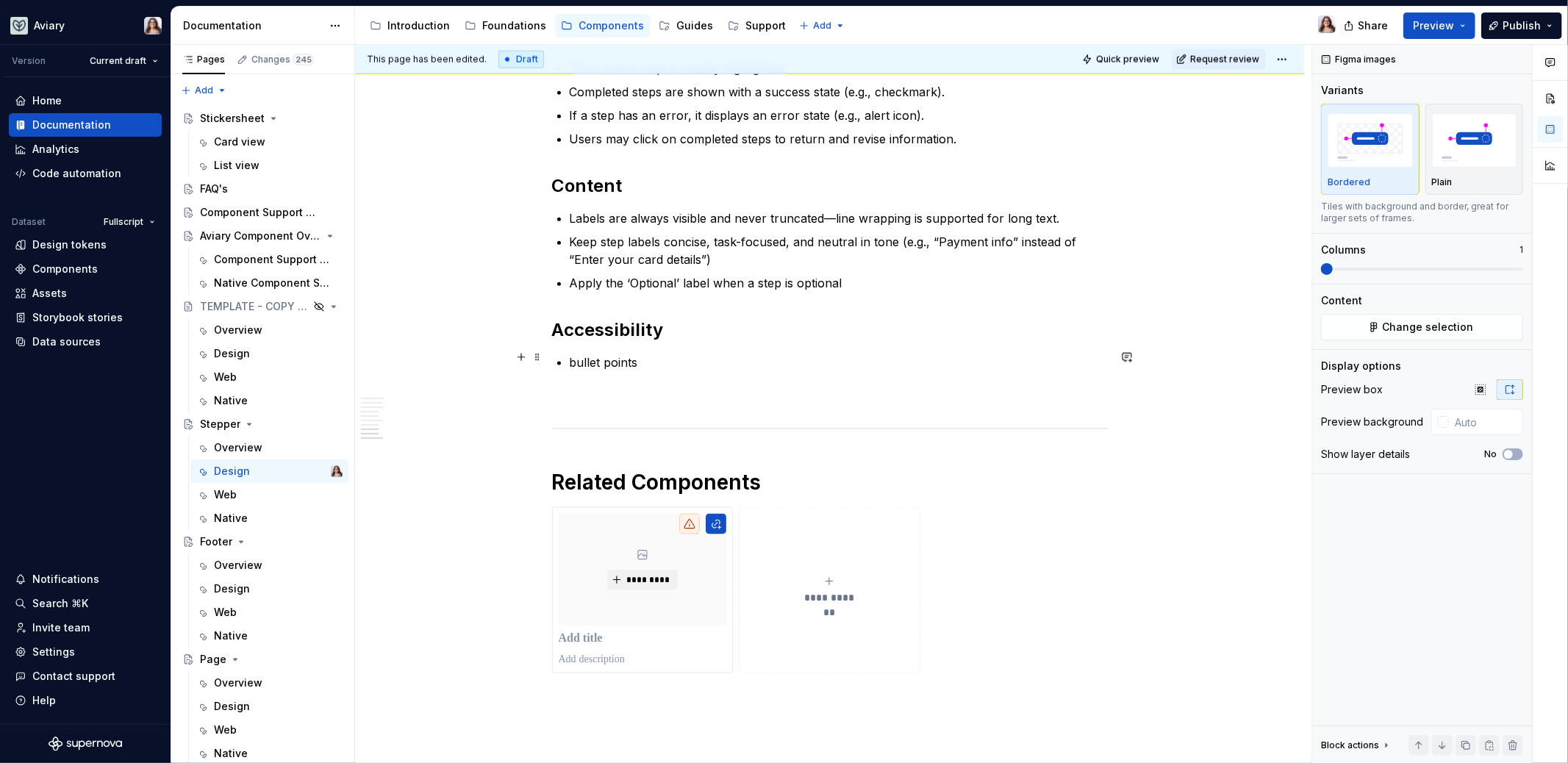
click at [651, 359] on p "bullet points" at bounding box center [838, 362] width 538 height 18
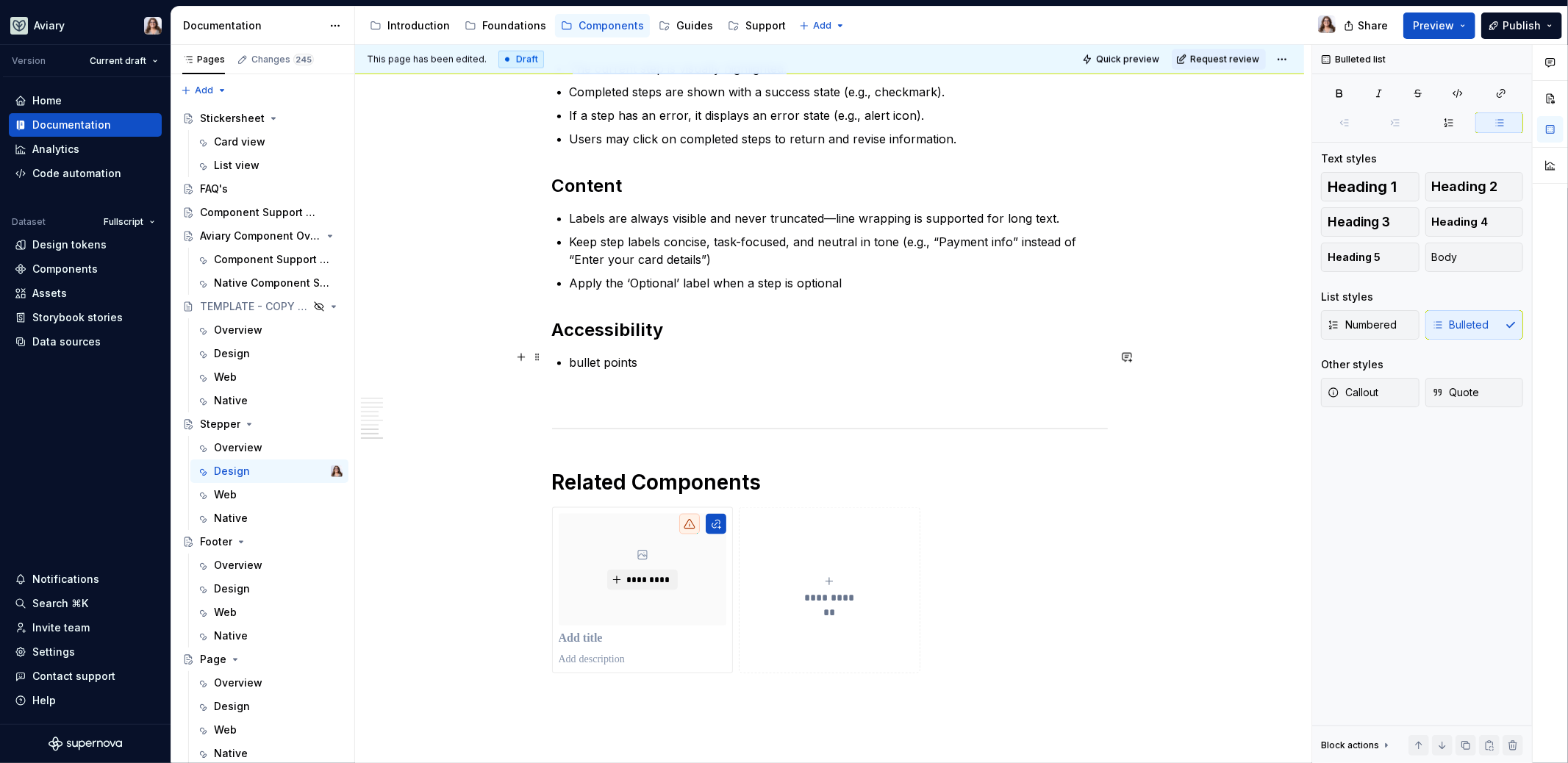
click at [617, 355] on p "bullet points" at bounding box center [838, 362] width 538 height 18
click at [886, 357] on p "Steps should be keyboard focusable if they are clickable." at bounding box center [838, 362] width 538 height 18
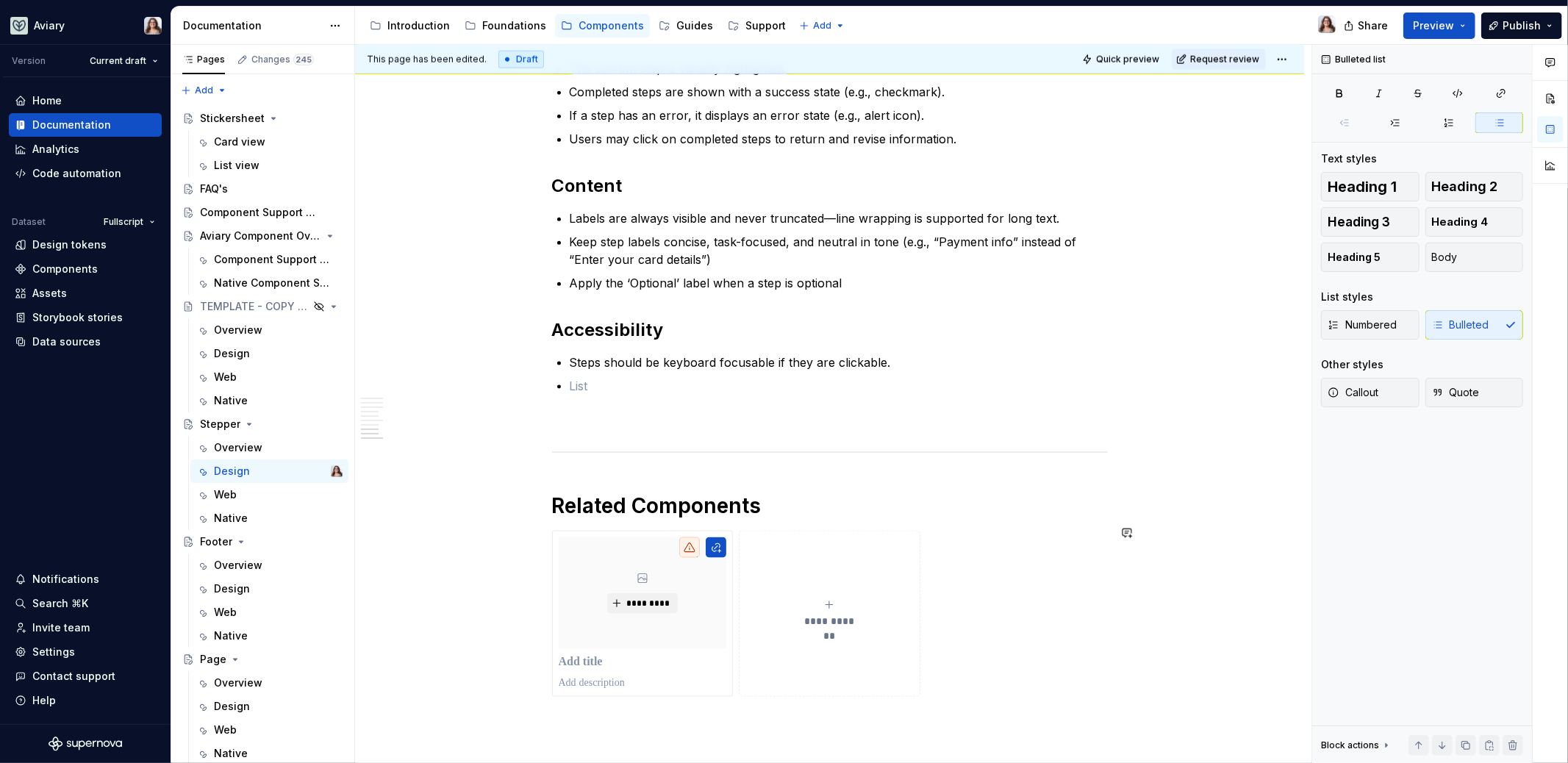
click at [582, 384] on p at bounding box center [838, 385] width 538 height 18
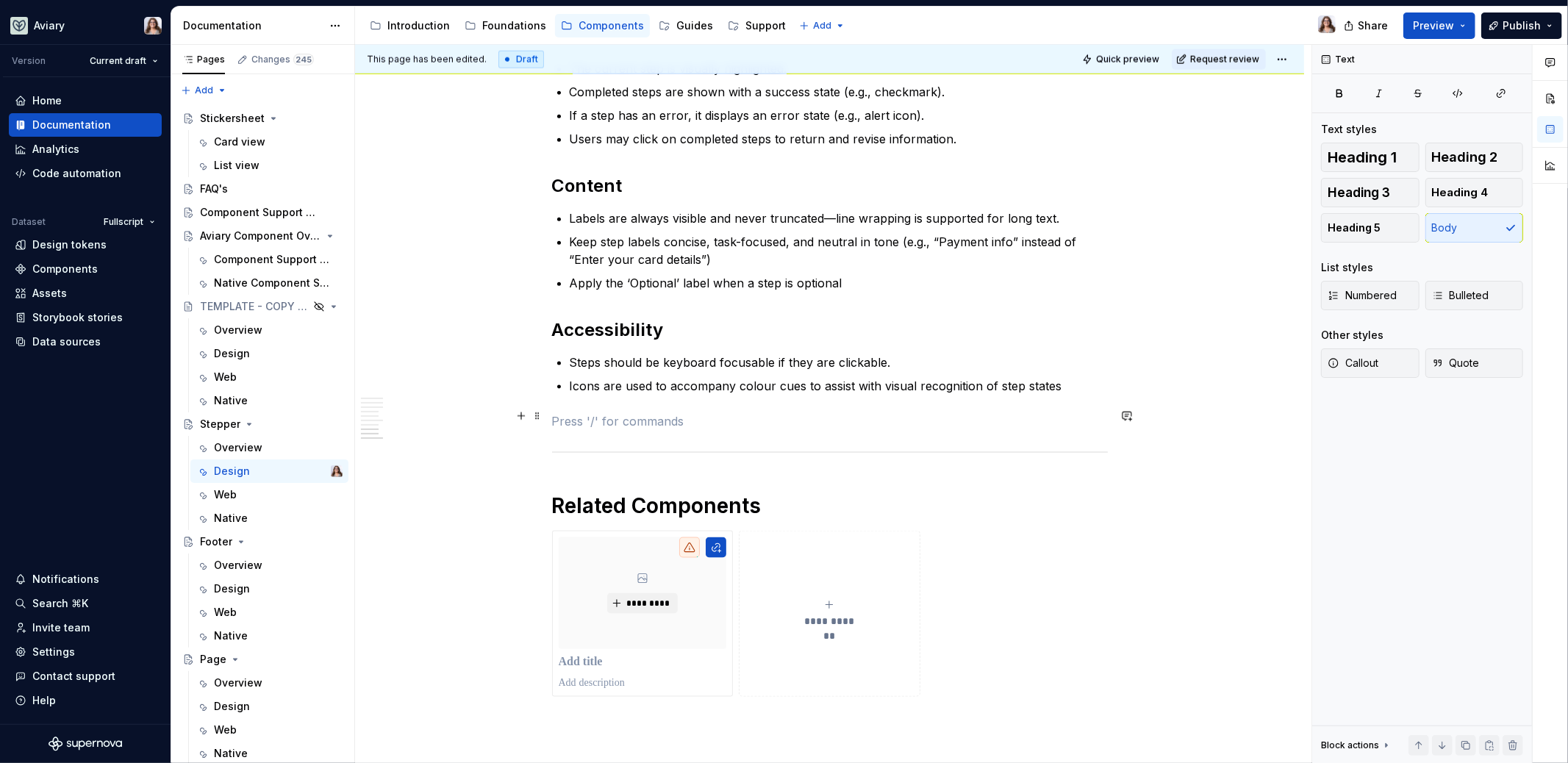
click at [622, 412] on p at bounding box center [829, 421] width 556 height 18
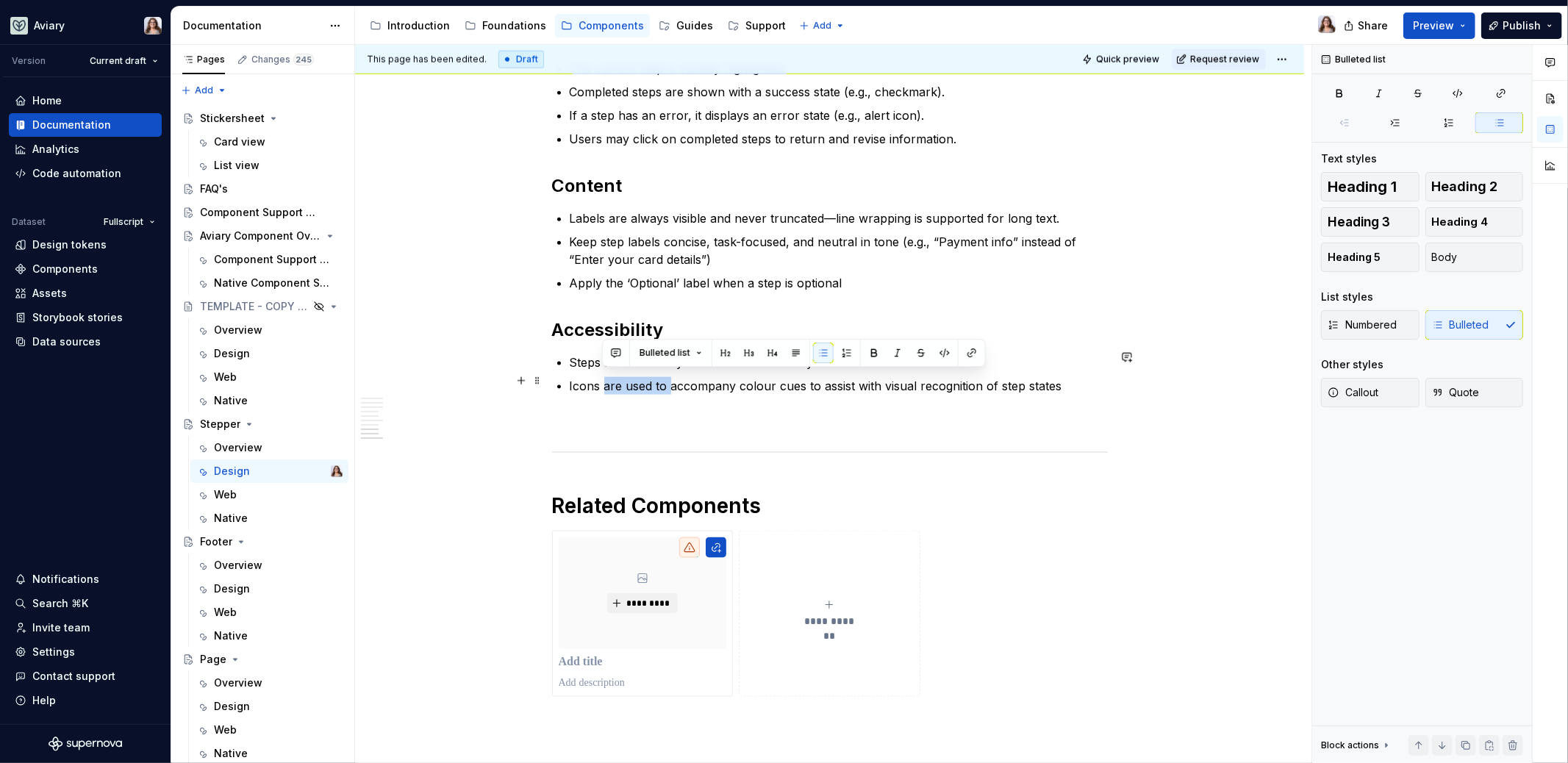
drag, startPoint x: 602, startPoint y: 379, endPoint x: 668, endPoint y: 374, distance: 66.2
click at [668, 377] on p "Icons are used to accompany colour cues to assist with visual recognition of st…" at bounding box center [838, 385] width 538 height 18
click at [1000, 377] on p "Icons accompany colour cues to assist with visual recognition of step states" at bounding box center [838, 385] width 538 height 18
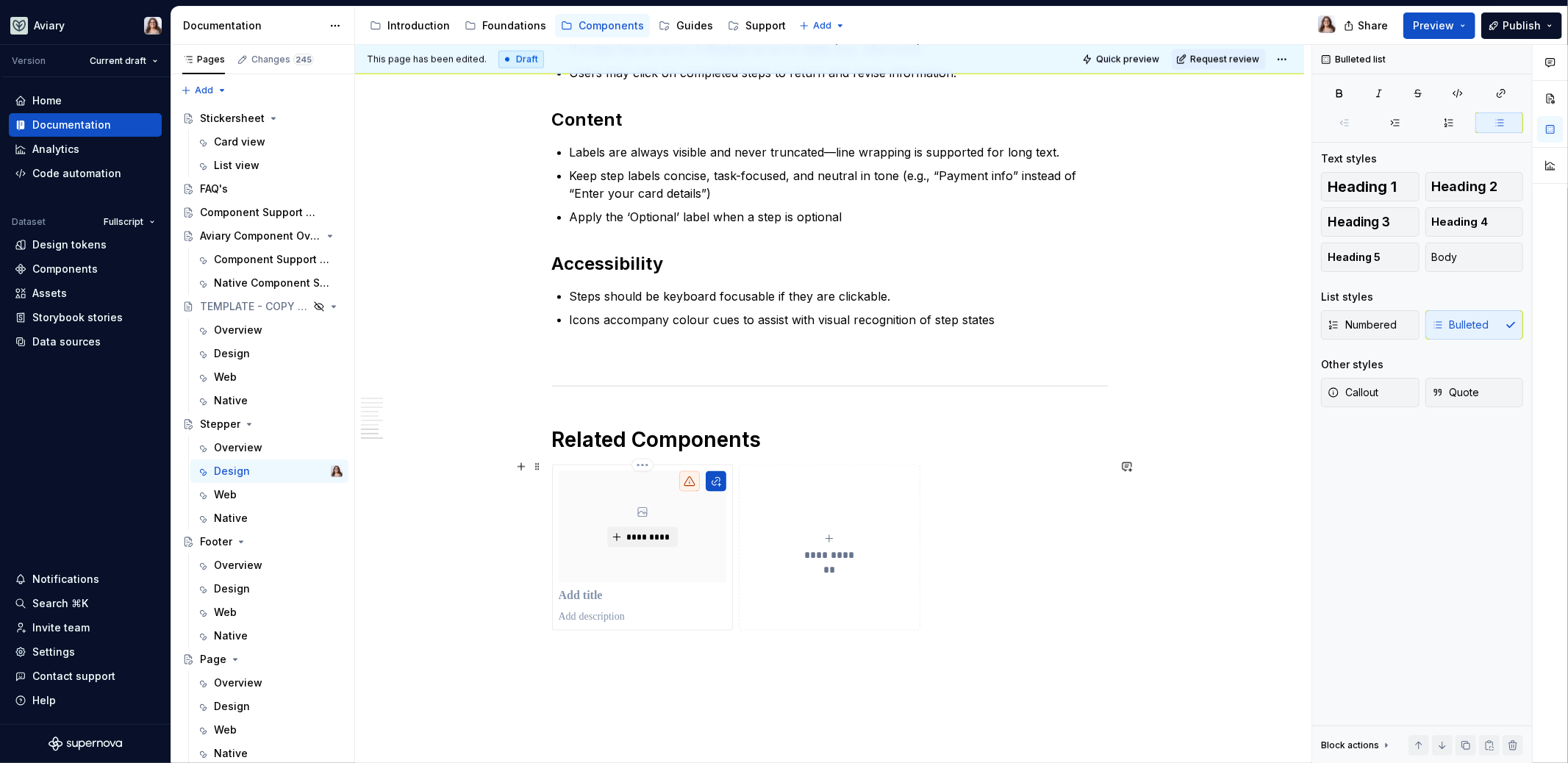
scroll to position [1545, 0]
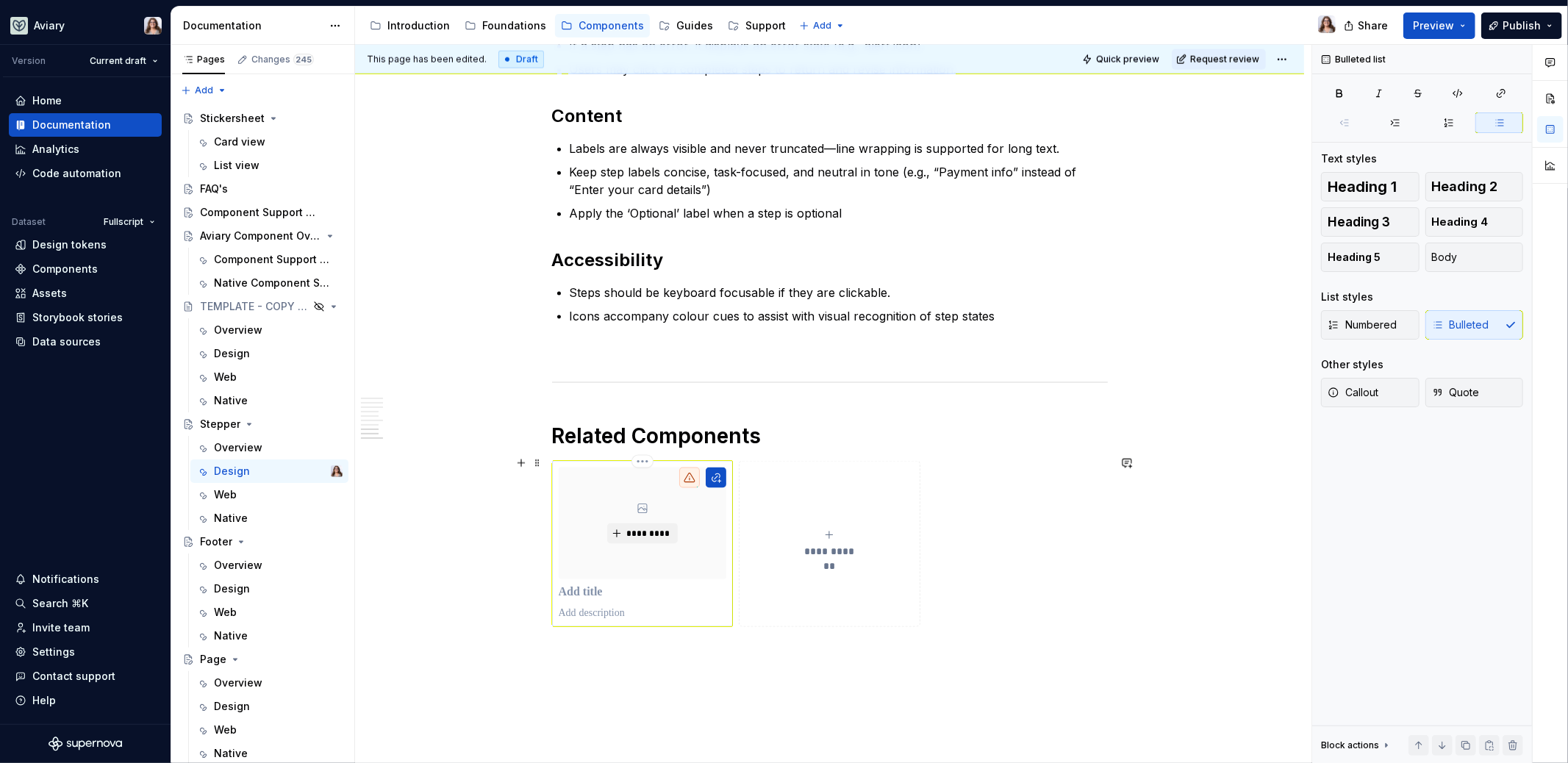
click at [586, 588] on p at bounding box center [643, 592] width 169 height 15
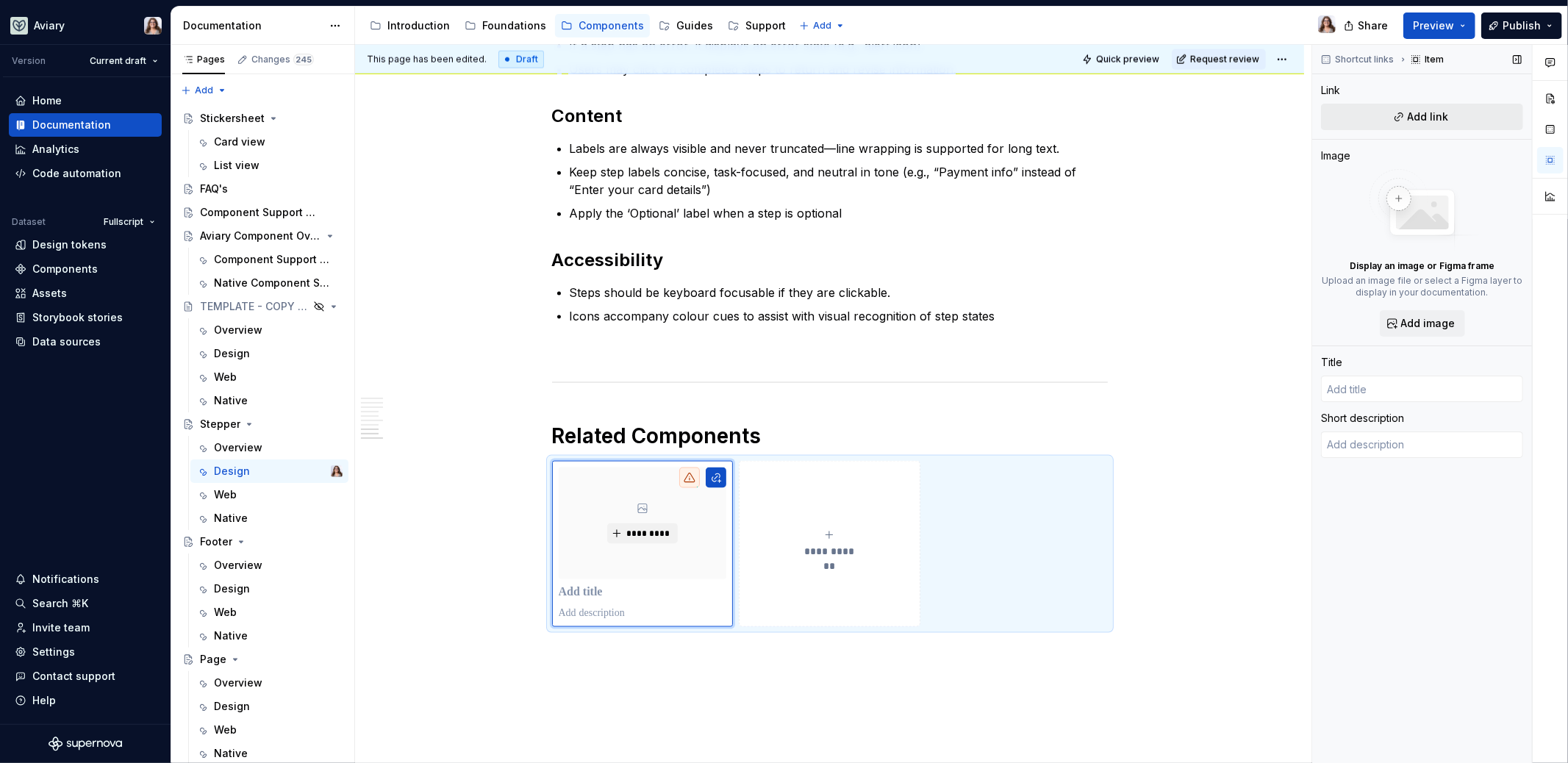
click at [1428, 113] on span "Add link" at bounding box center [1429, 116] width 41 height 15
type textarea "*"
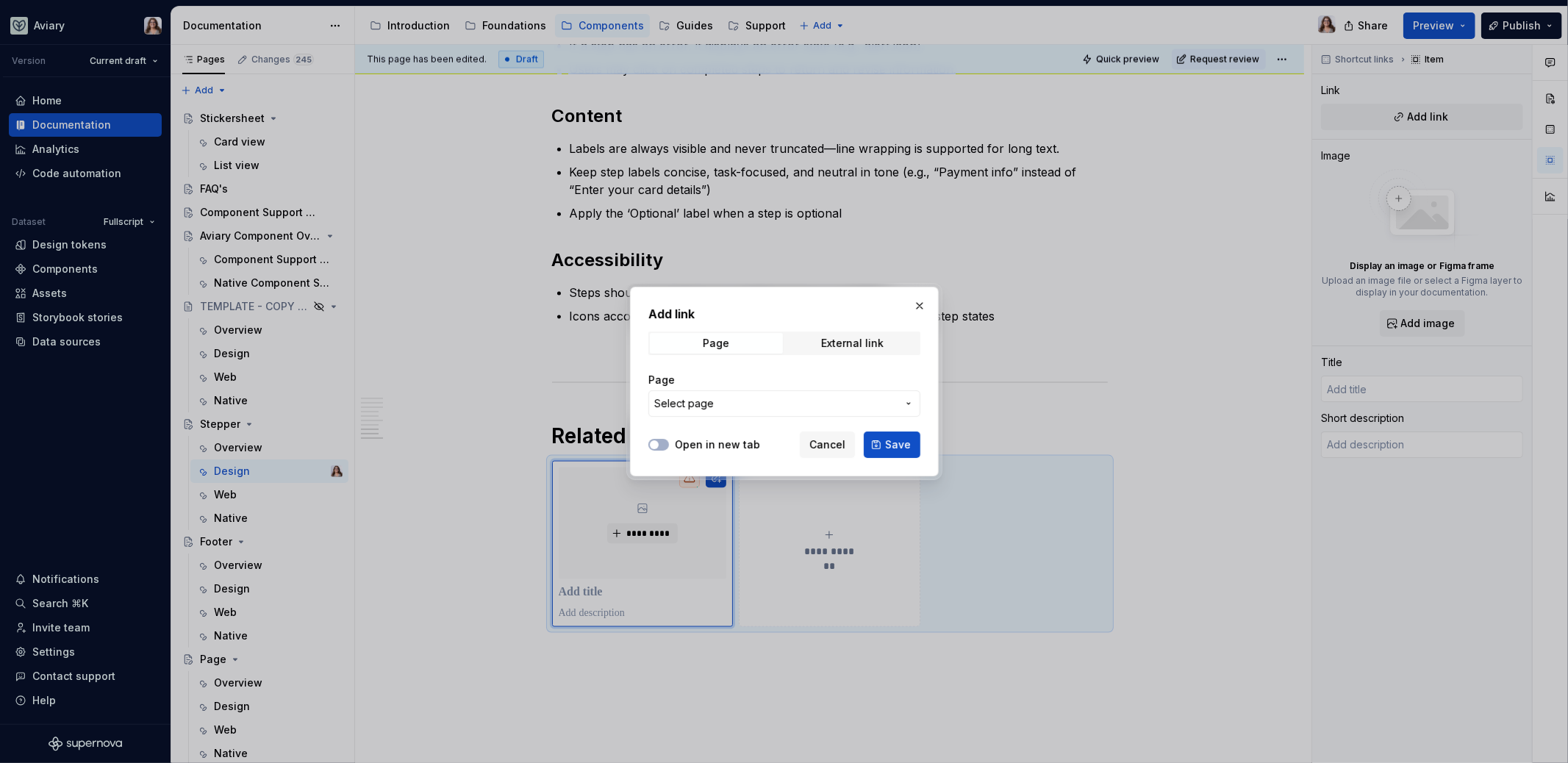
click at [791, 392] on button "Select page" at bounding box center [784, 403] width 272 height 27
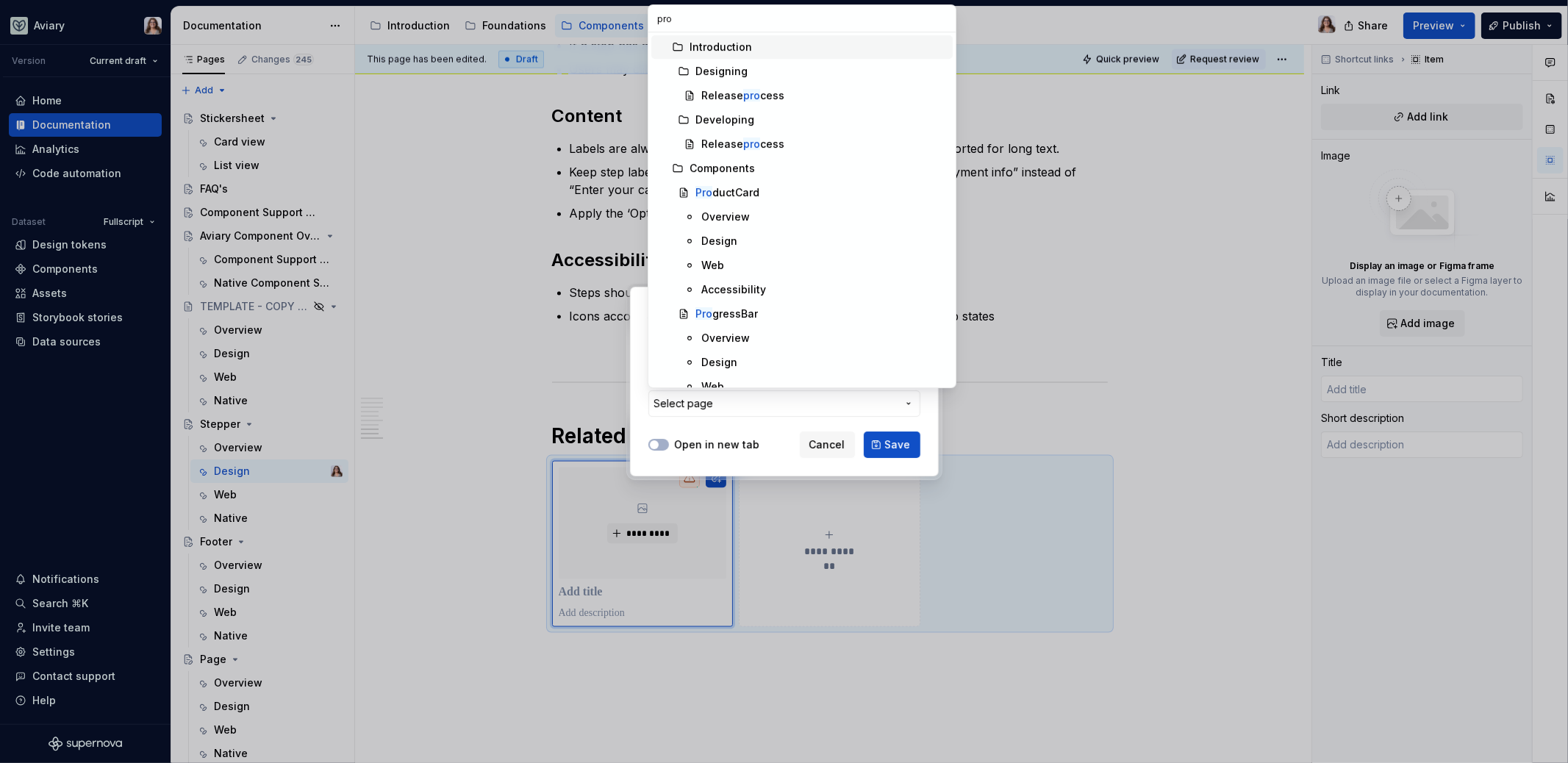
type input "prog"
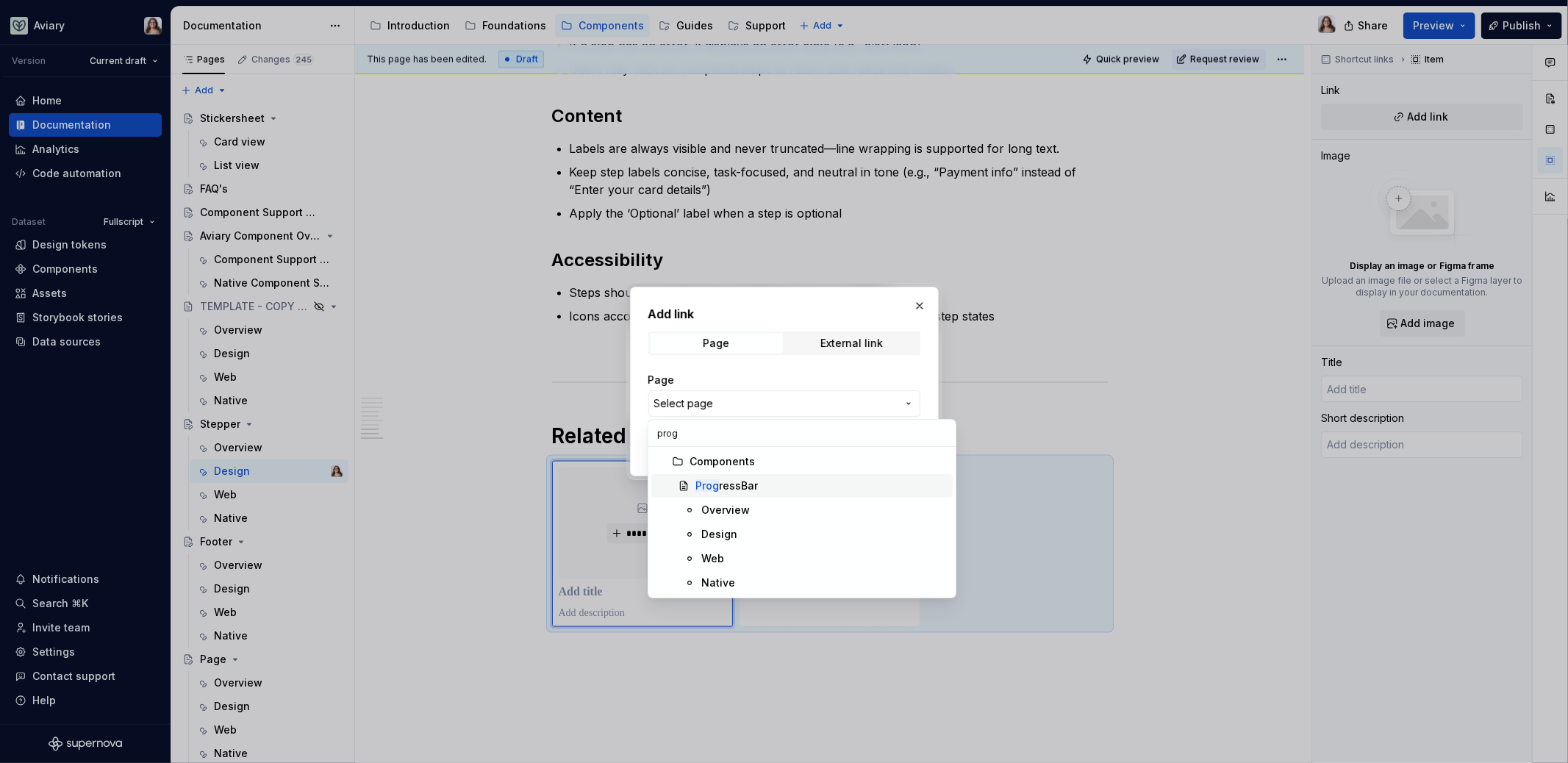
click at [734, 481] on div "Prog ressBar" at bounding box center [727, 485] width 63 height 15
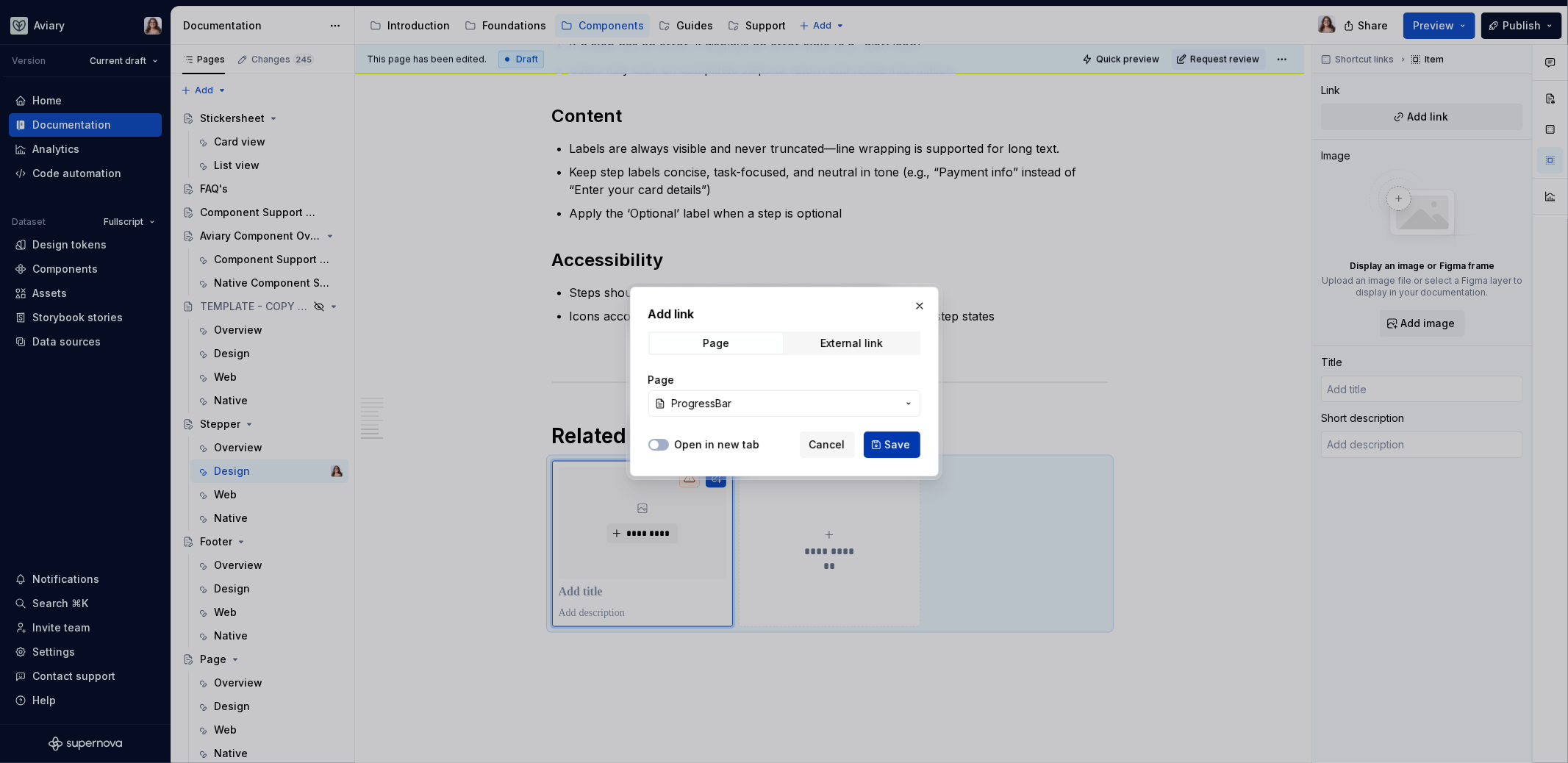
click at [910, 449] on span "Save" at bounding box center [898, 444] width 26 height 15
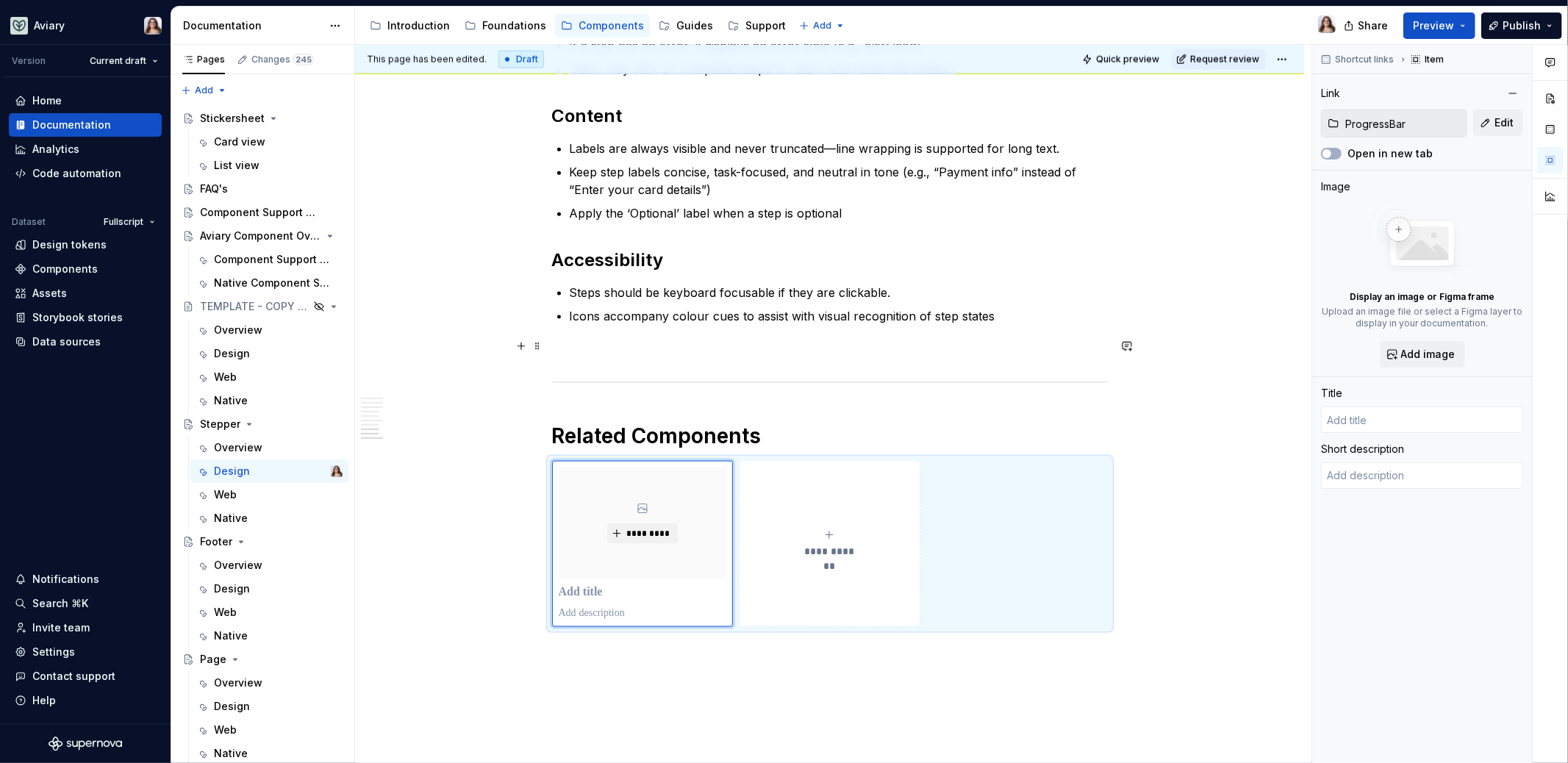
type textarea "*"
type input "ProgressBar"
type textarea "Visually represent the completion of a task or operation"
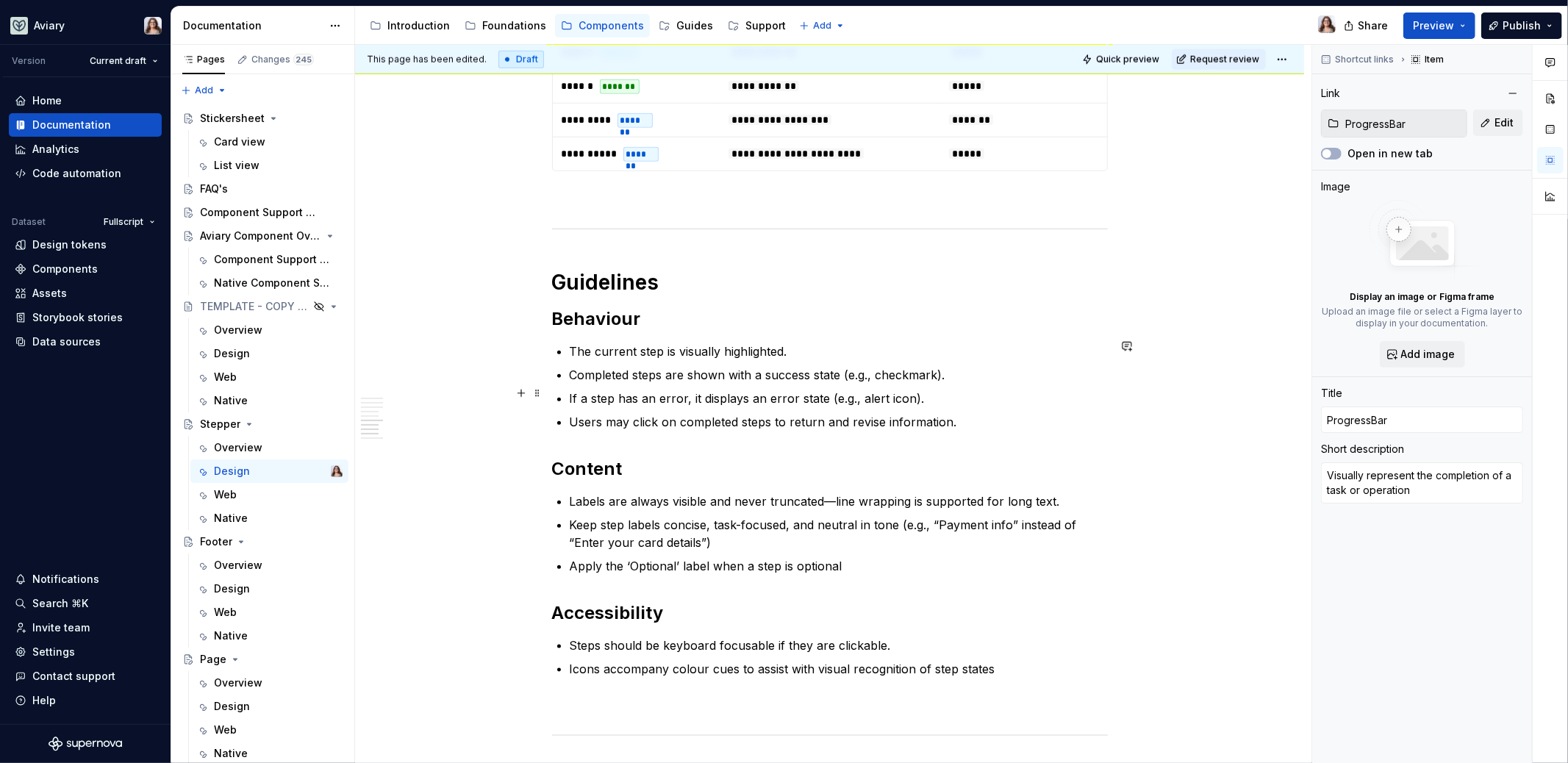
scroll to position [1277, 0]
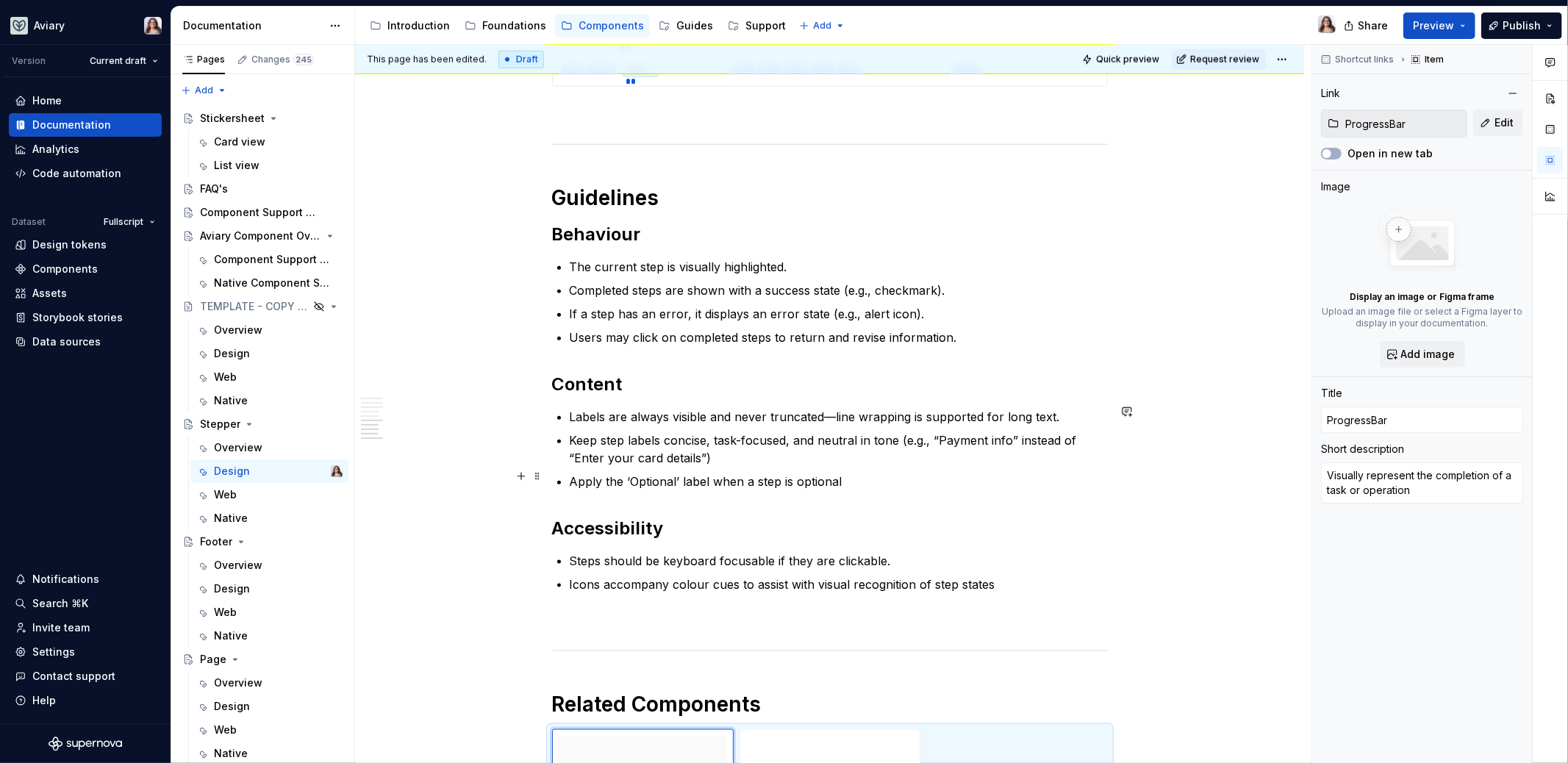
type textarea "*"
click at [841, 476] on p "Apply the ‘Optional’ label when a step is optional" at bounding box center [838, 481] width 538 height 18
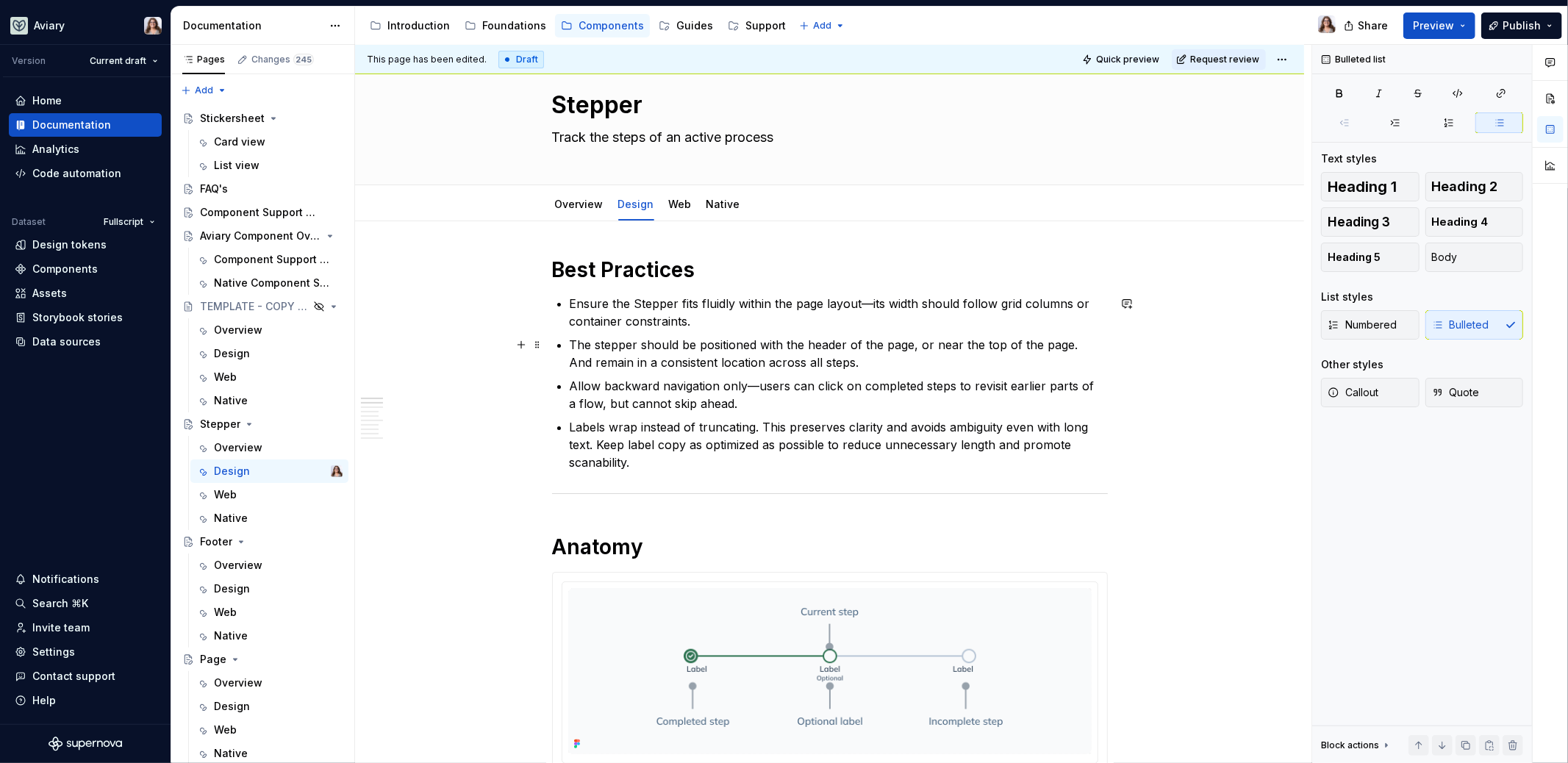
scroll to position [34, 0]
click at [569, 300] on p "Ensure the Stepper fits fluidly within the page layout—its width should follow …" at bounding box center [838, 312] width 538 height 35
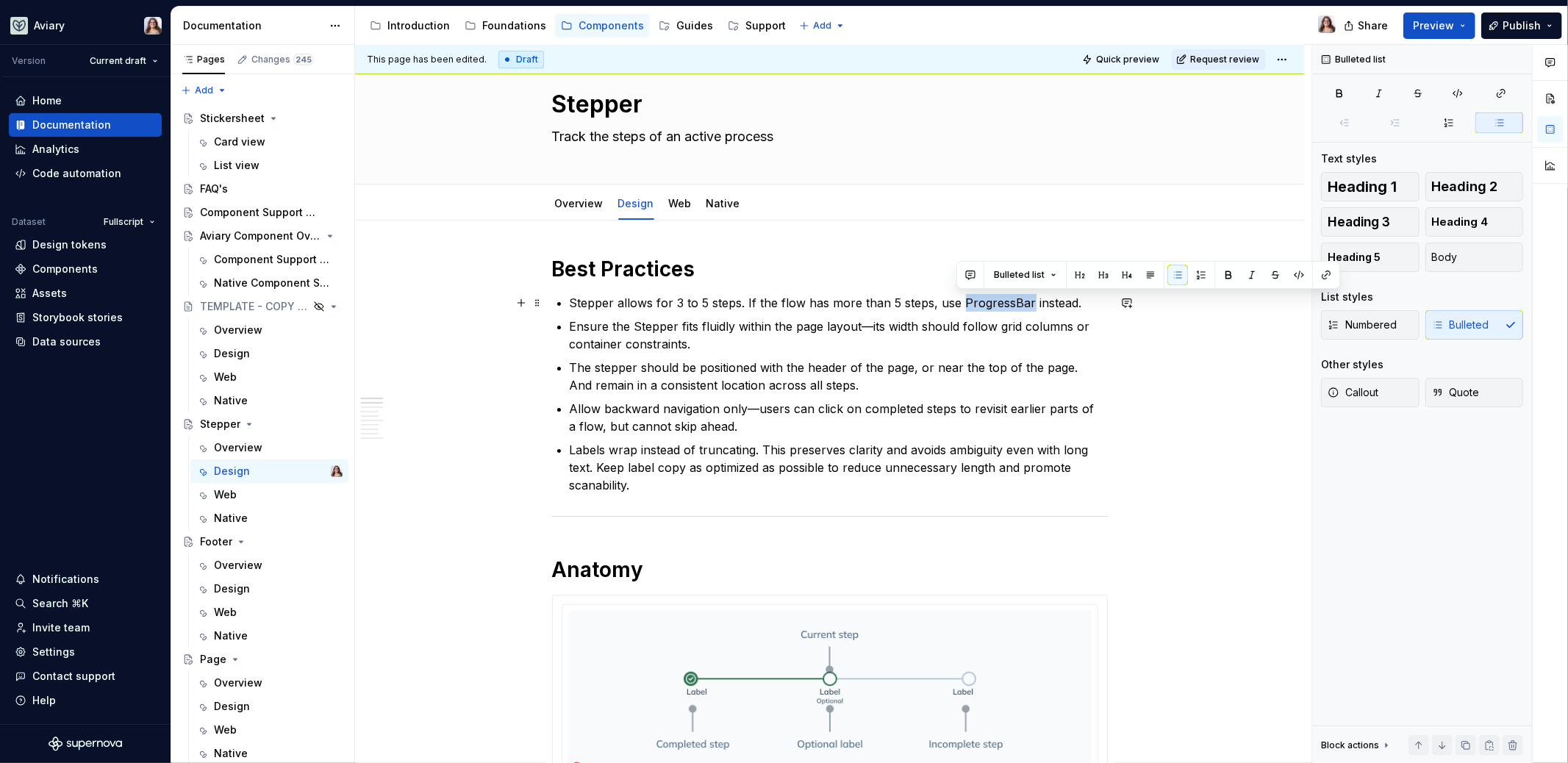
drag, startPoint x: 958, startPoint y: 298, endPoint x: 1024, endPoint y: 298, distance: 66.0
click at [1024, 298] on p "Stepper allows for 3 to 5 steps. If the flow has more than 5 steps, use Progres…" at bounding box center [838, 303] width 538 height 18
click at [1327, 274] on button "button" at bounding box center [1326, 274] width 21 height 21
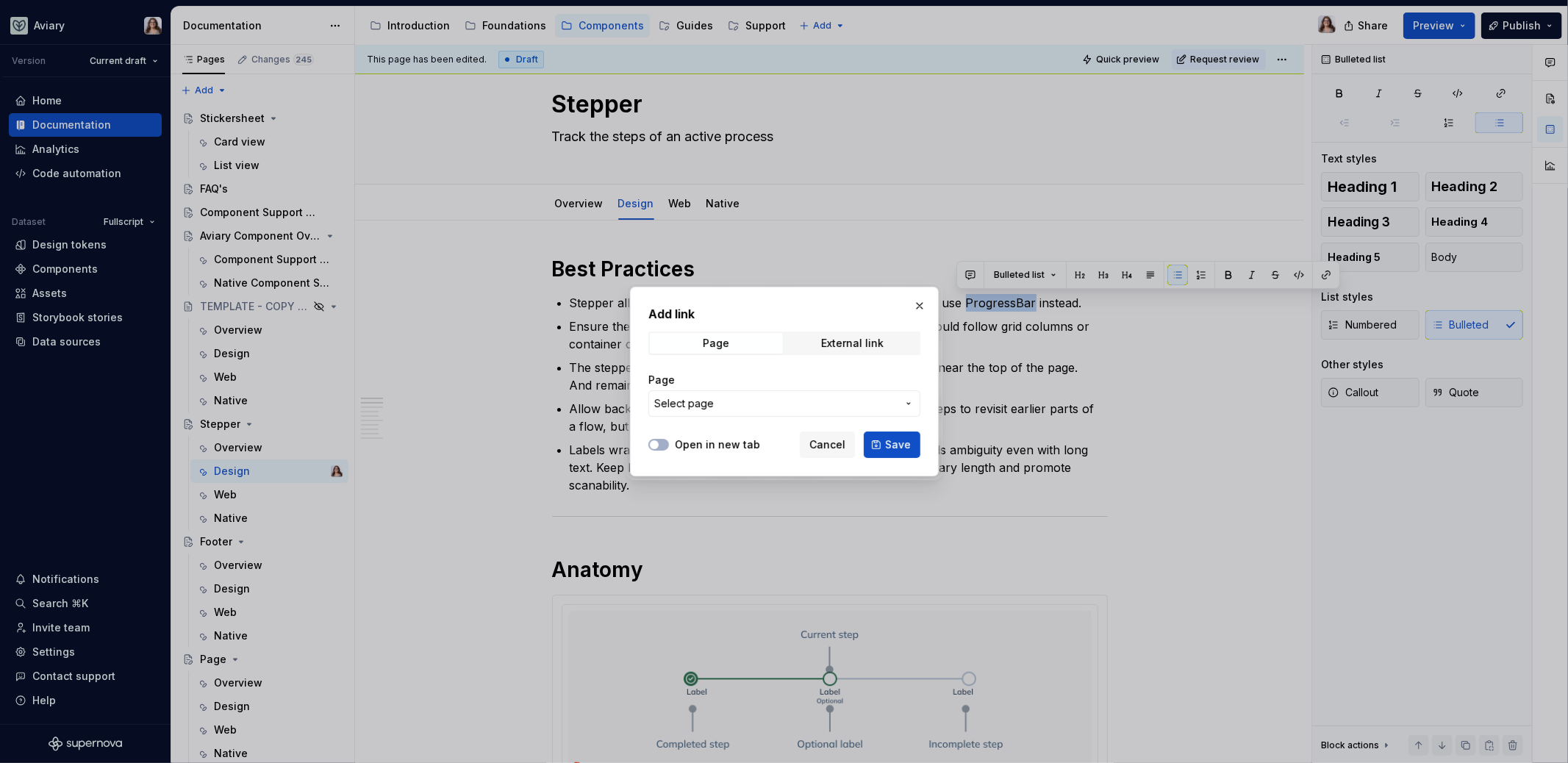
click at [764, 402] on span "Select page" at bounding box center [776, 403] width 243 height 15
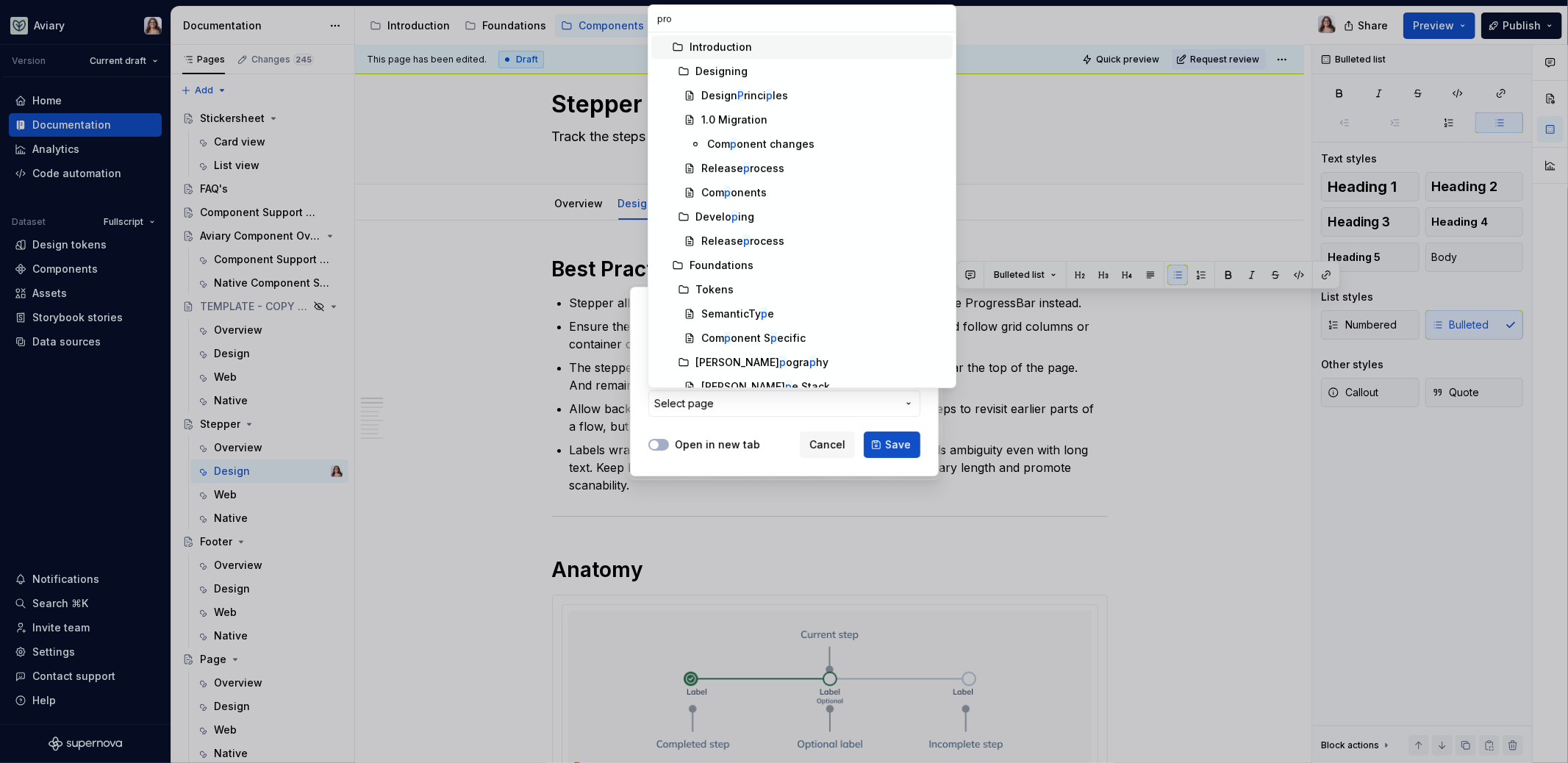
type input "prog"
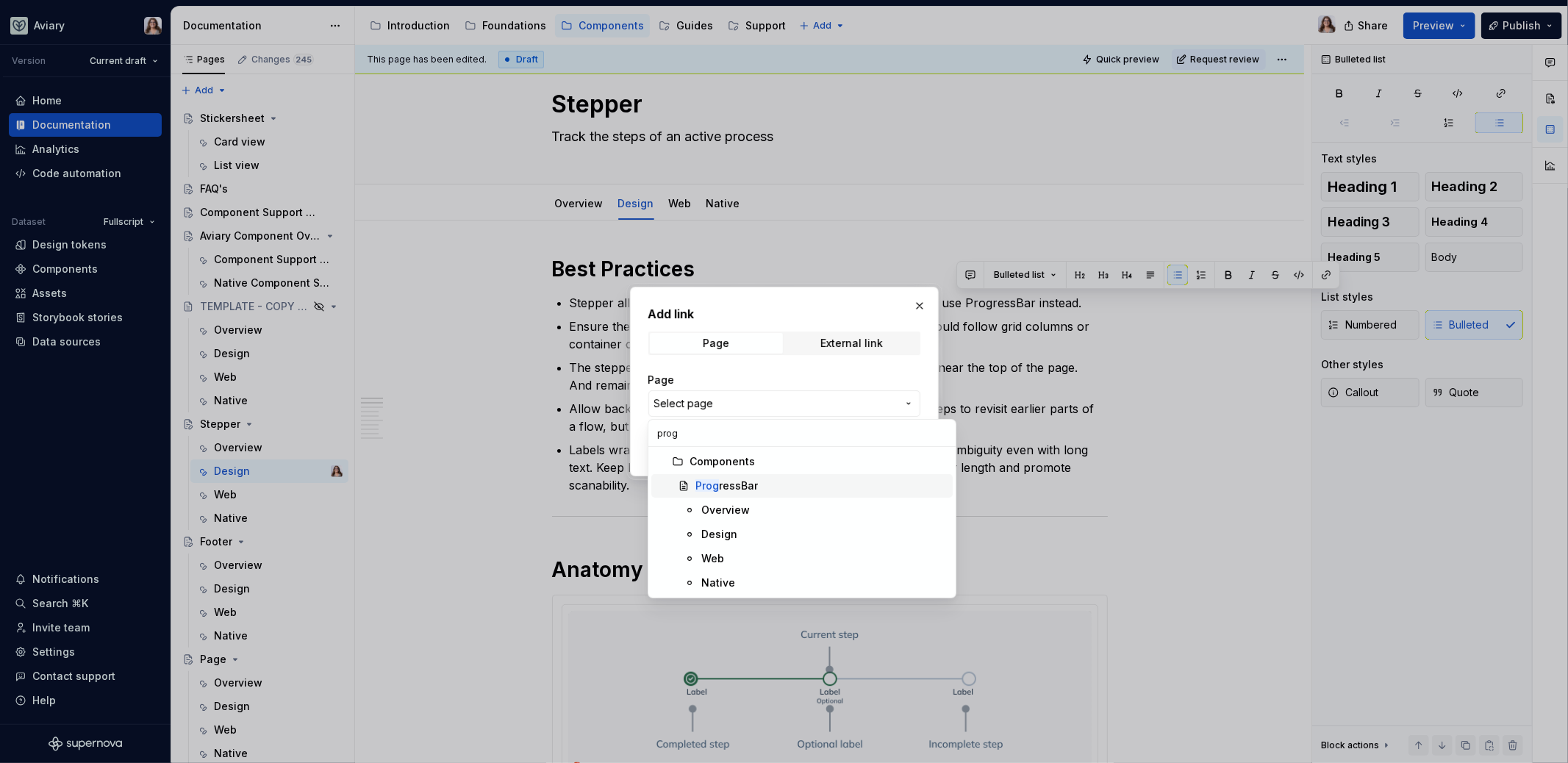
click at [750, 486] on div "Prog ressBar" at bounding box center [727, 485] width 63 height 15
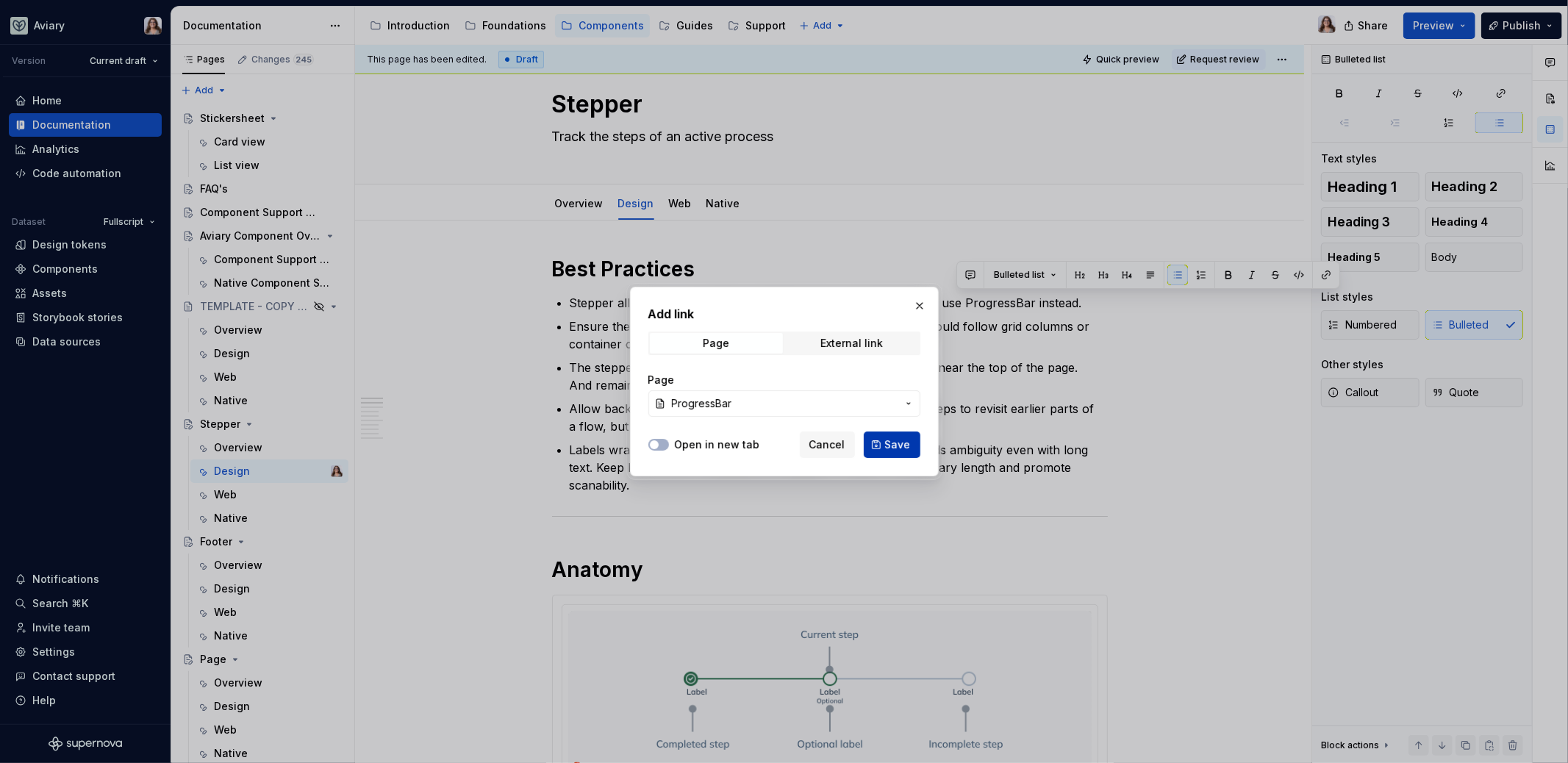
click at [897, 442] on span "Save" at bounding box center [898, 444] width 26 height 15
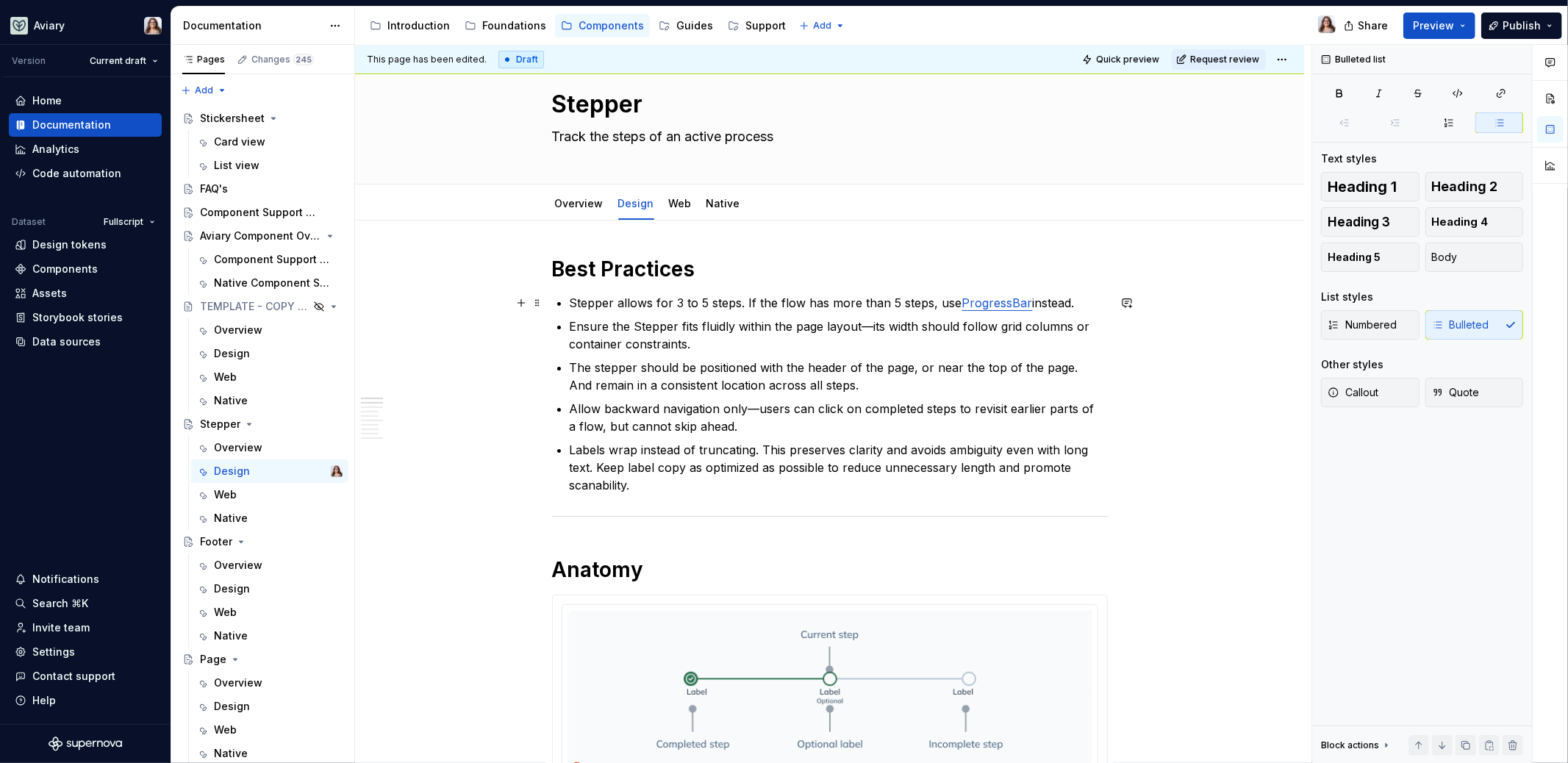
click at [1072, 300] on p "Stepper allows for 3 to 5 steps. If the flow has more than 5 steps, use Progres…" at bounding box center [838, 303] width 538 height 18
click at [725, 339] on p "Ensure the Stepper fits fluidly within the page layout—its width should follow …" at bounding box center [838, 335] width 538 height 35
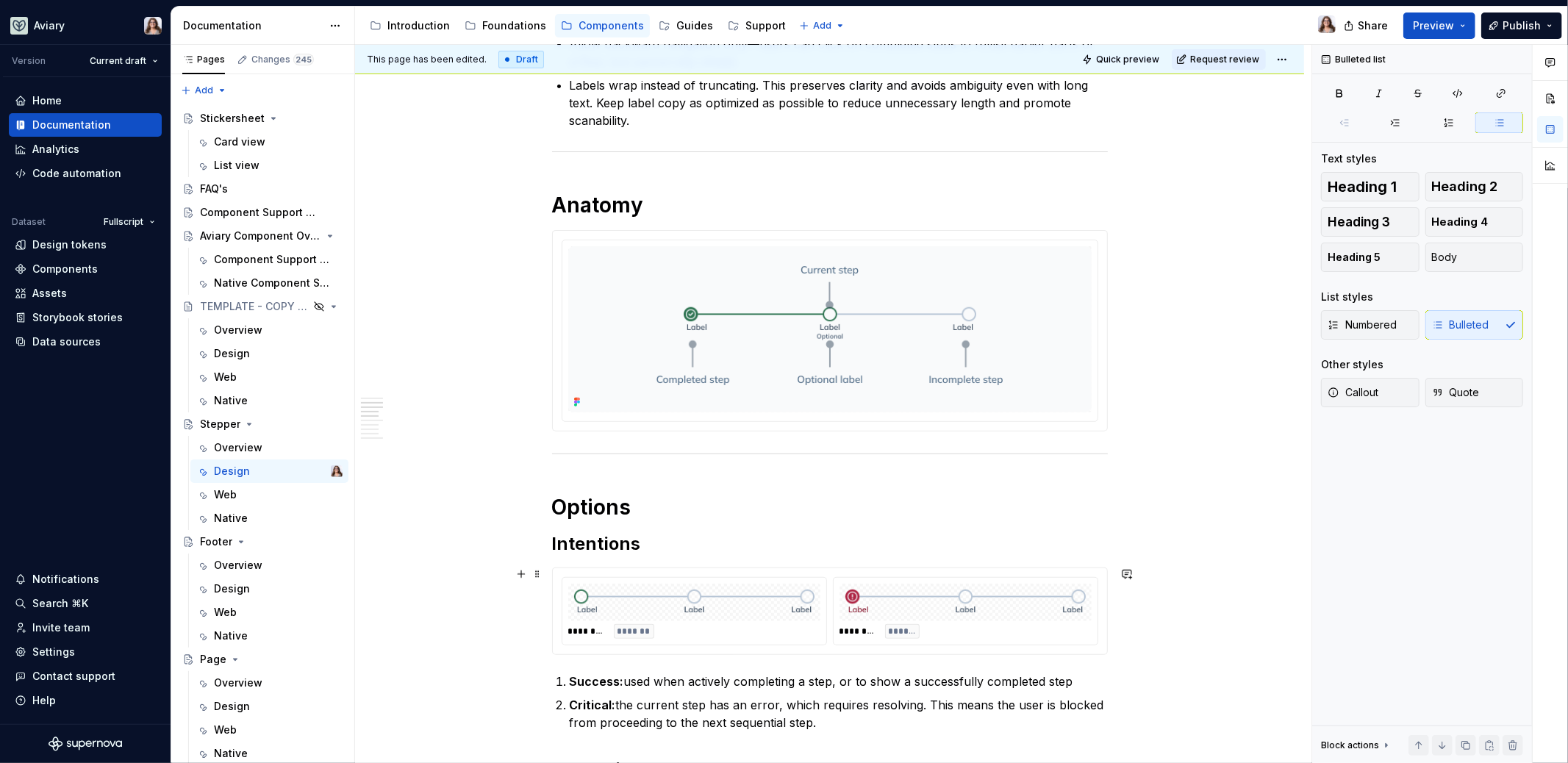
scroll to position [0, 0]
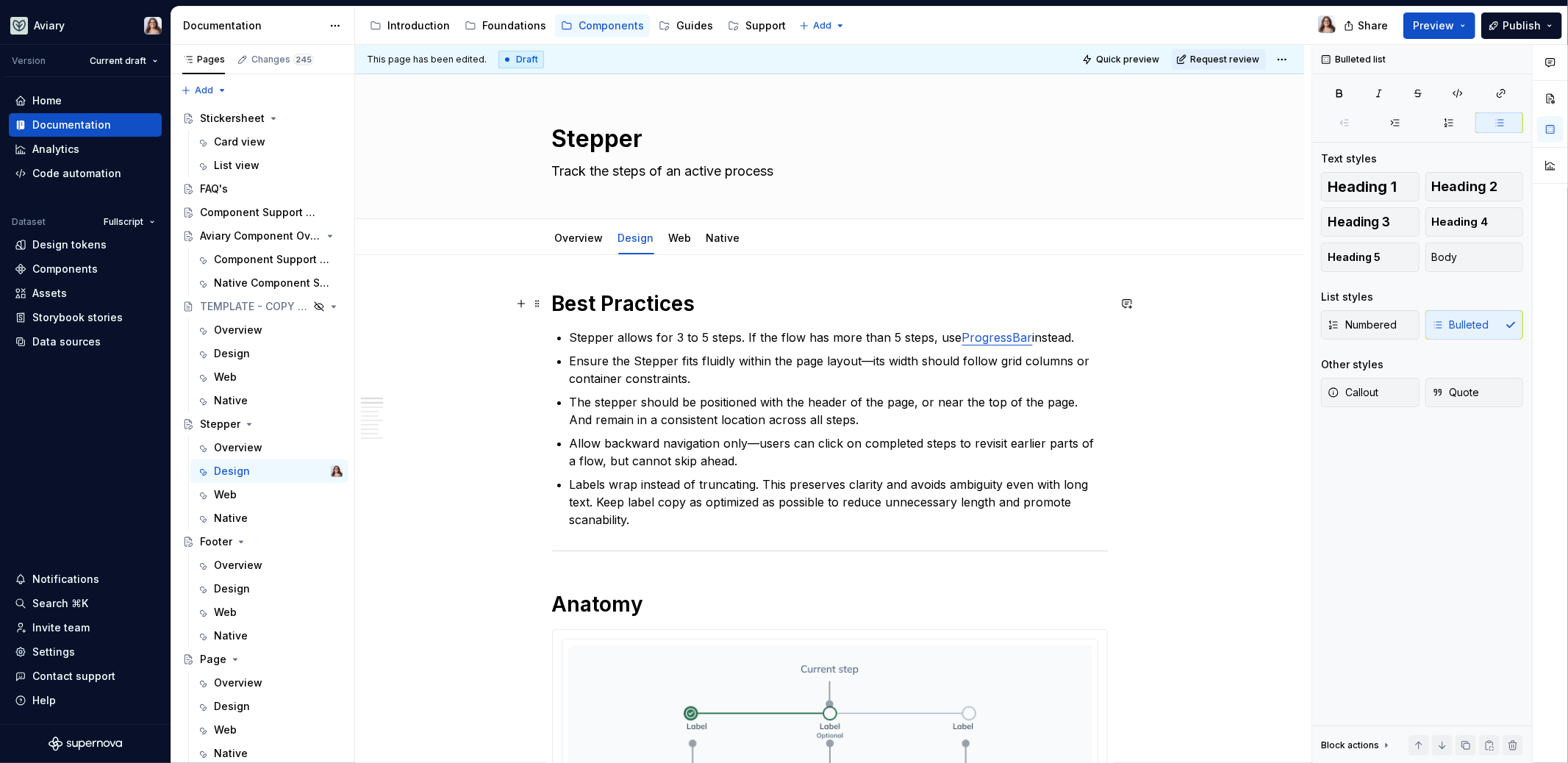
click at [676, 293] on h1 "Best Practices" at bounding box center [829, 303] width 556 height 27
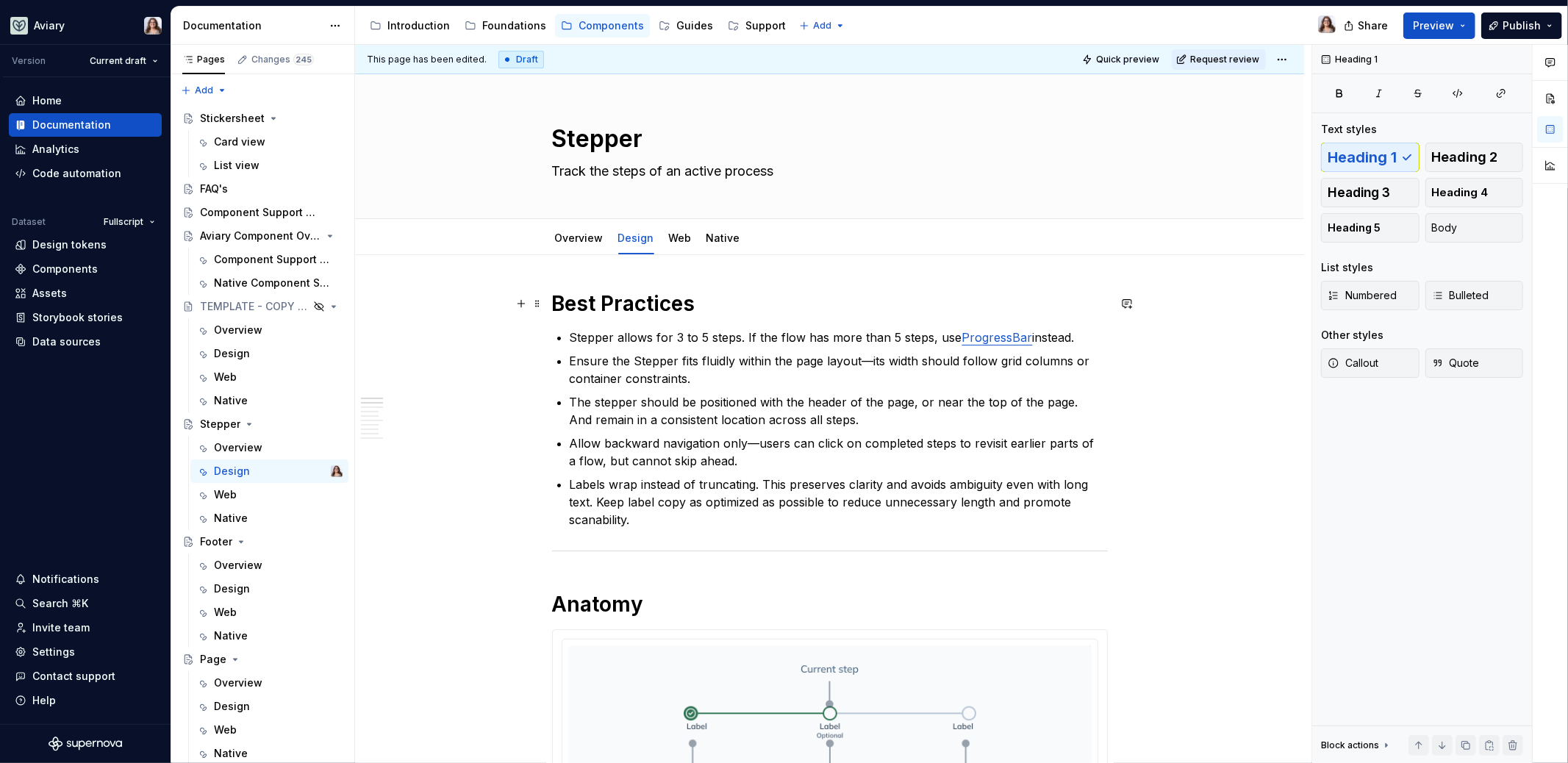
click at [698, 302] on h1 "Best Practices" at bounding box center [829, 303] width 556 height 27
type textarea "*"
click at [56, 267] on div "Components" at bounding box center [64, 269] width 65 height 15
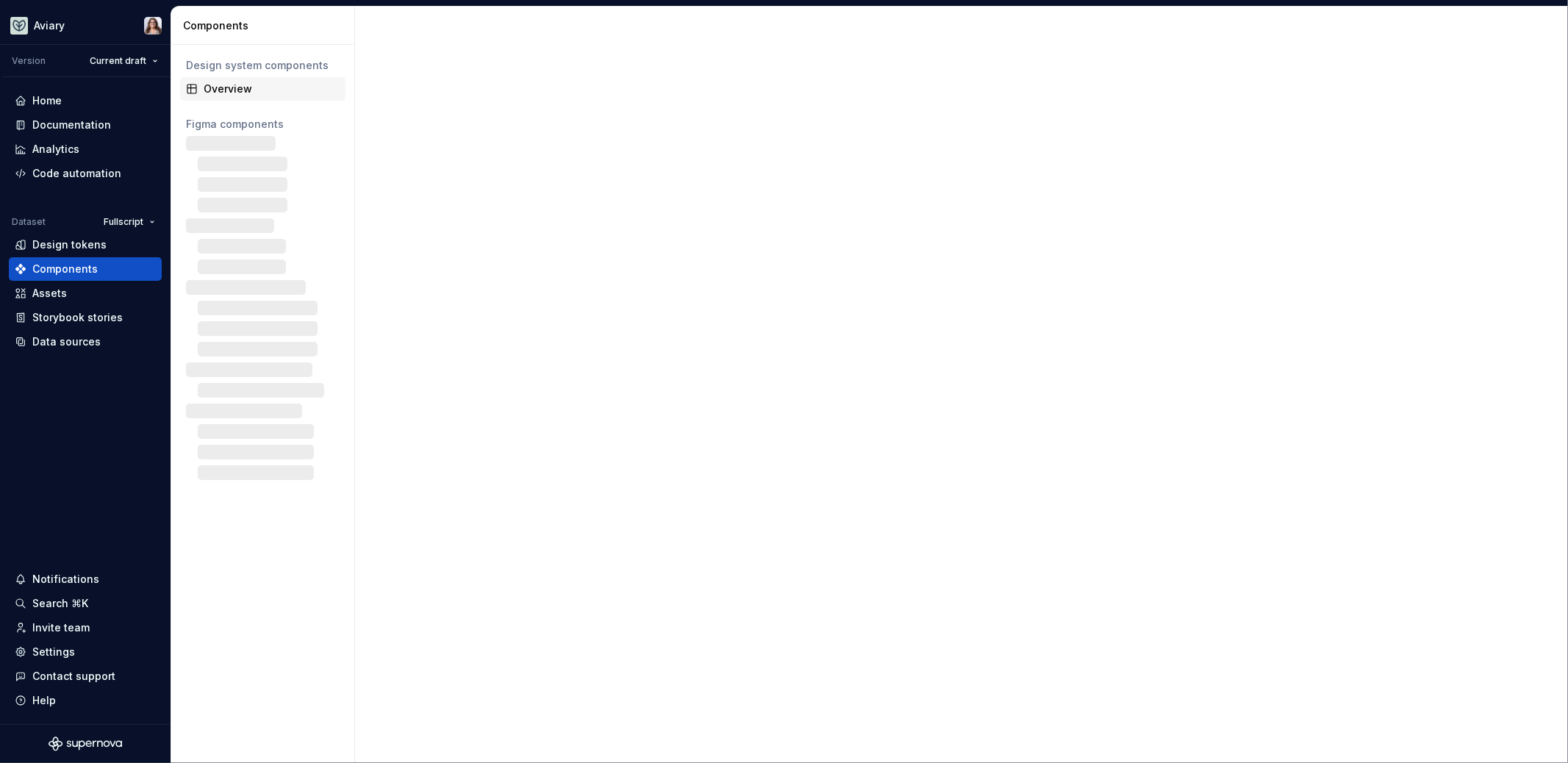
click at [248, 93] on div "Overview" at bounding box center [271, 88] width 136 height 15
click at [266, 84] on div "Overview" at bounding box center [271, 88] width 136 height 15
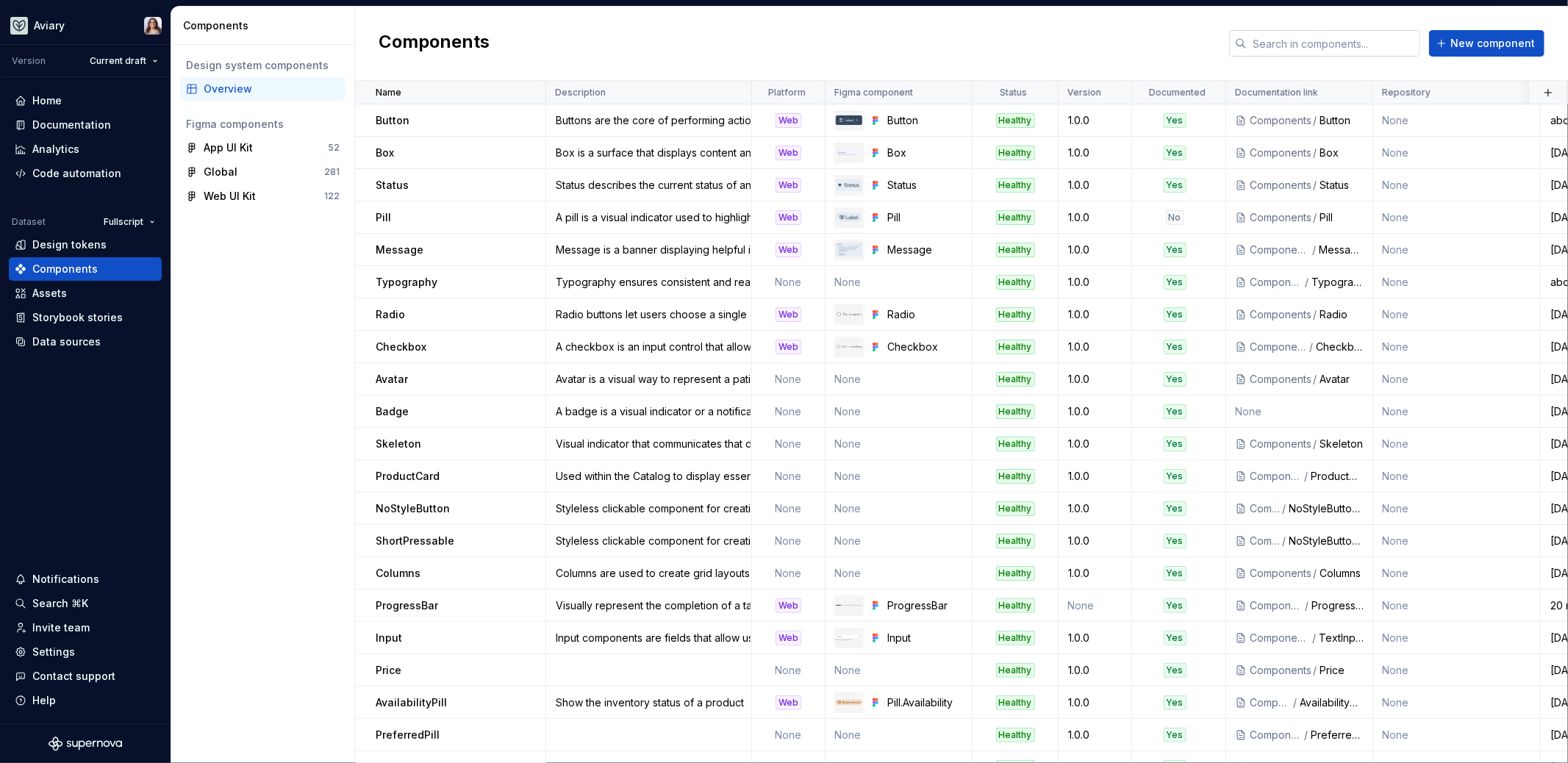
click at [1330, 41] on input "text" at bounding box center [1333, 43] width 173 height 27
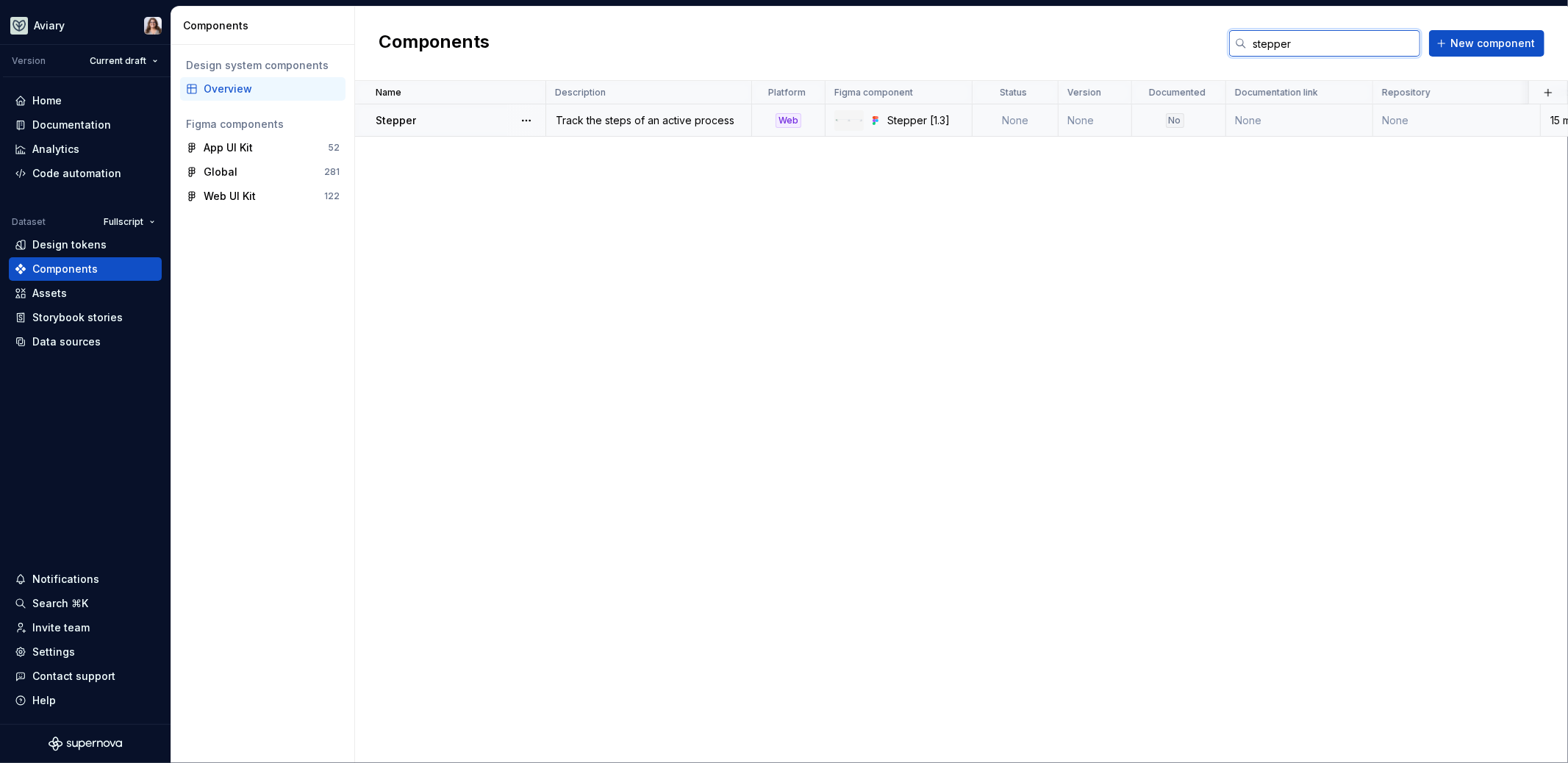
type input "stepper"
click at [634, 113] on div "Track the steps of an active process" at bounding box center [649, 120] width 204 height 15
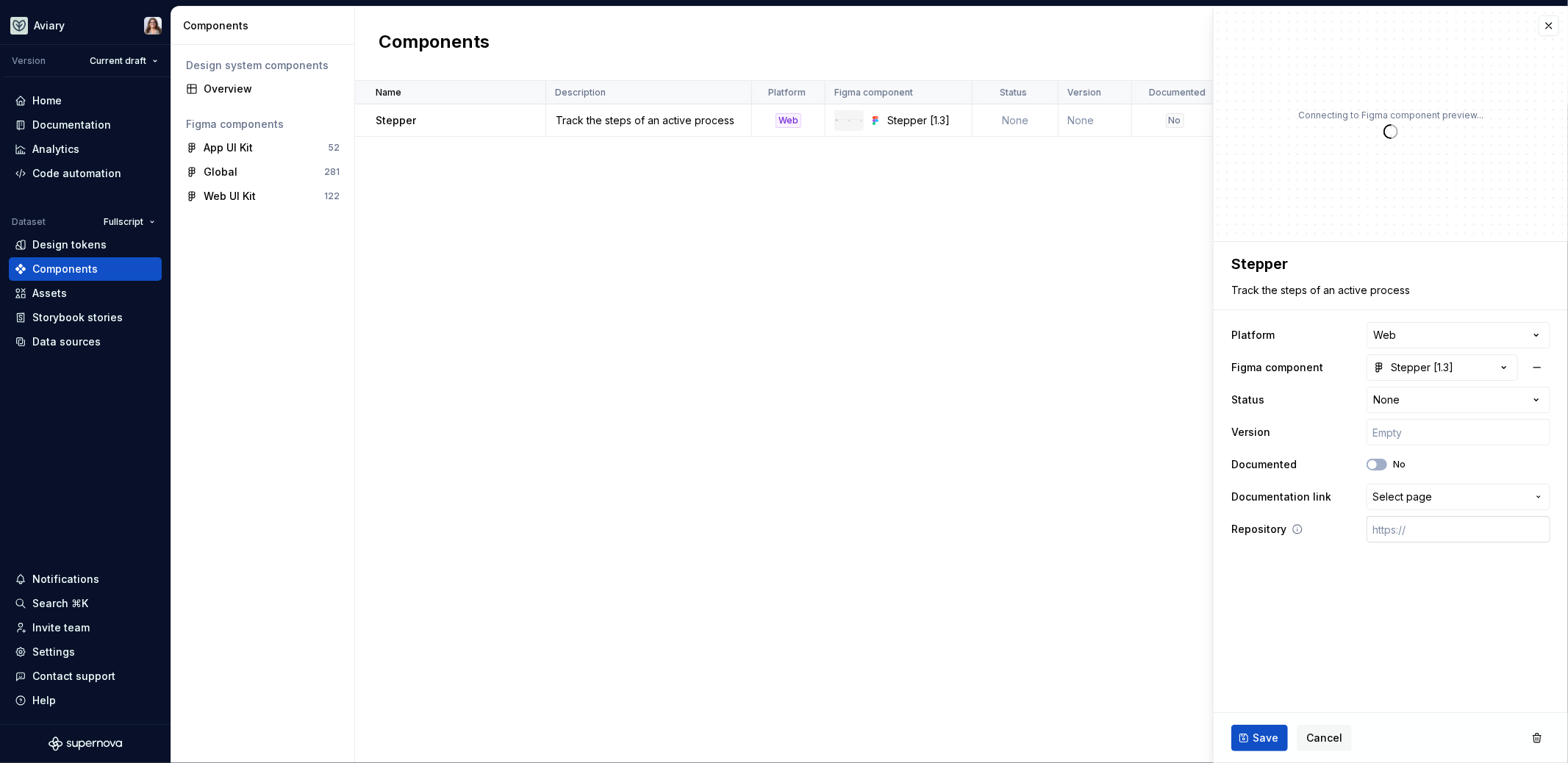
type textarea "*"
click at [1415, 490] on span "Select page" at bounding box center [1402, 496] width 60 height 15
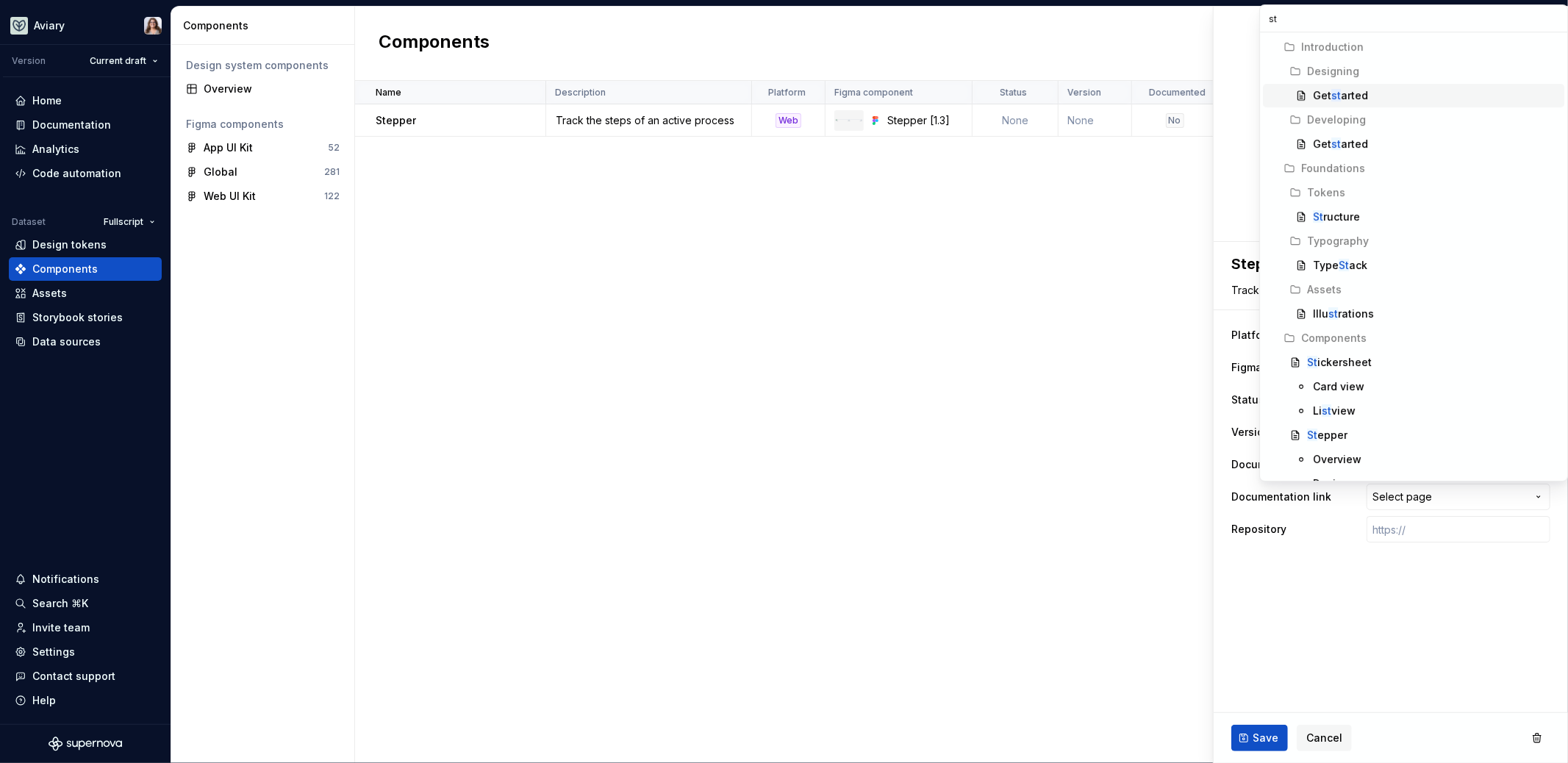
type input "ste"
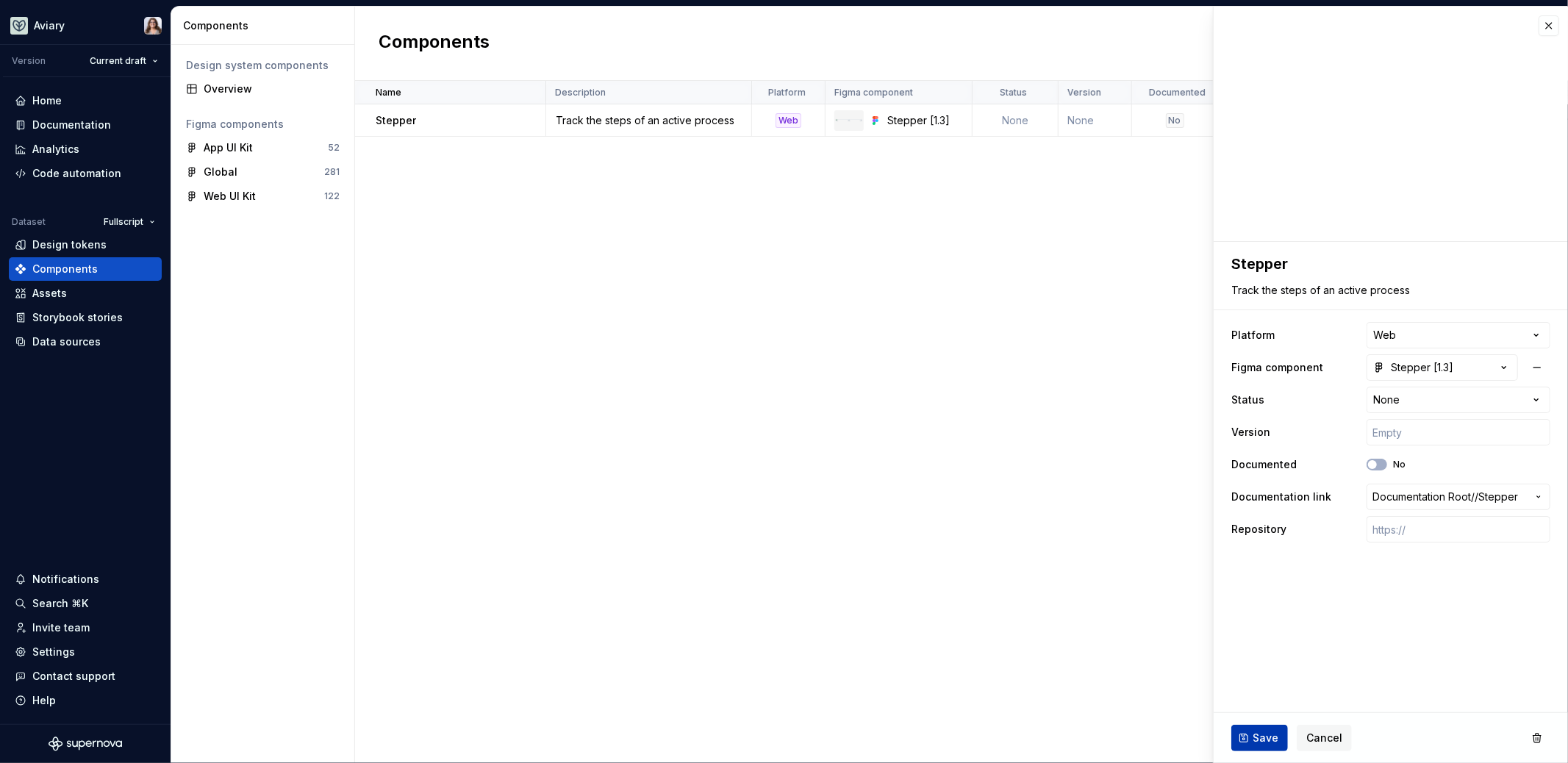
click at [1255, 743] on span "Save" at bounding box center [1266, 738] width 26 height 15
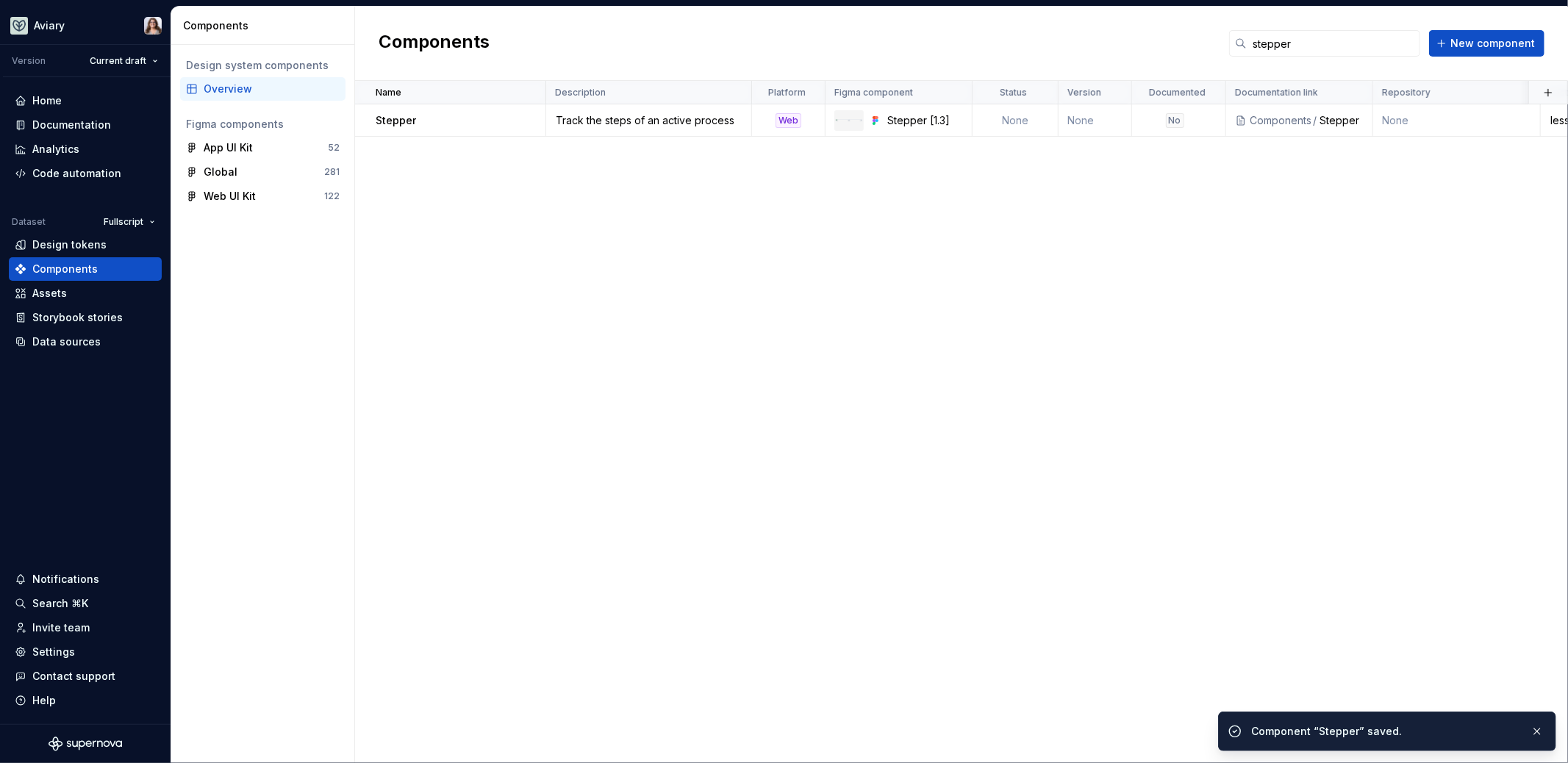
click at [1375, 461] on div "Name Description Platform Figma component Status Version Documented Documentati…" at bounding box center [961, 422] width 1213 height 682
click at [481, 117] on div "Stepper" at bounding box center [460, 120] width 169 height 15
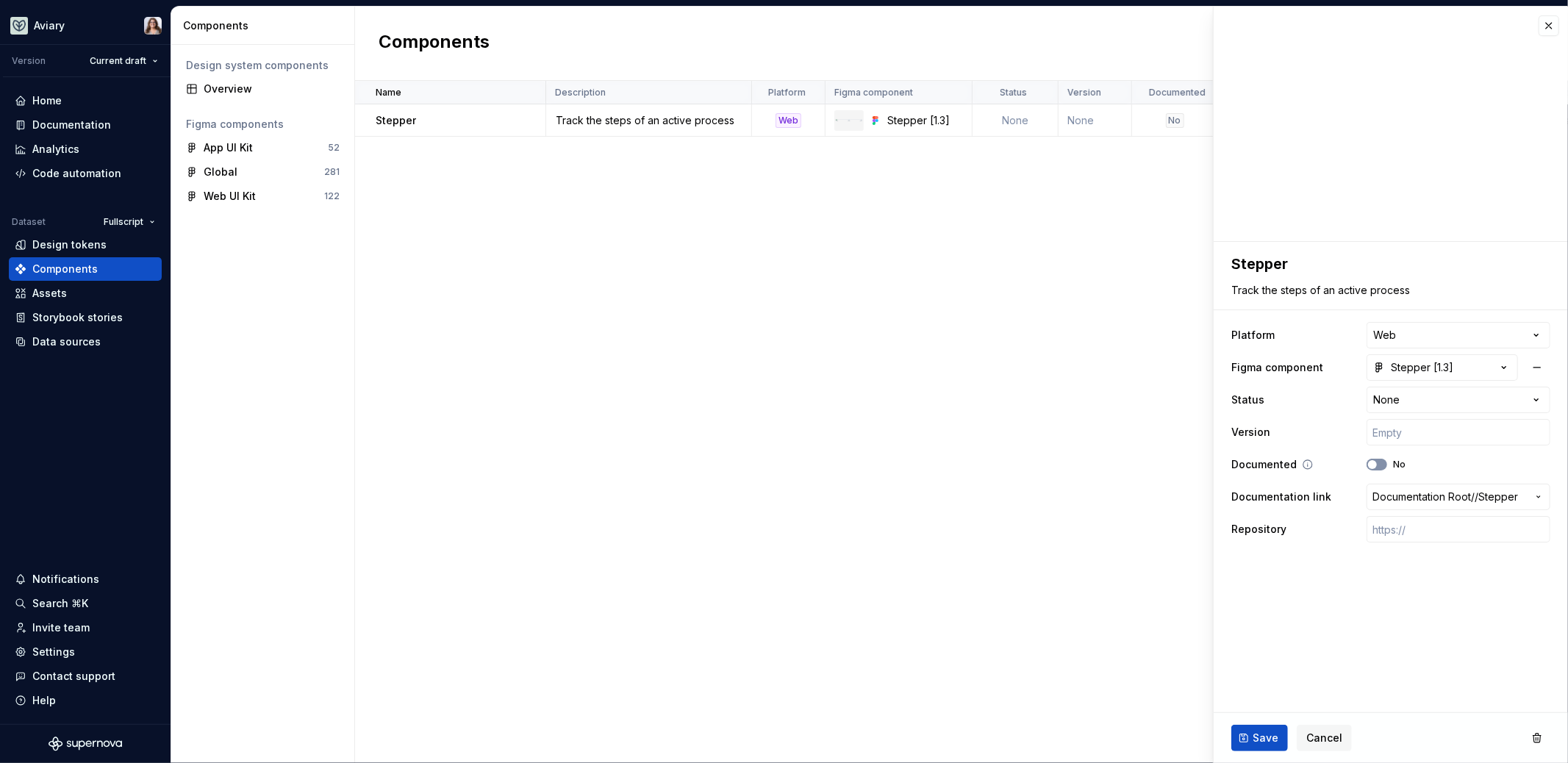
click at [1381, 468] on button "No" at bounding box center [1376, 464] width 21 height 11
click at [1251, 745] on button "Save" at bounding box center [1260, 738] width 57 height 27
type textarea "*"
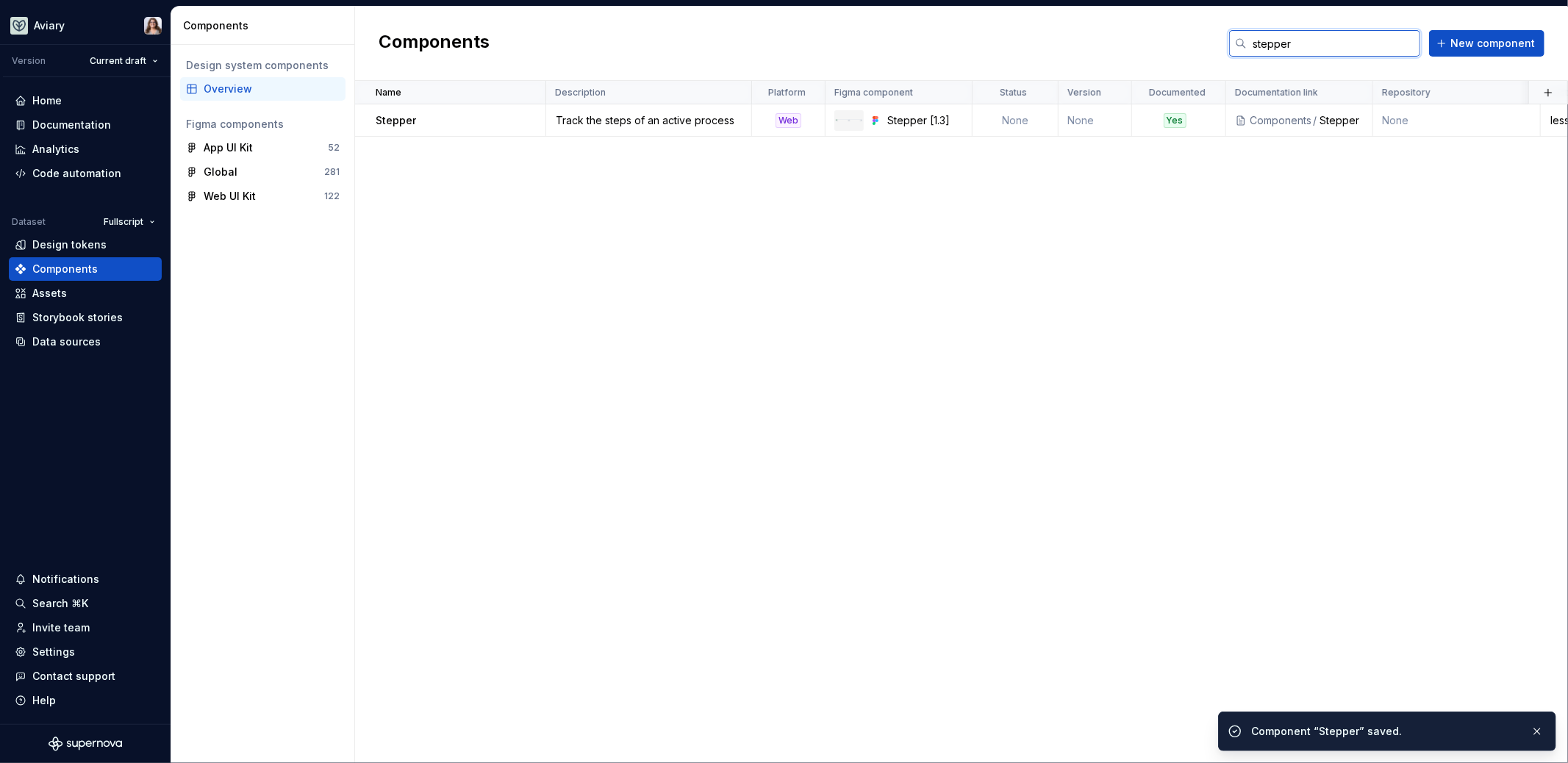
click at [1320, 47] on input "stepper" at bounding box center [1333, 43] width 173 height 27
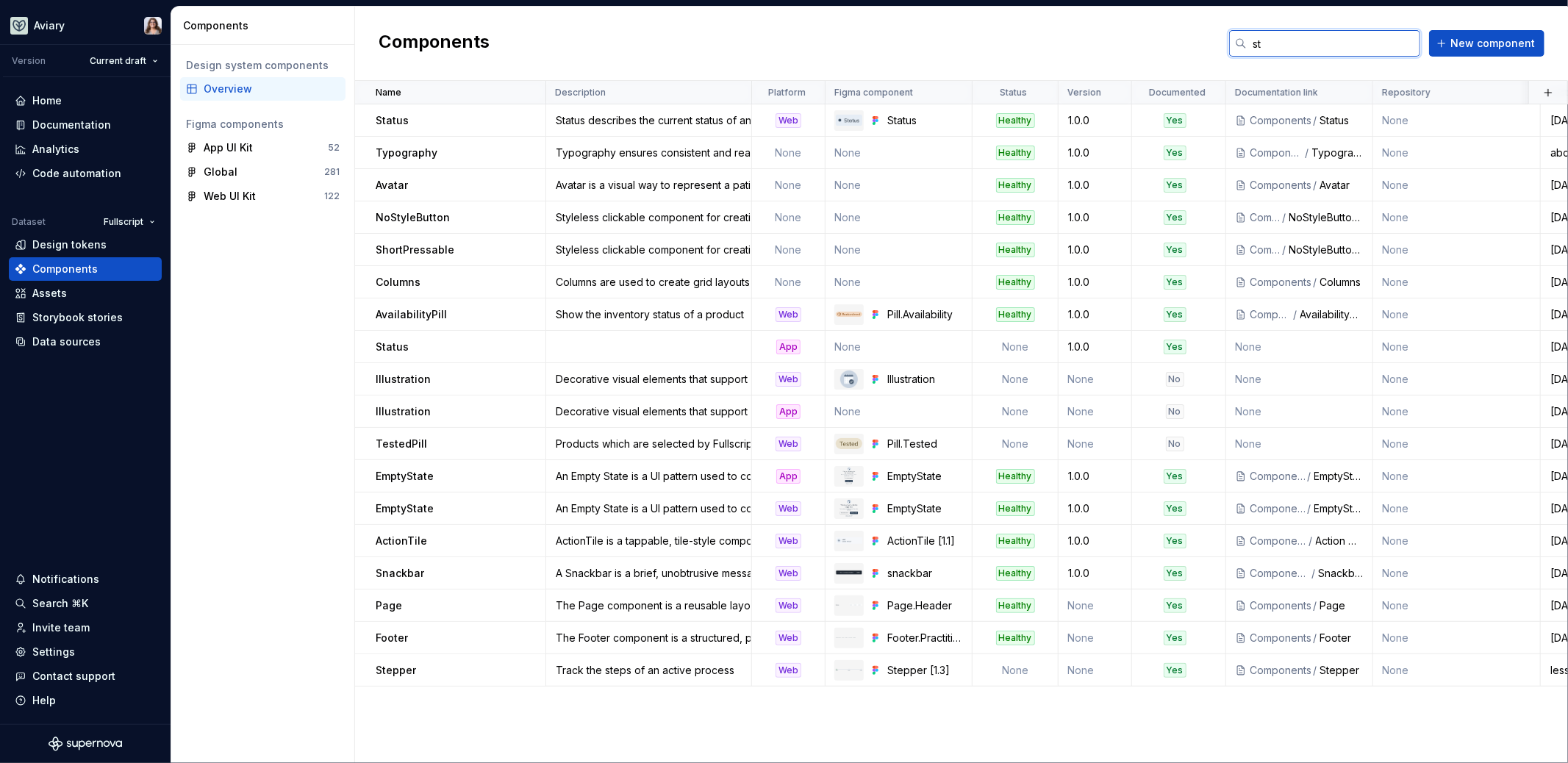
type input "s"
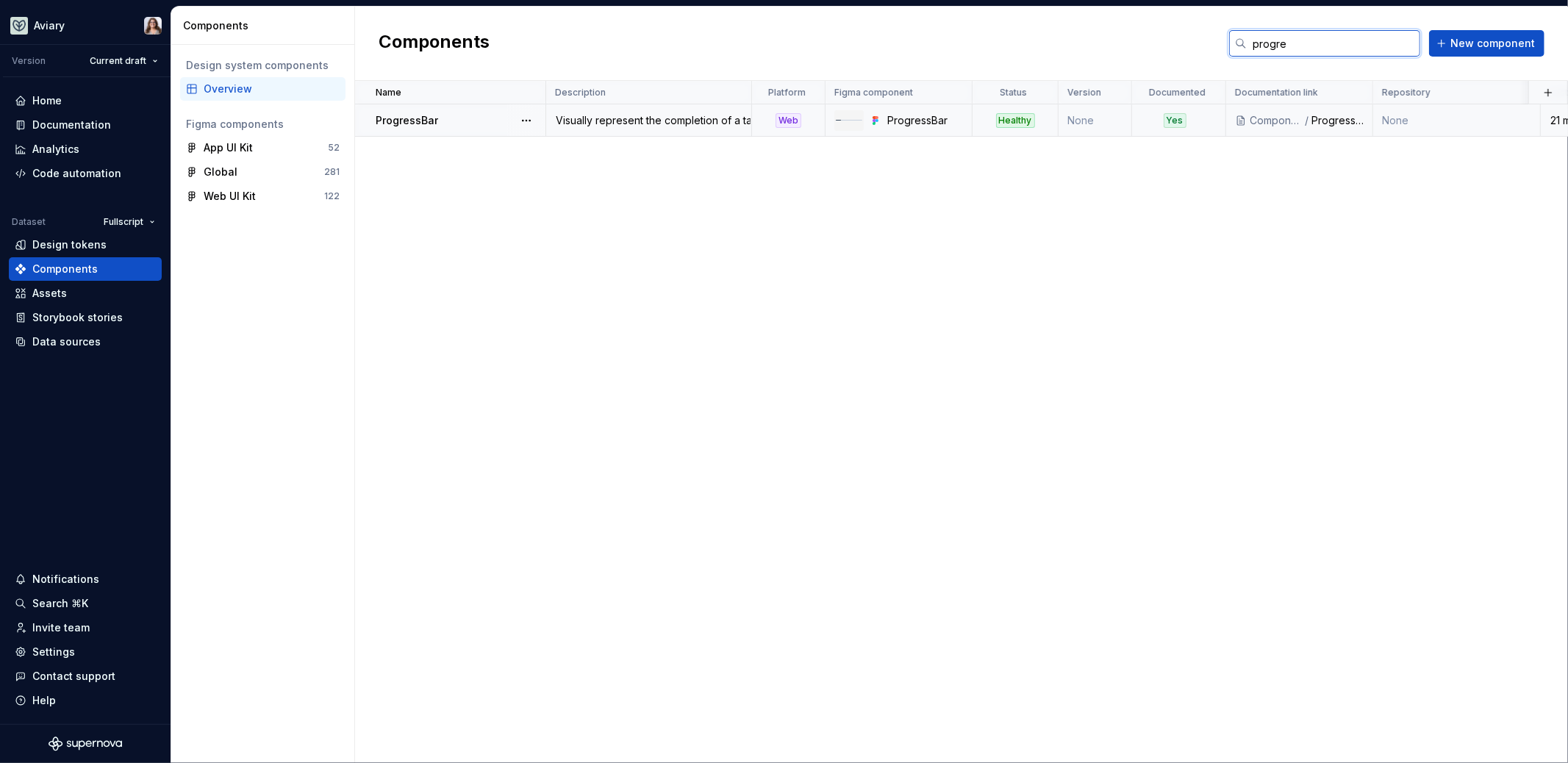
type input "progre"
click at [497, 118] on div "ProgressBar" at bounding box center [460, 120] width 169 height 15
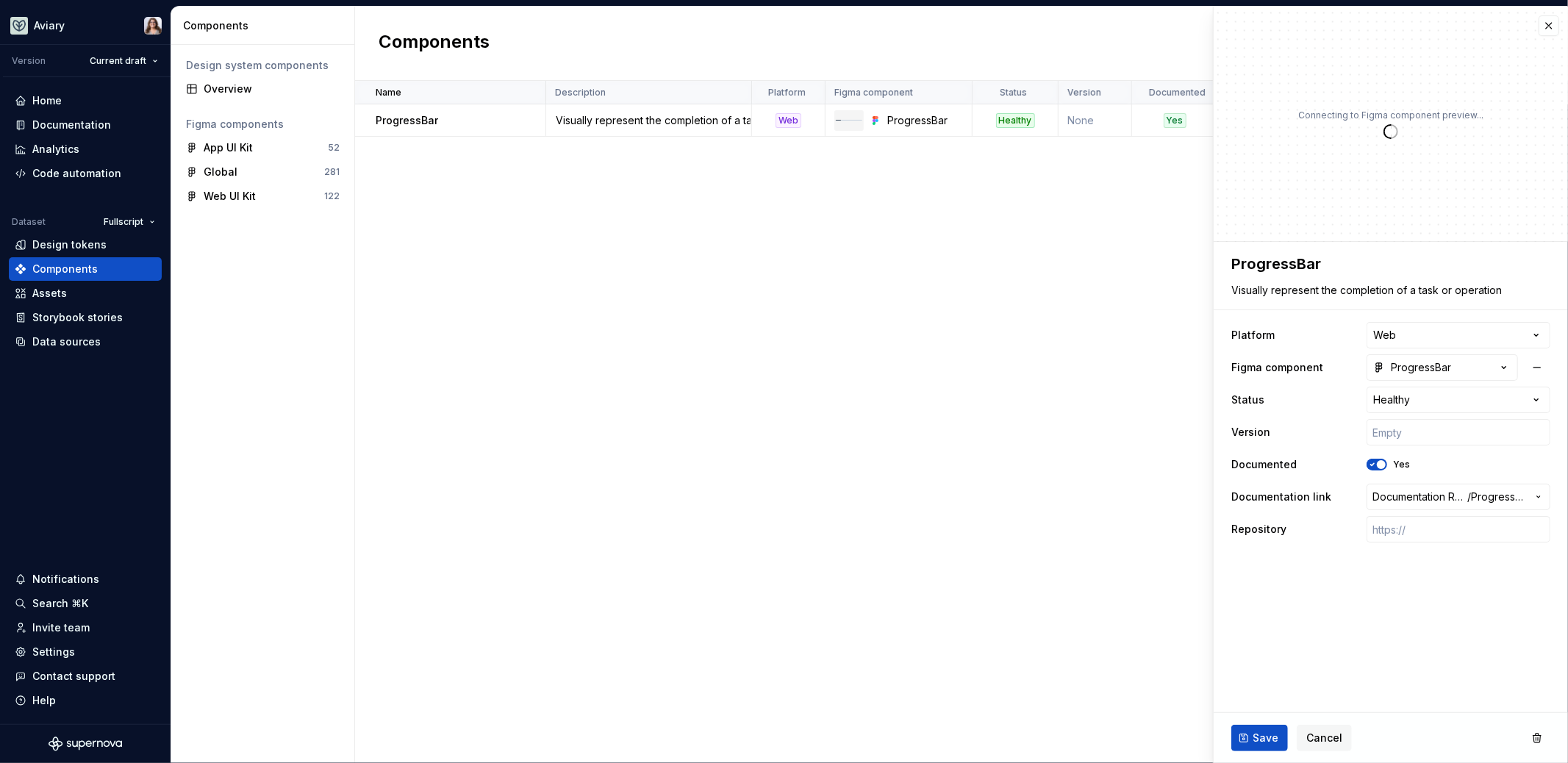
type textarea "*"
click at [1327, 738] on span "Cancel" at bounding box center [1324, 738] width 36 height 15
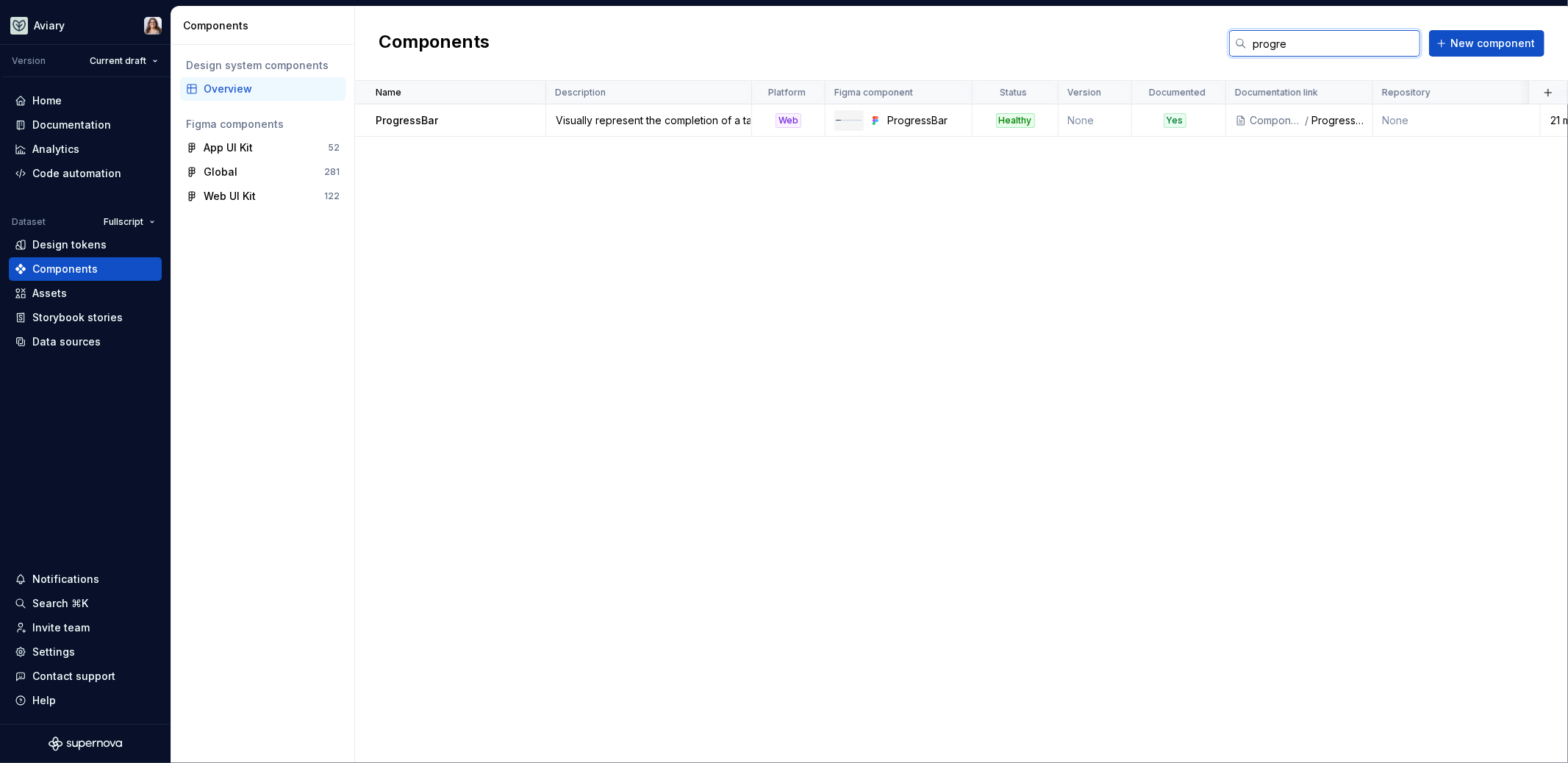
click at [1388, 44] on input "progre" at bounding box center [1333, 43] width 173 height 27
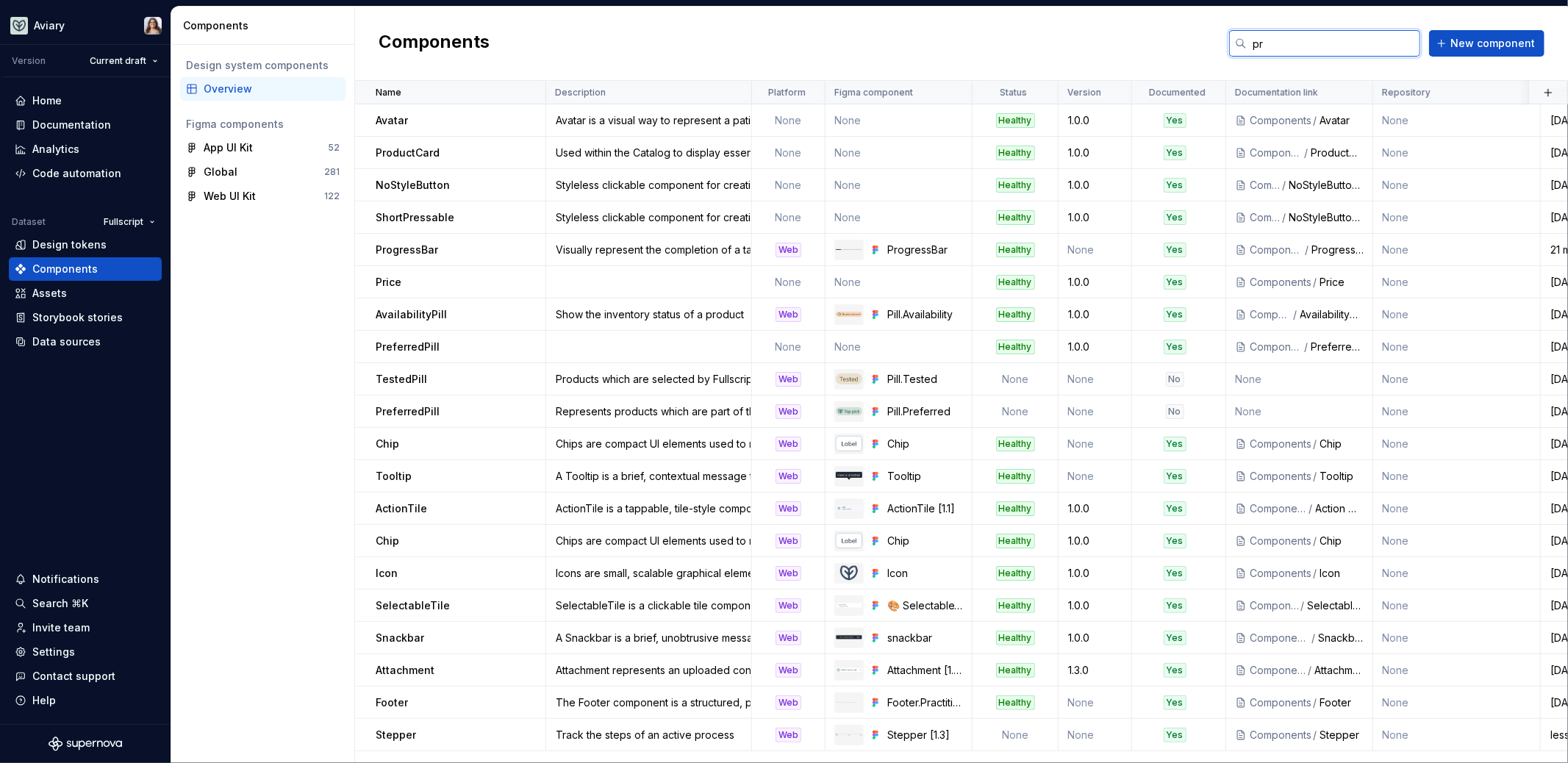
type input "p"
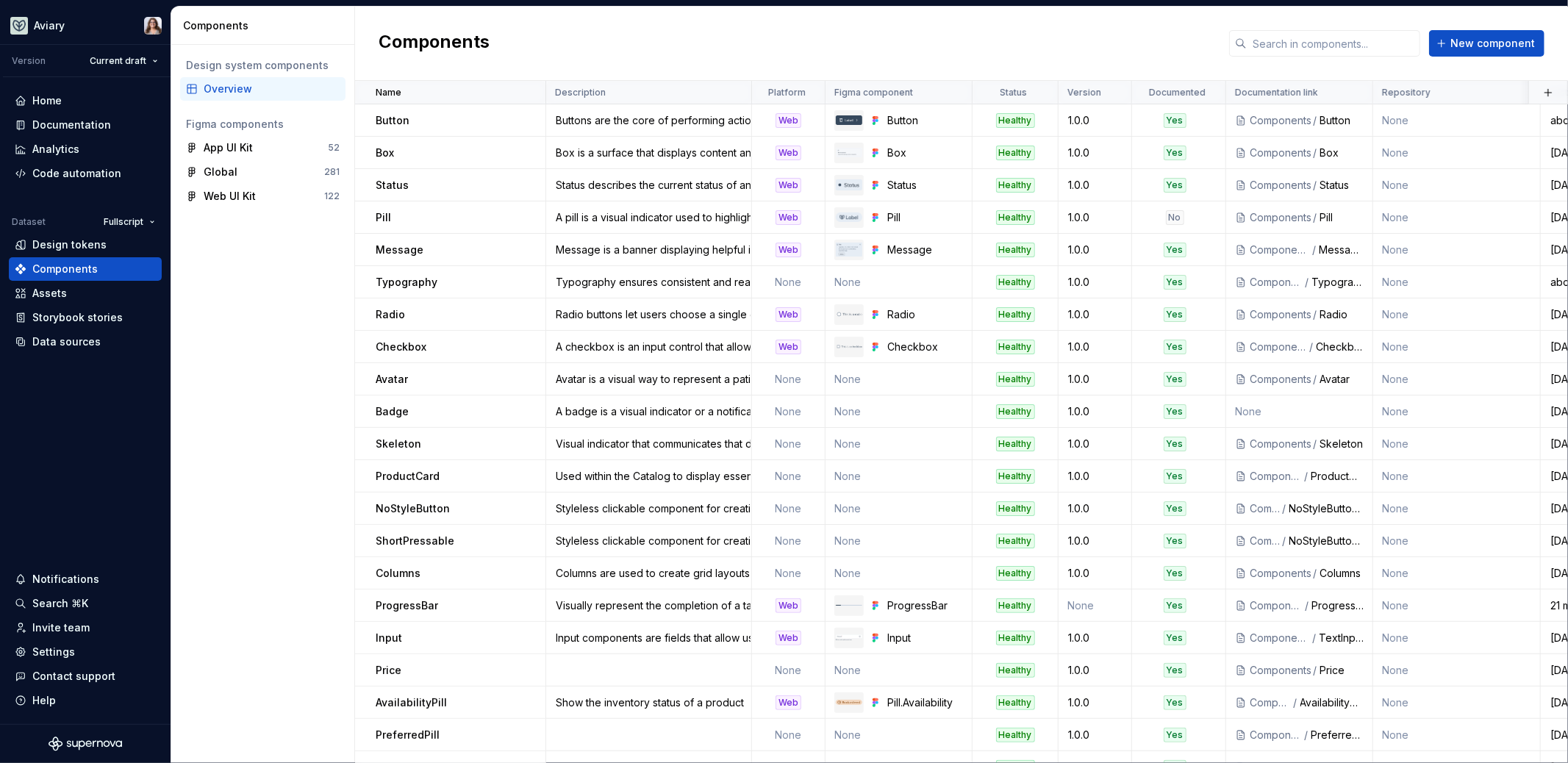
click at [1128, 38] on div "Components New component" at bounding box center [961, 44] width 1213 height 74
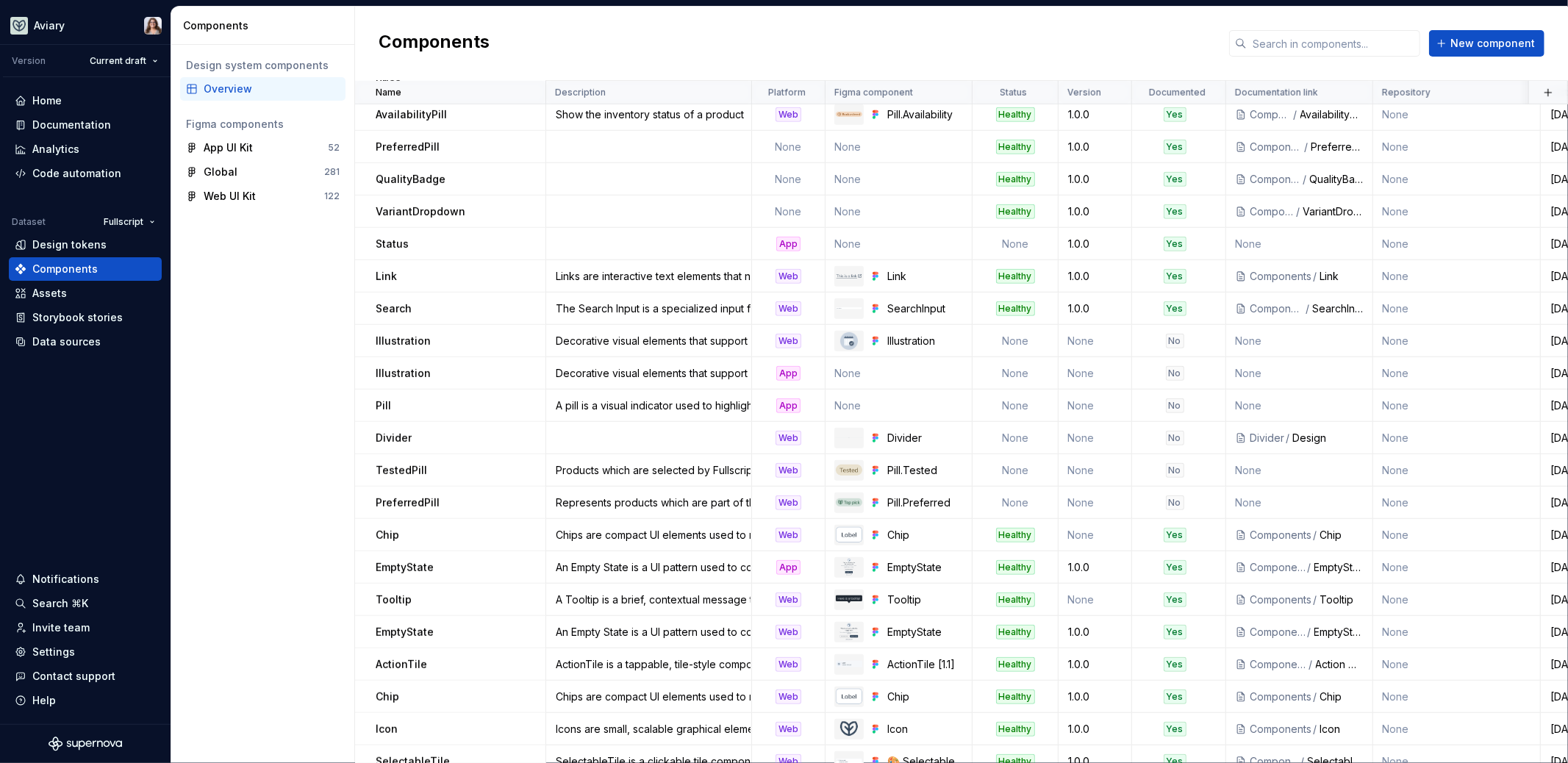
scroll to position [595, 0]
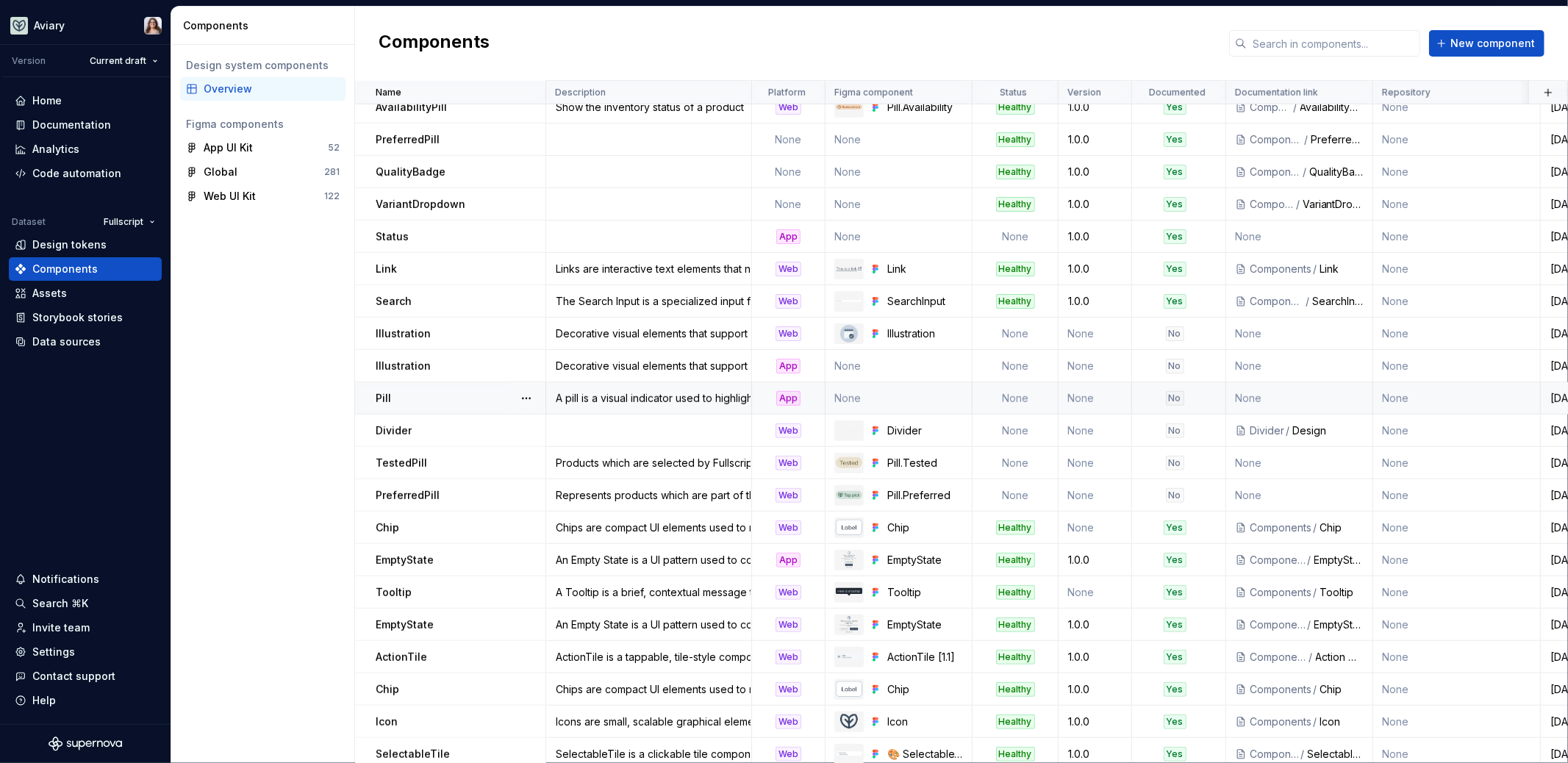
click at [914, 398] on td "None" at bounding box center [899, 398] width 147 height 32
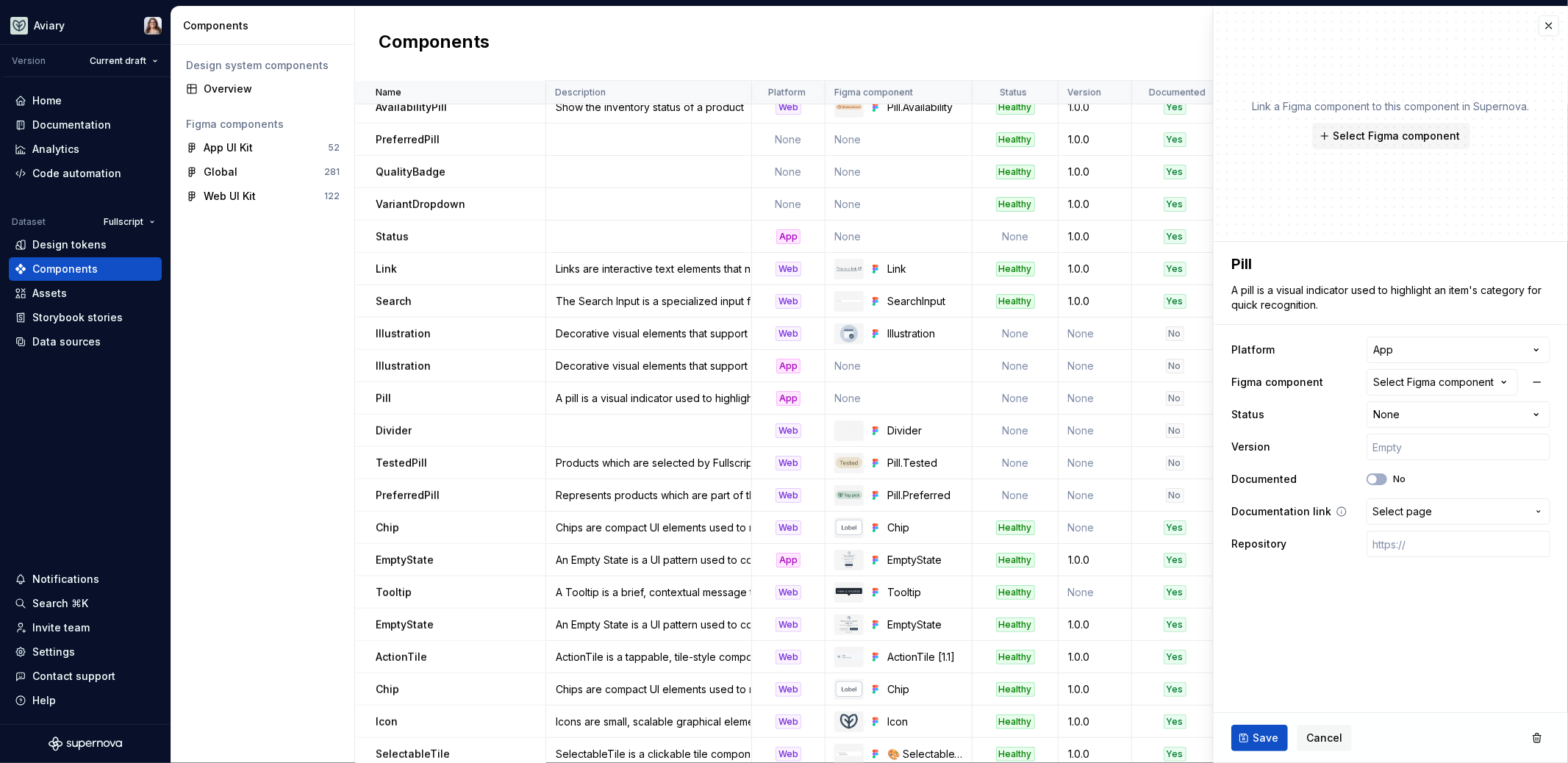
click at [1417, 513] on span "Select page" at bounding box center [1402, 511] width 60 height 15
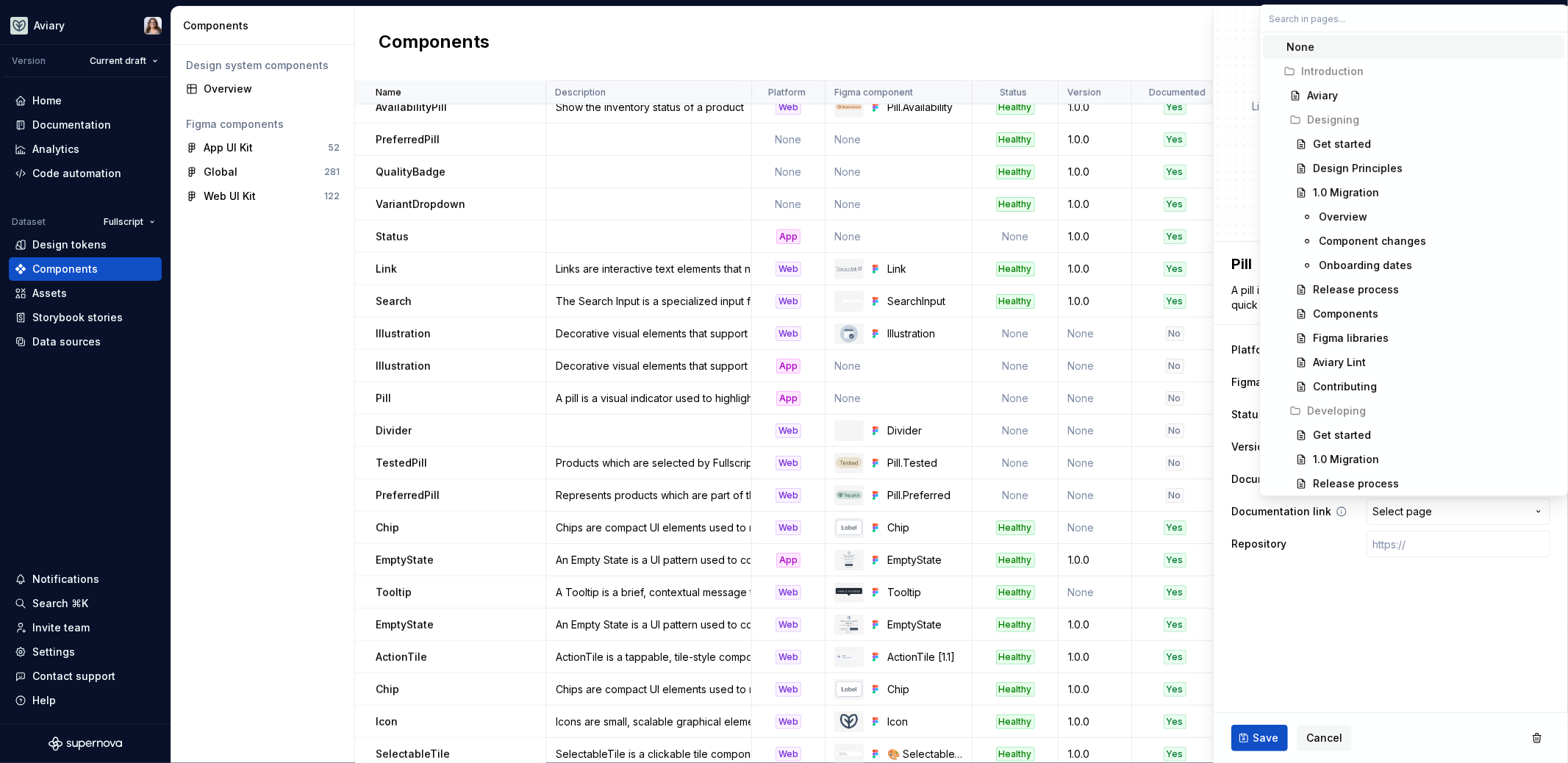
type textarea "*"
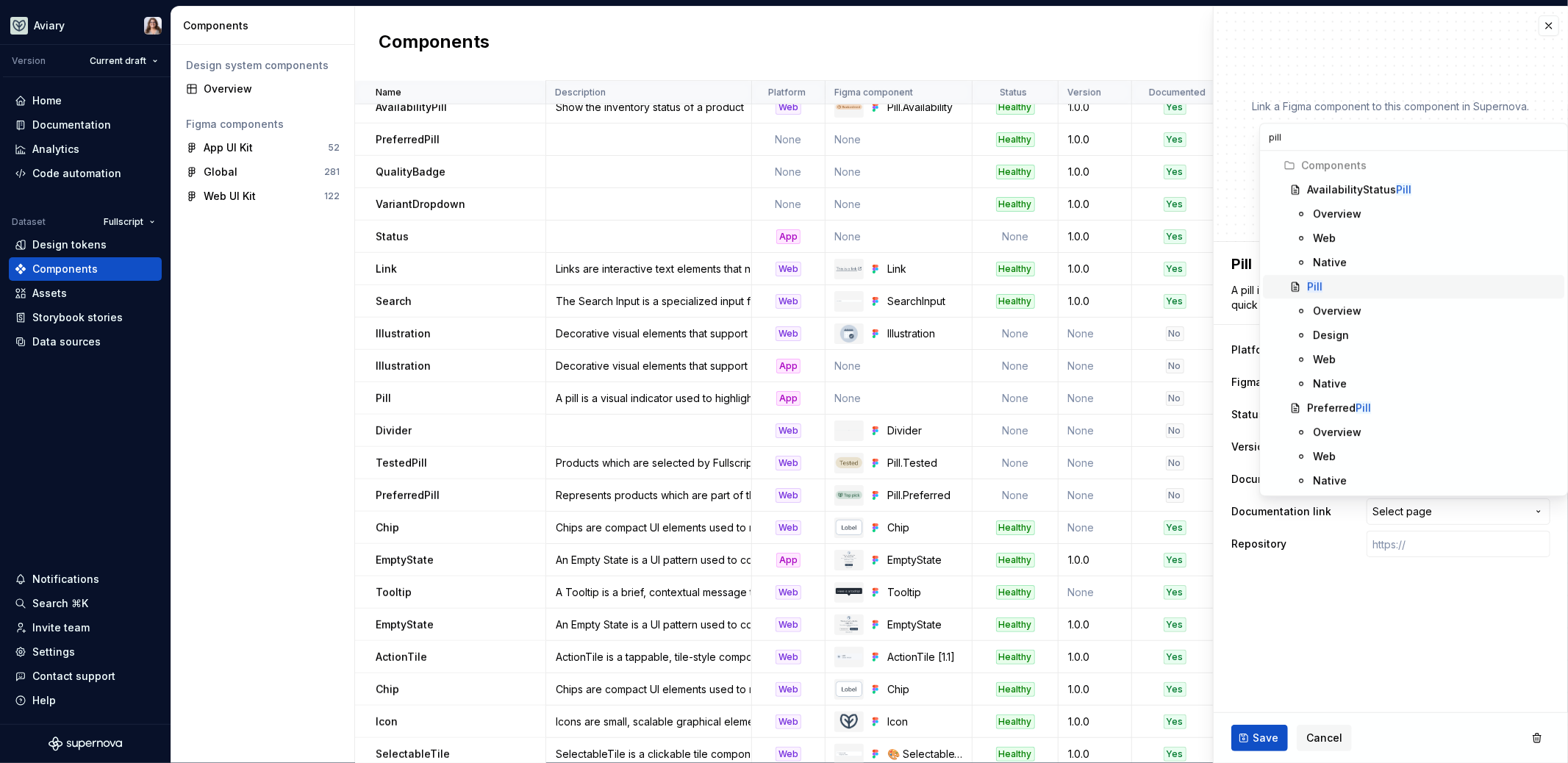
type input "pill"
click at [1356, 285] on div "Pill" at bounding box center [1433, 287] width 251 height 15
type textarea "*"
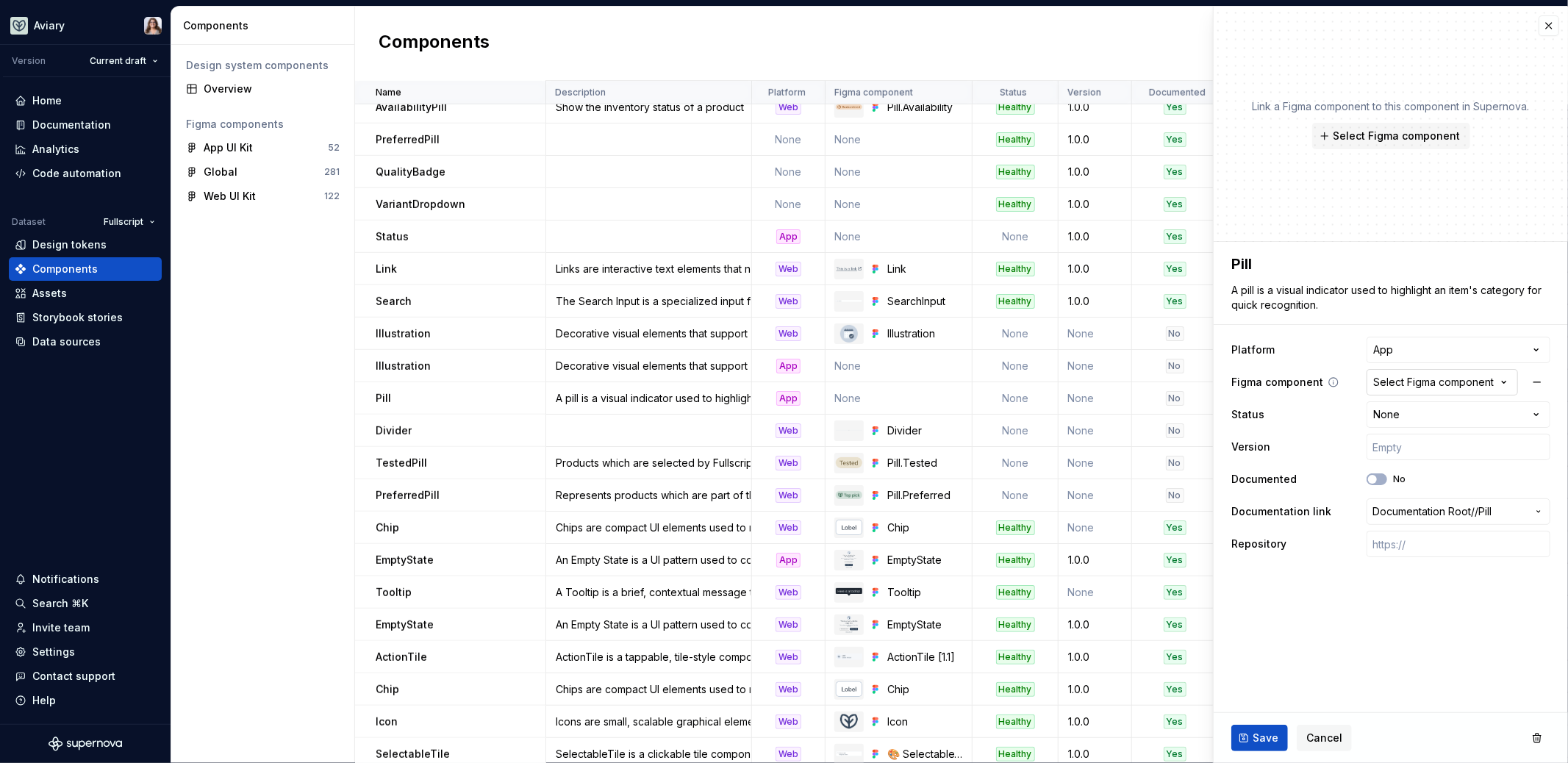
click at [1403, 382] on div "Select Figma component" at bounding box center [1433, 382] width 120 height 15
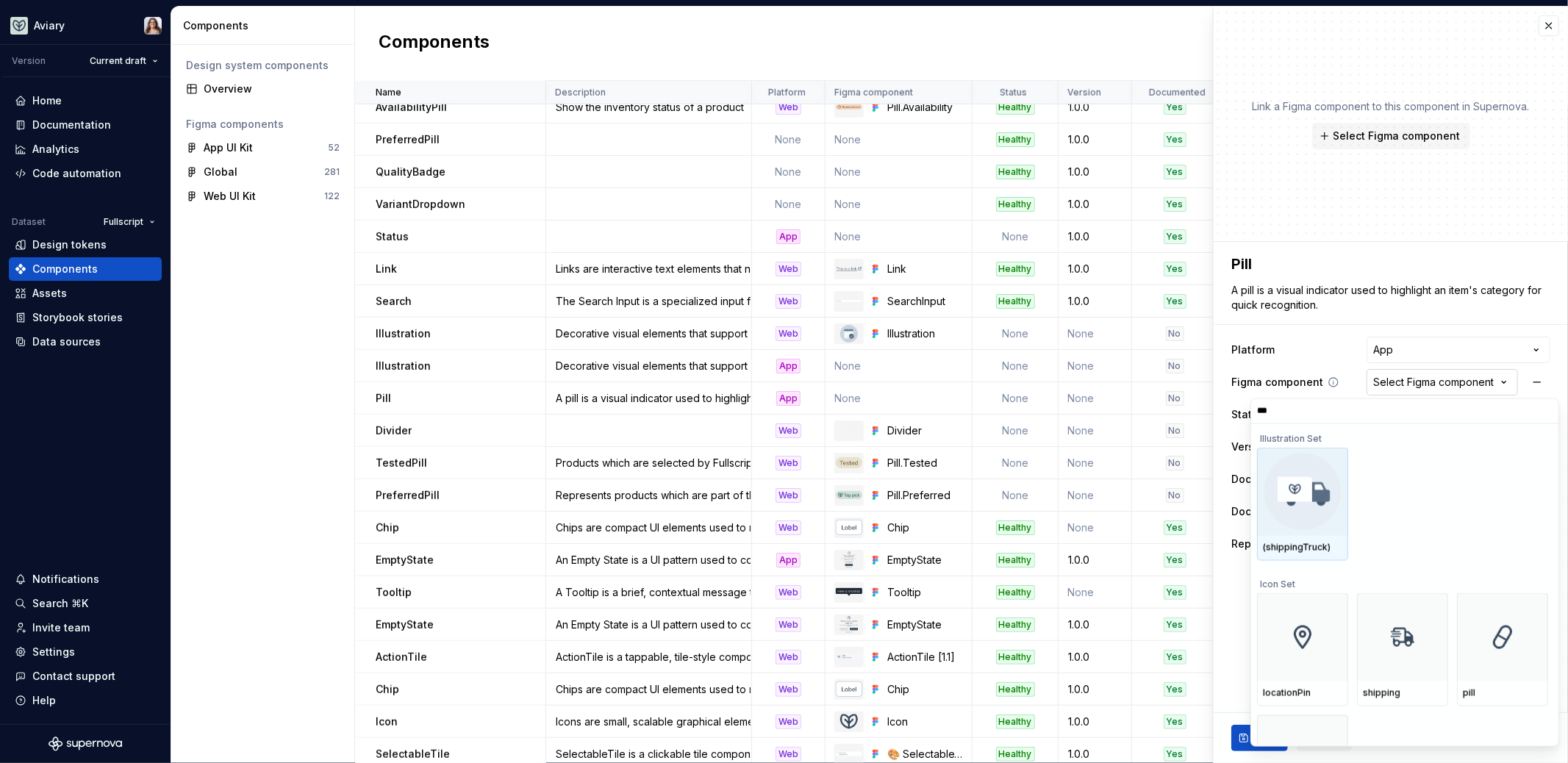
type input "****"
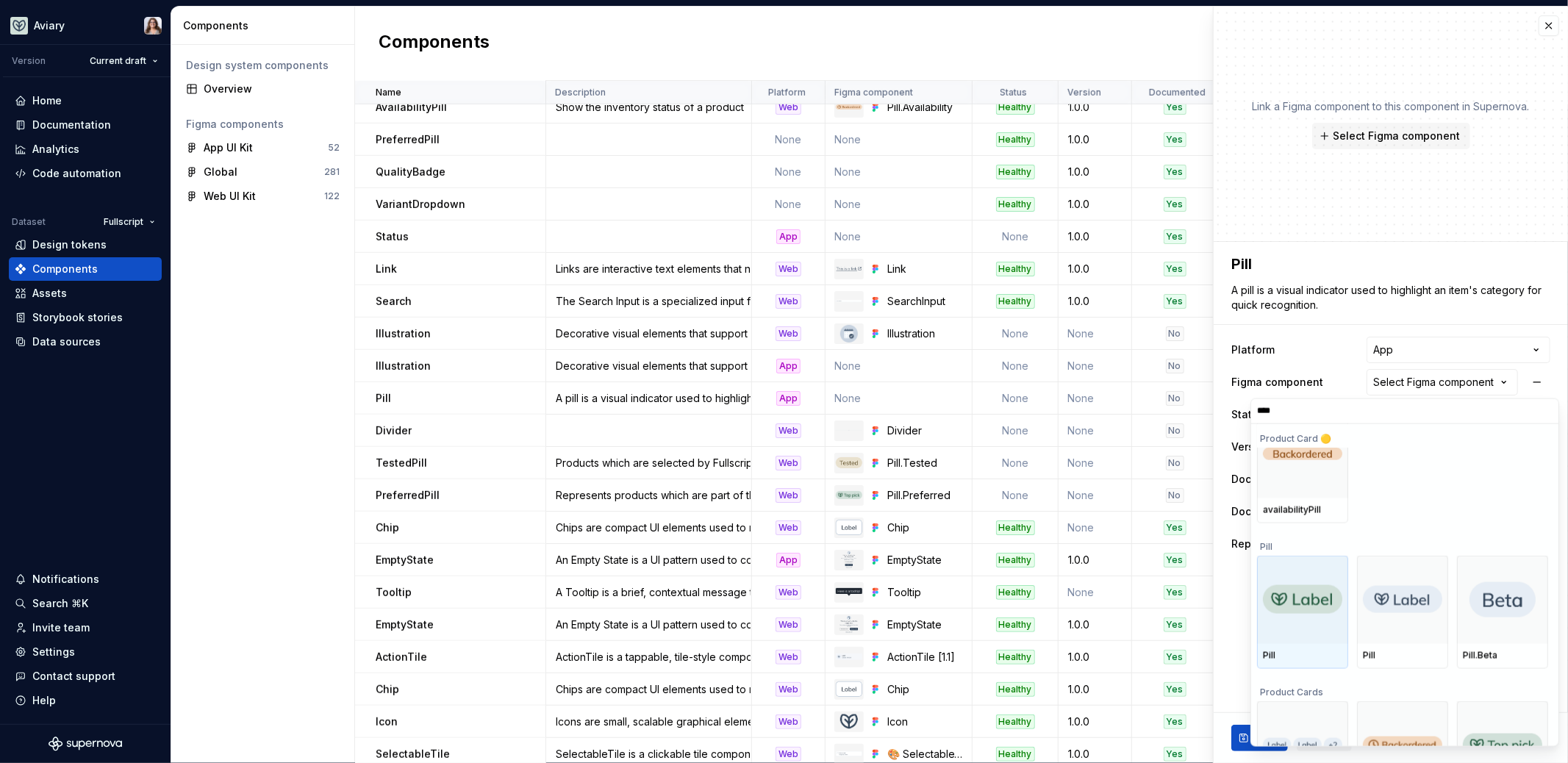
scroll to position [180, 0]
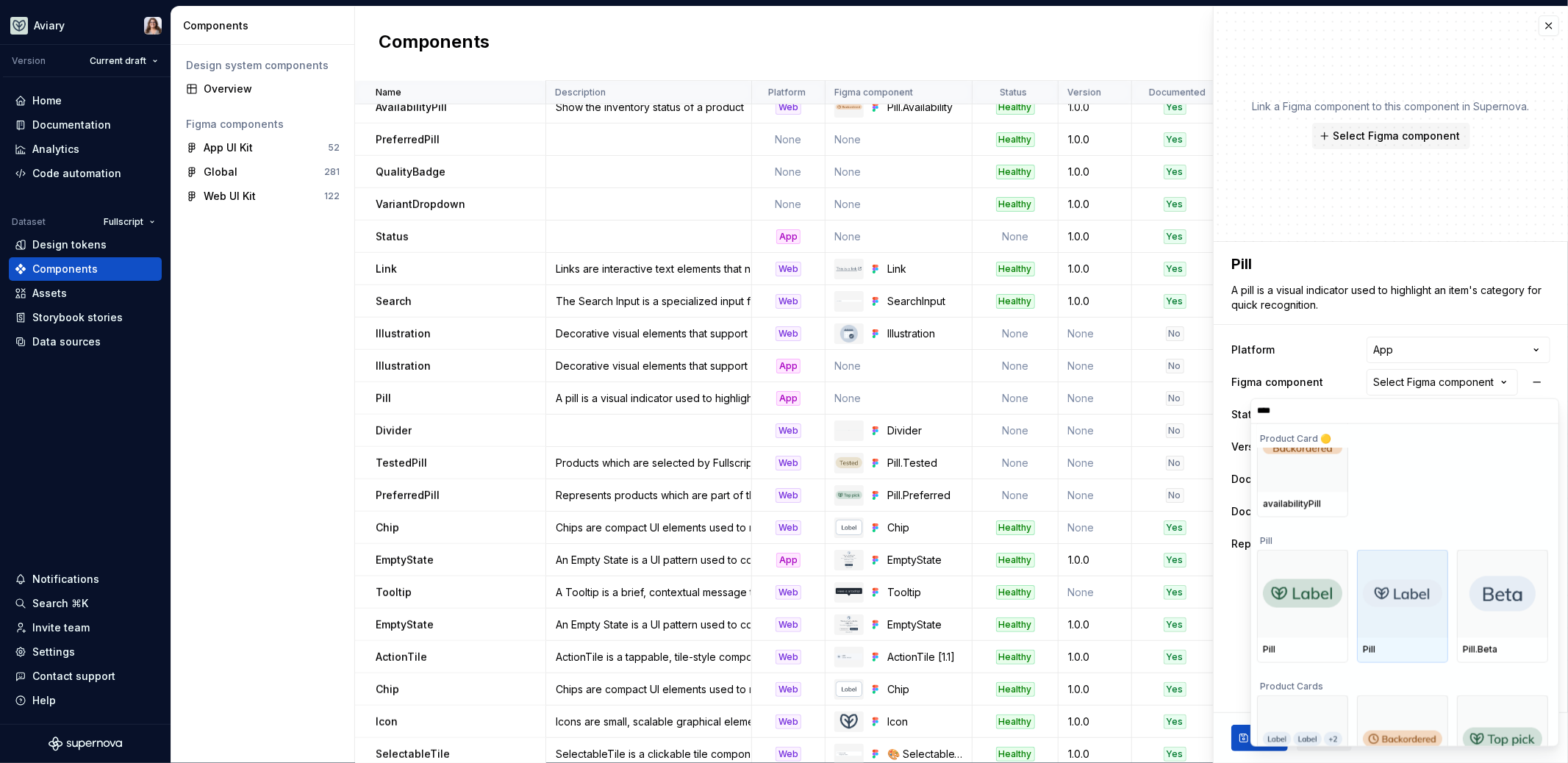
click at [1390, 602] on img at bounding box center [1402, 593] width 80 height 28
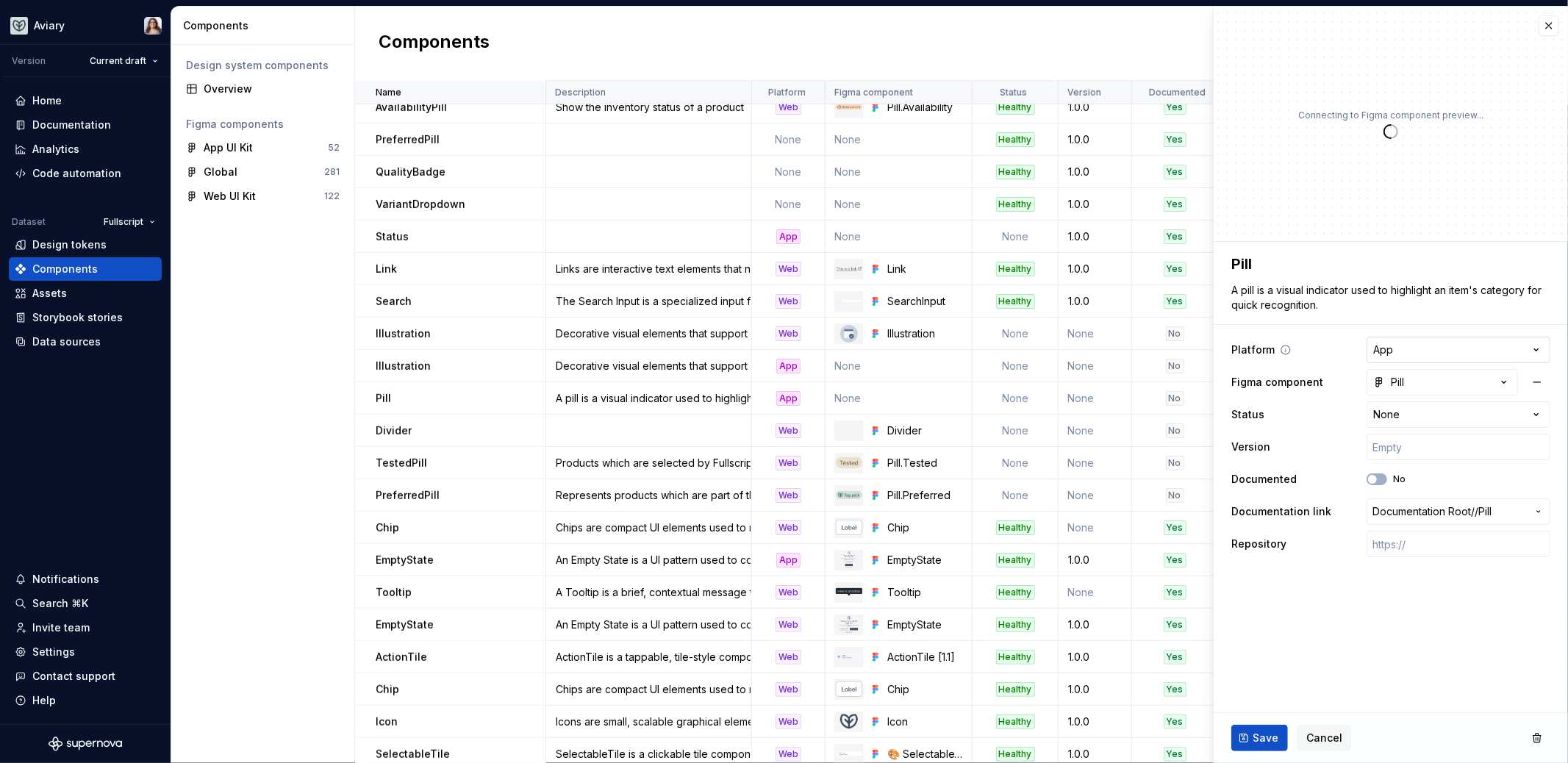
type textarea "*"
click at [1415, 381] on button "Pill" at bounding box center [1442, 382] width 152 height 27
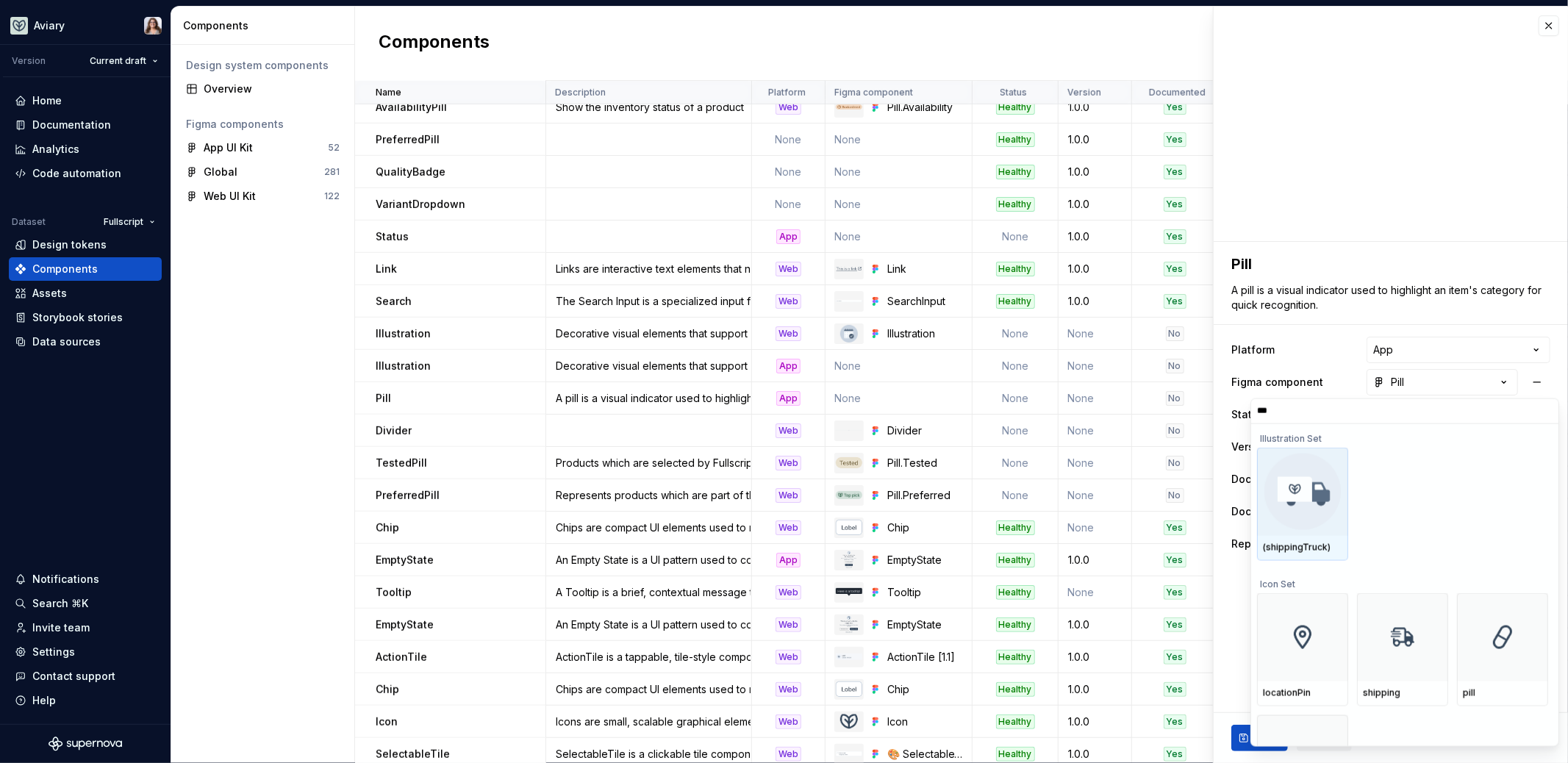
type input "****"
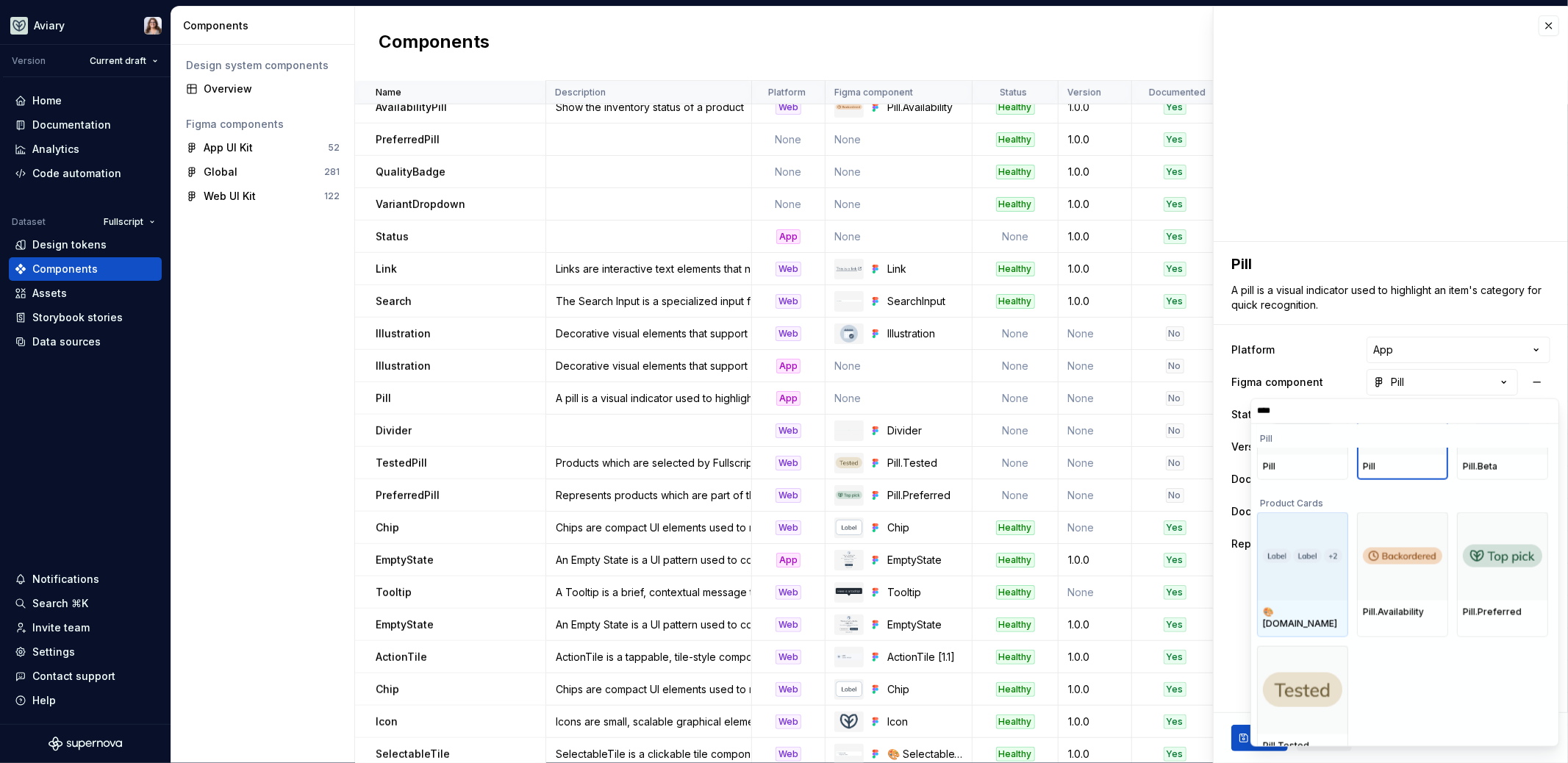
scroll to position [251, 0]
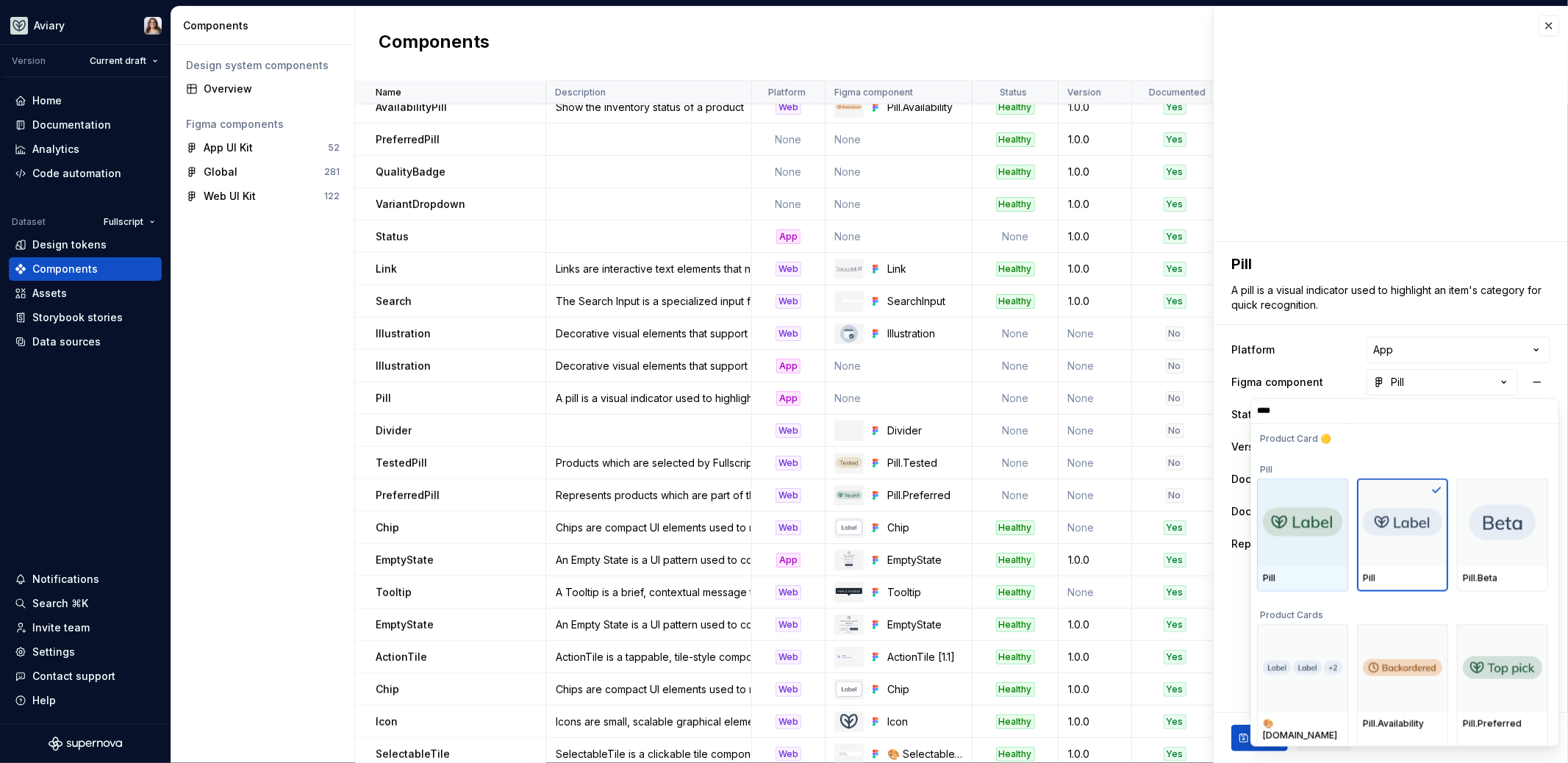
click at [1308, 533] on img at bounding box center [1303, 522] width 80 height 29
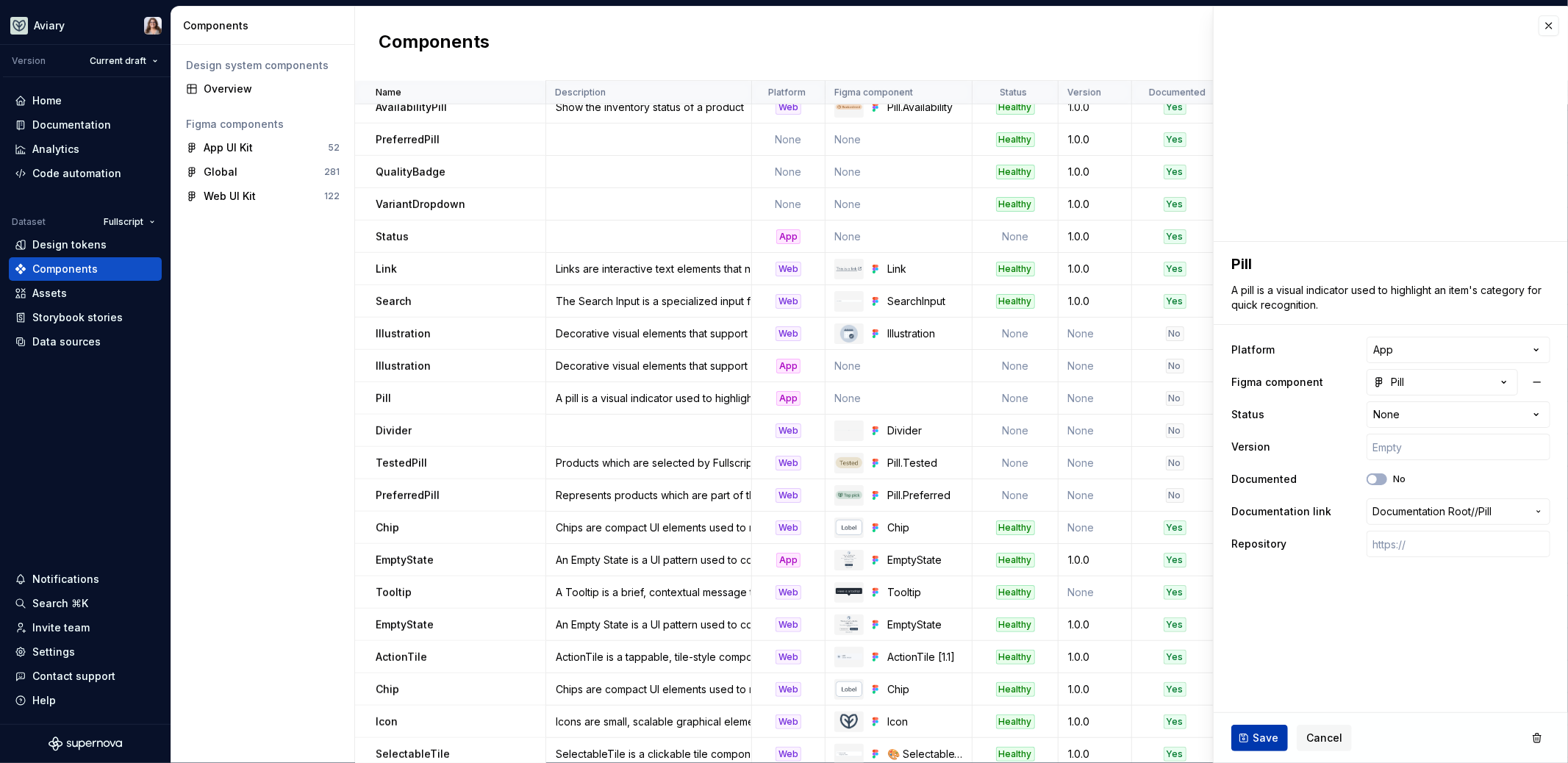
click at [1257, 742] on span "Save" at bounding box center [1266, 738] width 26 height 15
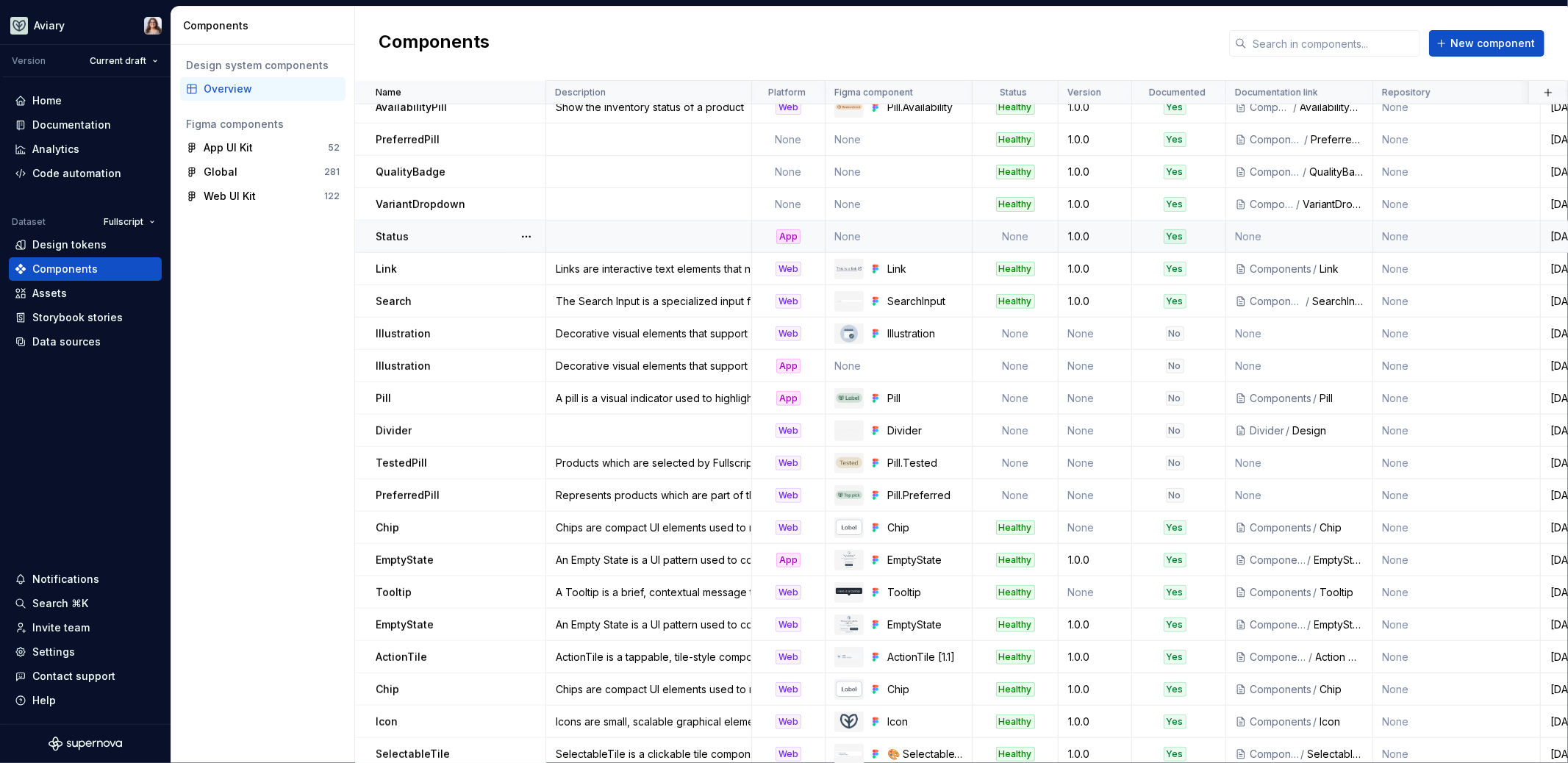
click at [642, 233] on td at bounding box center [649, 237] width 206 height 32
type textarea "*"
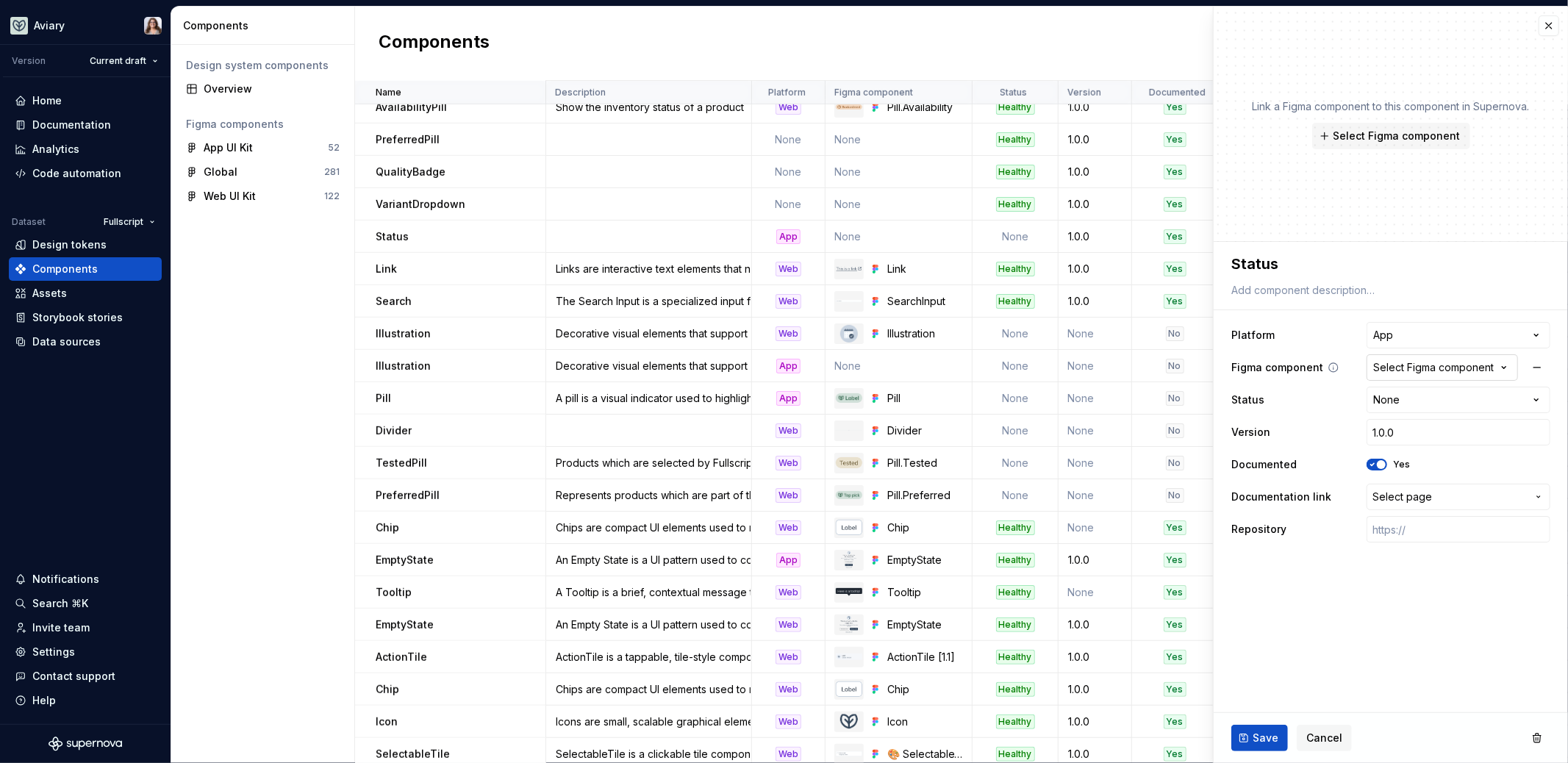
click at [1399, 368] on div "Select Figma component" at bounding box center [1433, 367] width 120 height 15
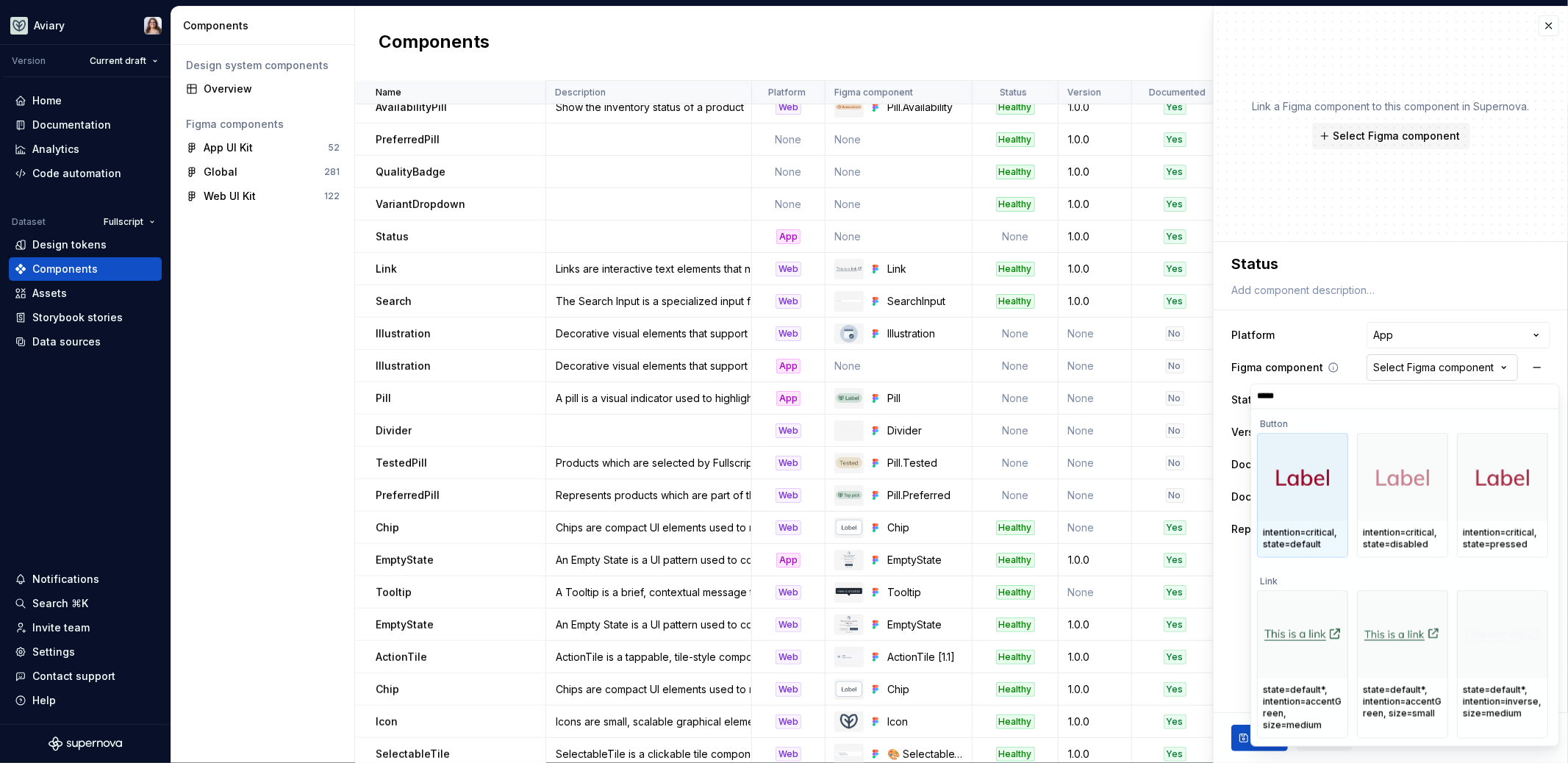
type input "******"
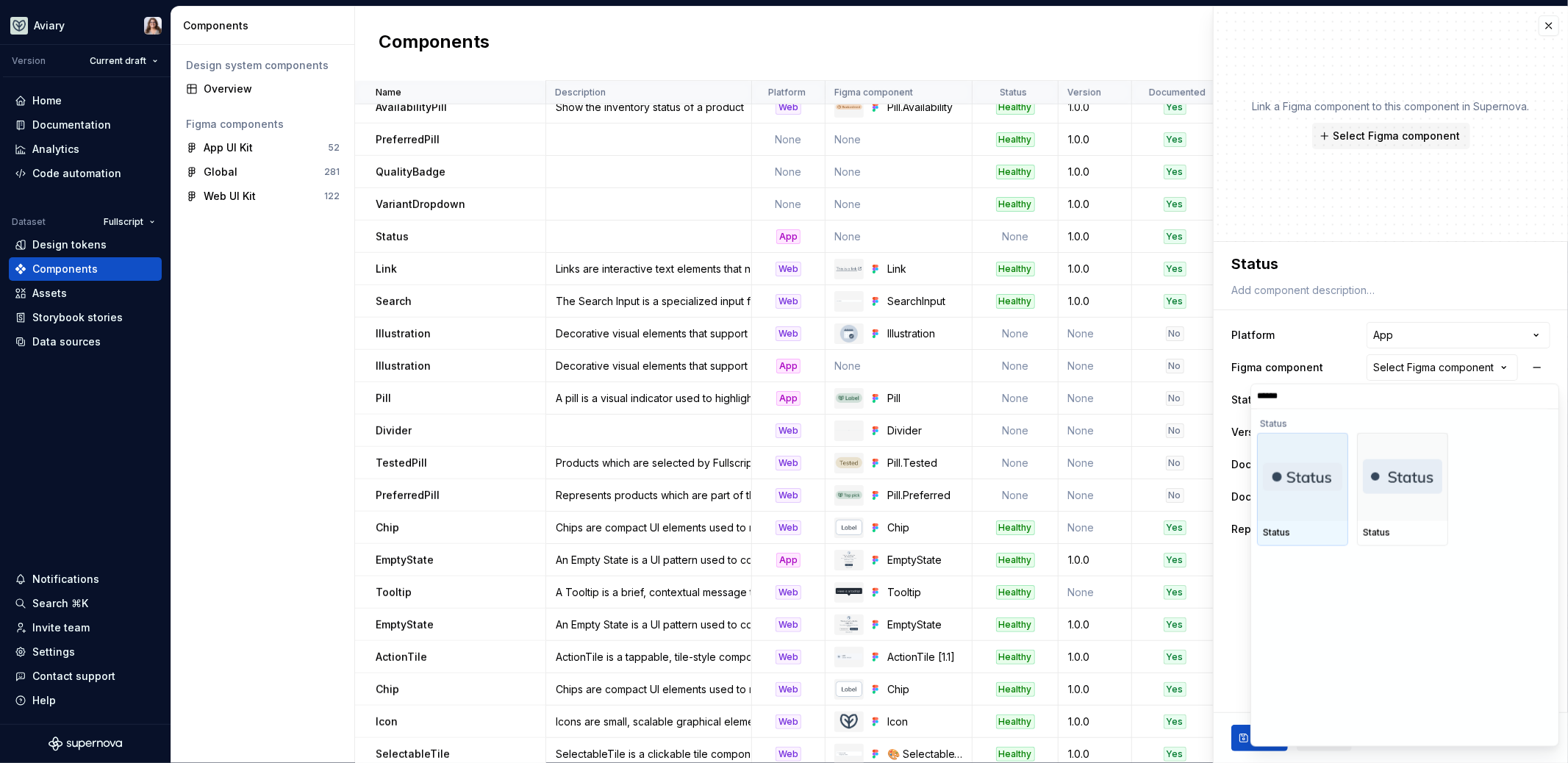
click at [1295, 489] on img at bounding box center [1303, 476] width 80 height 28
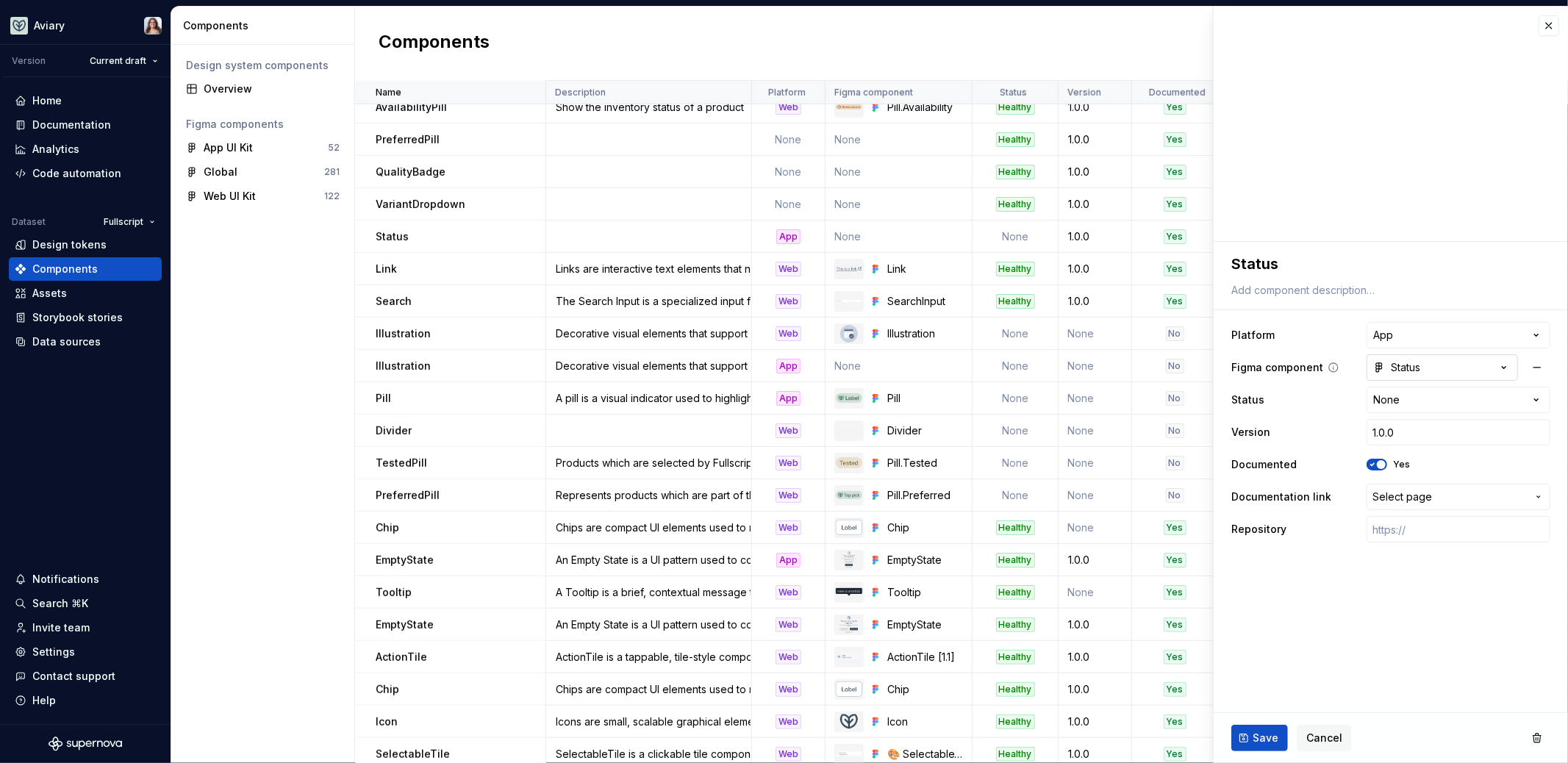
type textarea "*"
click at [1405, 496] on span "Select page" at bounding box center [1402, 496] width 60 height 15
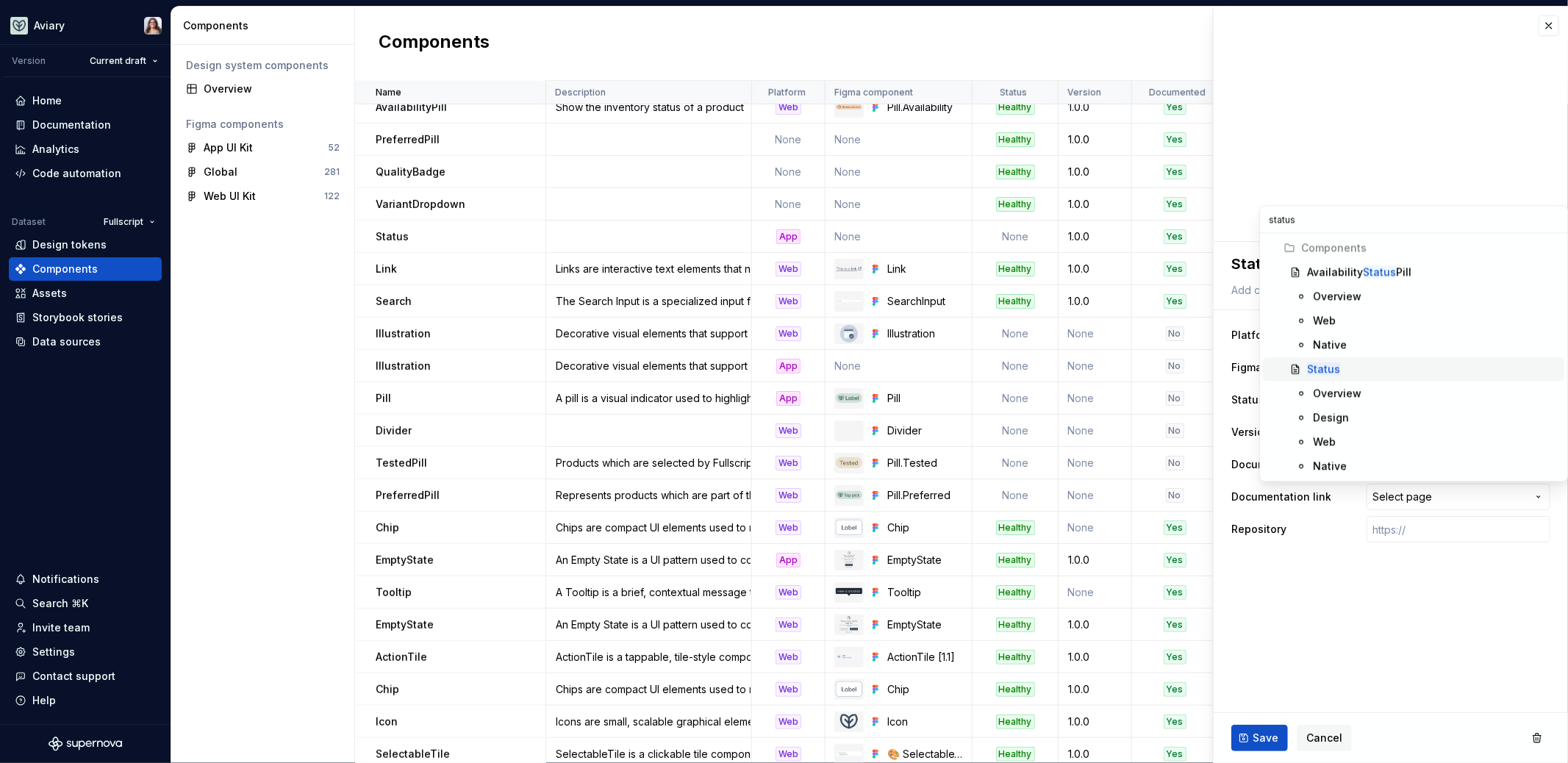
type input "status"
click at [1364, 367] on div "Status" at bounding box center [1433, 368] width 251 height 15
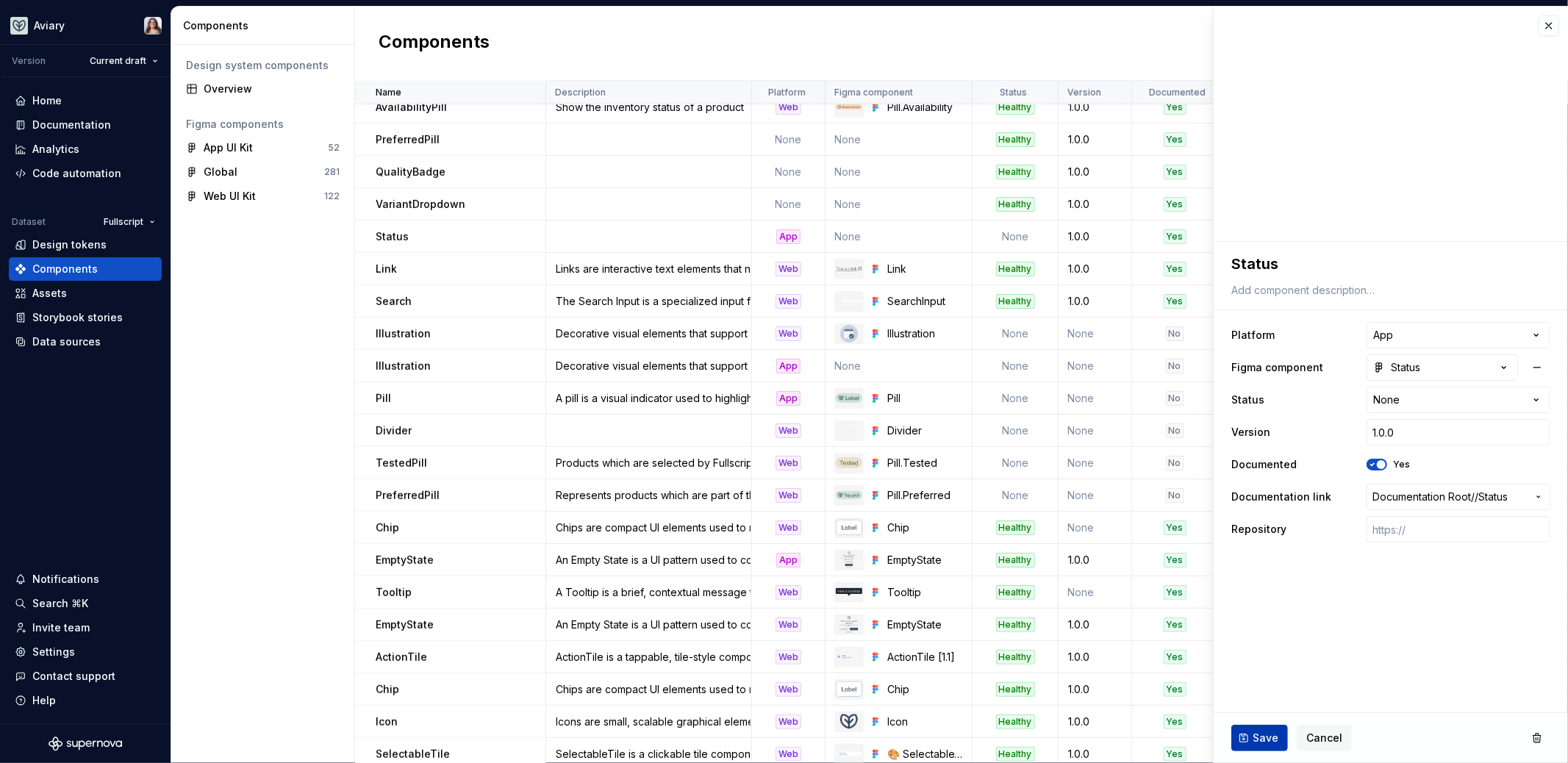
click at [1258, 737] on span "Save" at bounding box center [1266, 738] width 26 height 15
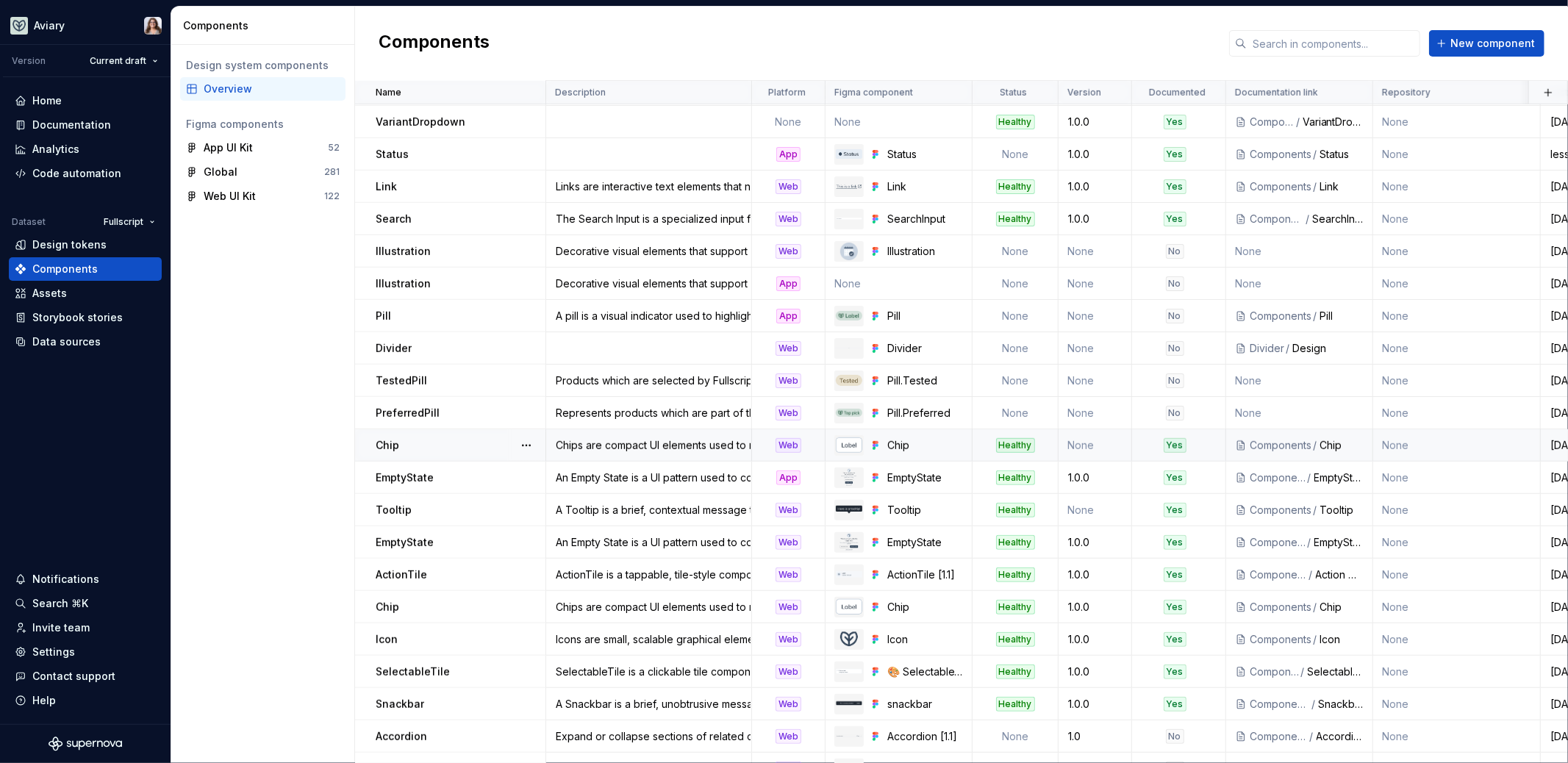
scroll to position [902, 0]
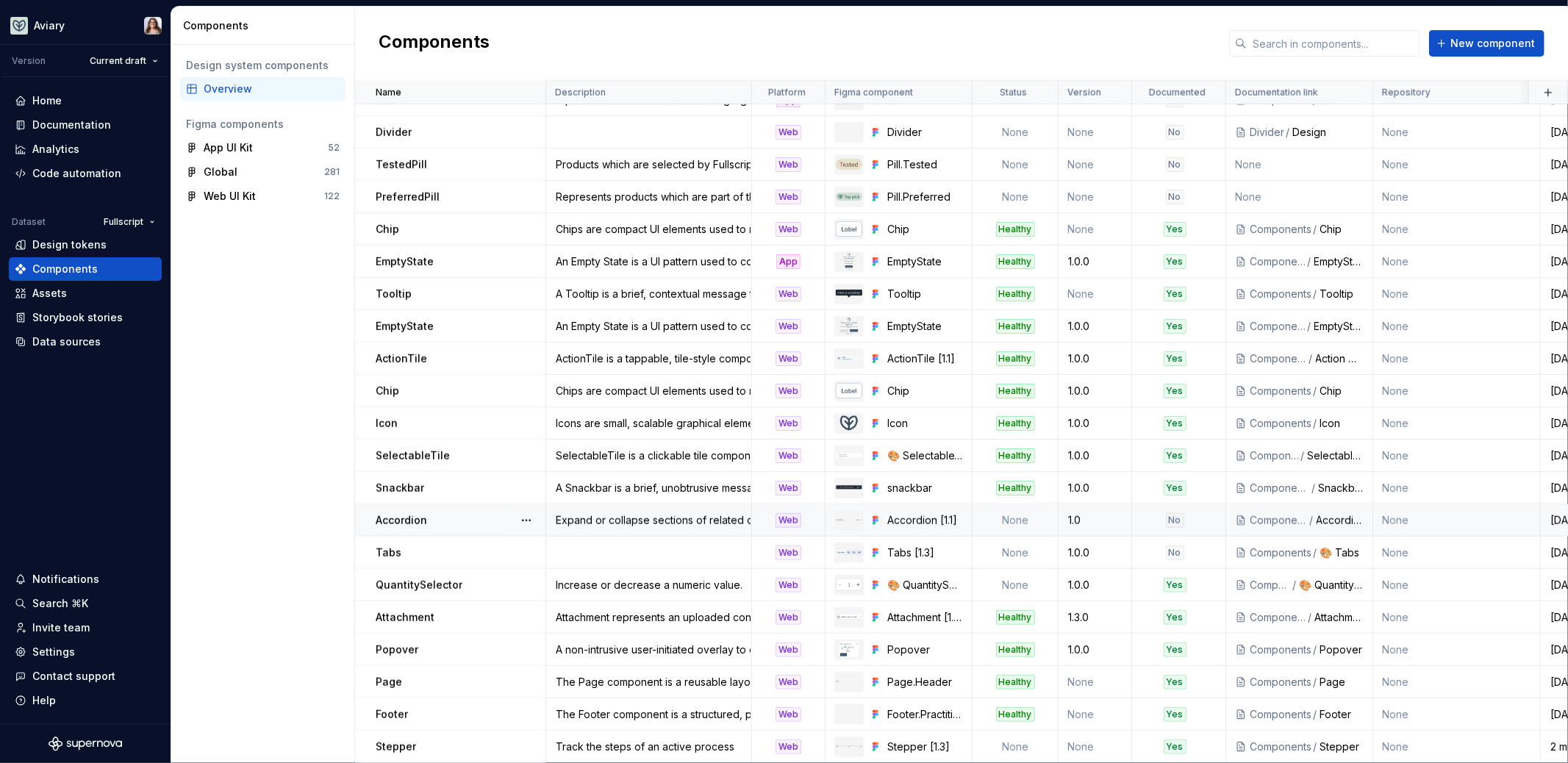
click at [637, 519] on td "Expand or collapse sections of related content." at bounding box center [649, 520] width 206 height 32
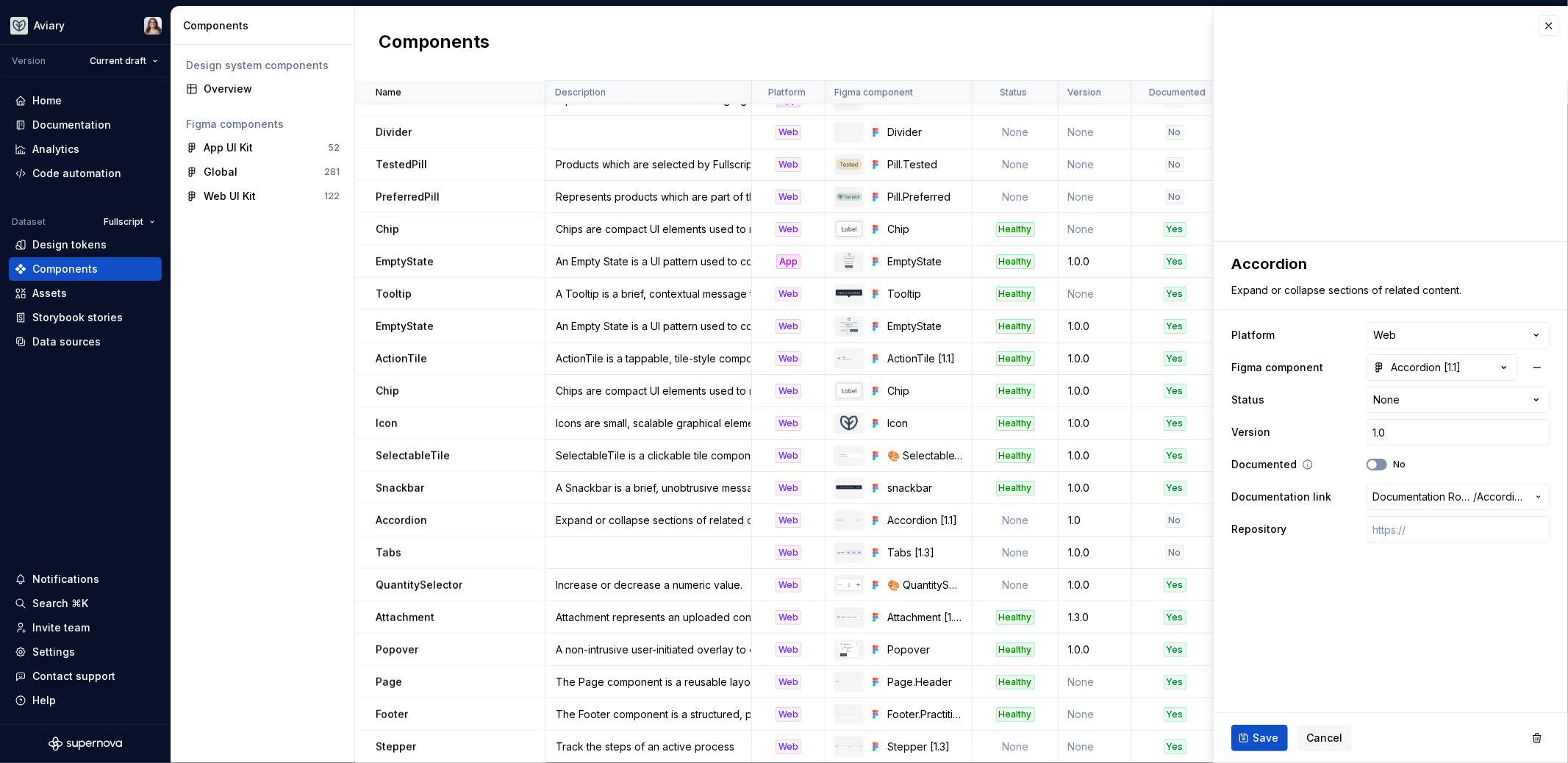
click at [1380, 469] on button "No" at bounding box center [1376, 464] width 21 height 11
click at [1256, 740] on span "Save" at bounding box center [1266, 738] width 26 height 15
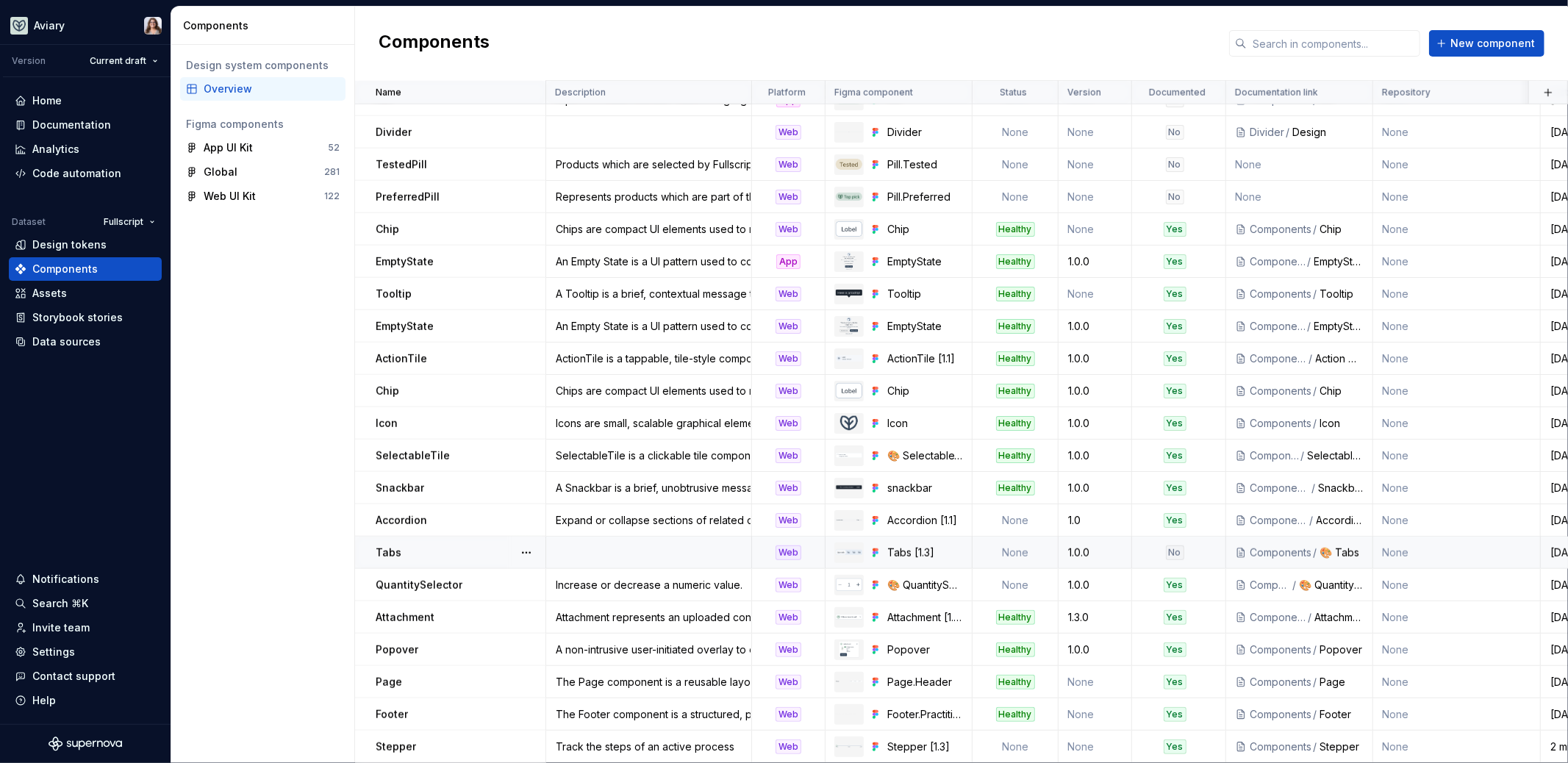
click at [645, 543] on td at bounding box center [649, 552] width 206 height 32
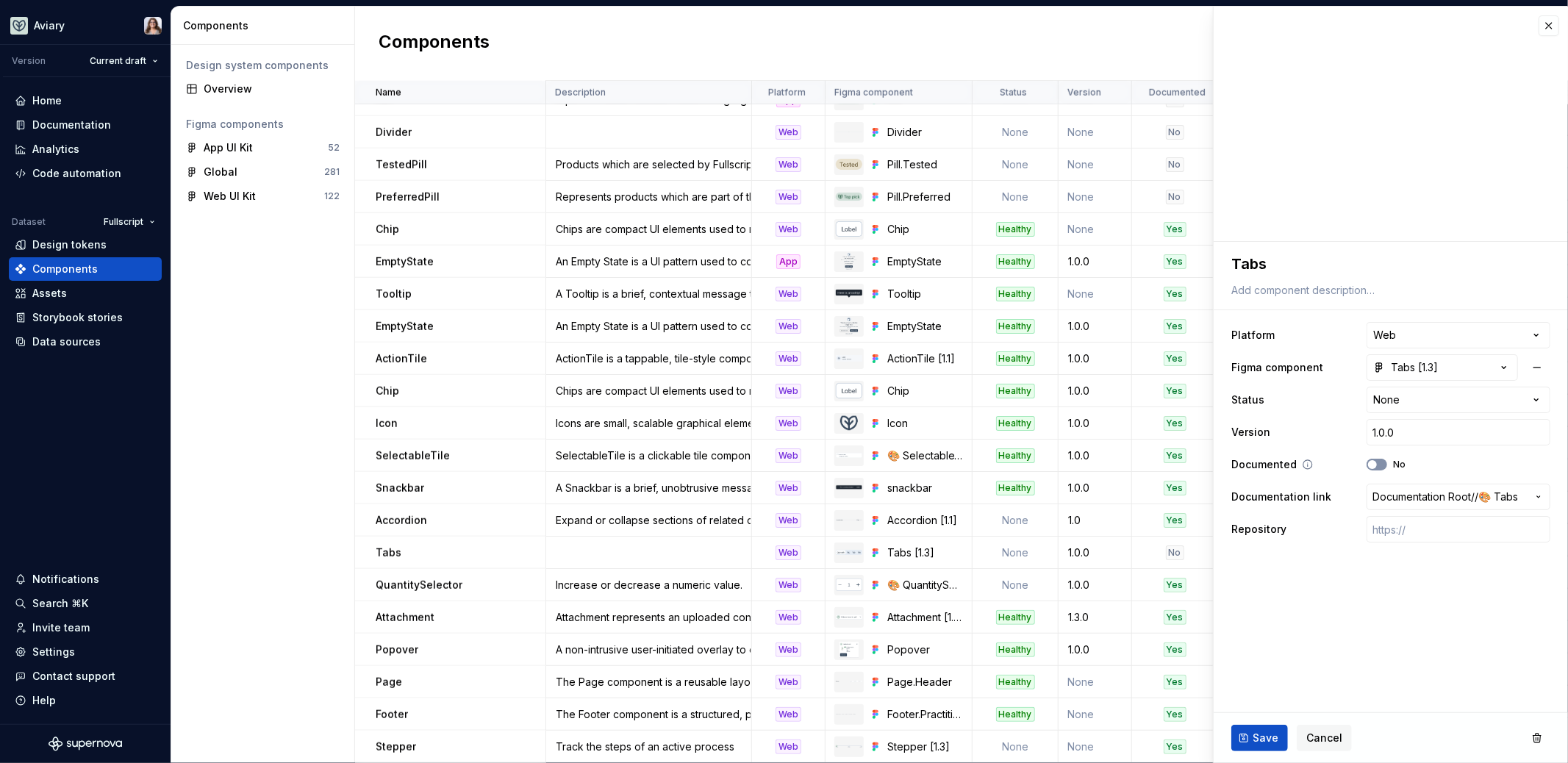
click at [1376, 467] on icon "button" at bounding box center [1372, 465] width 11 height 9
click at [1261, 738] on span "Save" at bounding box center [1266, 738] width 26 height 15
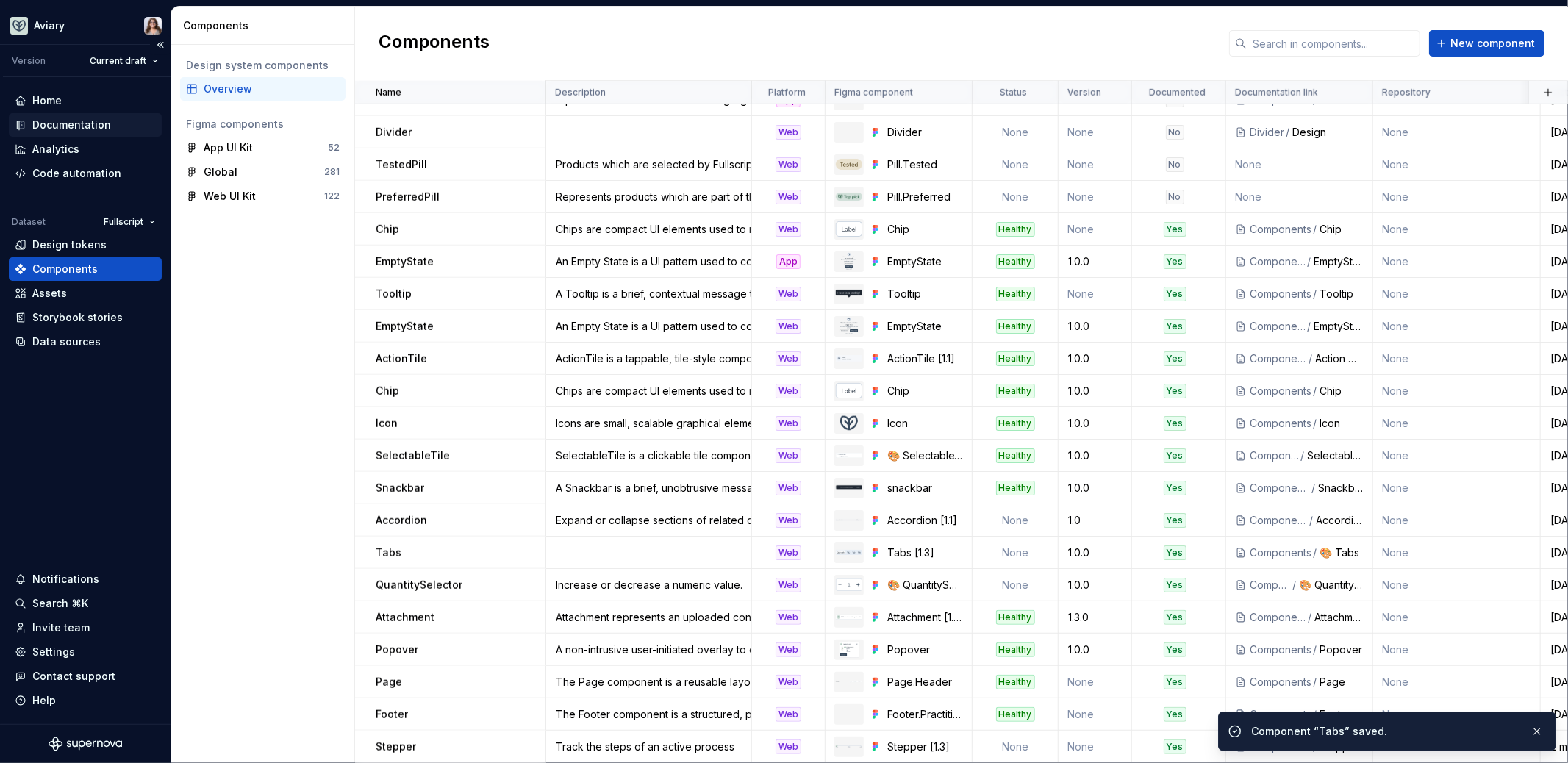
click at [62, 126] on div "Documentation" at bounding box center [71, 124] width 79 height 15
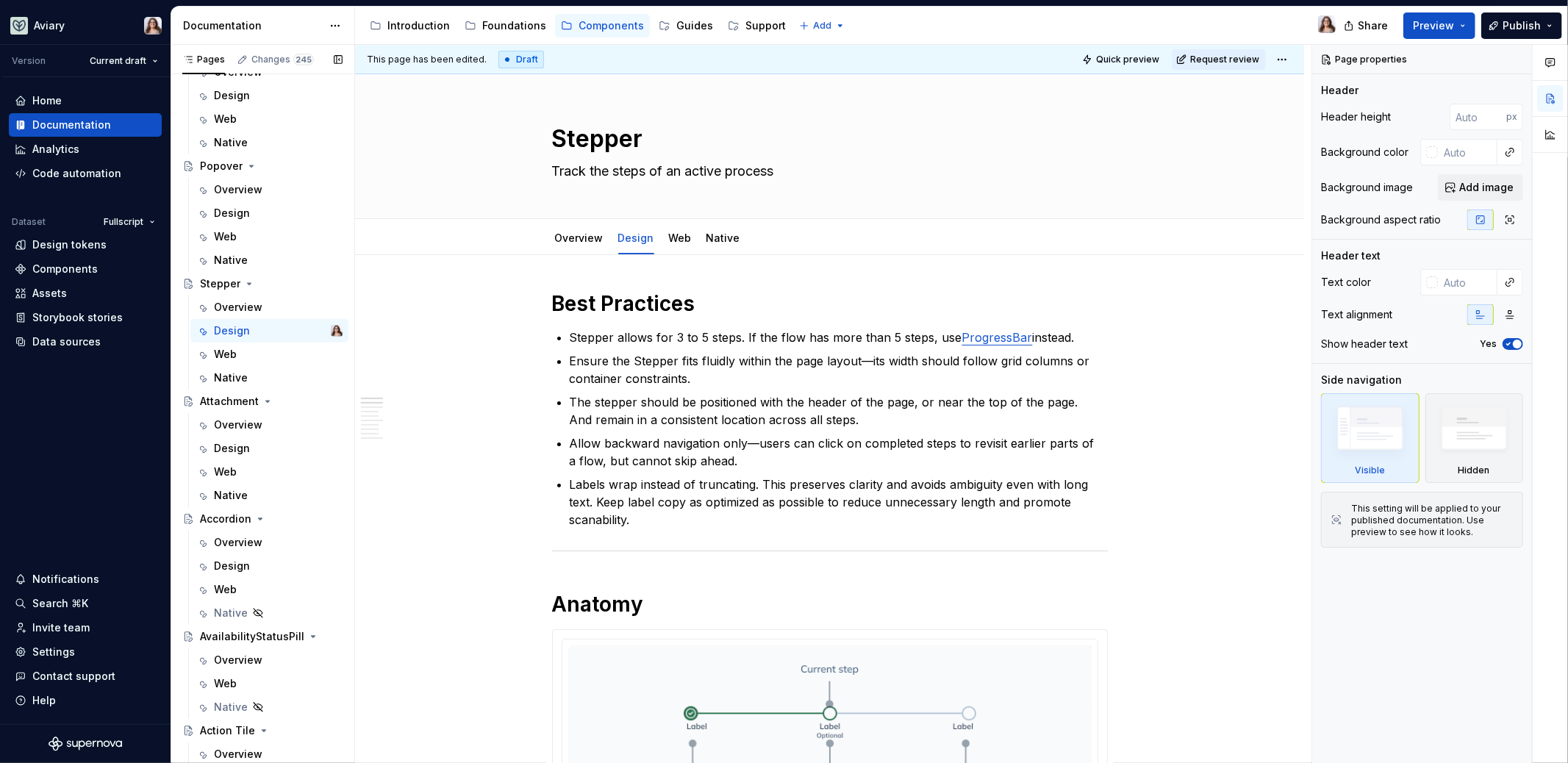
scroll to position [496, 0]
click at [249, 280] on icon "Page tree" at bounding box center [249, 280] width 4 height 2
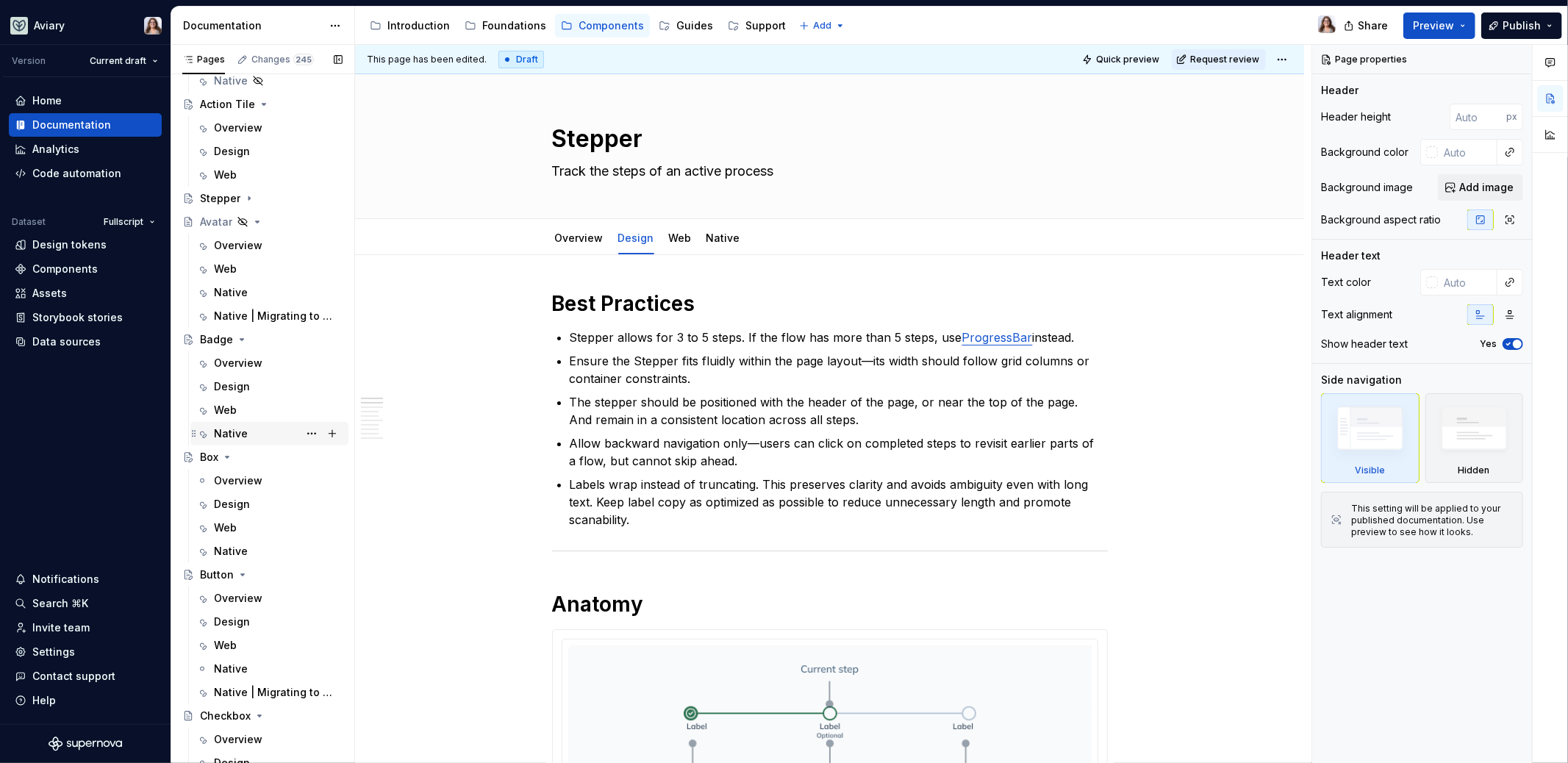
scroll to position [1024, 0]
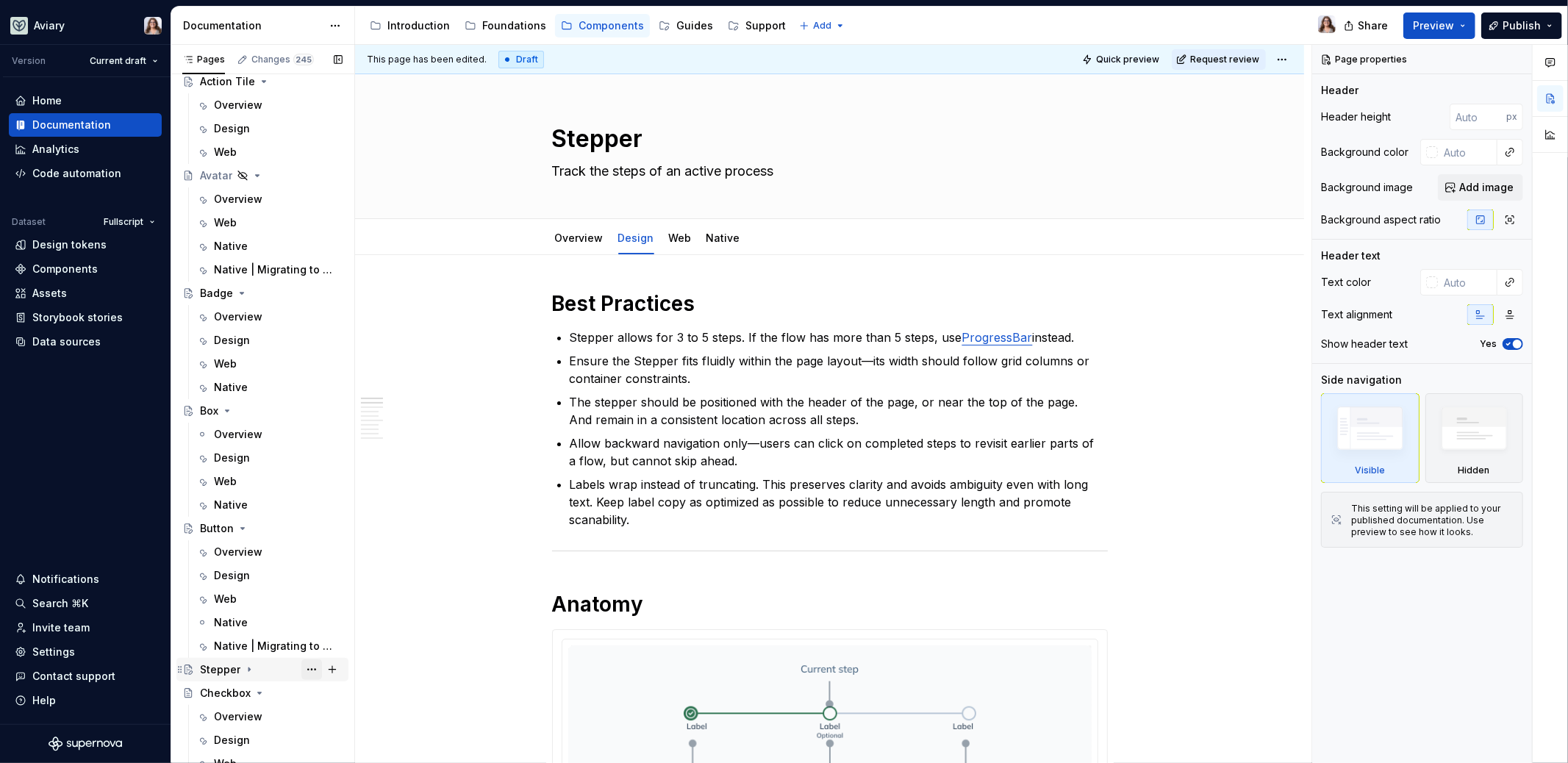
click at [307, 663] on button "Page tree" at bounding box center [311, 669] width 21 height 21
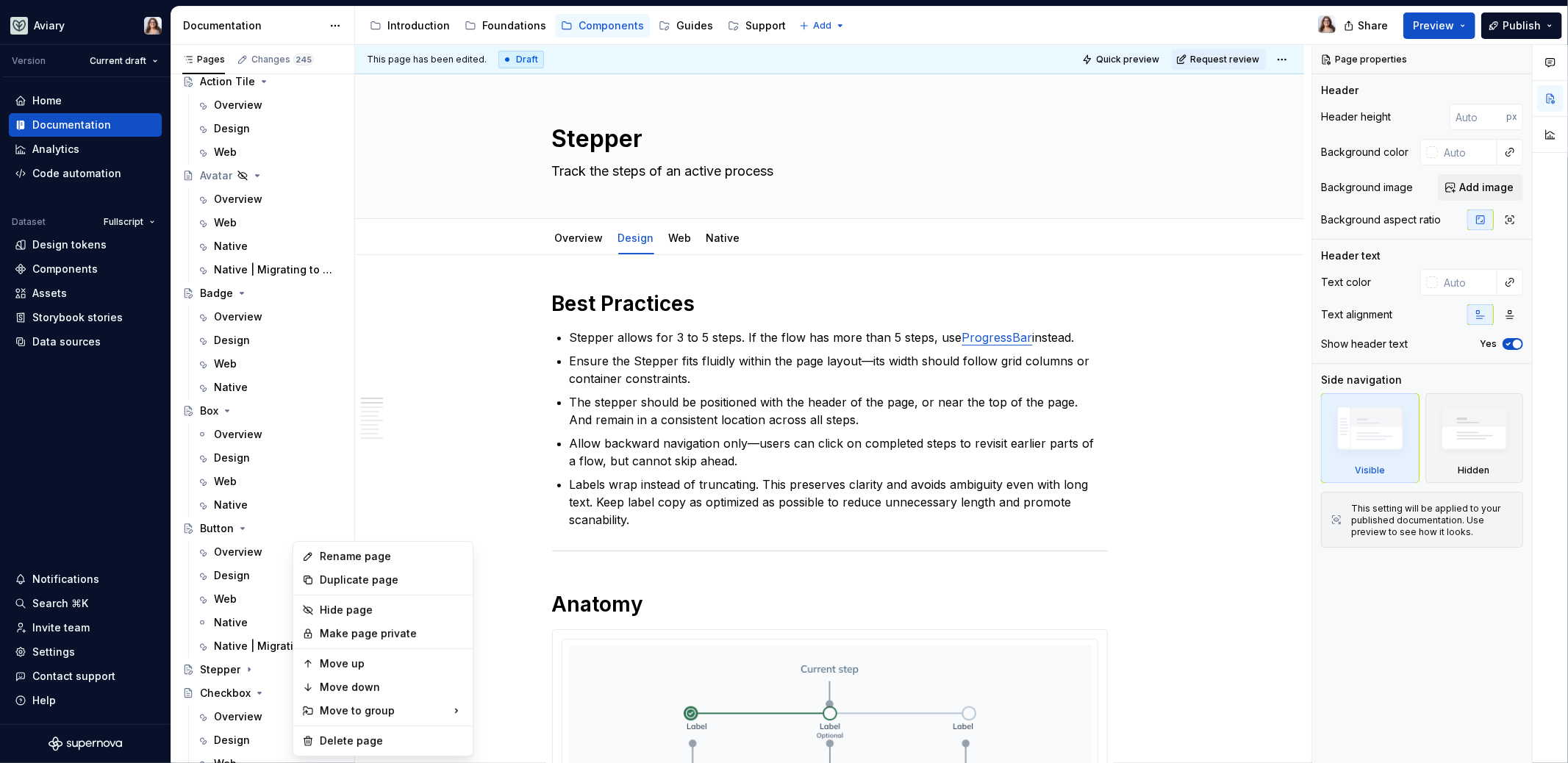
click at [413, 459] on html "Aviary Version Current draft Home Documentation Analytics Code automation Datas…" at bounding box center [784, 382] width 1568 height 763
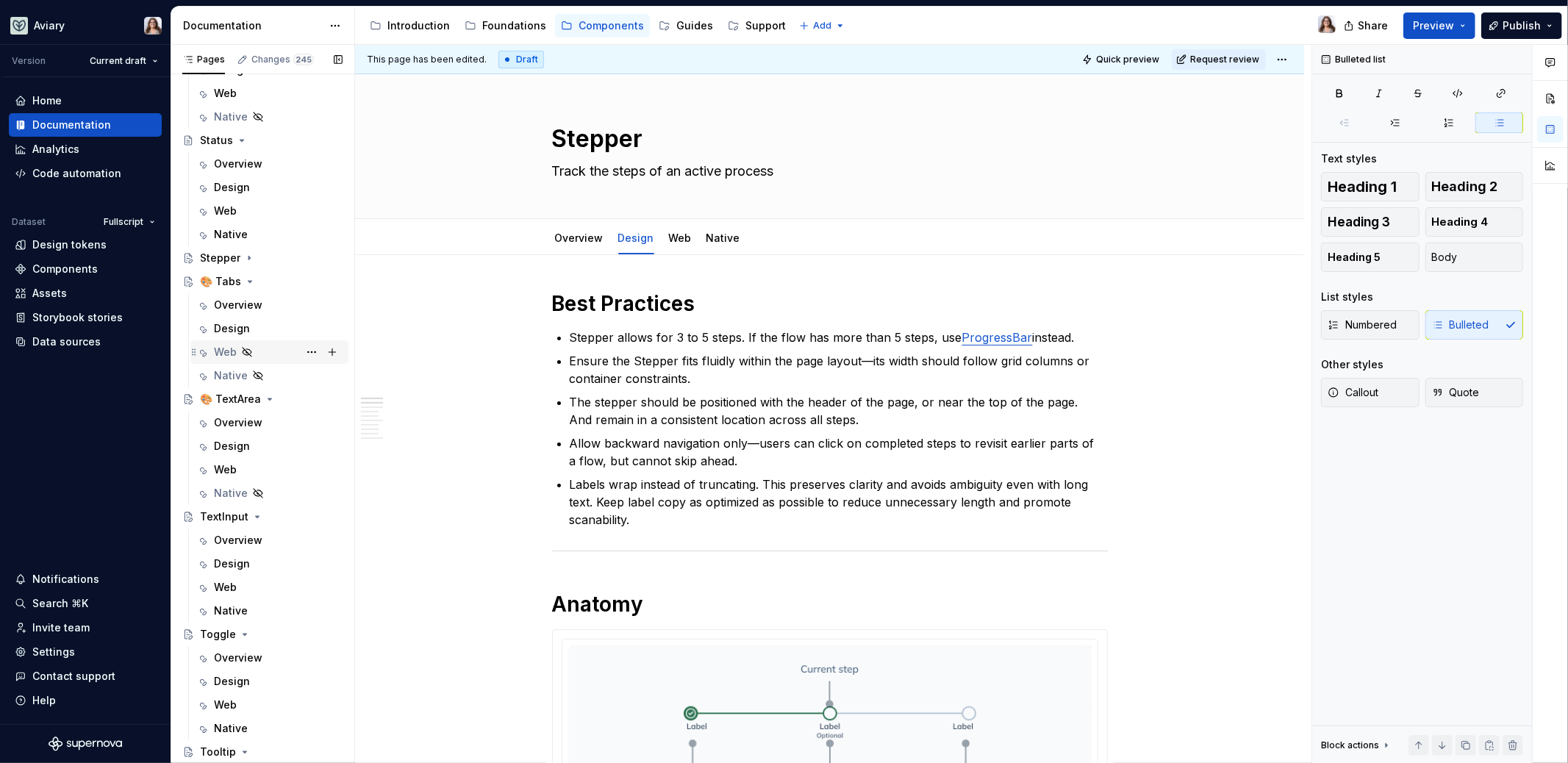
scroll to position [4780, 0]
click at [239, 389] on div "🎨 TextArea" at bounding box center [231, 394] width 61 height 15
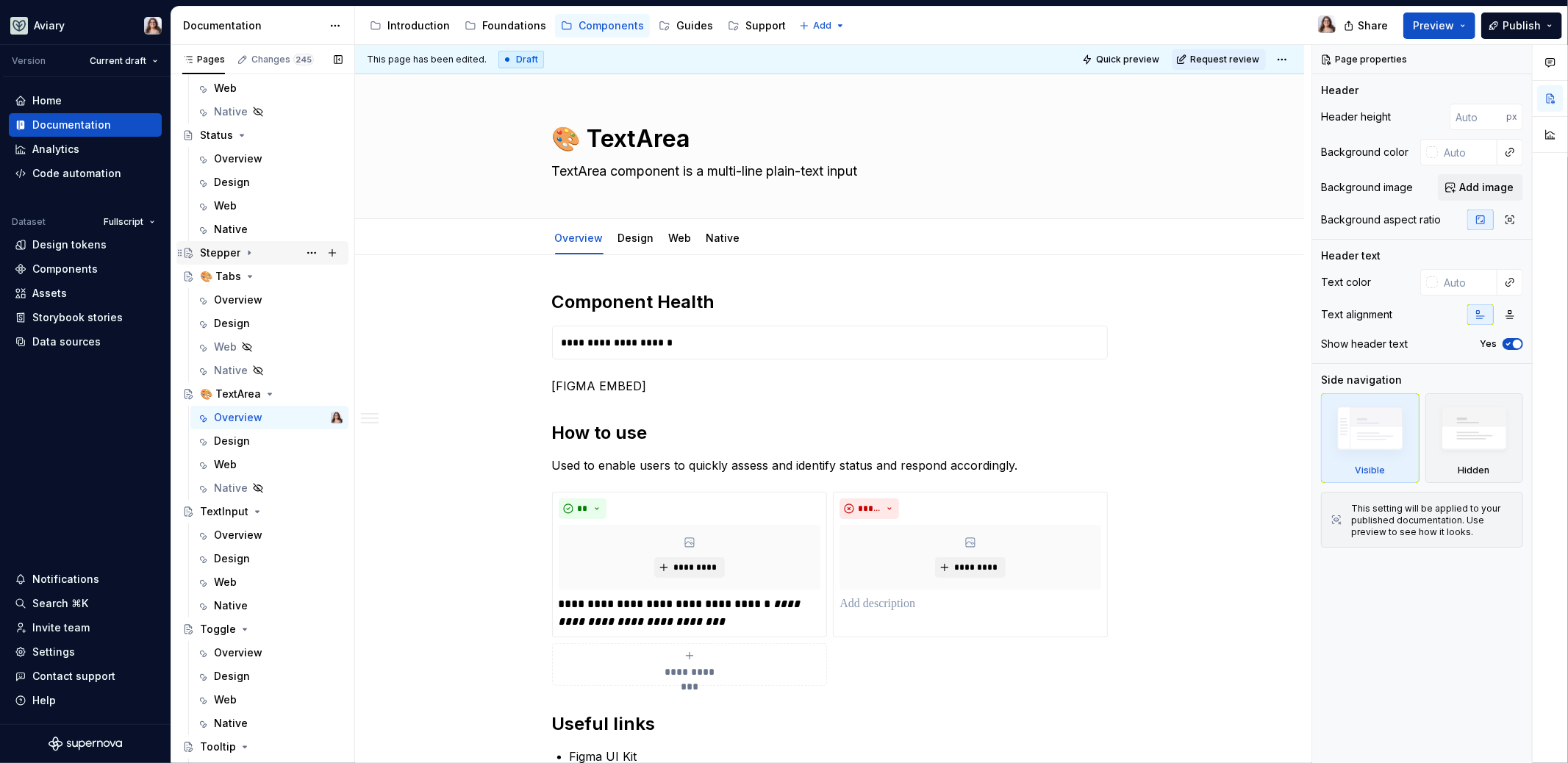
click at [250, 248] on icon "Page tree" at bounding box center [249, 252] width 11 height 11
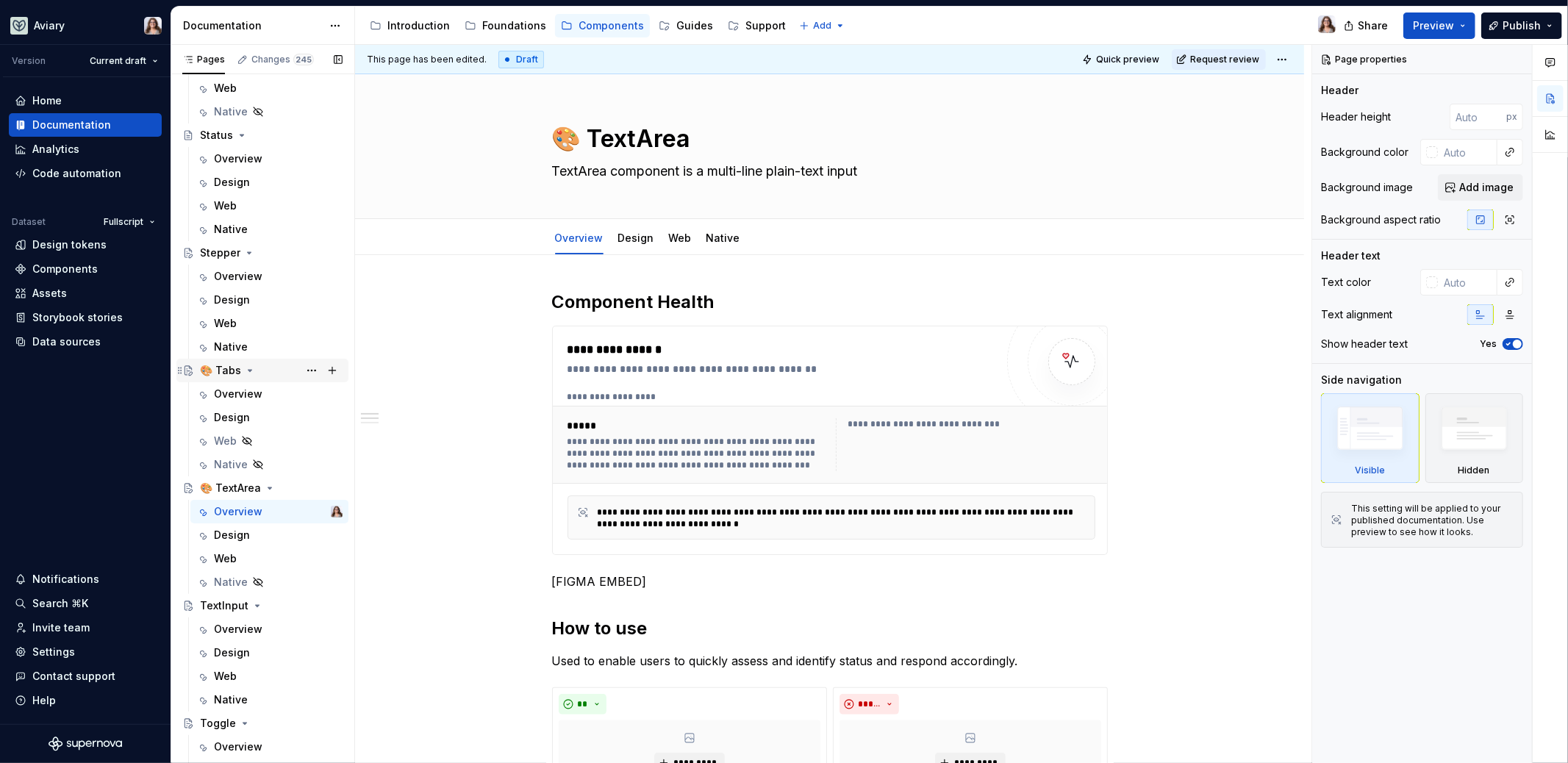
click at [227, 368] on div "🎨 Tabs" at bounding box center [221, 370] width 41 height 15
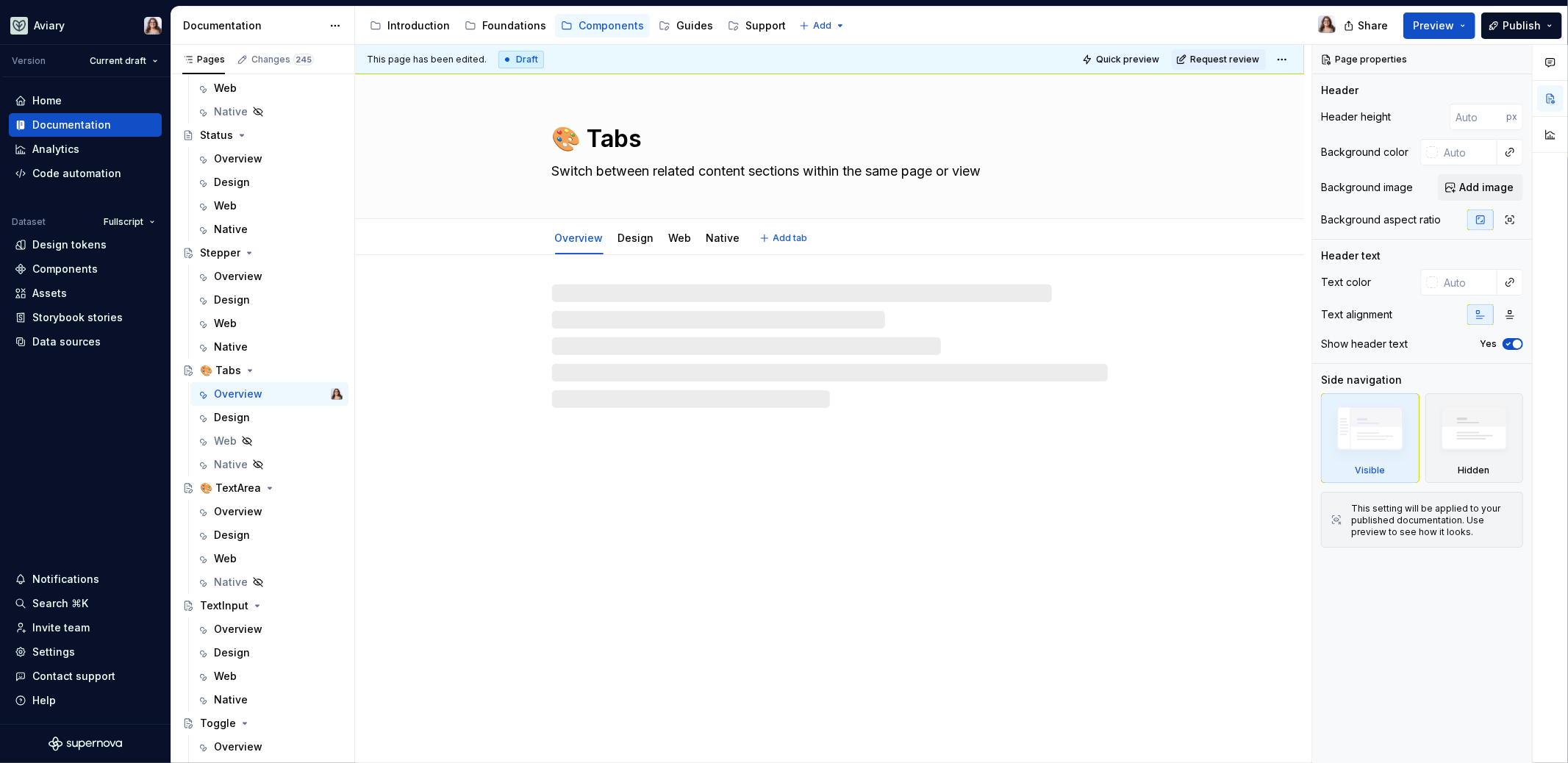
click at [641, 167] on textarea "Switch between related content sections within the same page or view" at bounding box center [827, 171] width 556 height 24
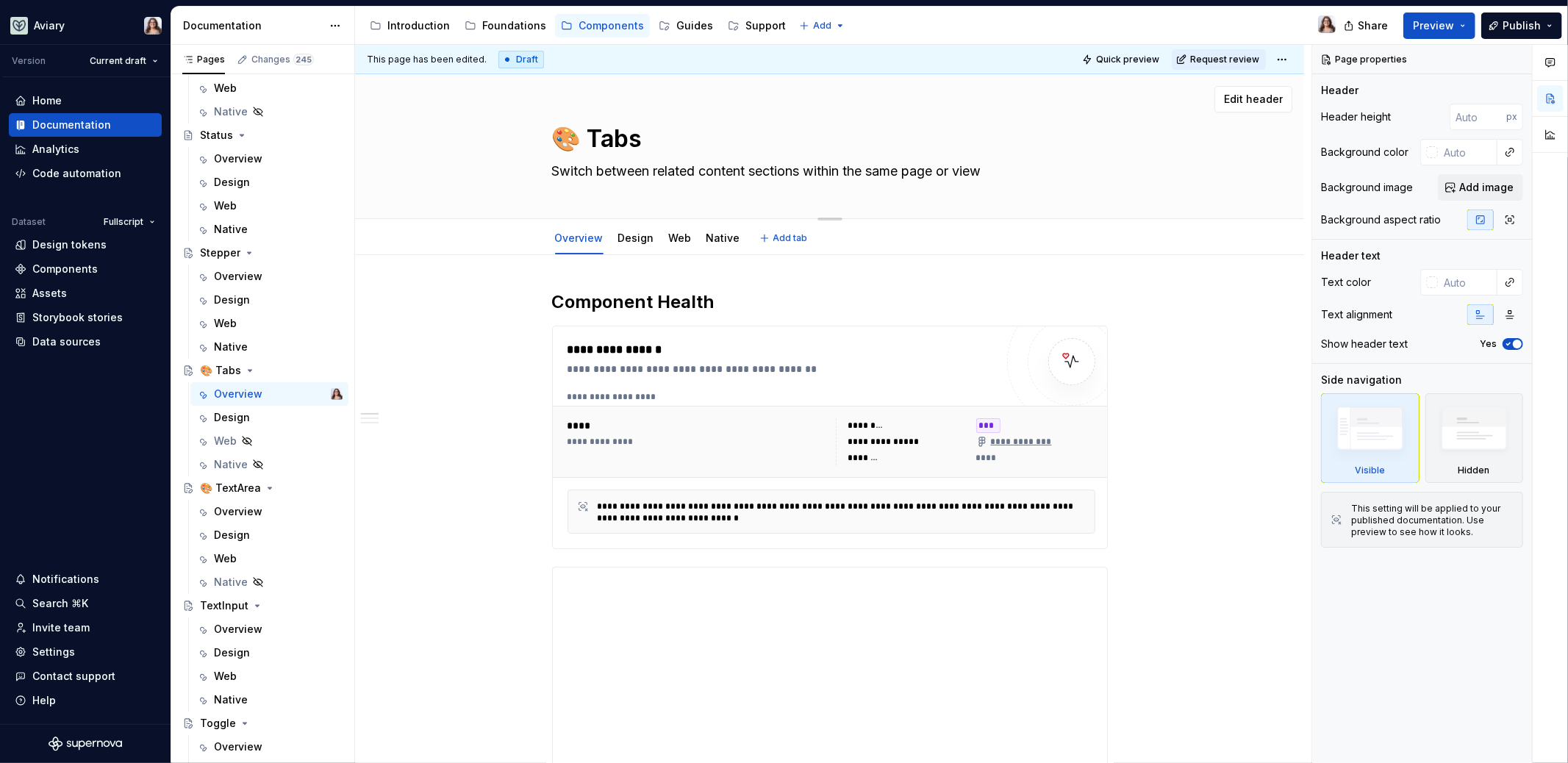
click at [641, 167] on textarea "Switch between related content sections within the same page or view" at bounding box center [827, 171] width 556 height 24
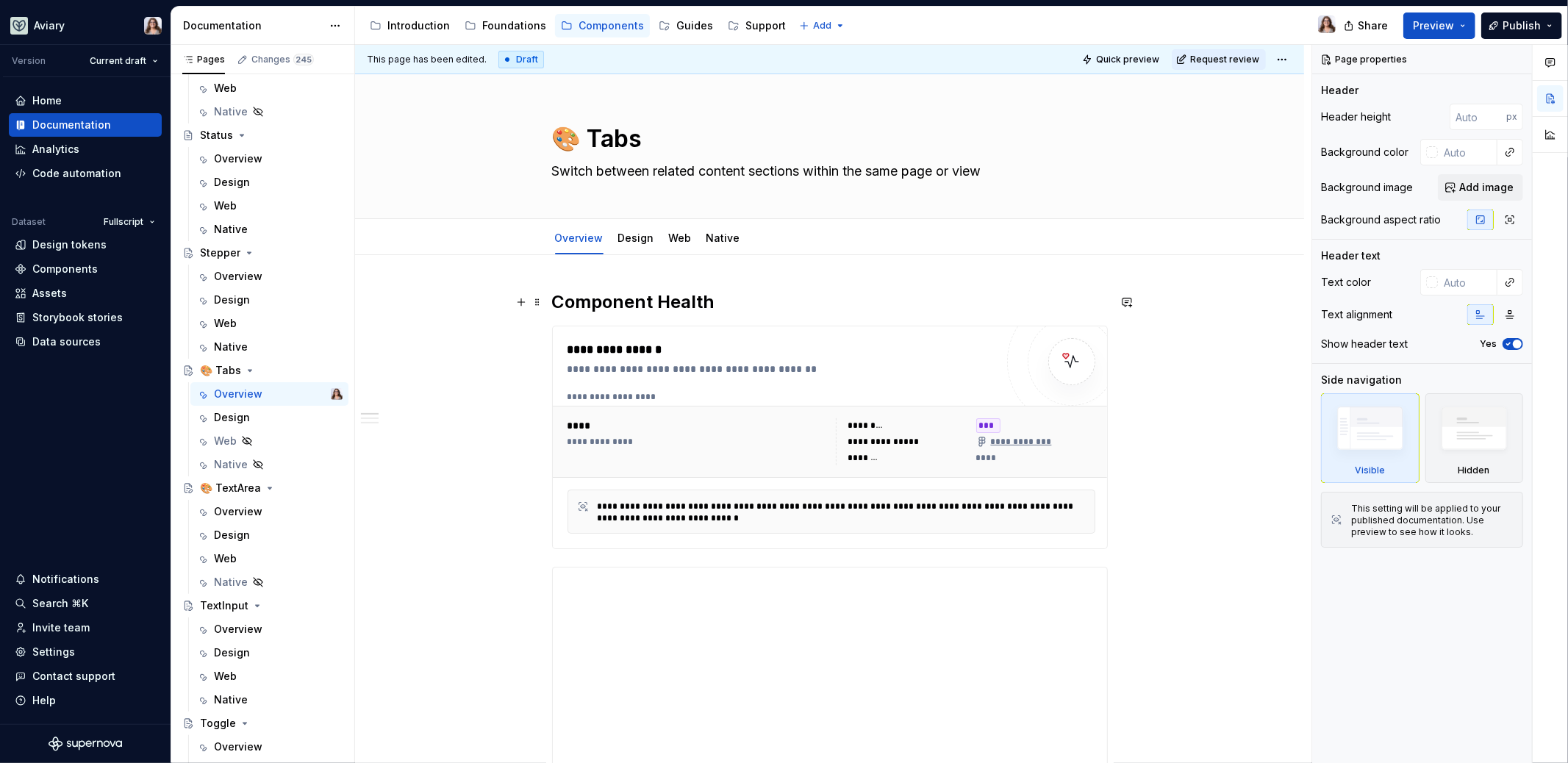
click at [751, 296] on h2 "Component Health" at bounding box center [829, 302] width 556 height 24
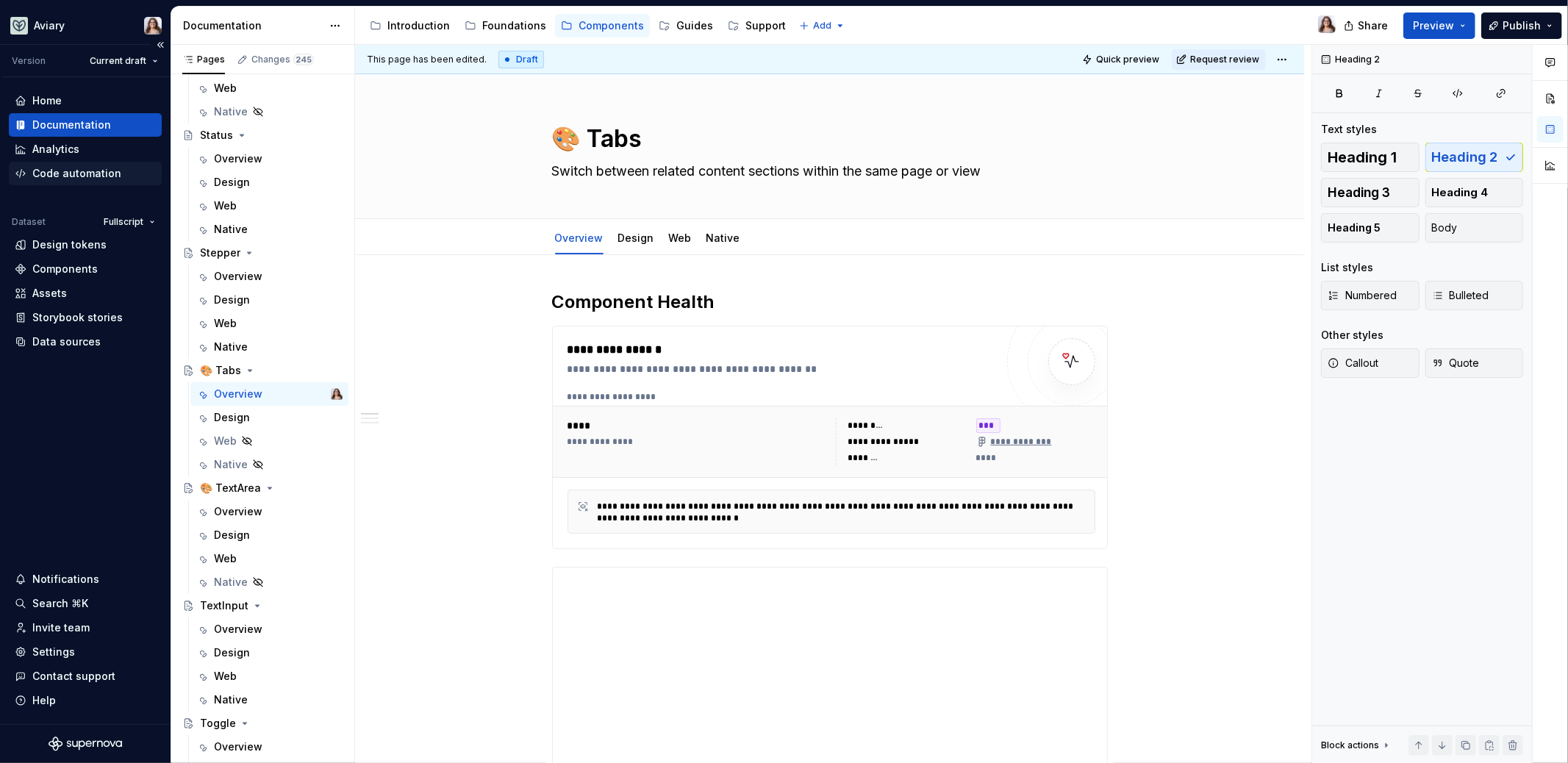
type textarea "*"
click at [72, 264] on div "Components" at bounding box center [64, 269] width 65 height 15
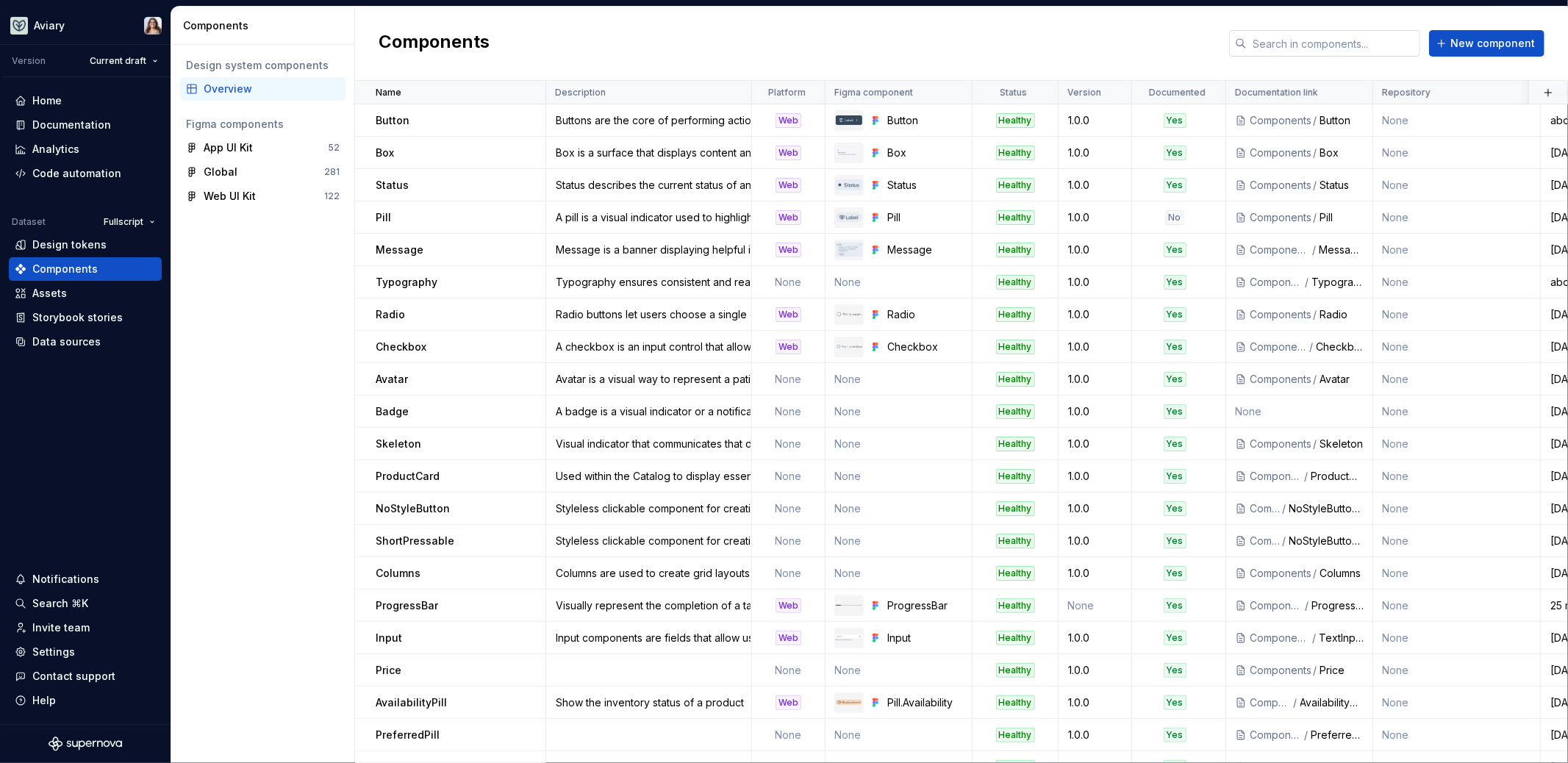
click at [1313, 41] on input "text" at bounding box center [1333, 43] width 173 height 27
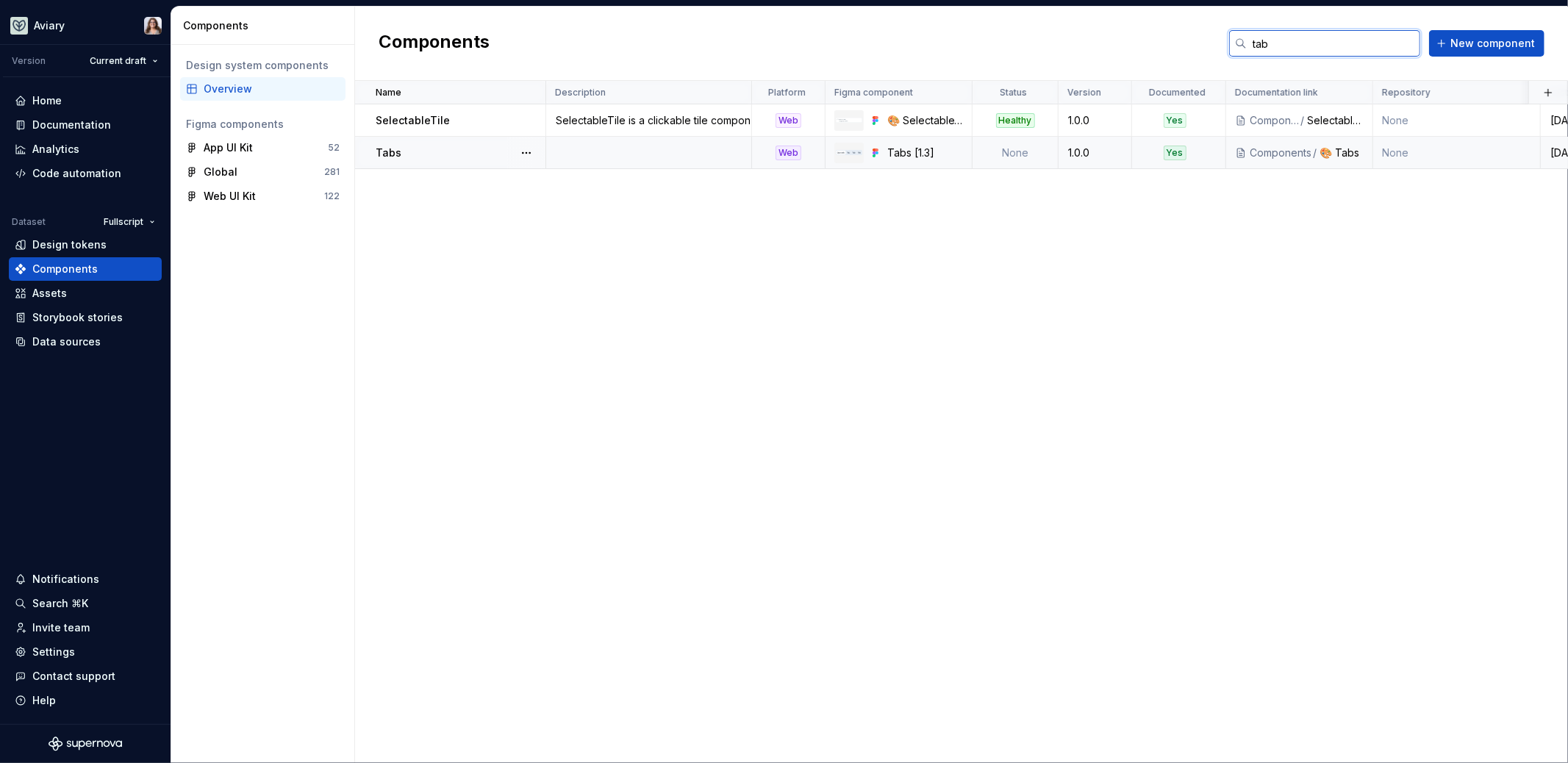
type input "tab"
click at [611, 157] on td at bounding box center [649, 152] width 206 height 32
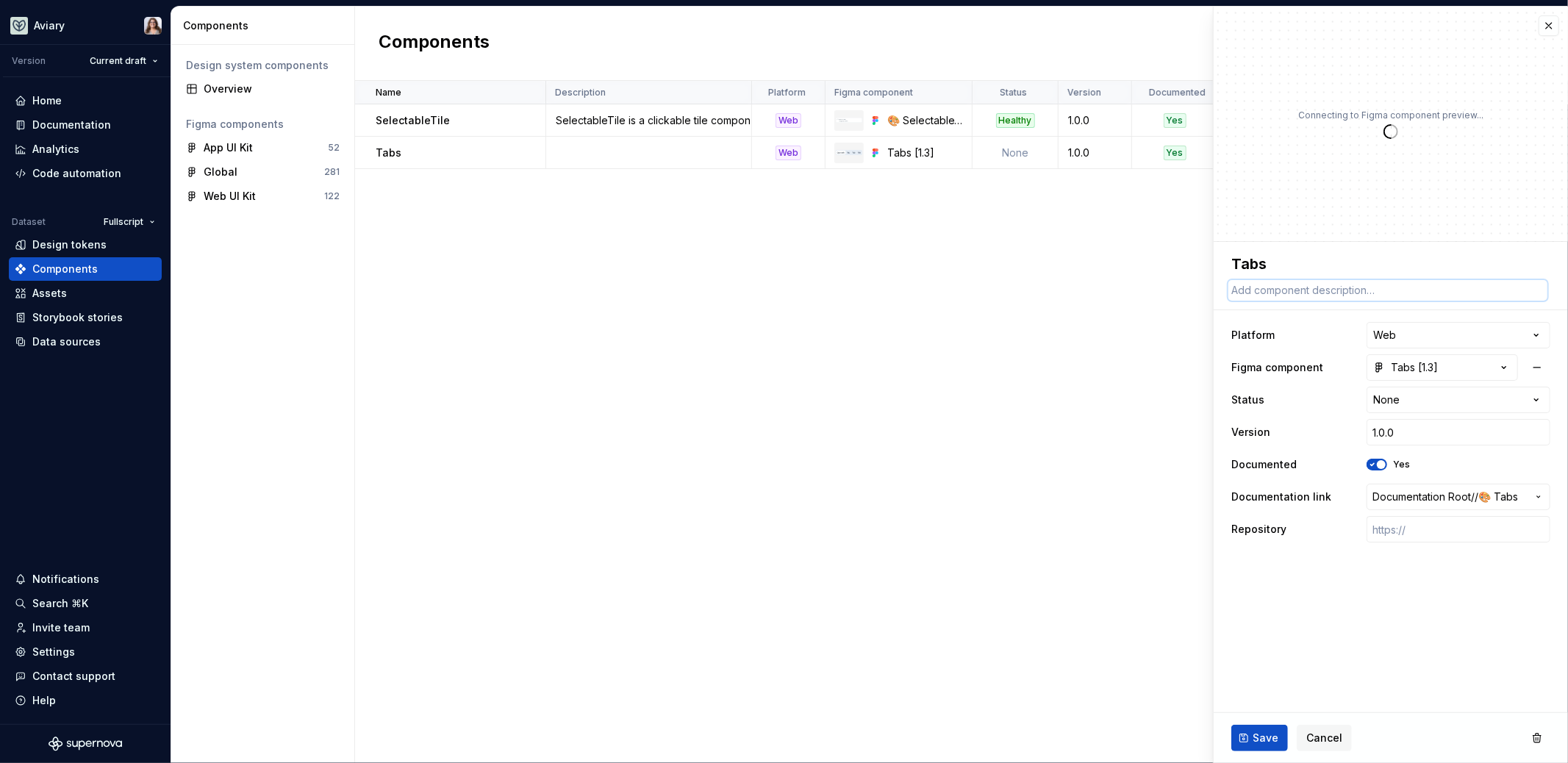
click at [1311, 293] on textarea at bounding box center [1388, 290] width 319 height 21
paste textarea "Switch between related content sections within the same page or view"
type textarea "*"
type textarea "Switch between related content sections within the same page or view"
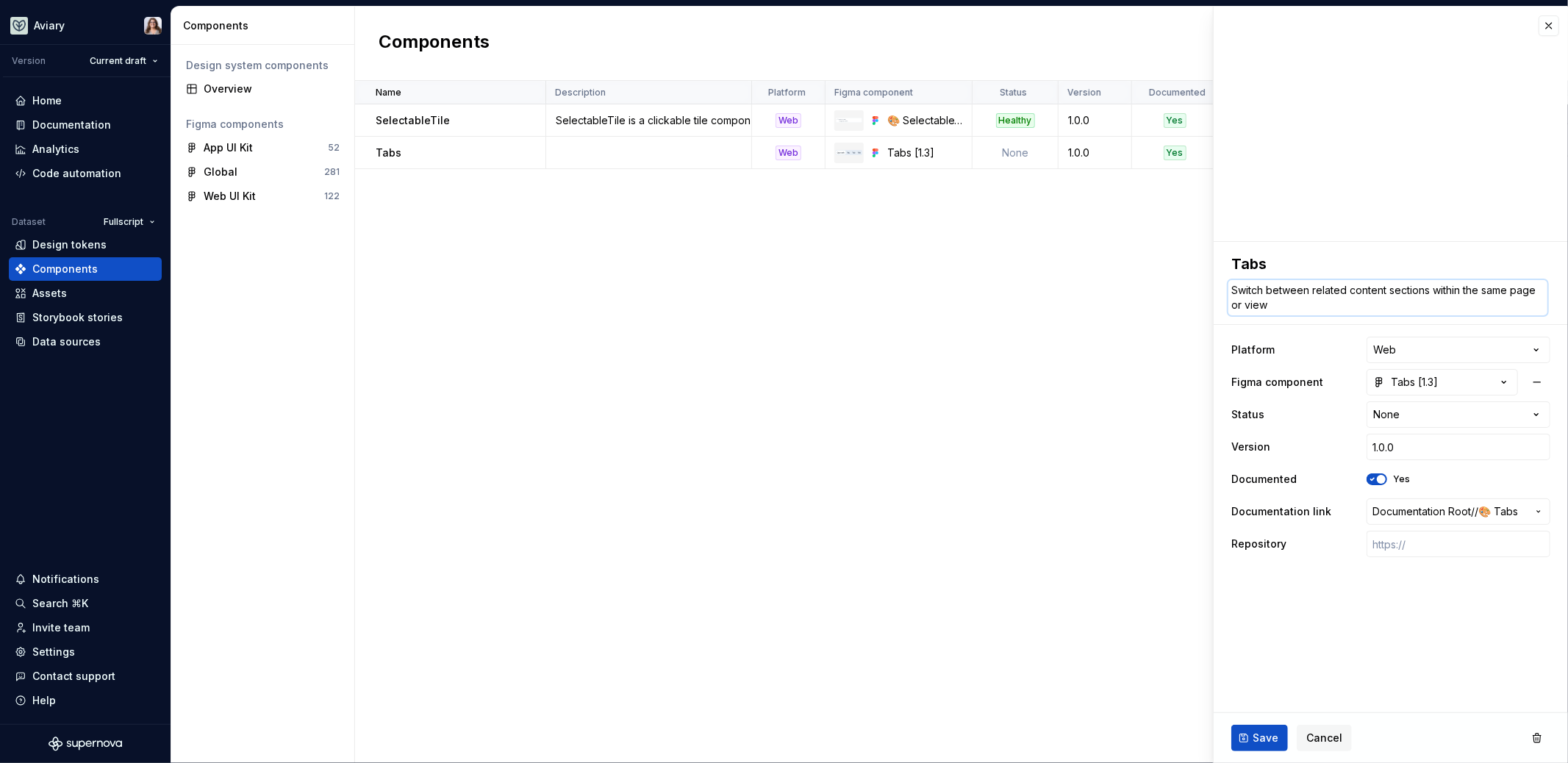
drag, startPoint x: 1309, startPoint y: 290, endPoint x: 1232, endPoint y: 288, distance: 77.0
click at [1232, 288] on textarea "Switch between related content sections within the same page or view" at bounding box center [1388, 297] width 319 height 35
type textarea "*"
type textarea "G related content sections within the same page or view"
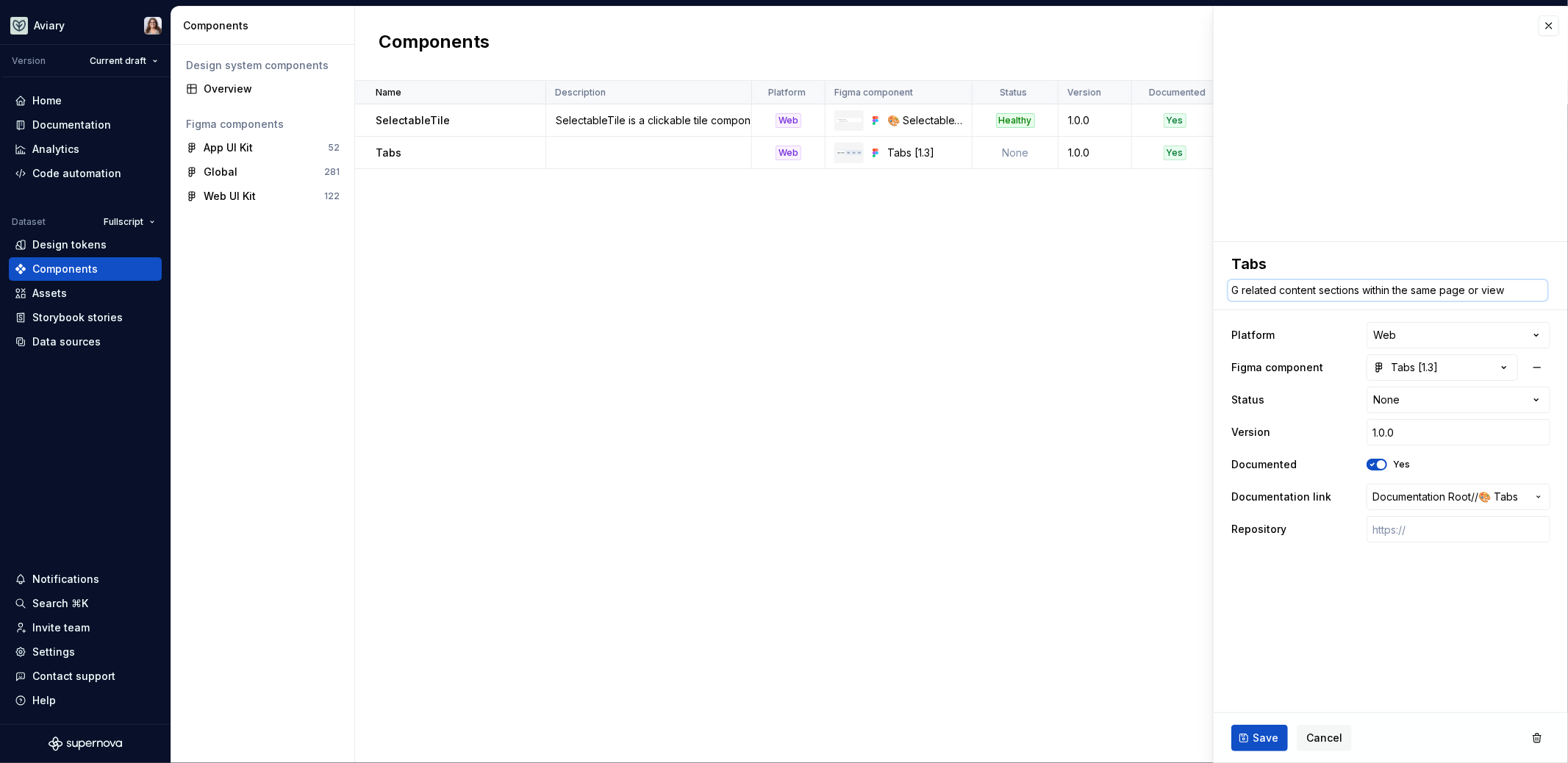
type textarea "*"
type textarea "Gr related content sections within the same page or view"
type textarea "*"
type textarea "Gro related content sections within the same page or view"
type textarea "*"
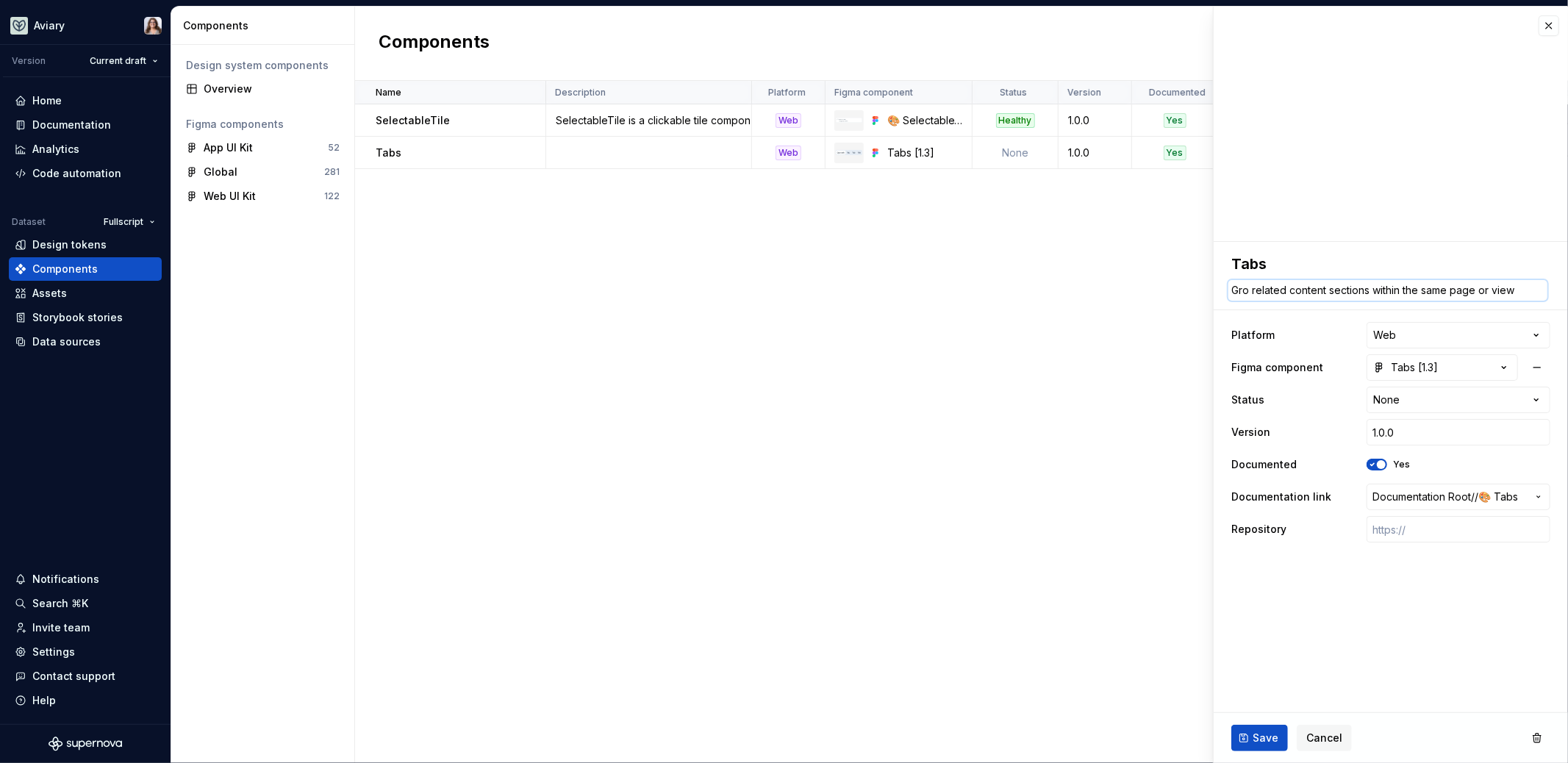
type textarea "Grou related content sections within the same page or view"
type textarea "*"
type textarea "Group related content sections within the same page or view"
click at [1340, 290] on textarea "Group related content sections within the same page or view" at bounding box center [1388, 290] width 319 height 21
type textarea "*"
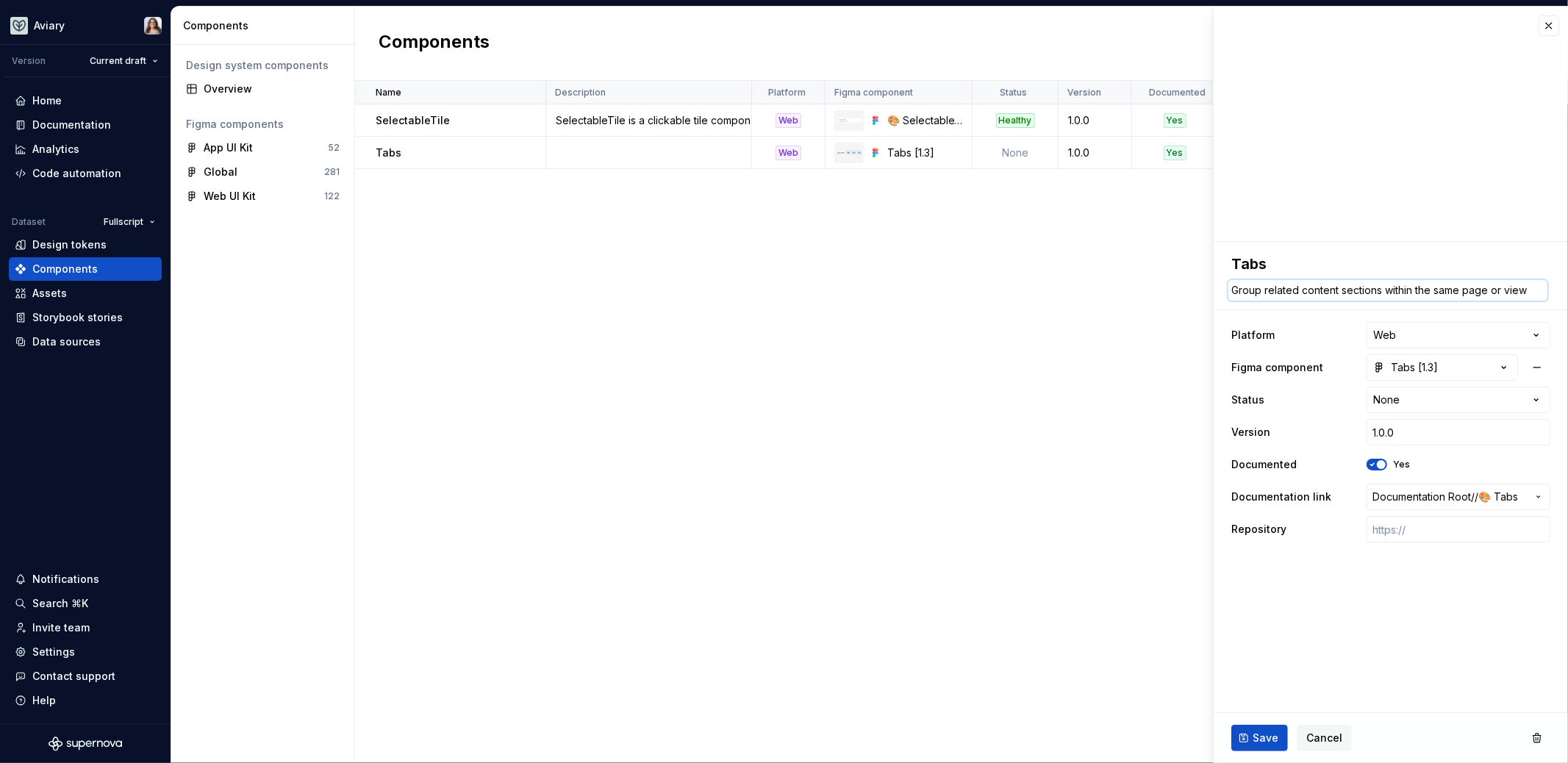
type textarea "Group related content isections within the same page or view"
type textarea "*"
type textarea "Group related content insections within the same page or view"
type textarea "*"
type textarea "Group related content infsections within the same page or view"
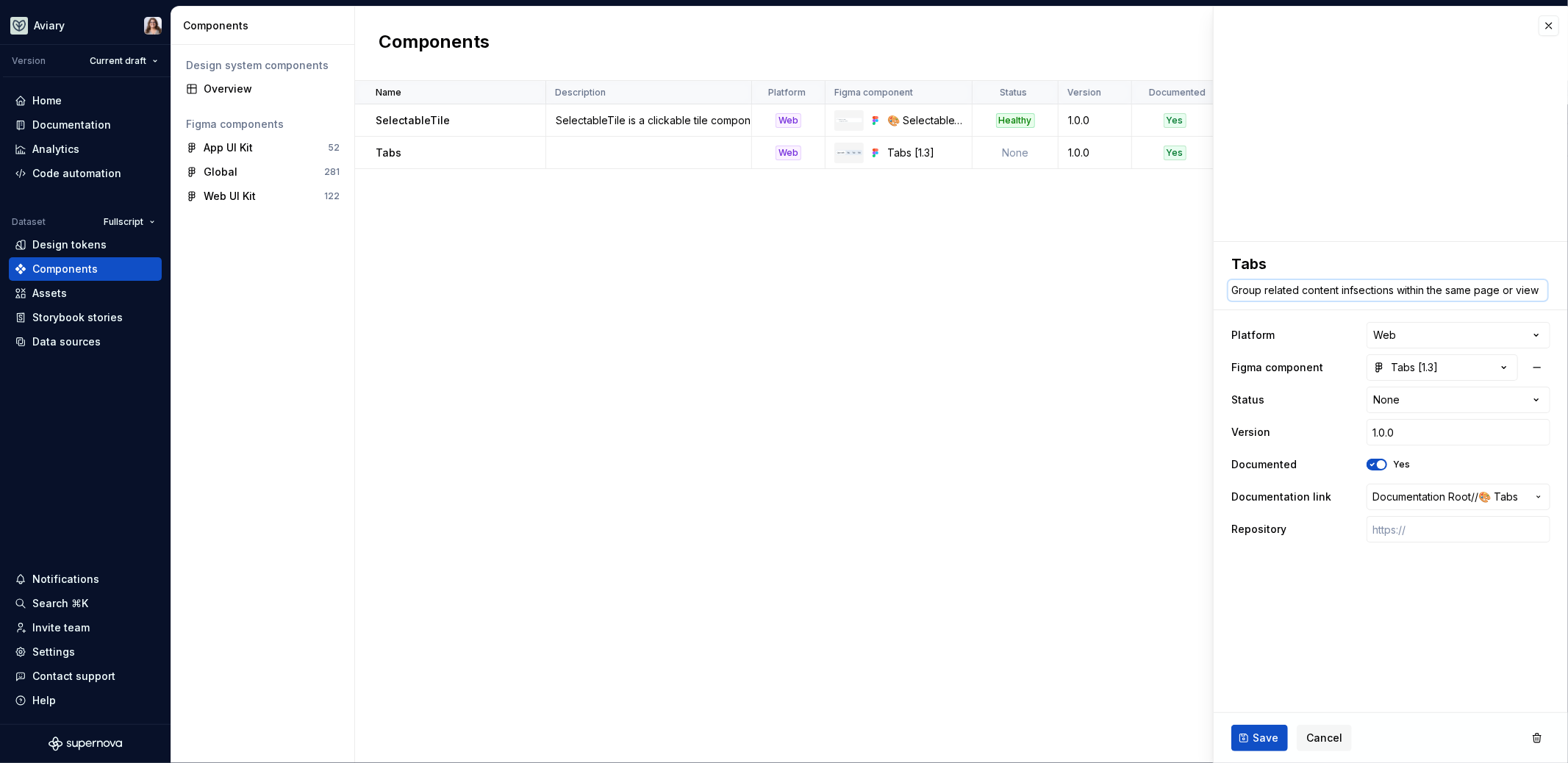
type textarea "*"
type textarea "Group related content insections within the same page or view"
type textarea "*"
type textarea "Group related content intsections within the same page or view"
type textarea "*"
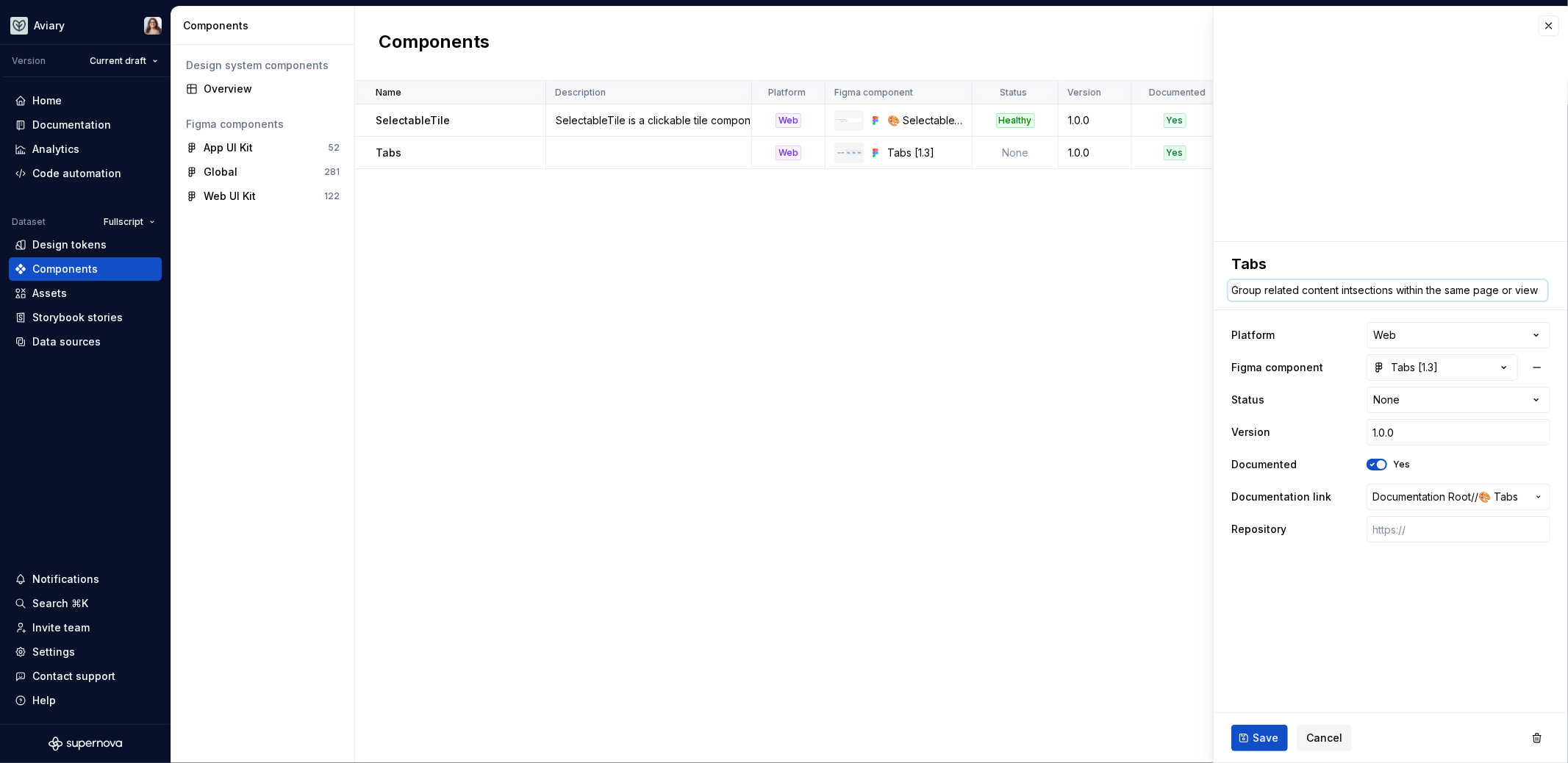
type textarea "Group related content intosections within the same page or view"
type textarea "*"
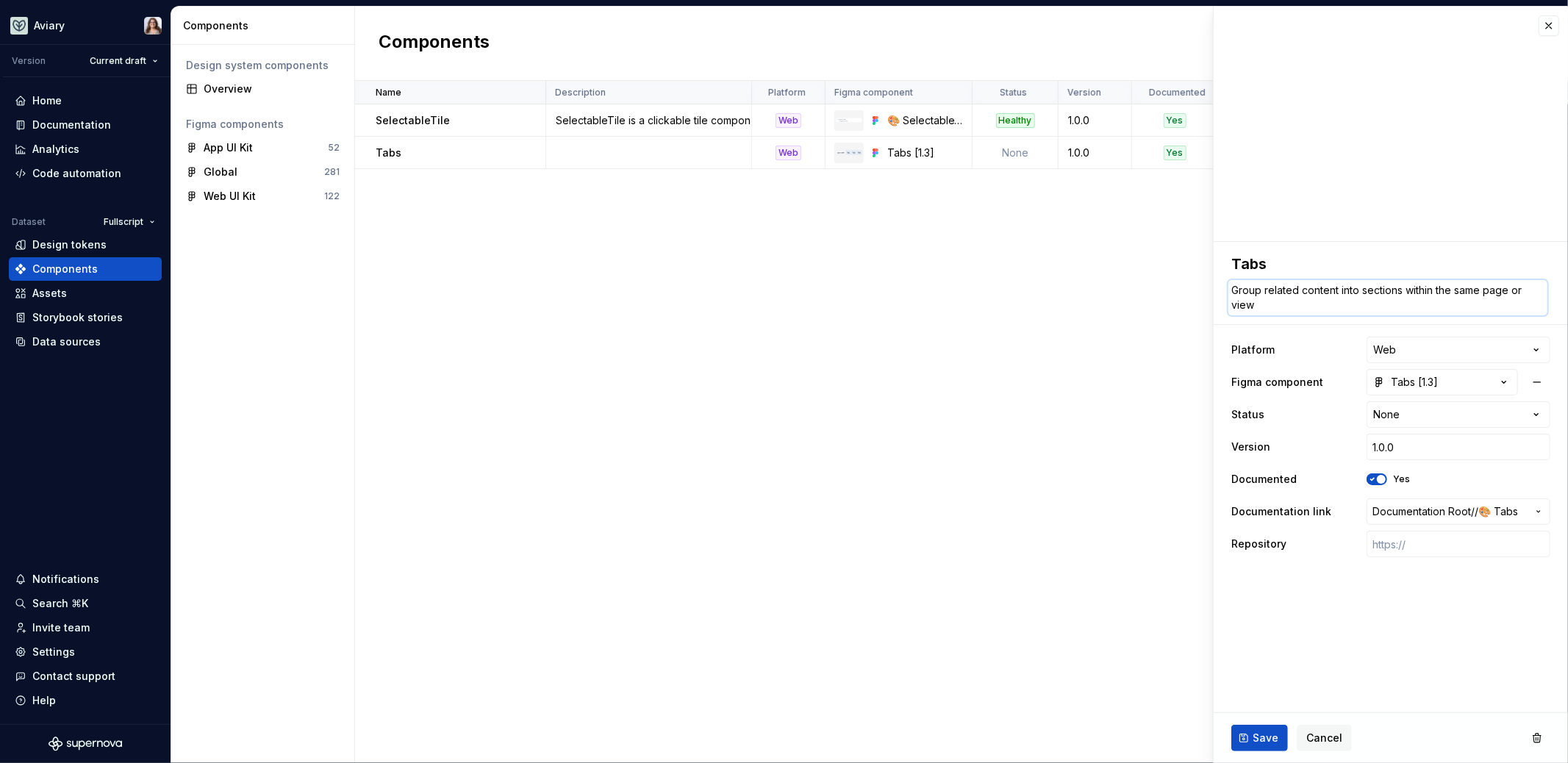
click at [1259, 304] on textarea "Group related content into sections within the same page or view" at bounding box center [1388, 297] width 319 height 35
type textarea "Group related content into sections within the same page or view"
click at [1255, 741] on span "Save" at bounding box center [1266, 738] width 26 height 15
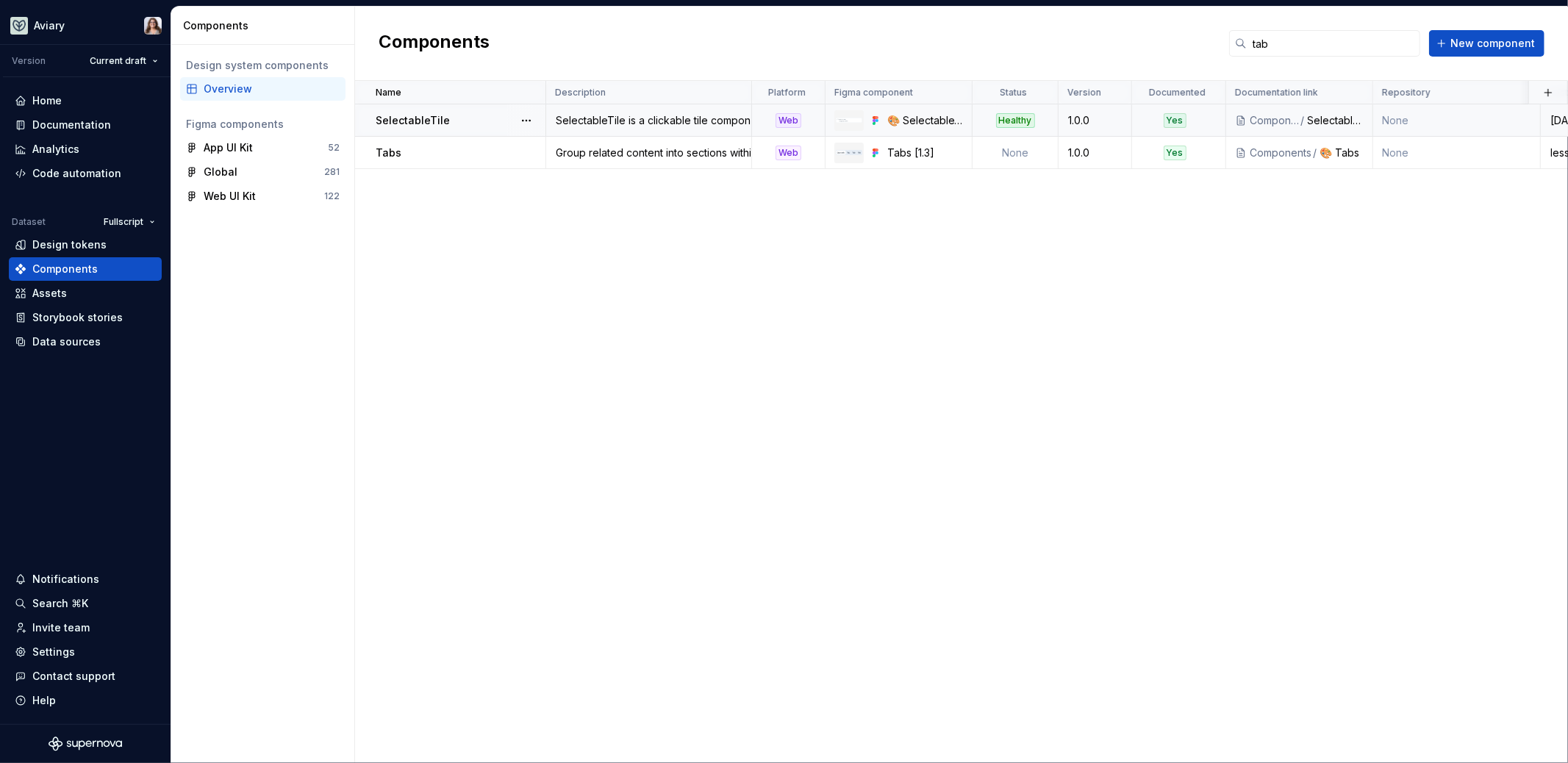
click at [605, 120] on div "SelectableTile is a clickable tile component that allows users to choose one or…" at bounding box center [649, 120] width 204 height 15
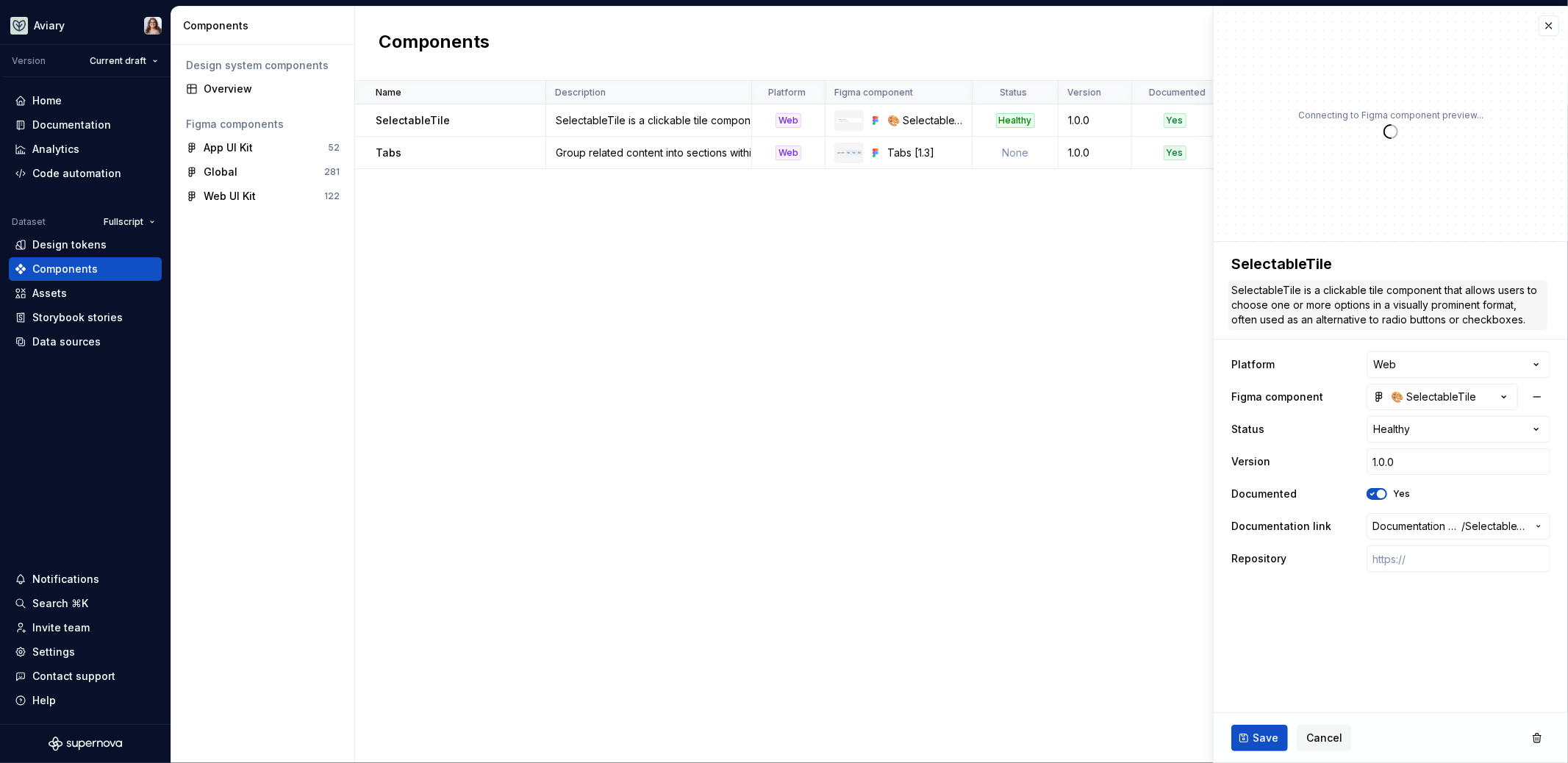
type textarea "*"
click at [1312, 742] on span "Cancel" at bounding box center [1324, 738] width 36 height 15
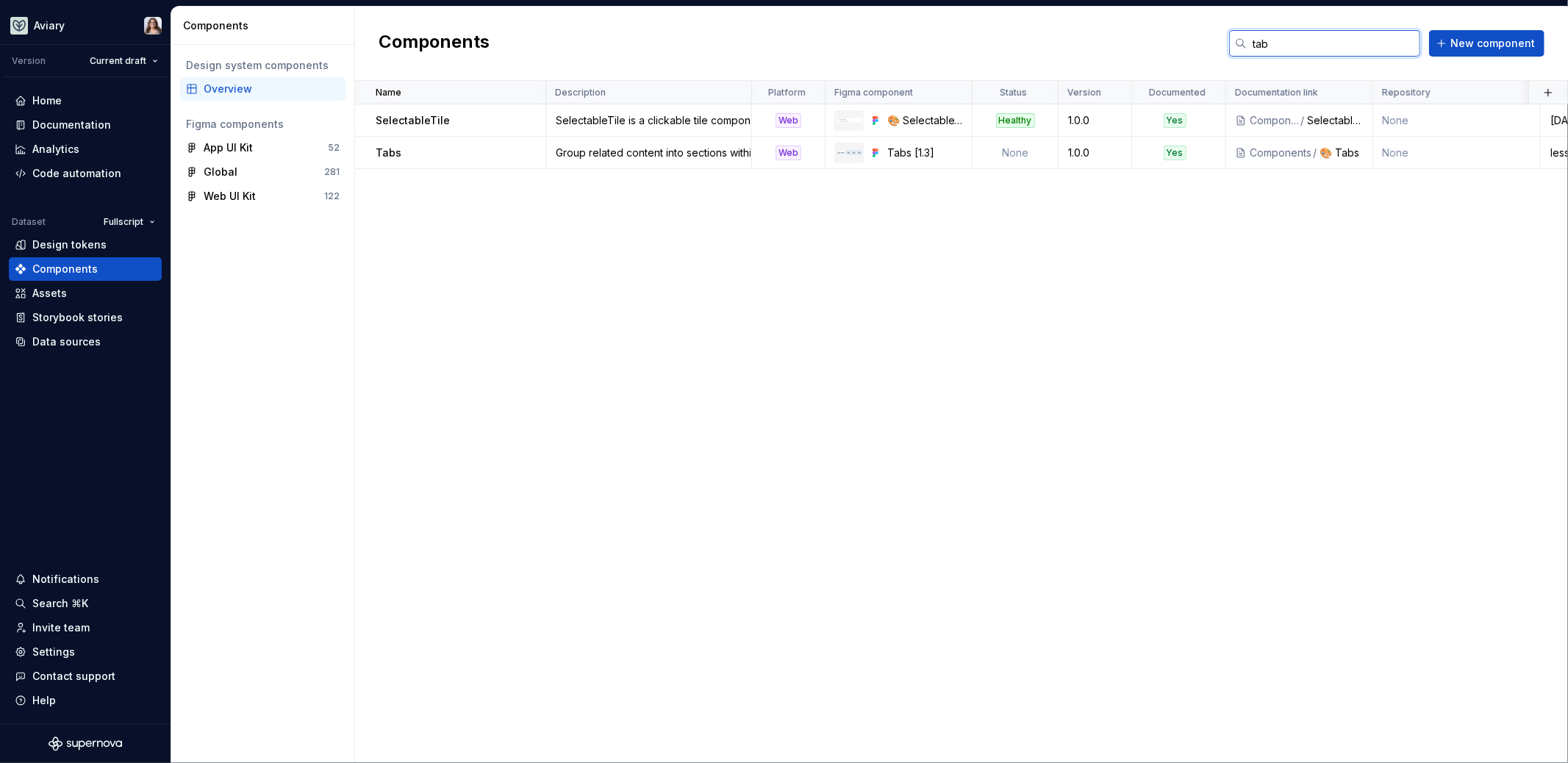
click at [1275, 49] on input "tab" at bounding box center [1333, 43] width 173 height 27
type input "t"
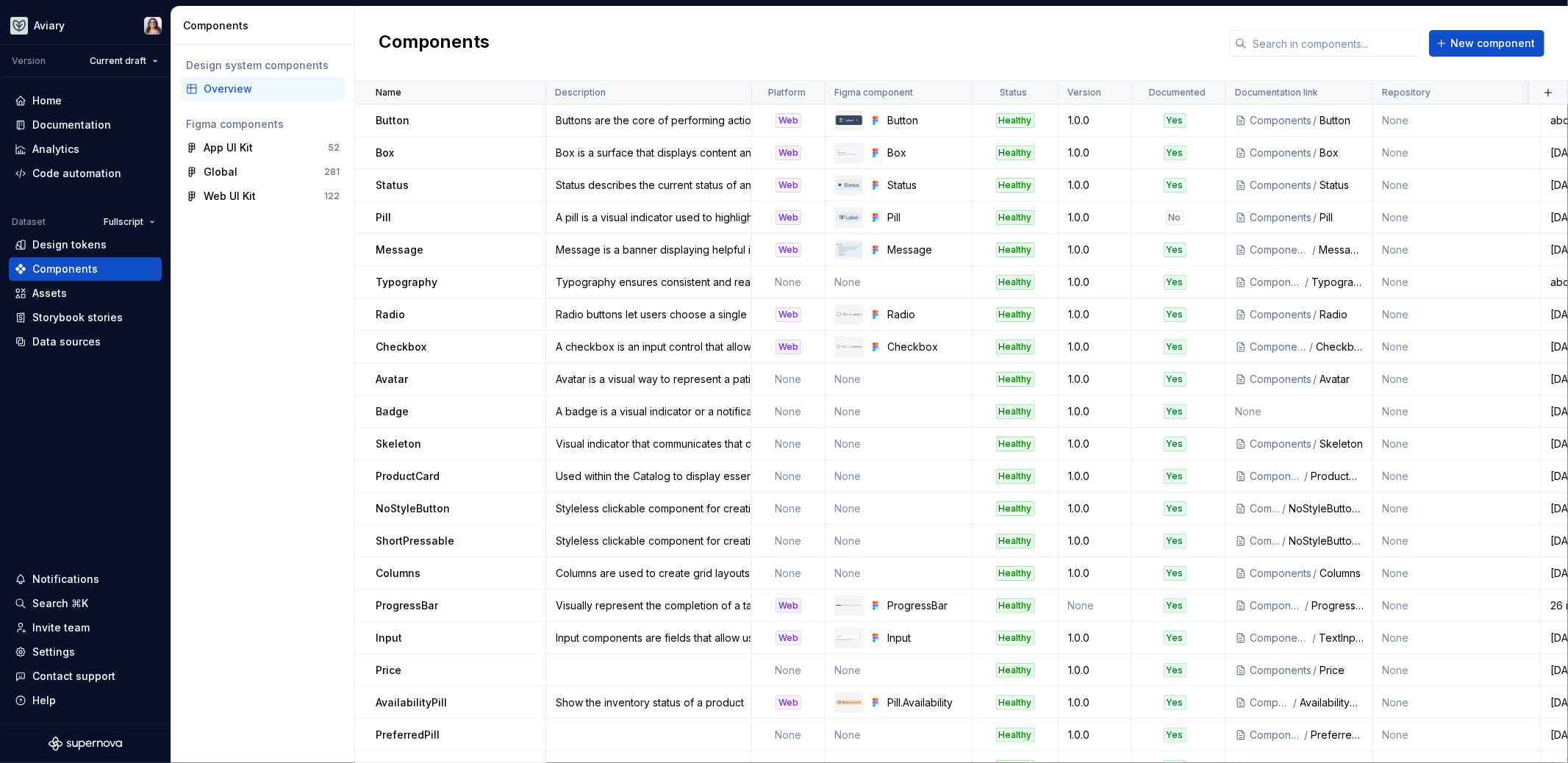
click at [627, 38] on div "Components New component" at bounding box center [961, 44] width 1213 height 74
click at [70, 125] on div "Documentation" at bounding box center [71, 124] width 79 height 15
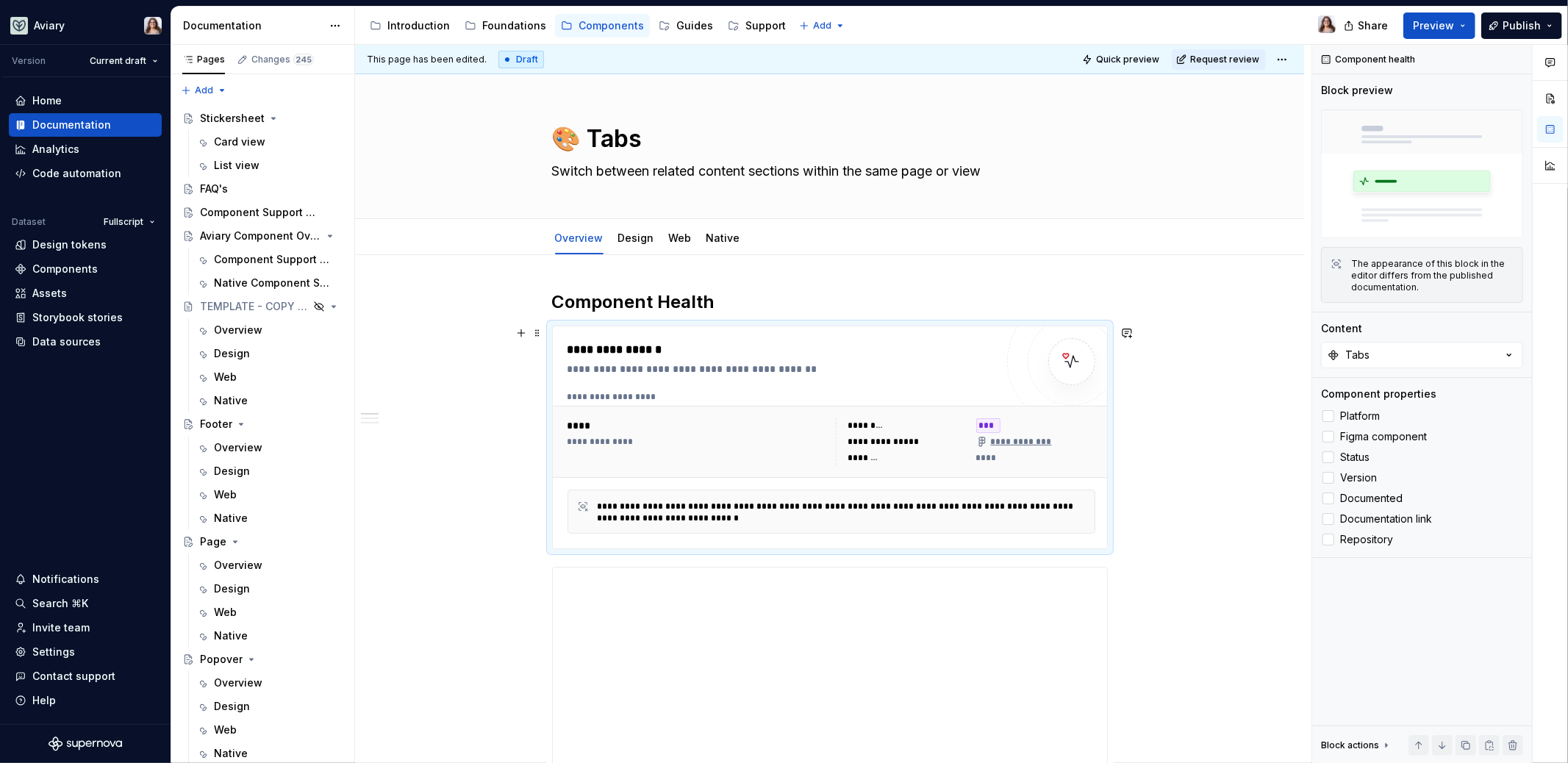
click at [782, 381] on div "**********" at bounding box center [782, 437] width 428 height 192
click at [581, 134] on textarea "🎨 Tabs" at bounding box center [827, 139] width 556 height 35
type textarea "*"
type textarea "🎨Tabs"
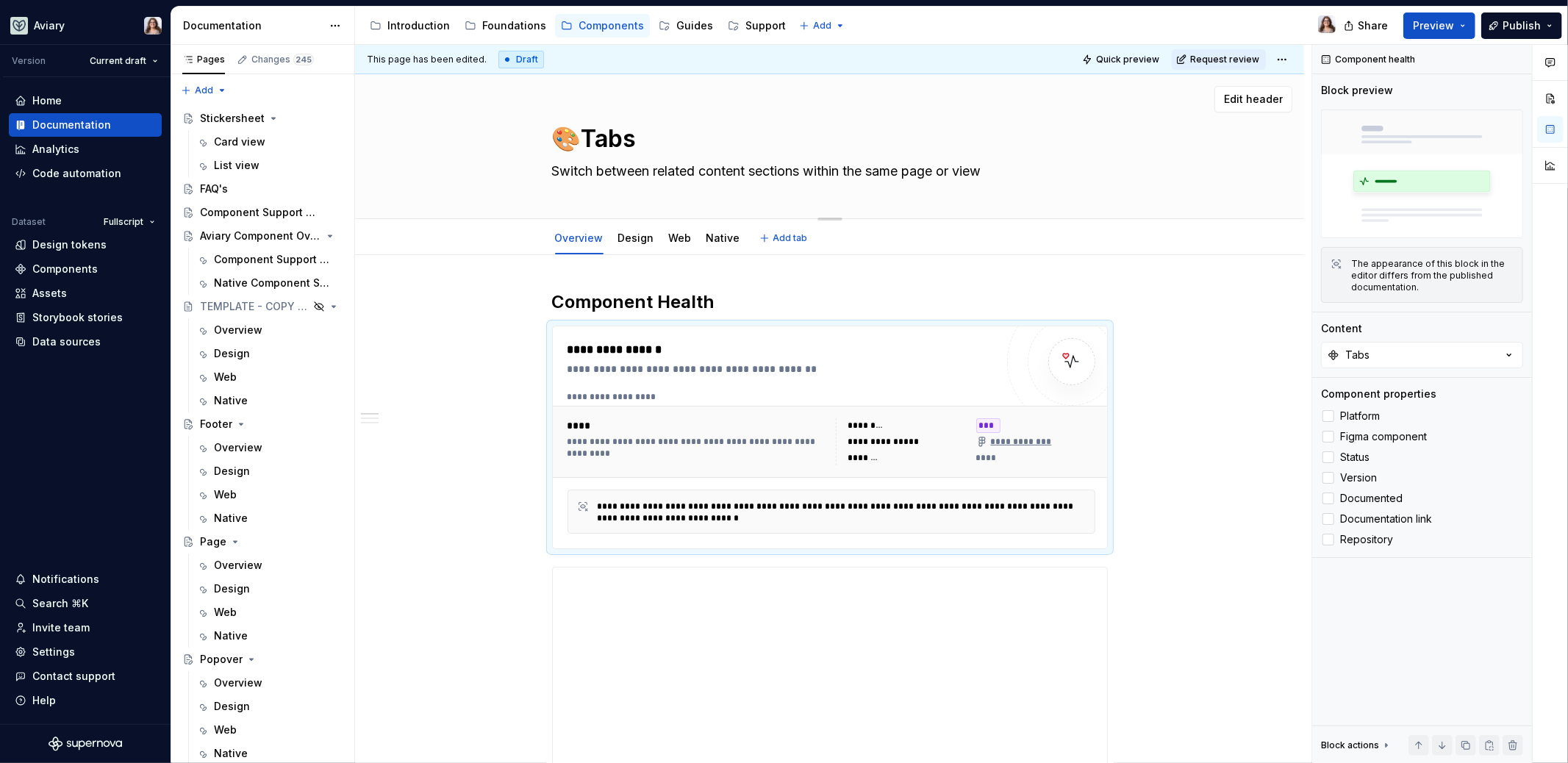
type textarea "*"
type textarea "Tabs"
type textarea "*"
type textarea "Tabs"
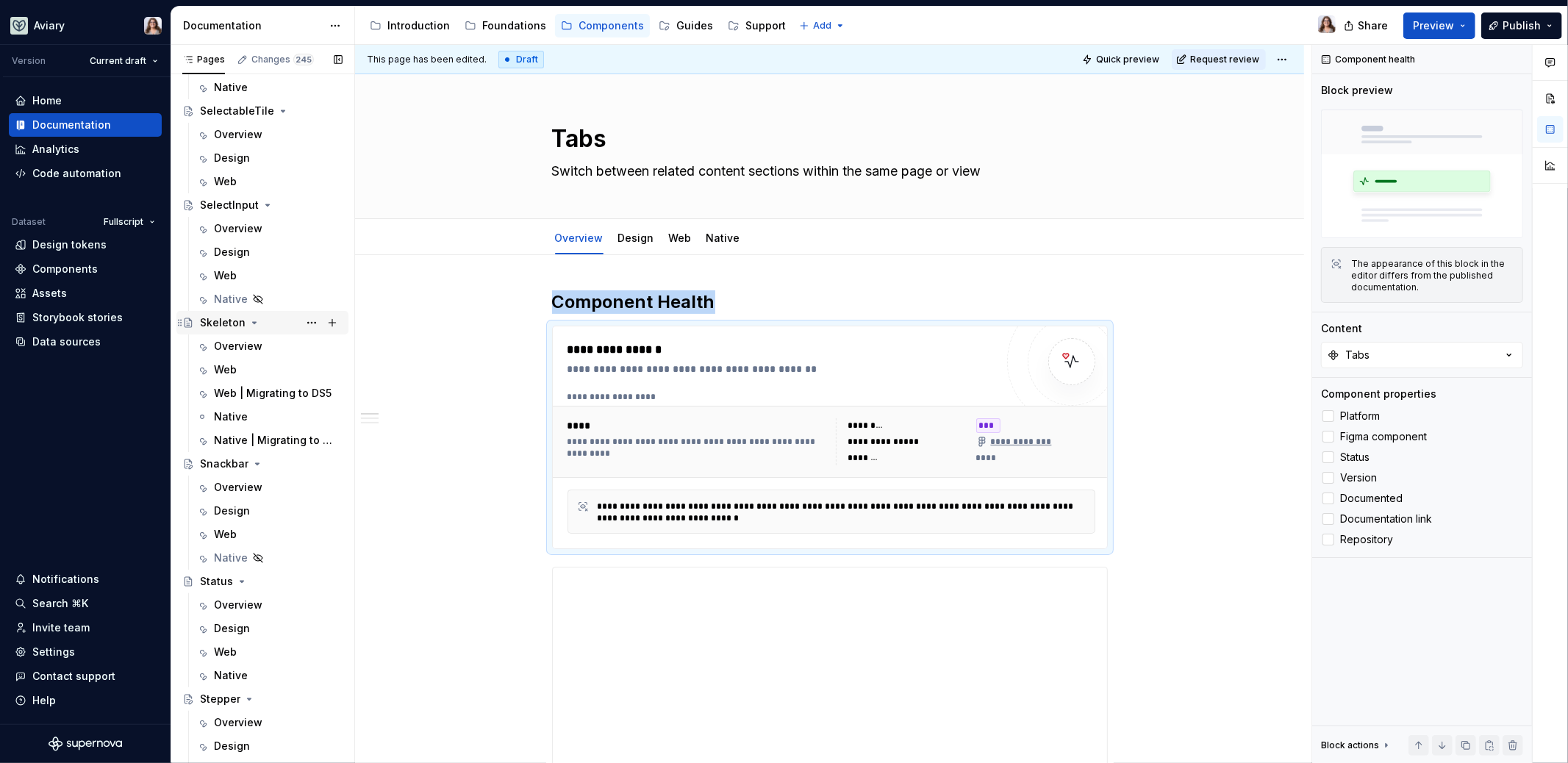
scroll to position [4557, 0]
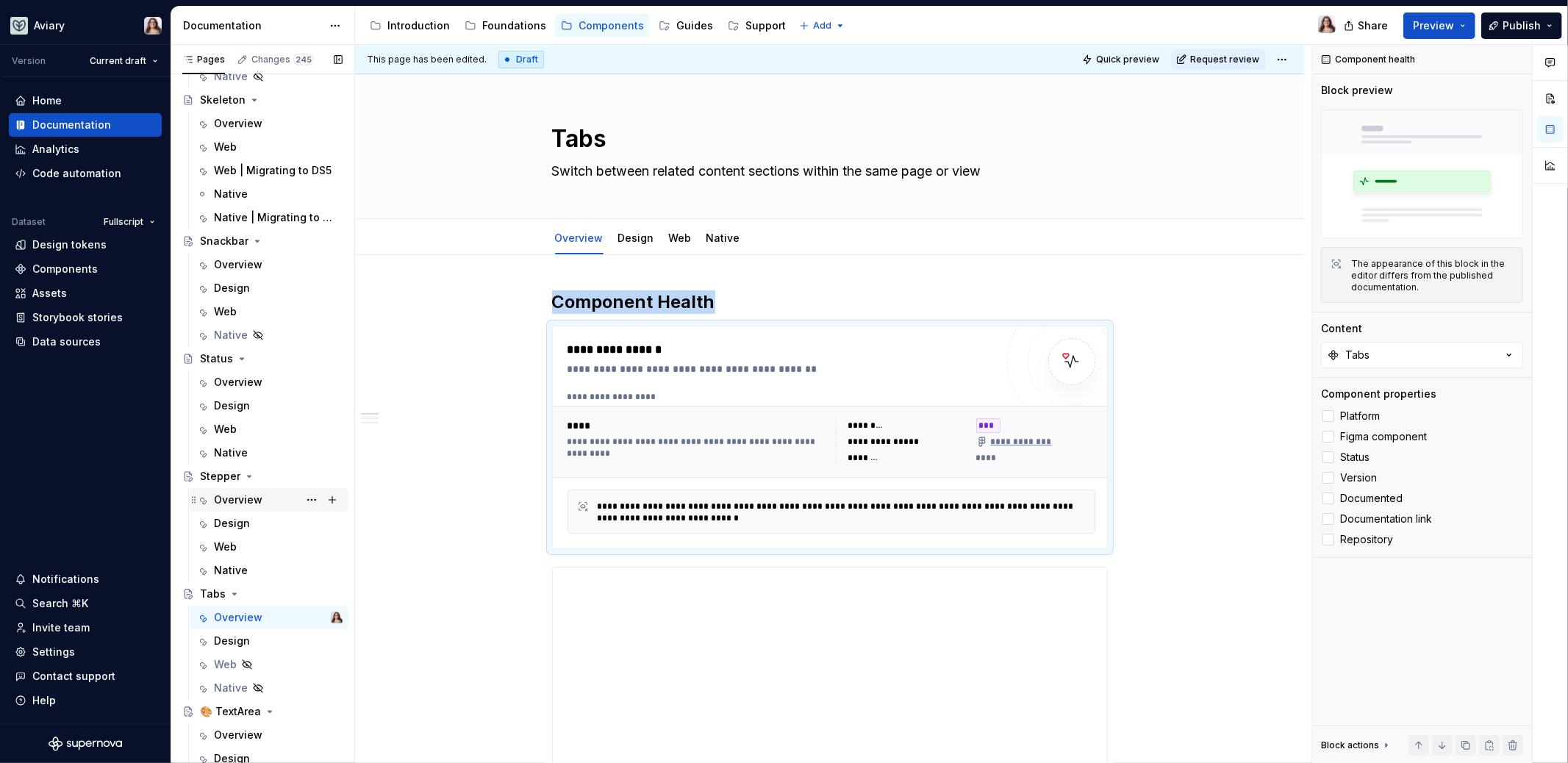
click at [244, 499] on div "Overview" at bounding box center [238, 499] width 48 height 15
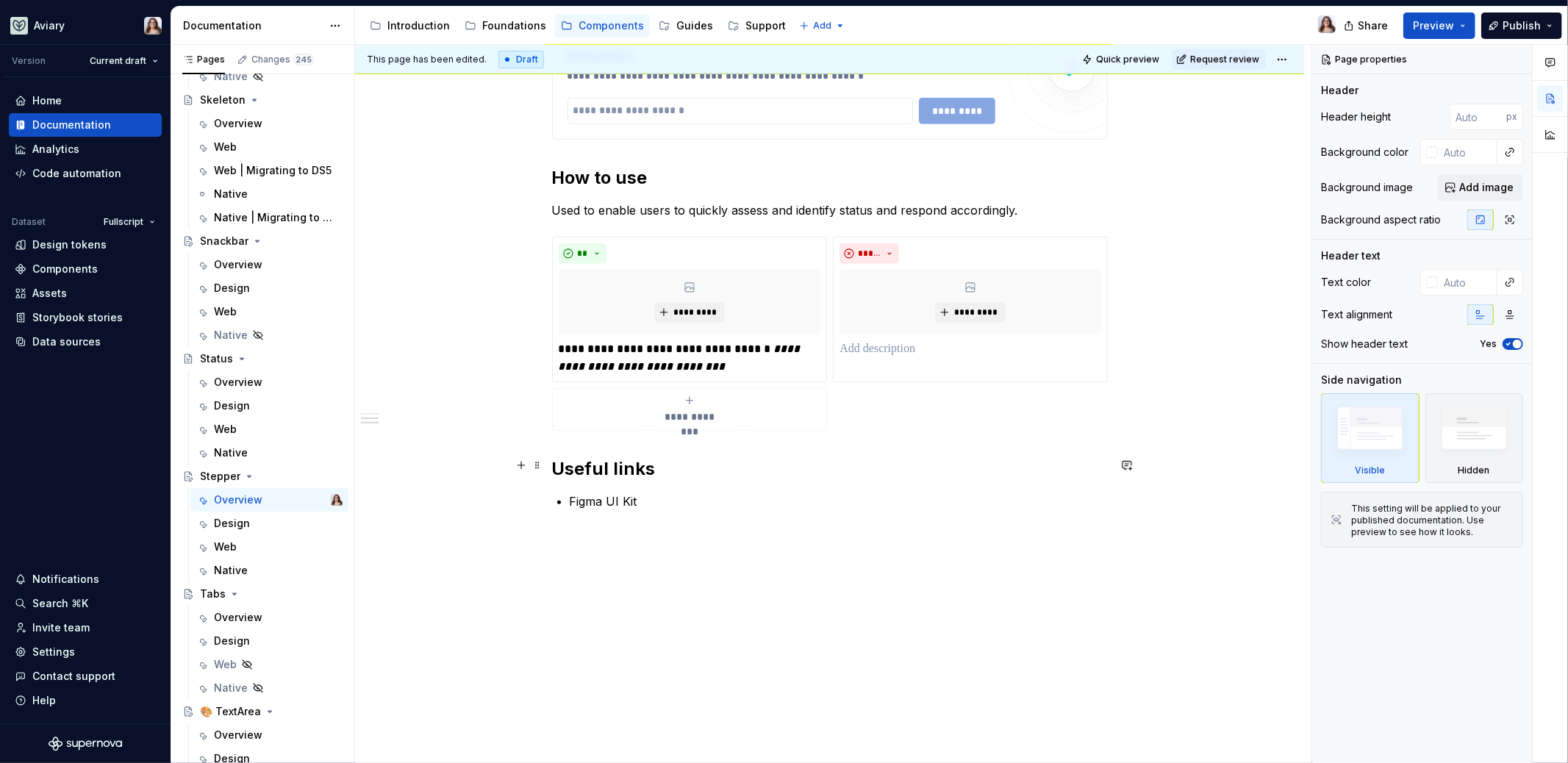
scroll to position [569, 0]
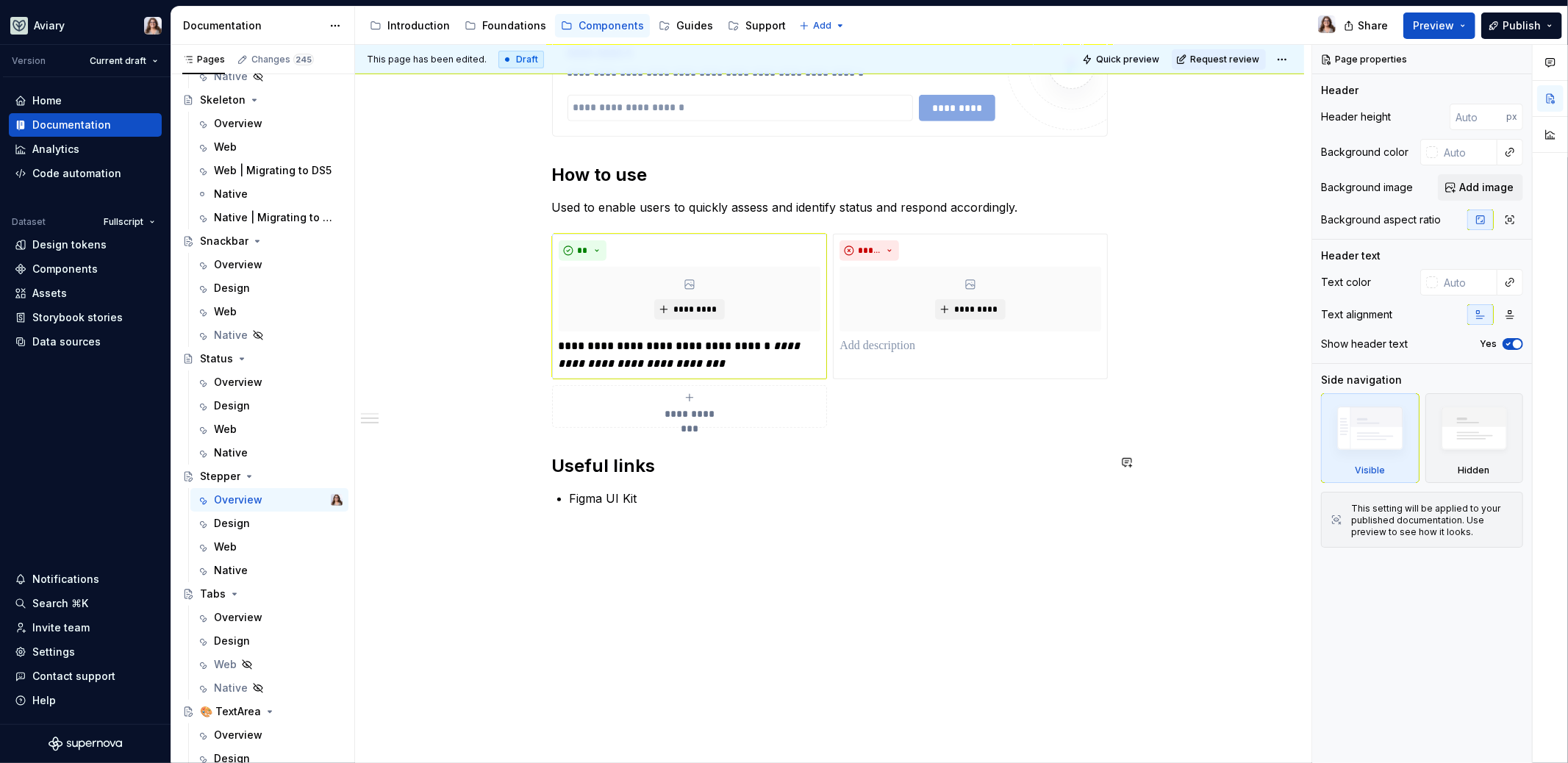
click at [661, 342] on p "**********" at bounding box center [690, 355] width 262 height 35
type textarea "*"
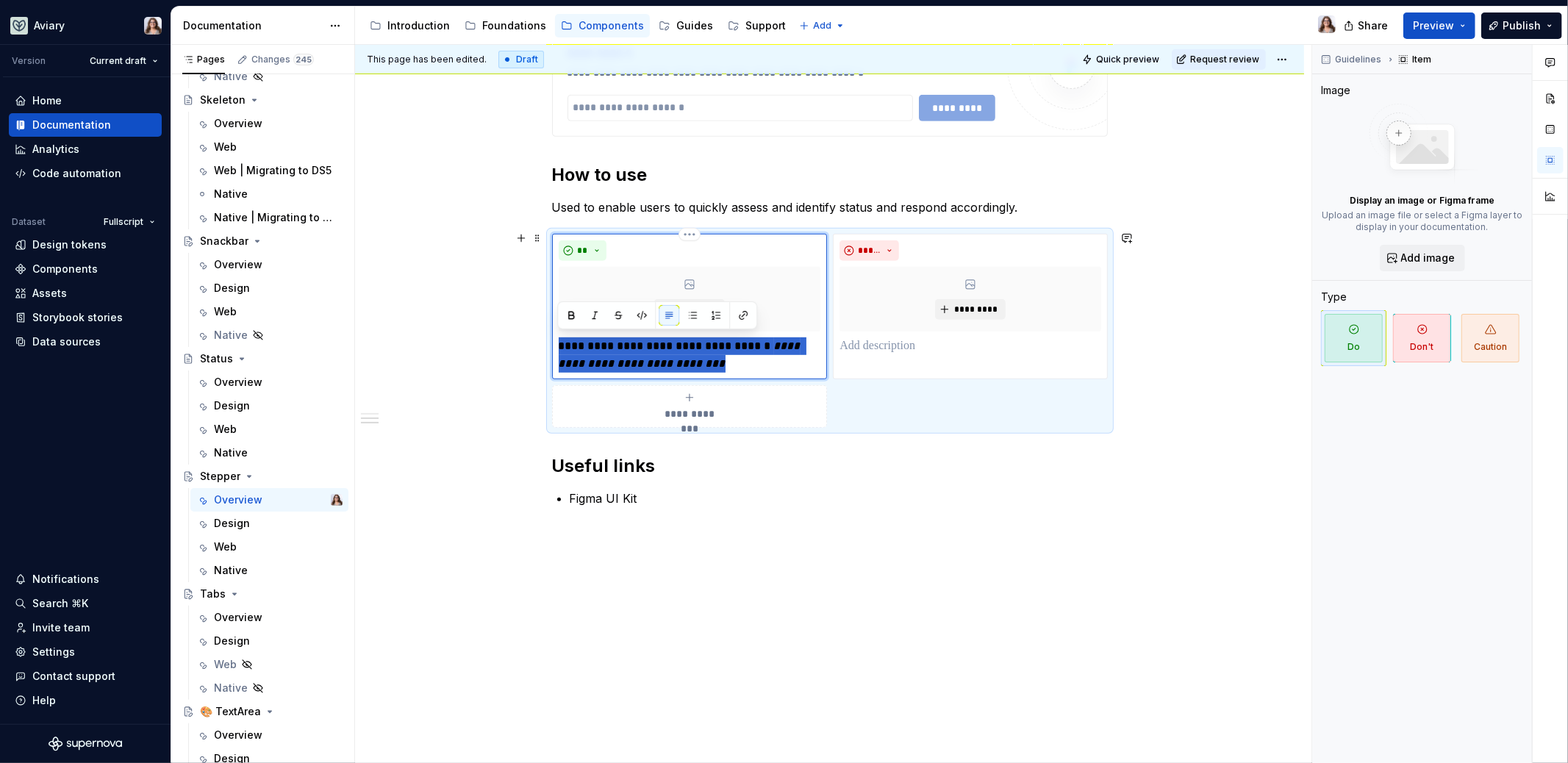
click at [661, 342] on p "**********" at bounding box center [690, 355] width 262 height 35
paste div
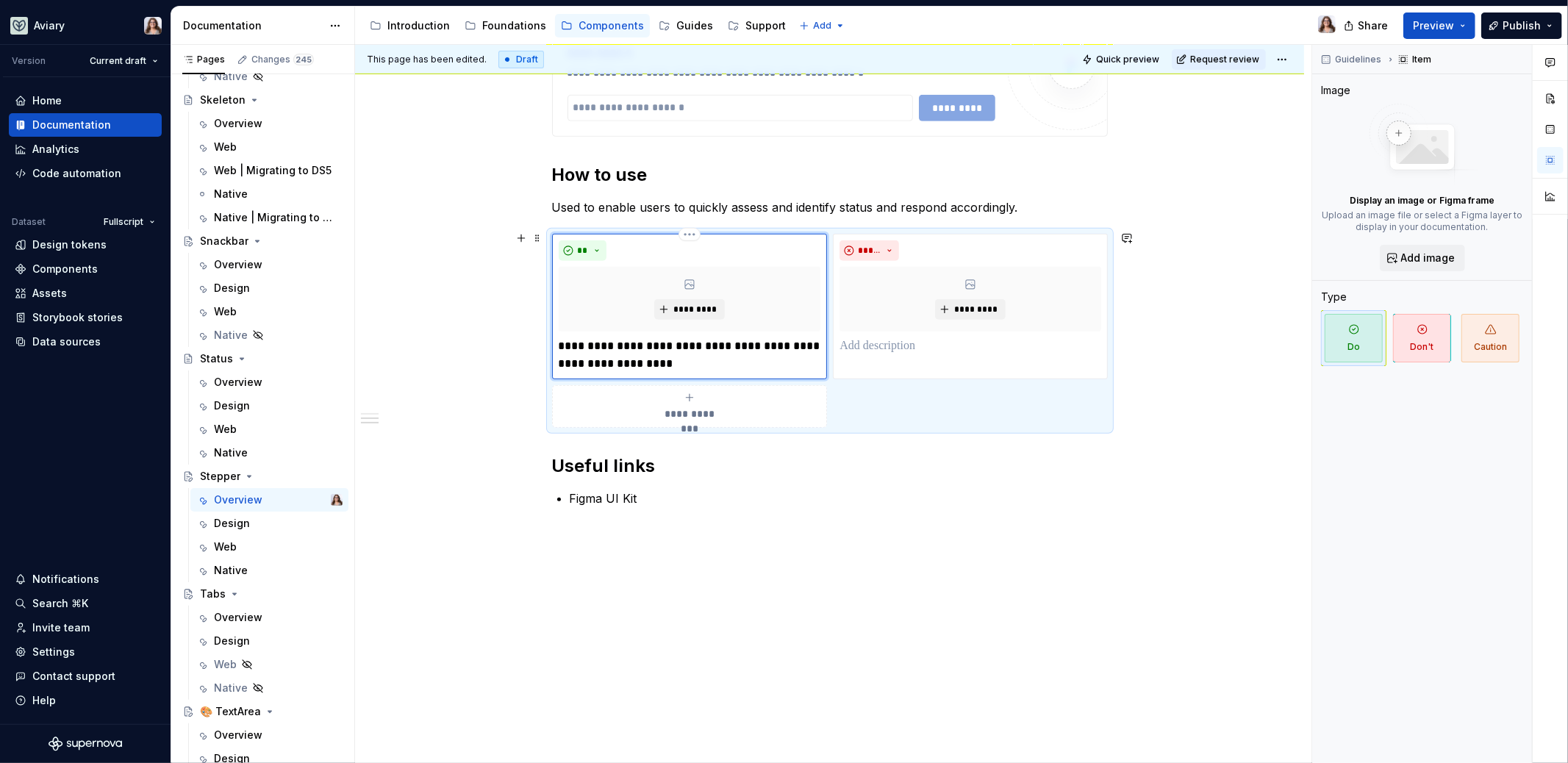
click at [559, 339] on p "**********" at bounding box center [690, 355] width 262 height 35
click at [696, 359] on p "**********" at bounding box center [698, 355] width 244 height 35
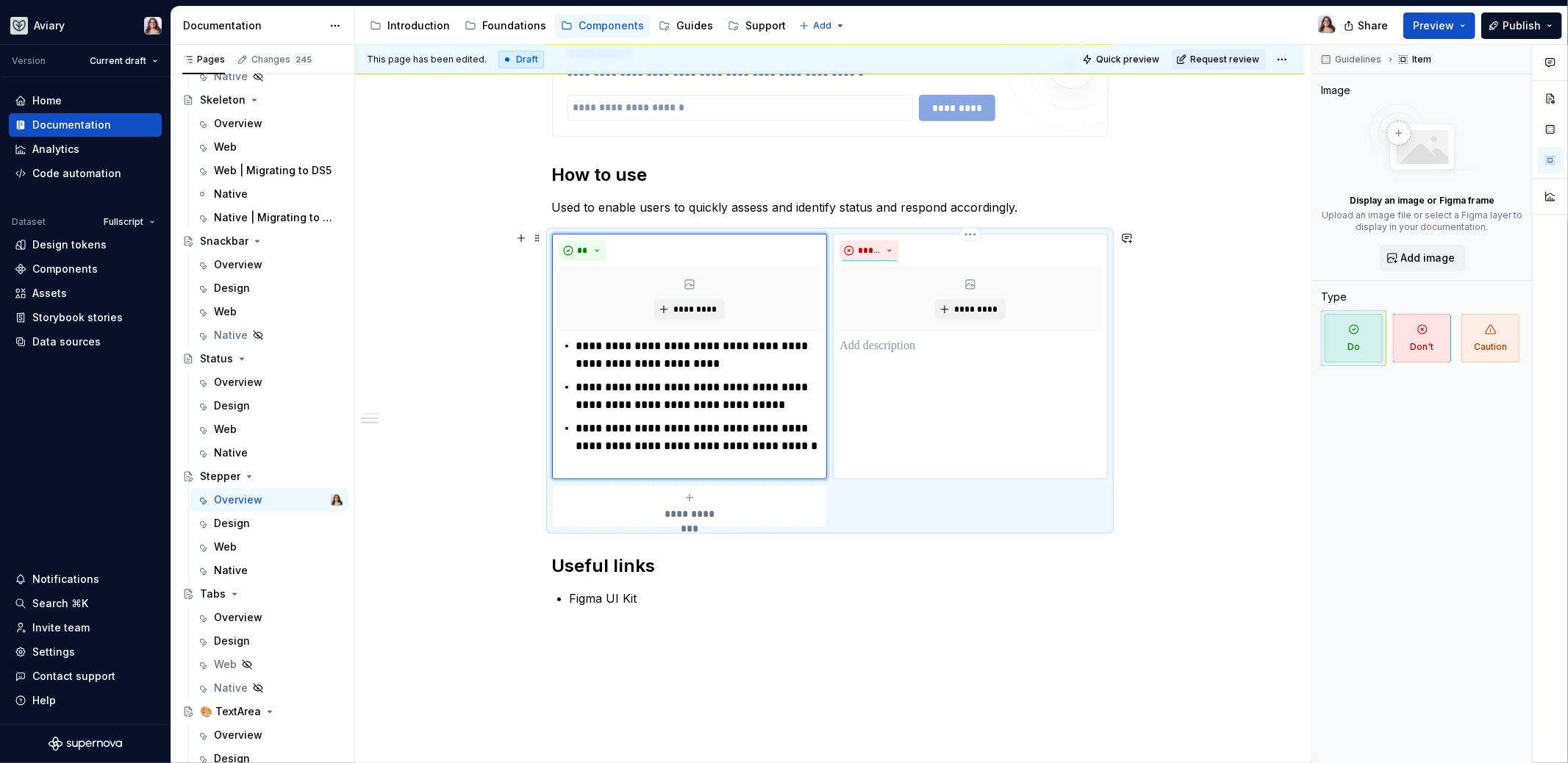
click at [859, 350] on p at bounding box center [969, 345] width 261 height 18
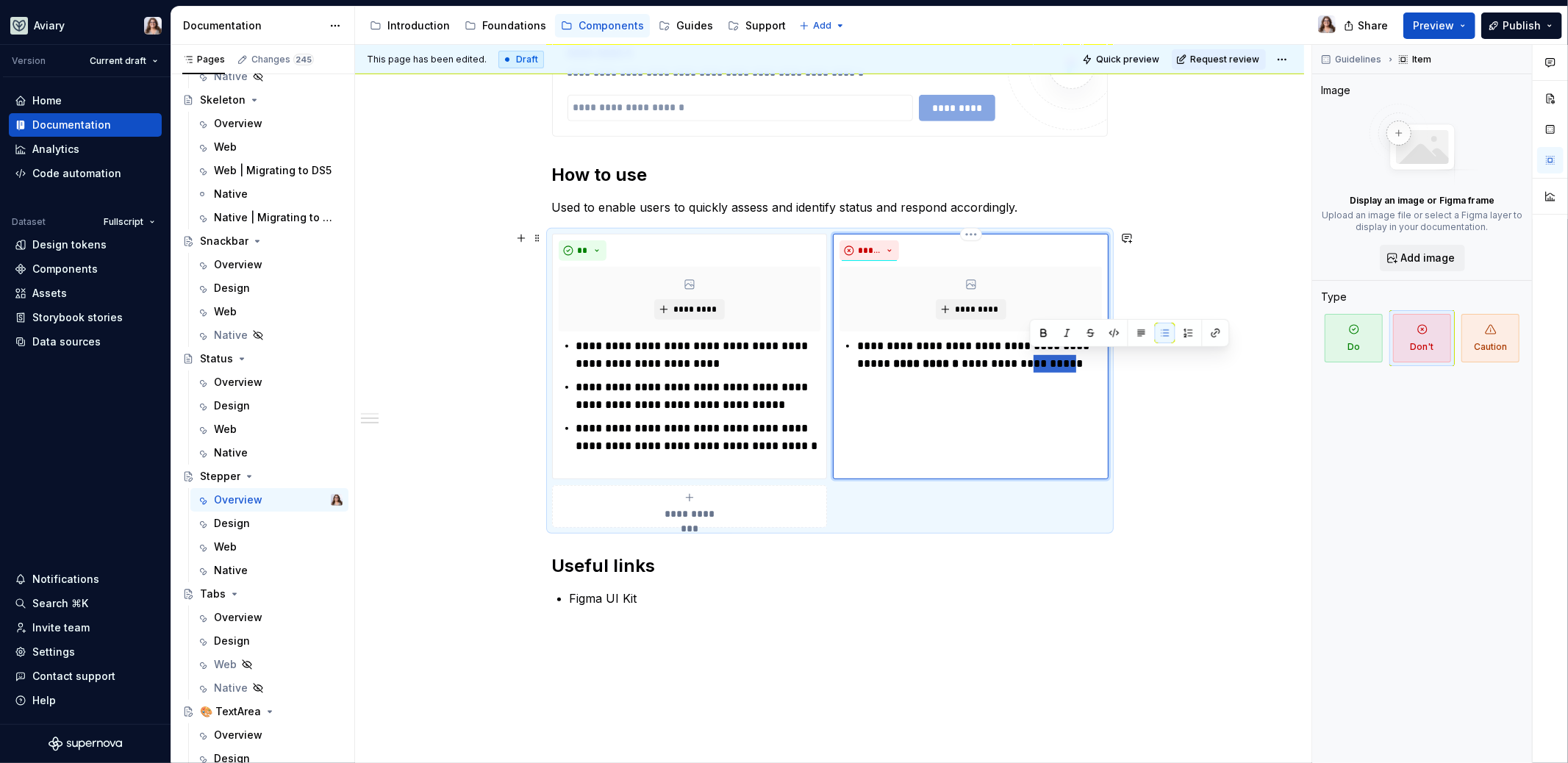
drag, startPoint x: 1067, startPoint y: 360, endPoint x: 1029, endPoint y: 358, distance: 38.1
click at [1029, 358] on p "**********" at bounding box center [979, 355] width 244 height 35
click at [989, 358] on p "**********" at bounding box center [979, 355] width 244 height 35
drag, startPoint x: 1009, startPoint y: 359, endPoint x: 1068, endPoint y: 359, distance: 59.0
click at [1068, 359] on p "**********" at bounding box center [979, 355] width 244 height 35
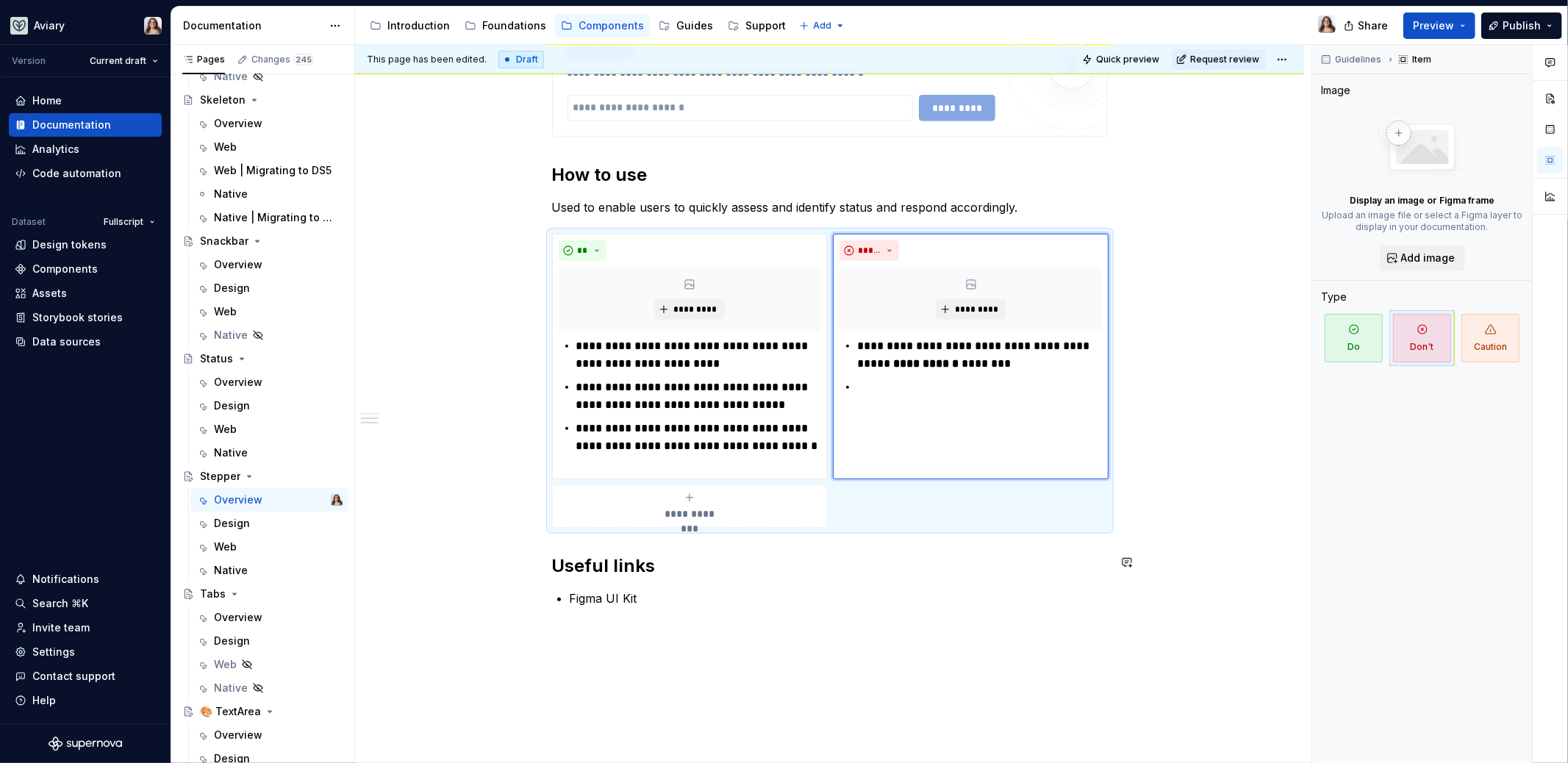
type textarea "*"
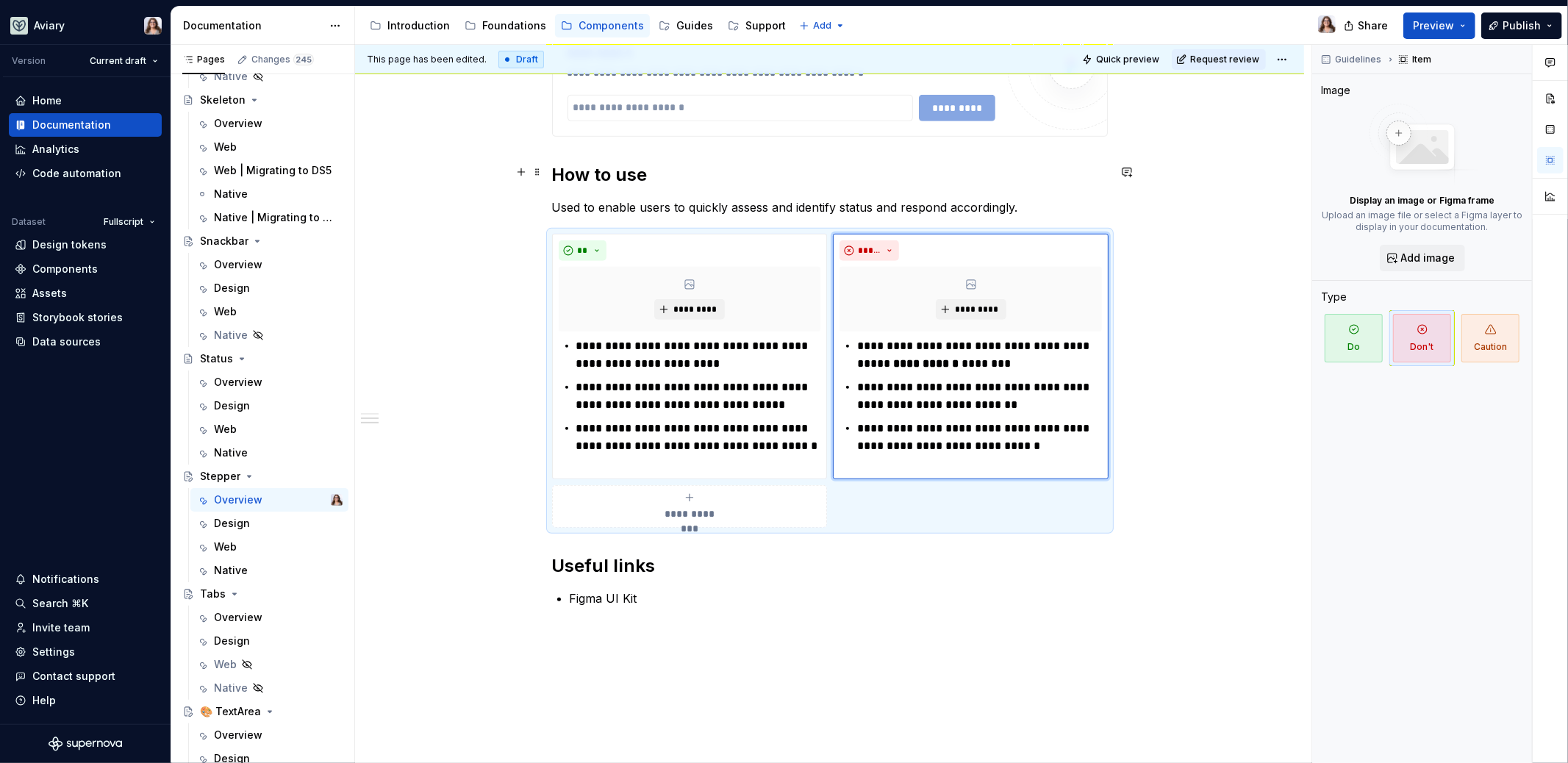
click at [672, 181] on h2 "How to use" at bounding box center [829, 175] width 556 height 24
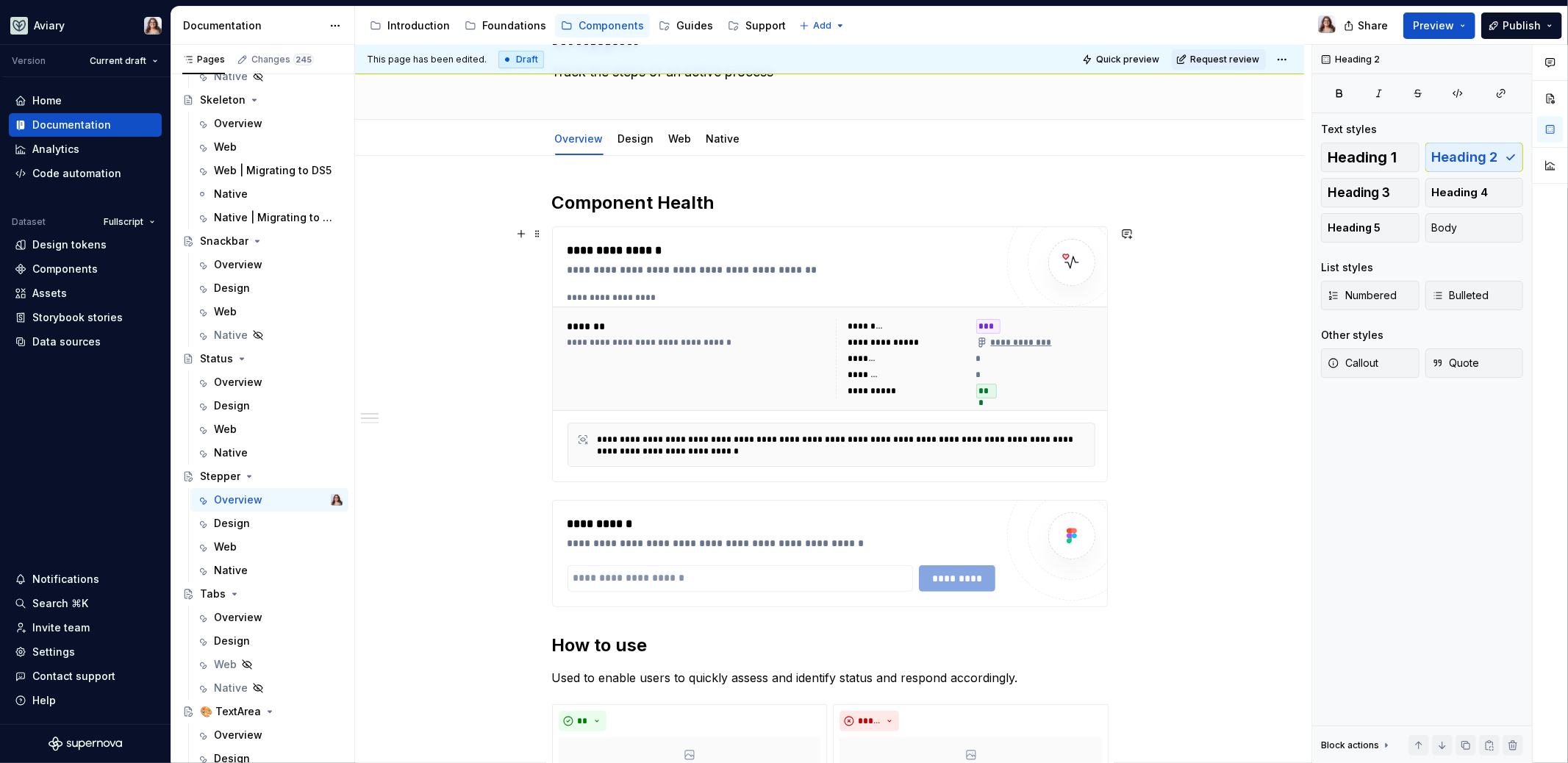
scroll to position [82, 0]
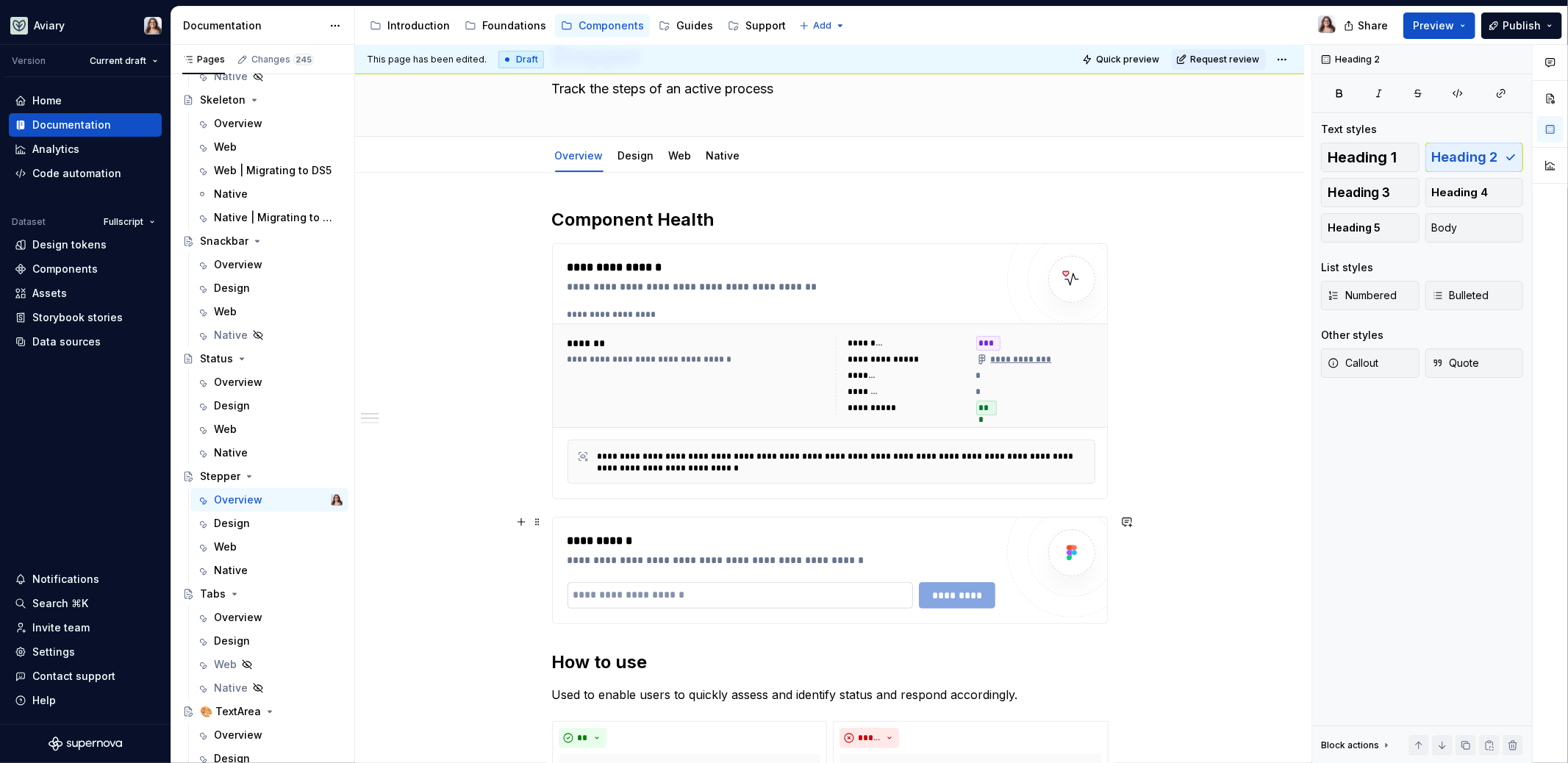
click at [900, 588] on input "text" at bounding box center [740, 595] width 346 height 27
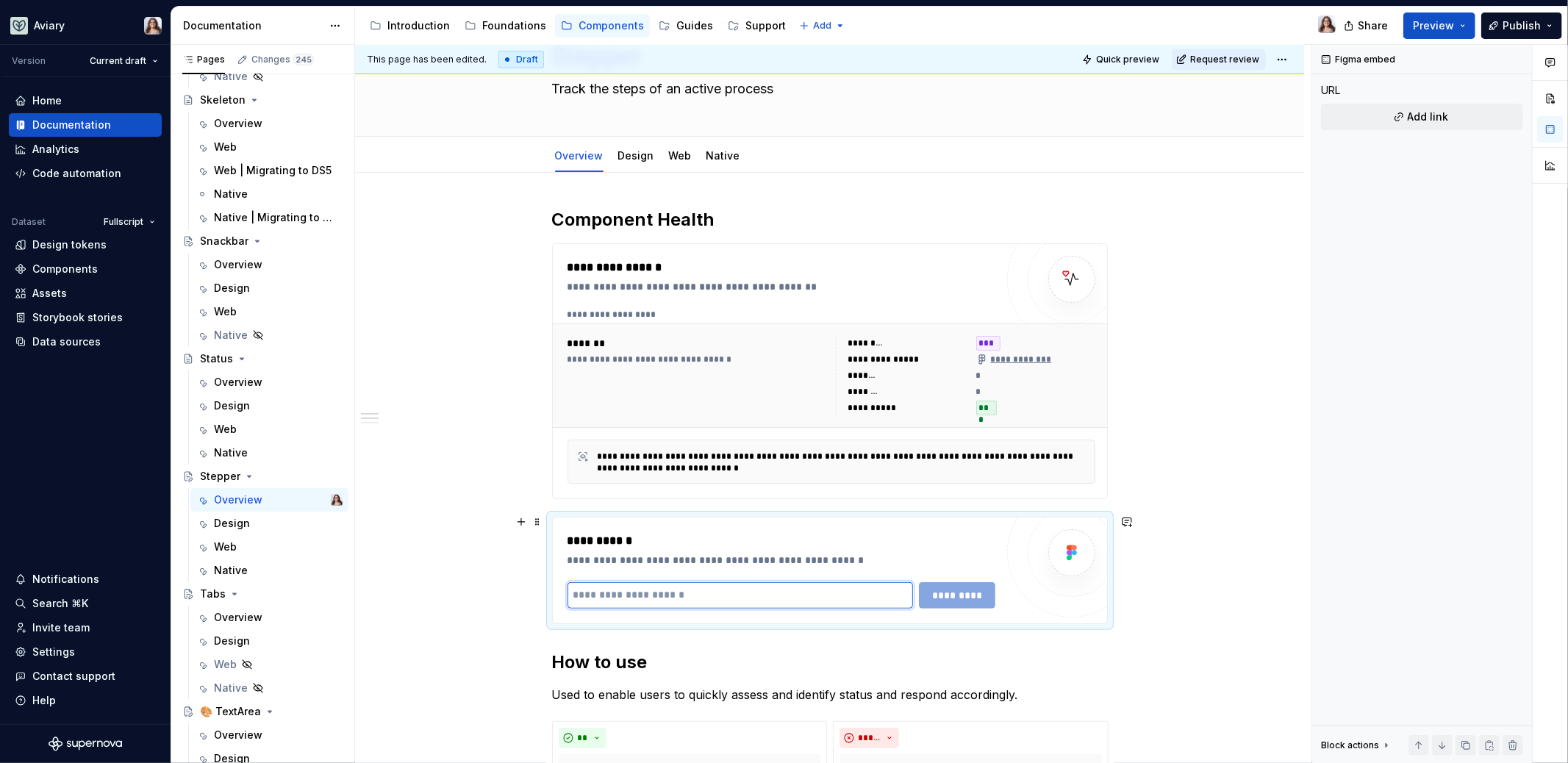
paste input "**********"
type input "**********"
click at [964, 592] on span "*********" at bounding box center [958, 594] width 57 height 15
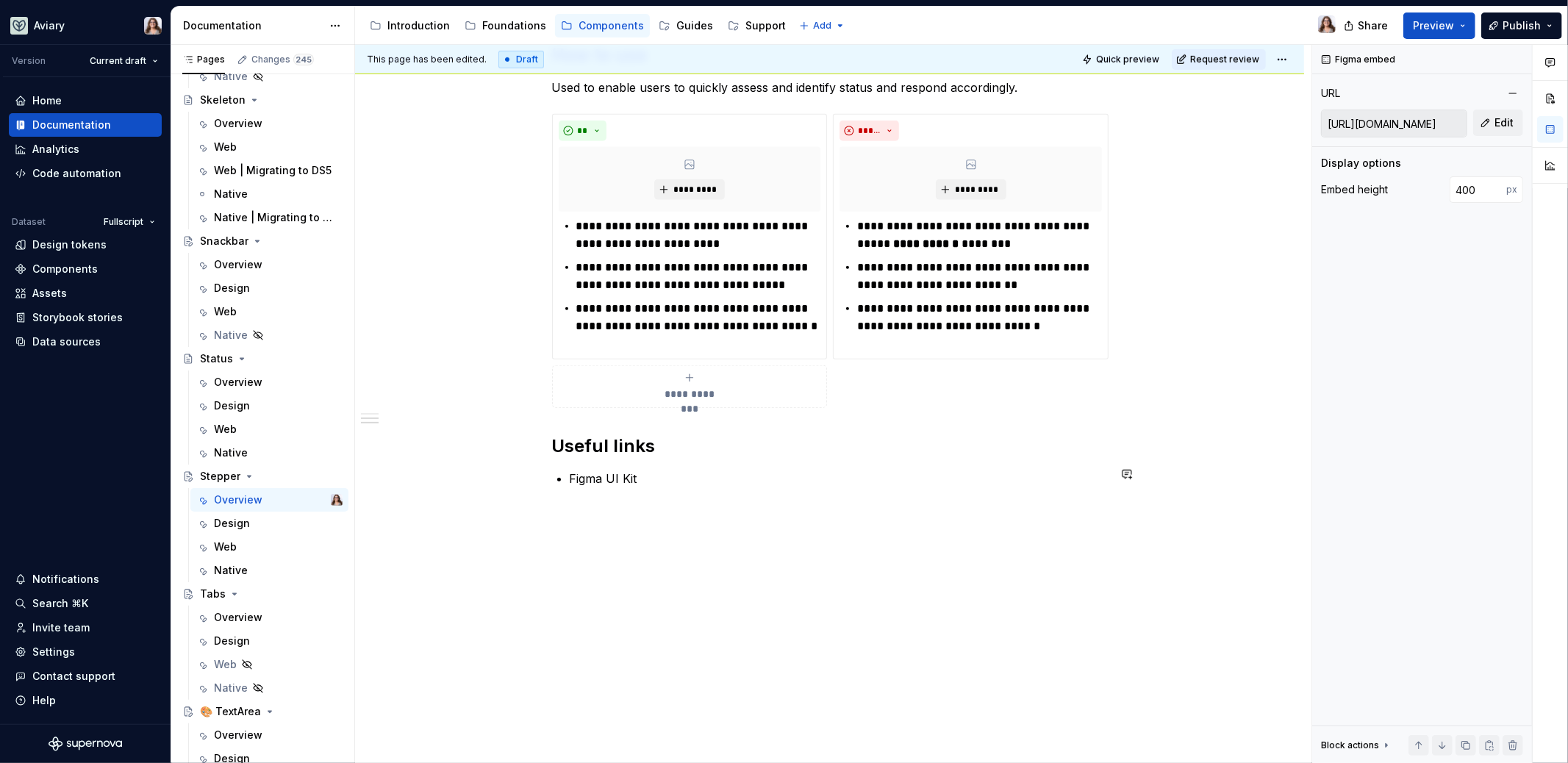
scroll to position [0, 0]
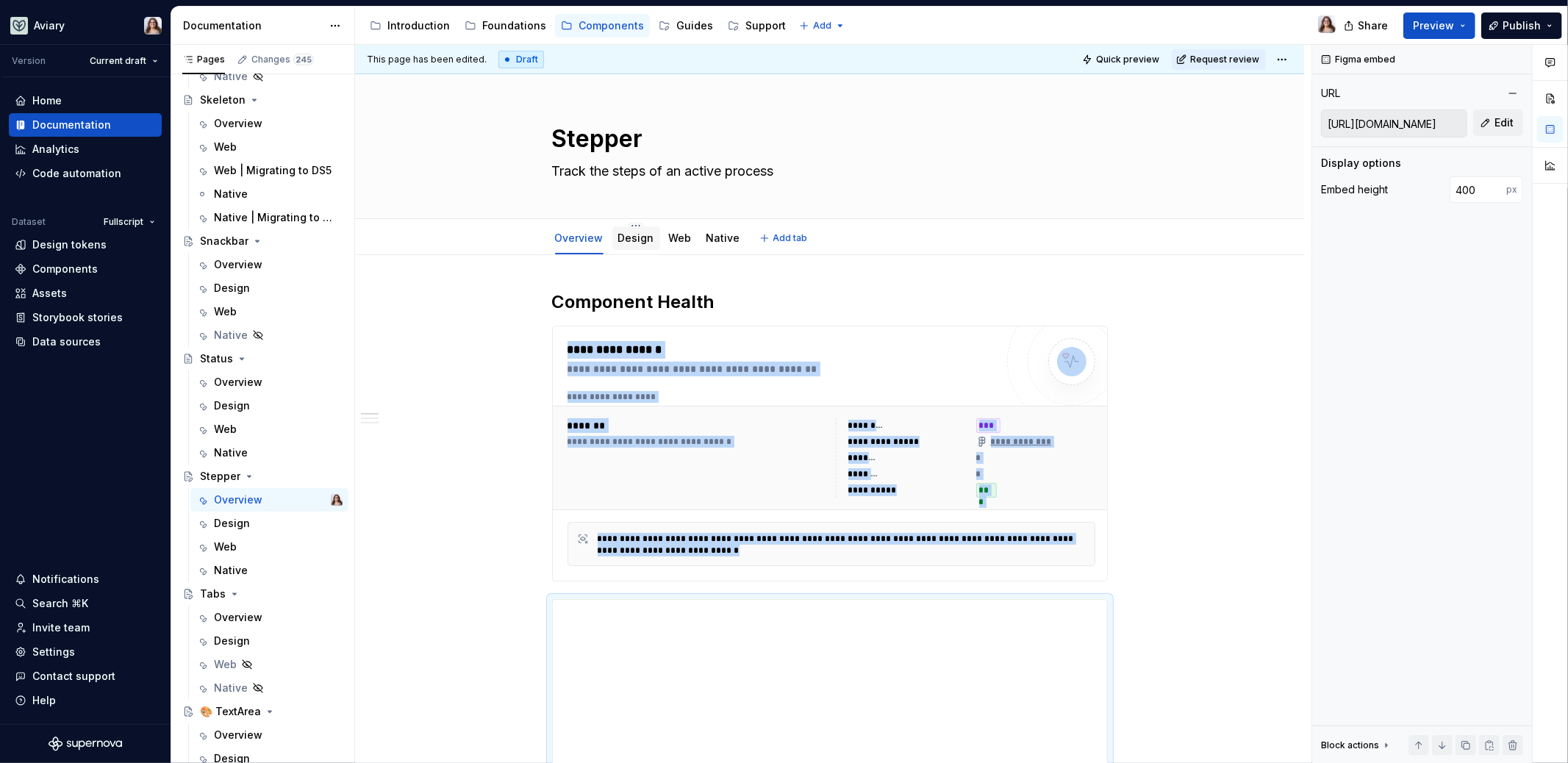
click at [637, 239] on link "Design" at bounding box center [636, 237] width 36 height 12
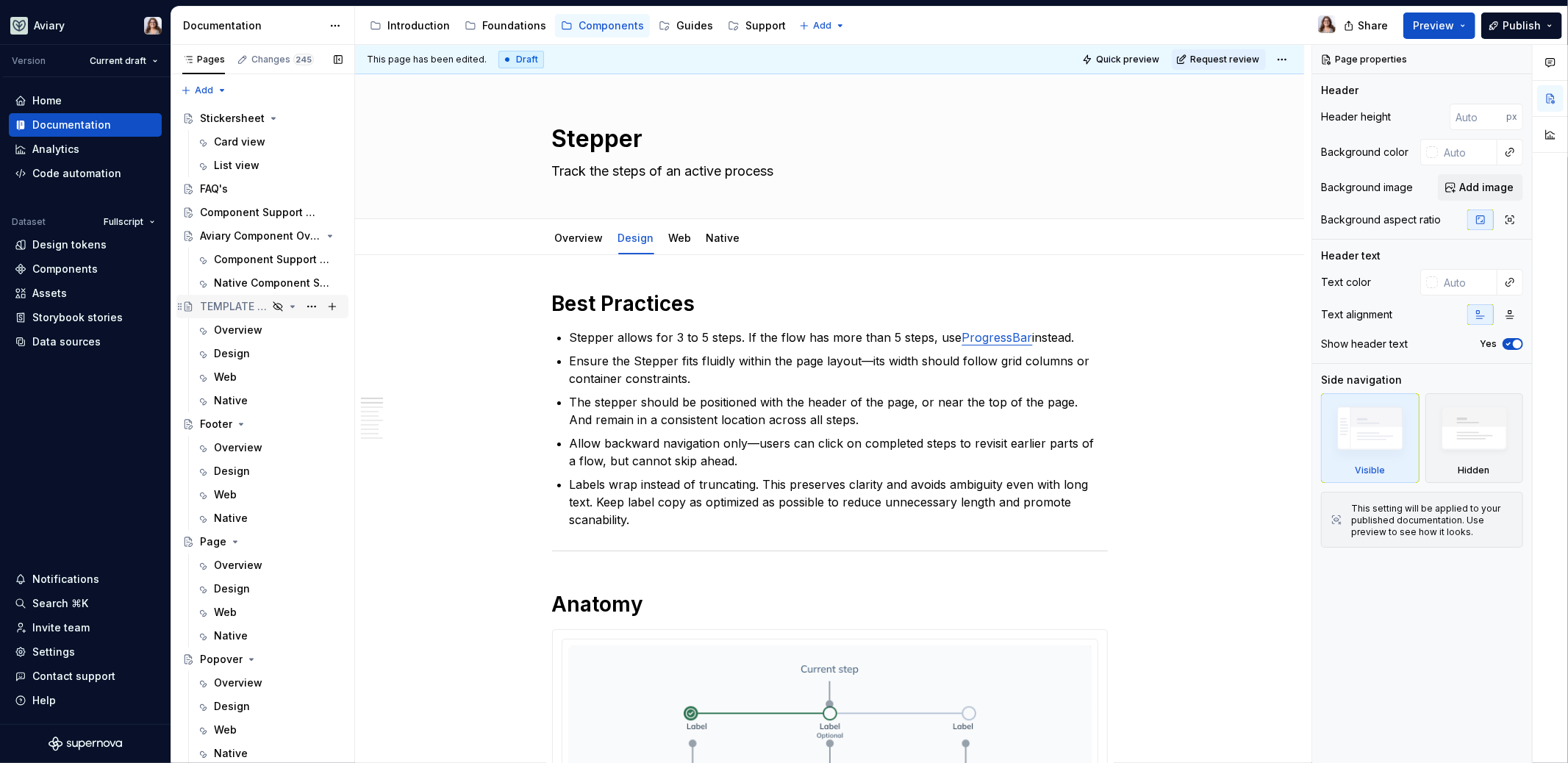
click at [229, 308] on div "TEMPLATE - COPY ME" at bounding box center [234, 306] width 67 height 15
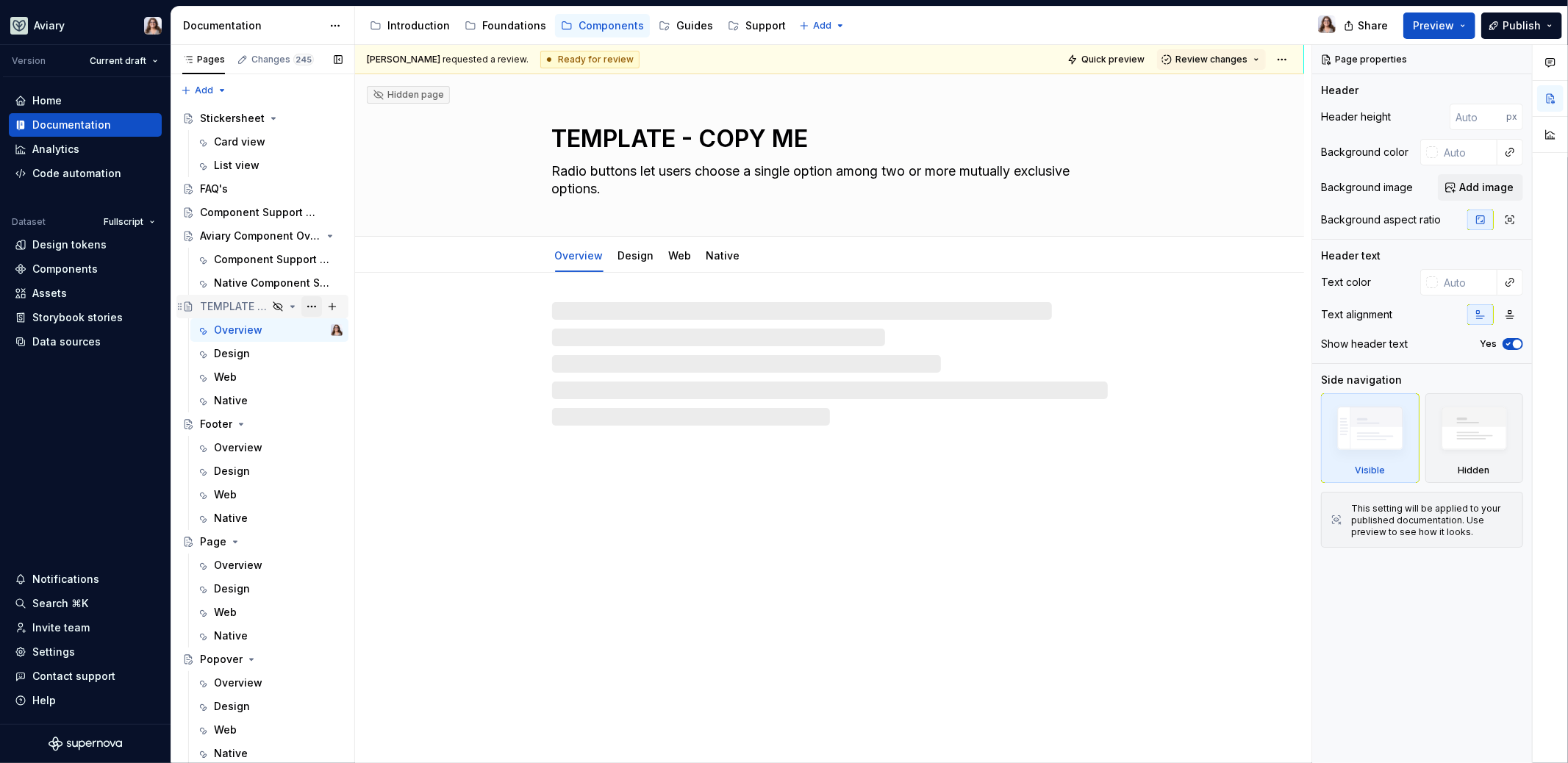
click at [301, 305] on button "Page tree" at bounding box center [311, 306] width 21 height 21
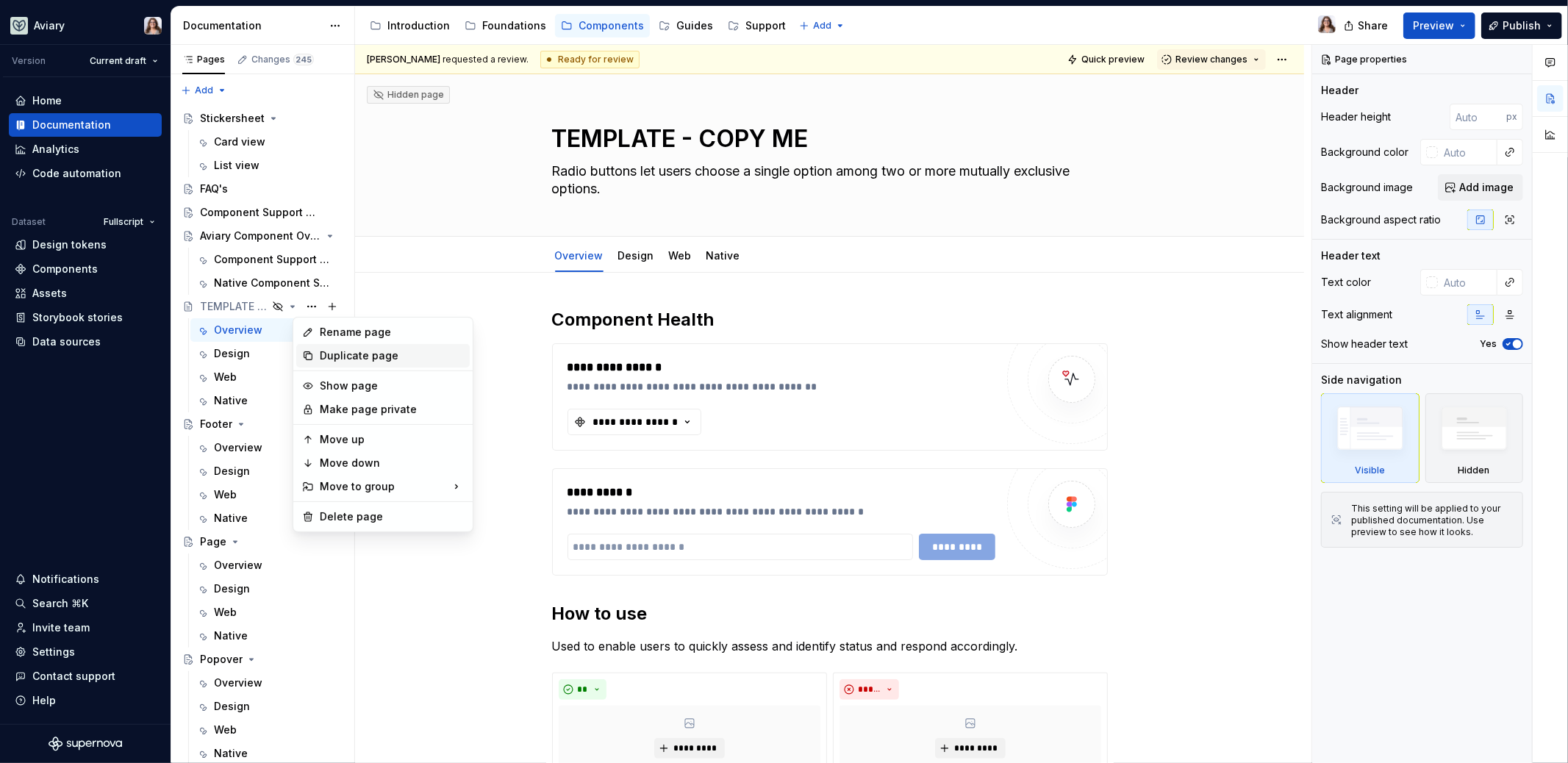
click at [356, 357] on div "Duplicate page" at bounding box center [392, 355] width 144 height 15
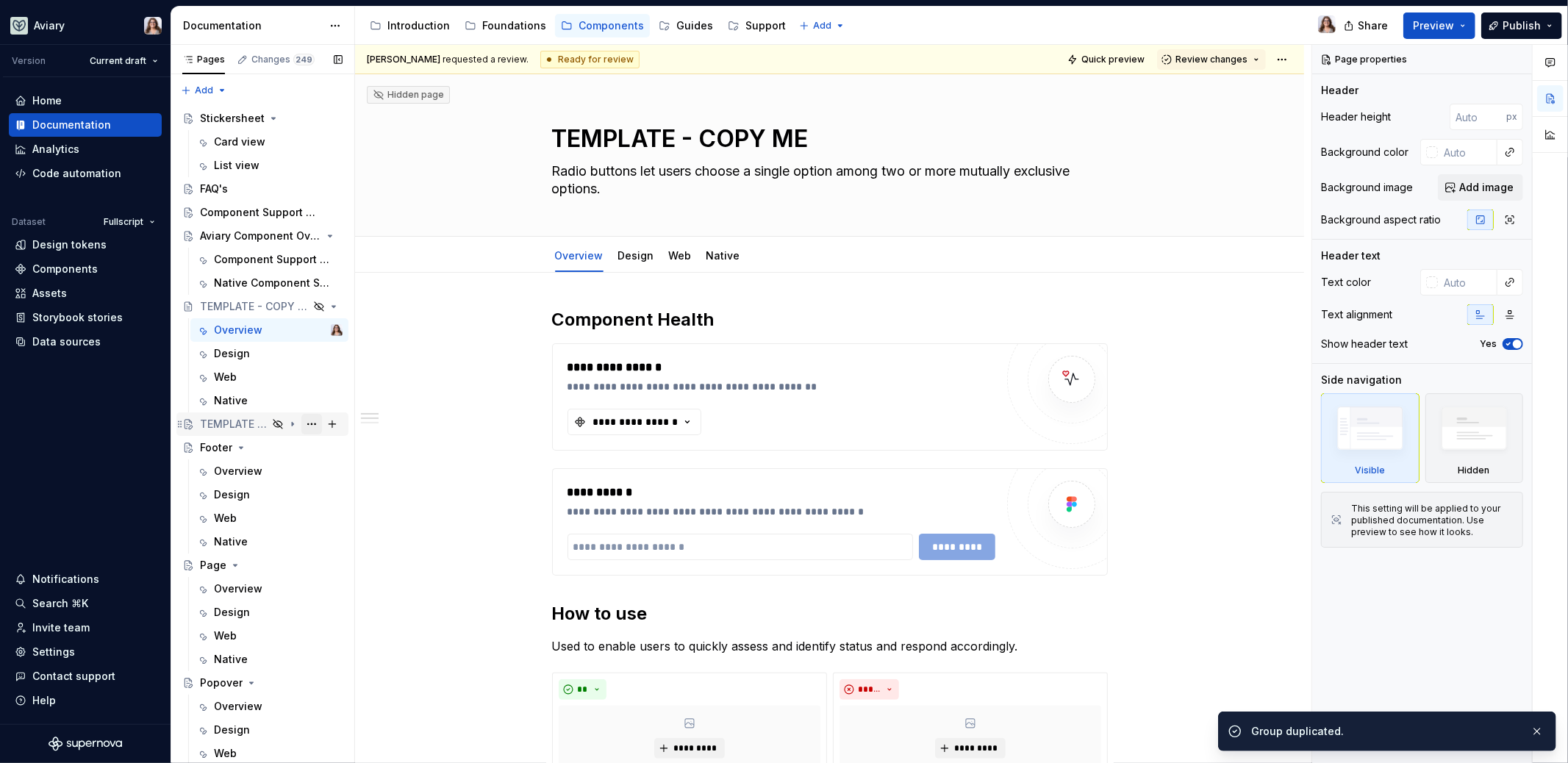
click at [303, 421] on button "Page tree" at bounding box center [311, 424] width 21 height 21
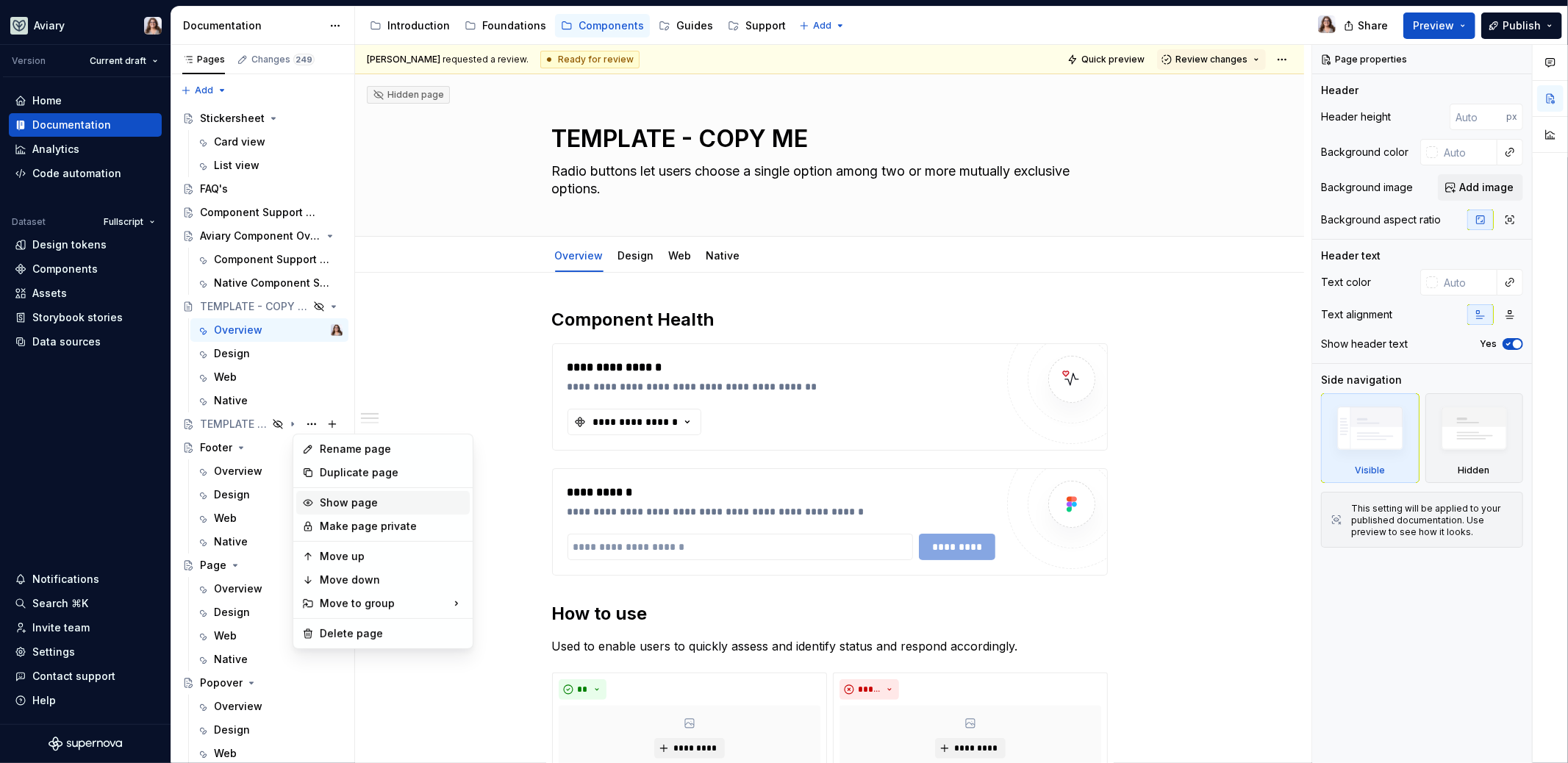
click at [351, 500] on div "Show page" at bounding box center [392, 503] width 144 height 15
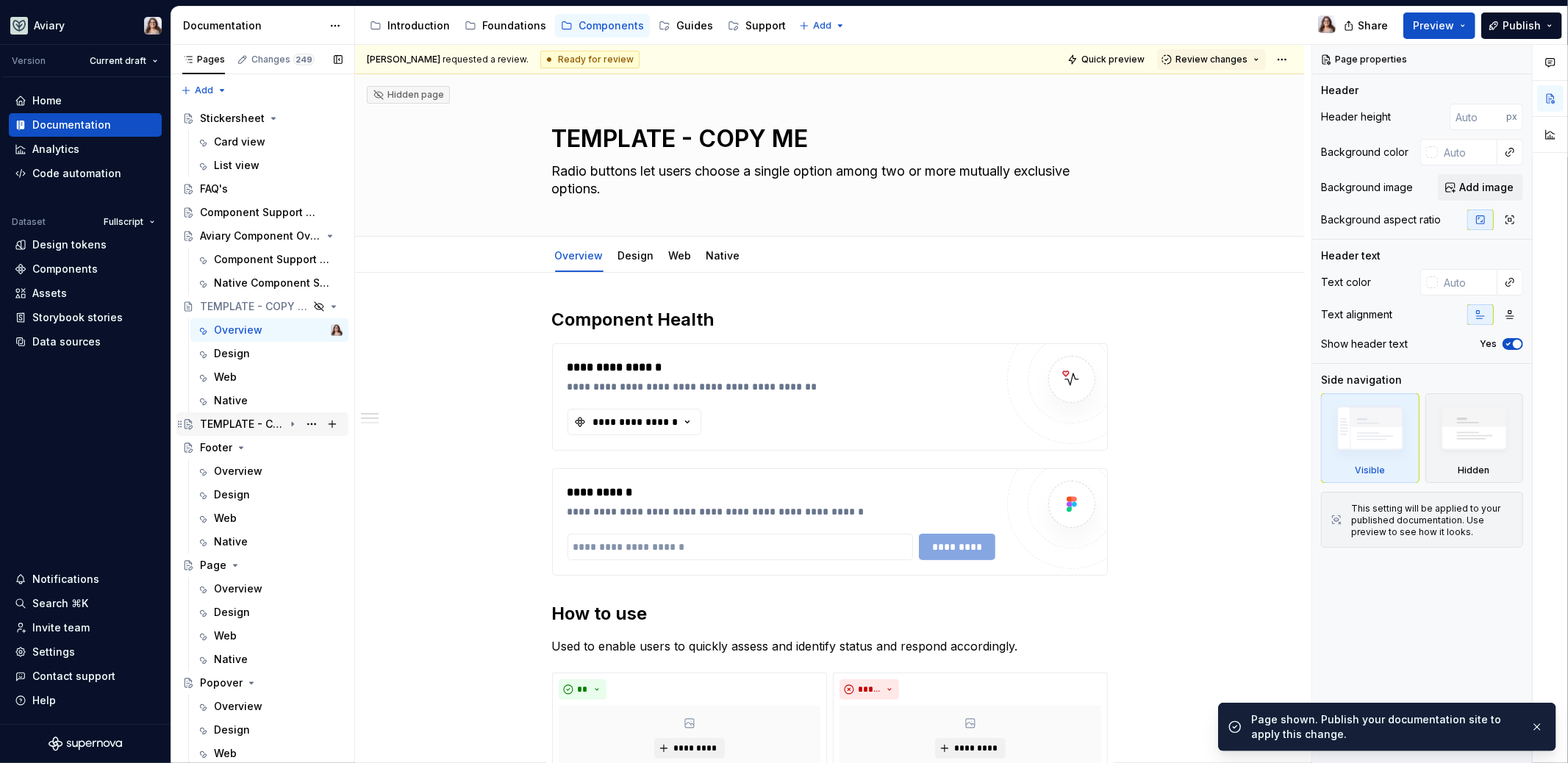
click at [231, 420] on div "TEMPLATE - COPY ME" at bounding box center [241, 424] width 84 height 15
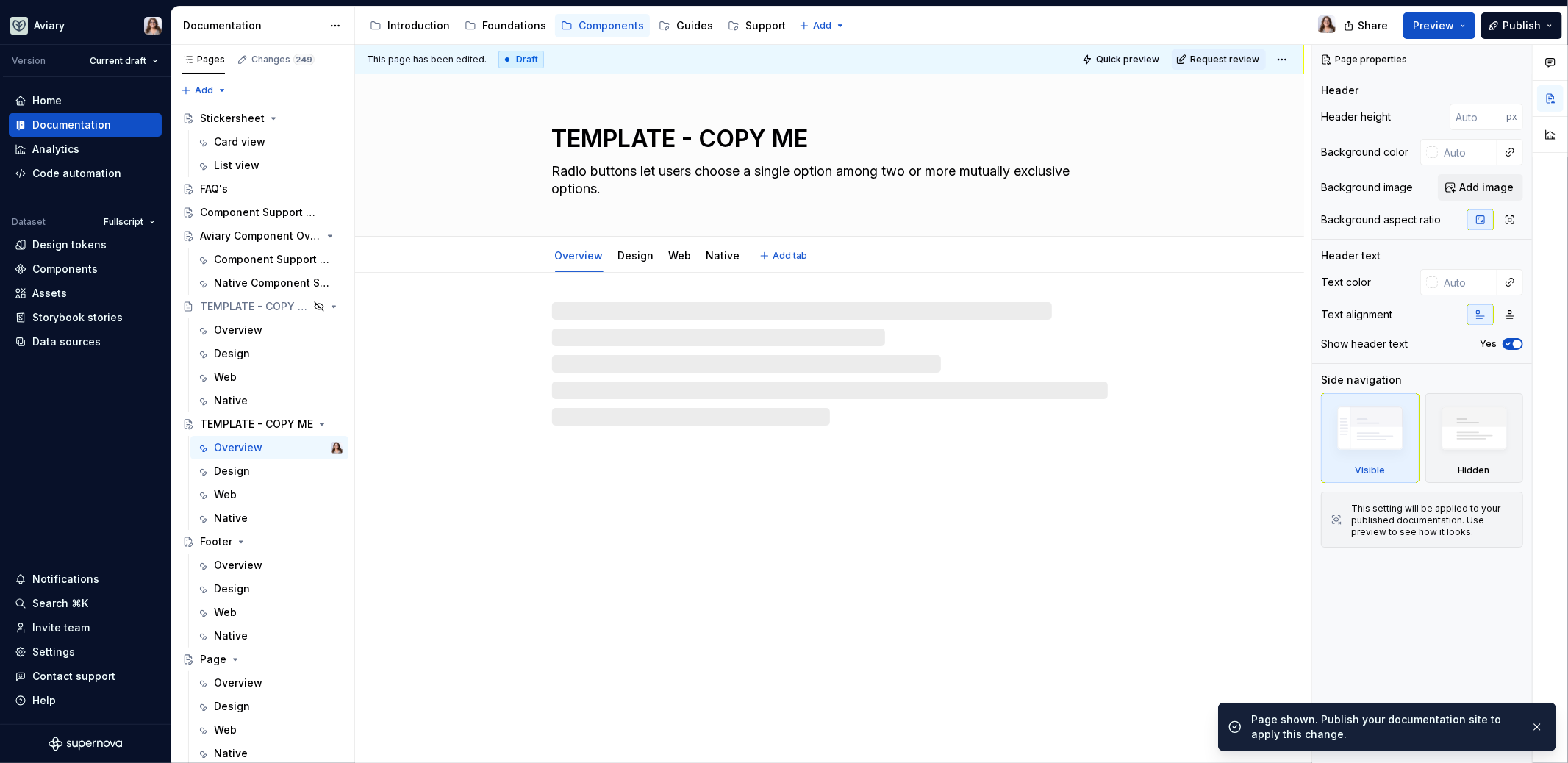
click at [628, 149] on textarea "TEMPLATE - COPY ME" at bounding box center [827, 139] width 556 height 35
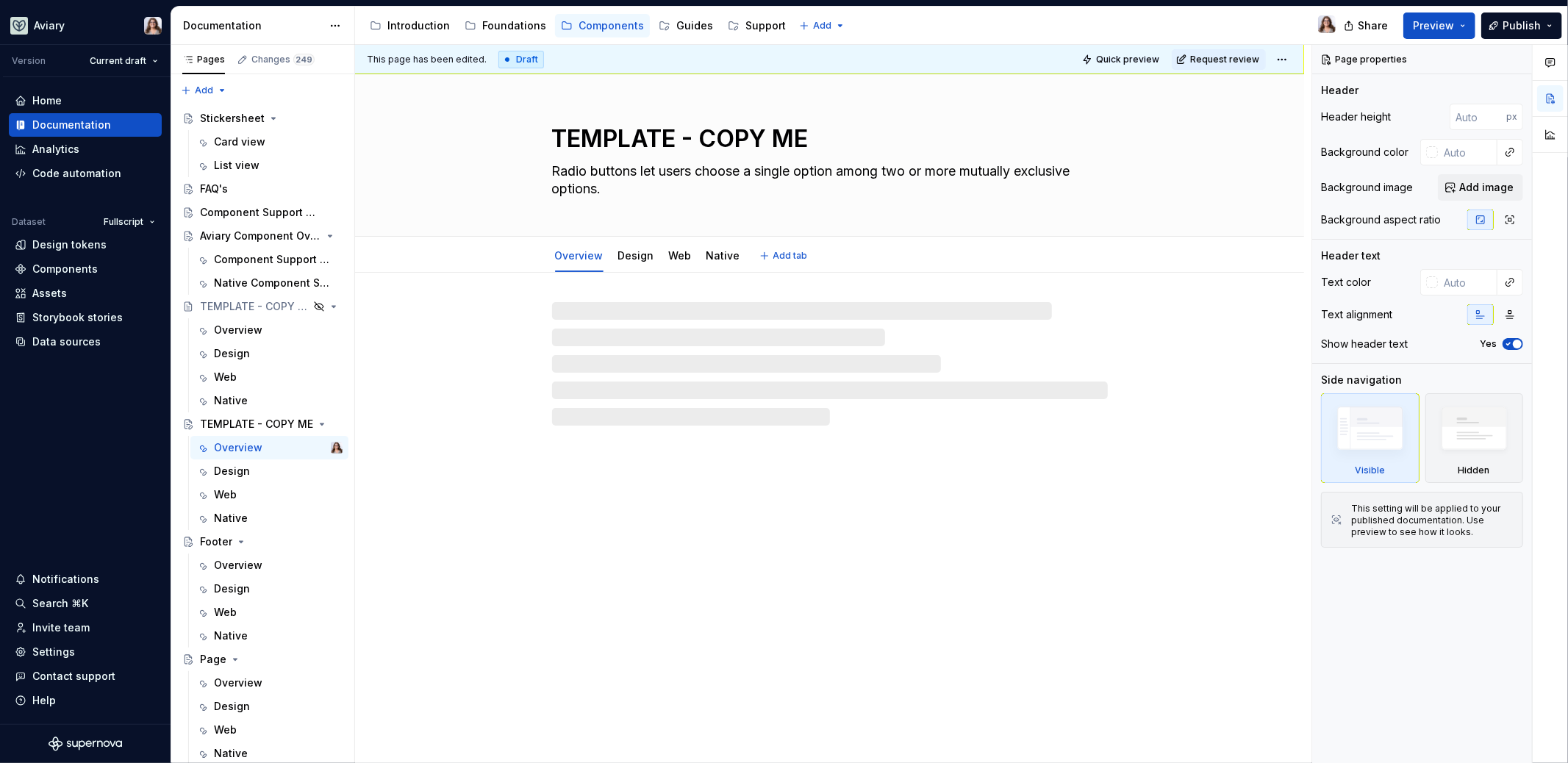
click at [621, 142] on textarea "TEMPLATE - COPY ME" at bounding box center [827, 139] width 556 height 35
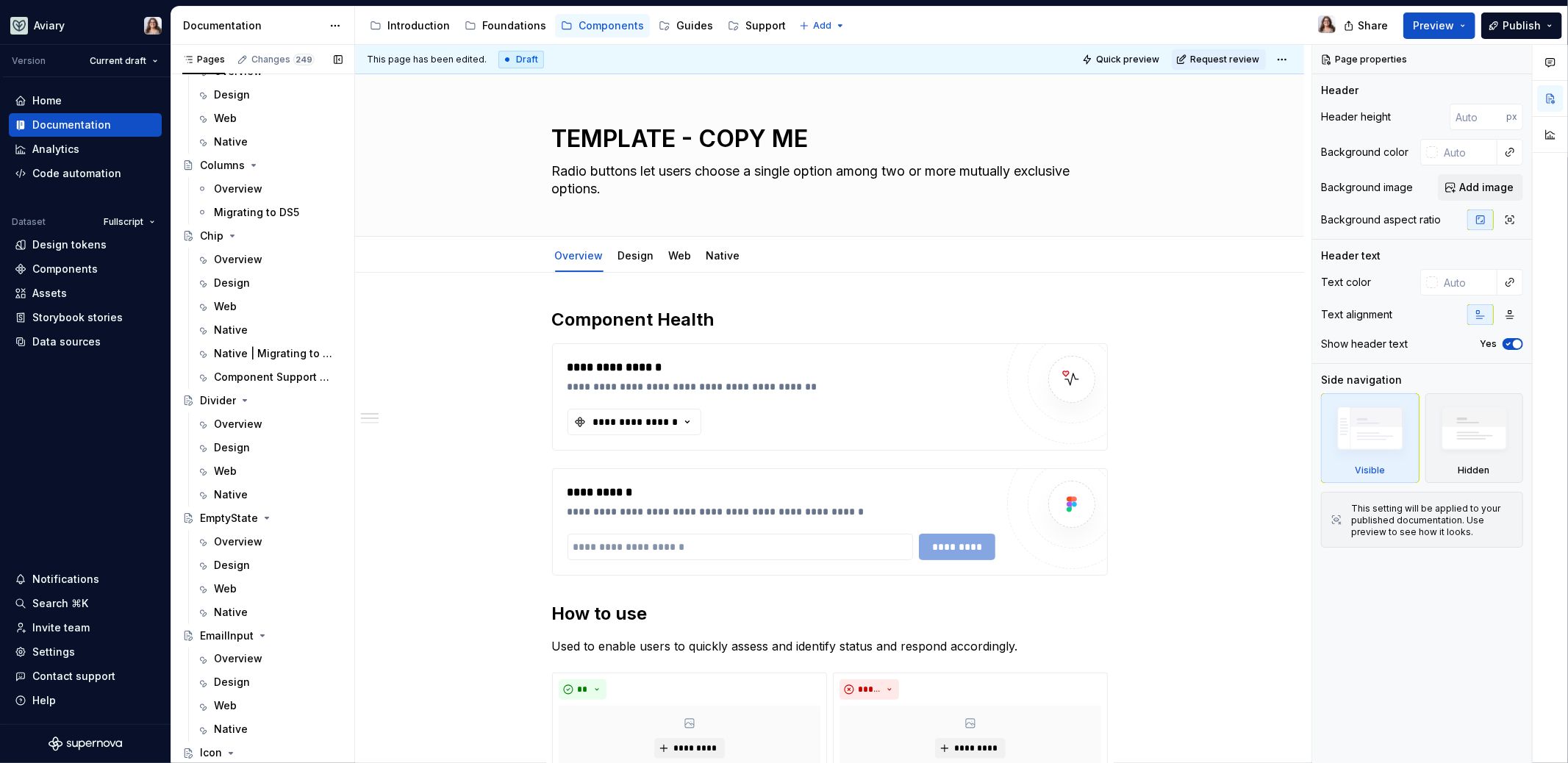
scroll to position [1764, 0]
click at [626, 144] on textarea "TEMPLATE - COPY ME" at bounding box center [827, 139] width 556 height 35
type textarea "*"
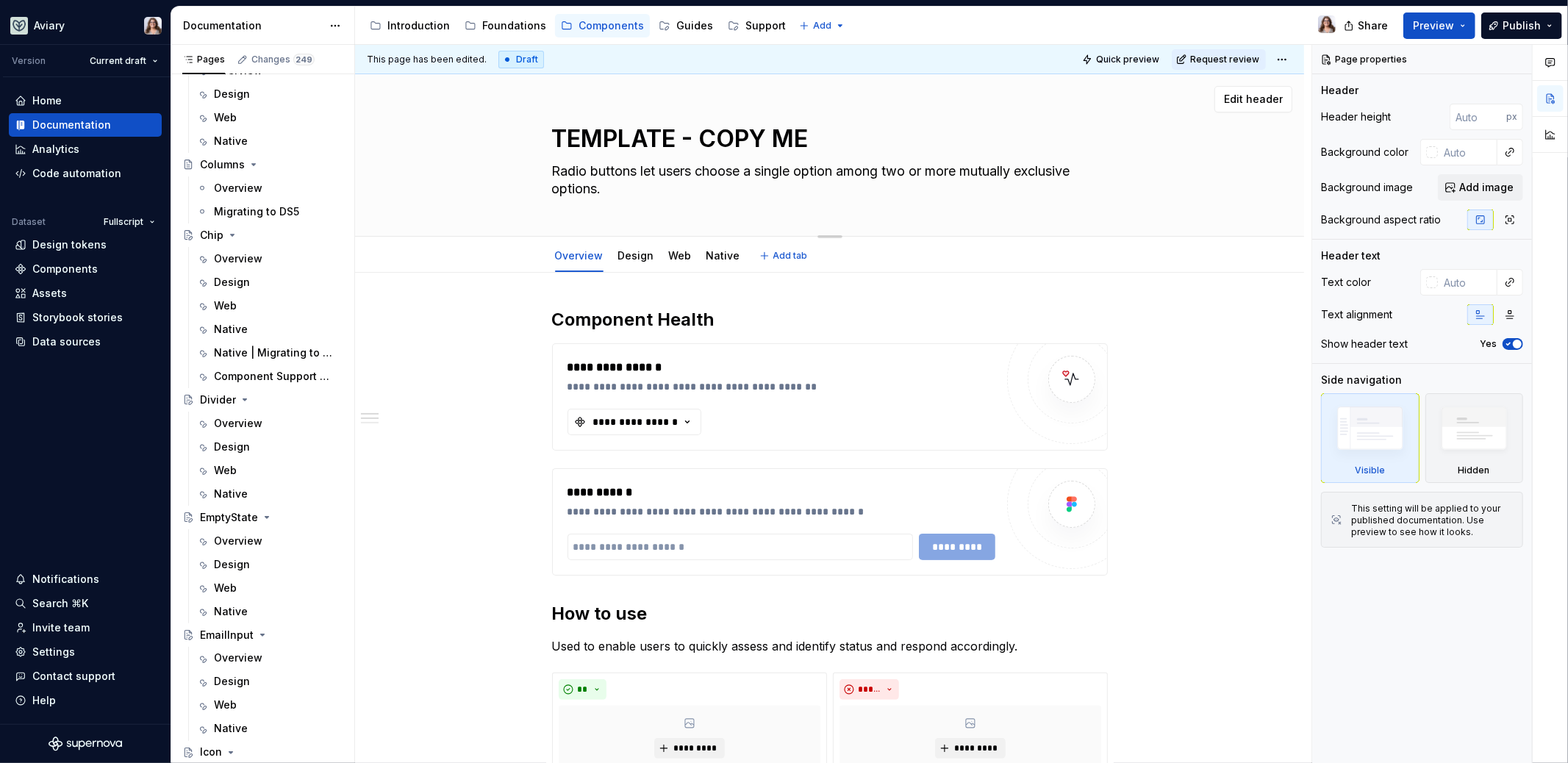
type textarea "D"
type textarea "*"
type textarea "Dr"
type textarea "*"
type textarea "Dro"
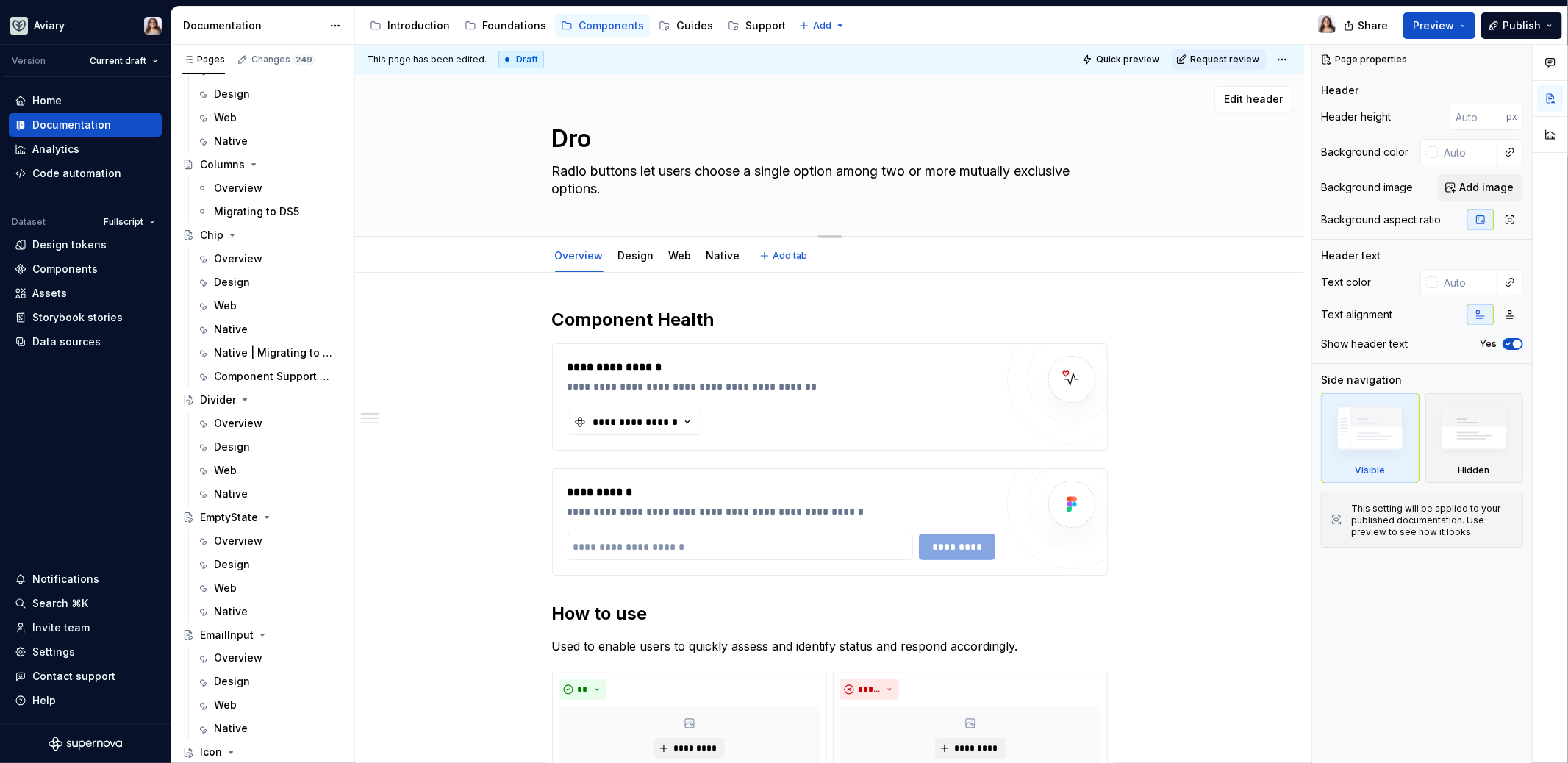
type textarea "*"
type textarea "Drod"
type textarea "*"
type textarea "Dro"
type textarea "*"
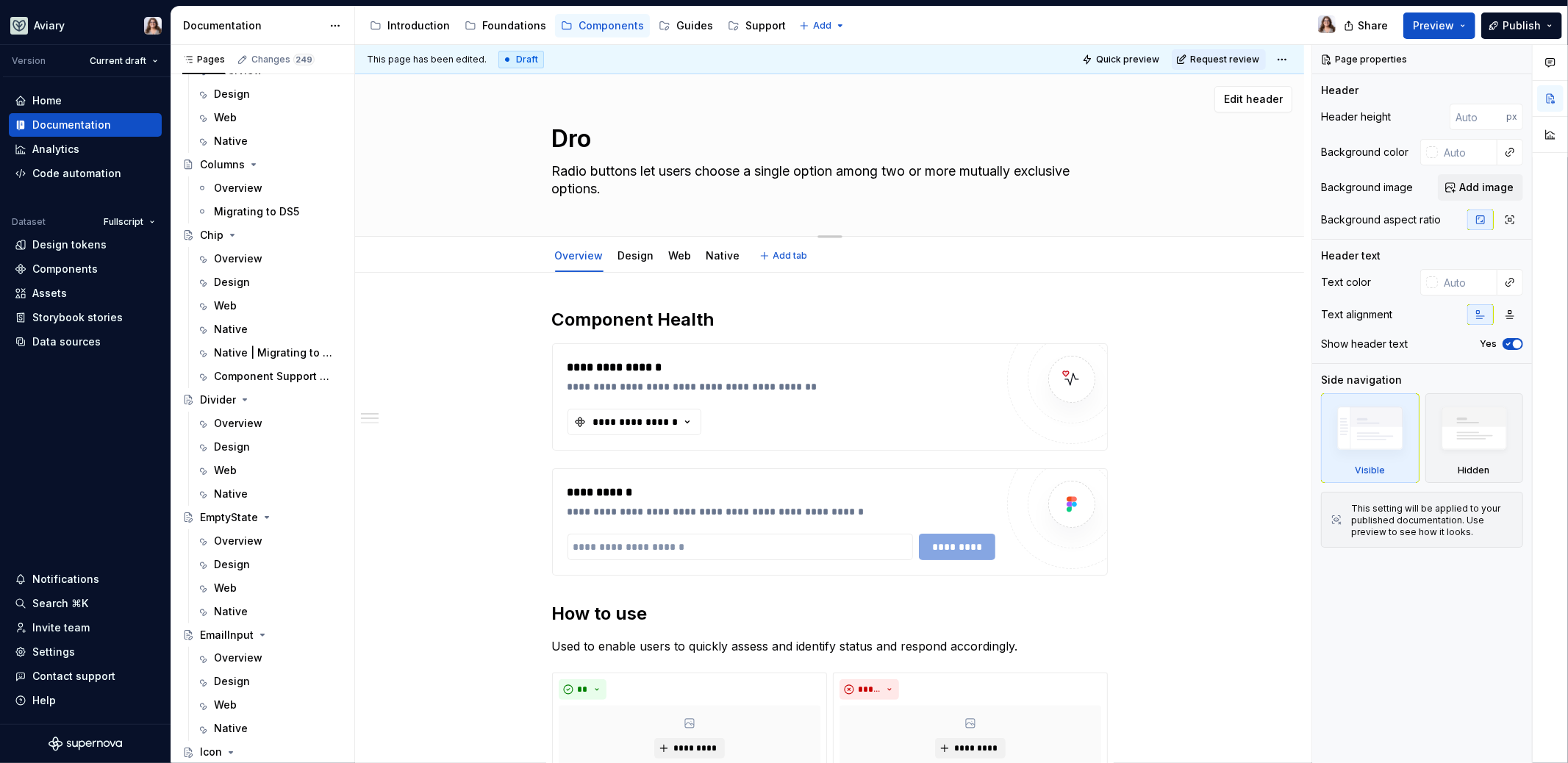
type textarea "Drop"
type textarea "*"
type textarea "Dropd"
type textarea "*"
type textarea "Dropdo"
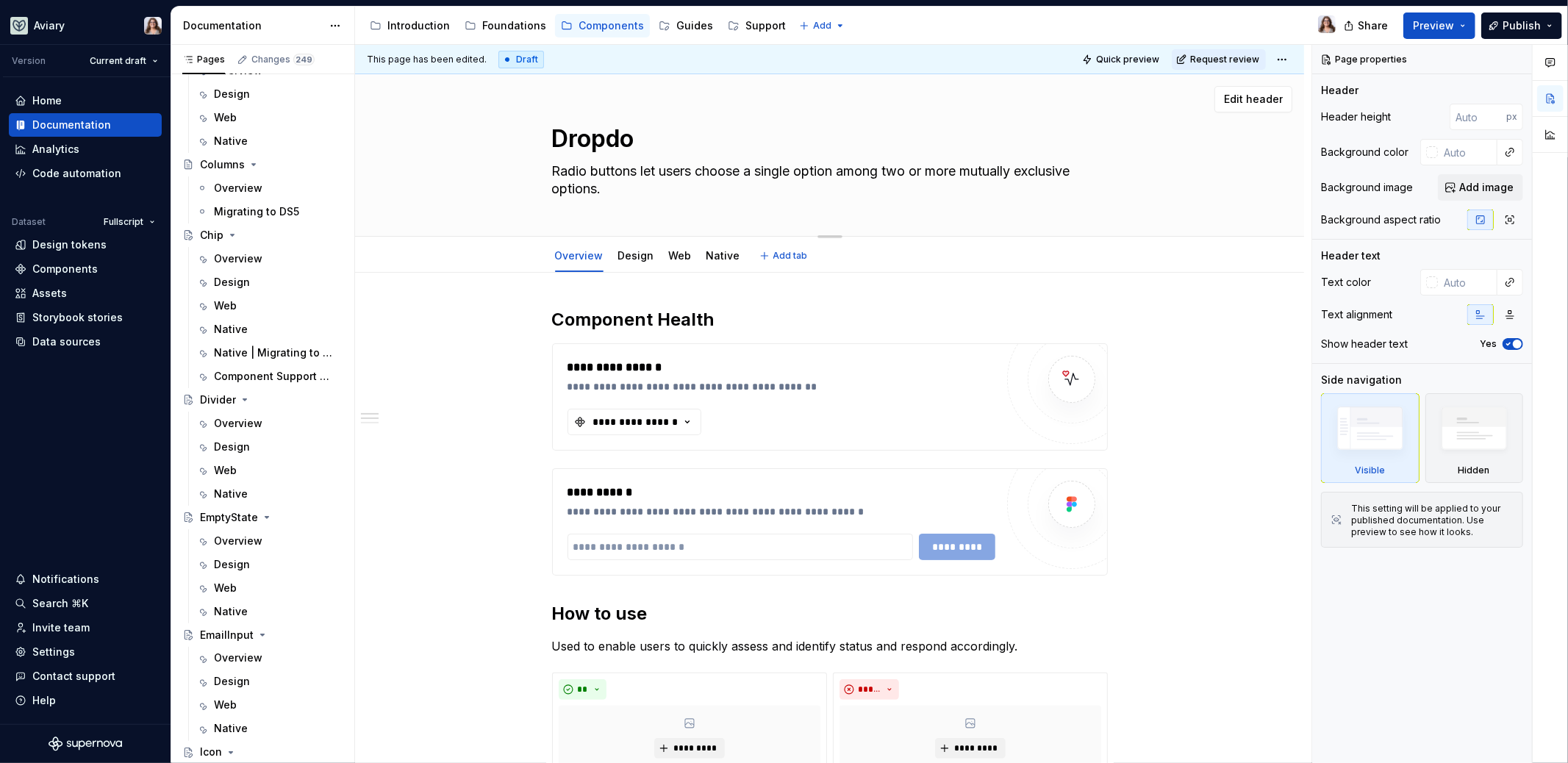
type textarea "*"
type textarea "Dropdown"
type textarea "*"
type textarea "Dropdown"
type textarea "*"
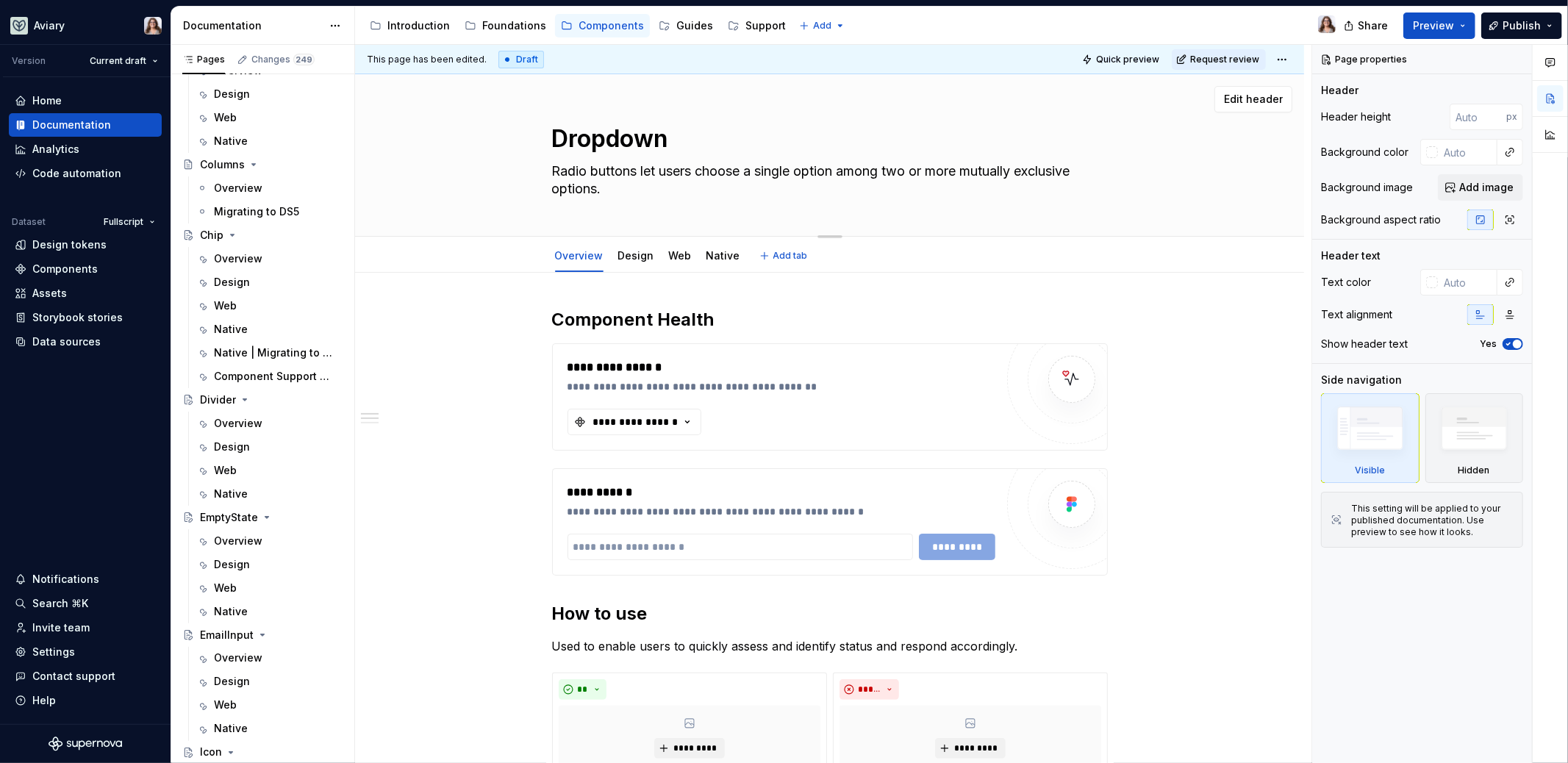
type textarea "Dropdown M"
type textarea "*"
type textarea "Dropdown Me"
type textarea "*"
type textarea "Dropdown Men"
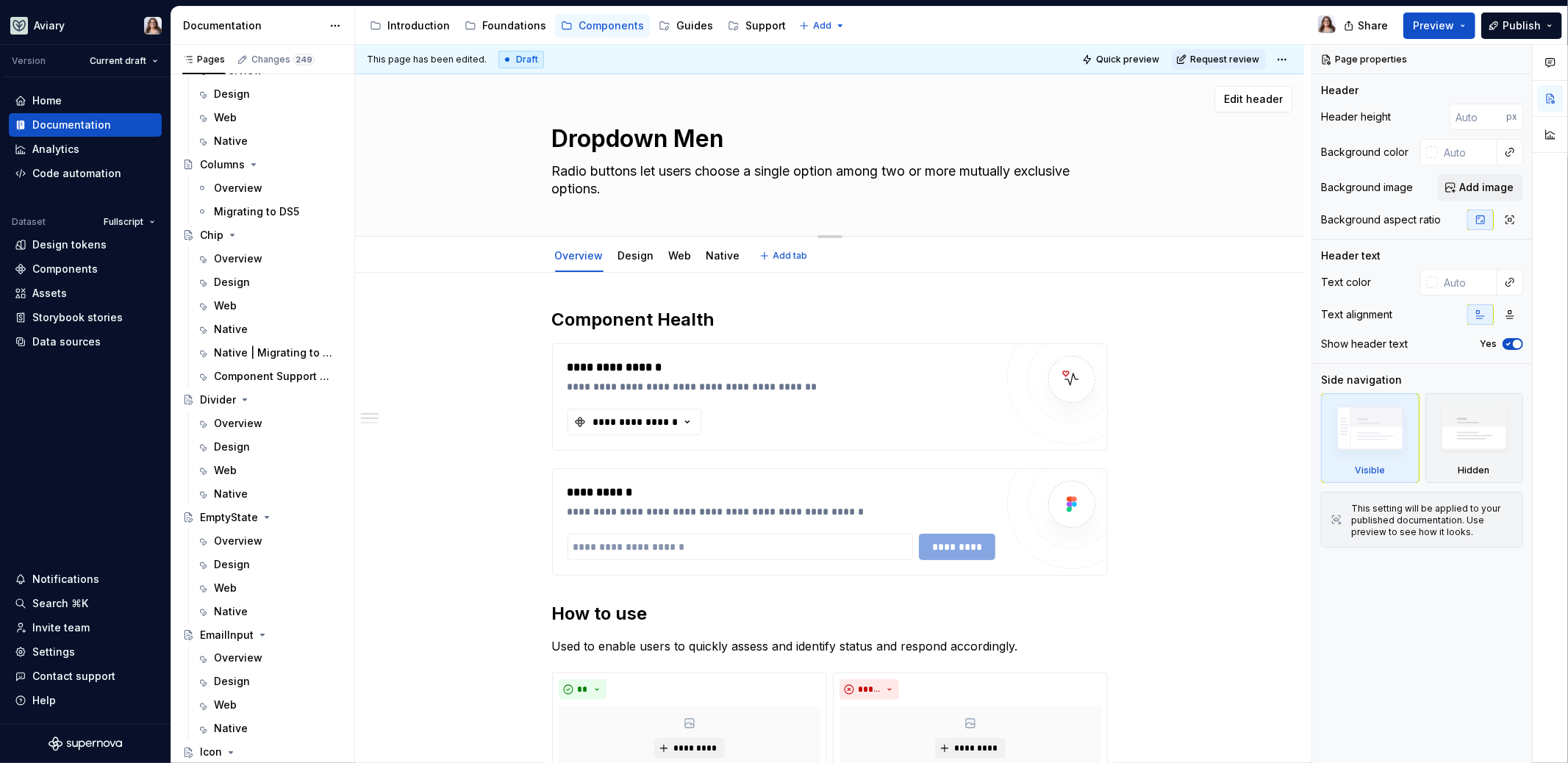
type textarea "*"
type textarea "Dropdown Menu"
type textarea "*"
type textarea "Dropdown Menu"
click at [727, 315] on h2 "Component Health" at bounding box center [829, 319] width 556 height 24
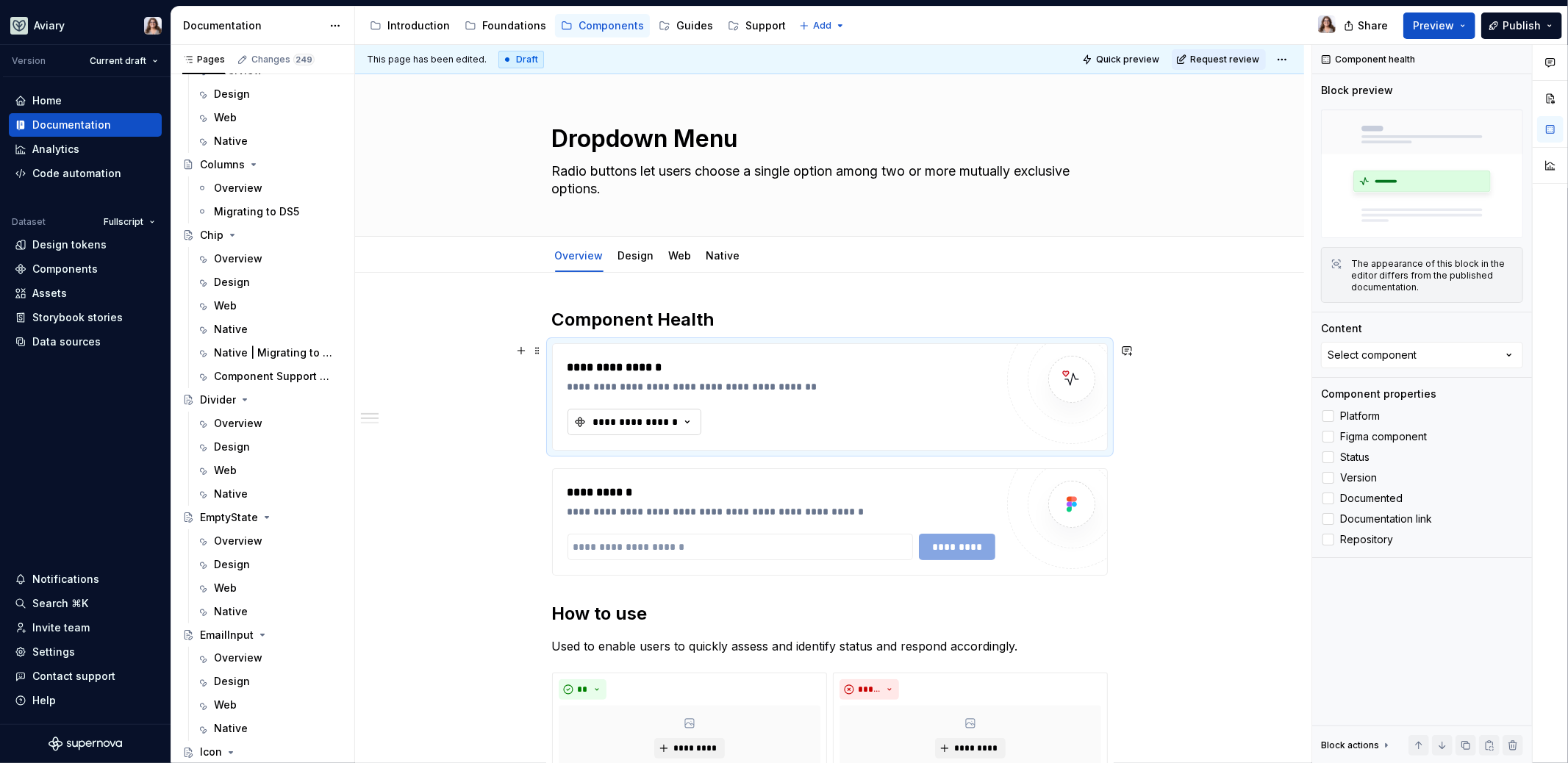
click at [684, 418] on icon "button" at bounding box center [687, 421] width 15 height 15
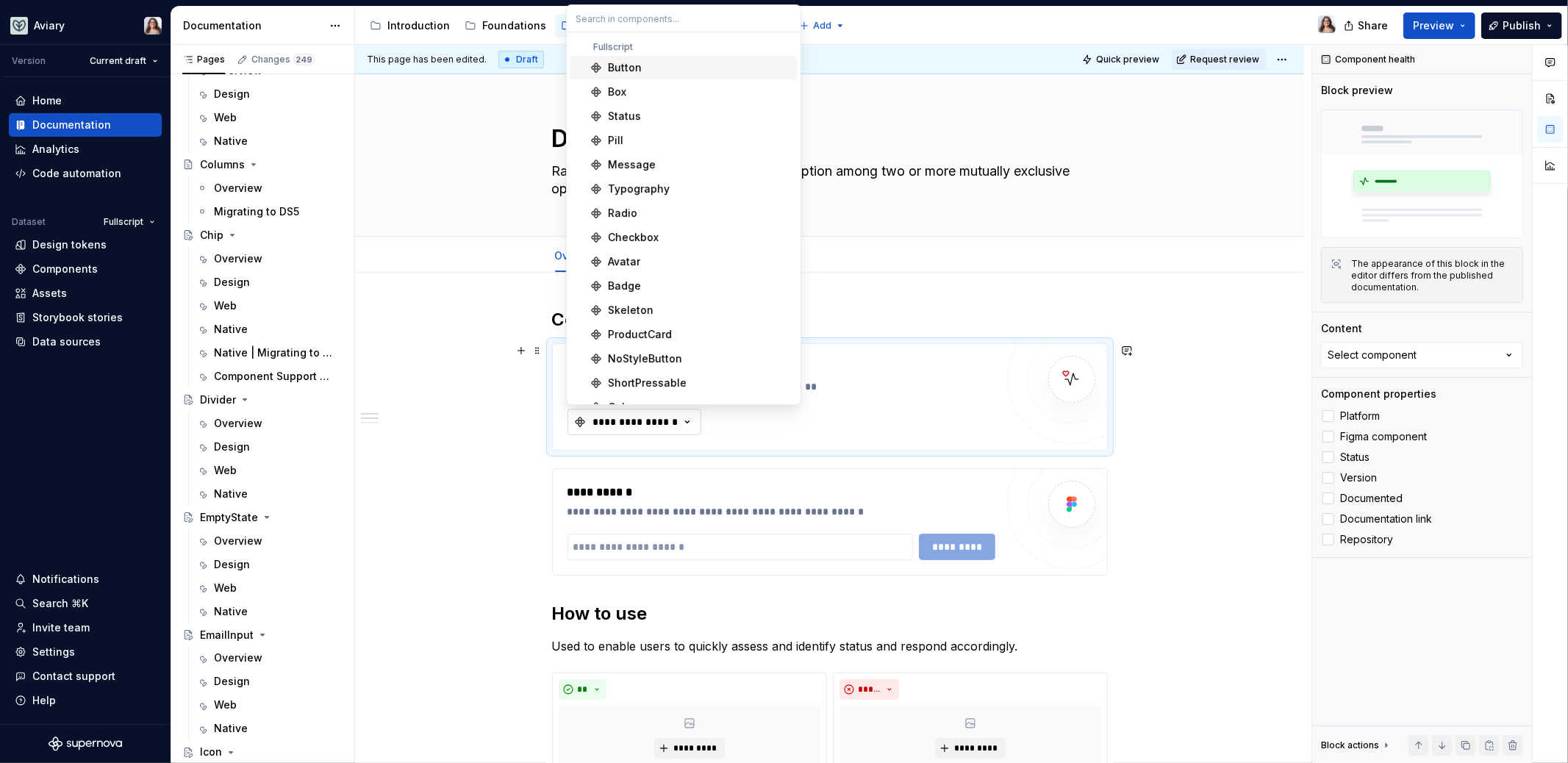
type textarea "*"
type input "dro"
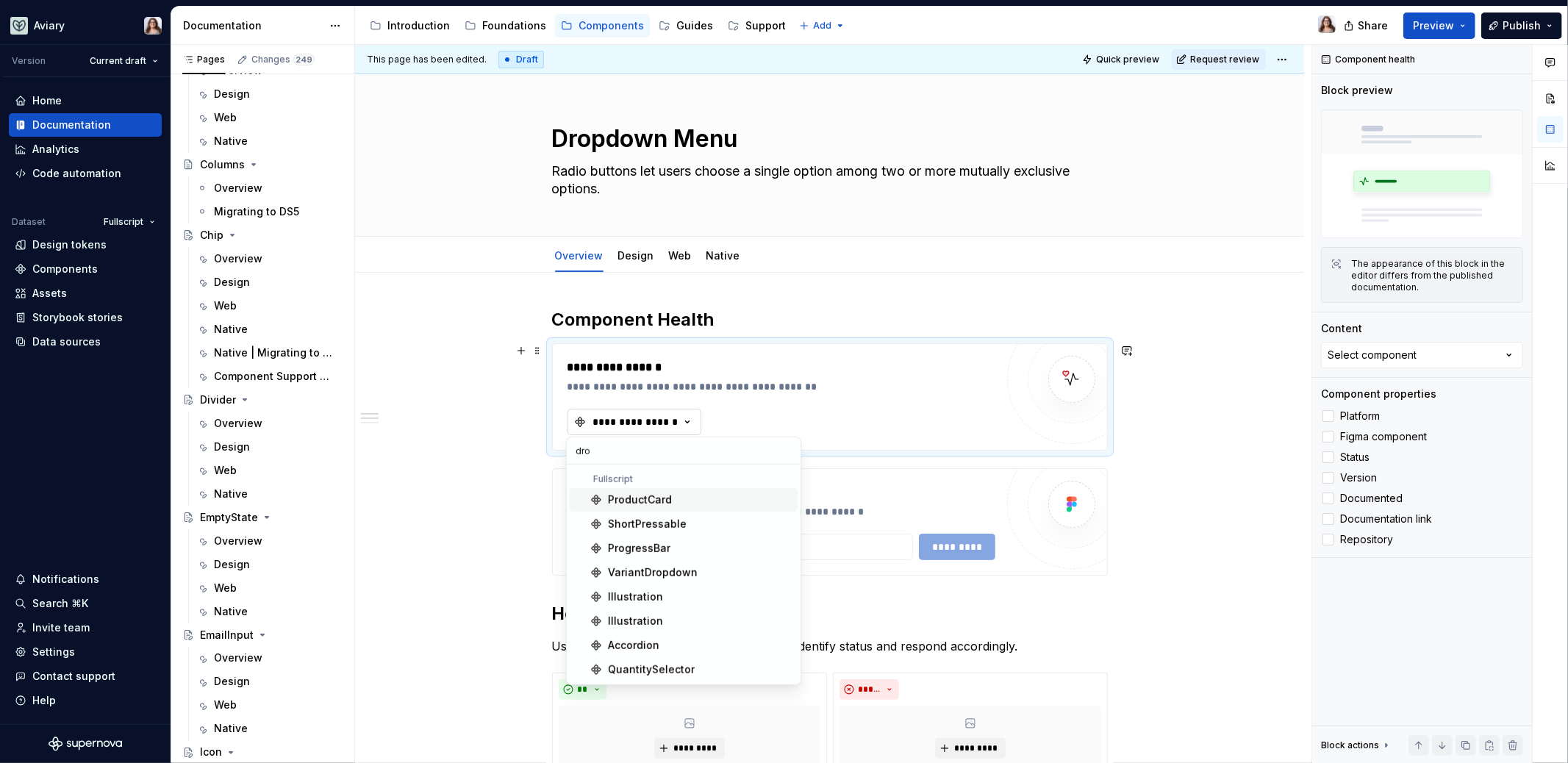
type textarea "*"
type input "drop"
click at [747, 296] on div "**********" at bounding box center [829, 750] width 949 height 955
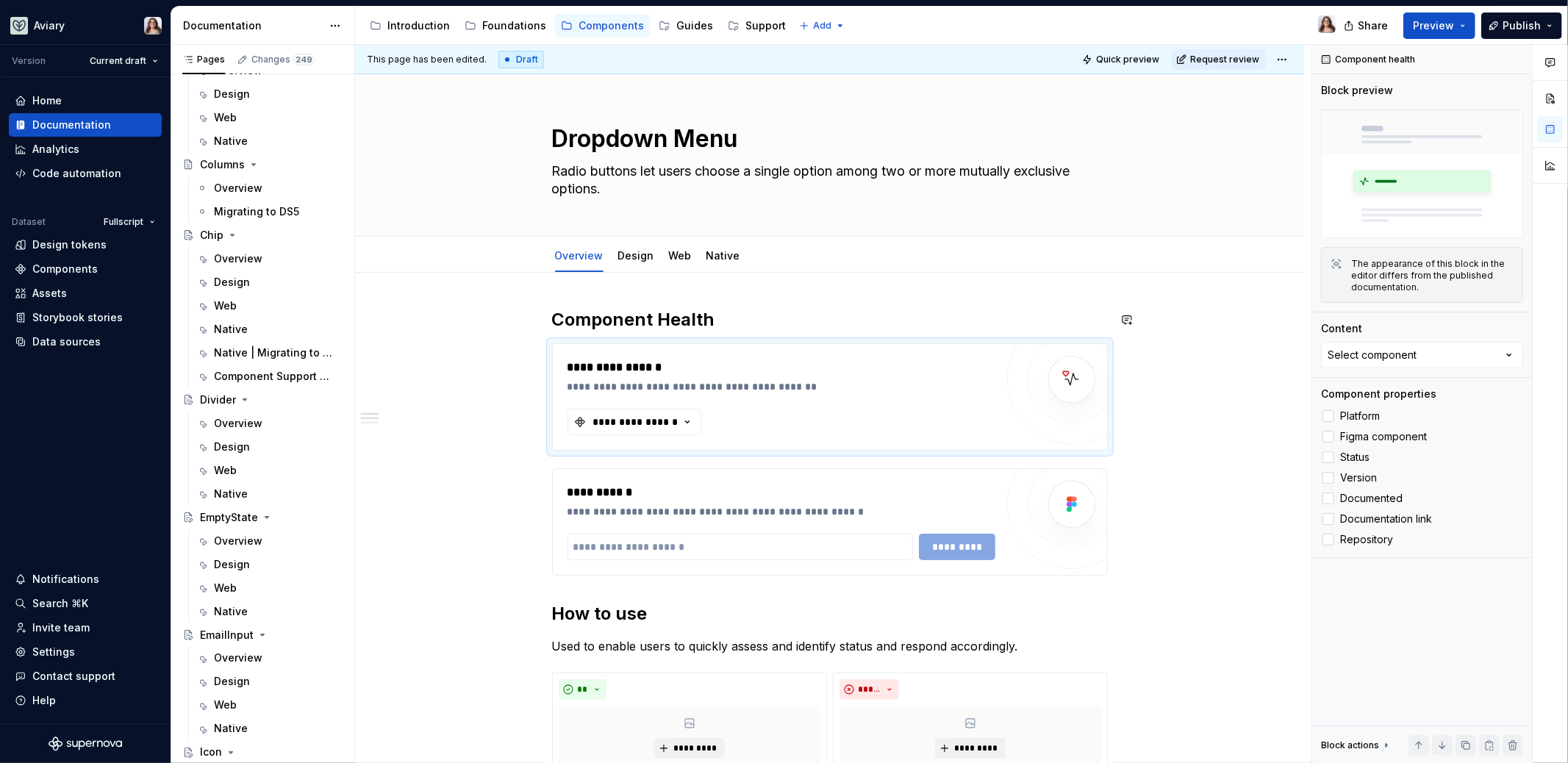
click at [736, 301] on div "**********" at bounding box center [829, 750] width 949 height 955
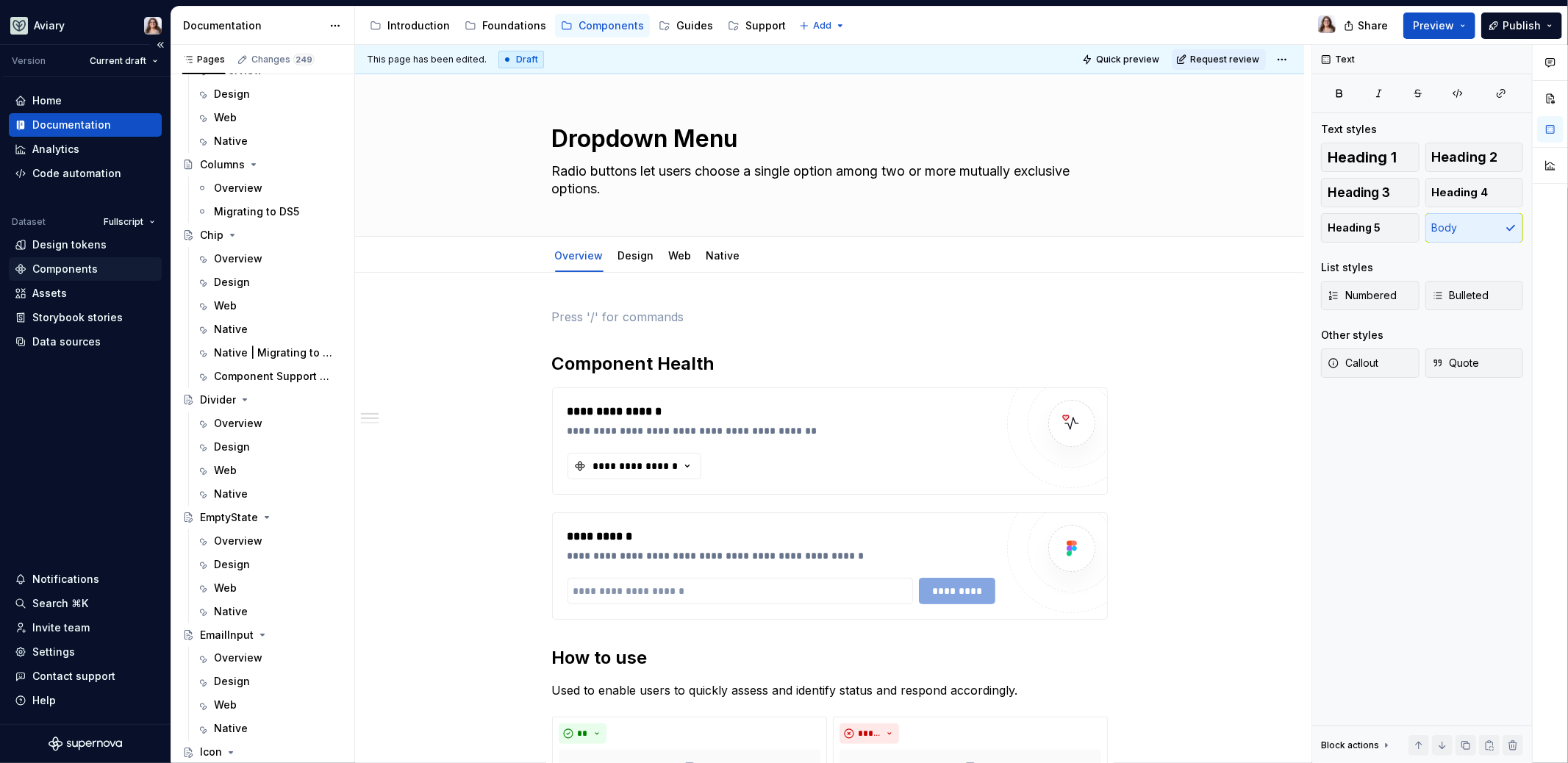
click at [77, 273] on div "Components" at bounding box center [64, 269] width 65 height 15
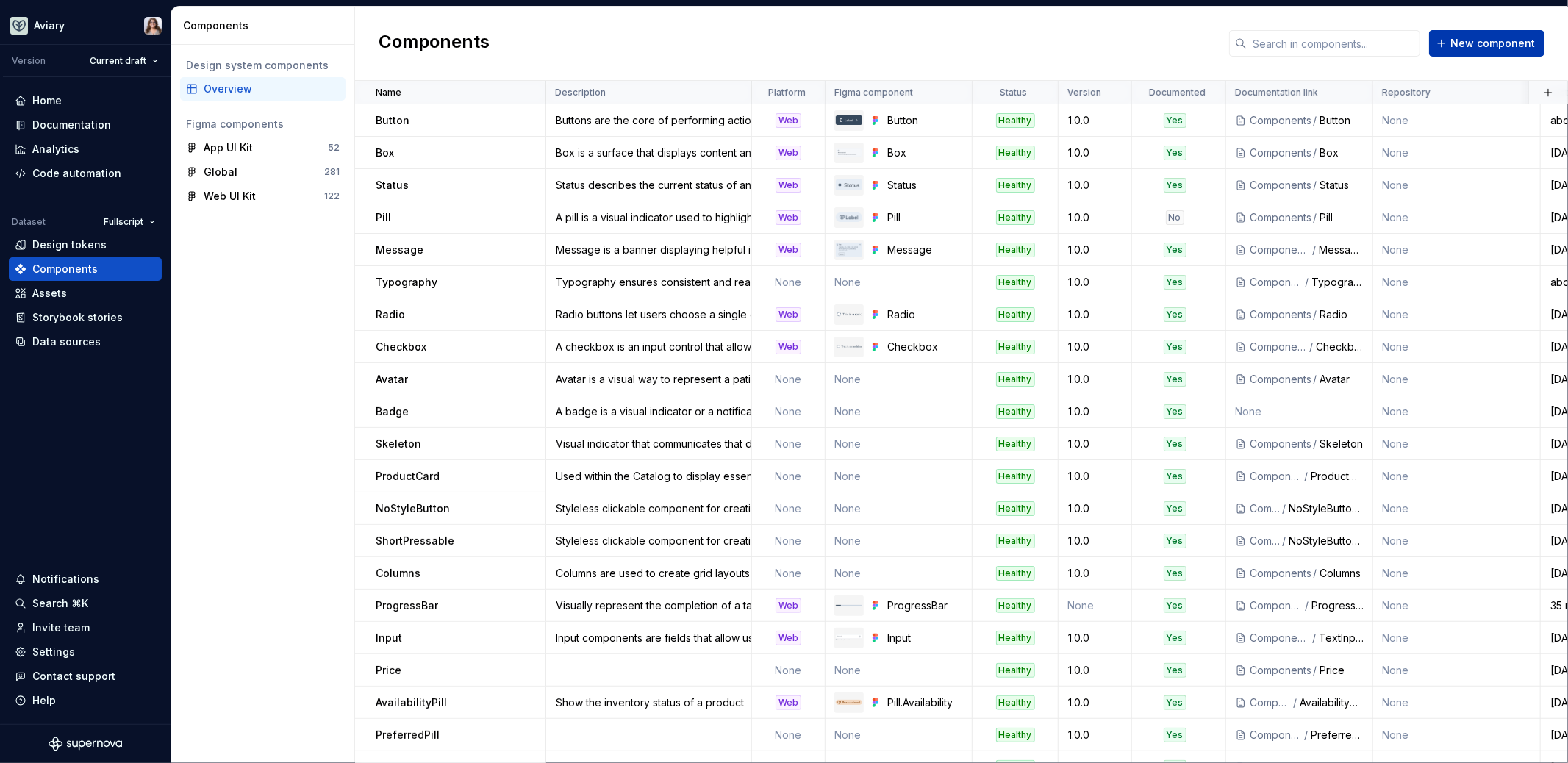
click at [1457, 41] on span "New component" at bounding box center [1493, 43] width 84 height 15
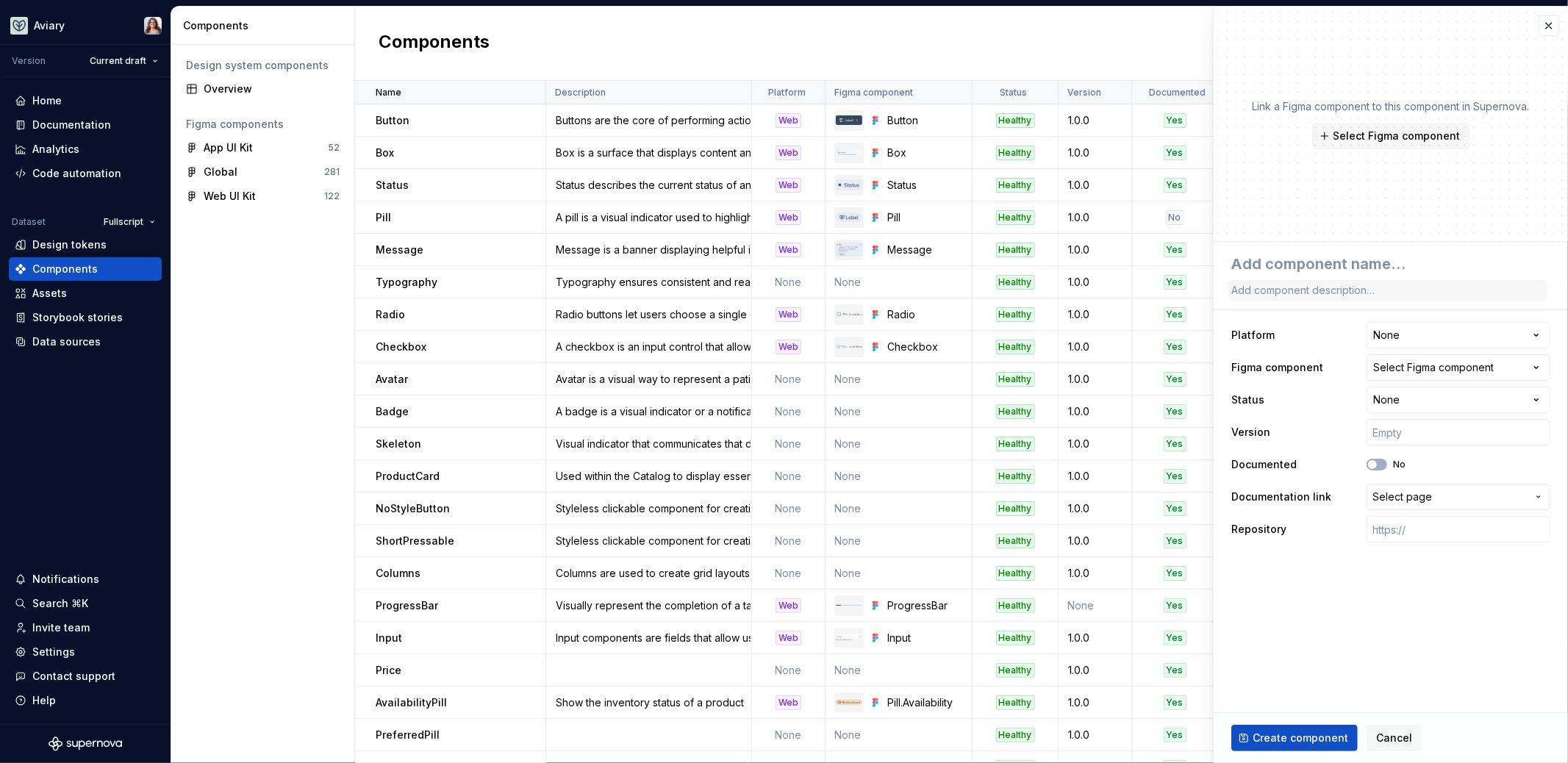
type textarea "*"
type textarea "D"
type textarea "*"
type textarea "Dr"
type textarea "*"
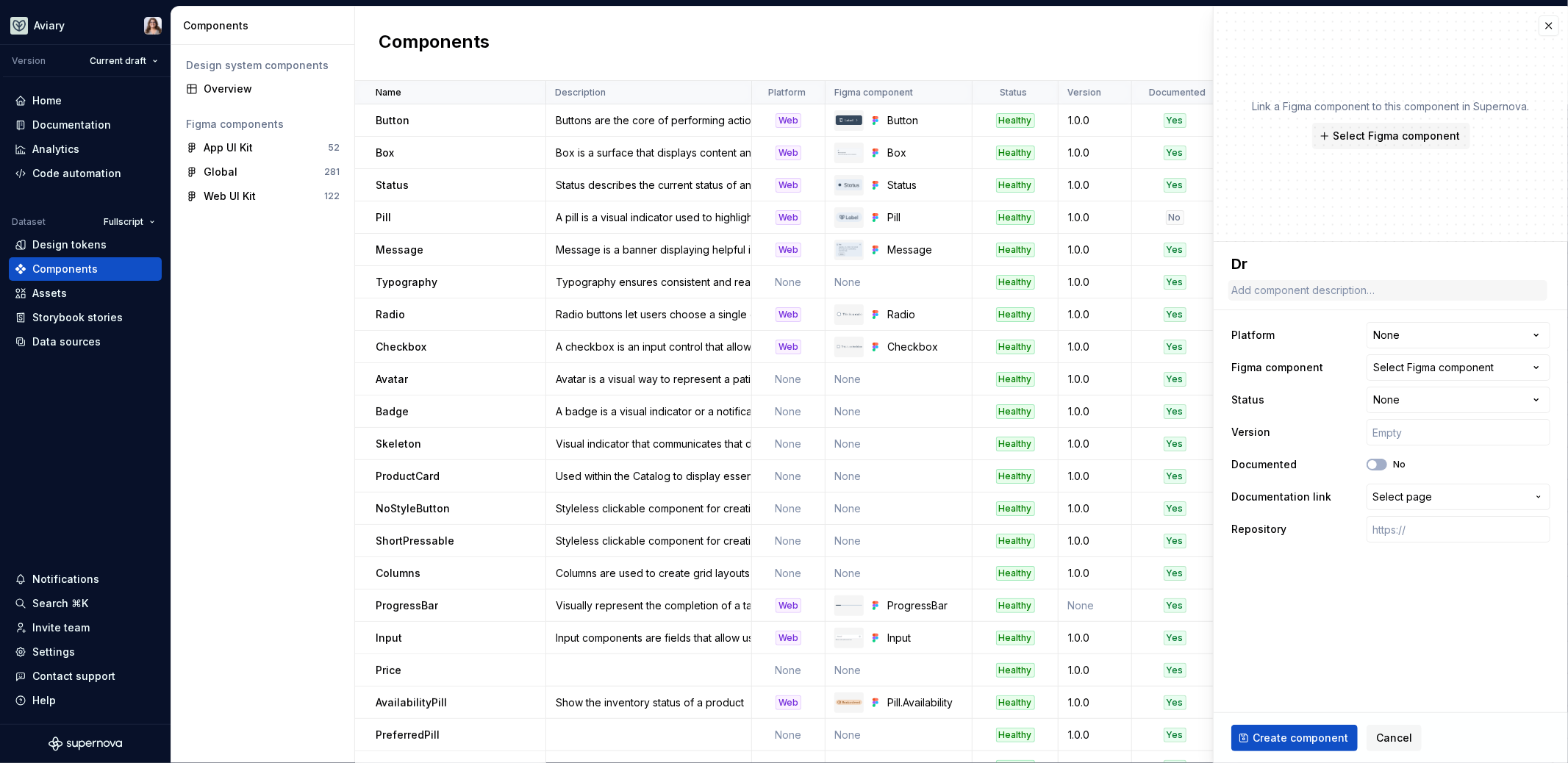
type textarea "Dro"
type textarea "*"
type textarea "Drop"
type textarea "*"
type textarea "Dropd"
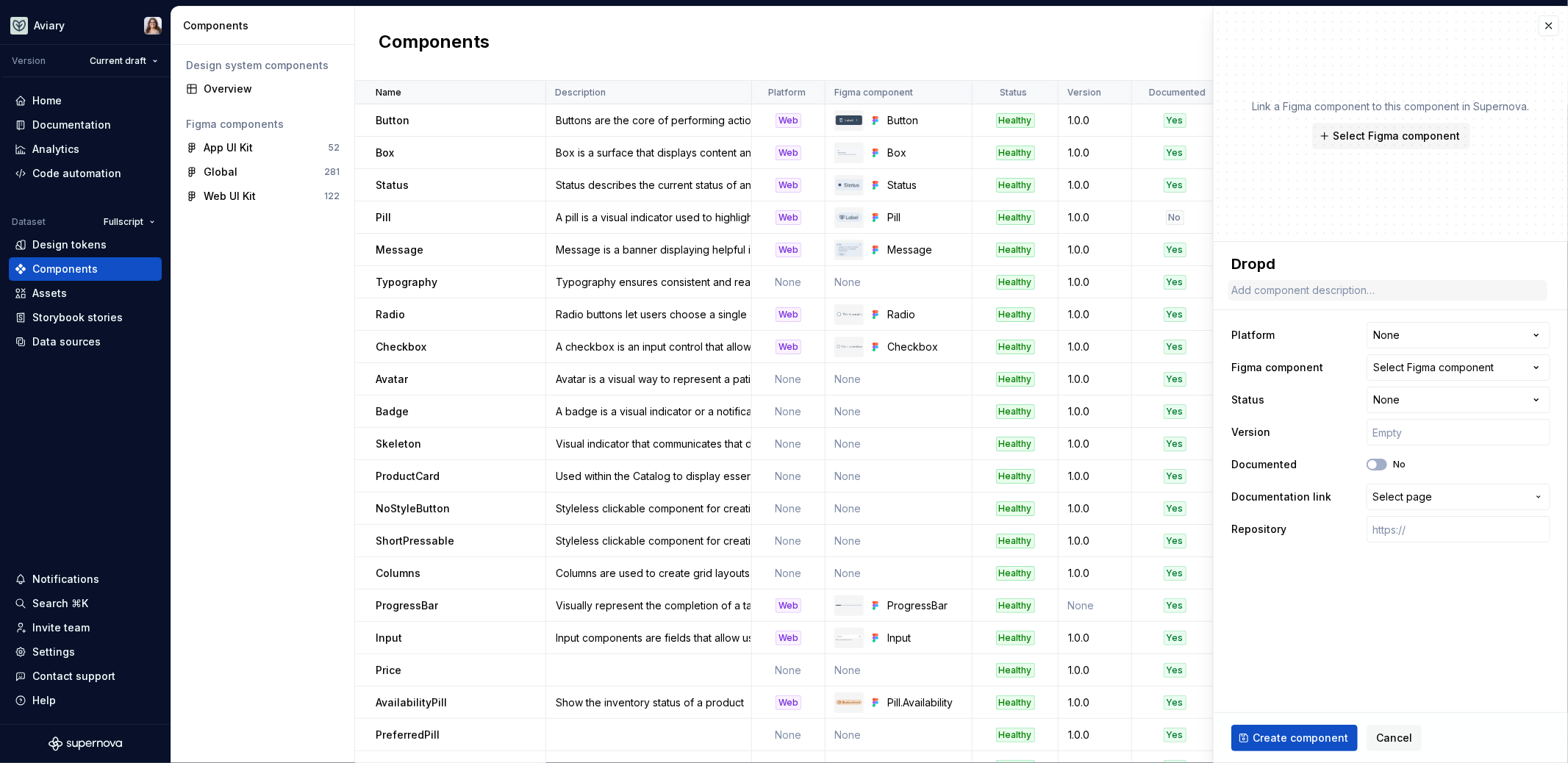
type textarea "*"
type textarea "Dropdo"
type textarea "*"
type textarea "Dropdow"
type textarea "*"
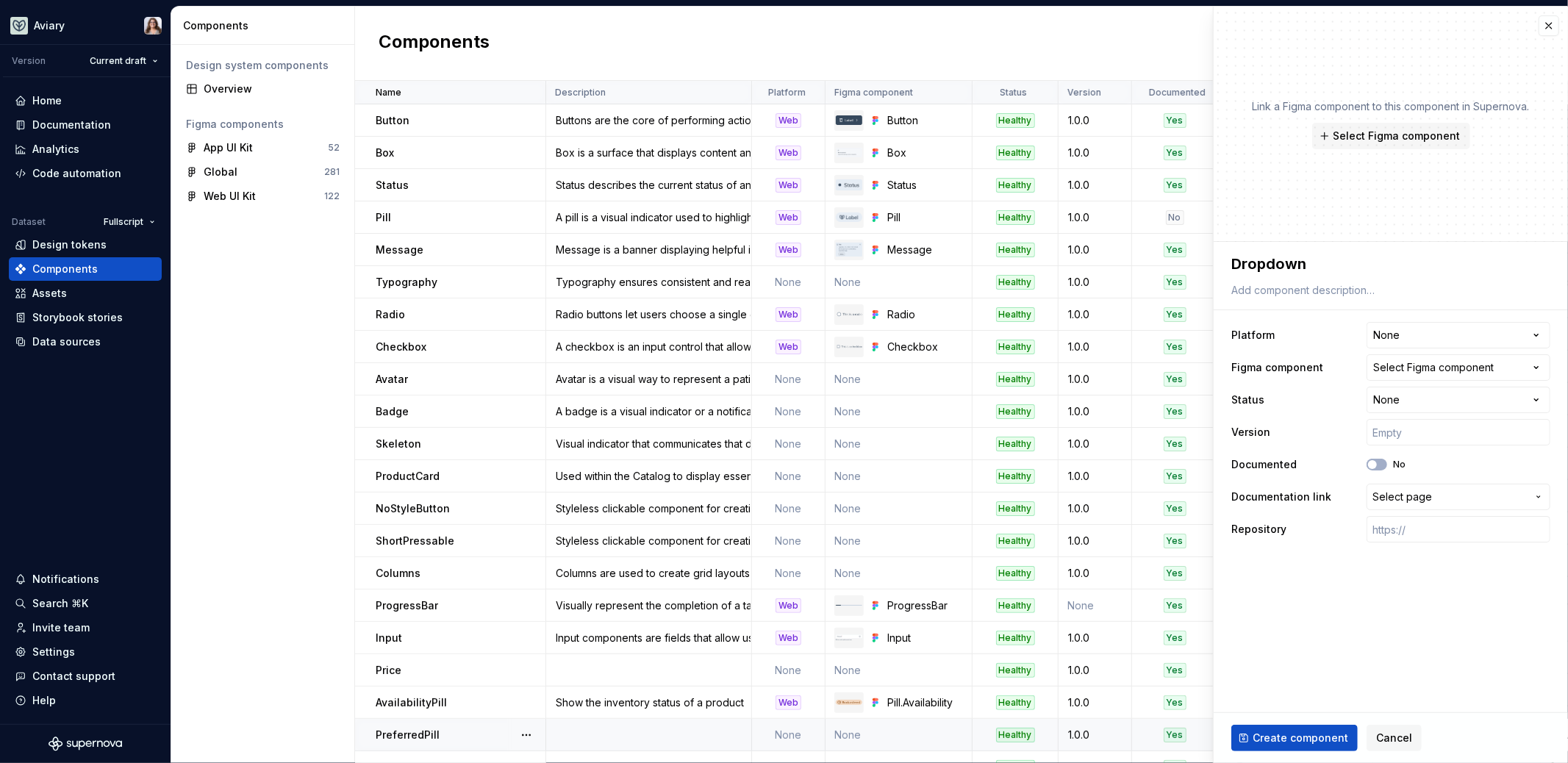
type textarea "Dropdown"
click at [1313, 261] on textarea "Dropdown" at bounding box center [1388, 264] width 319 height 27
type textarea "*"
type textarea "DropdownM"
type textarea "*"
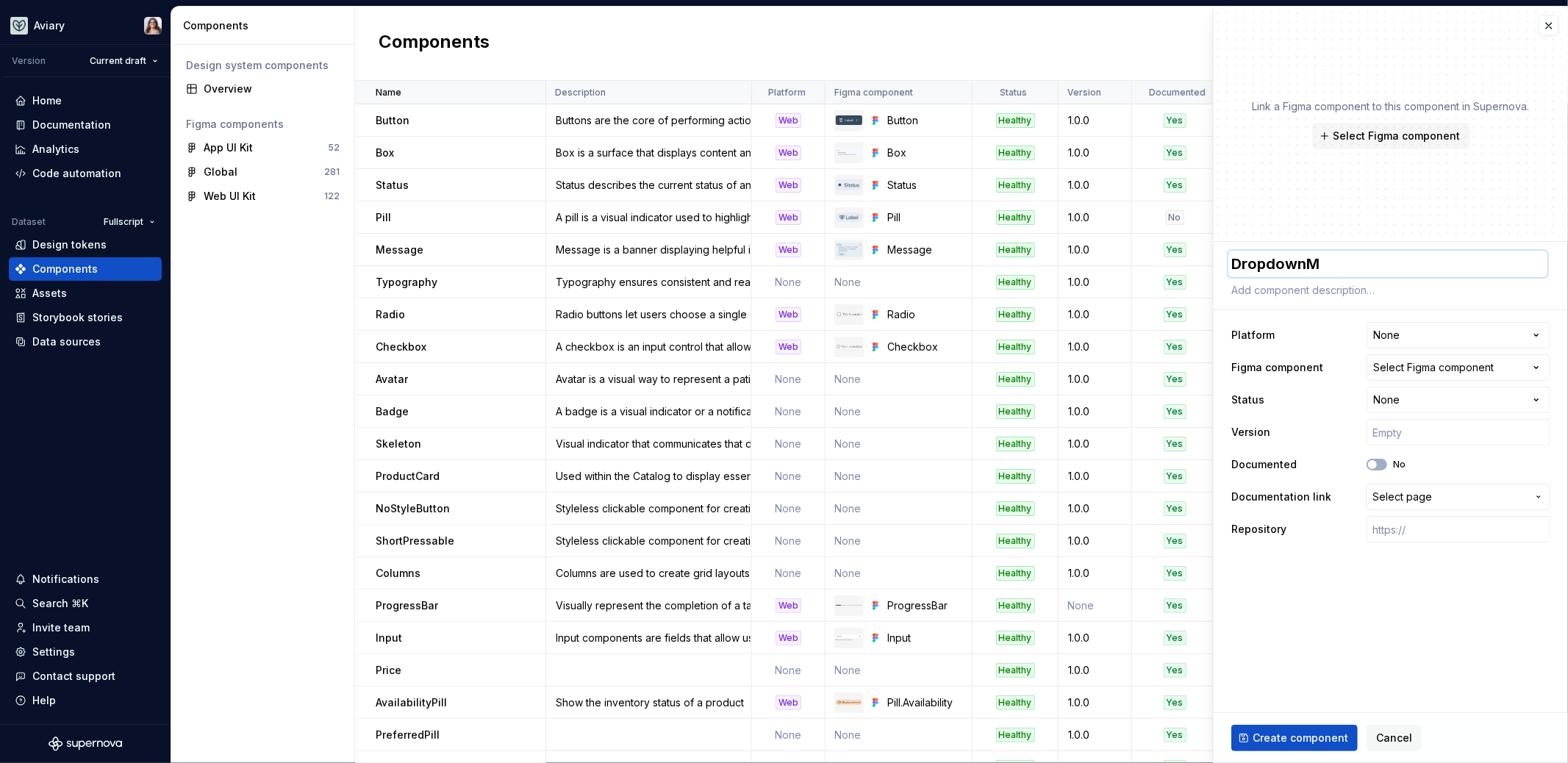
type textarea "DropdownMe"
type textarea "*"
type textarea "DropdownMen"
type textarea "*"
type textarea "DropdownMenu"
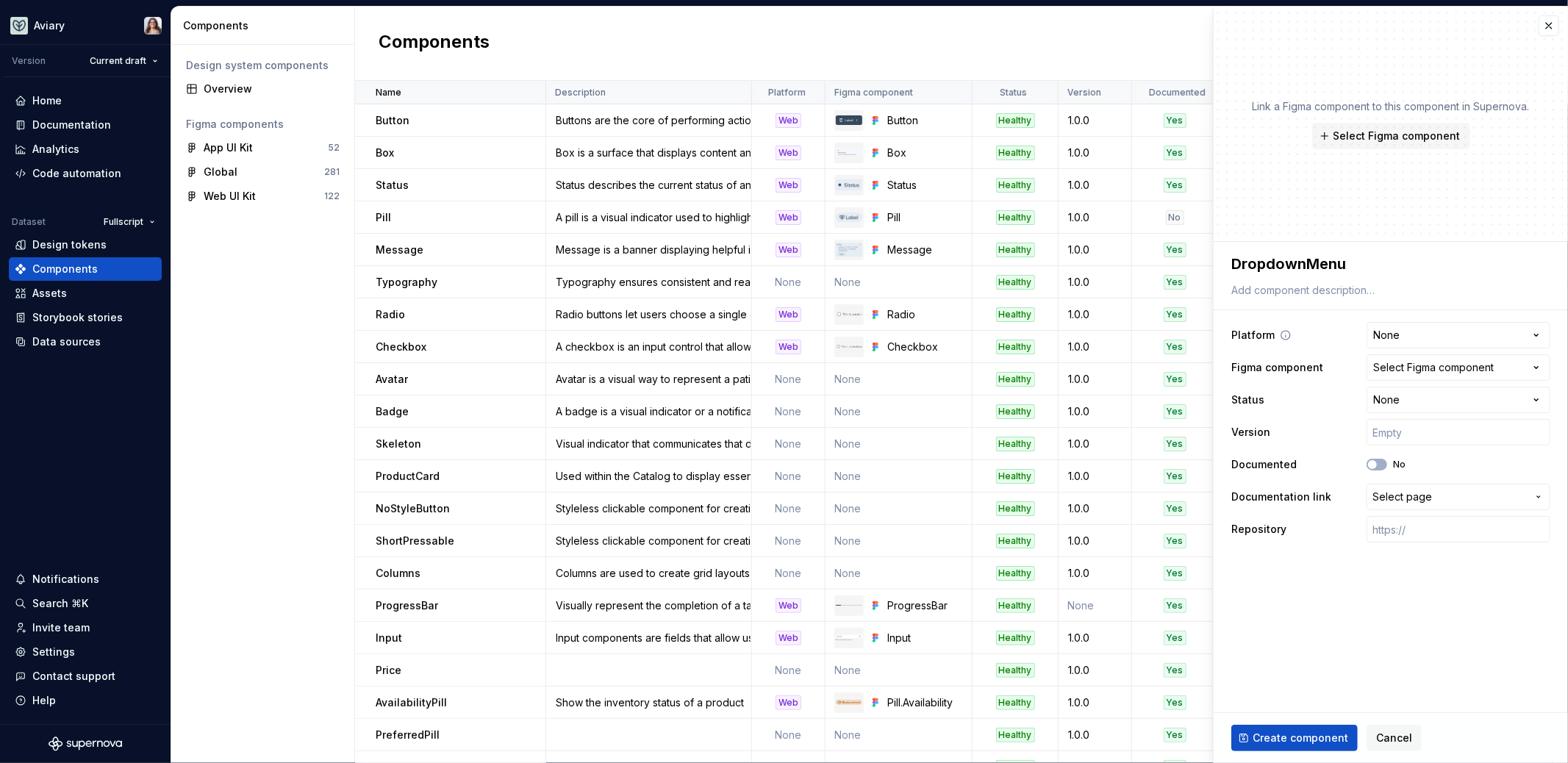
click at [1320, 322] on div "Platform None **** *** ***" at bounding box center [1391, 335] width 319 height 27
click at [1383, 342] on html "Aviary Version Current draft Home Documentation Analytics Code automation Datas…" at bounding box center [784, 382] width 1568 height 763
select select "**********"
type textarea "*"
click at [1395, 368] on div "Select Figma component" at bounding box center [1433, 367] width 120 height 15
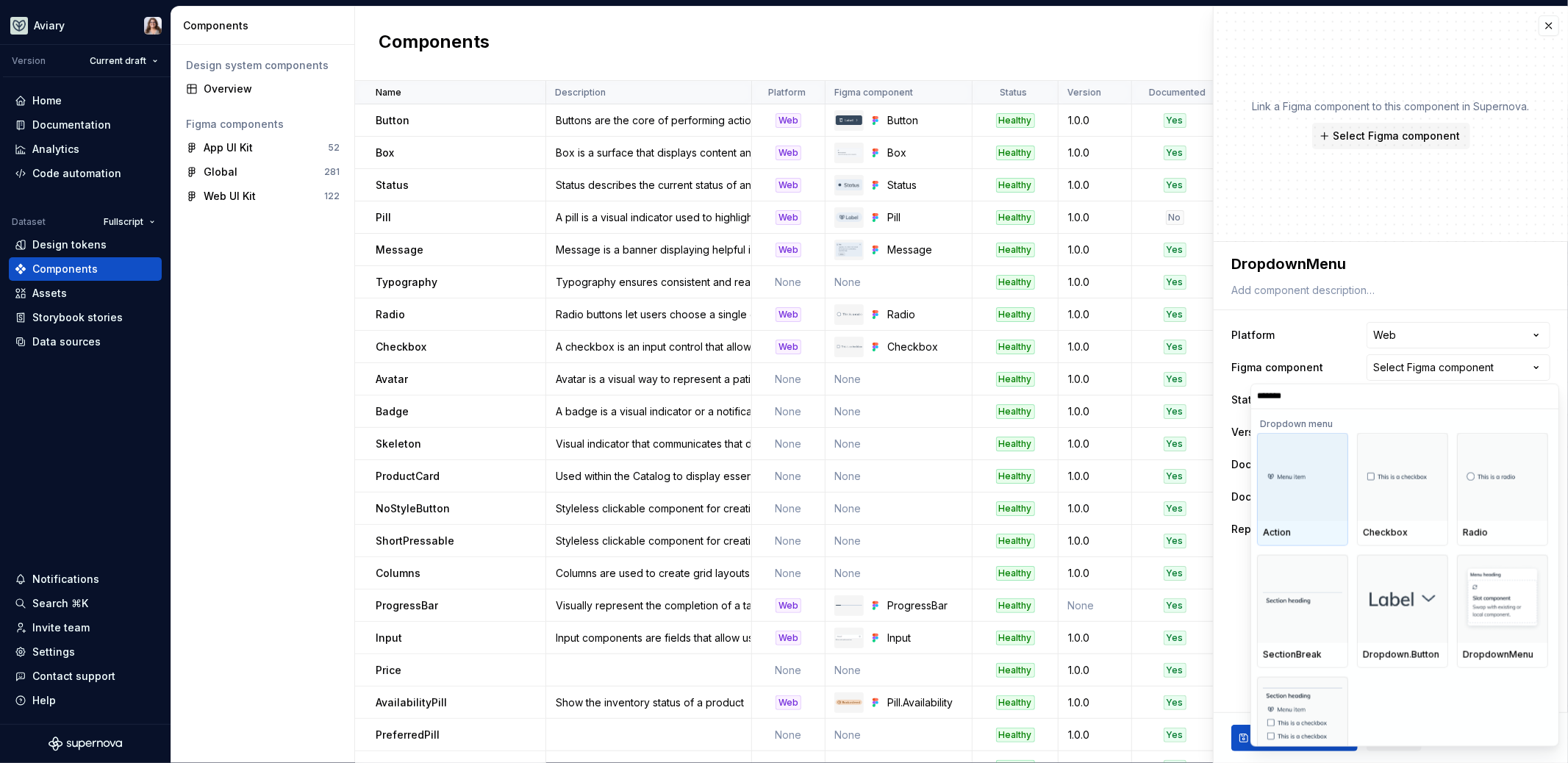
type input "********"
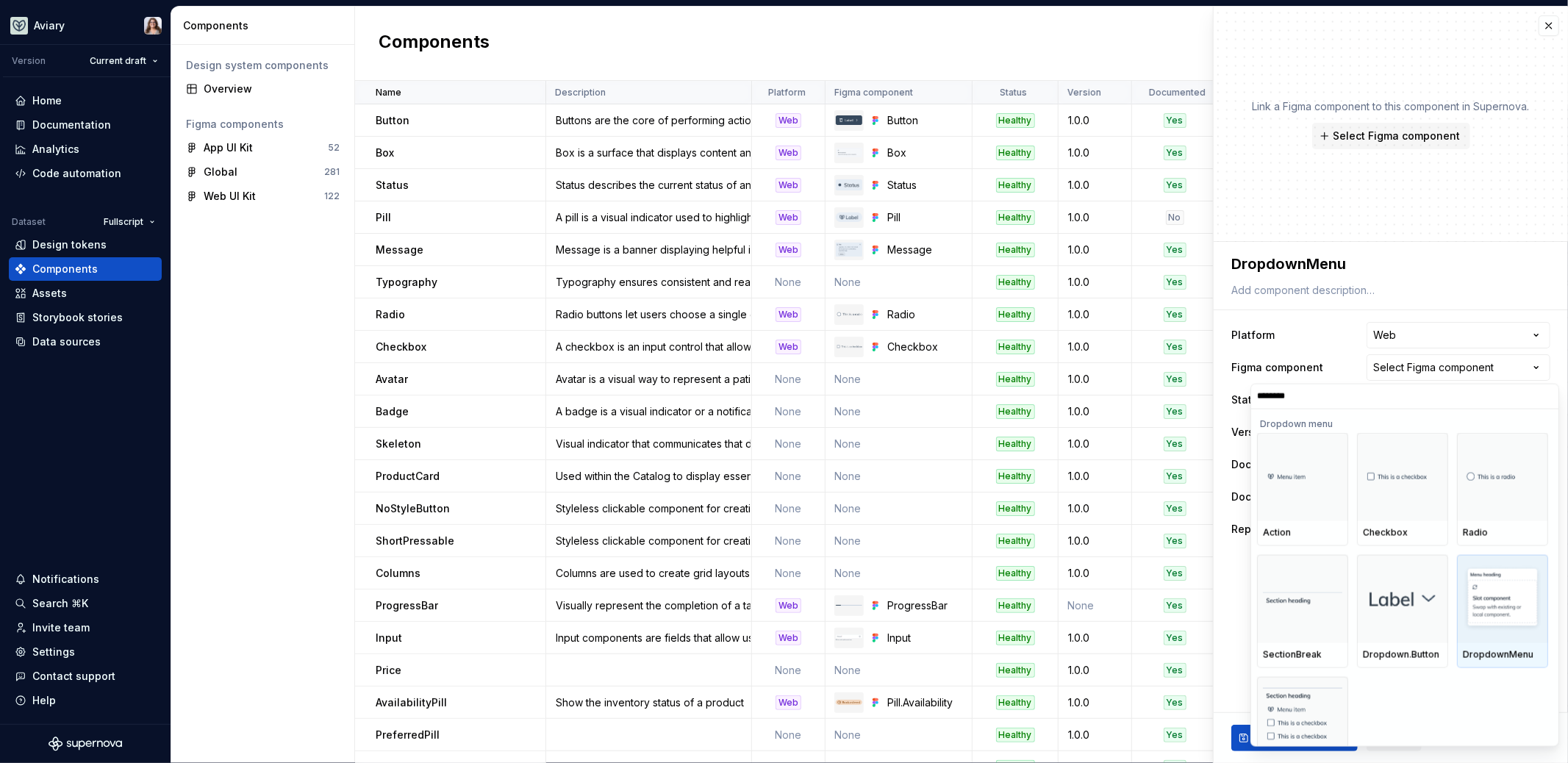
click at [1504, 609] on img at bounding box center [1503, 598] width 80 height 66
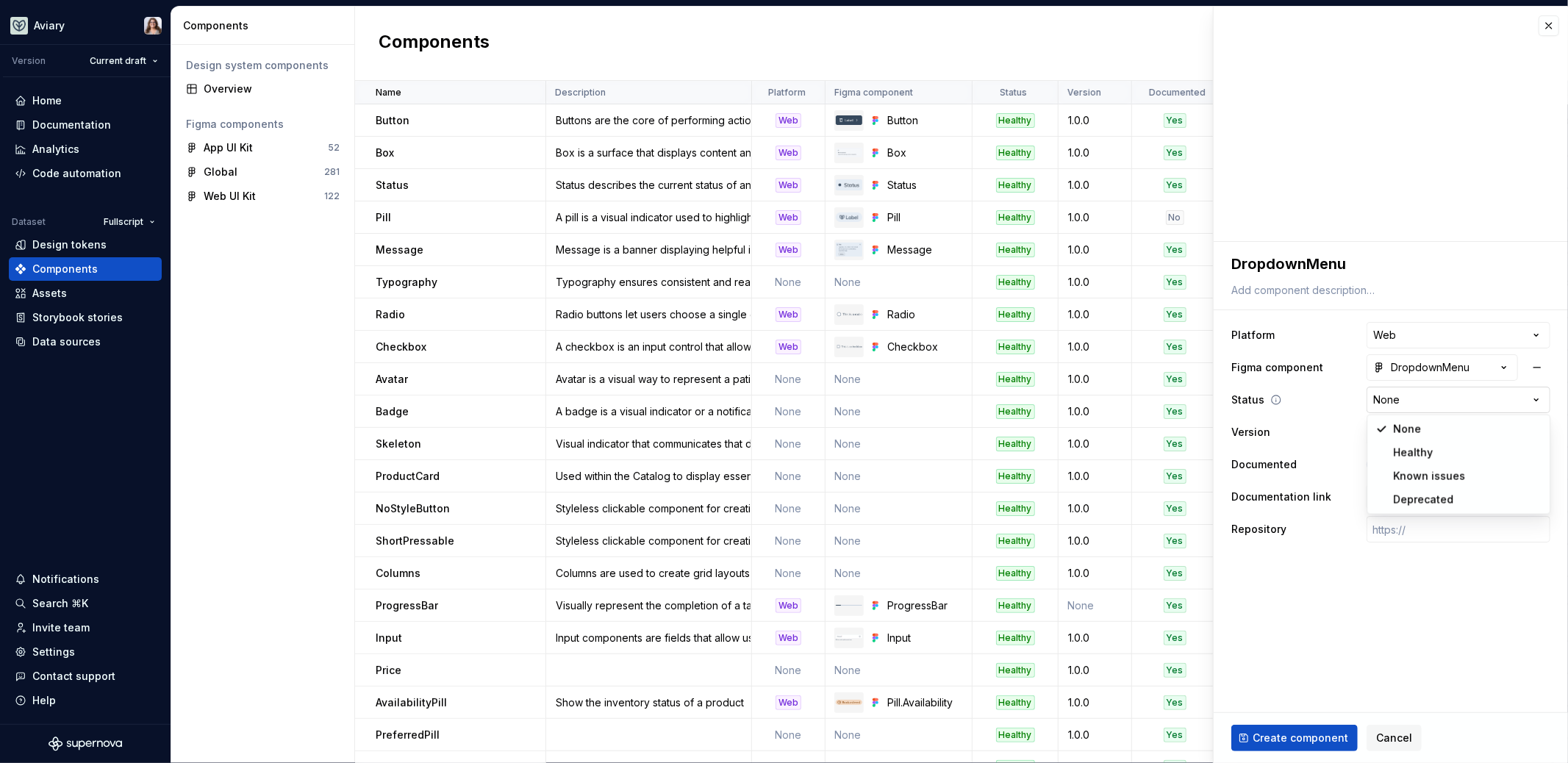
click at [1400, 401] on html "Aviary Version Current draft Home Documentation Analytics Code automation Datas…" at bounding box center [784, 382] width 1568 height 763
click at [1325, 411] on html "Aviary Version Current draft Home Documentation Analytics Code automation Datas…" at bounding box center [784, 382] width 1568 height 763
click at [1403, 496] on span "Select page" at bounding box center [1402, 496] width 60 height 15
click at [1336, 683] on html "Aviary Version Current draft Home Documentation Analytics Code automation Datas…" at bounding box center [784, 382] width 1568 height 763
click at [1402, 531] on input "text" at bounding box center [1458, 529] width 184 height 27
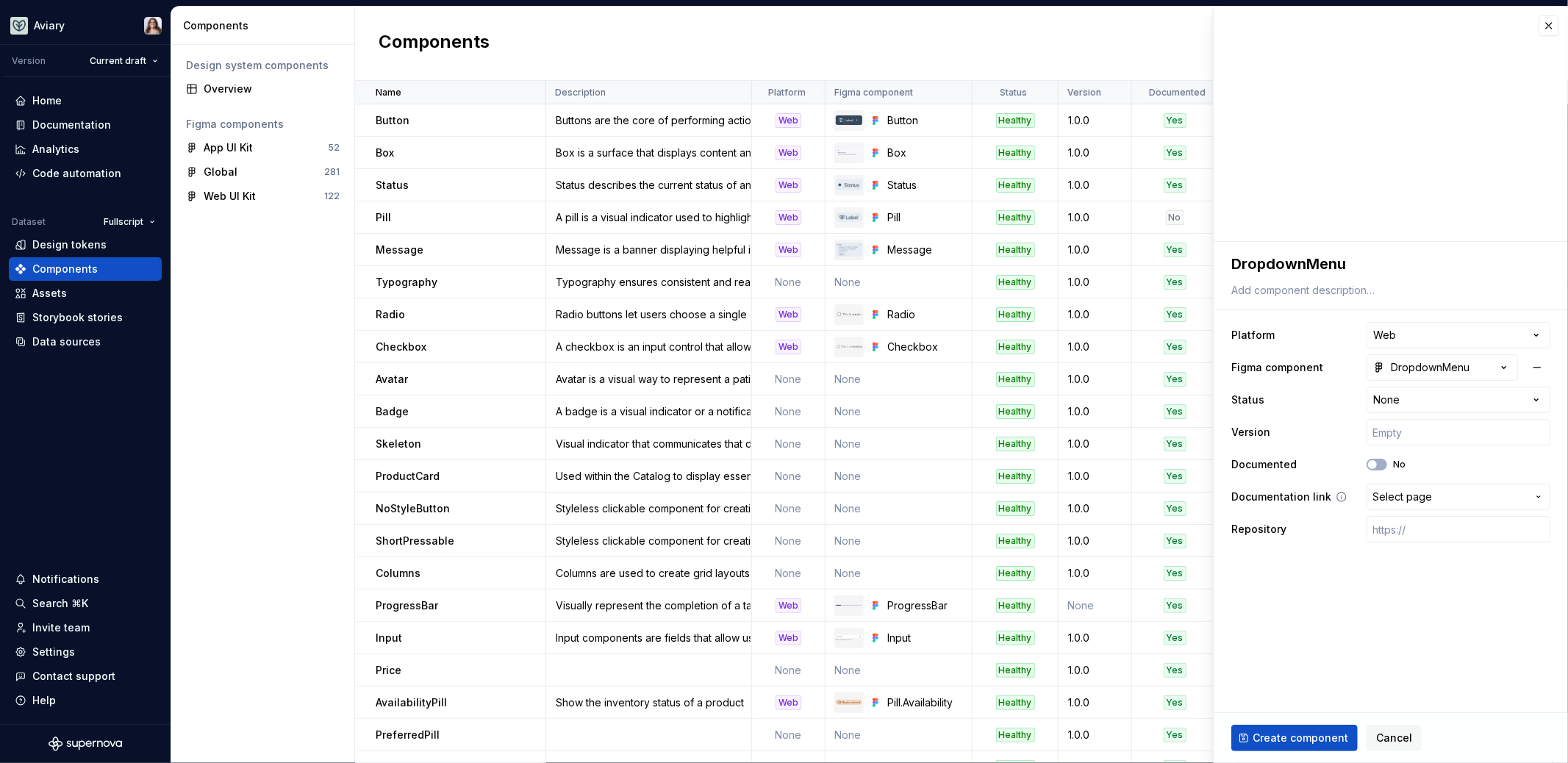
type textarea "*"
click at [1401, 507] on button "Select page" at bounding box center [1458, 496] width 184 height 27
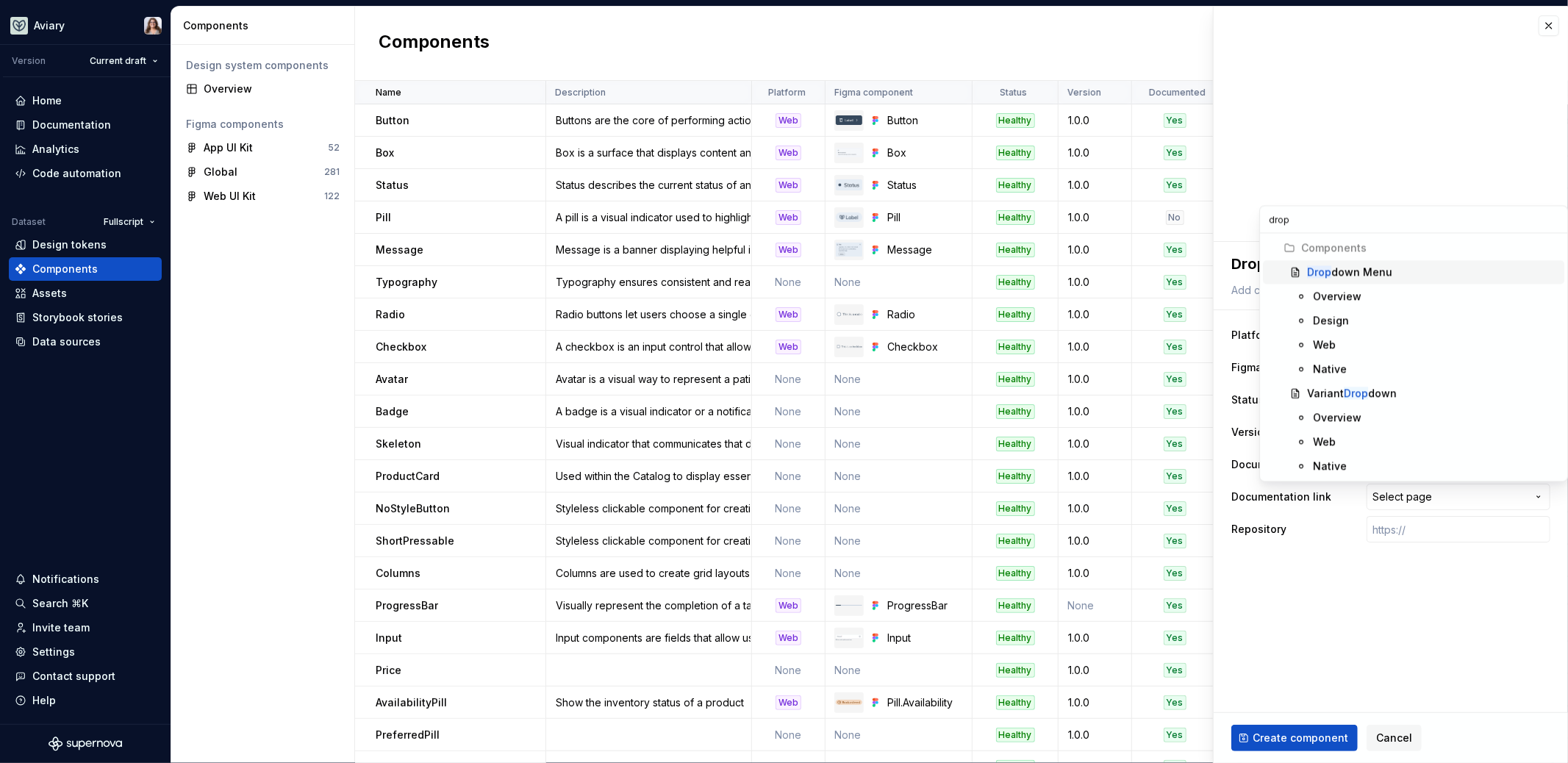
type input "drop"
click at [1384, 267] on div "Drop down Menu" at bounding box center [1350, 271] width 85 height 15
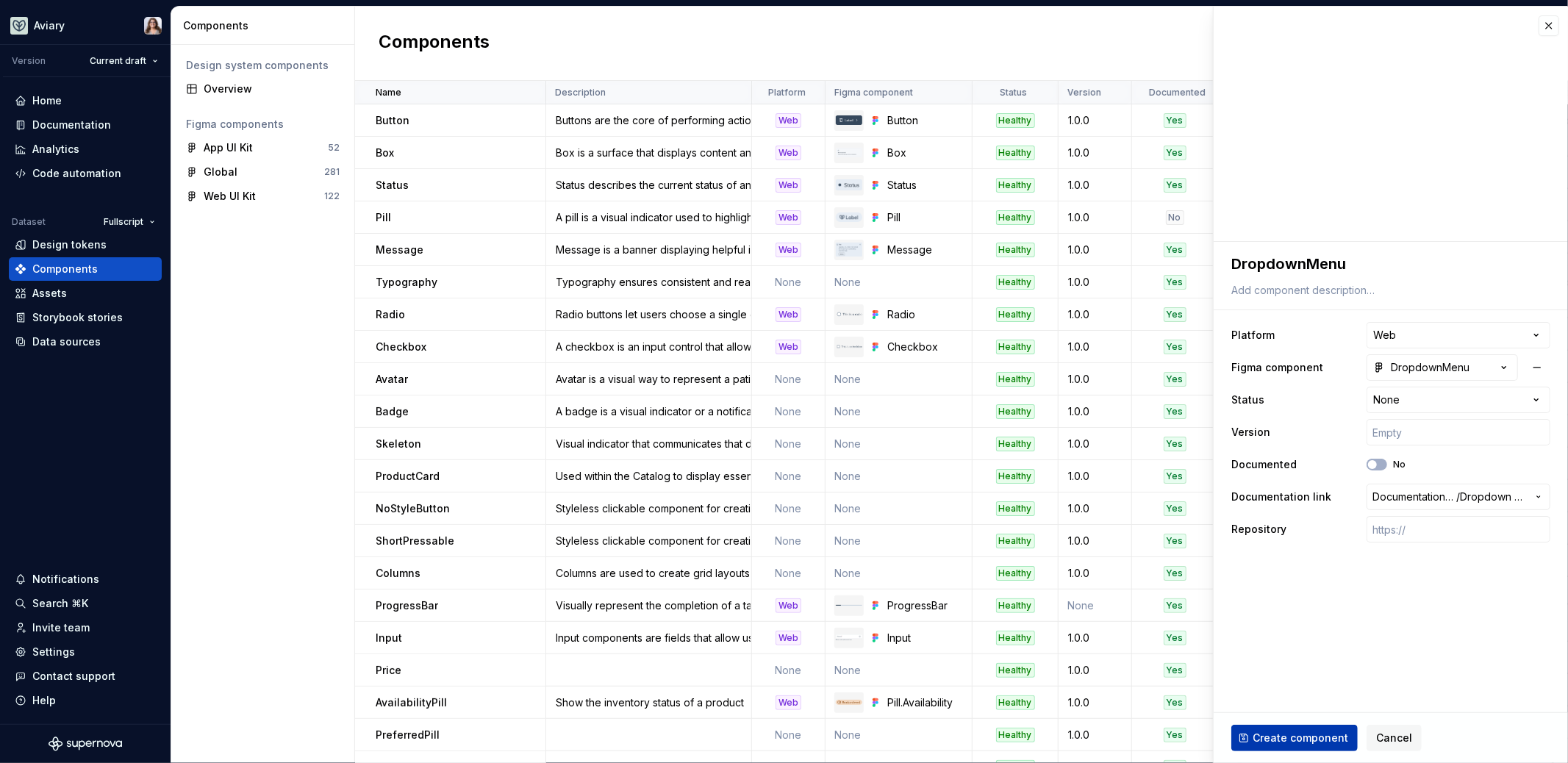
click at [1284, 736] on span "Create component" at bounding box center [1301, 738] width 96 height 15
type textarea "*"
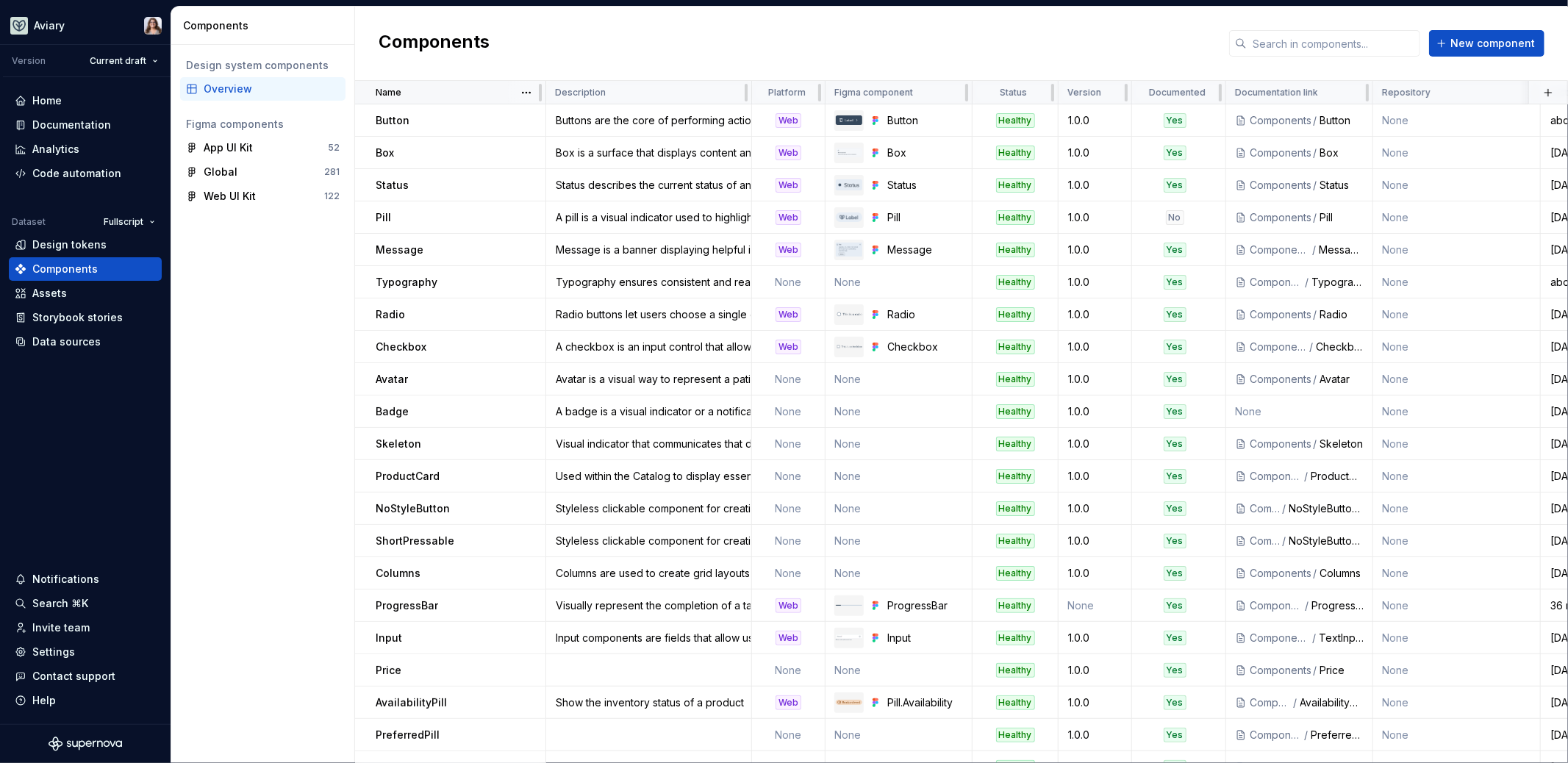
click at [427, 93] on div "Name" at bounding box center [456, 92] width 161 height 11
click at [521, 90] on html "Aviary Version Current draft Home Documentation Analytics Code automation Datas…" at bounding box center [784, 382] width 1568 height 763
click at [563, 120] on div "Sort ascending" at bounding box center [591, 120] width 96 height 15
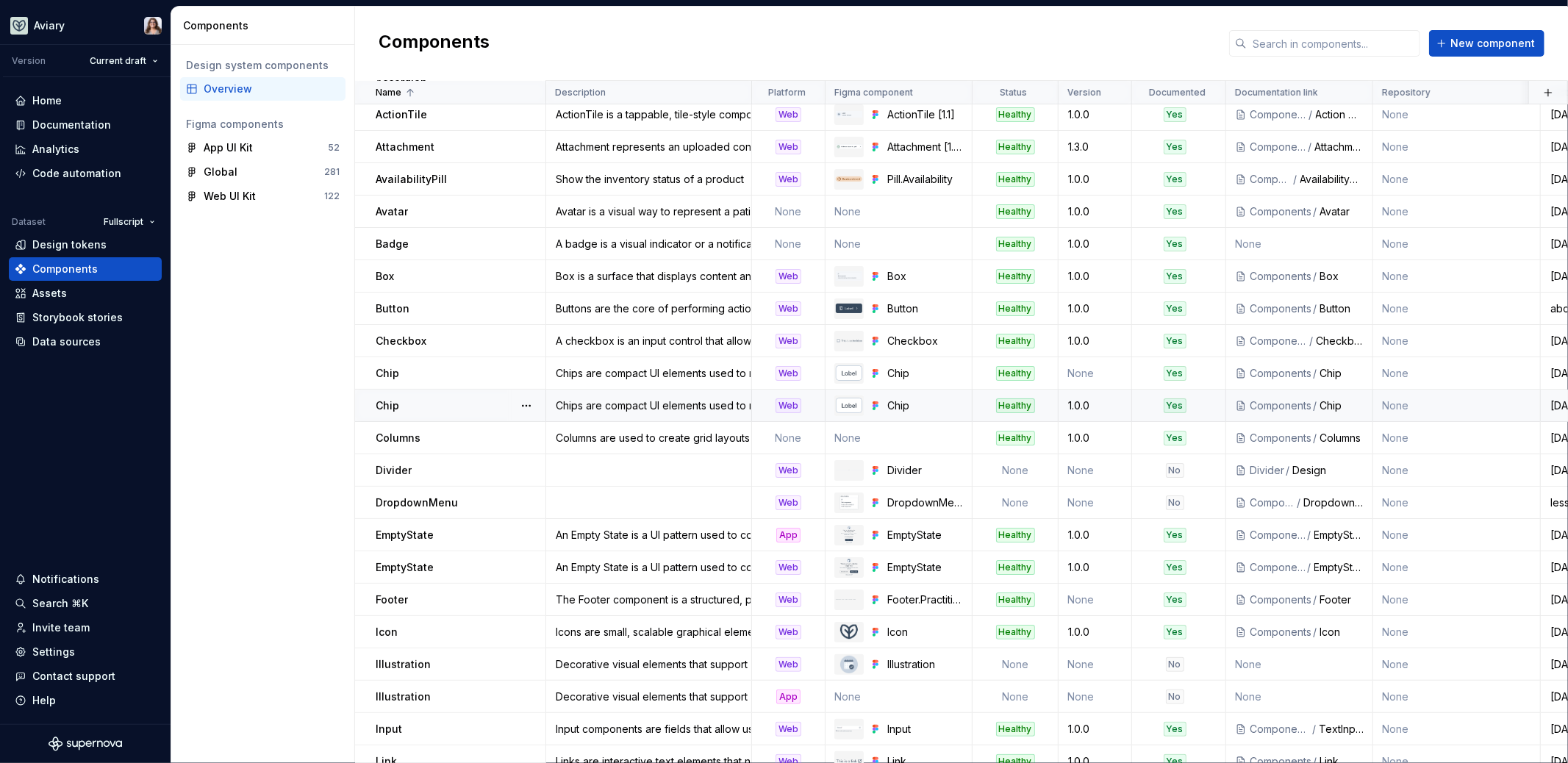
scroll to position [39, 0]
click at [44, 122] on div "Documentation" at bounding box center [71, 124] width 79 height 15
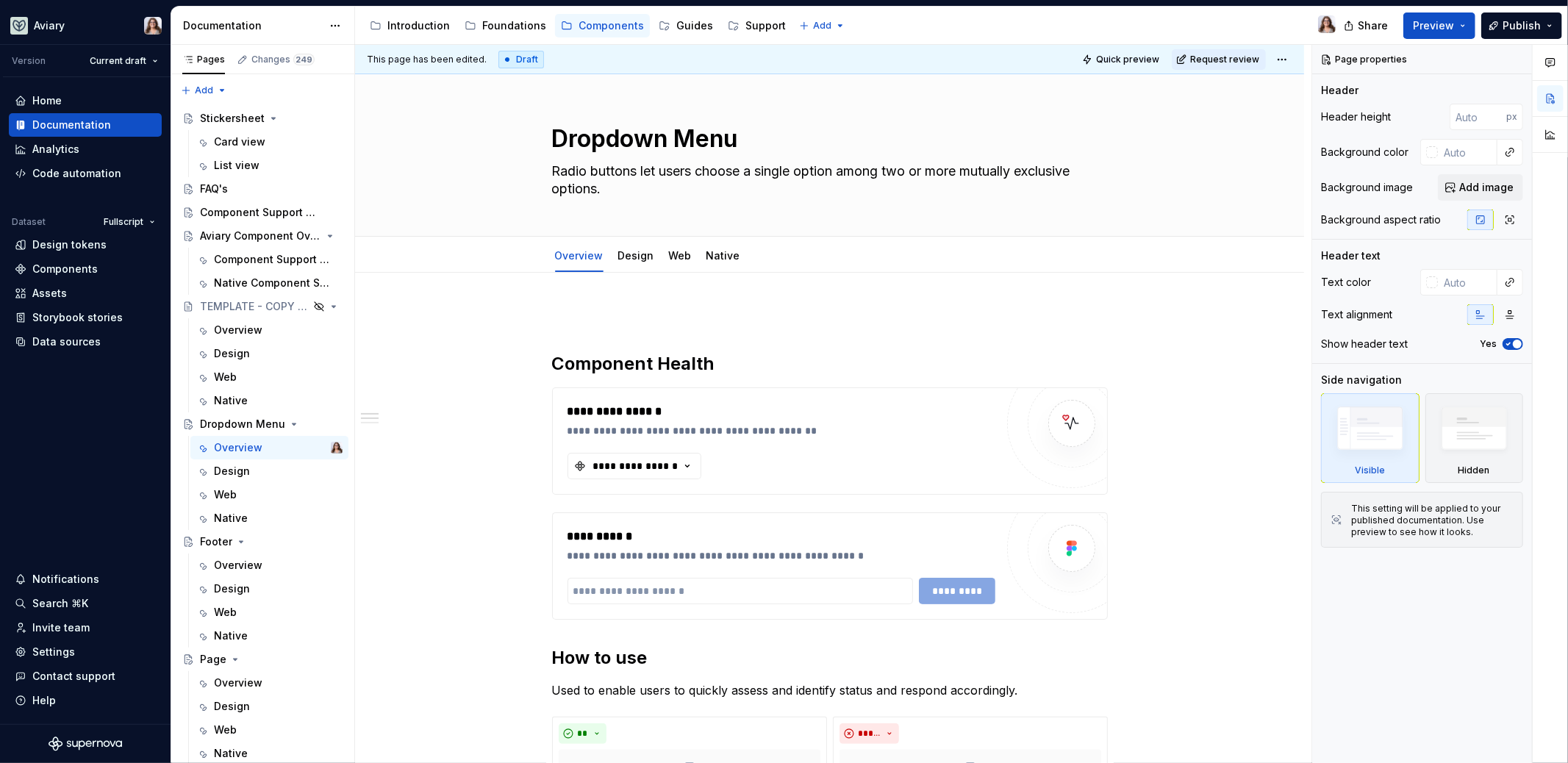
type textarea "*"
click at [612, 313] on p at bounding box center [829, 316] width 556 height 18
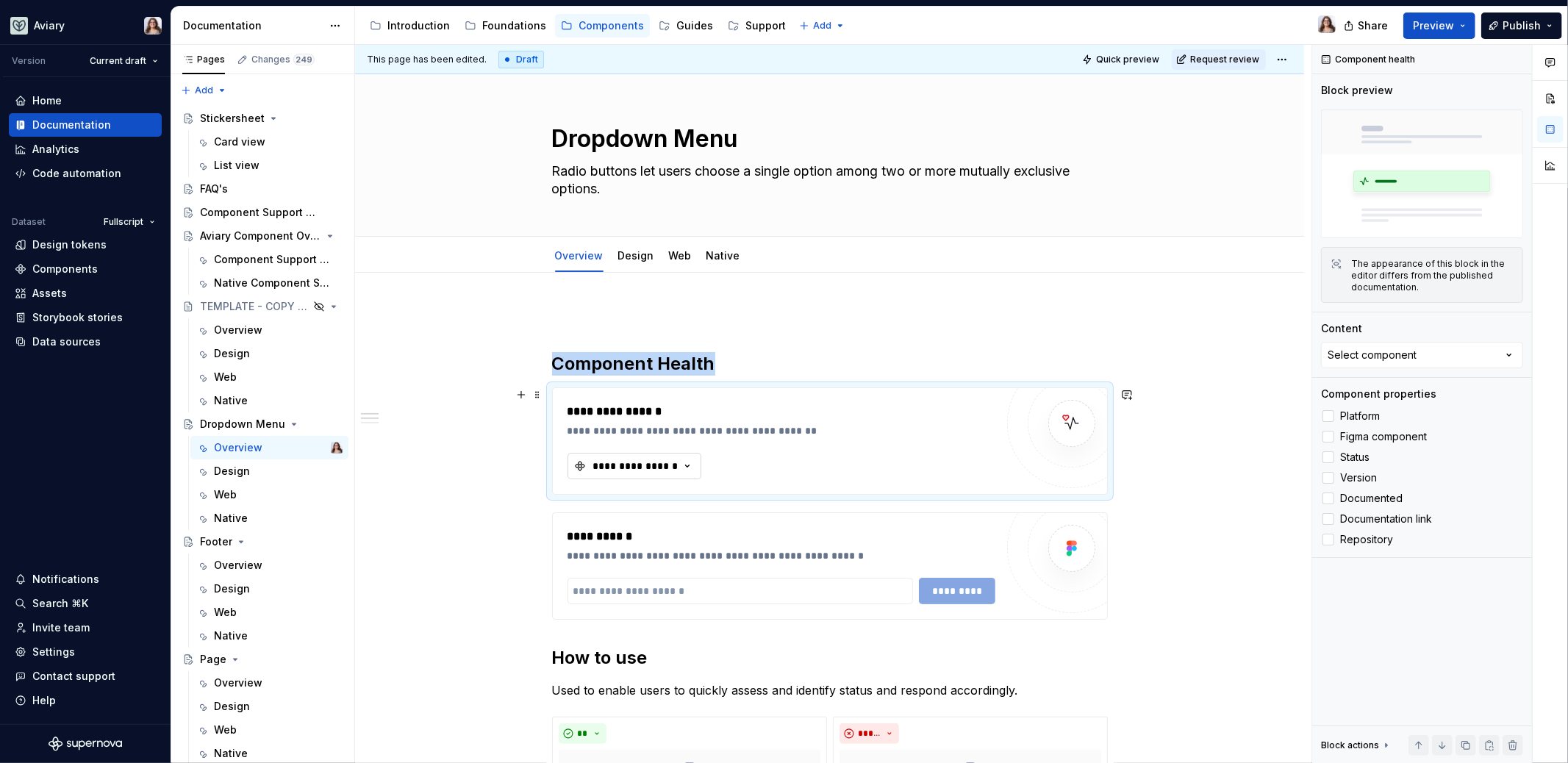
click at [659, 462] on div "**********" at bounding box center [635, 466] width 88 height 15
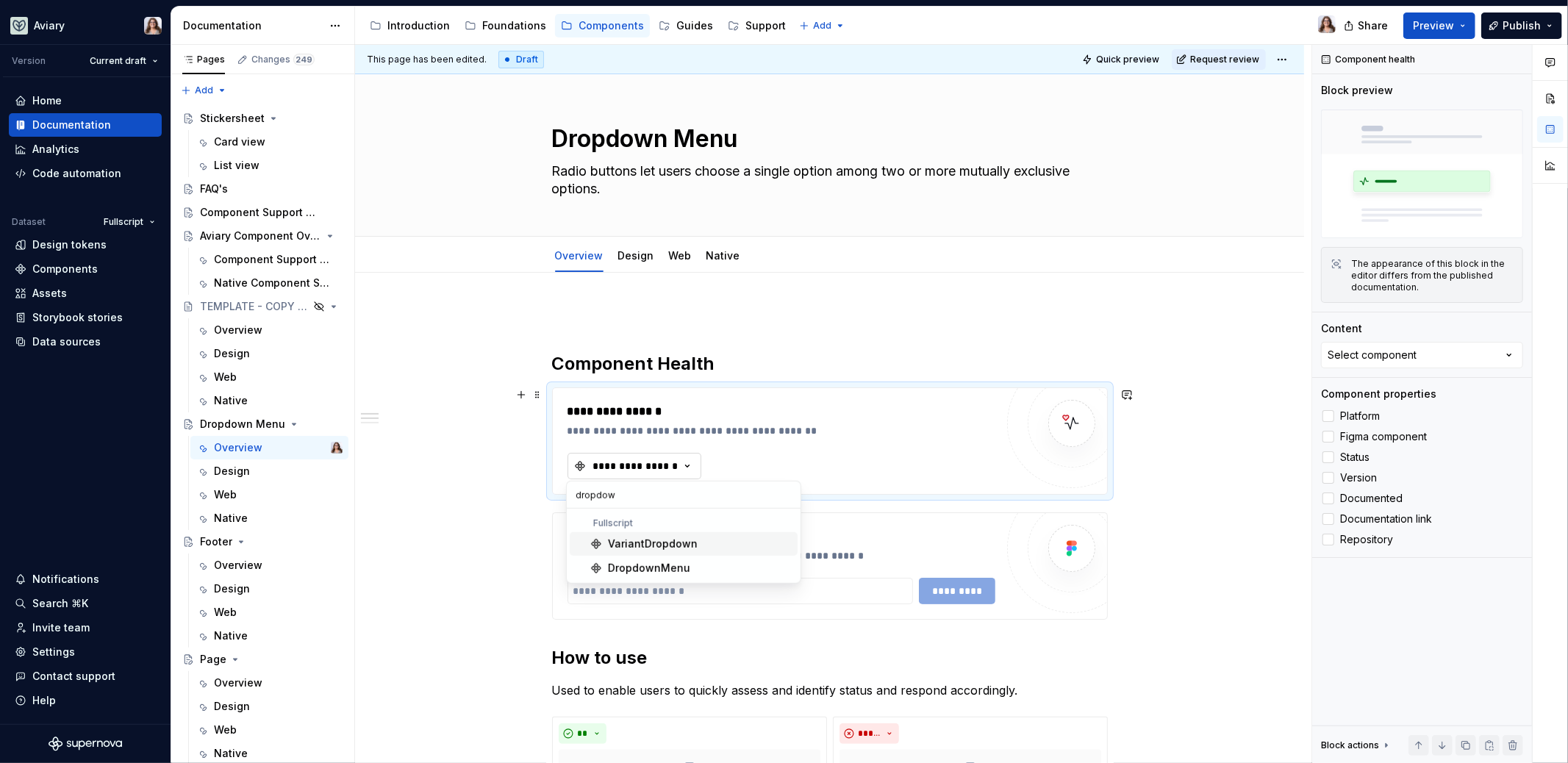
type input "dropdown"
click at [635, 568] on div "DropdownMenu" at bounding box center [648, 568] width 82 height 15
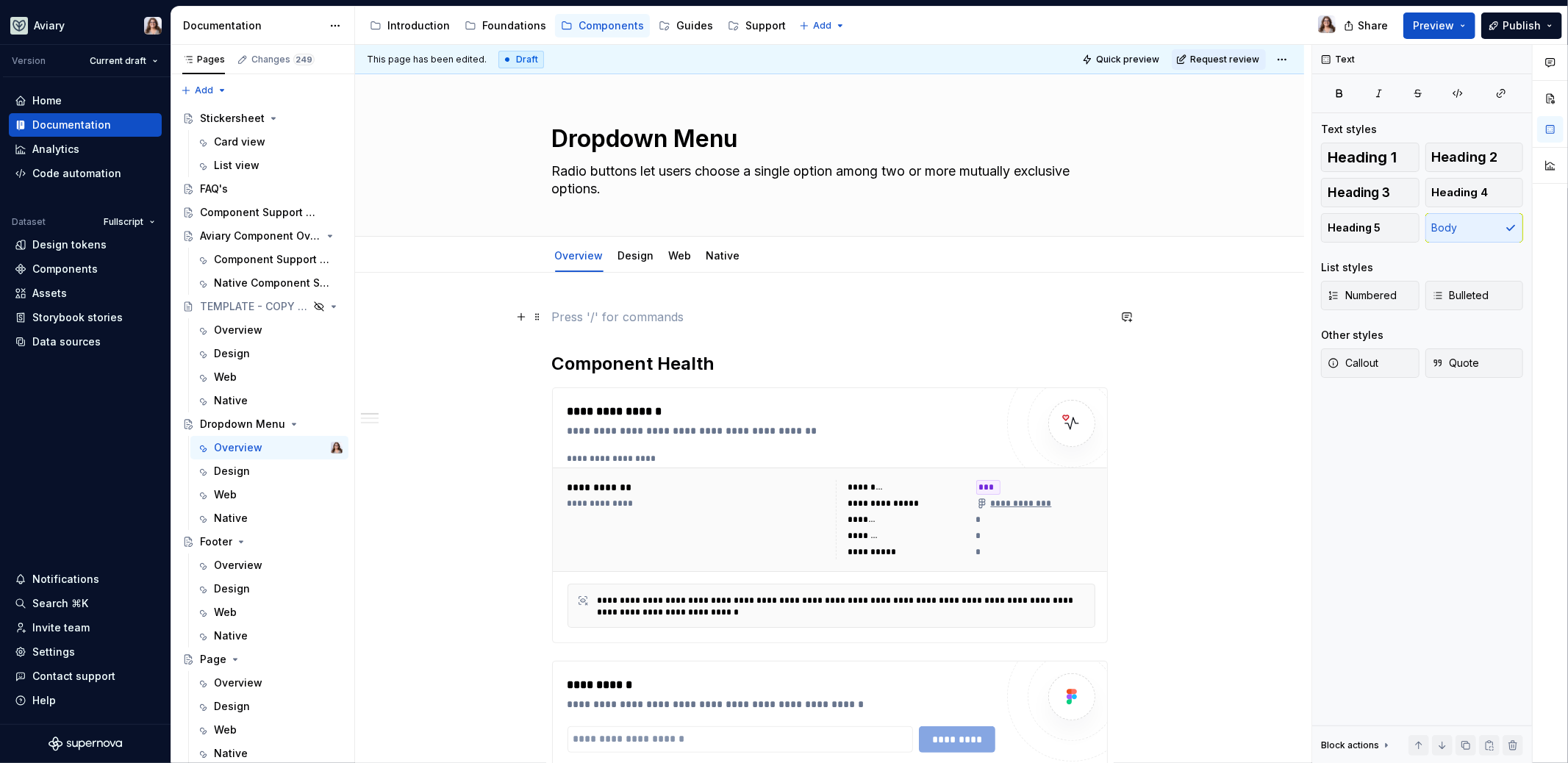
click at [759, 313] on p at bounding box center [829, 316] width 556 height 18
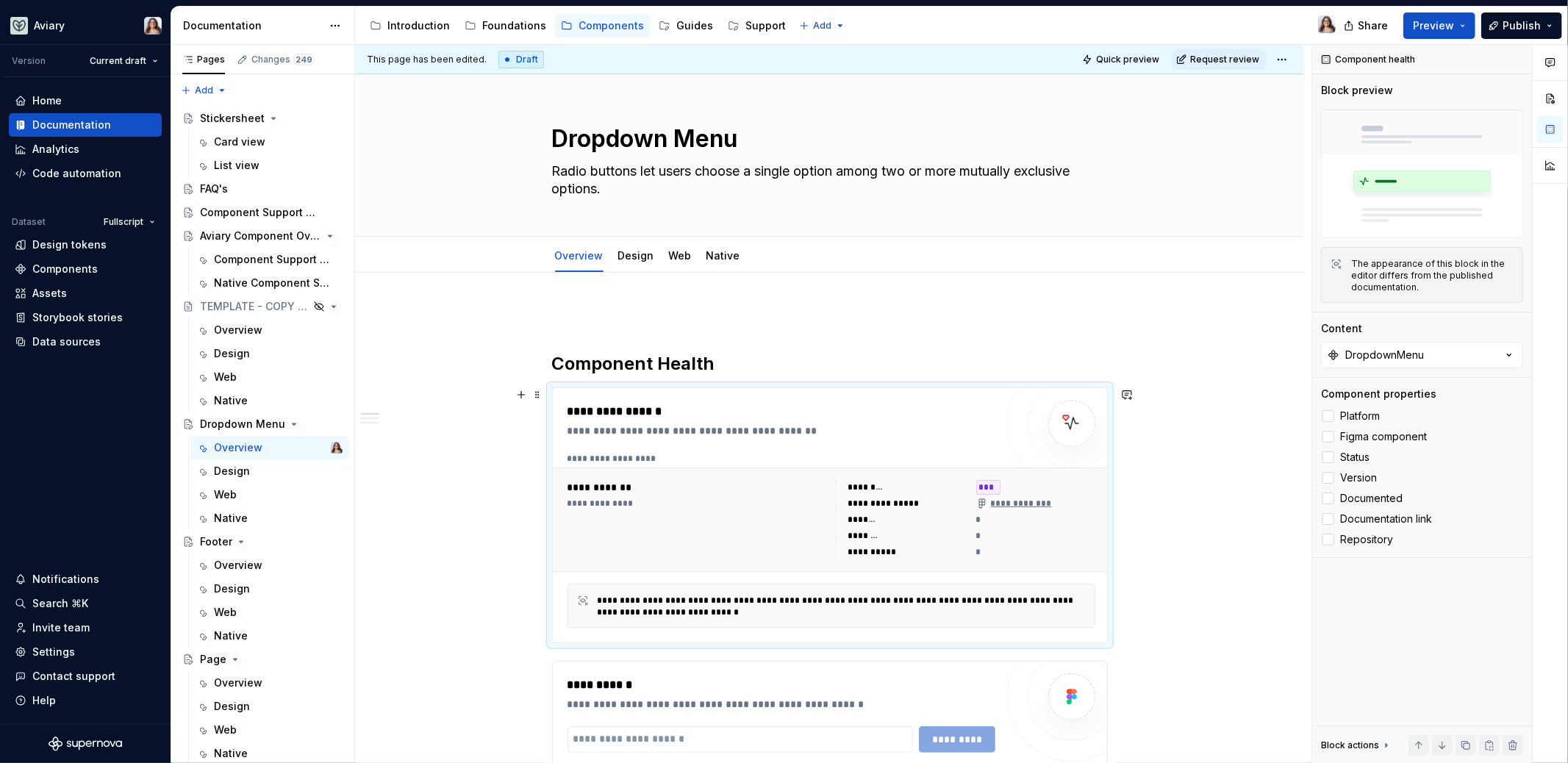
click at [767, 501] on div "**********" at bounding box center [697, 503] width 260 height 11
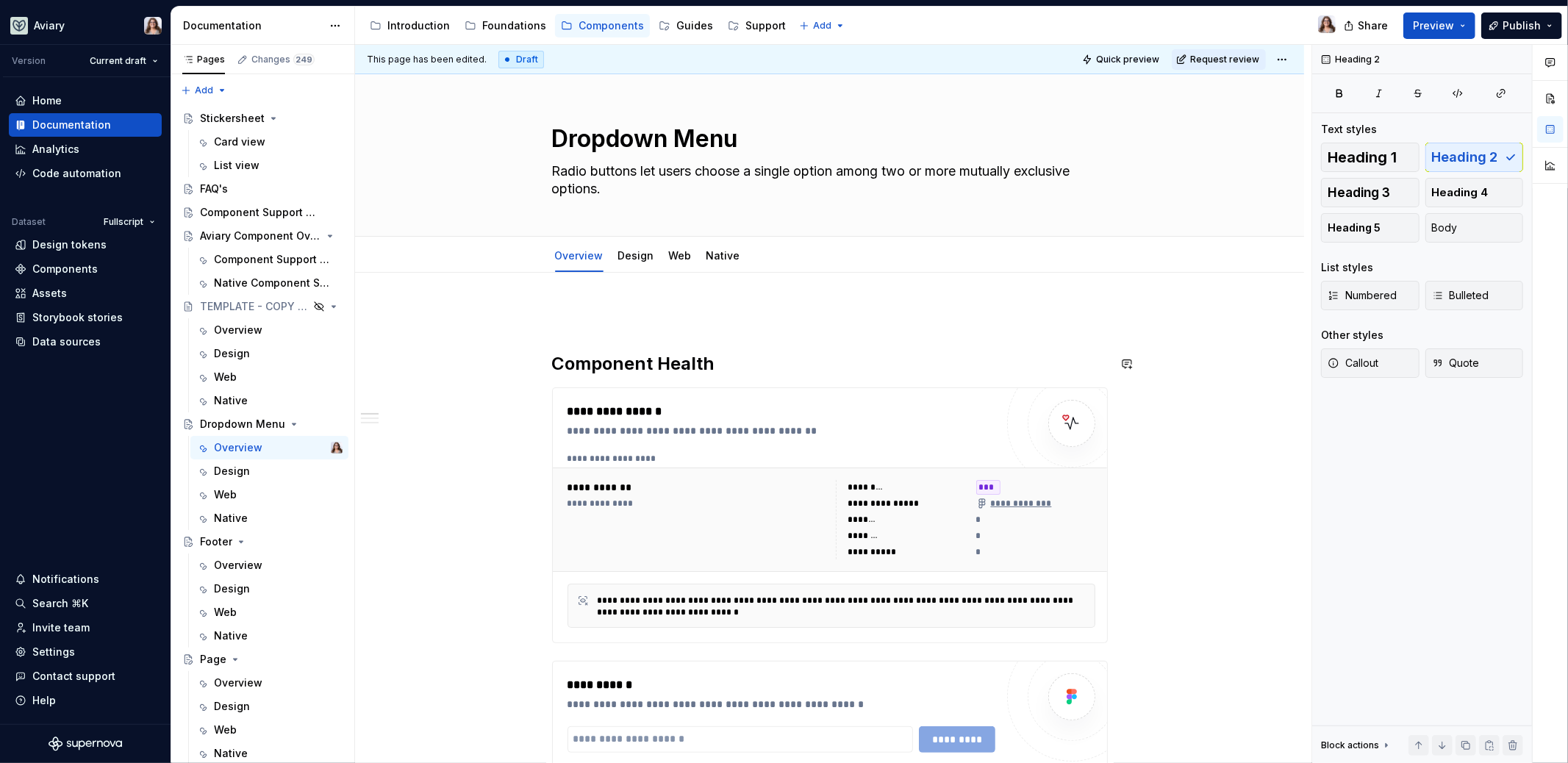
click at [937, 342] on div "**********" at bounding box center [829, 741] width 556 height 866
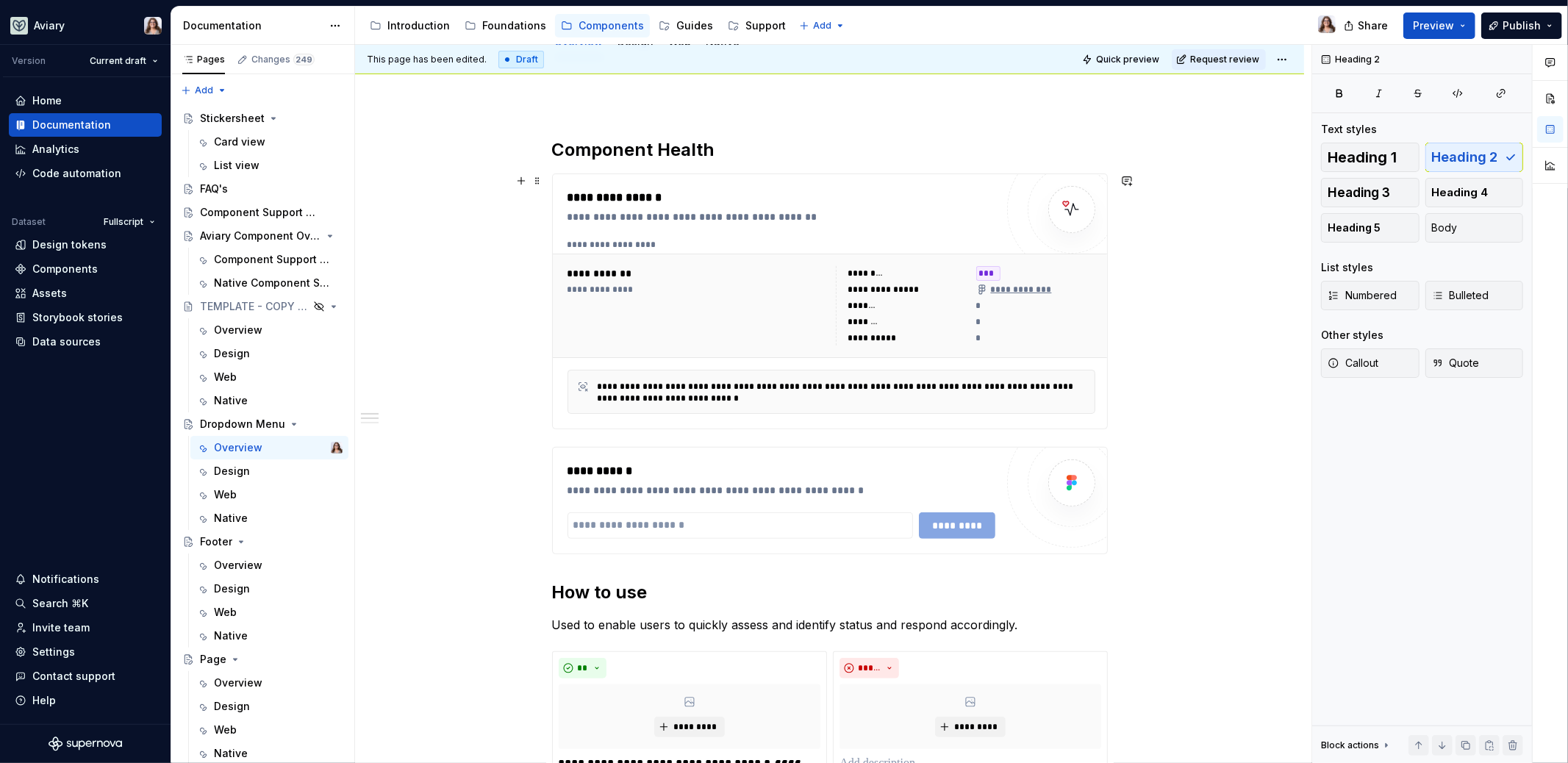
scroll to position [342, 0]
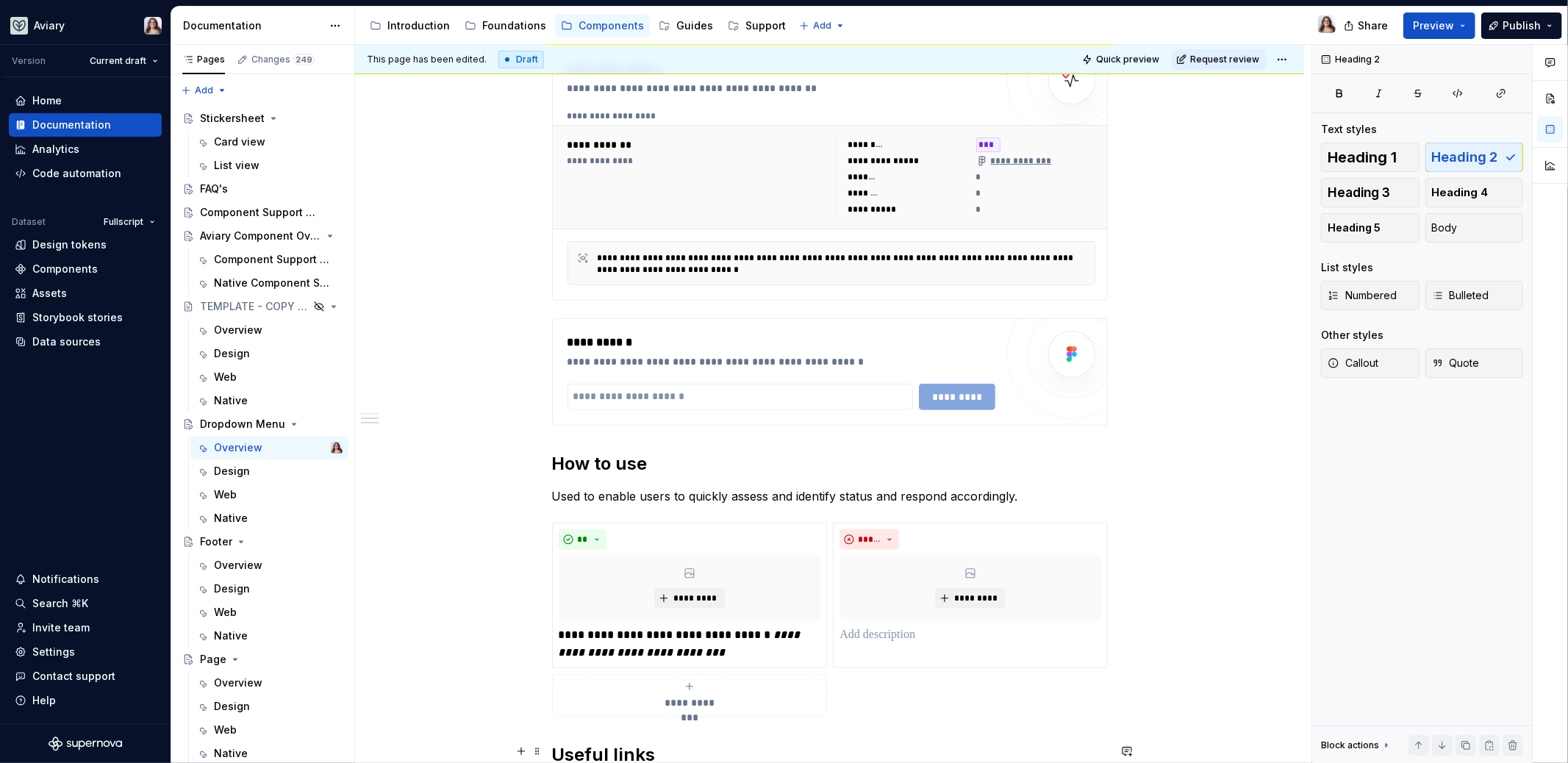
type textarea "*"
click at [950, 396] on div "*********" at bounding box center [782, 397] width 428 height 27
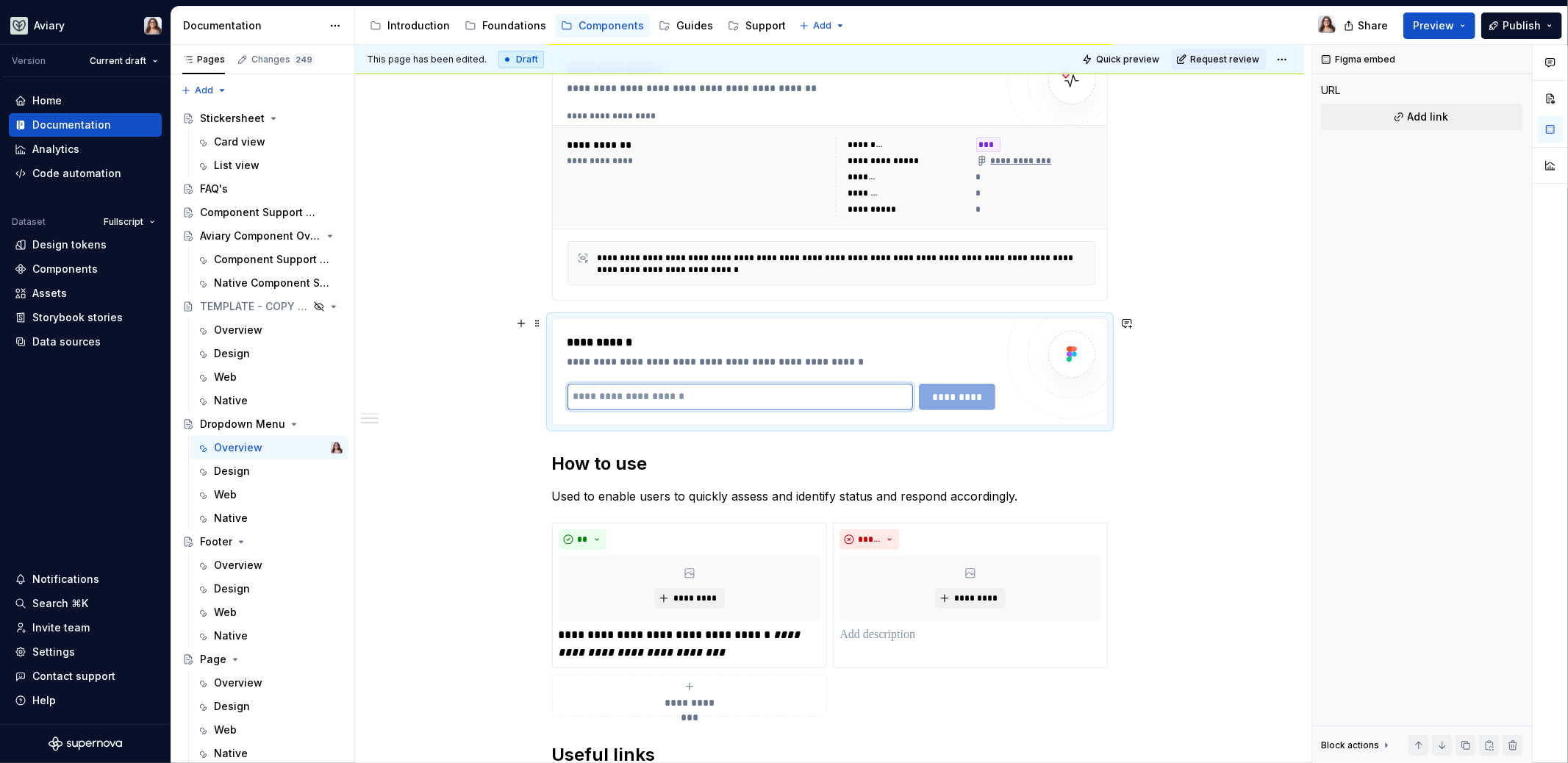
click at [763, 393] on input "text" at bounding box center [740, 397] width 346 height 27
paste input "**********"
type input "**********"
click at [965, 395] on span "*********" at bounding box center [958, 396] width 57 height 15
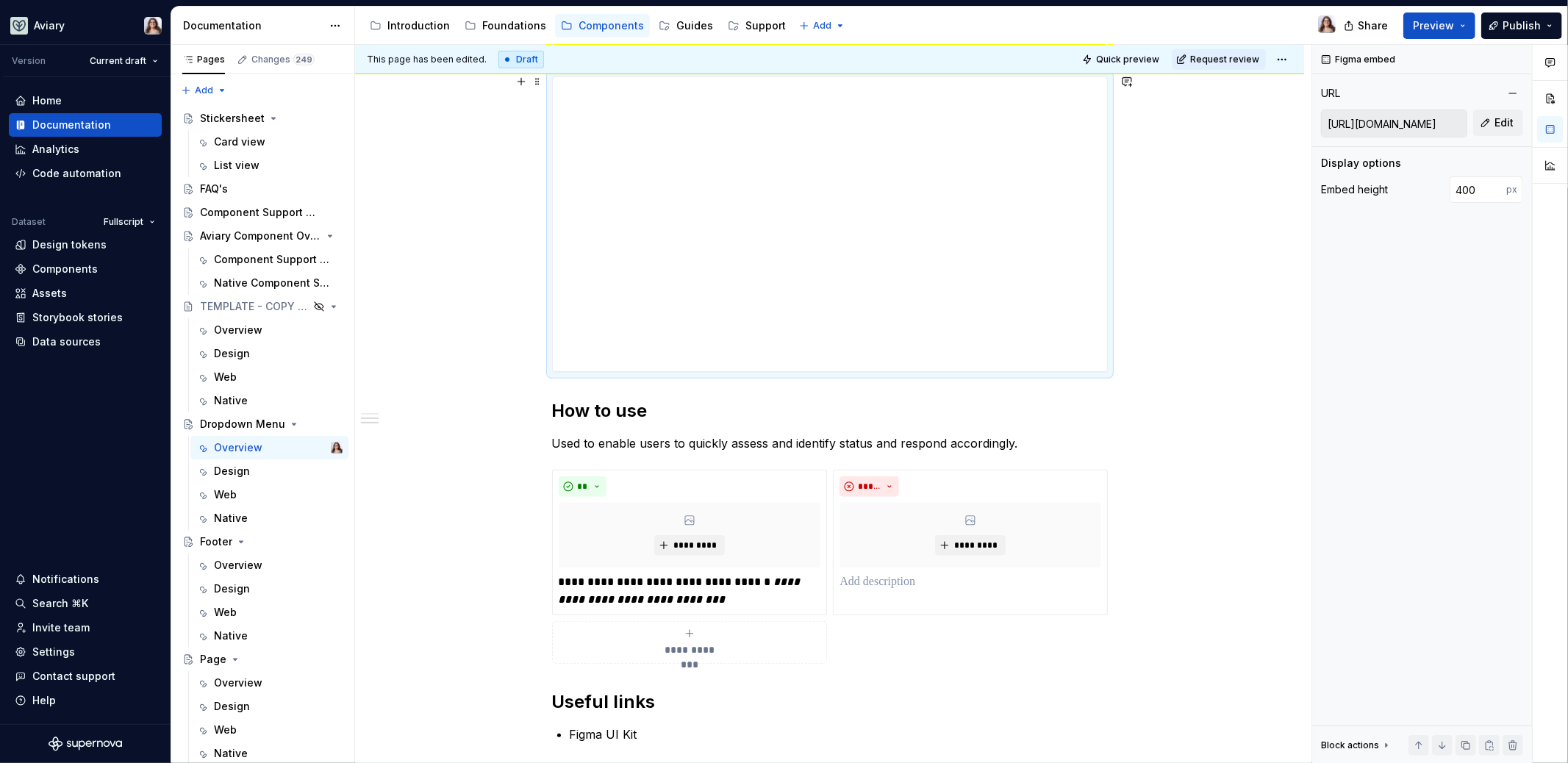
scroll to position [565, 0]
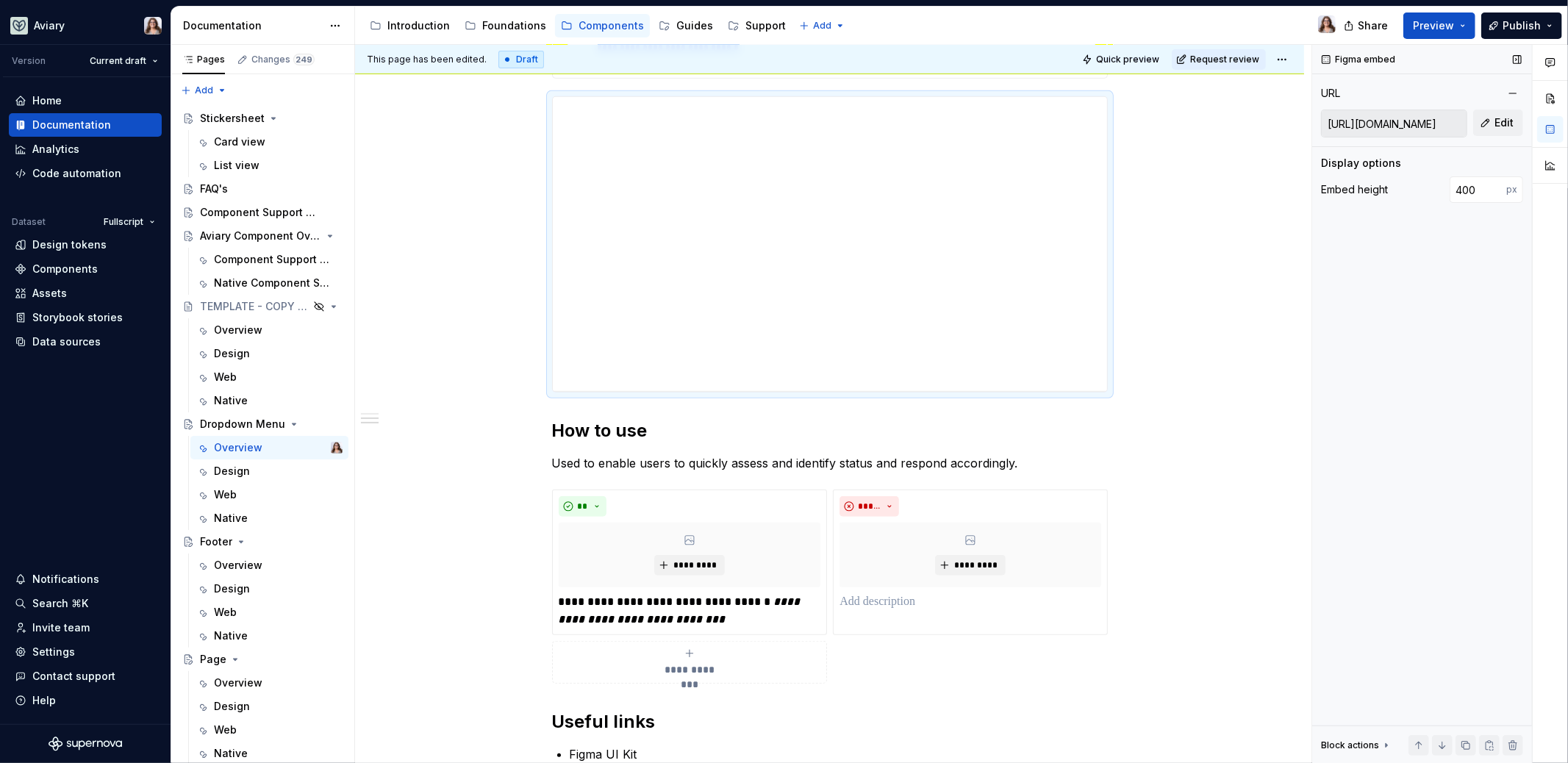
click at [1444, 120] on input "[URL][DOMAIN_NAME]" at bounding box center [1394, 123] width 145 height 27
click at [1504, 120] on span "Edit" at bounding box center [1504, 123] width 19 height 15
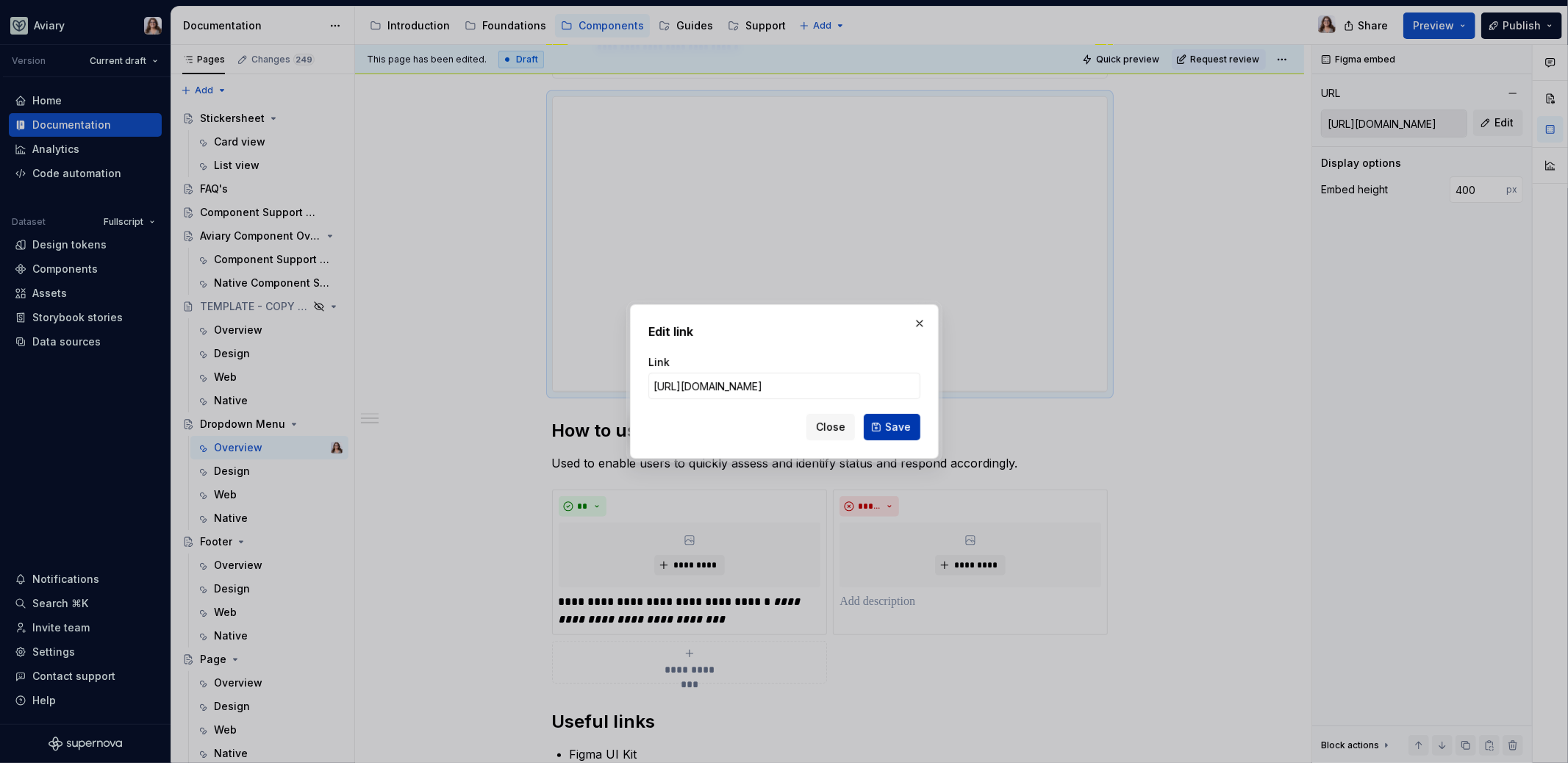
scroll to position [0, 309]
type input "[URL][DOMAIN_NAME]"
click at [905, 436] on button "Save" at bounding box center [892, 427] width 57 height 27
type input "[URL][DOMAIN_NAME]"
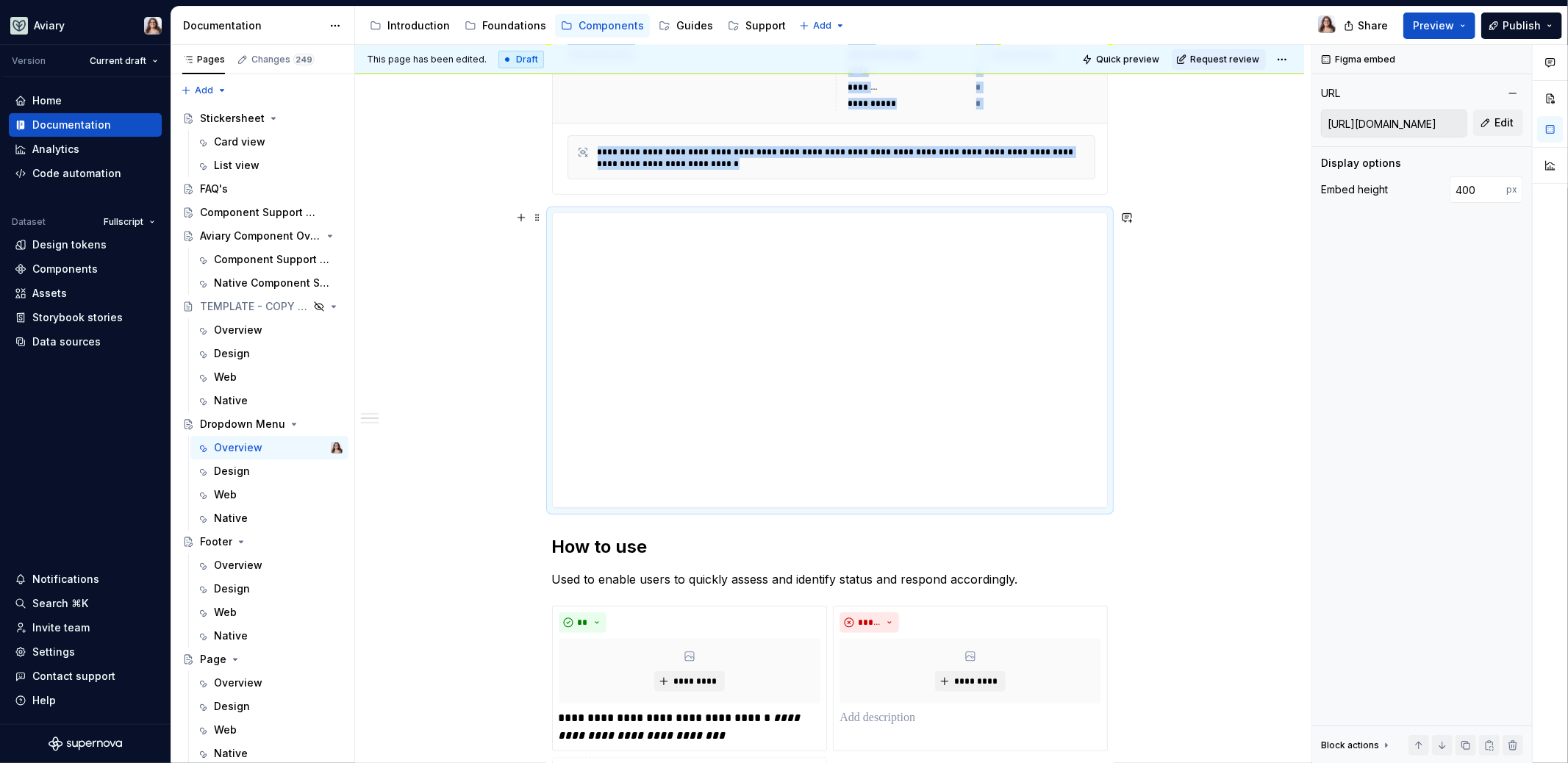
scroll to position [441, 0]
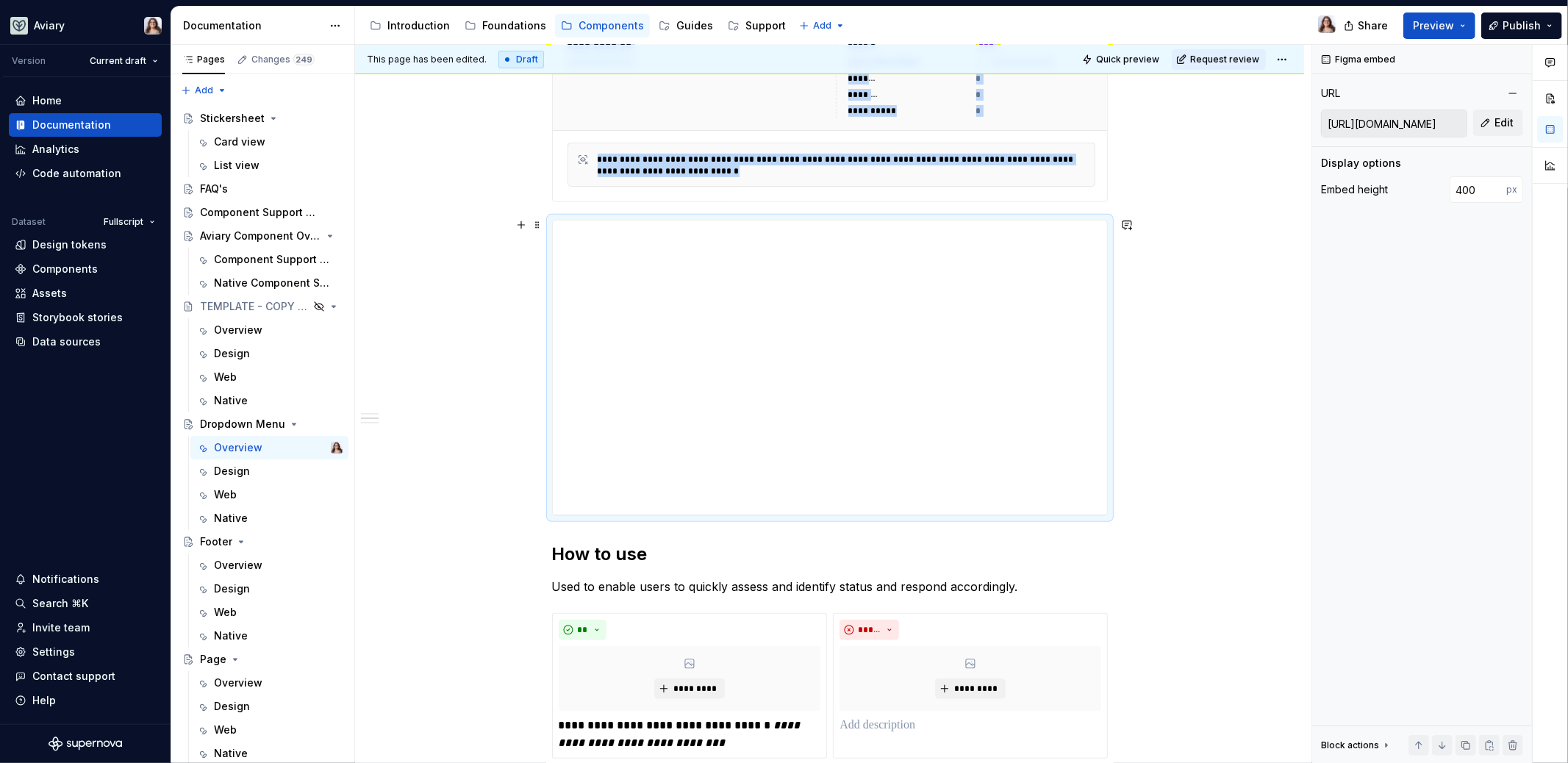
click at [1163, 415] on div "**********" at bounding box center [829, 499] width 949 height 1336
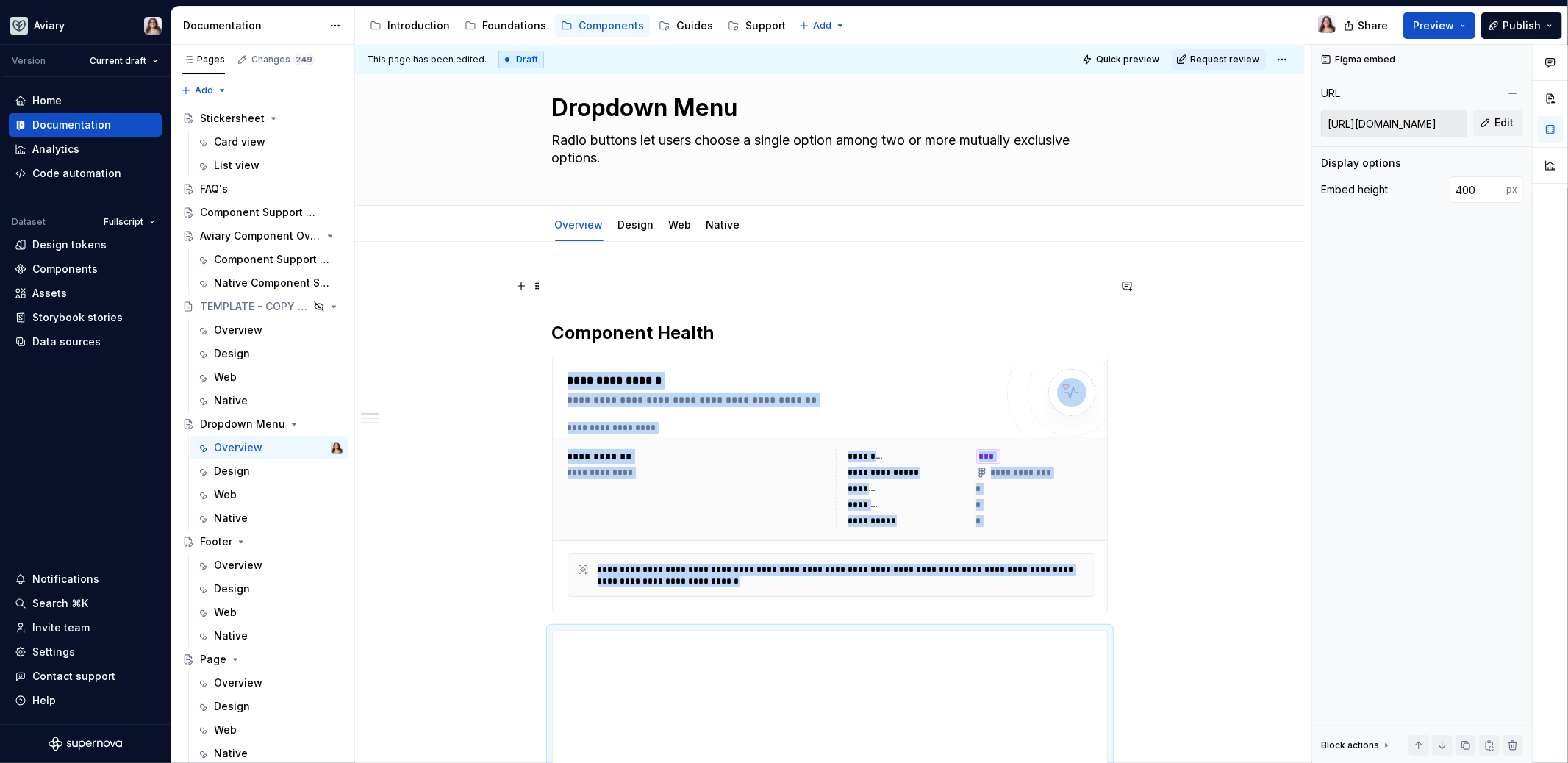
scroll to position [0, 0]
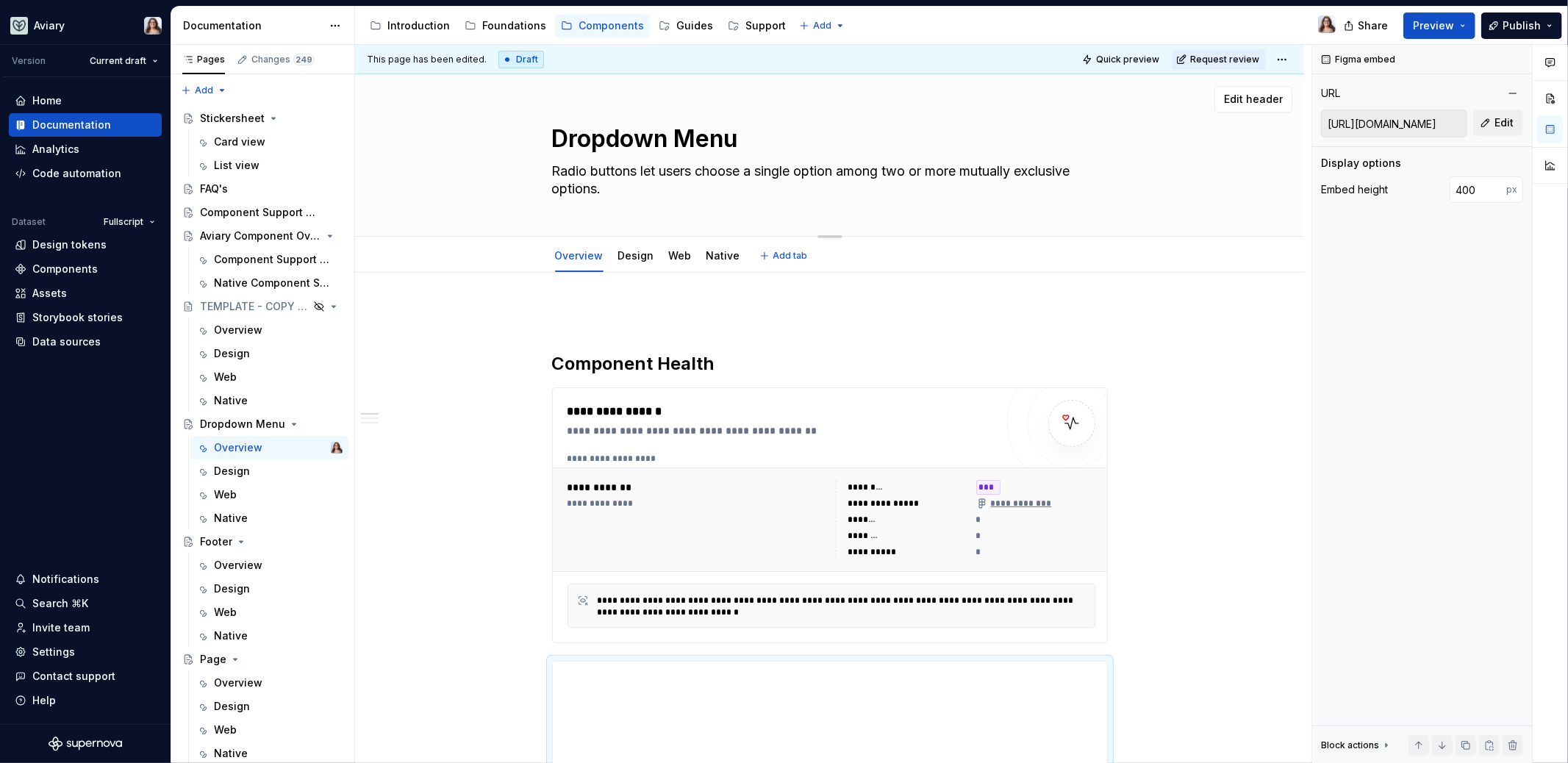
click at [600, 187] on textarea "Radio buttons let users choose a single option among two or more mutually exclu…" at bounding box center [827, 180] width 556 height 41
paste textarea "allows users to take contextual actions or make selections"
type textarea "*"
type textarea "allows users to take contextual actions or make selections"
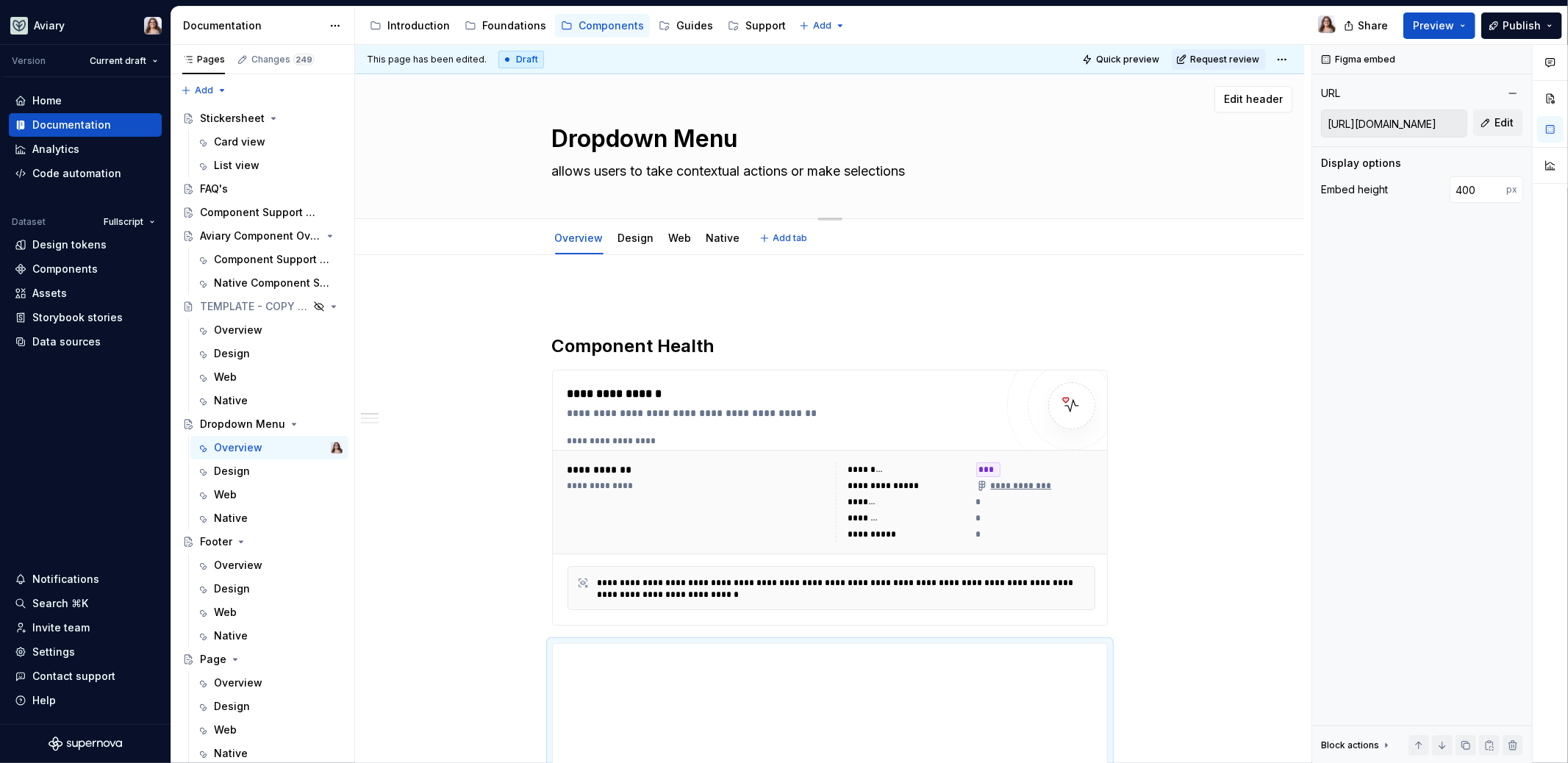
click at [553, 172] on textarea "allows users to take contextual actions or make selections" at bounding box center [827, 171] width 556 height 24
type textarea "*"
type textarea "Aallows users to take contextual actions or make selections"
type textarea "*"
type textarea "A allows users to take contextual actions or make selections"
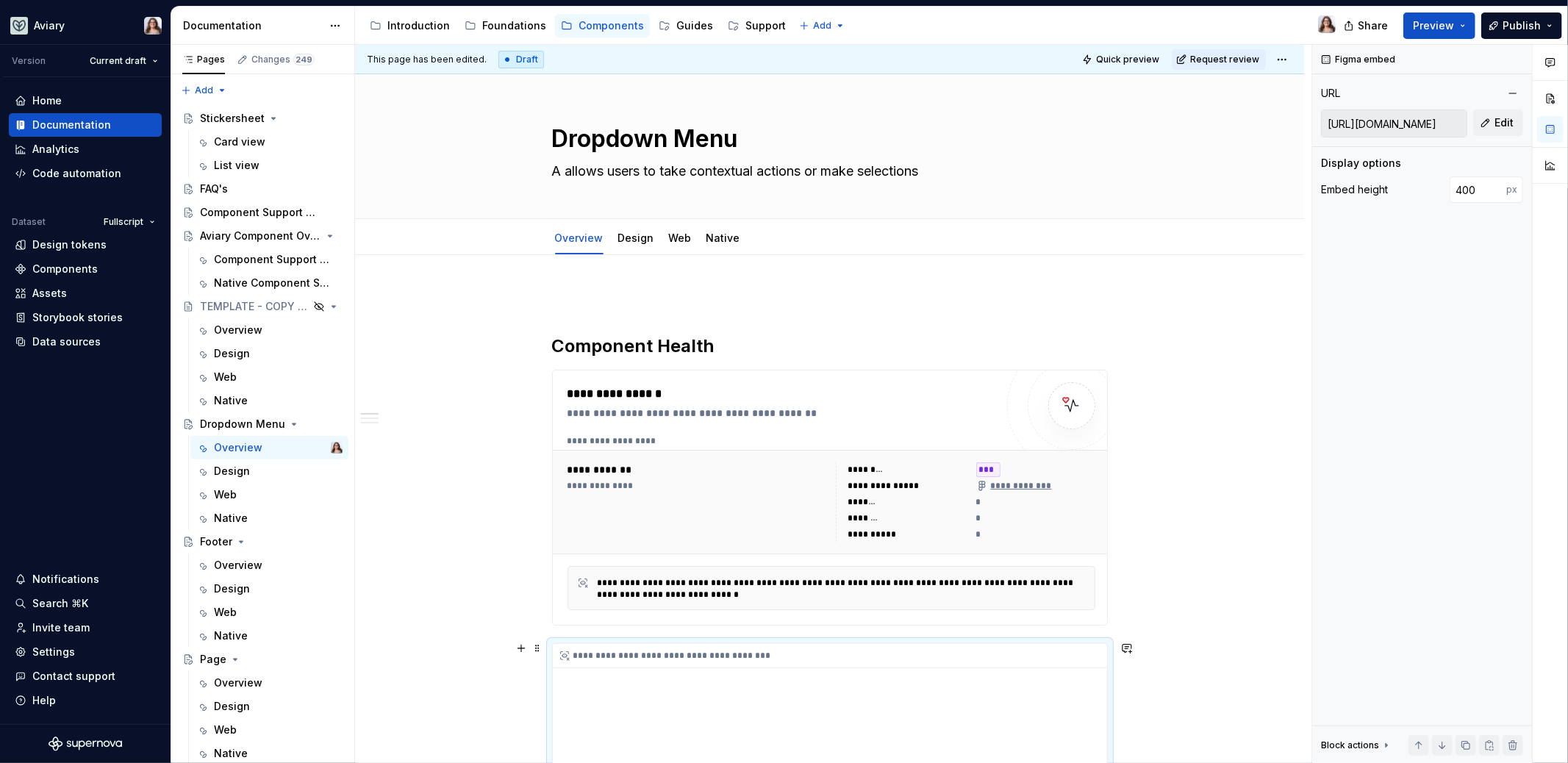
type textarea "*"
type textarea "A tallows users to take contextual actions or make selections"
type textarea "*"
type textarea "A teallows users to take contextual actions or make selections"
type textarea "*"
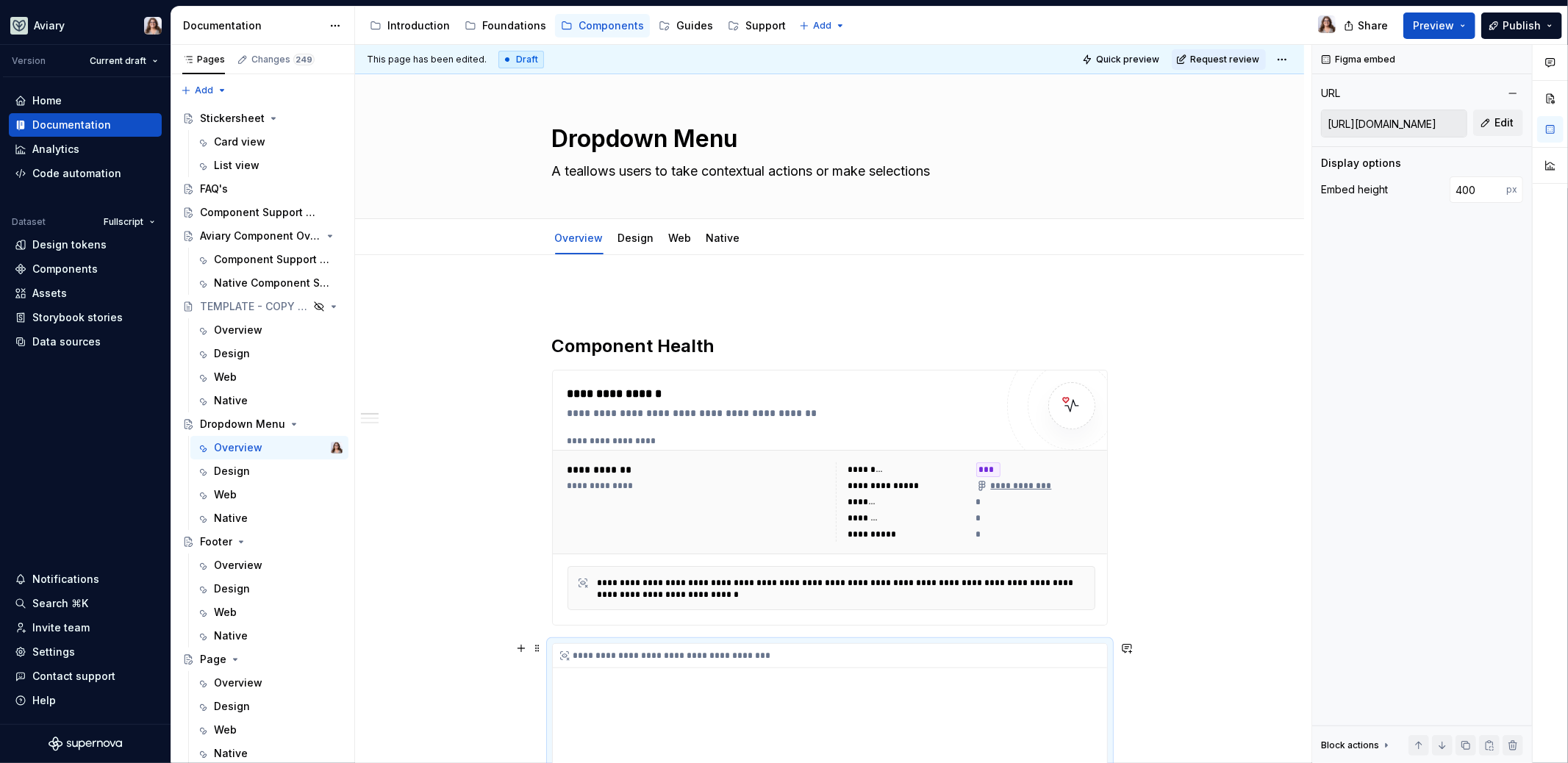
type textarea "A temallows users to take contextual actions or make selections"
type textarea "*"
type textarea "A tempallows users to take contextual actions or make selections"
type textarea "*"
type textarea "A temprallows users to take contextual actions or make selections"
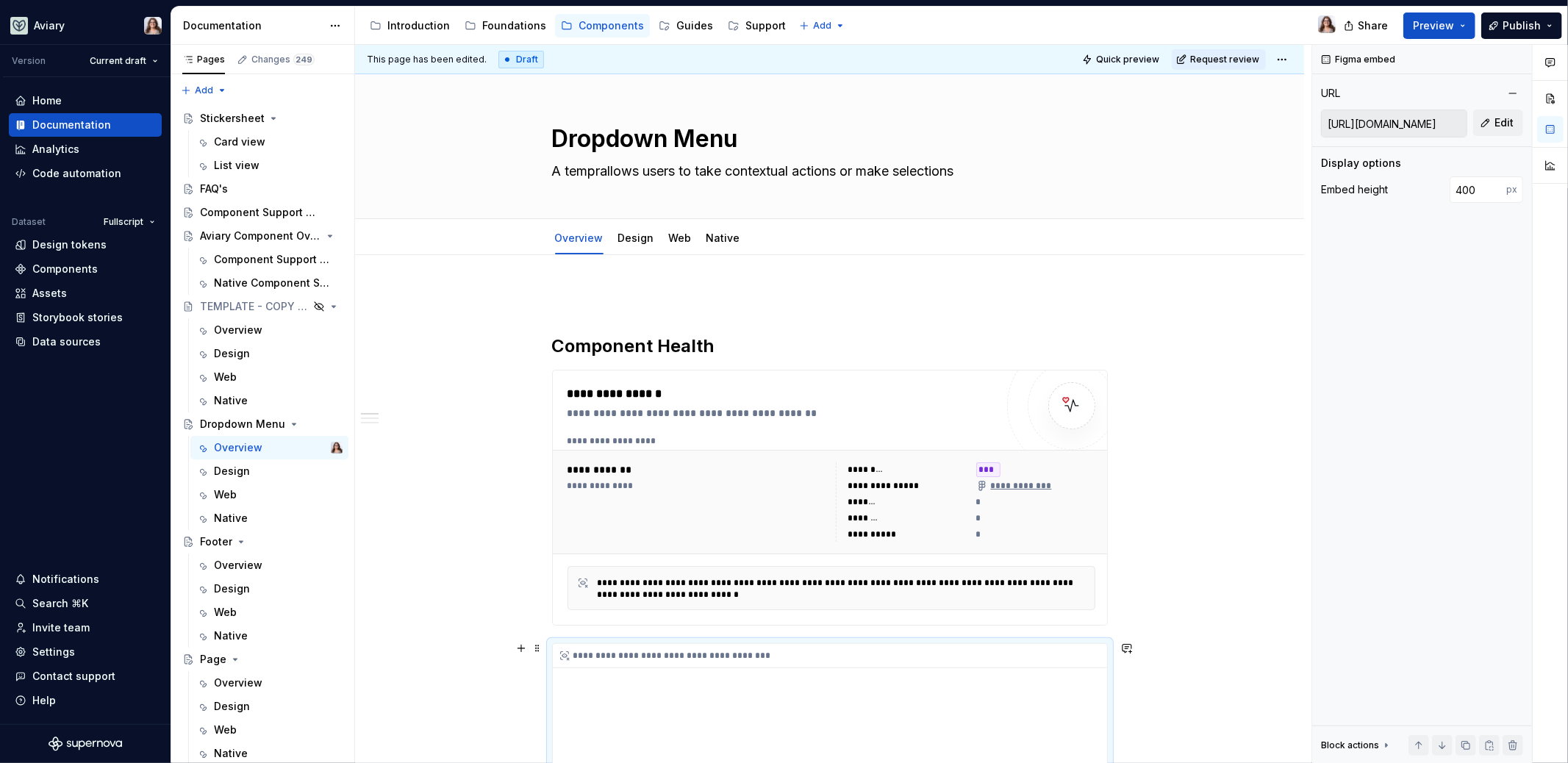
type textarea "*"
type textarea "A temproallows users to take contextual actions or make selections"
type textarea "*"
type textarea "A temproraallows users to take contextual actions or make selections"
type textarea "*"
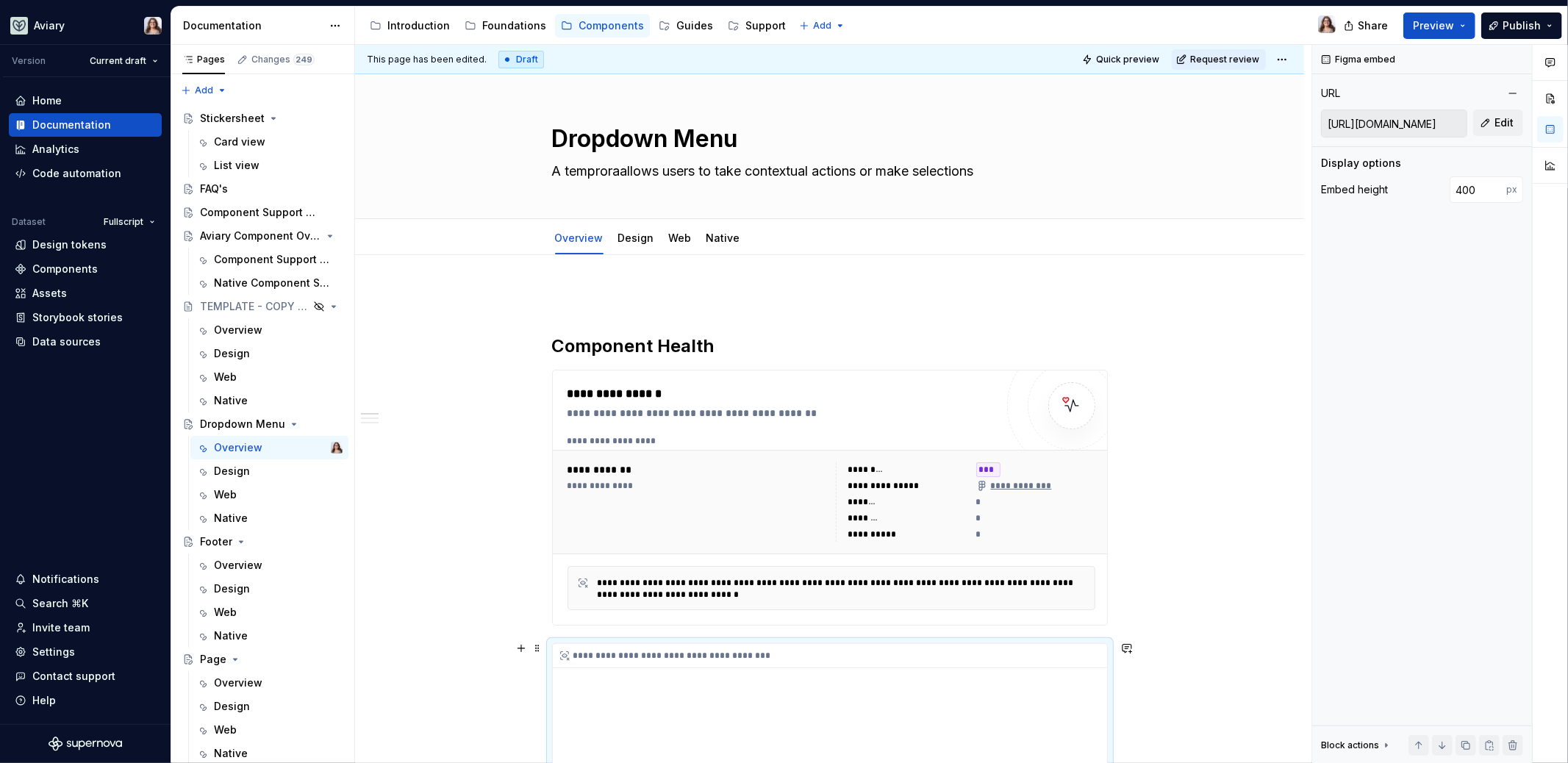
type textarea "A temprorarallows users to take contextual actions or make selections"
type textarea "*"
type textarea "A temproraryallows users to take contextual actions or make selections"
type textarea "*"
type textarea "A temprorary allows users to take contextual actions or make selections"
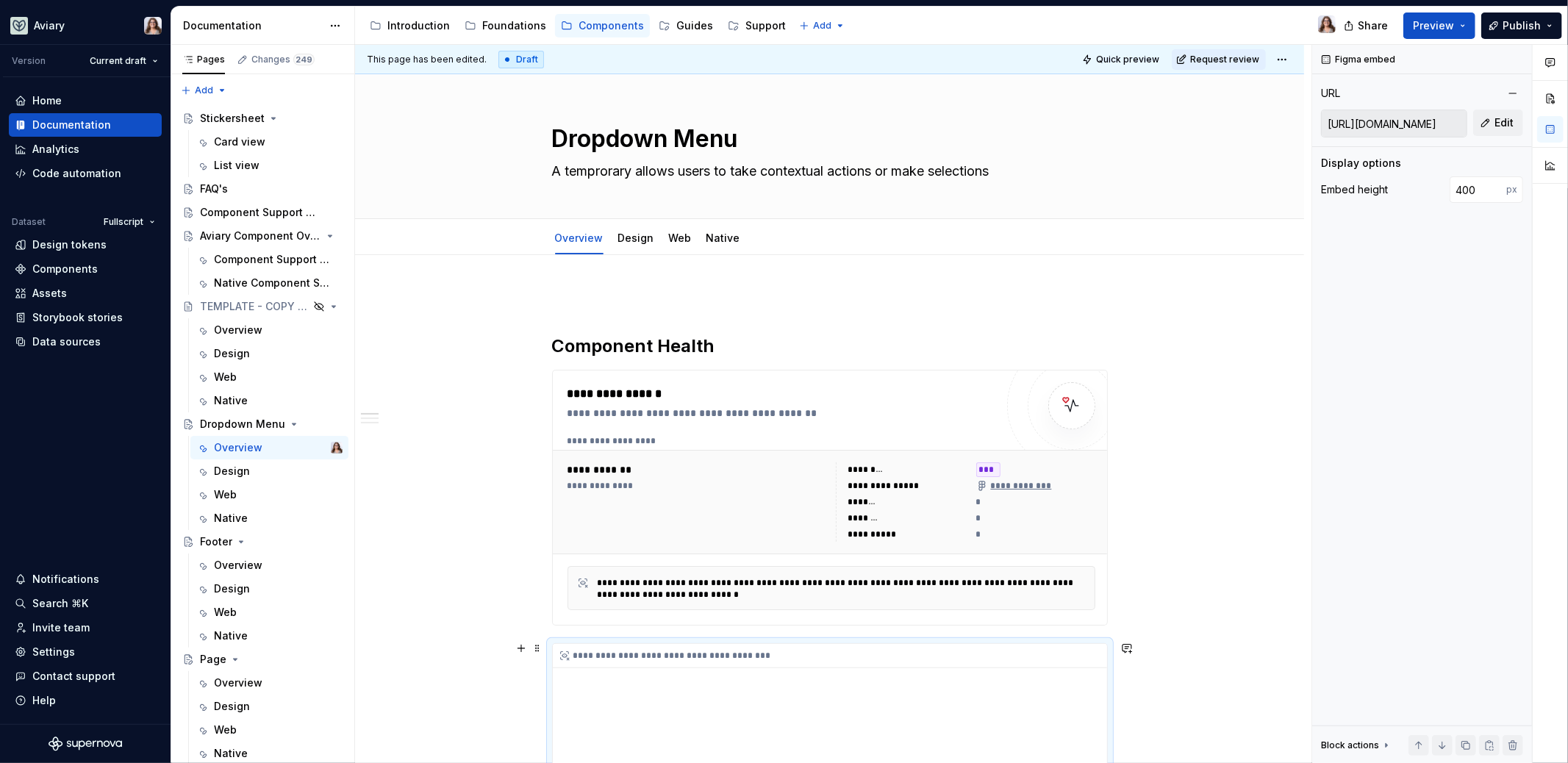
type textarea "*"
type textarea "A temprorary oallows users to take contextual actions or make selections"
type textarea "*"
type textarea "A temprorary ovallows users to take contextual actions or make selections"
type textarea "*"
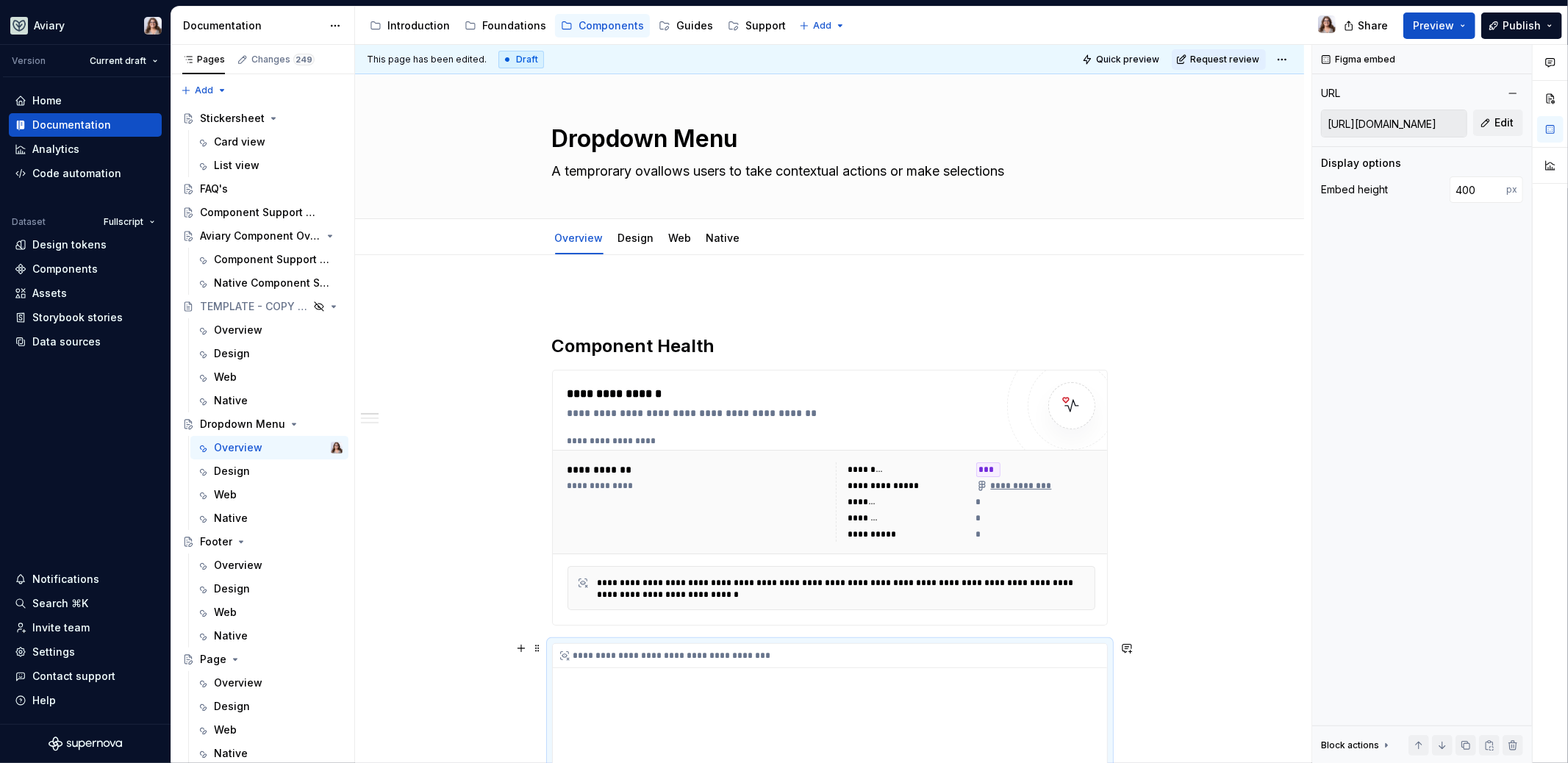
type textarea "A temprorary oveallows users to take contextual actions or make selections"
type textarea "*"
type textarea "A temprorary overallows users to take contextual actions or make selections"
type textarea "*"
type textarea "A temprorary overlallows users to take contextual actions or make selections"
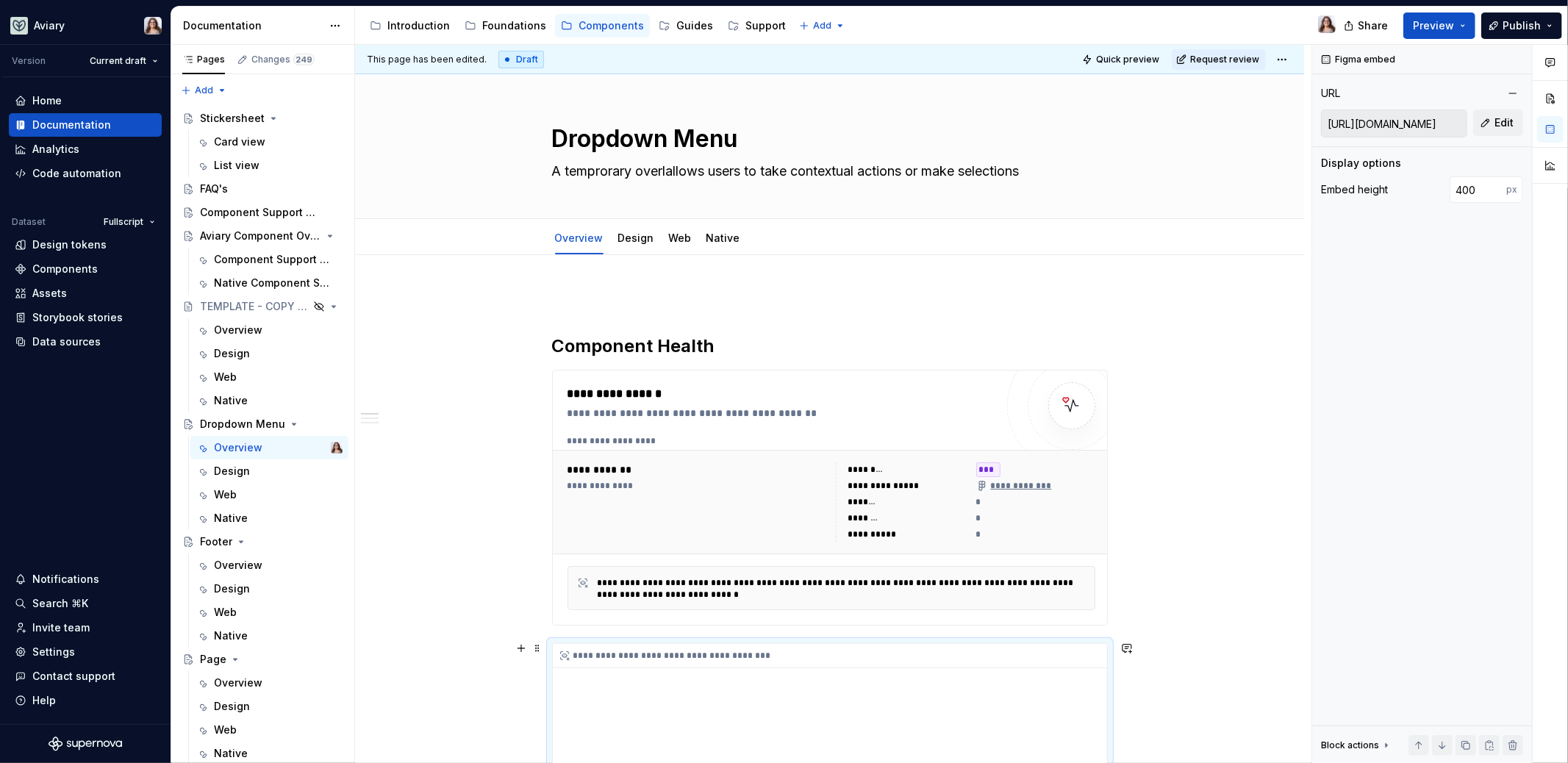
type textarea "*"
type textarea "A temprorary overlaallows users to take contextual actions or make selections"
type textarea "*"
type textarea "A temprorary overlayallows users to take contextual actions or make selections"
type textarea "*"
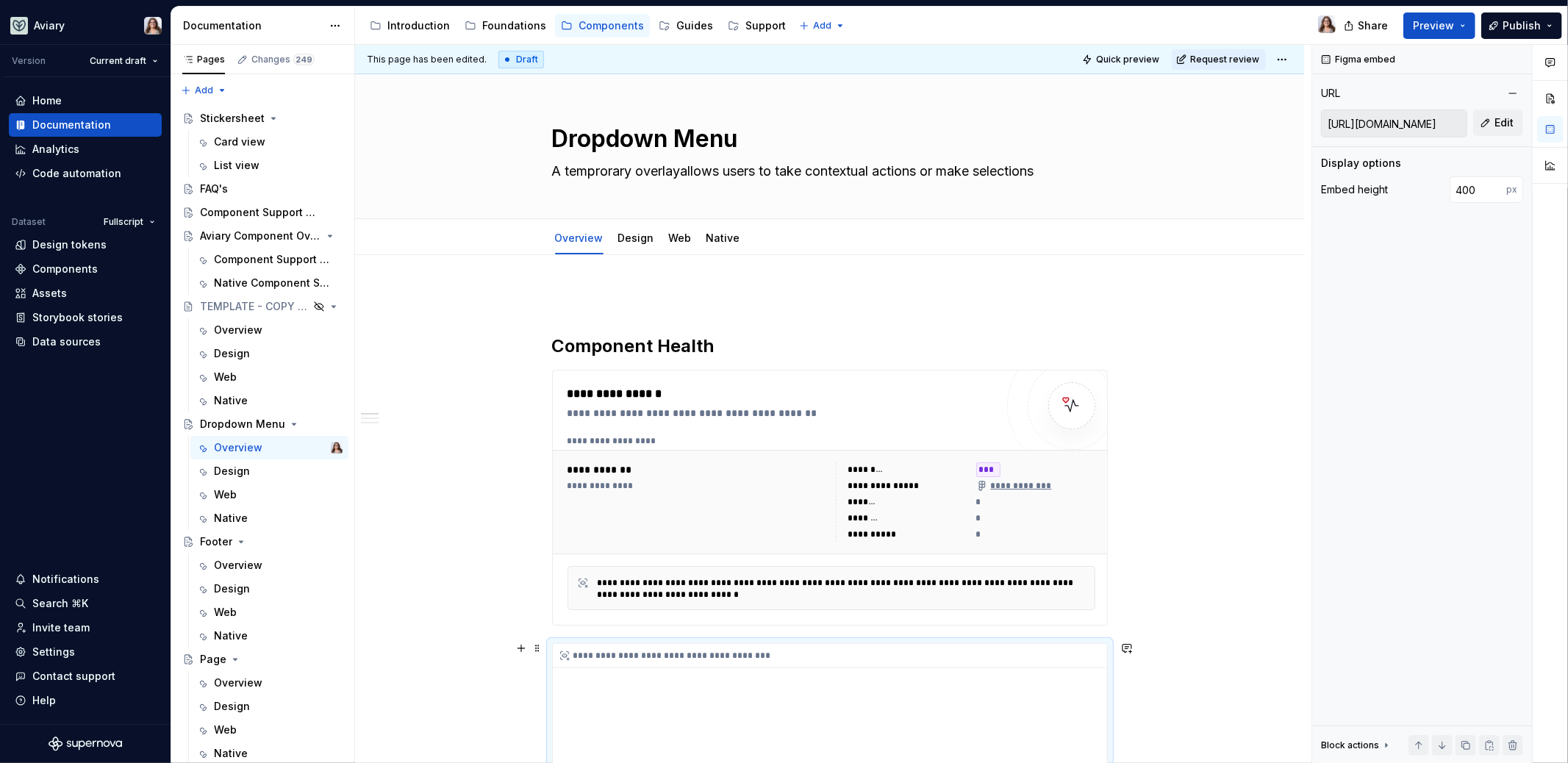
type textarea "A temprorary overlay allows users to take contextual actions or make selections"
type textarea "*"
type textarea "A temprorary overlay whallows users to take contextual actions or make selectio…"
type textarea "*"
type textarea "A temprorary overlay whiallows users to take contextual actions or make selecti…"
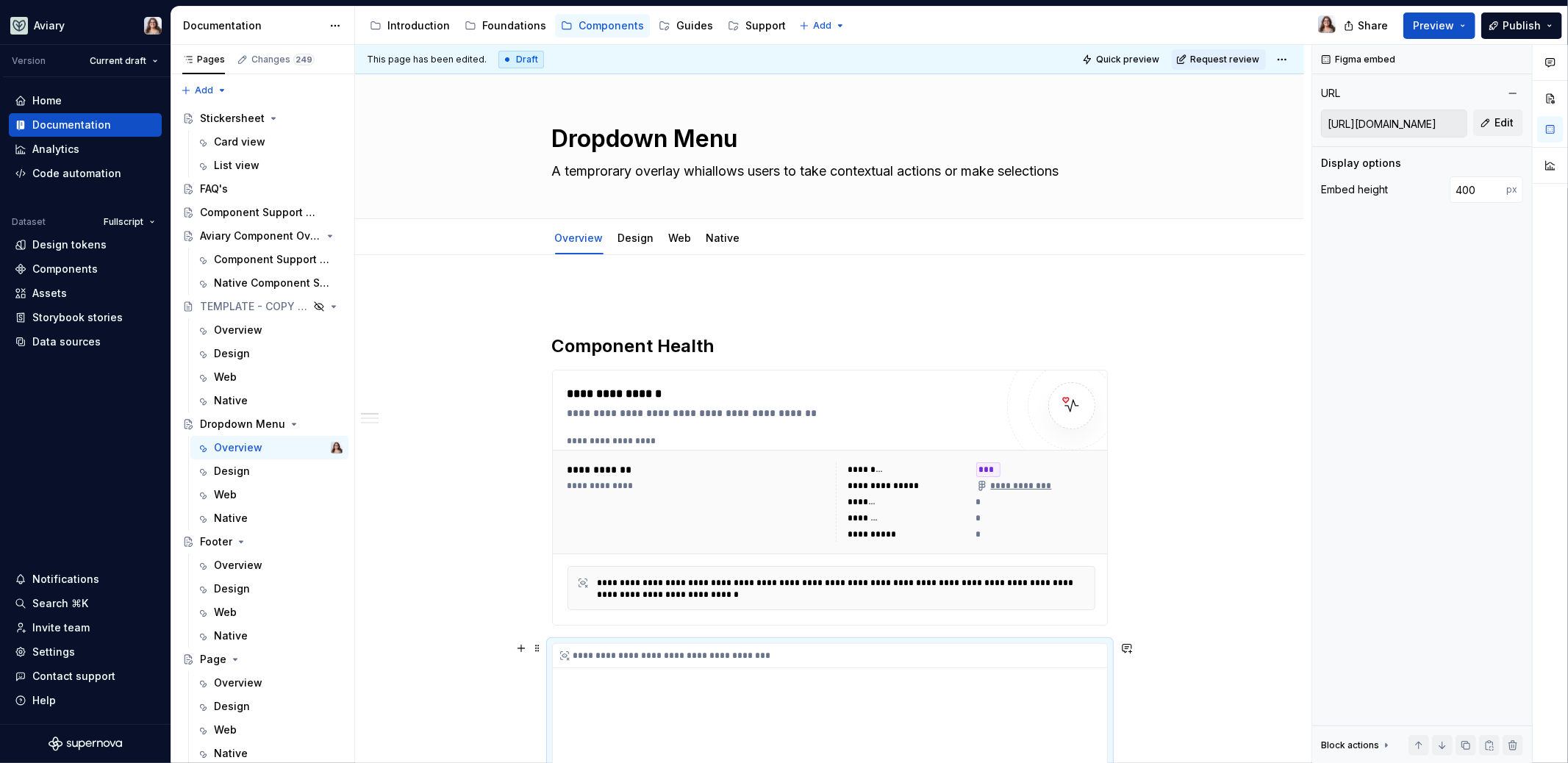
type textarea "*"
type textarea "A temprorary overlay whicallows users to take contextual actions or make select…"
type textarea "*"
type textarea "A temprorary overlay whichallows users to take contextual actions or make selec…"
type textarea "*"
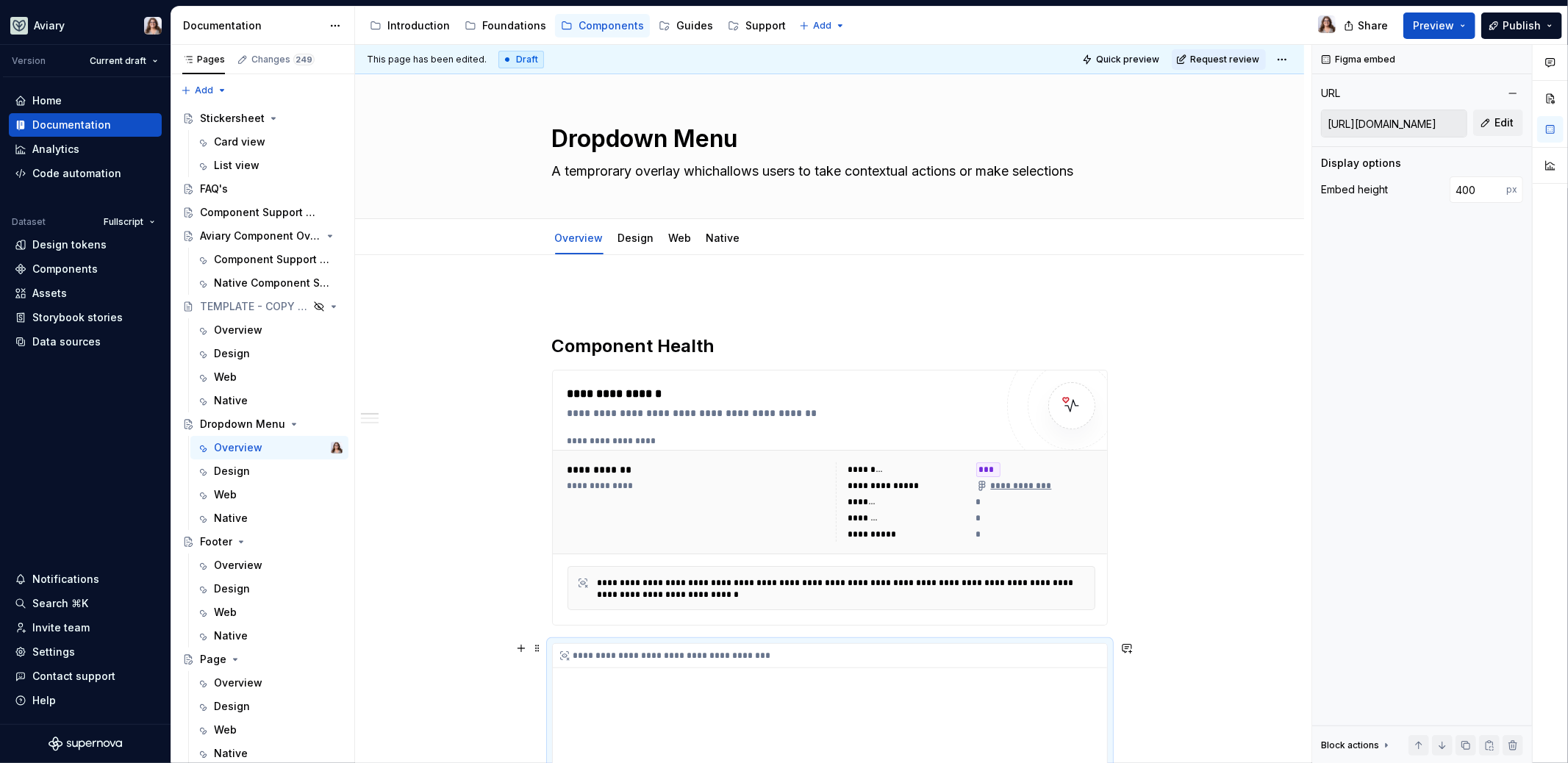
type textarea "A temprorary overlay which allows users to take contextual actions or make sele…"
type textarea "*"
type textarea "A temporary overlay which allows users to take contextual actions or make selec…"
type textarea "*"
type textarea "A temporary overlay which allows users to take contextual actions or make selec…"
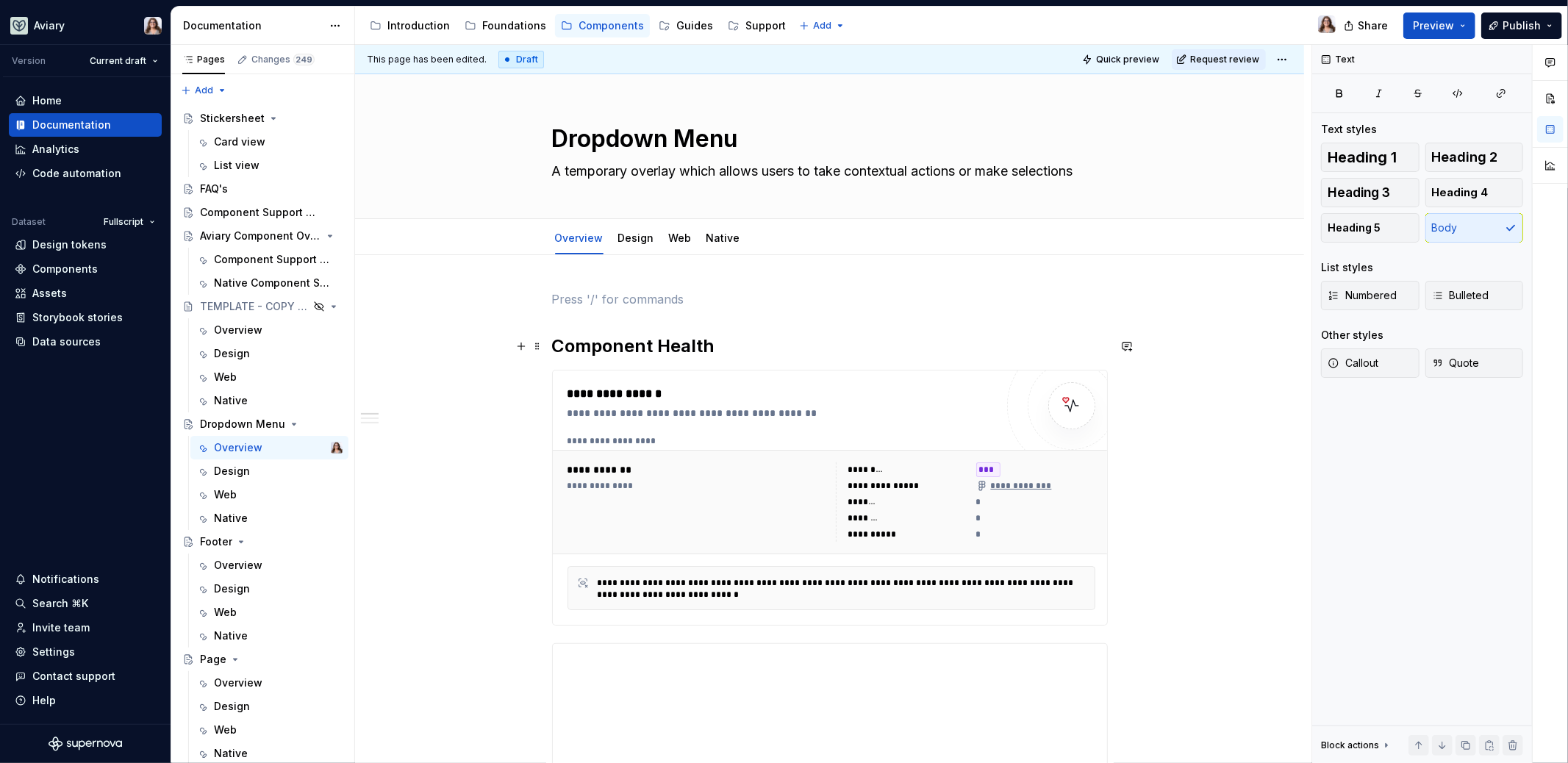
click at [559, 343] on h2 "Component Health" at bounding box center [829, 345] width 556 height 24
click at [553, 345] on h2 "Component Health" at bounding box center [829, 345] width 556 height 24
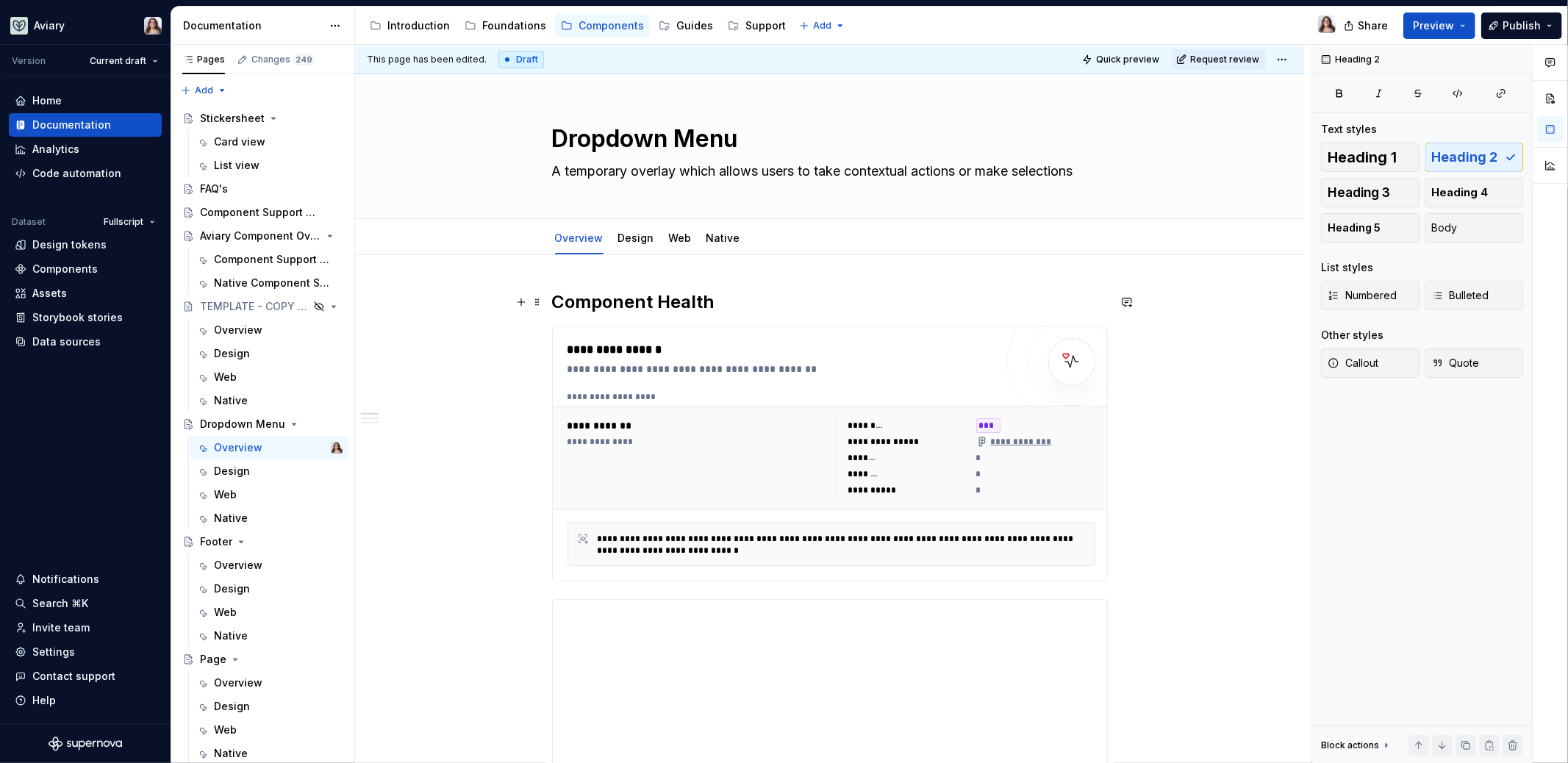
click at [716, 300] on h2 "Component Health" at bounding box center [829, 302] width 556 height 24
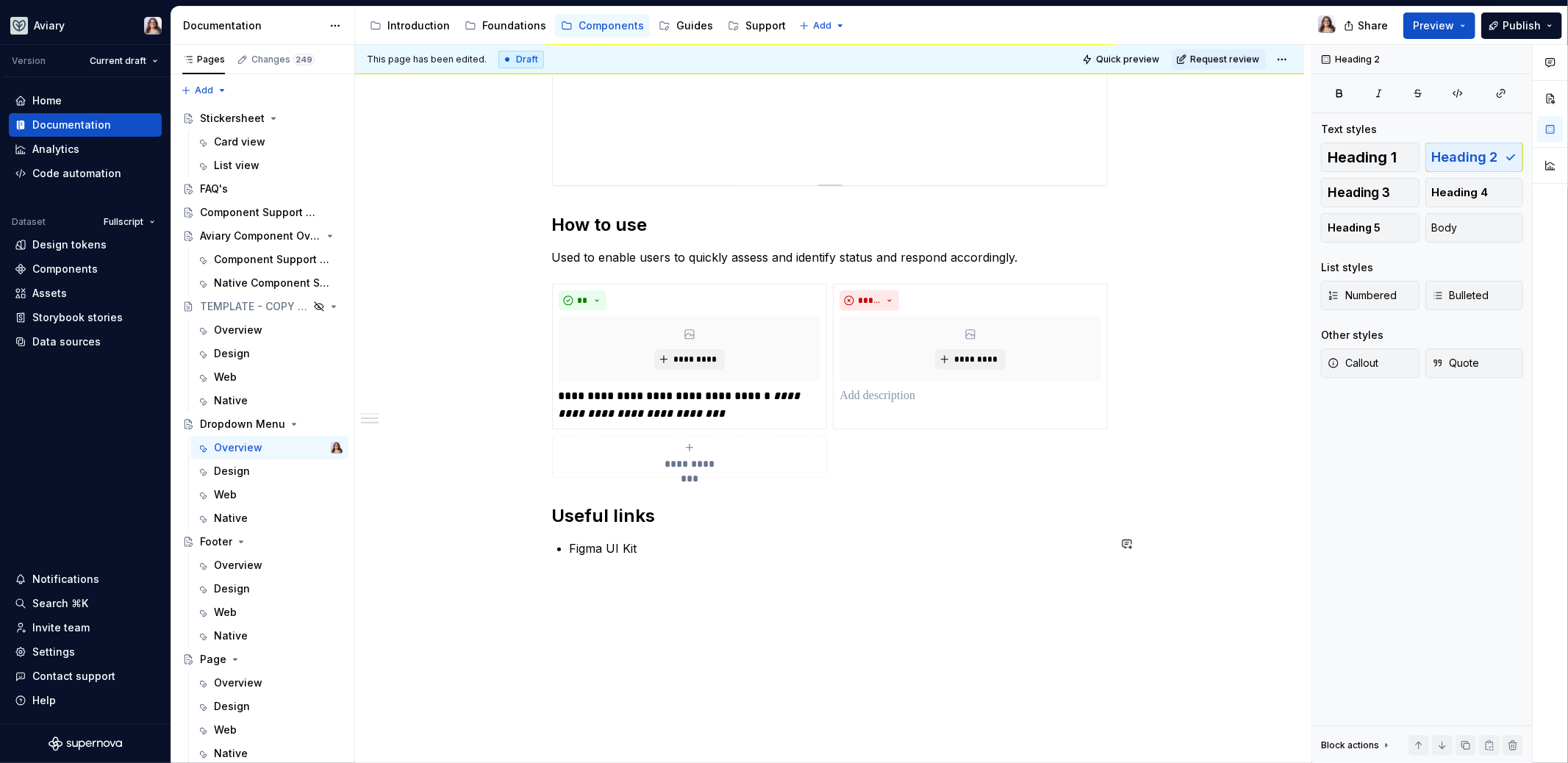
scroll to position [710, 0]
click at [623, 400] on em "**********" at bounding box center [681, 402] width 244 height 28
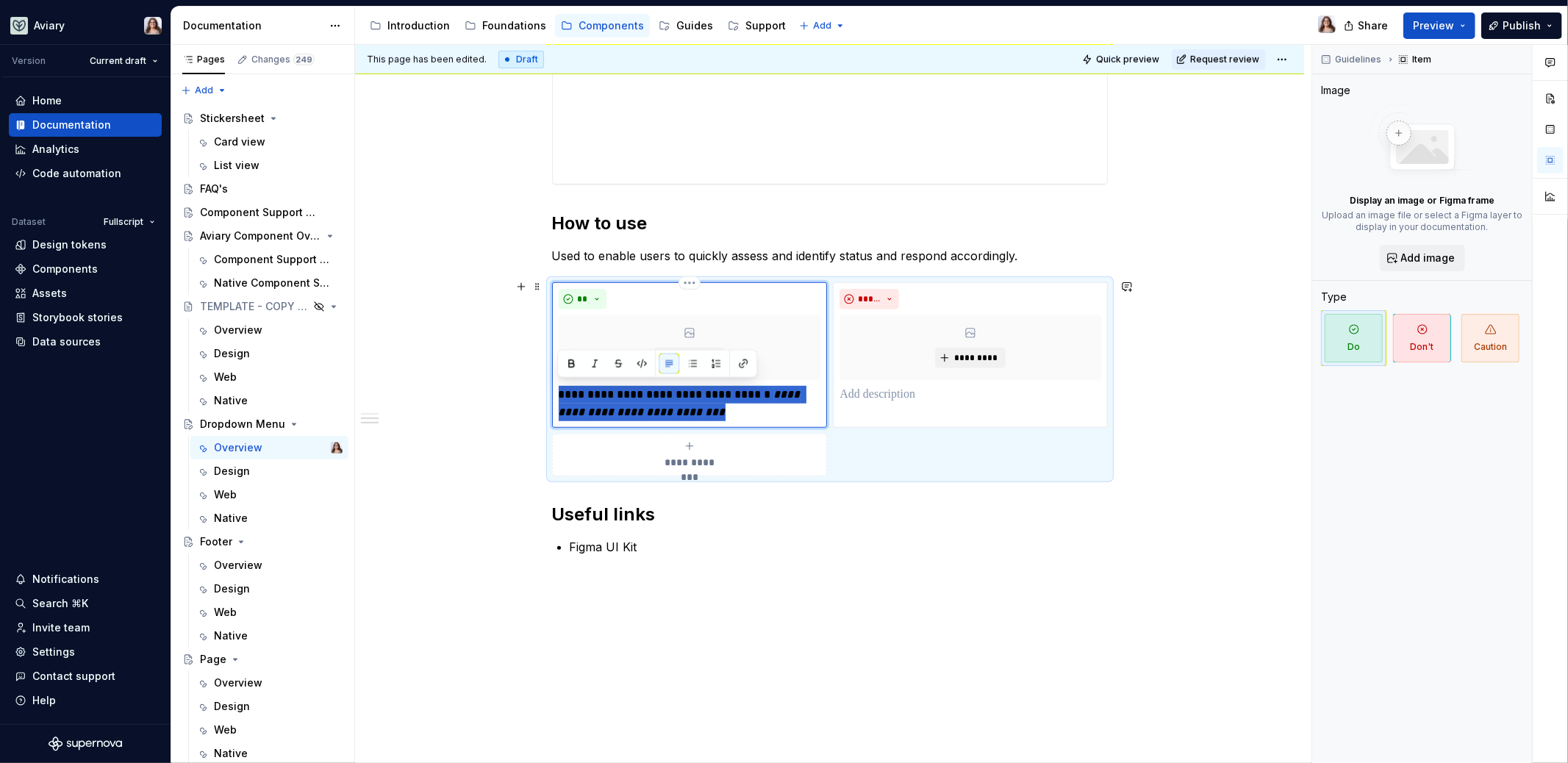
click at [623, 400] on em "**********" at bounding box center [681, 402] width 244 height 28
type textarea "*"
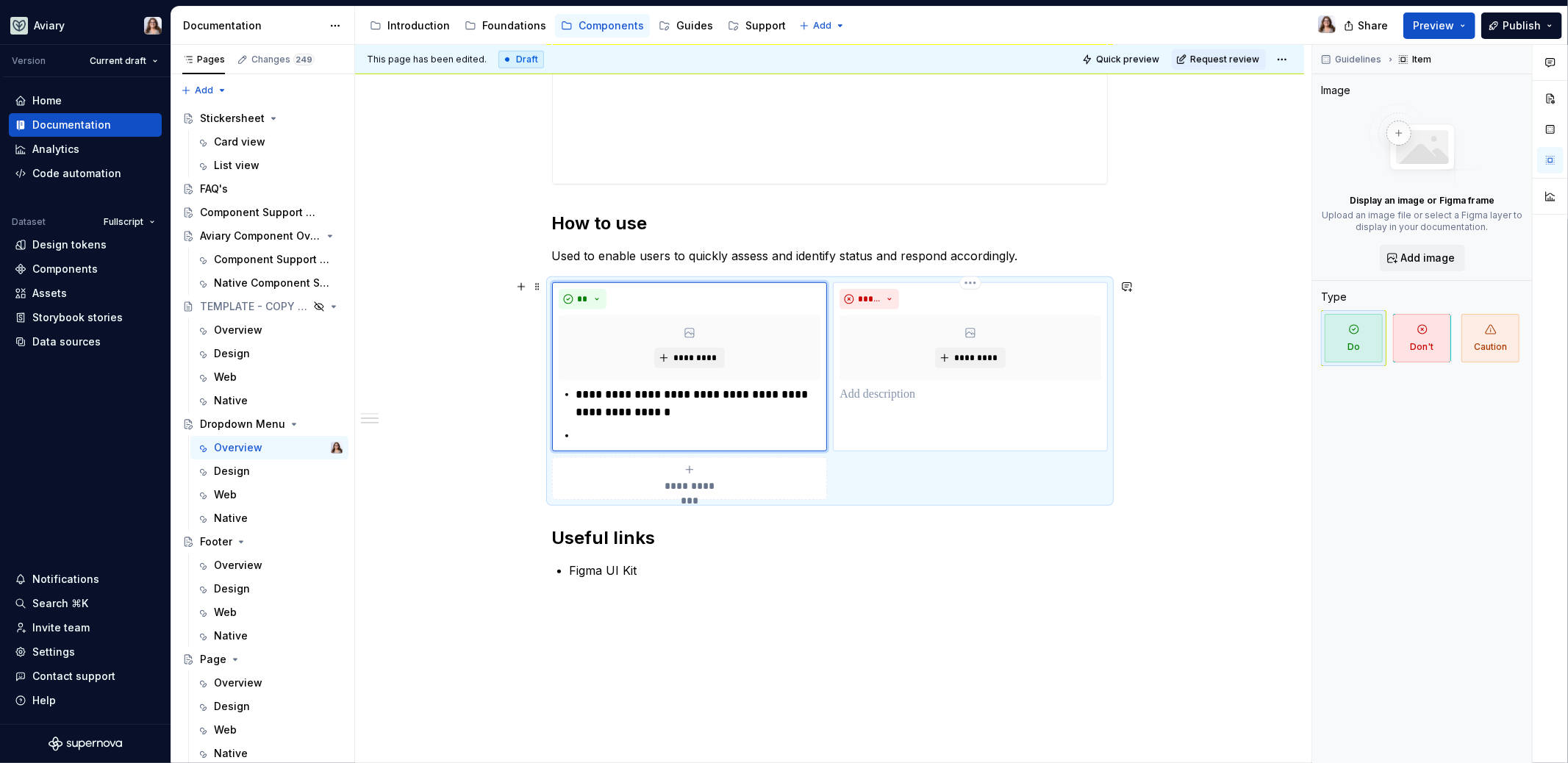
click at [876, 393] on p at bounding box center [969, 395] width 261 height 18
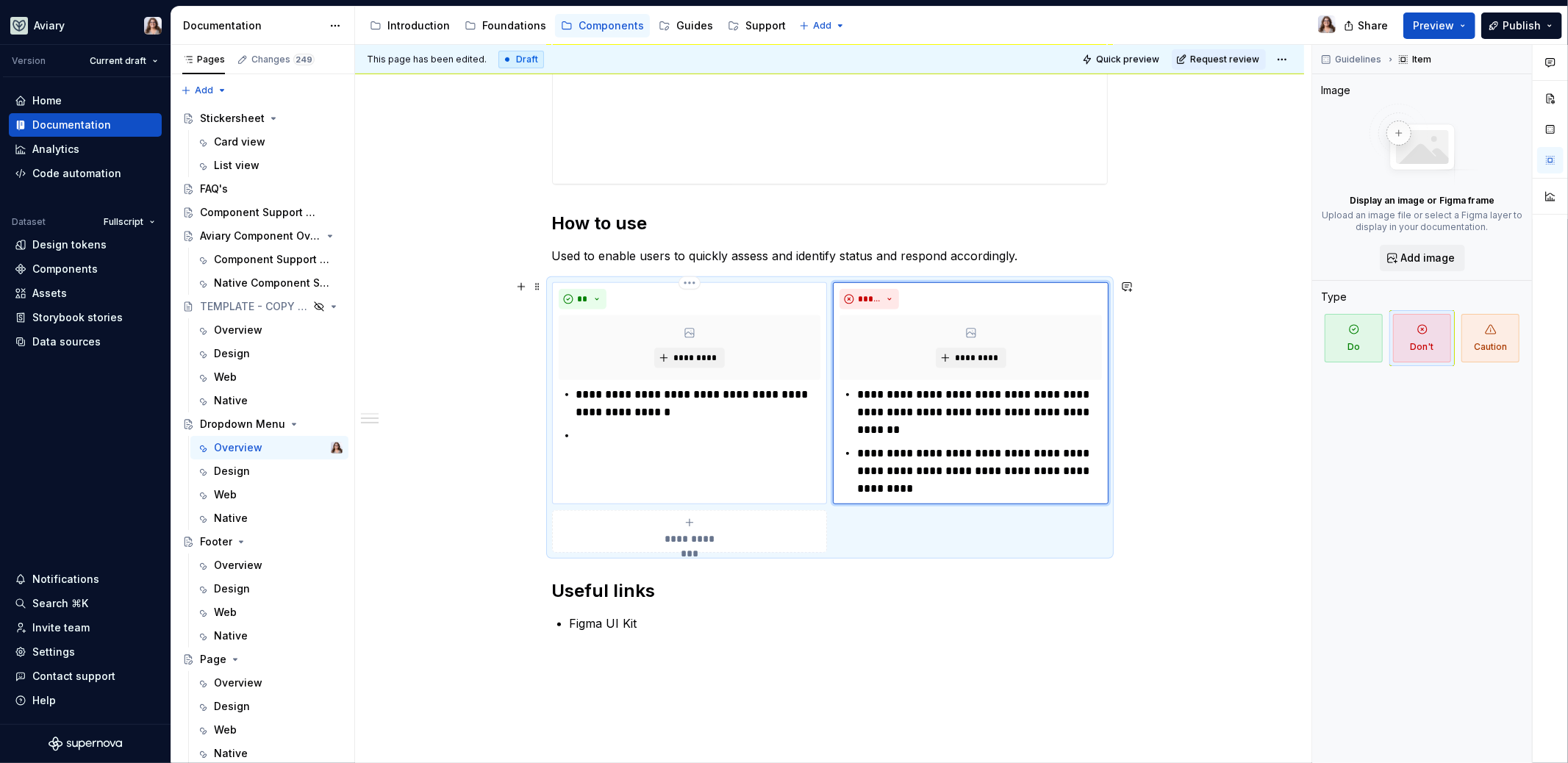
click at [569, 437] on div "**********" at bounding box center [690, 415] width 262 height 59
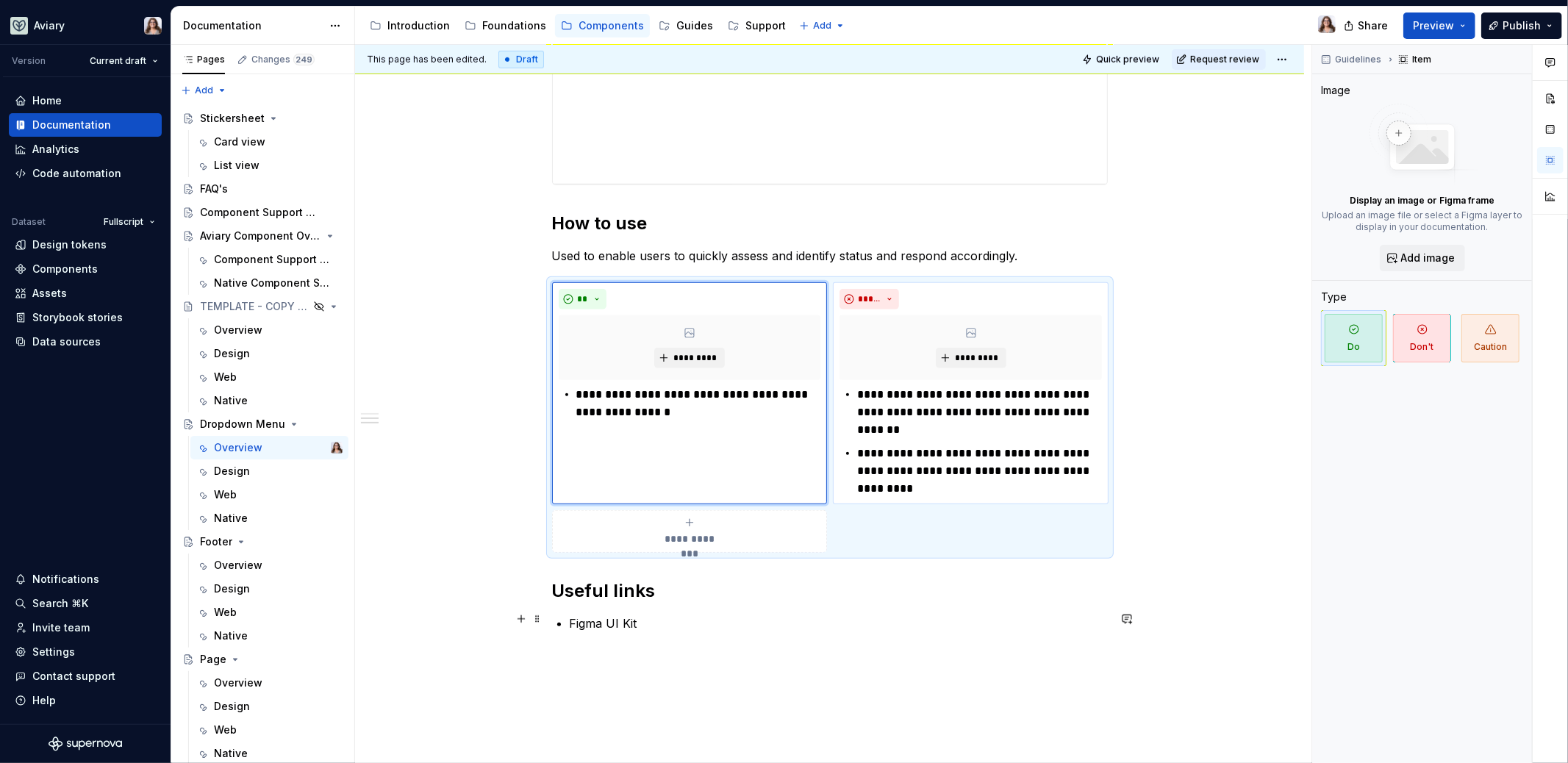
click at [663, 616] on p "Figma UI Kit" at bounding box center [838, 623] width 538 height 18
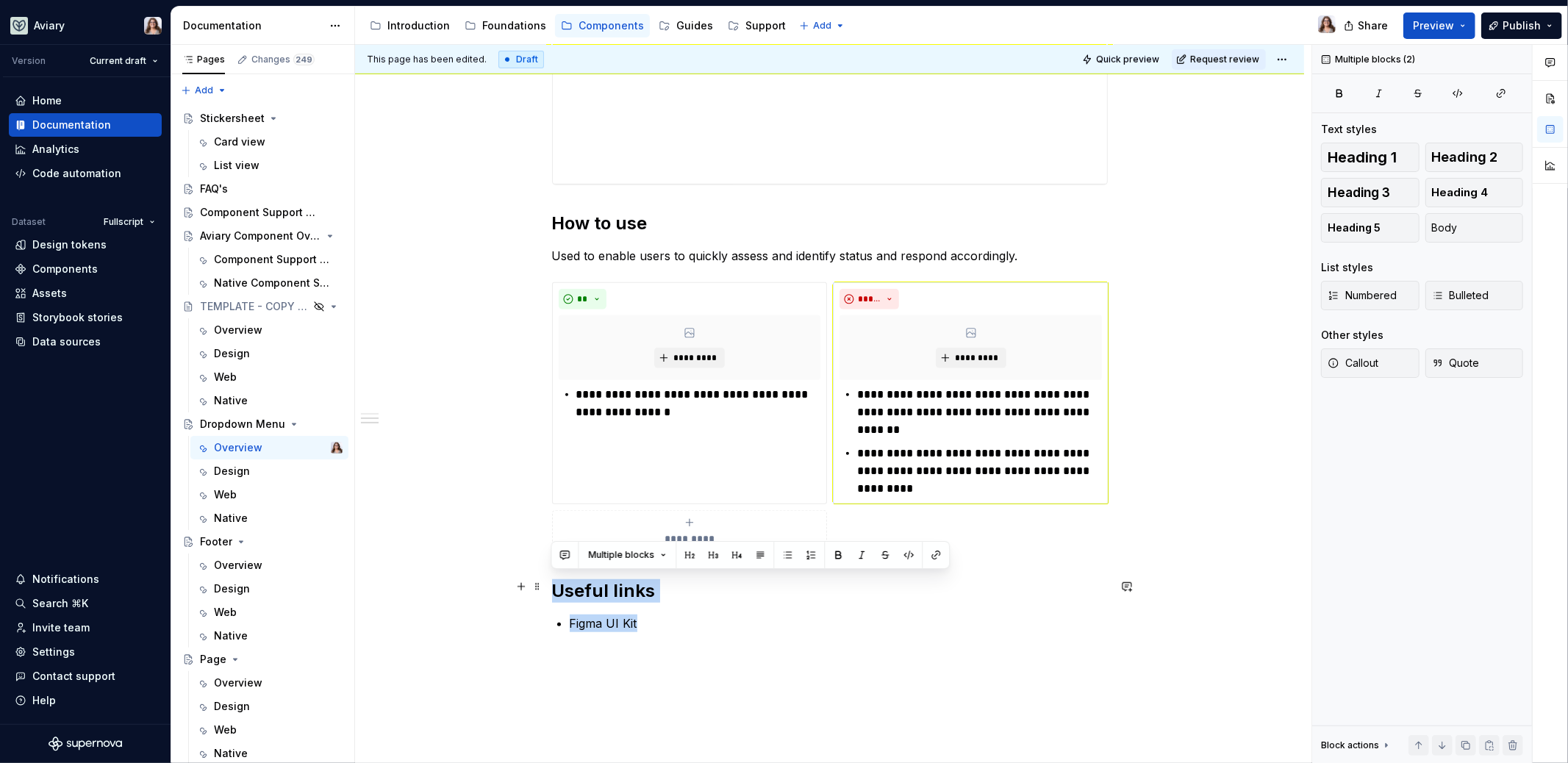
drag, startPoint x: 643, startPoint y: 617, endPoint x: 550, endPoint y: 587, distance: 97.7
click at [552, 587] on div "**********" at bounding box center [829, 123] width 556 height 1087
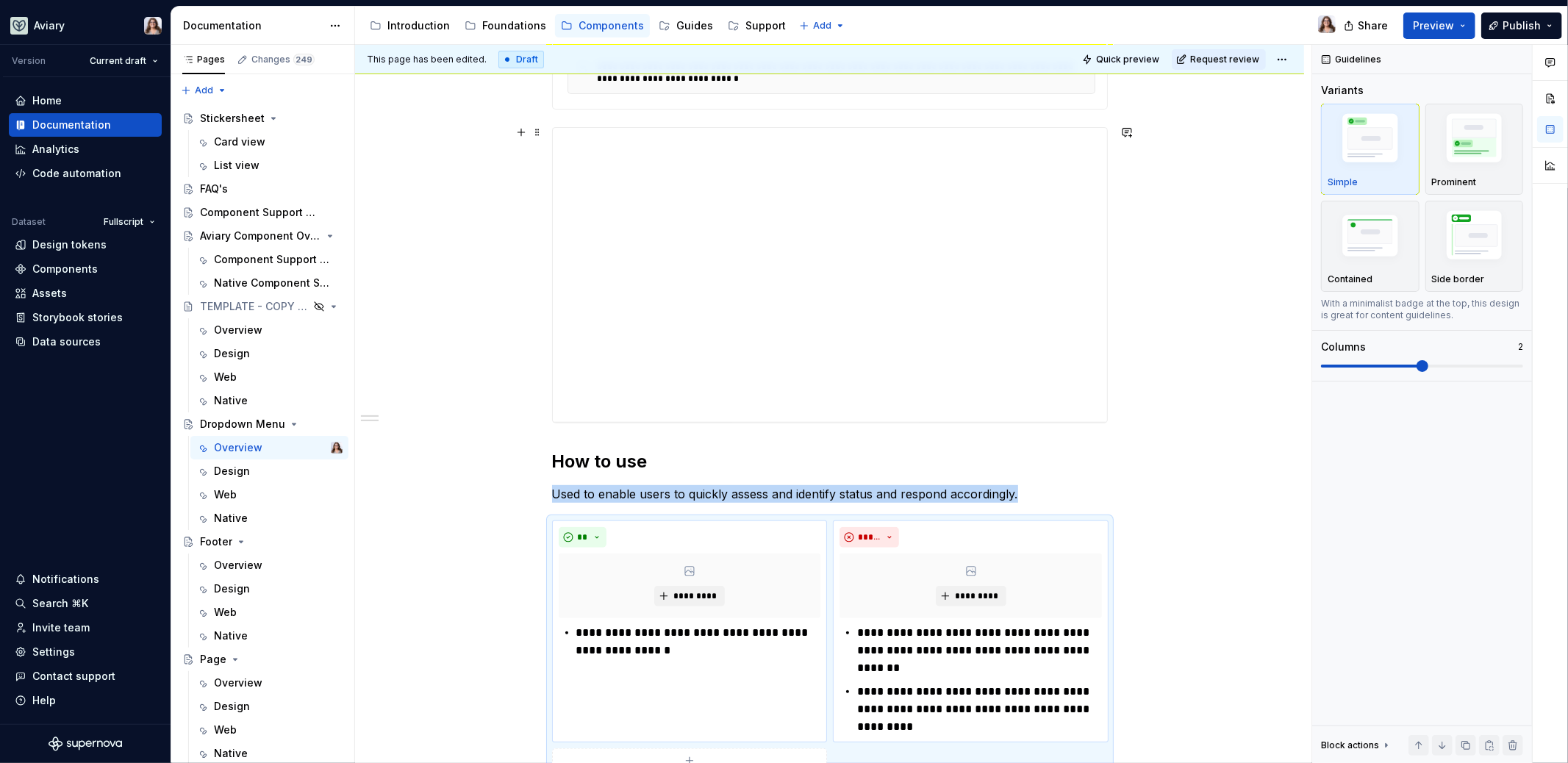
scroll to position [147, 0]
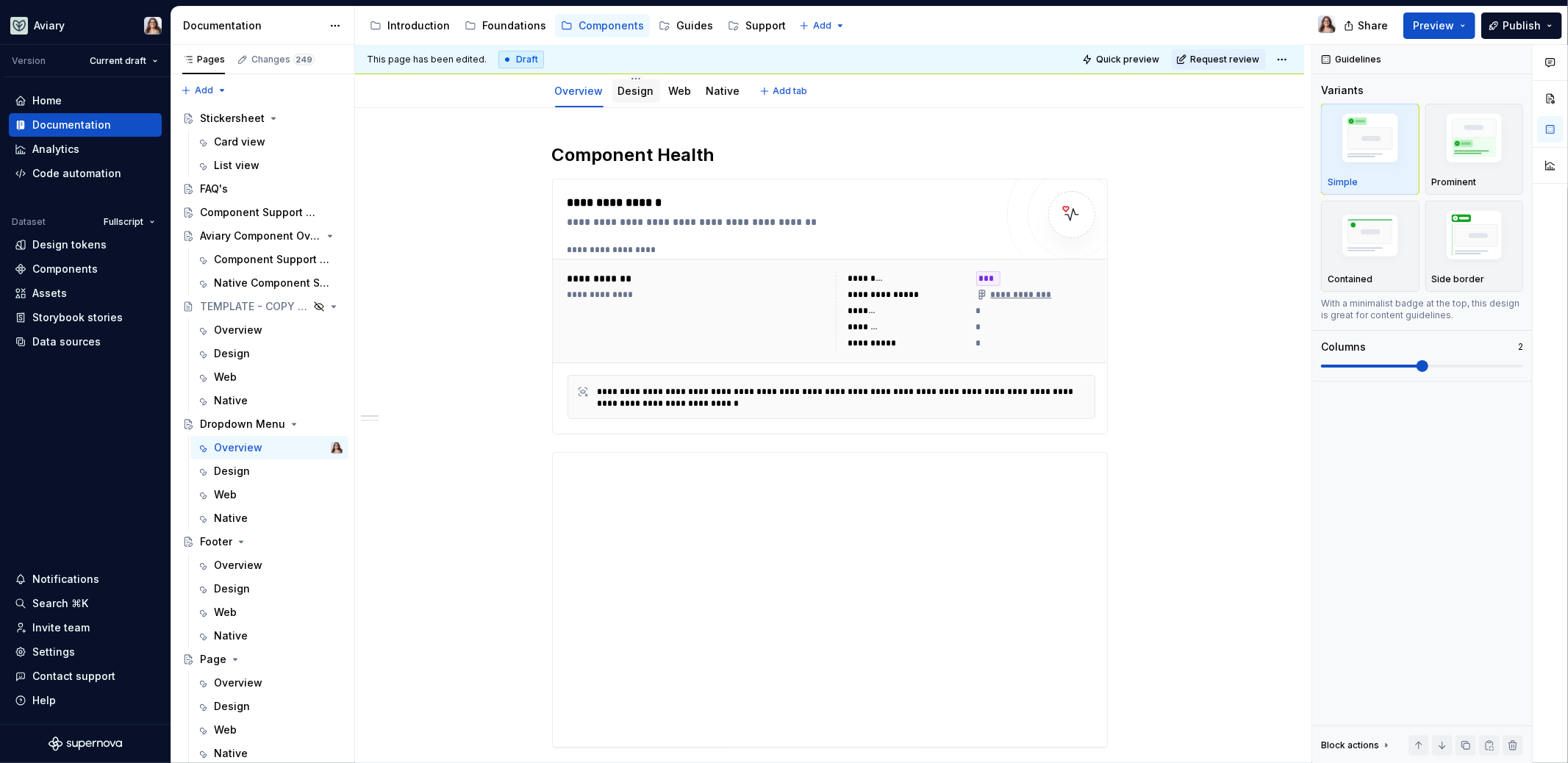
click at [631, 84] on link "Design" at bounding box center [636, 90] width 36 height 12
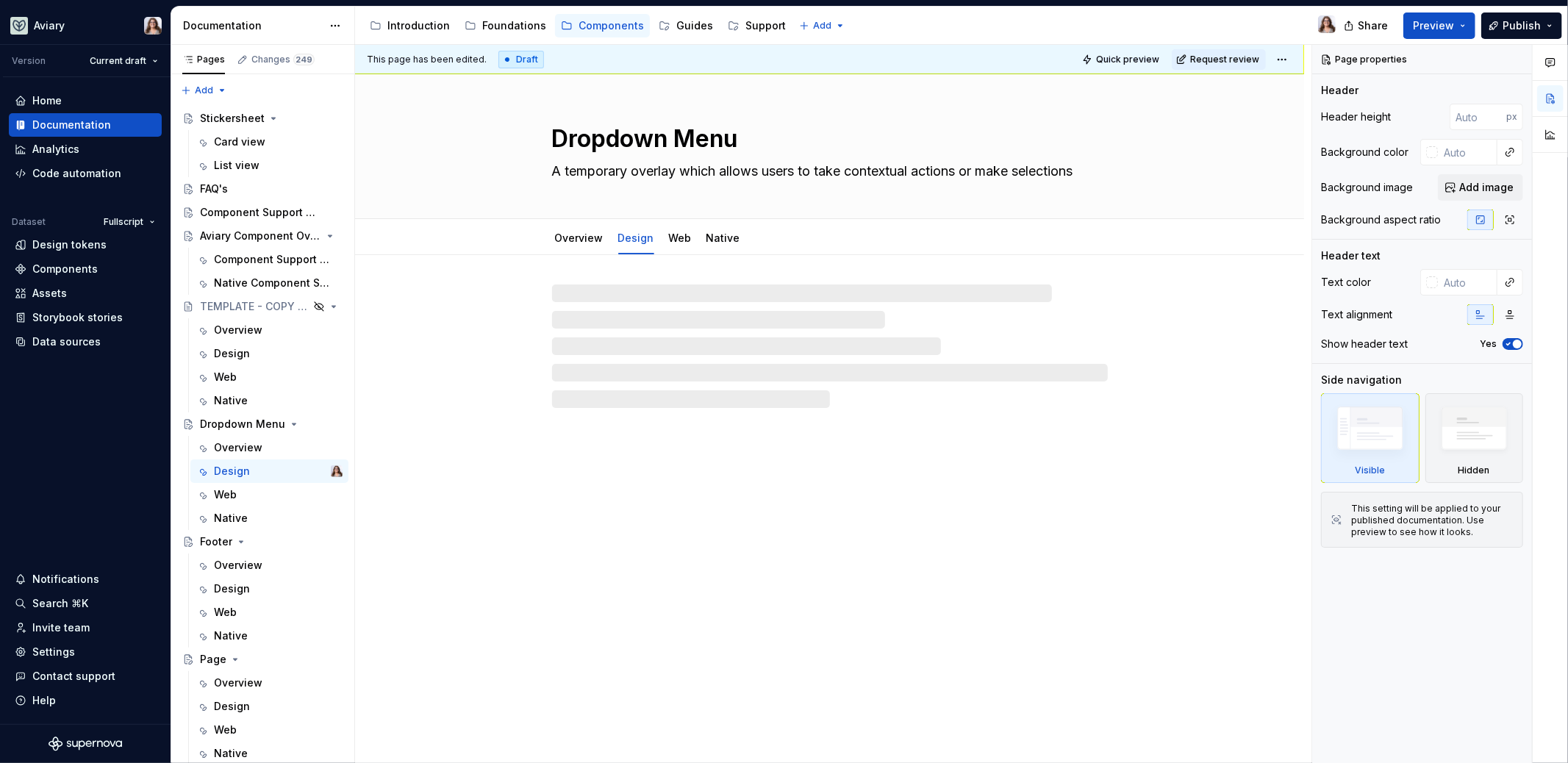
type textarea "*"
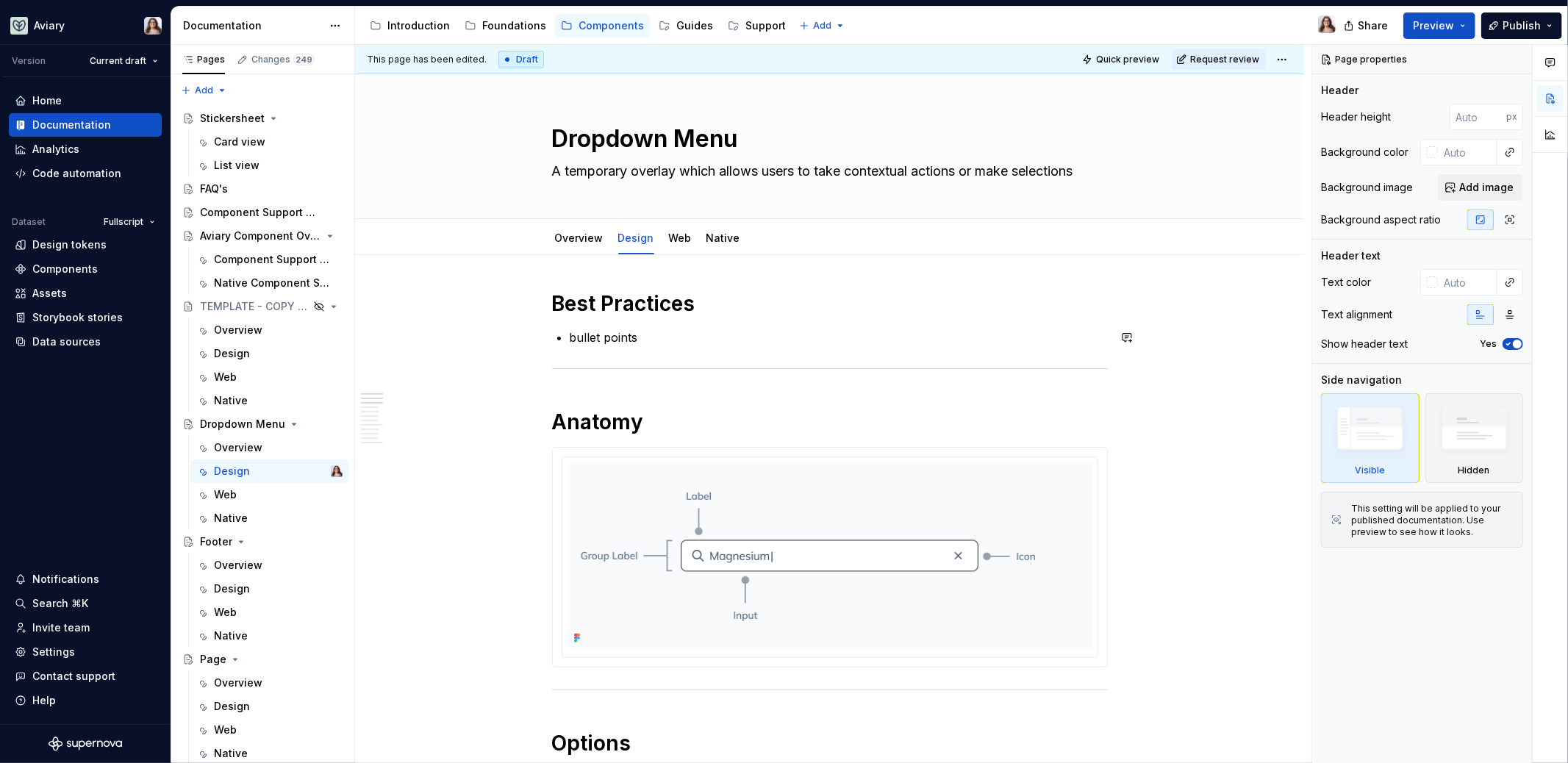
click at [596, 339] on p "bullet points" at bounding box center [838, 337] width 538 height 18
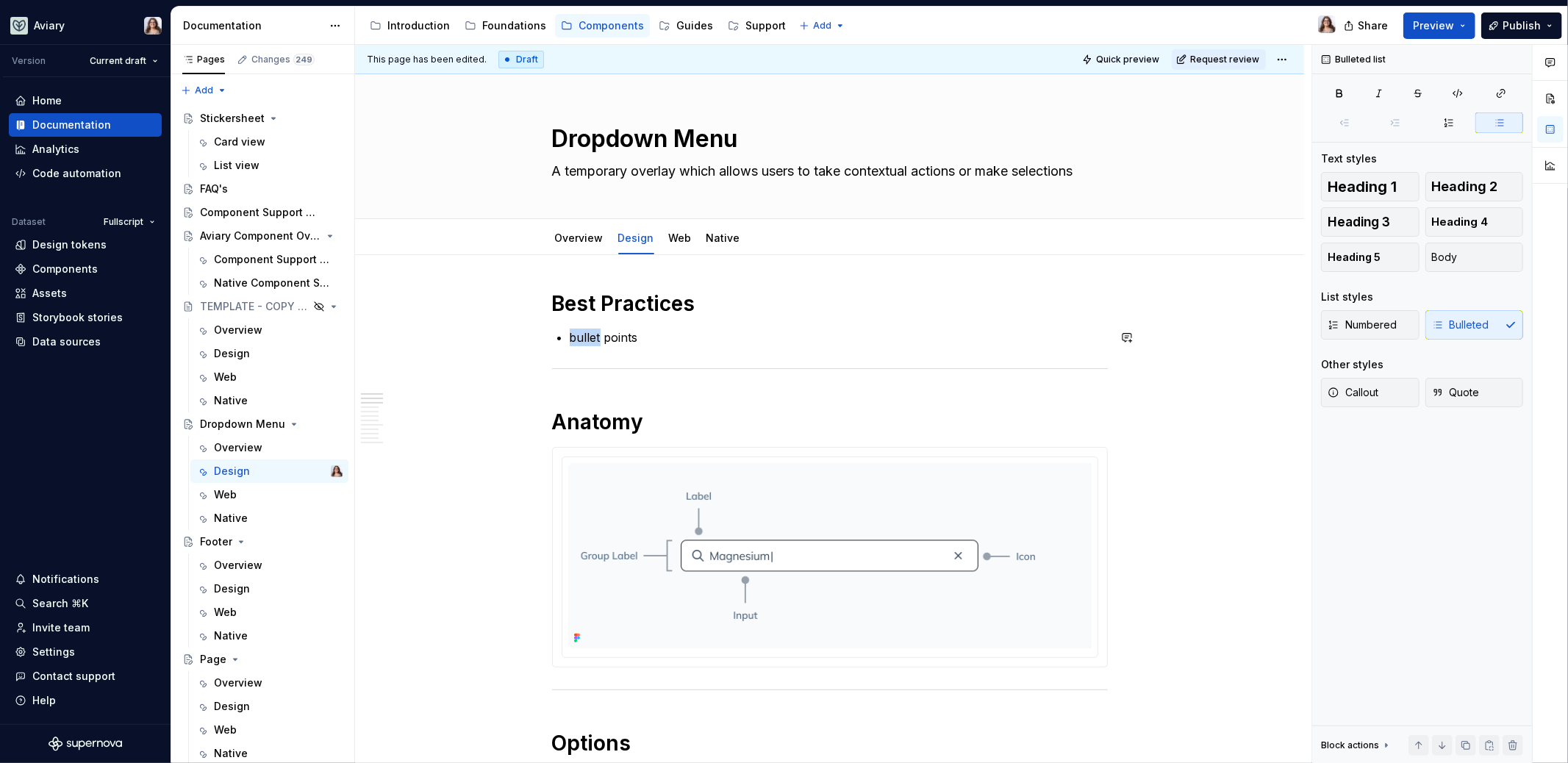
click at [596, 339] on p "bullet points" at bounding box center [838, 337] width 538 height 18
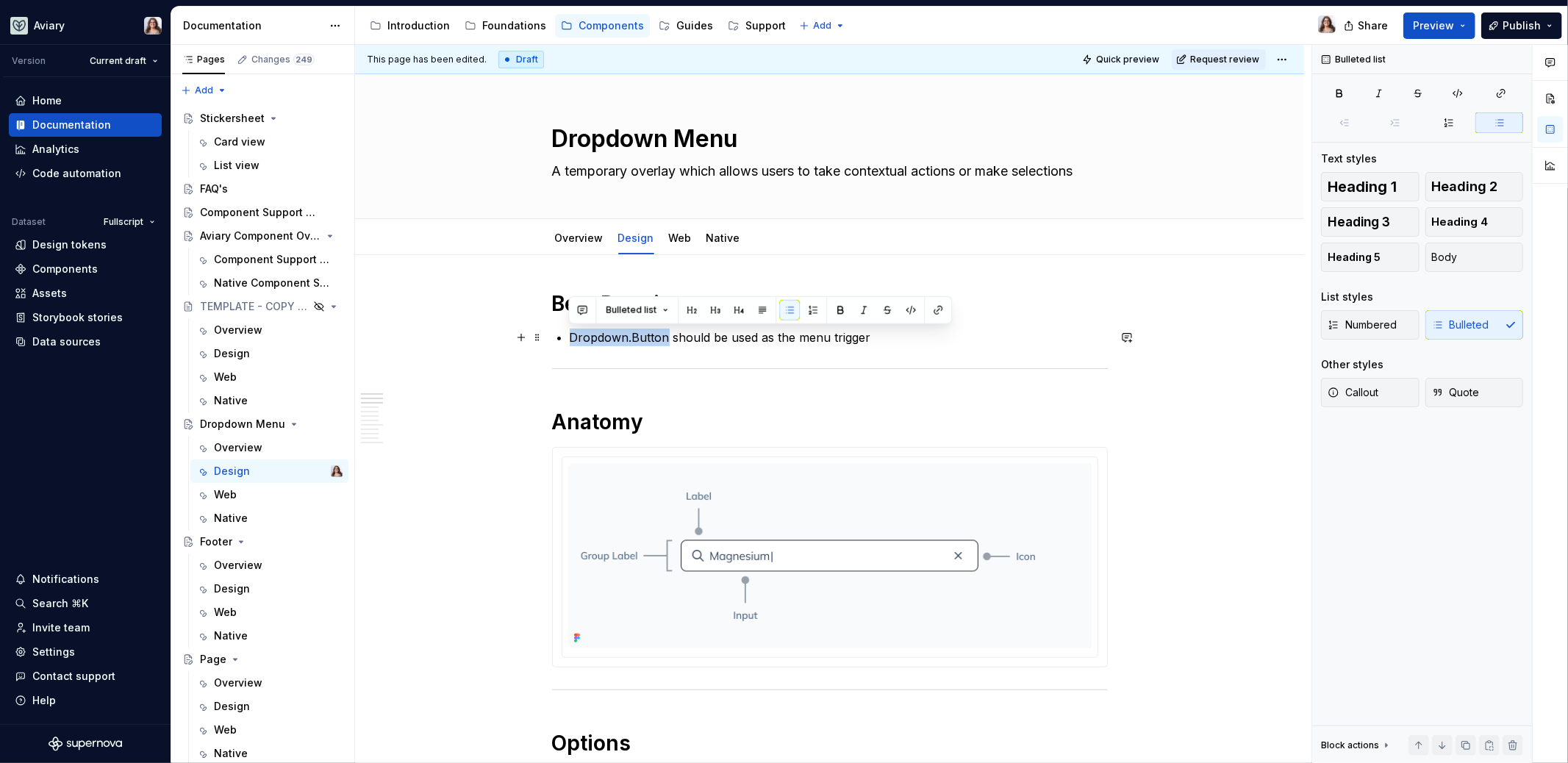
drag, startPoint x: 665, startPoint y: 338, endPoint x: 566, endPoint y: 336, distance: 99.0
click at [874, 334] on p "Dropdown.Button should be used as the menu trigger" at bounding box center [838, 337] width 538 height 18
click at [667, 336] on strong "Dropdown.Button" at bounding box center [622, 337] width 105 height 15
click at [882, 336] on p "Dropdown.Button should be used as the menu trigger" at bounding box center [838, 337] width 538 height 18
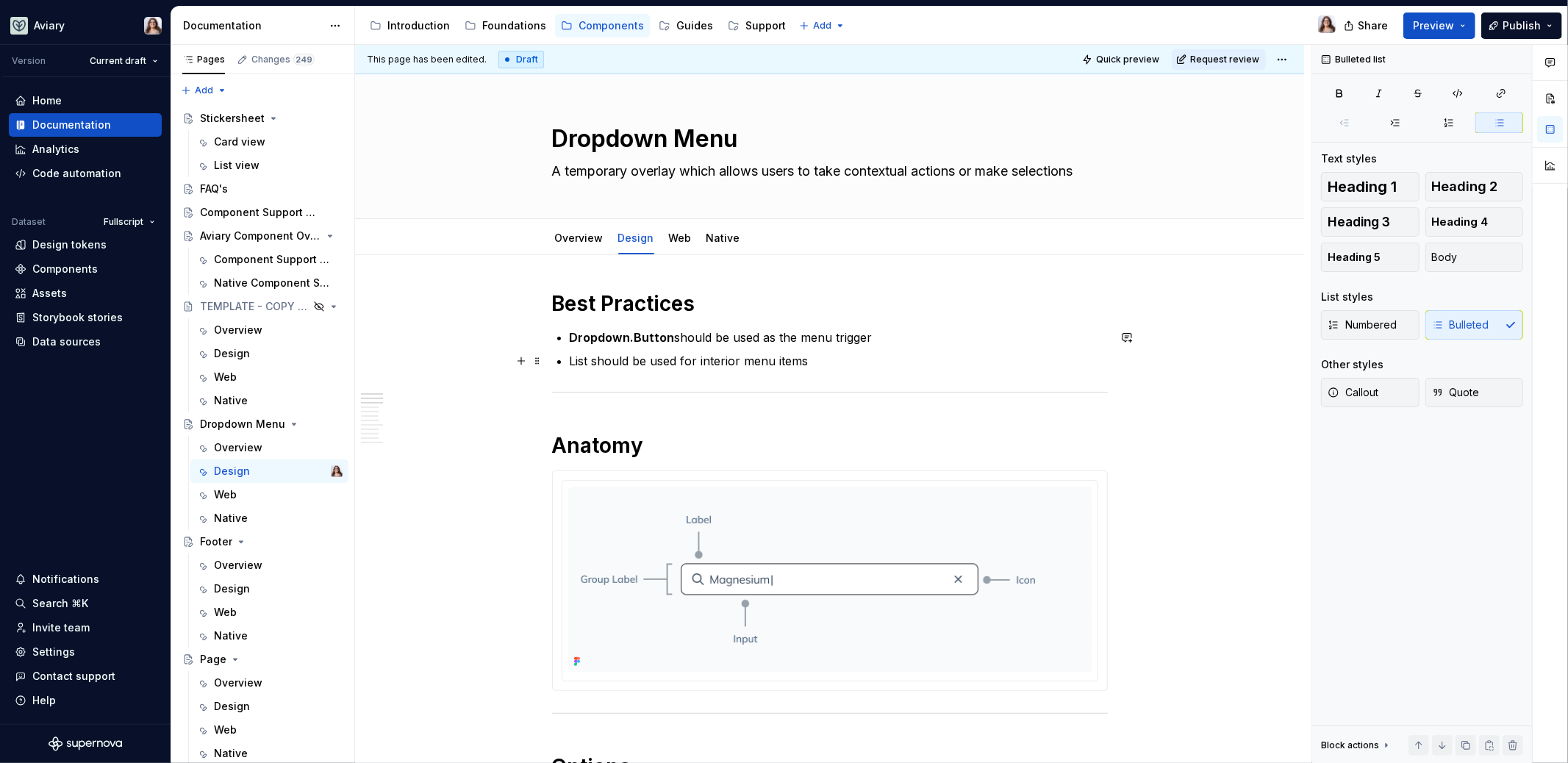
click at [696, 358] on p "List should be used for interior menu items" at bounding box center [838, 360] width 538 height 18
click at [861, 361] on p "List should be used for standard interior menu items" at bounding box center [838, 360] width 538 height 18
click at [976, 365] on p "List should be used for standard interior menu items like radio, checkbox, acti…" at bounding box center [838, 360] width 538 height 18
drag, startPoint x: 589, startPoint y: 358, endPoint x: 563, endPoint y: 357, distance: 26.0
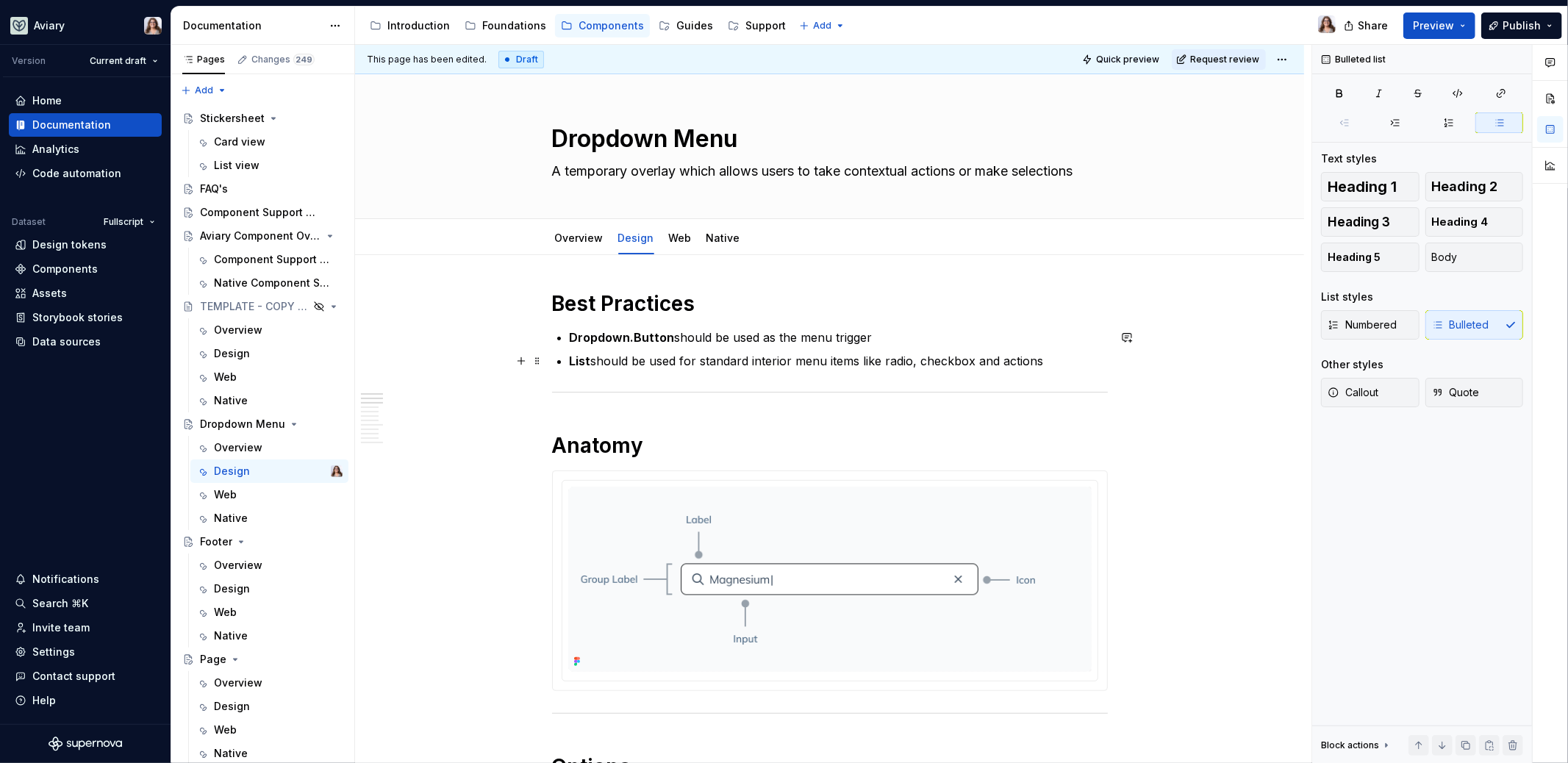
click at [593, 359] on p "List should be used for standard interior menu items like radio, checkbox and a…" at bounding box center [838, 360] width 538 height 18
click at [1042, 359] on p "List should be used for standard interior menu items like radio, checkbox and a…" at bounding box center [838, 360] width 538 height 18
click at [783, 604] on img at bounding box center [830, 603] width 523 height 185
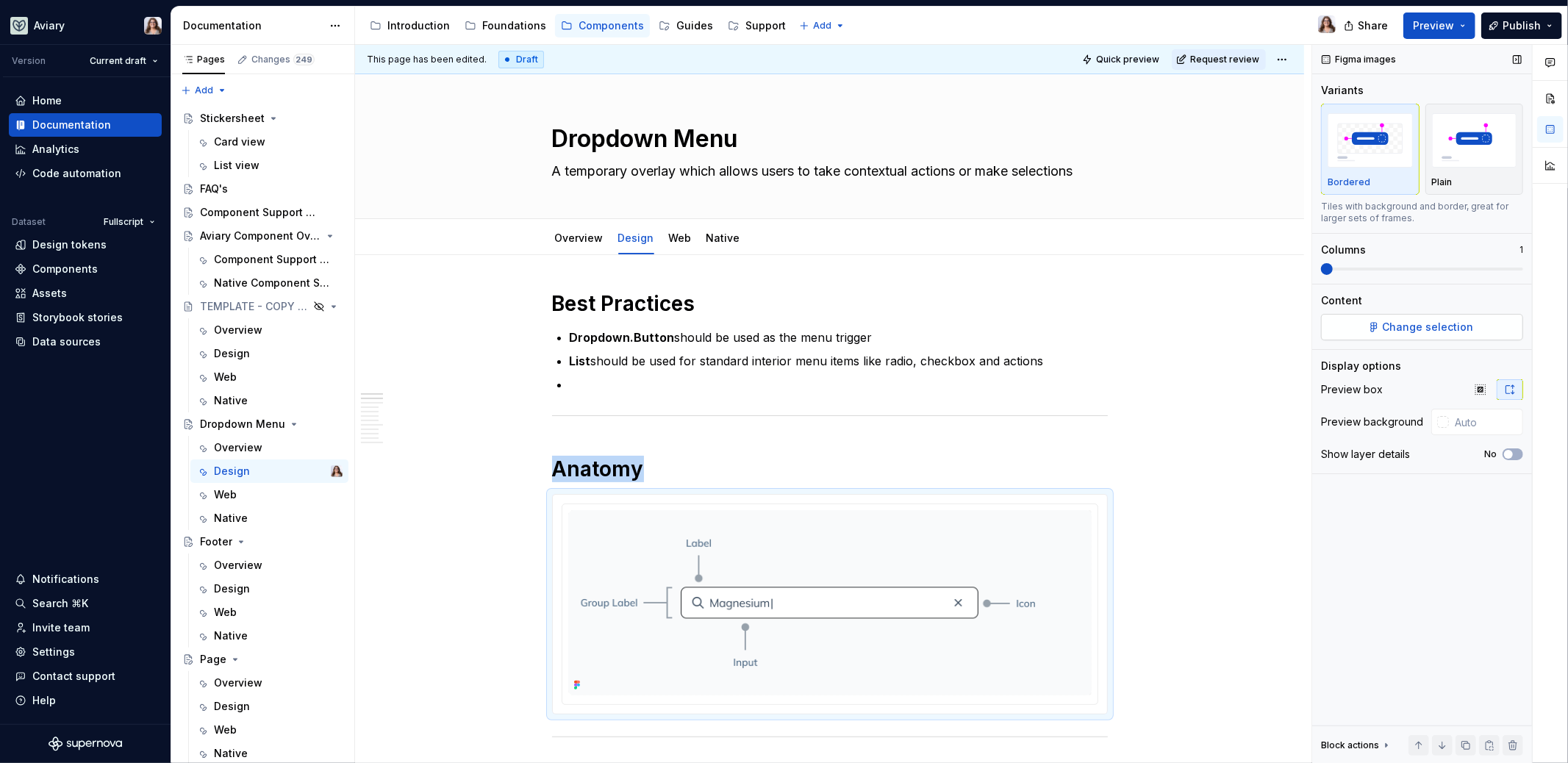
click at [1415, 328] on span "Change selection" at bounding box center [1428, 326] width 91 height 15
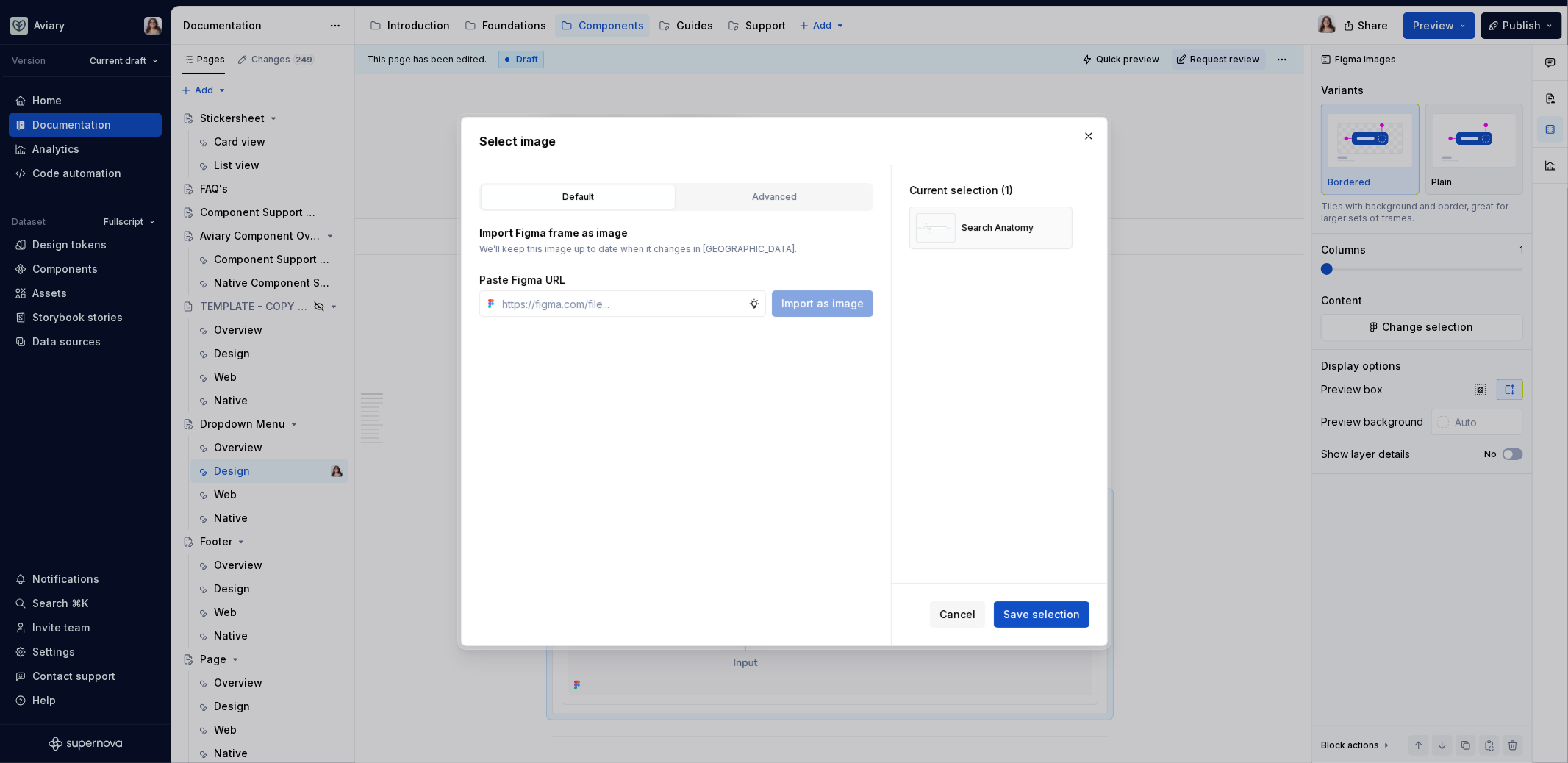
type textarea "*"
click at [1056, 229] on button "button" at bounding box center [1055, 228] width 21 height 21
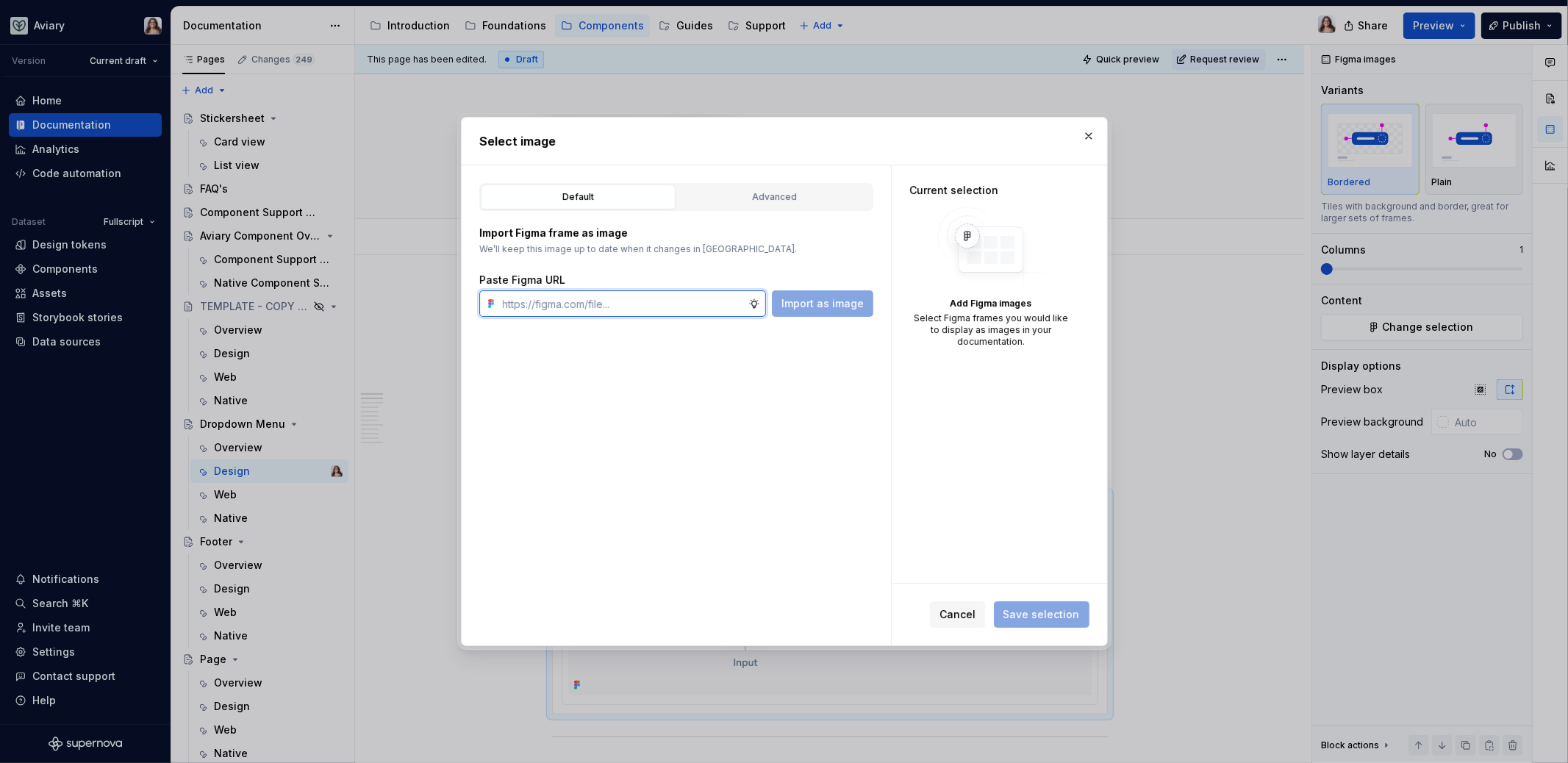
click at [703, 294] on input "text" at bounding box center [622, 303] width 251 height 27
paste input "[URL][DOMAIN_NAME]"
type input "[URL][DOMAIN_NAME]"
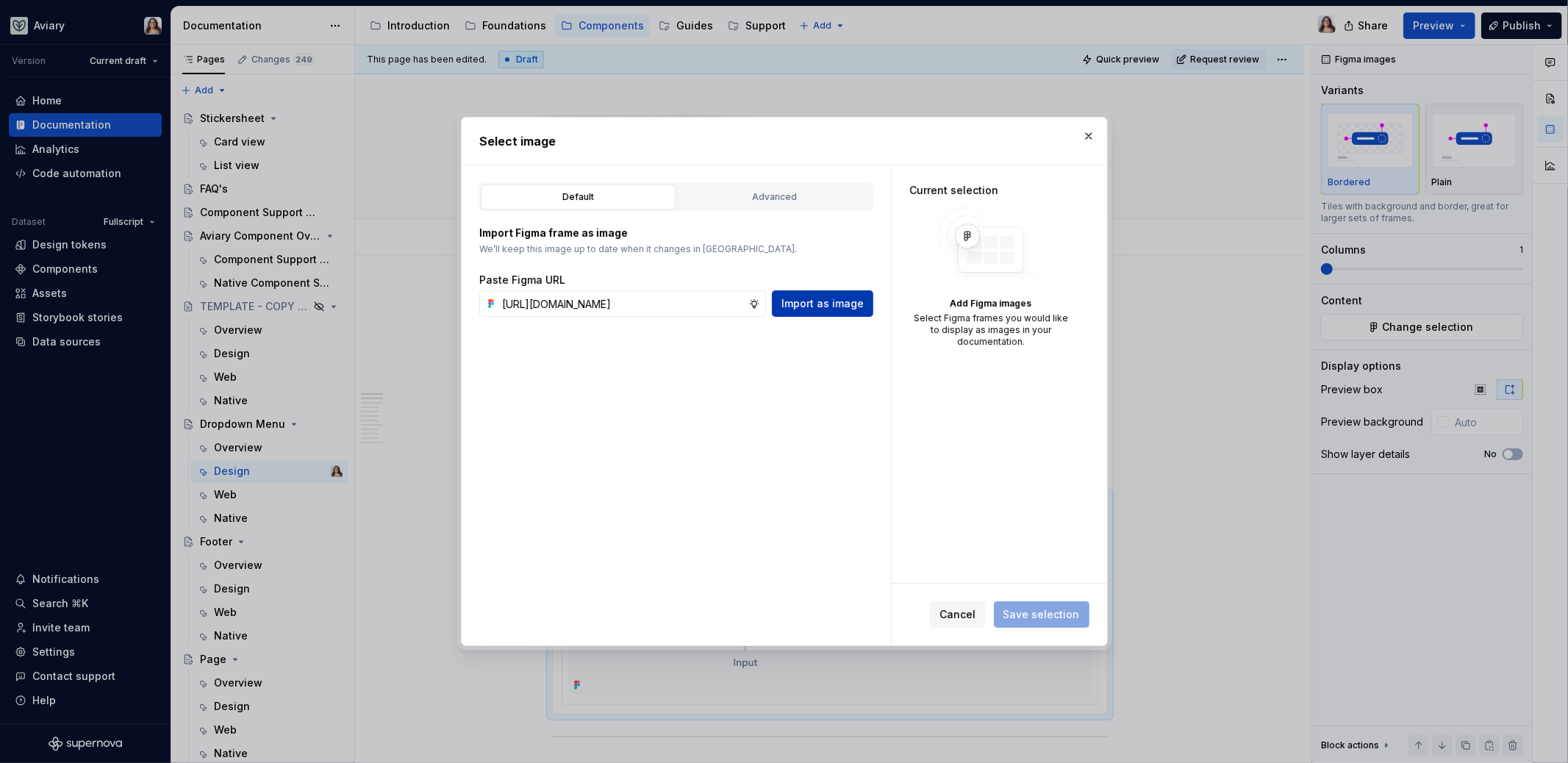
click at [819, 302] on span "Import as image" at bounding box center [822, 303] width 82 height 15
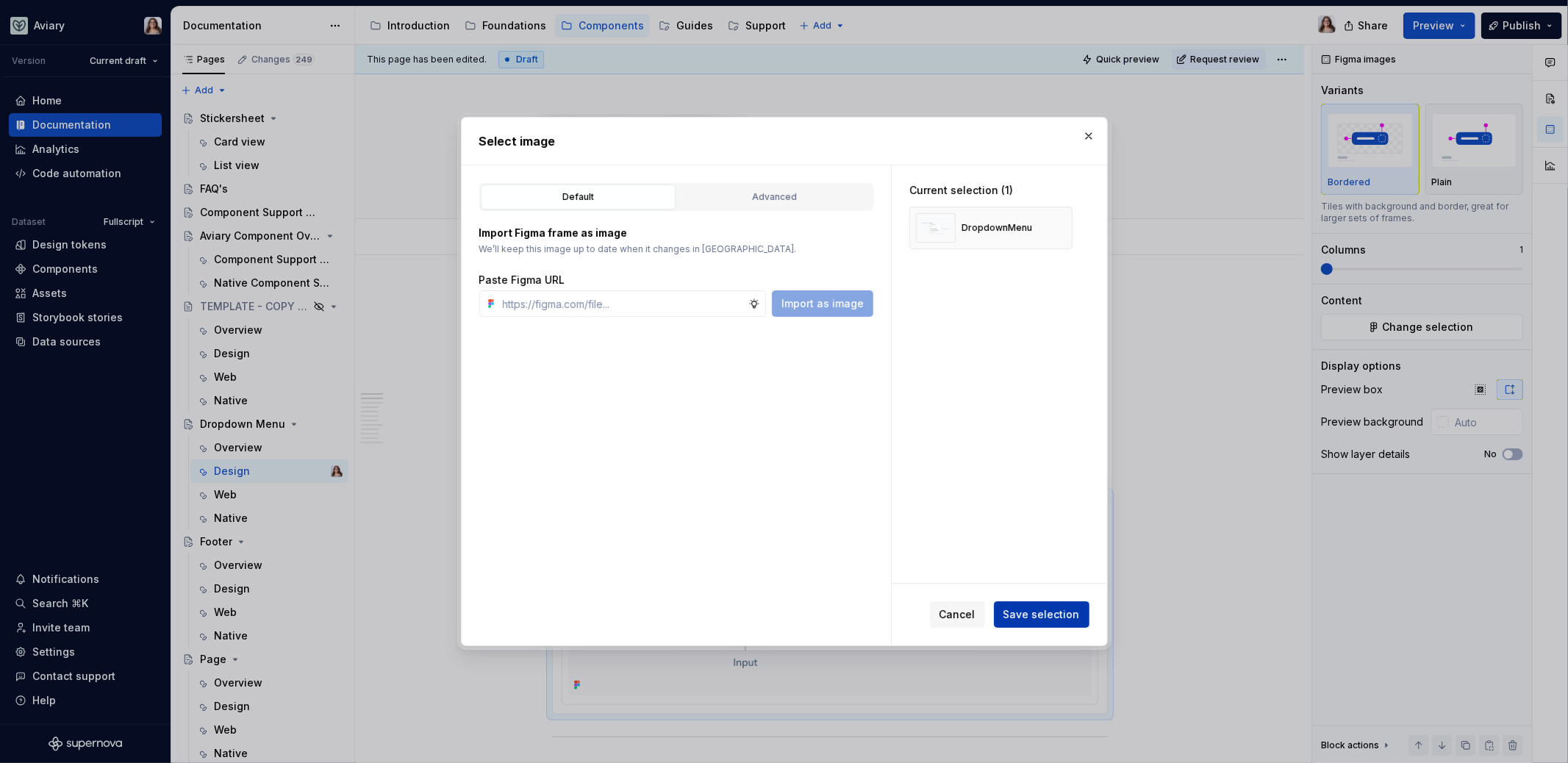
click at [1015, 610] on span "Save selection" at bounding box center [1042, 614] width 77 height 15
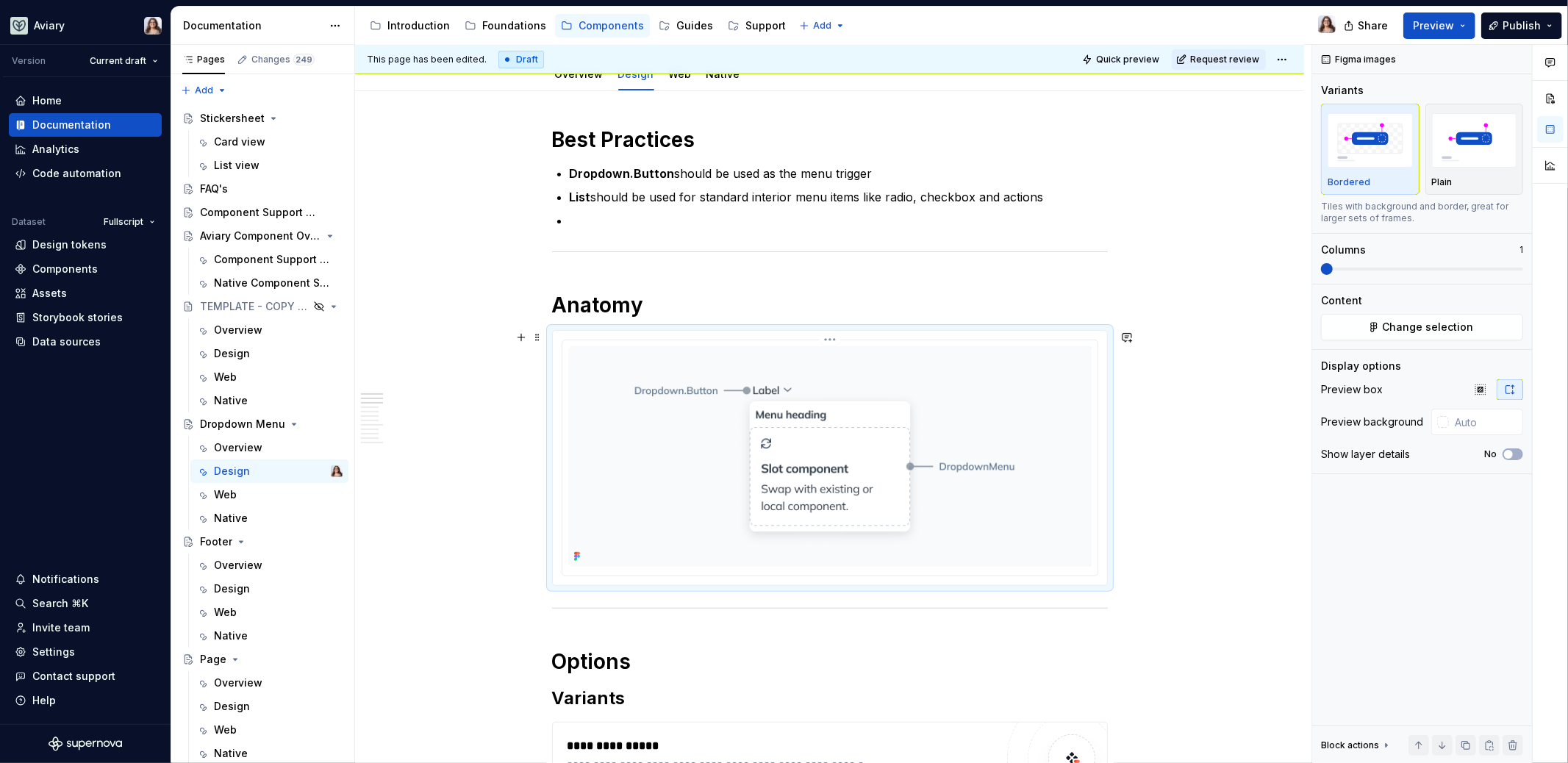
scroll to position [165, 0]
click at [652, 309] on h1 "Anatomy" at bounding box center [829, 303] width 556 height 27
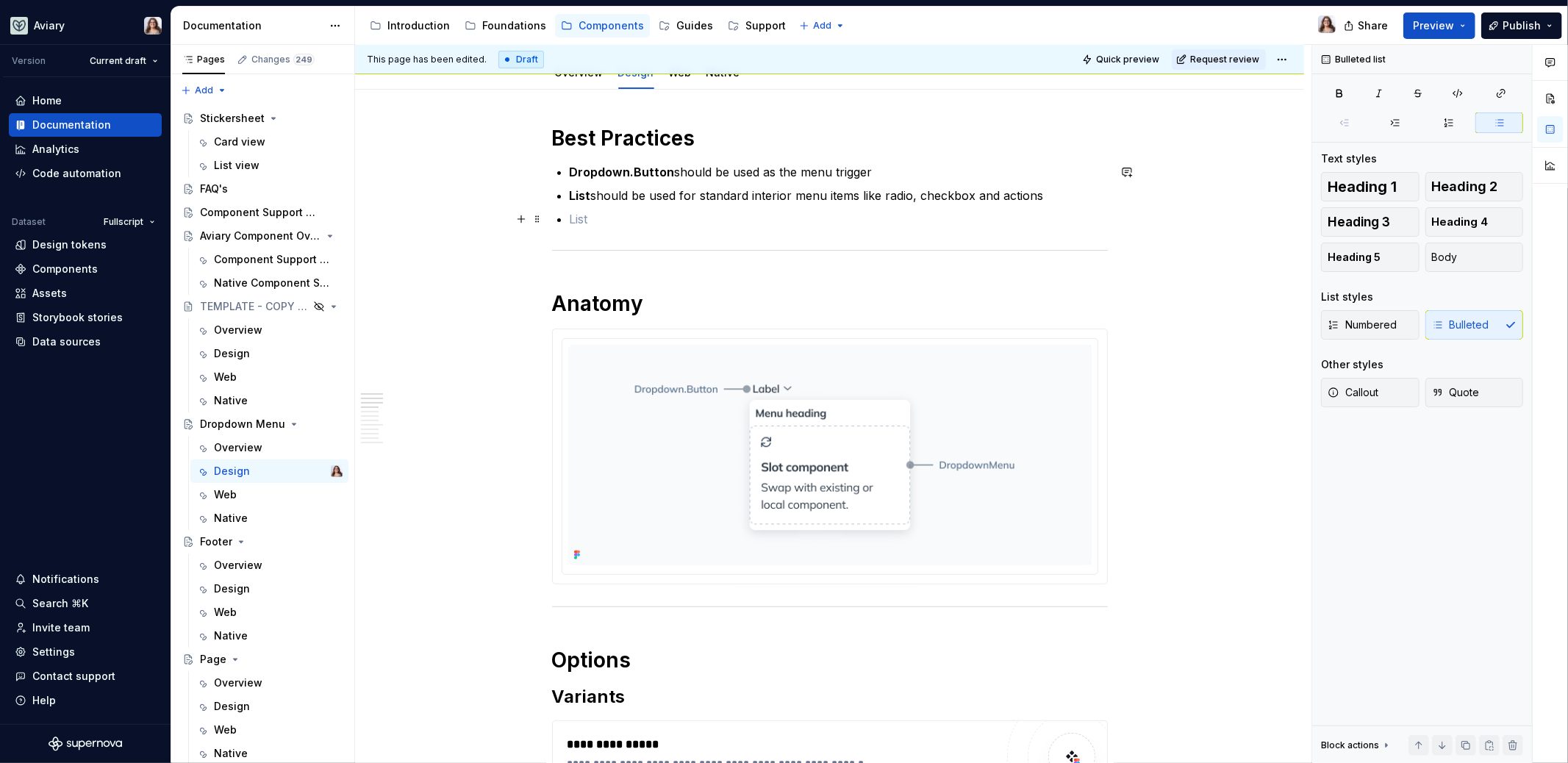
click at [572, 210] on p at bounding box center [838, 218] width 538 height 18
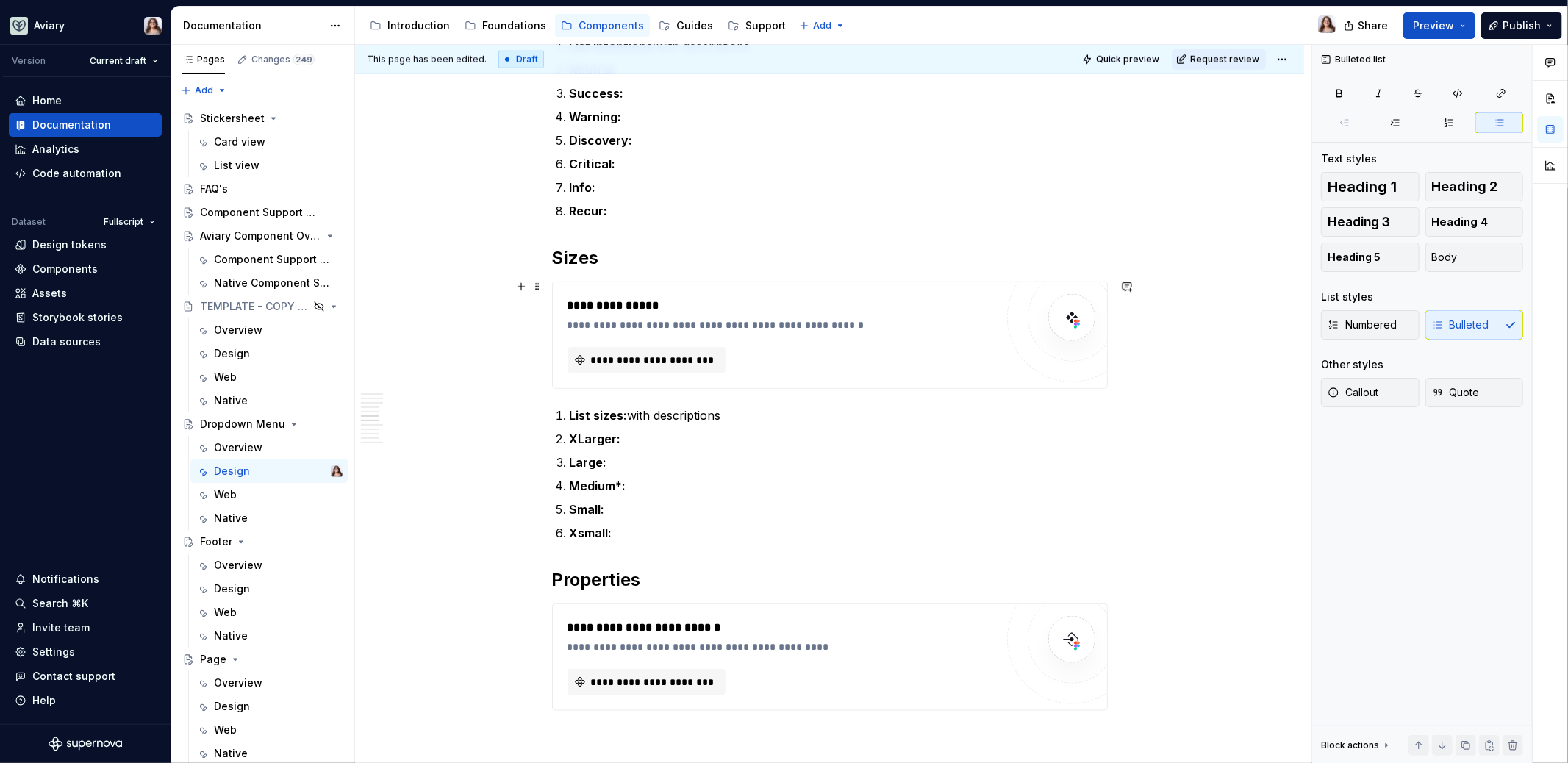
scroll to position [1189, 0]
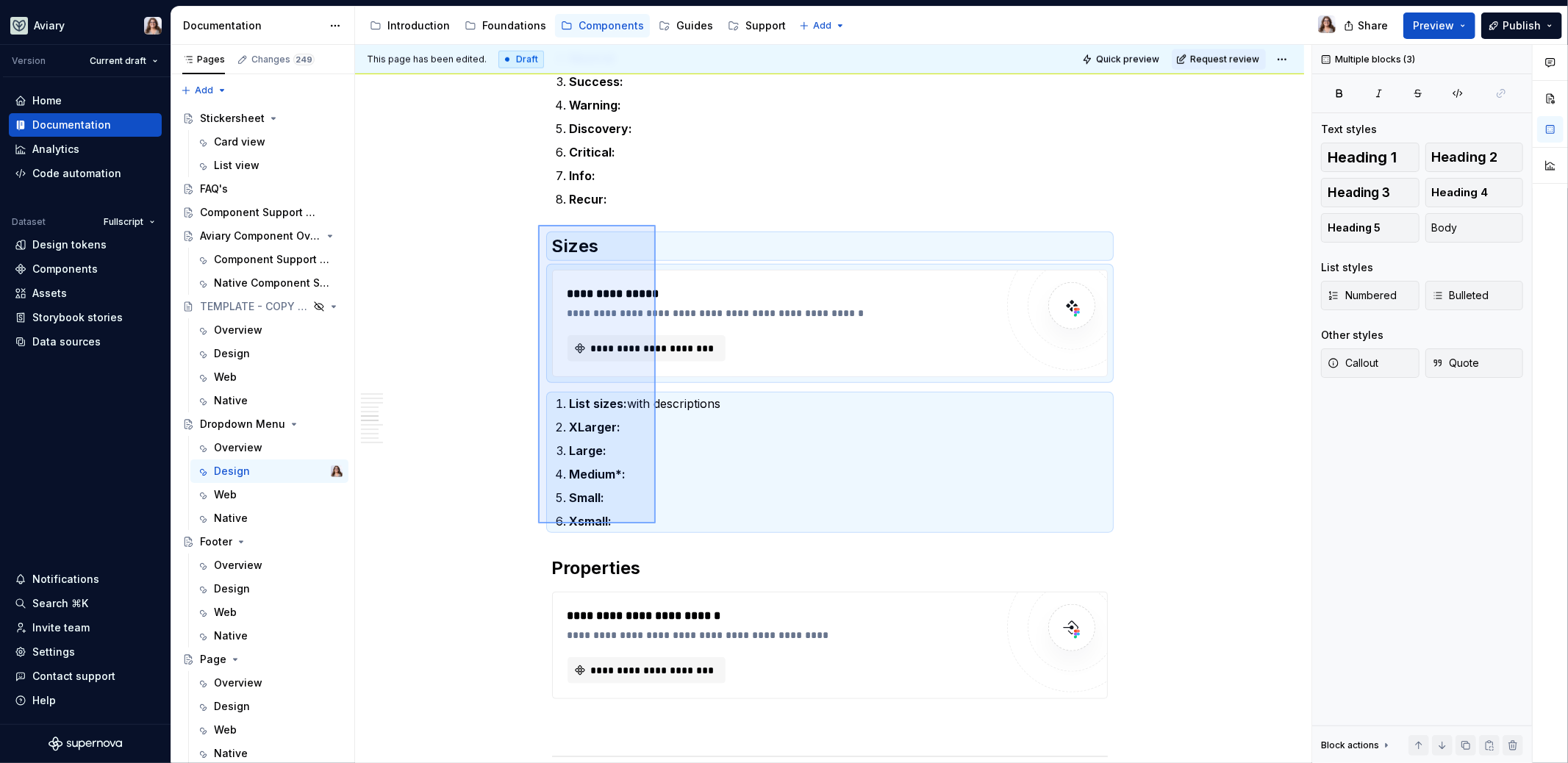
drag, startPoint x: 538, startPoint y: 225, endPoint x: 657, endPoint y: 529, distance: 326.5
click at [657, 529] on div "**********" at bounding box center [833, 404] width 956 height 719
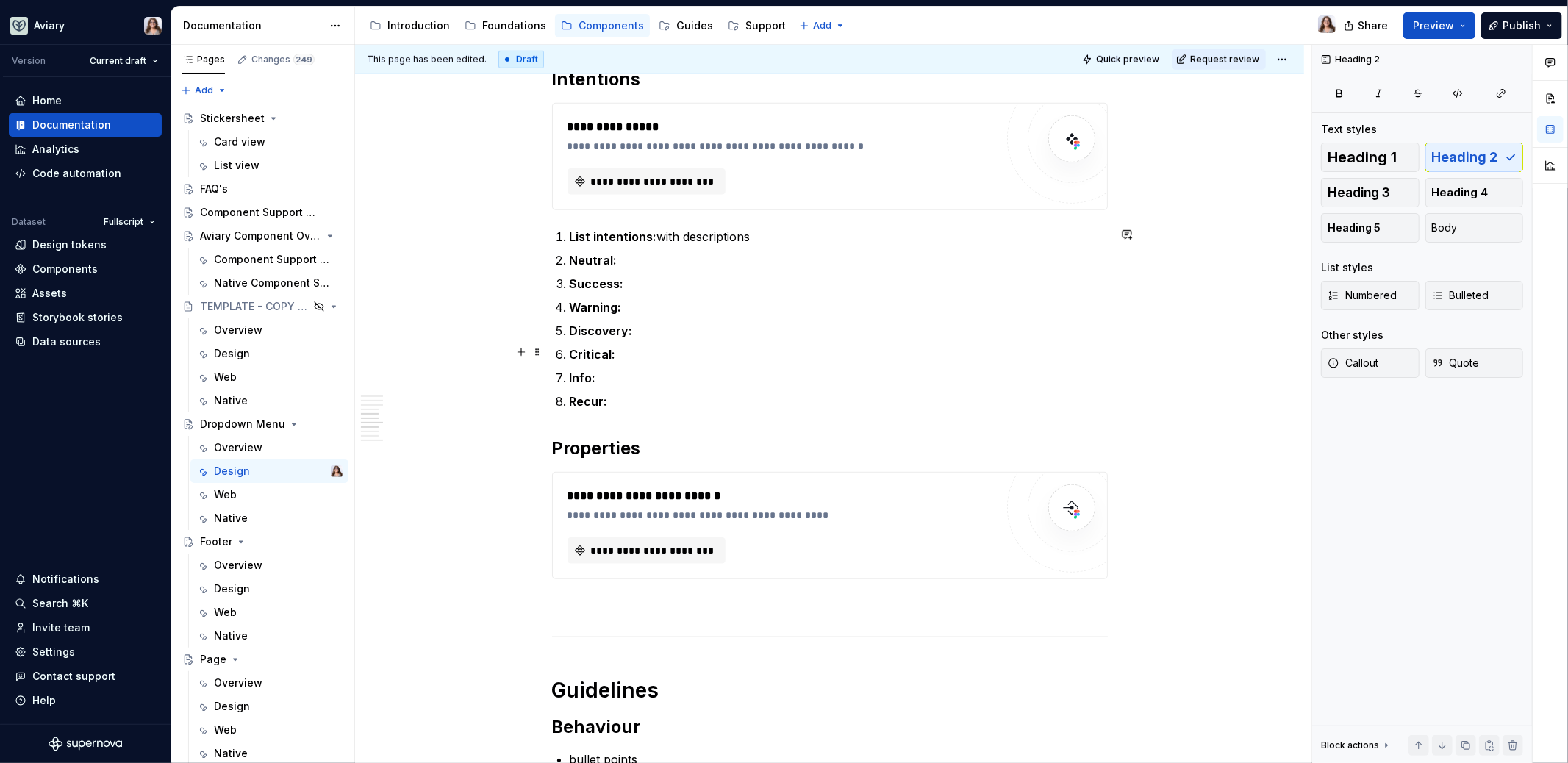
scroll to position [995, 0]
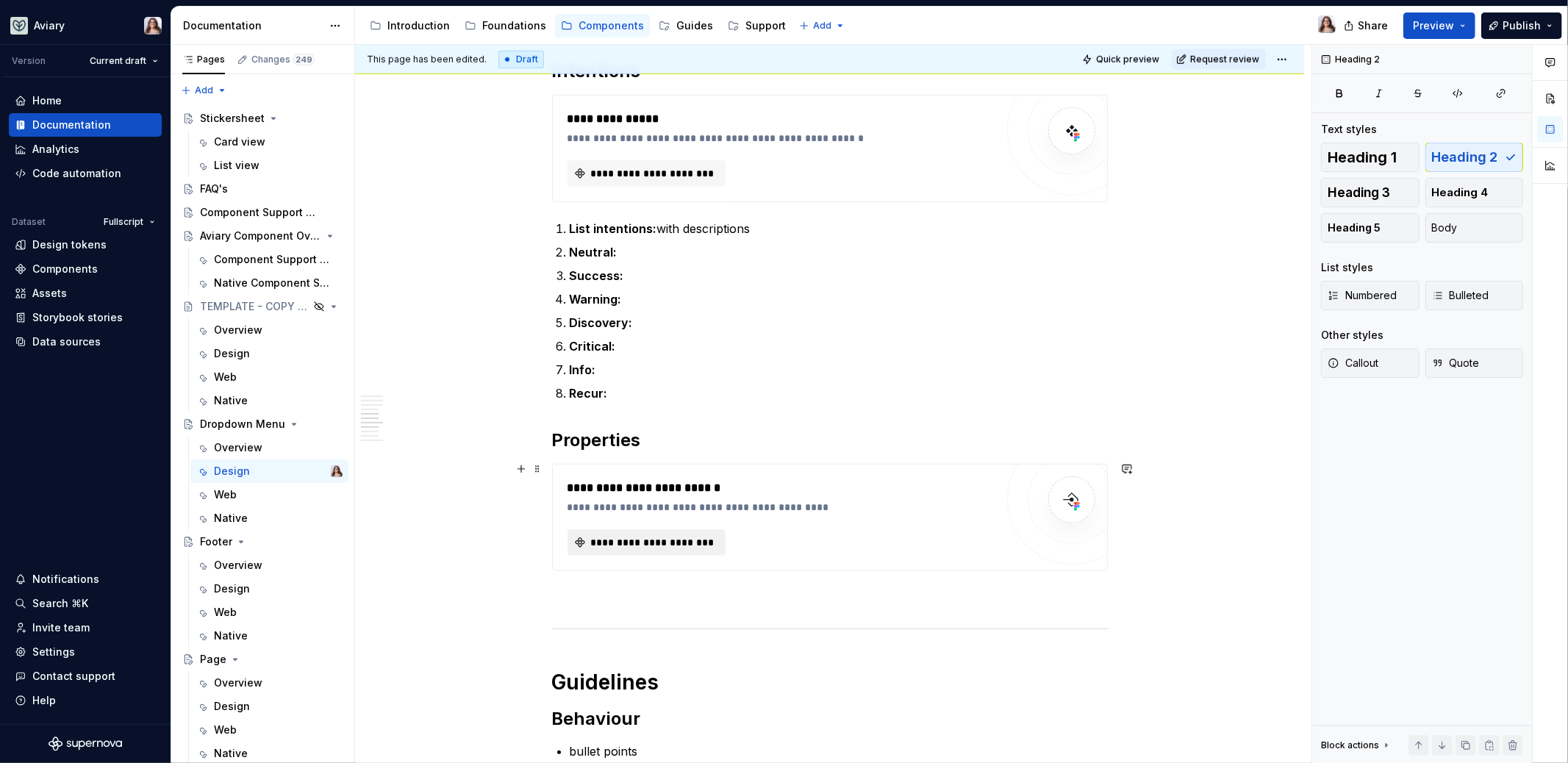
click at [656, 535] on span "**********" at bounding box center [652, 542] width 128 height 15
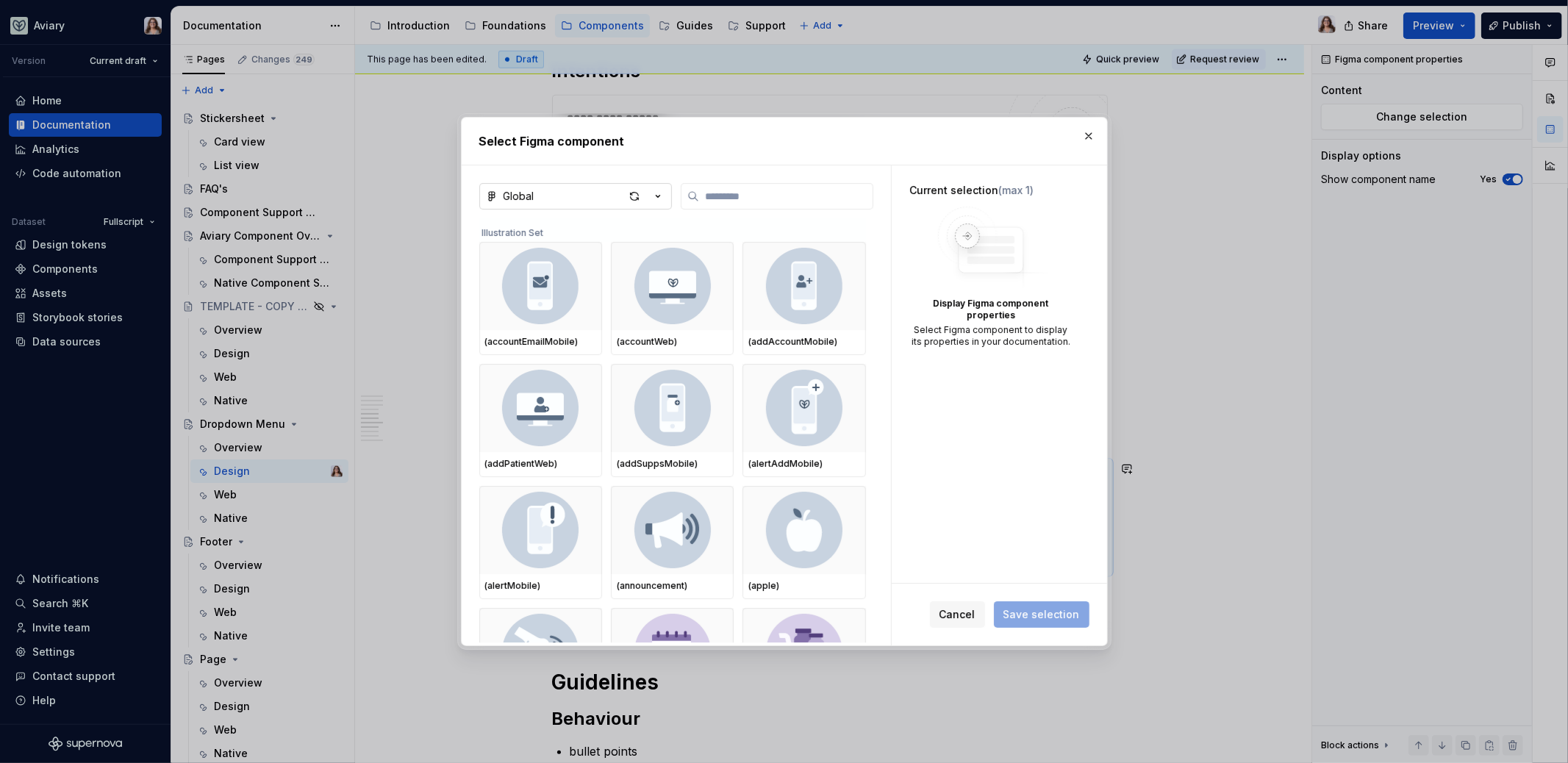
click at [660, 201] on icon "button" at bounding box center [658, 196] width 15 height 15
click at [565, 344] on div "Web UI Kit" at bounding box center [546, 347] width 52 height 15
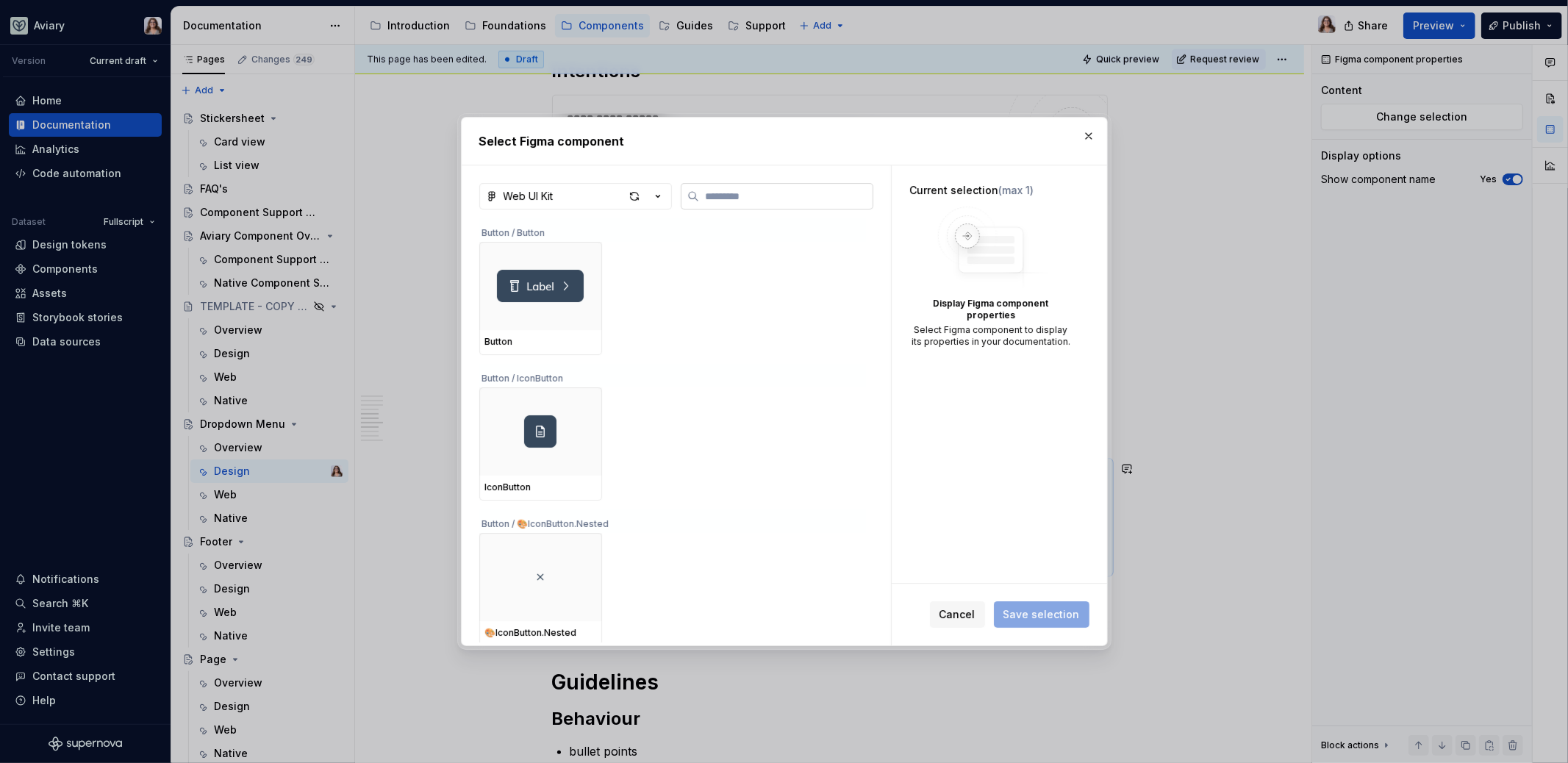
click at [773, 183] on label at bounding box center [776, 196] width 192 height 27
click at [773, 189] on input "search" at bounding box center [786, 196] width 173 height 15
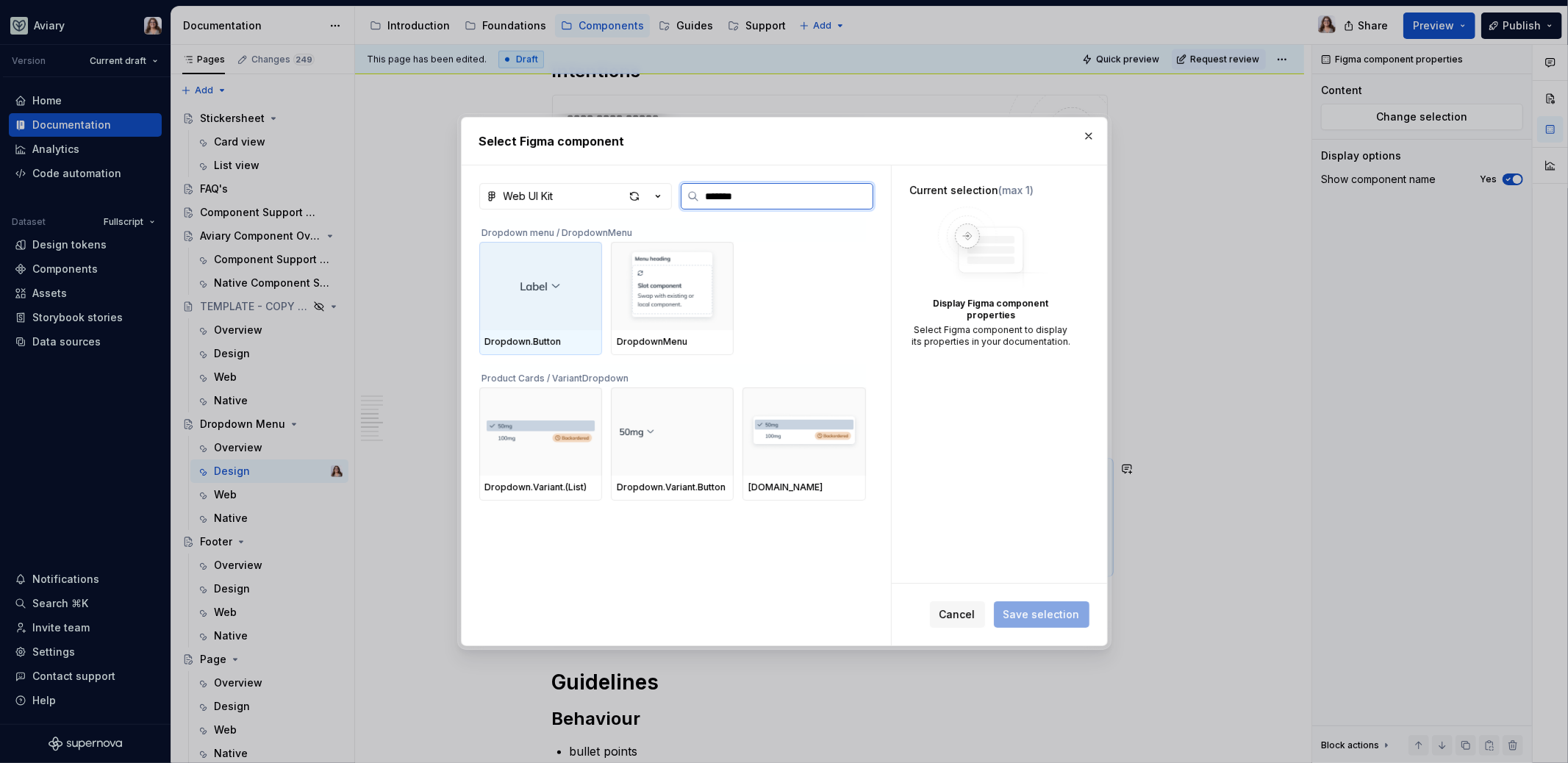
type input "********"
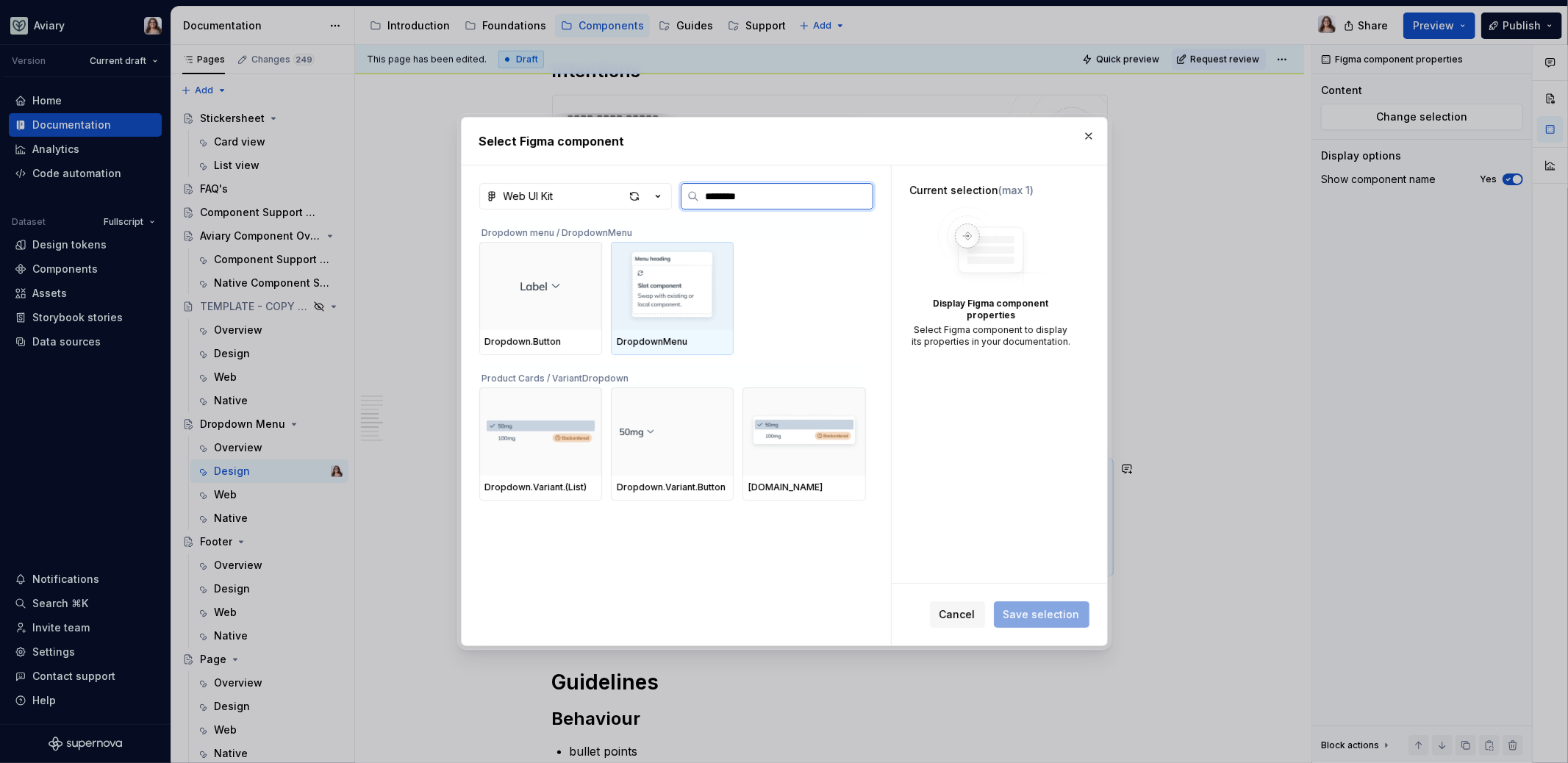
click at [658, 316] on img at bounding box center [672, 286] width 111 height 77
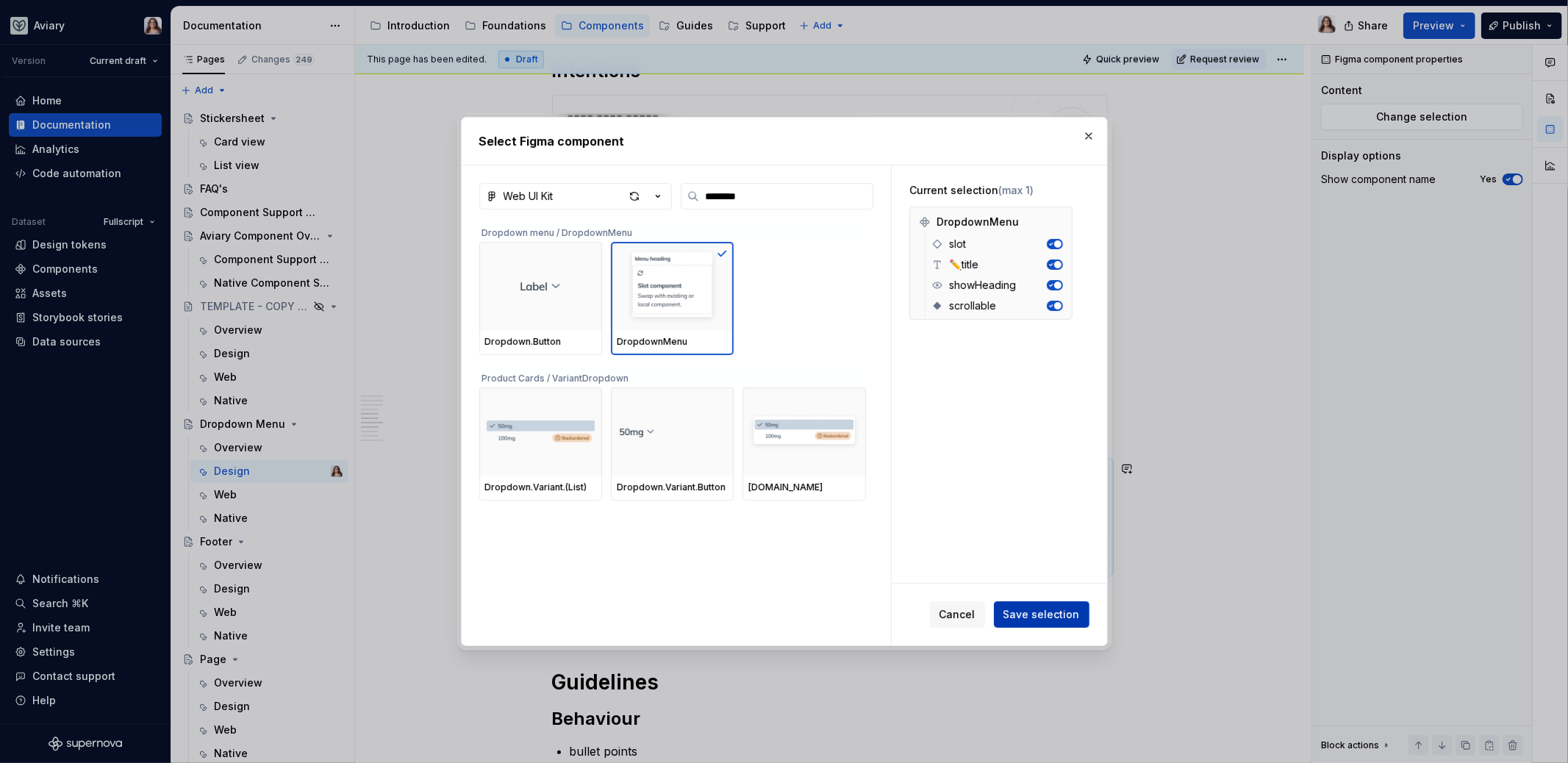
click at [1052, 611] on span "Save selection" at bounding box center [1042, 614] width 77 height 15
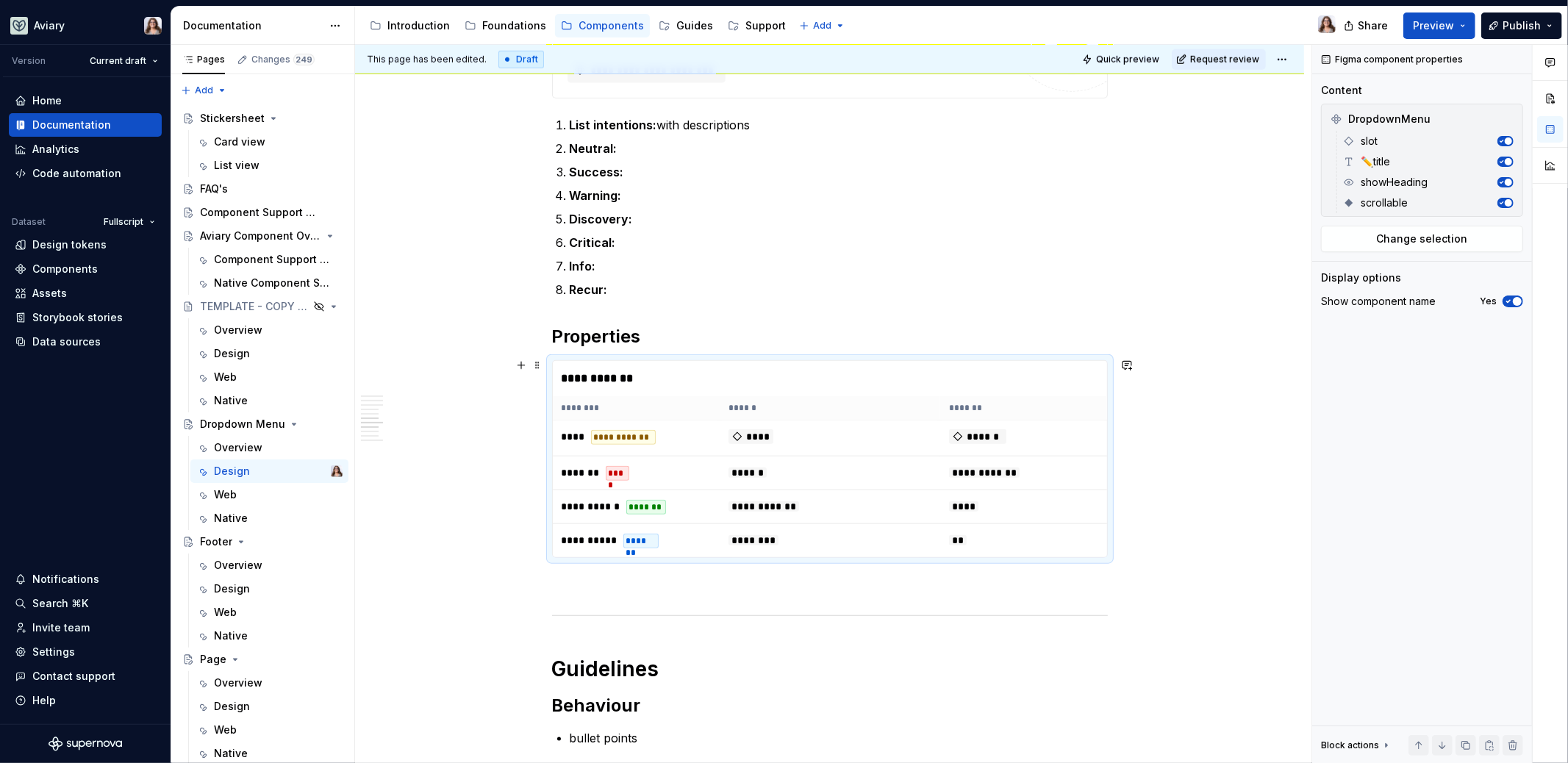
scroll to position [1121, 0]
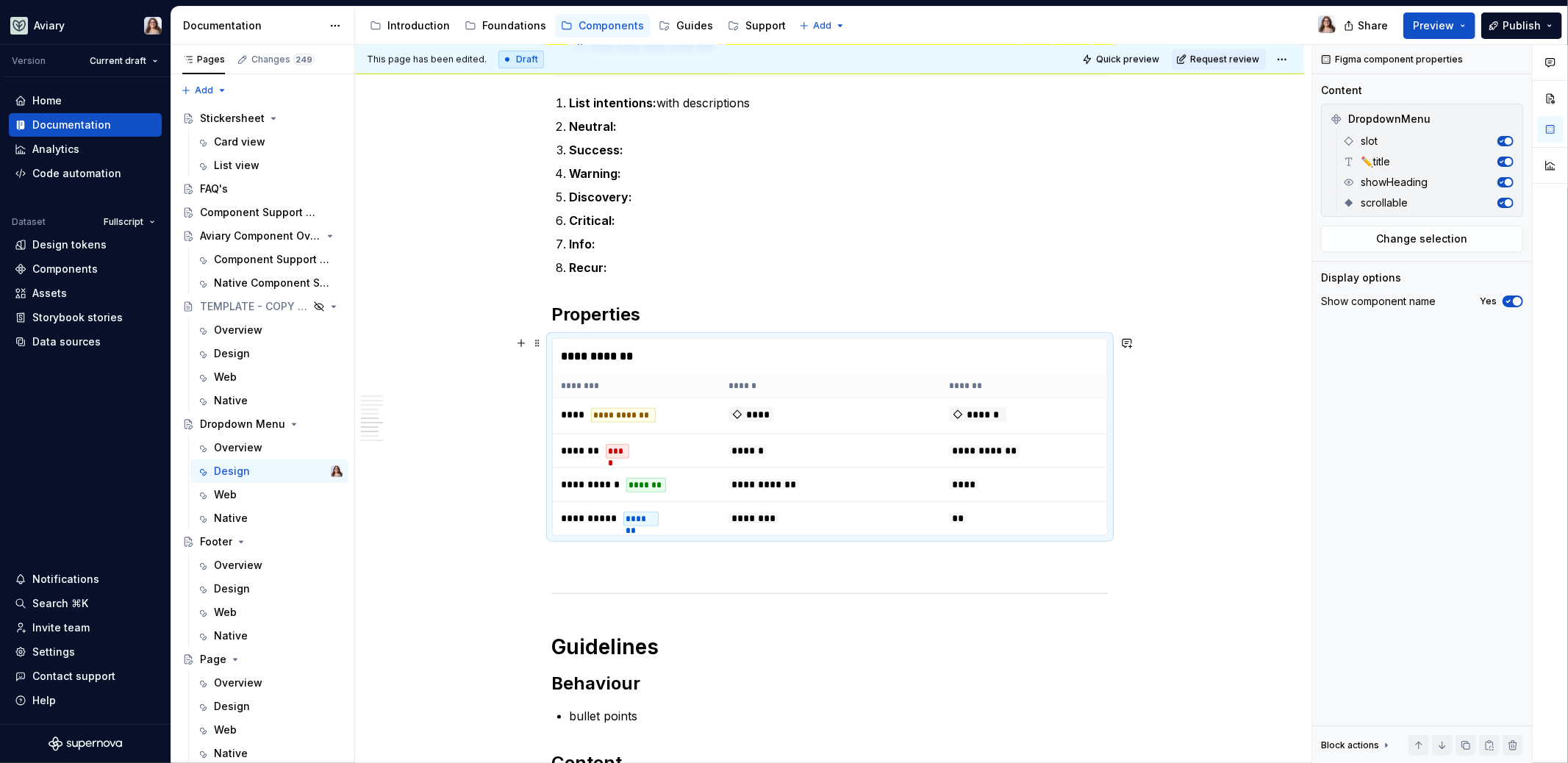
click at [657, 354] on div "**********" at bounding box center [830, 356] width 555 height 35
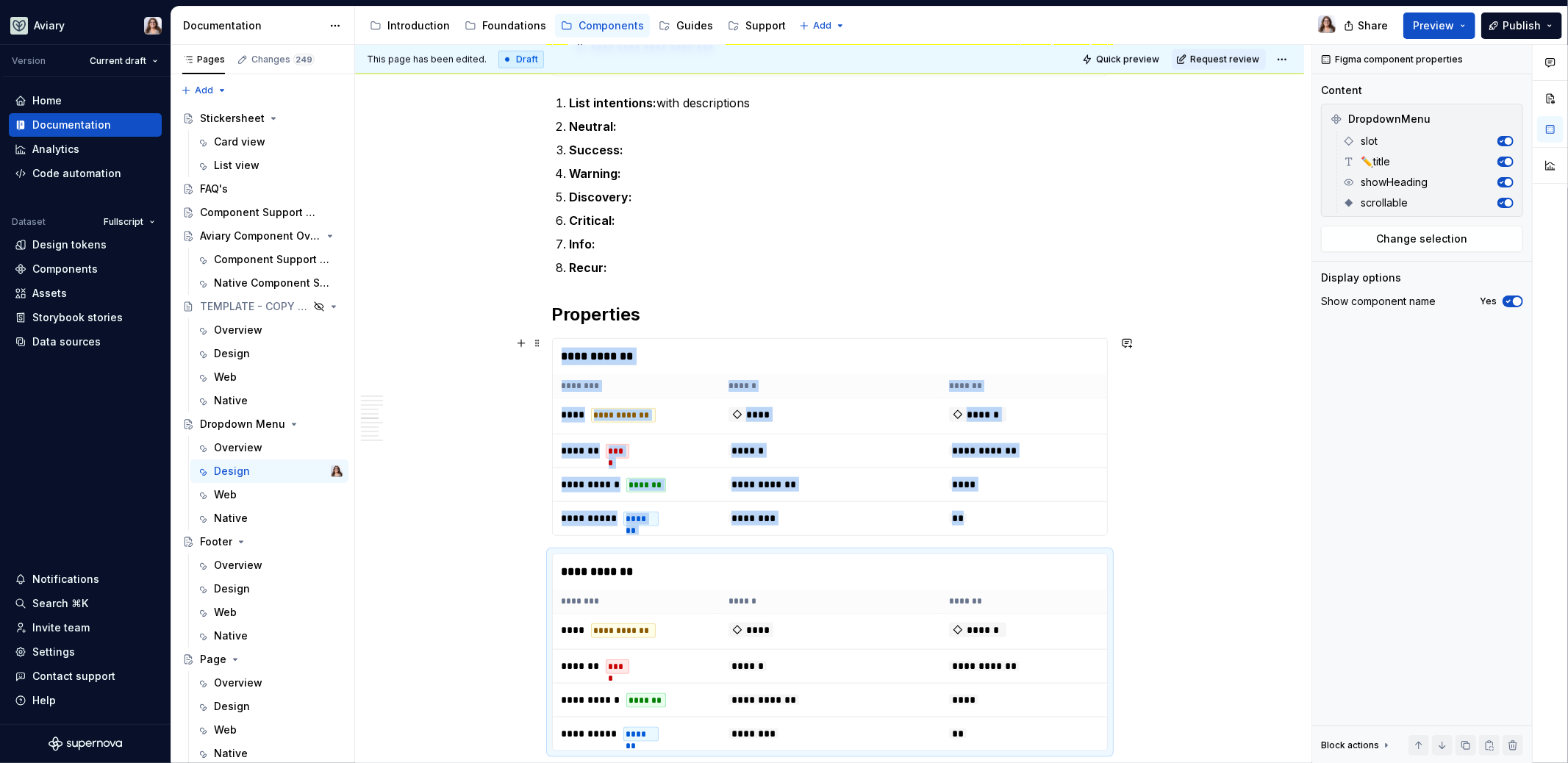
scroll to position [1221, 0]
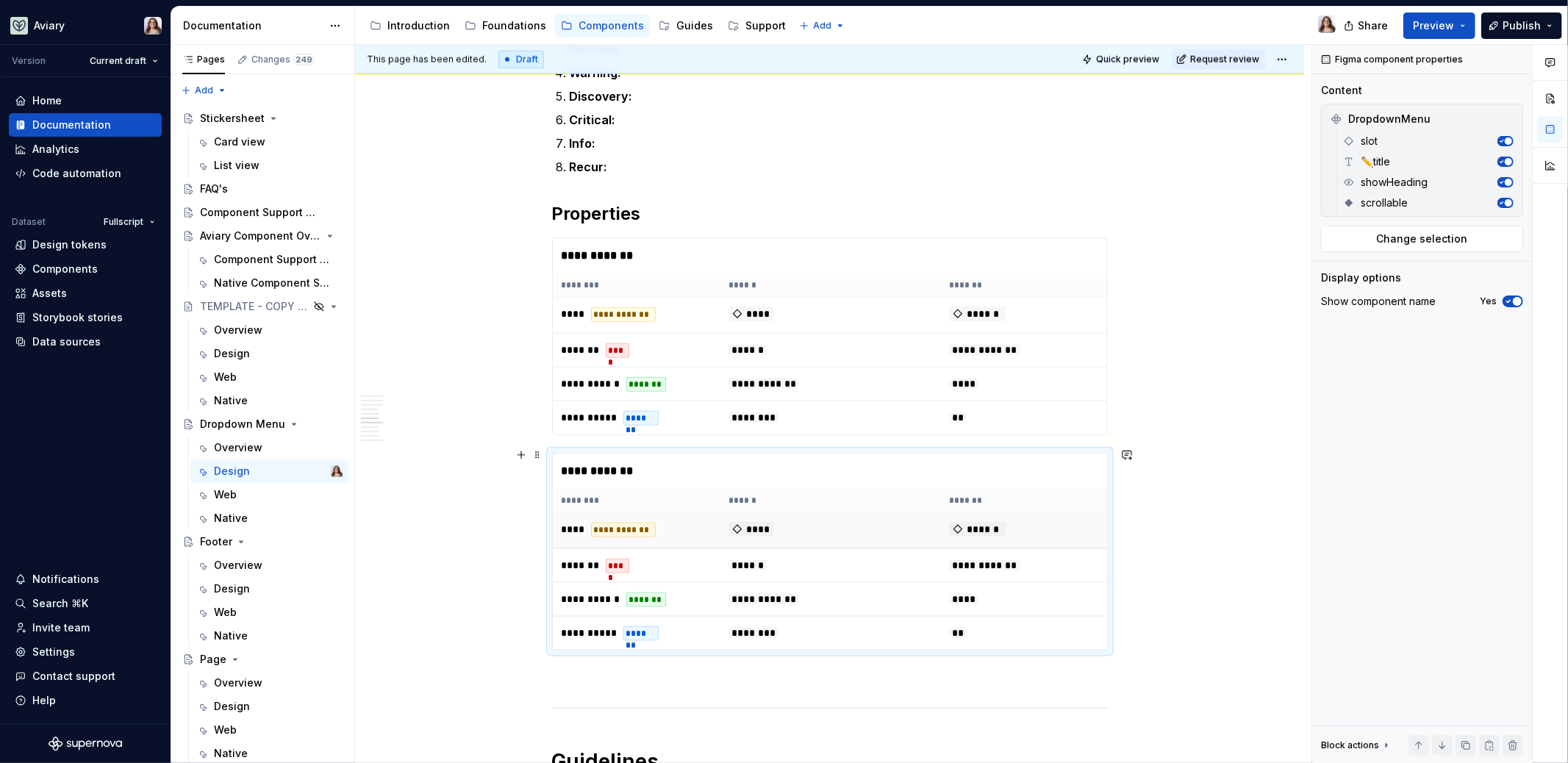
click at [681, 513] on td "**********" at bounding box center [636, 531] width 167 height 36
click at [1428, 235] on span "Change selection" at bounding box center [1422, 238] width 91 height 15
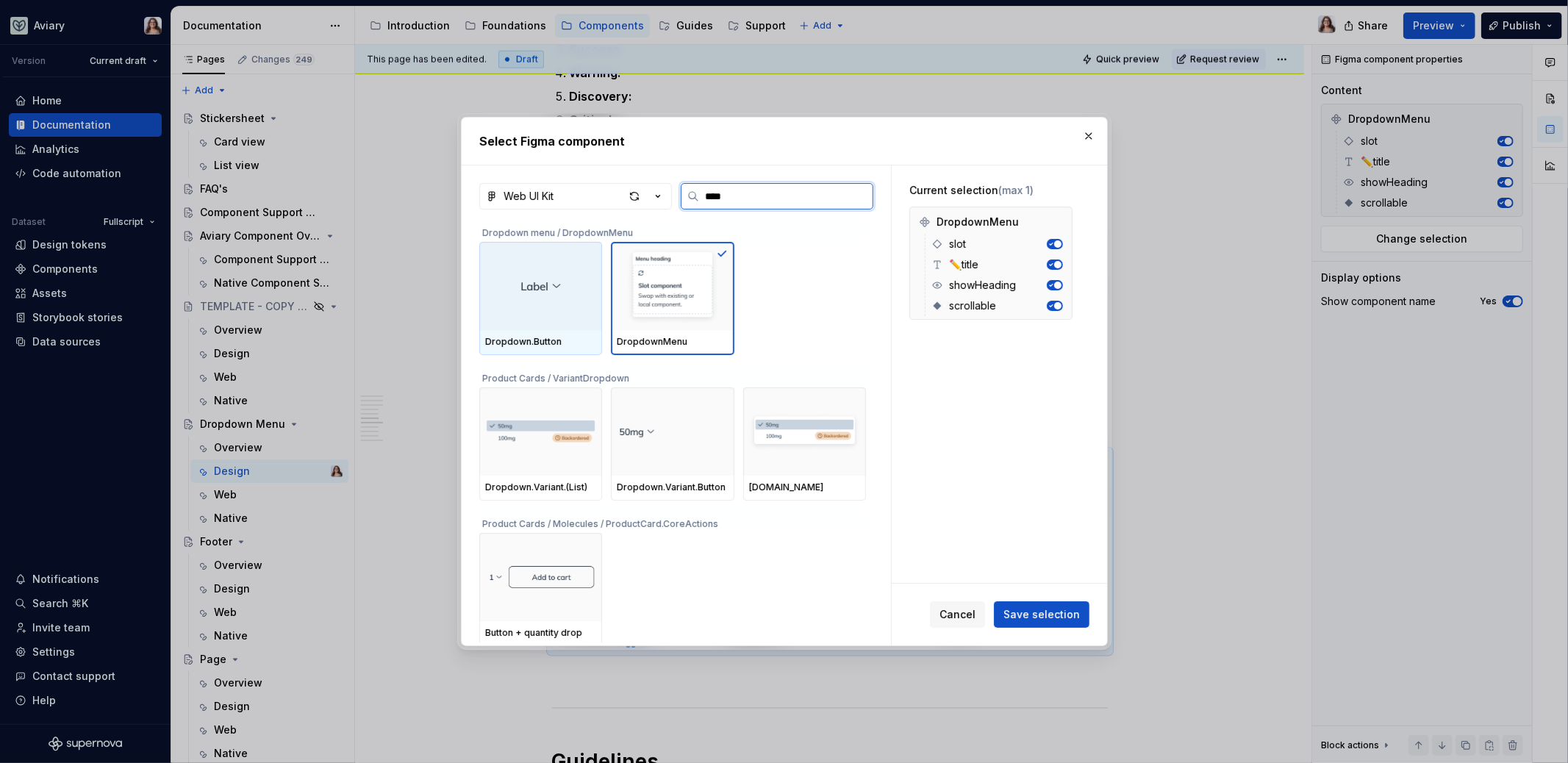
type input "*****"
click at [560, 282] on img at bounding box center [540, 286] width 47 height 18
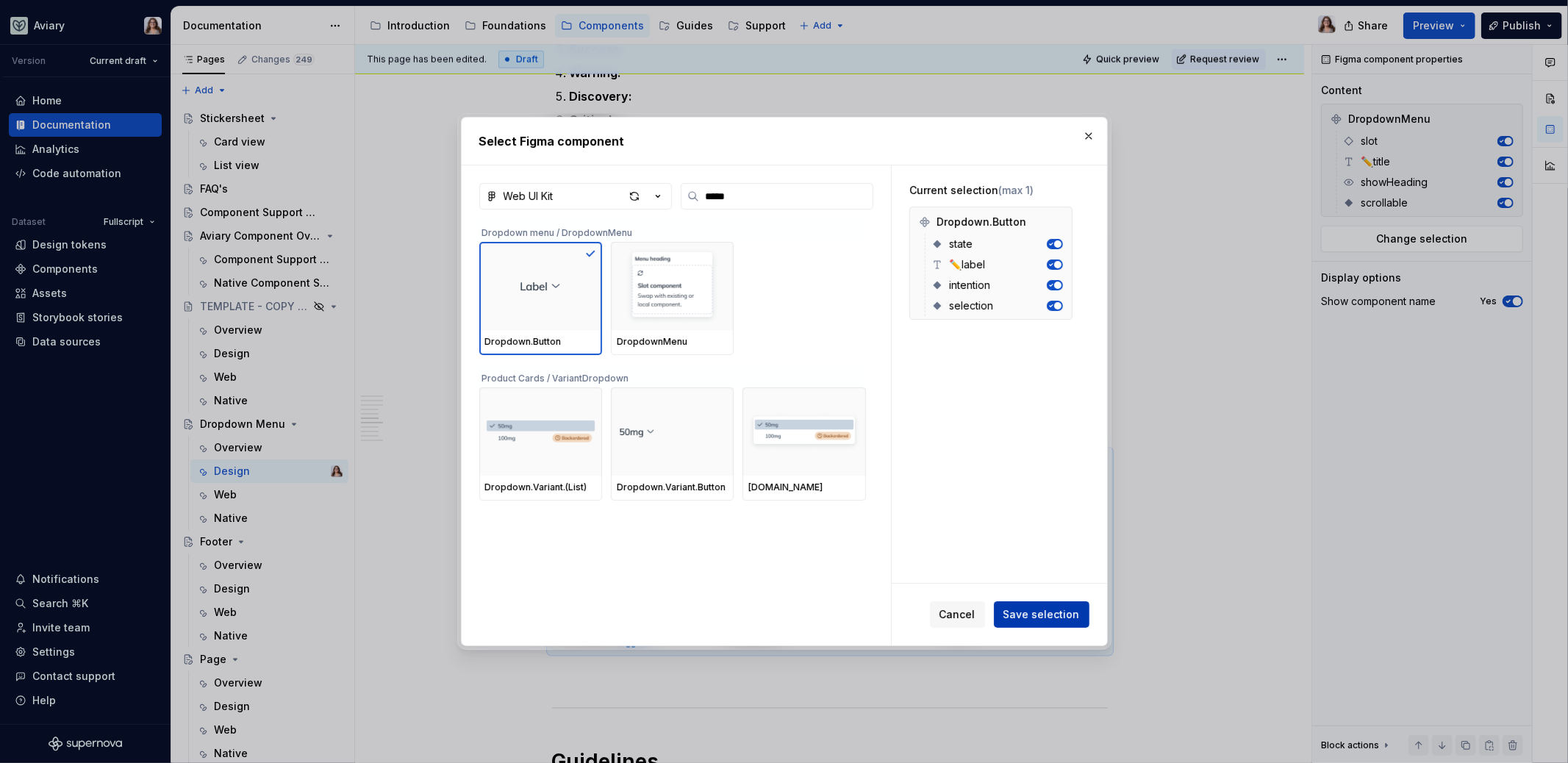
click at [1023, 616] on span "Save selection" at bounding box center [1042, 614] width 77 height 15
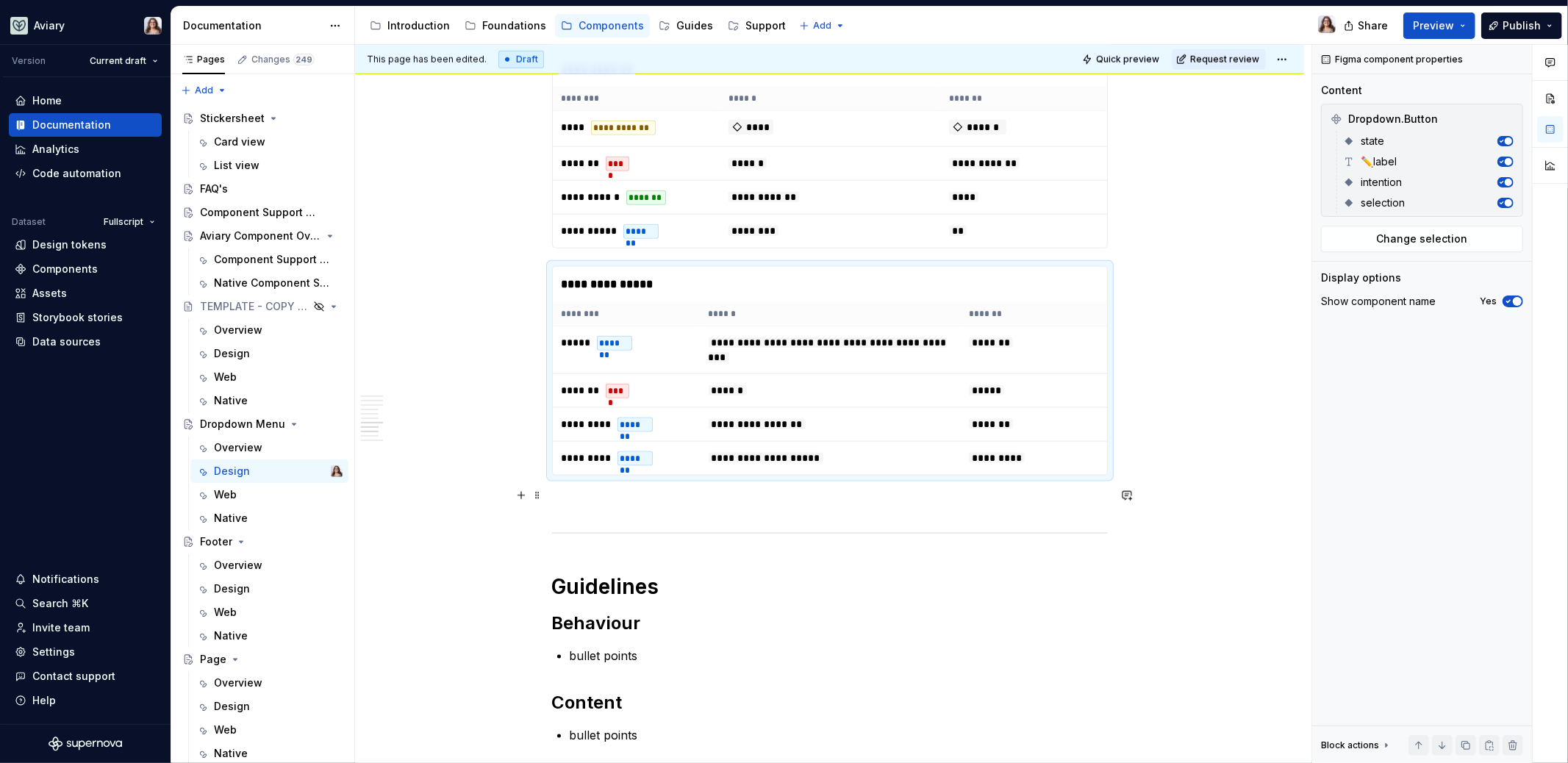
click at [660, 493] on p at bounding box center [829, 502] width 556 height 18
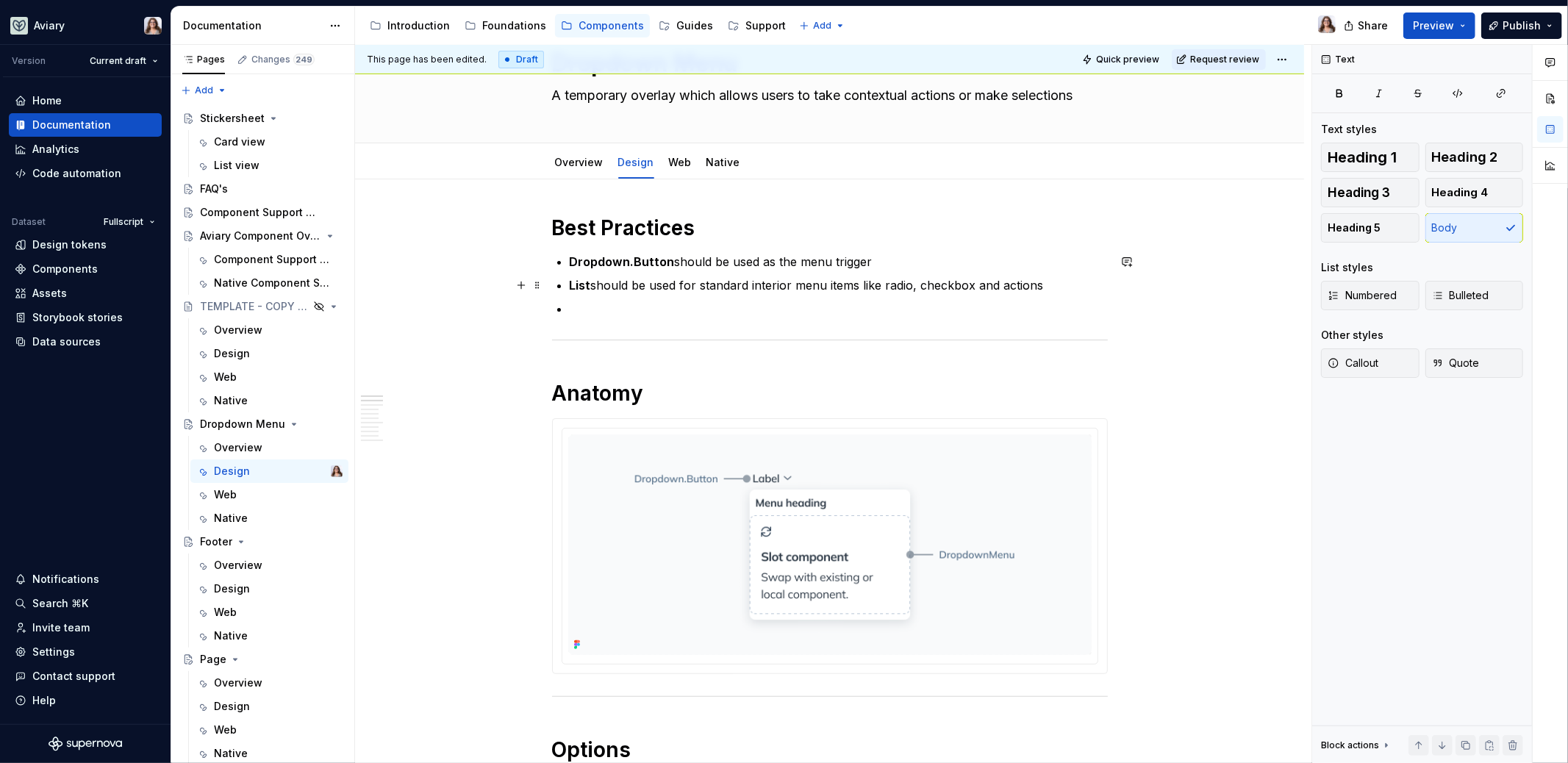
scroll to position [0, 0]
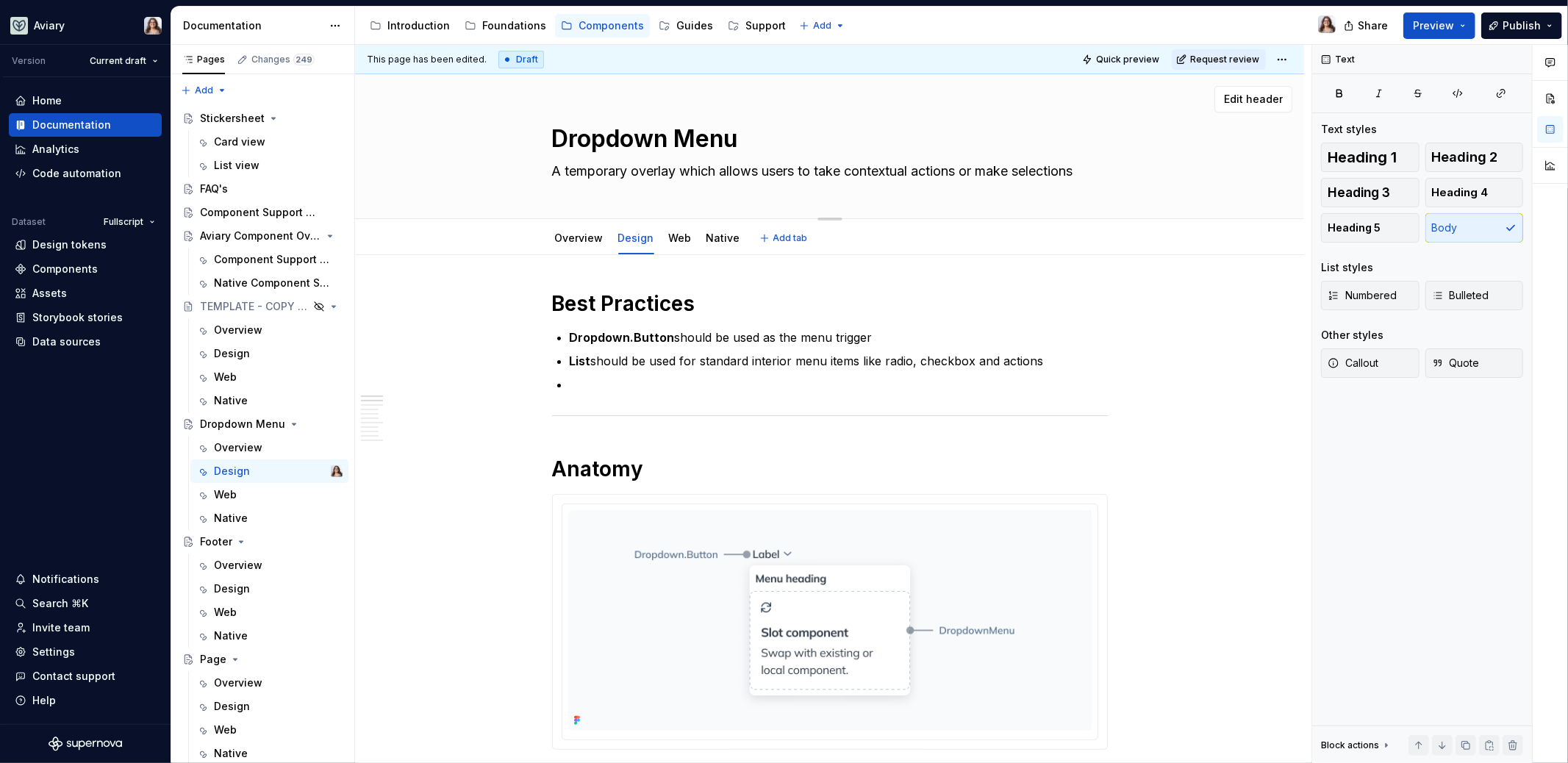
drag, startPoint x: 668, startPoint y: 140, endPoint x: 733, endPoint y: 143, distance: 65.1
click at [733, 143] on textarea "Dropdown Menu" at bounding box center [827, 139] width 556 height 35
click at [740, 140] on textarea "Dropdown Menu" at bounding box center [827, 139] width 556 height 35
type textarea "*"
